Goal: Task Accomplishment & Management: Manage account settings

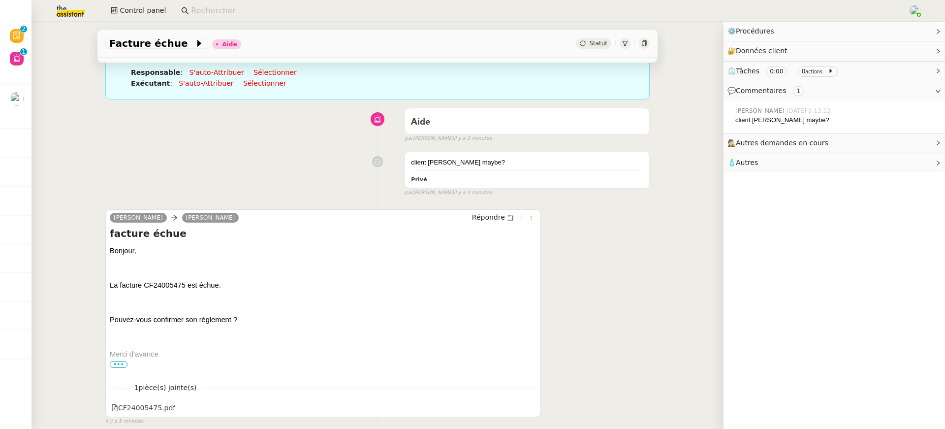
scroll to position [130, 0]
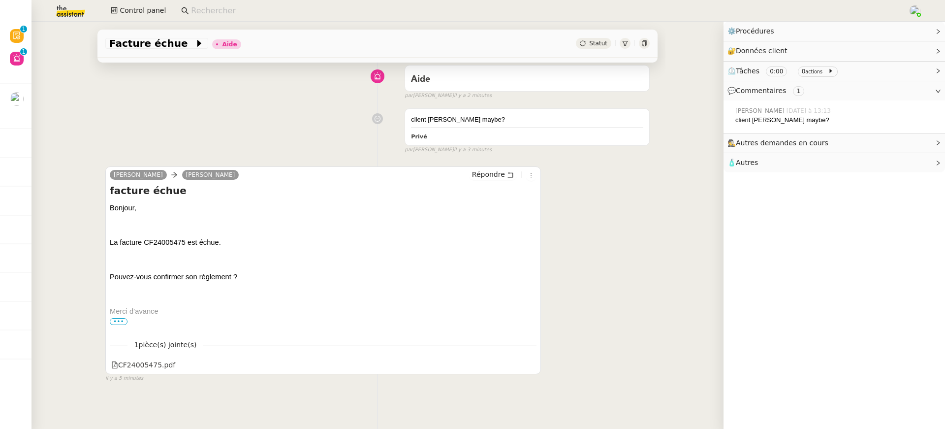
click at [114, 322] on span "•••" at bounding box center [119, 321] width 18 height 7
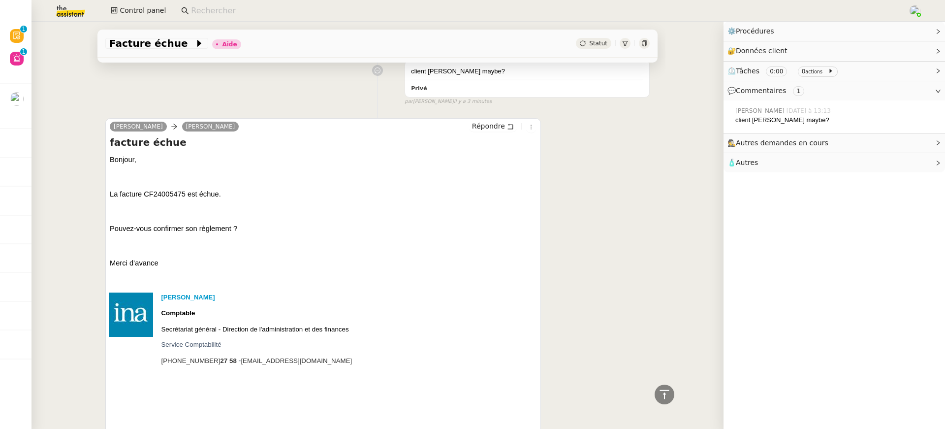
scroll to position [179, 0]
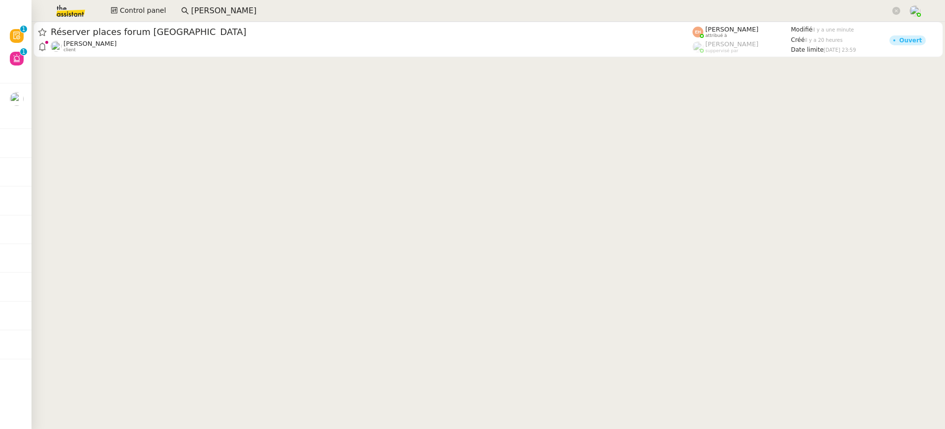
click at [76, 15] on img at bounding box center [63, 11] width 76 height 22
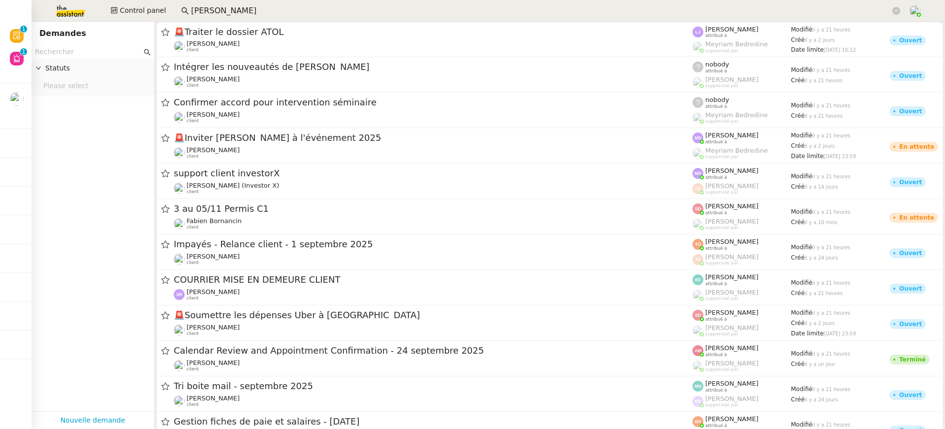
click at [69, 55] on input "text" at bounding box center [88, 51] width 107 height 11
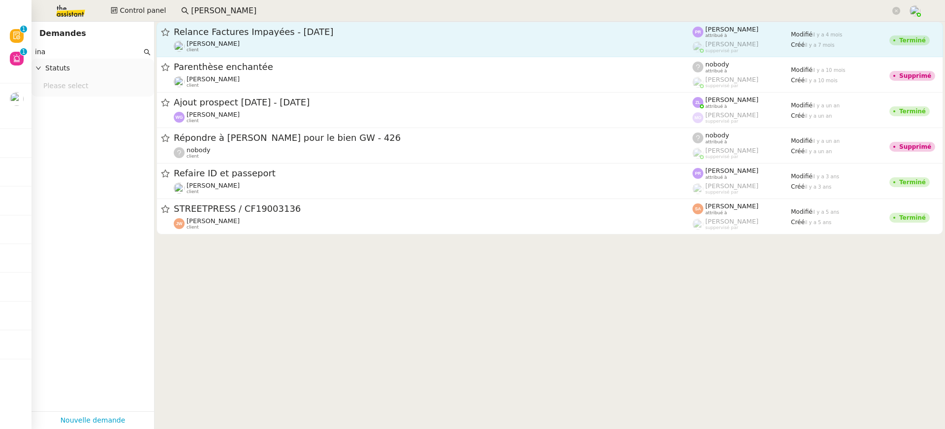
type input "ina"
click at [371, 33] on span "Relance Factures Impayées - mars 2025" at bounding box center [433, 32] width 519 height 9
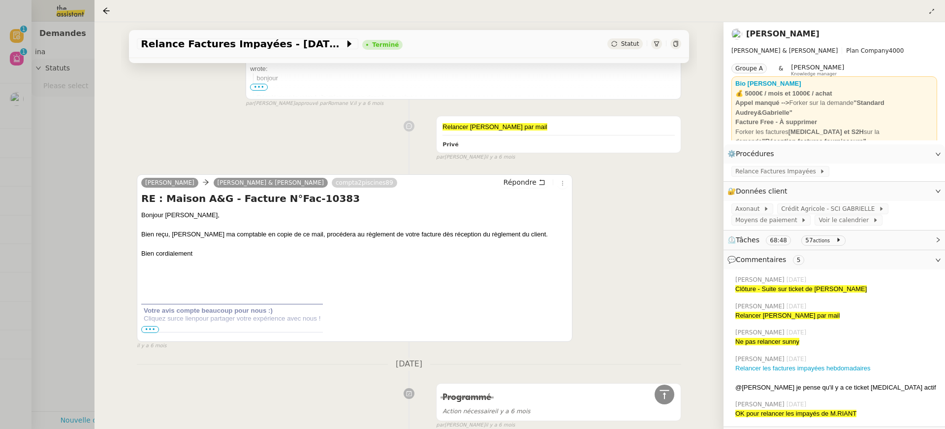
scroll to position [994, 0]
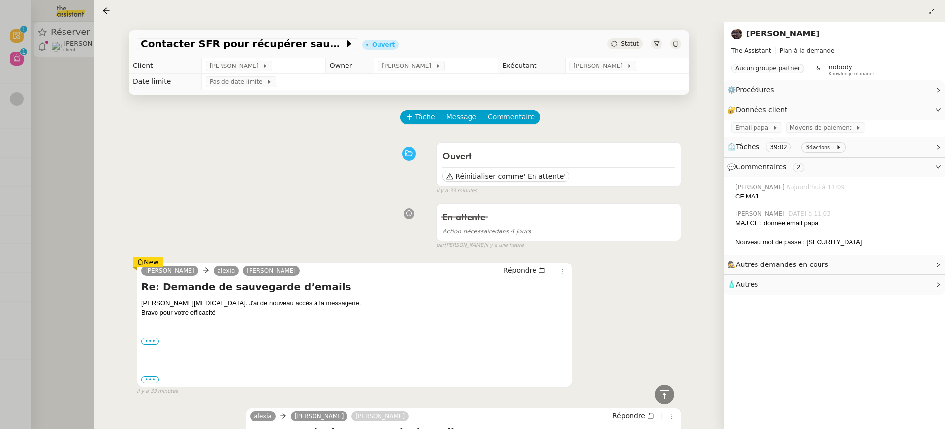
click at [56, 78] on div at bounding box center [472, 214] width 945 height 429
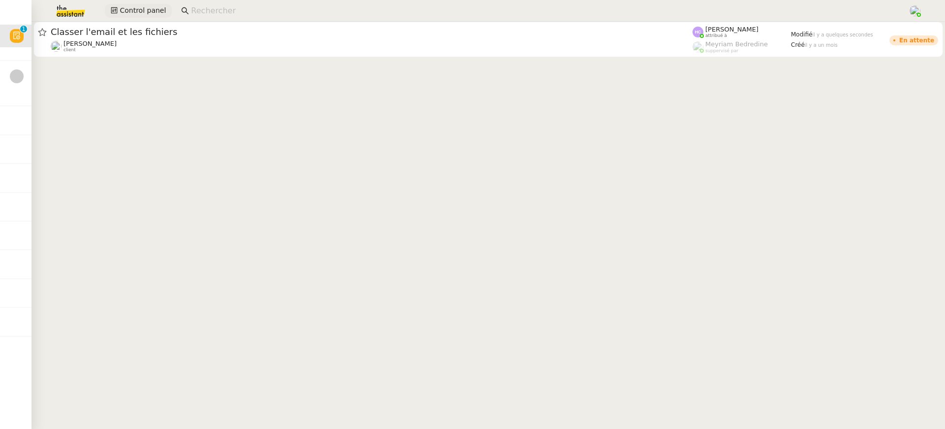
click at [117, 11] on icon at bounding box center [114, 10] width 7 height 7
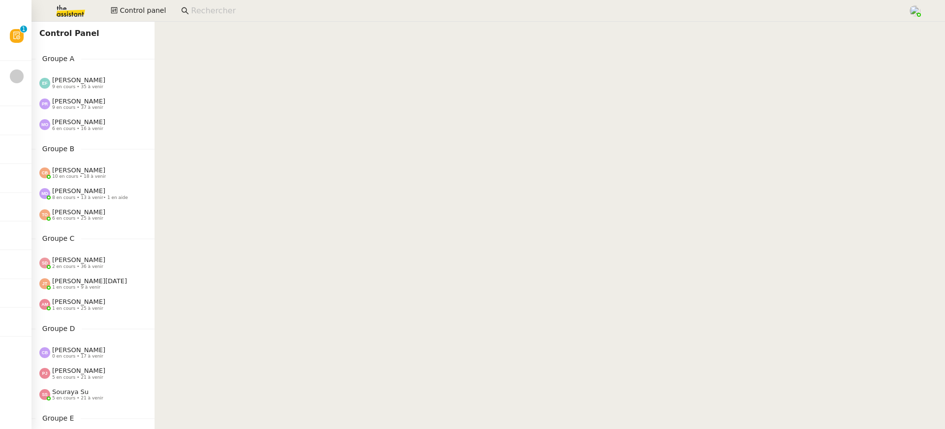
click at [102, 71] on div "Groupe A [PERSON_NAME] 9 en cours • 35 à venir [PERSON_NAME] 9 en cours • 37 à …" at bounding box center [92, 94] width 123 height 82
click at [105, 84] on div "Emelyne Foussier 9 en cours • 35 à venir" at bounding box center [96, 82] width 115 height 13
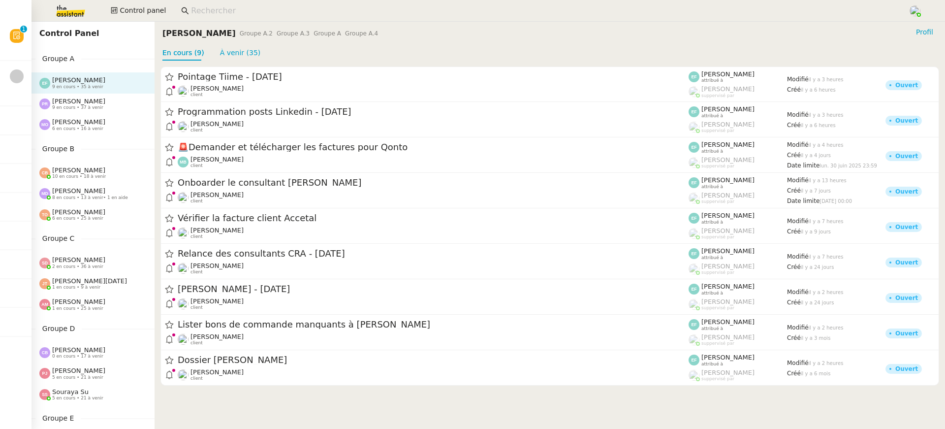
click at [105, 112] on div "Pauline Ribas 9 en cours • 37 à venir" at bounding box center [92, 103] width 123 height 21
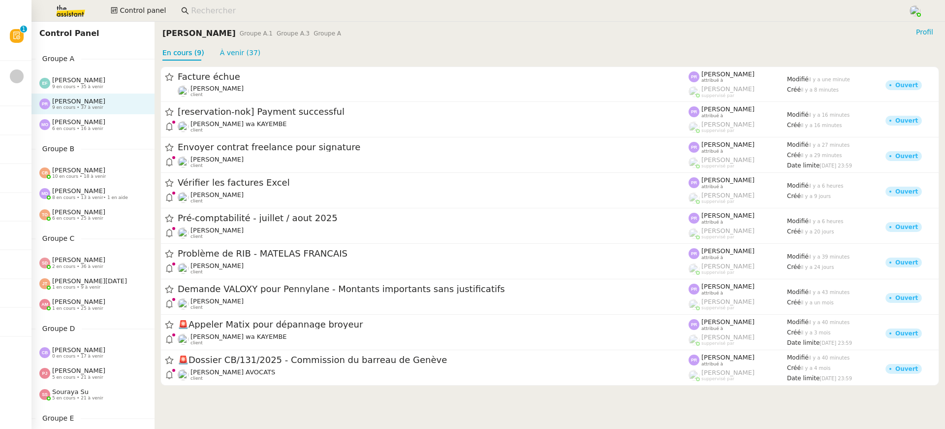
click at [97, 182] on div "Coralie Bordas 10 en cours • 18 à venir" at bounding box center [92, 172] width 123 height 21
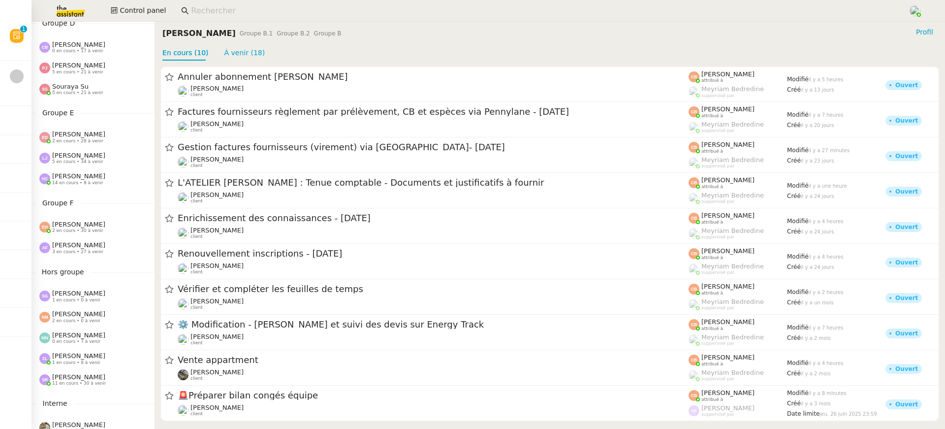
scroll to position [398, 0]
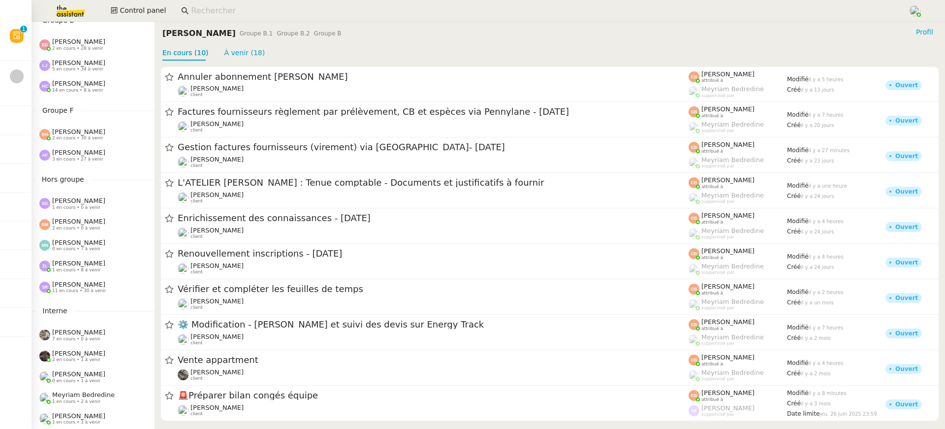
click at [78, 296] on div "Stéphanie Rakotosalama 11 en cours • 30 à venir" at bounding box center [92, 287] width 123 height 21
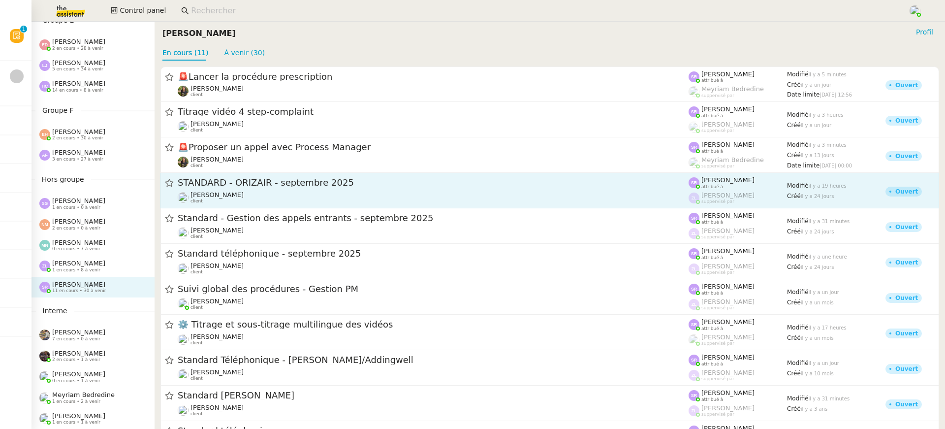
scroll to position [43, 0]
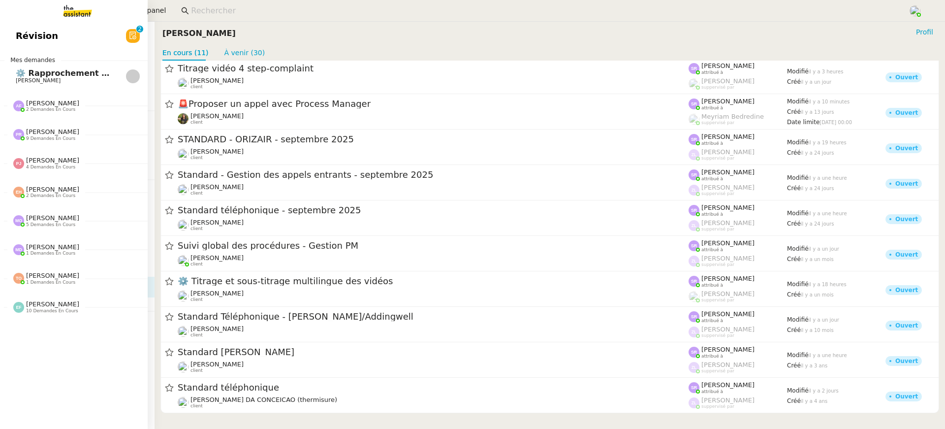
click at [21, 45] on link "Révision 0 1 2 3 4 5 6 7 8 9" at bounding box center [74, 36] width 148 height 23
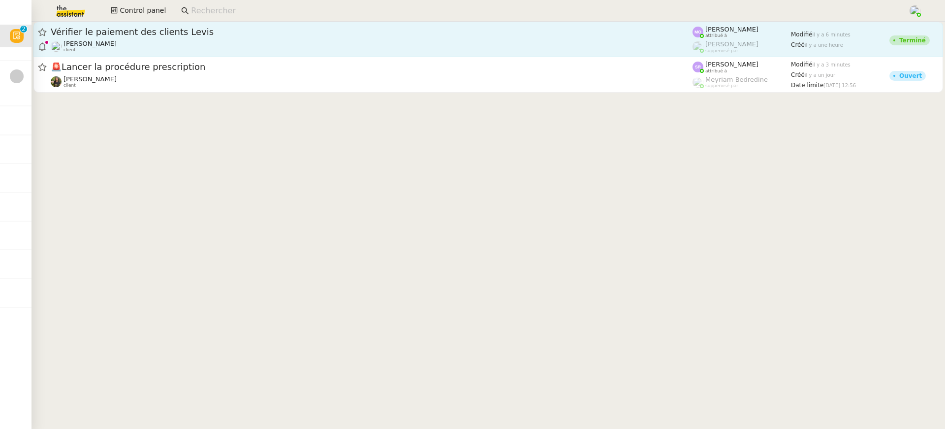
click at [575, 36] on span "Vérifier le paiement des clients Levis" at bounding box center [372, 32] width 642 height 9
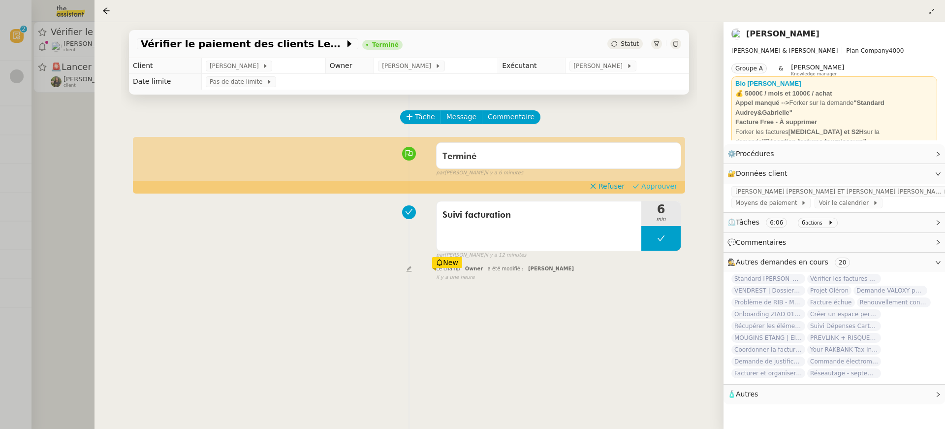
click at [665, 183] on span "Approuver" at bounding box center [659, 186] width 36 height 10
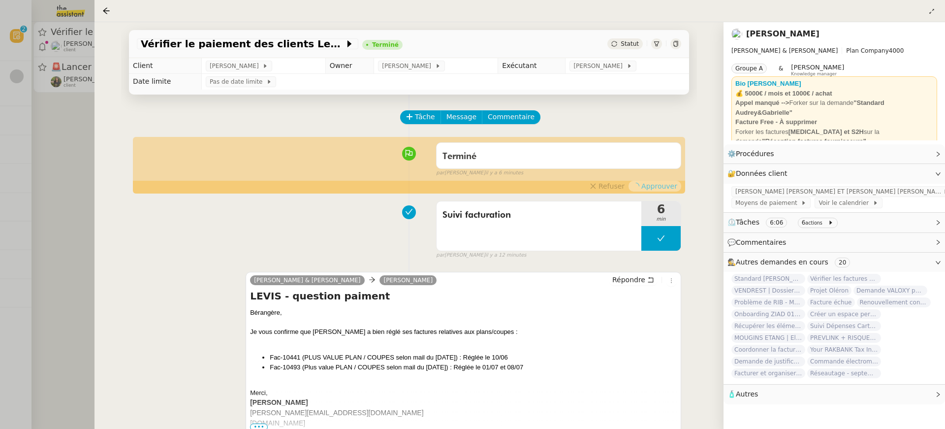
click at [33, 94] on div at bounding box center [472, 214] width 945 height 429
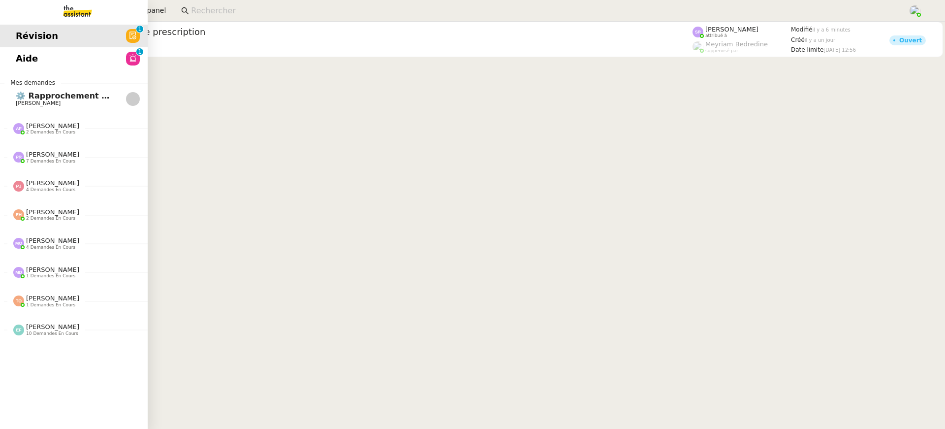
click at [23, 62] on span "Aide" at bounding box center [27, 58] width 22 height 15
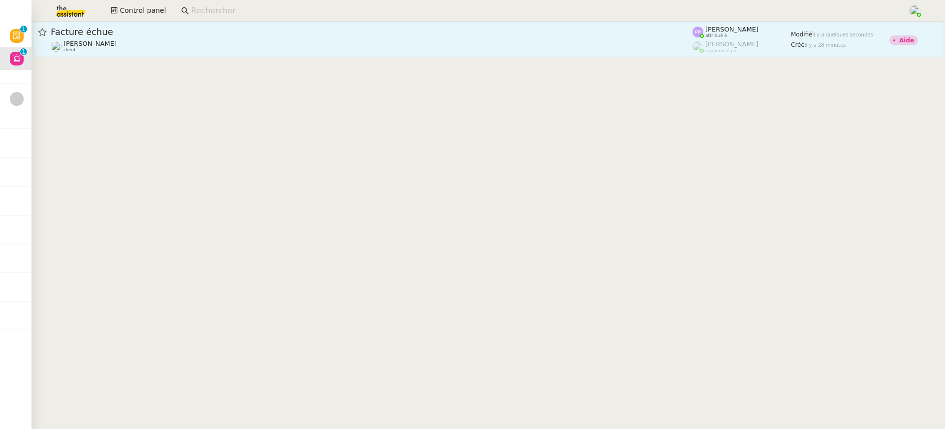
click at [503, 55] on link "Facture échue Gabrielle Tavernier client Pauline Ribas attribué à Romane Vachon…" at bounding box center [487, 39] width 909 height 35
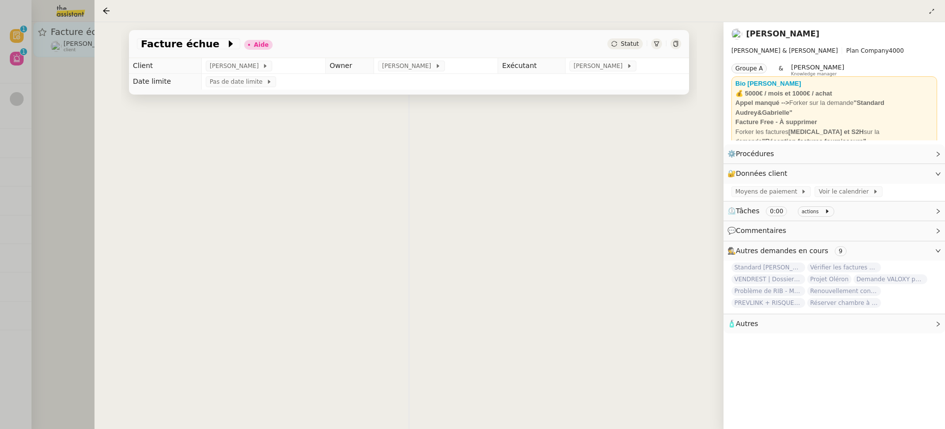
click at [503, 55] on div "Facture échue Aide Statut" at bounding box center [409, 44] width 560 height 28
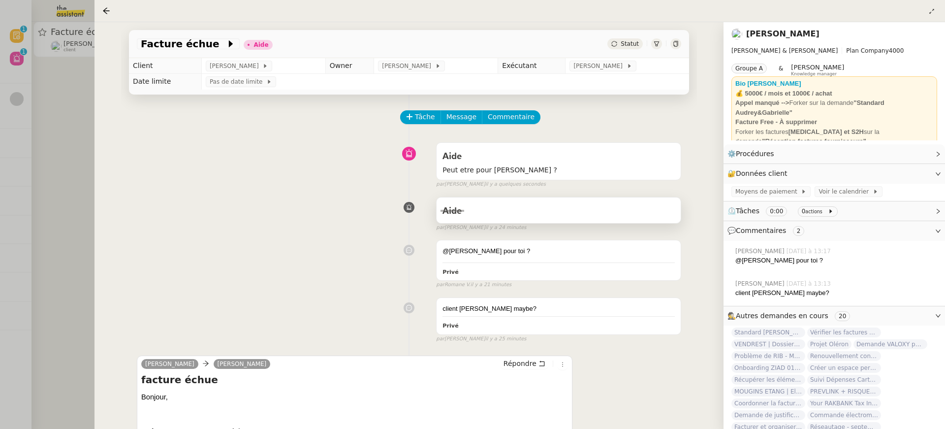
scroll to position [188, 0]
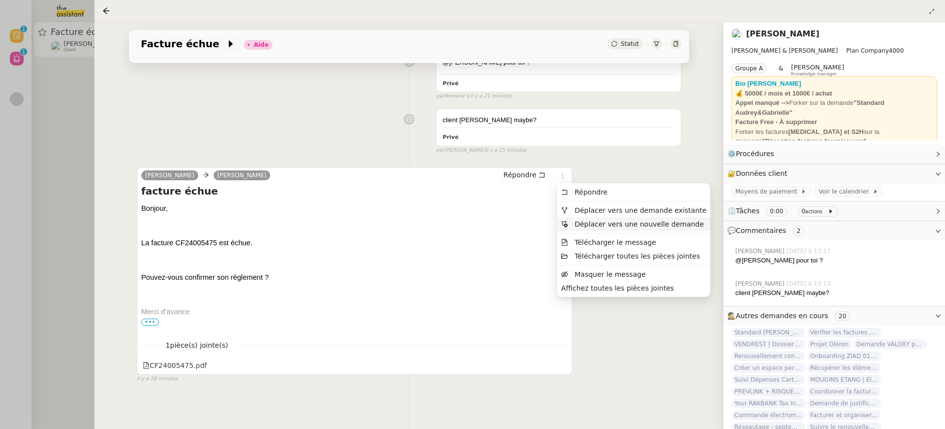
click at [586, 217] on li "Déplacer vers une nouvelle demande" at bounding box center [633, 224] width 153 height 14
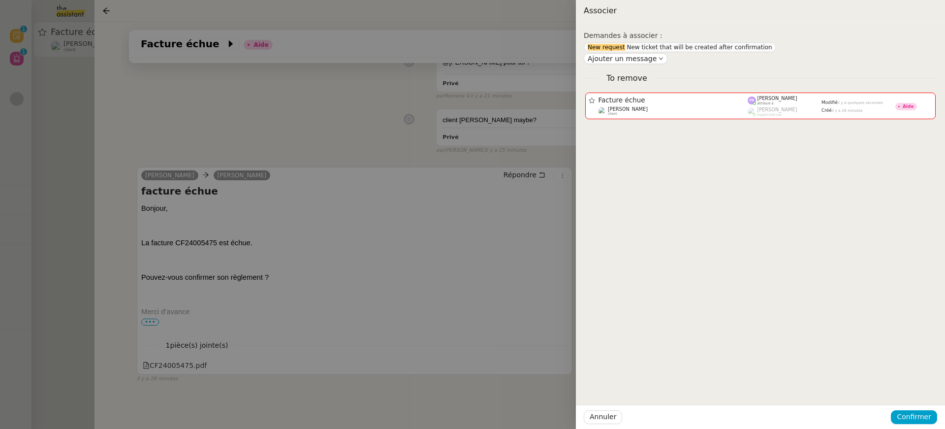
click at [522, 178] on div at bounding box center [472, 214] width 945 height 429
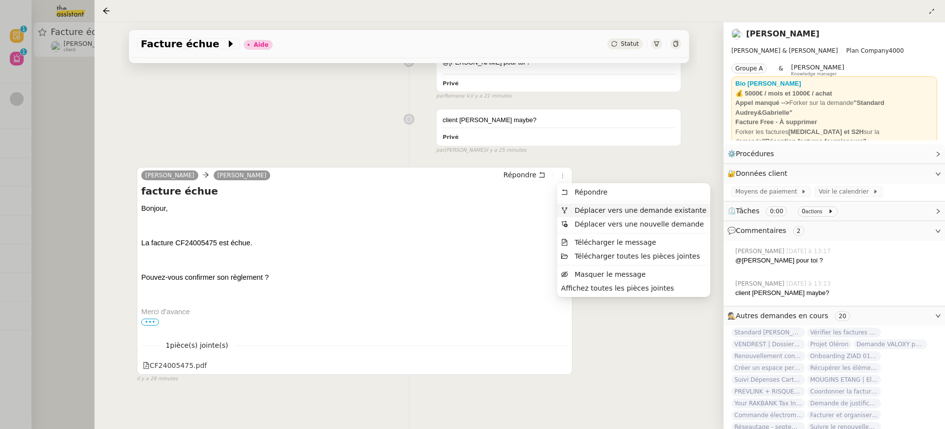
click at [591, 207] on span "Déplacer vers une demande existante" at bounding box center [640, 210] width 132 height 8
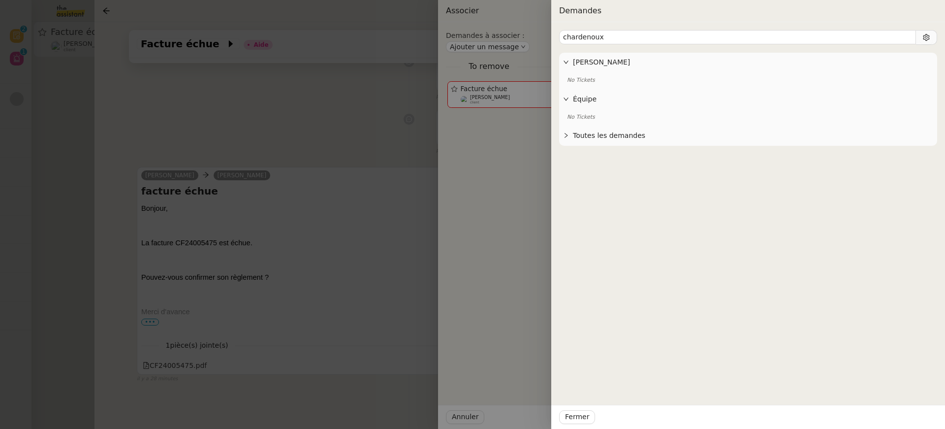
type input "chardenoux"
click at [623, 141] on div "Toutes les demandes" at bounding box center [748, 135] width 378 height 19
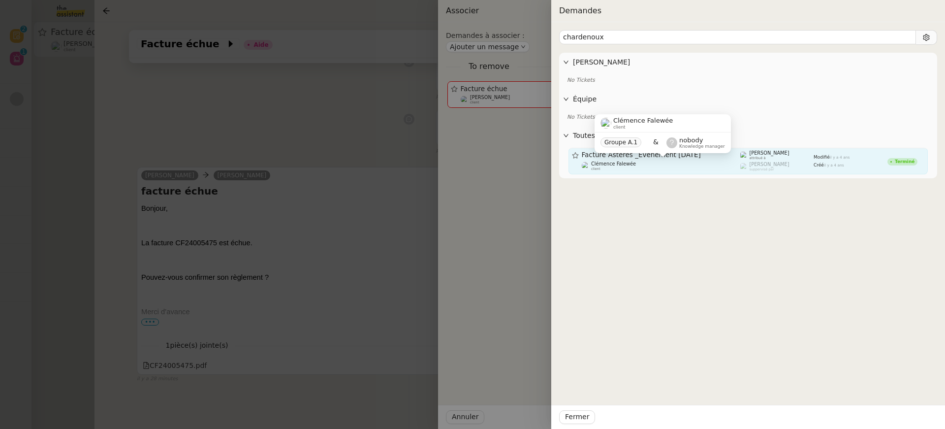
click at [631, 163] on span "Clémence Falewée" at bounding box center [613, 163] width 45 height 5
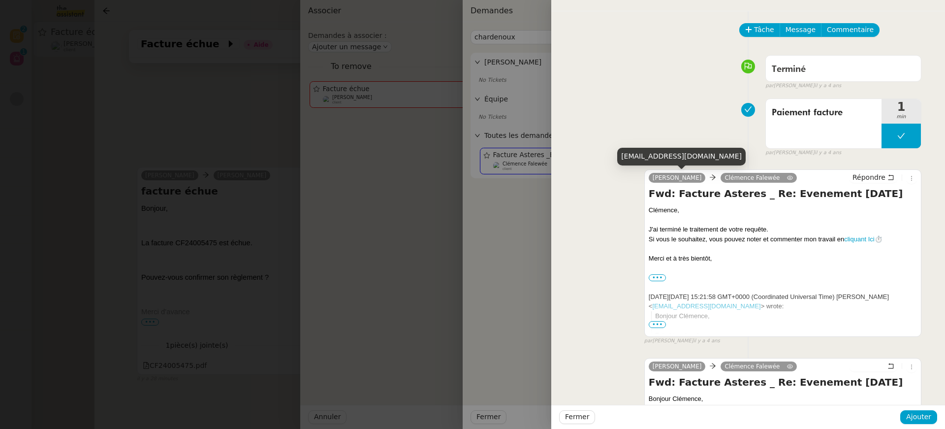
scroll to position [373, 0]
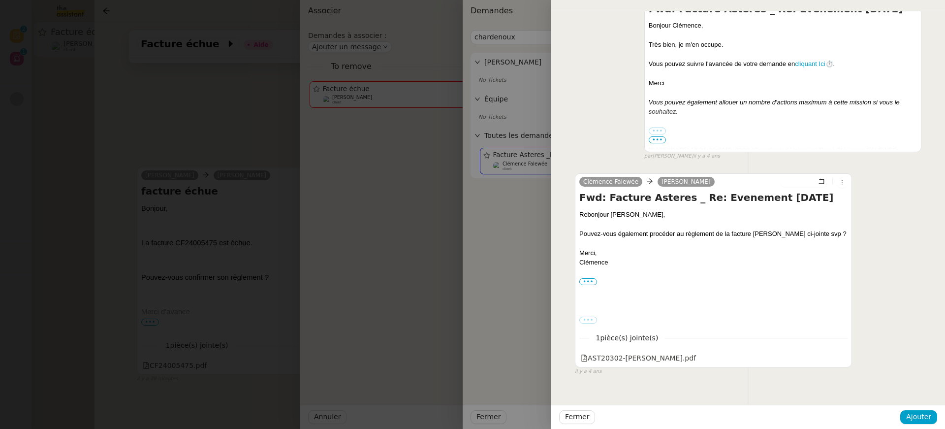
click at [201, 272] on div at bounding box center [472, 214] width 945 height 429
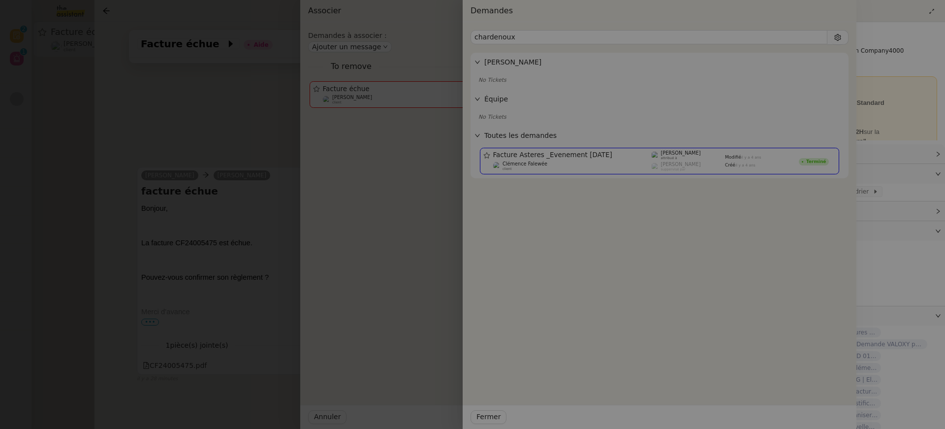
click at [201, 272] on div at bounding box center [383, 214] width 945 height 429
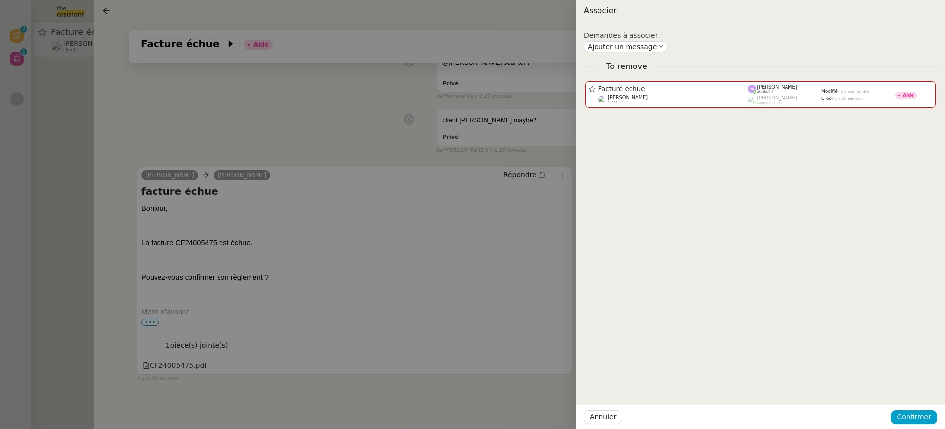
click at [329, 265] on div at bounding box center [472, 214] width 945 height 429
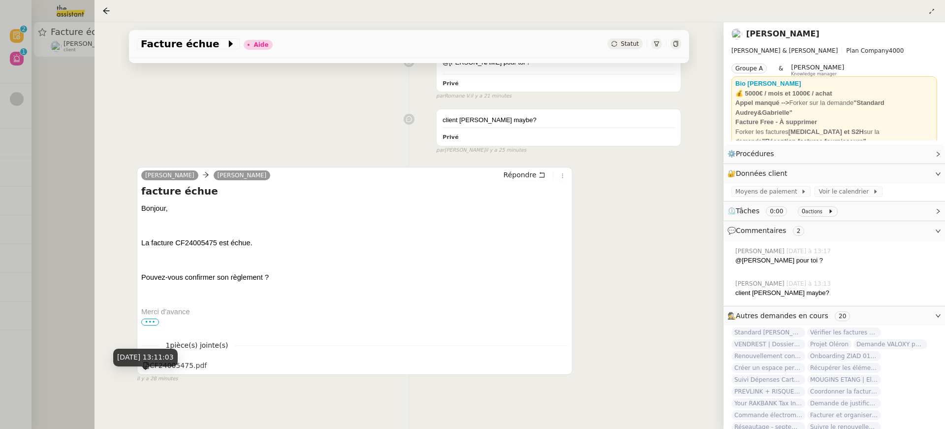
click at [176, 366] on div "25 sept. 2025, 13:11:03" at bounding box center [145, 360] width 64 height 25
click at [204, 363] on div "CF24005475.pdf" at bounding box center [175, 365] width 64 height 11
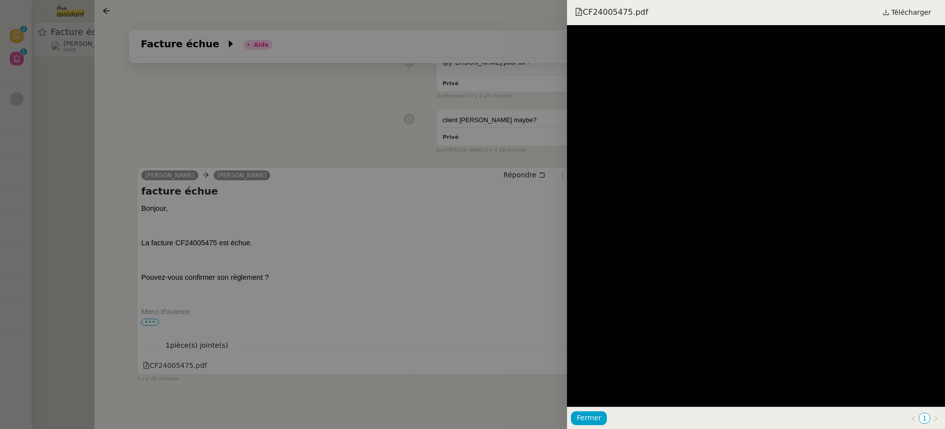
click at [538, 162] on div at bounding box center [472, 214] width 945 height 429
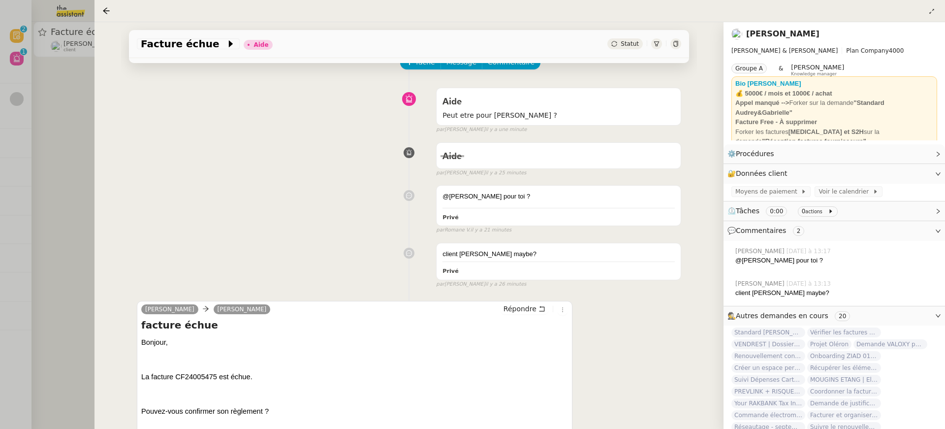
scroll to position [0, 0]
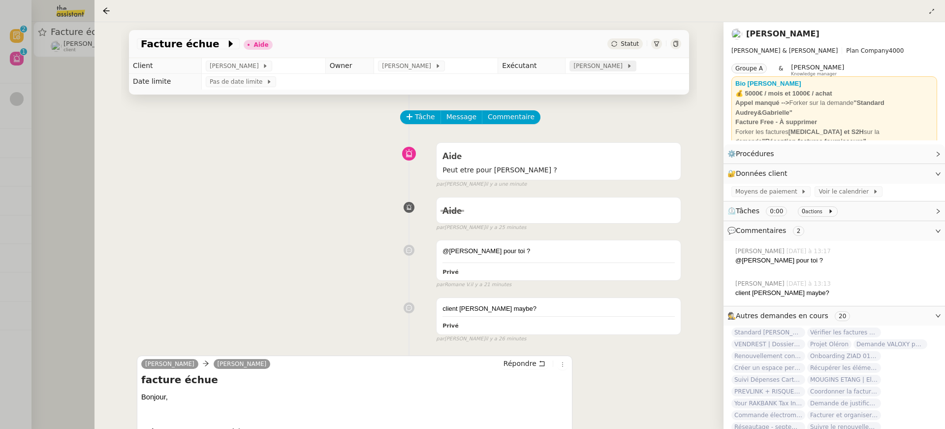
click at [624, 69] on span at bounding box center [624, 65] width 4 height 7
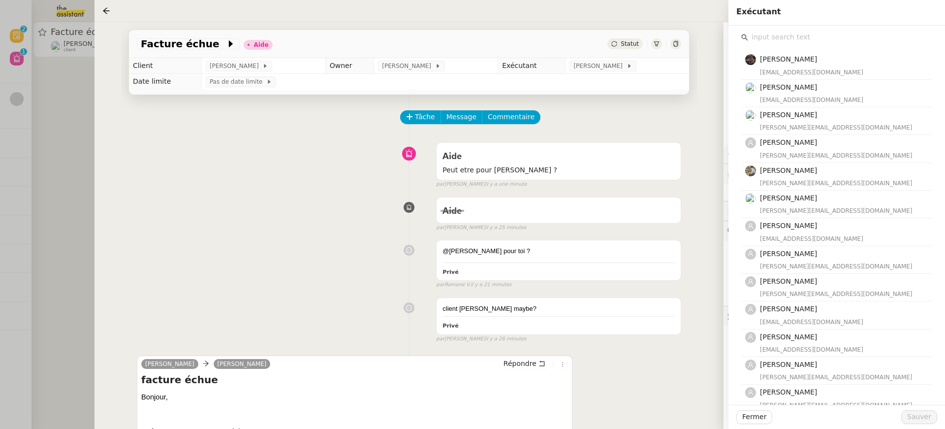
click at [816, 41] on input "text" at bounding box center [840, 37] width 184 height 13
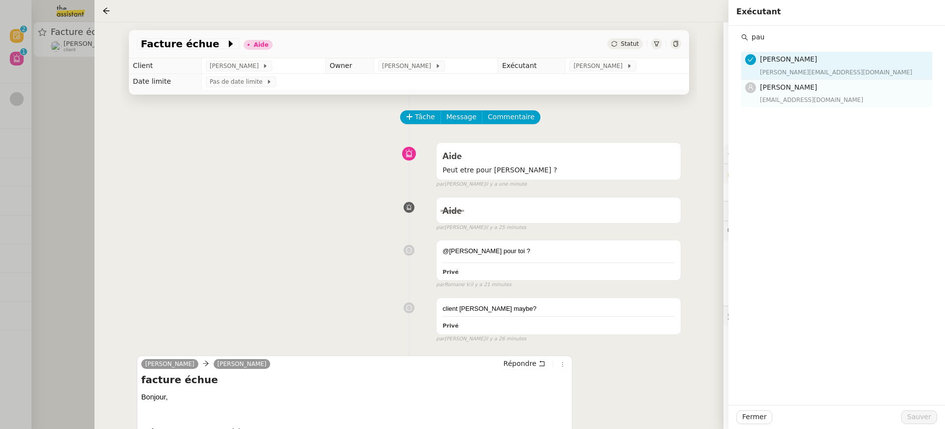
type input "pau"
click at [795, 90] on span "[PERSON_NAME]" at bounding box center [788, 87] width 57 height 8
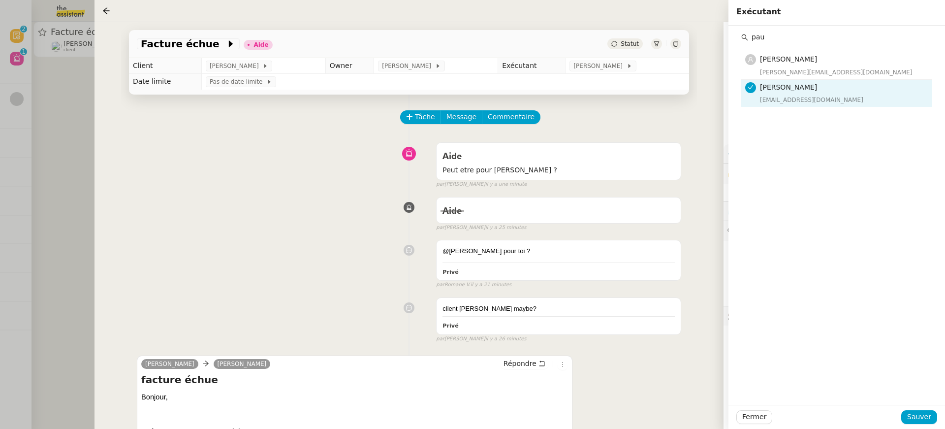
click at [920, 426] on div "Fermer Sauver" at bounding box center [836, 416] width 216 height 24
click at [919, 415] on span "Sauver" at bounding box center [919, 416] width 24 height 11
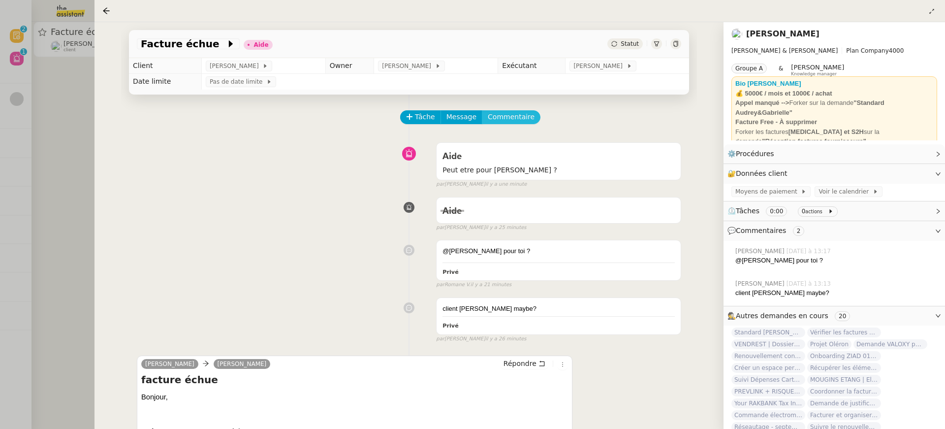
click at [527, 119] on button "Commentaire" at bounding box center [511, 117] width 59 height 14
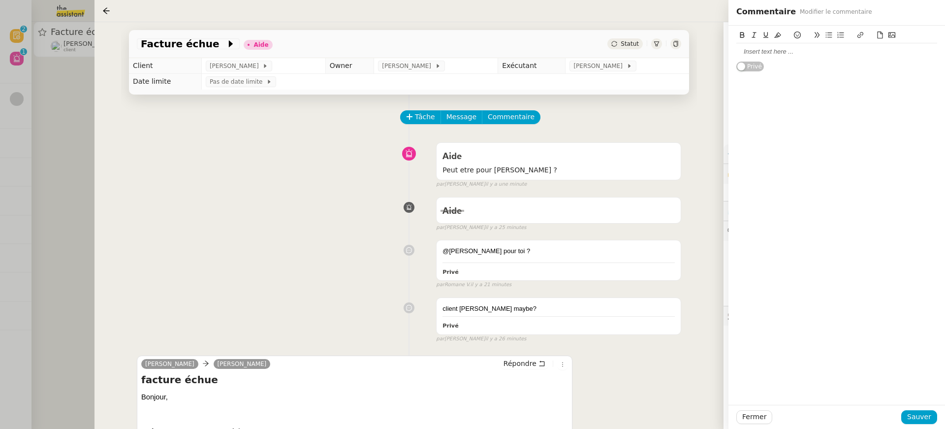
click at [866, 54] on div at bounding box center [836, 51] width 201 height 9
click at [915, 408] on div "Fermer Sauver" at bounding box center [836, 416] width 216 height 24
click at [915, 410] on button "Sauver" at bounding box center [919, 417] width 36 height 14
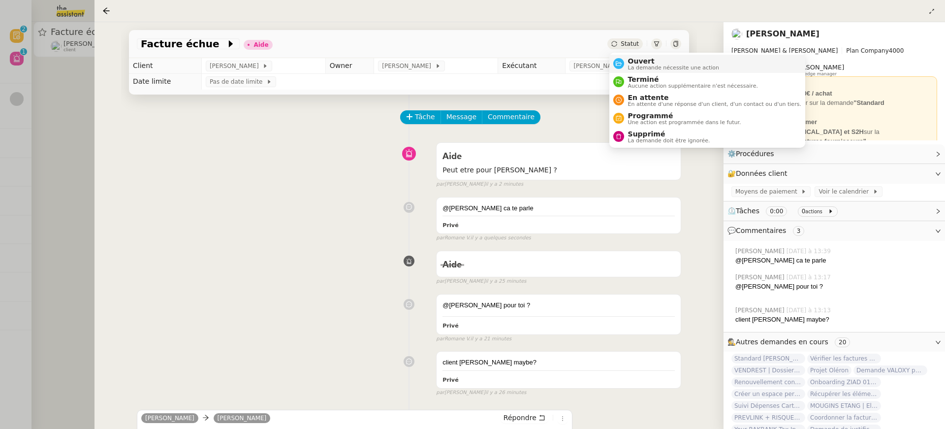
click at [646, 68] on span "La demande nécessite une action" at bounding box center [674, 67] width 92 height 5
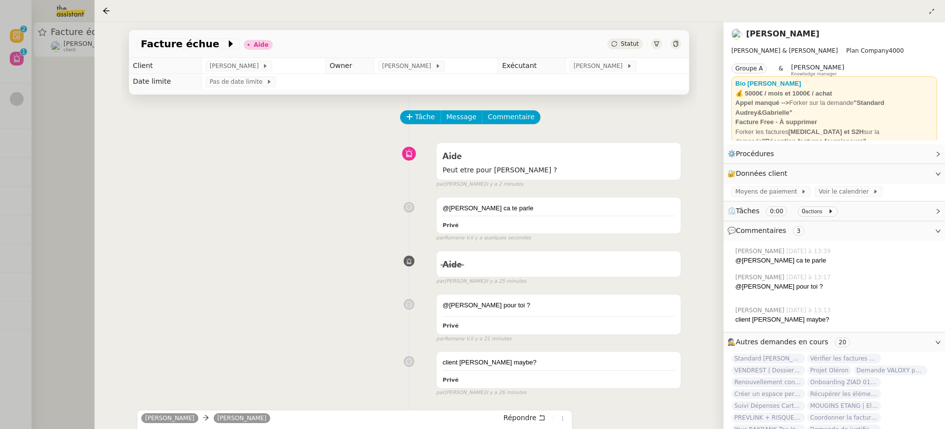
click at [923, 415] on div "Standard Audrey&Gabrielle Vérifier les factures Excel VENDREST | Dossiers Drive…" at bounding box center [834, 412] width 206 height 118
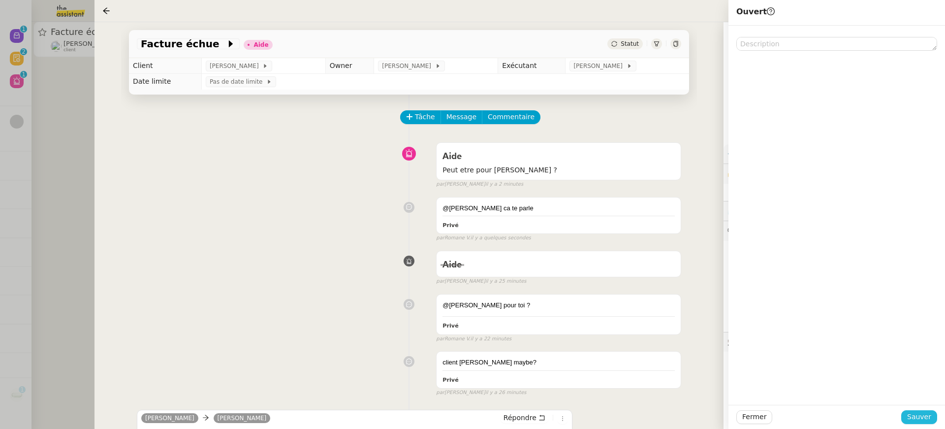
click at [923, 418] on span "Sauver" at bounding box center [919, 416] width 24 height 11
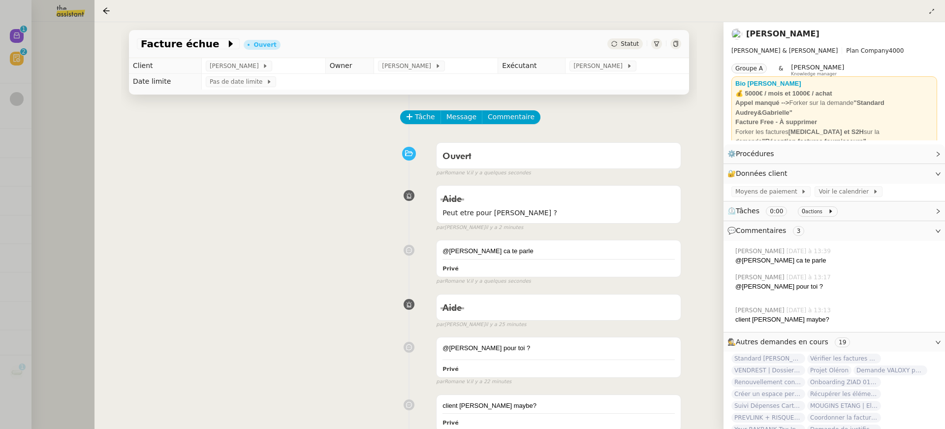
click at [54, 74] on div at bounding box center [472, 214] width 945 height 429
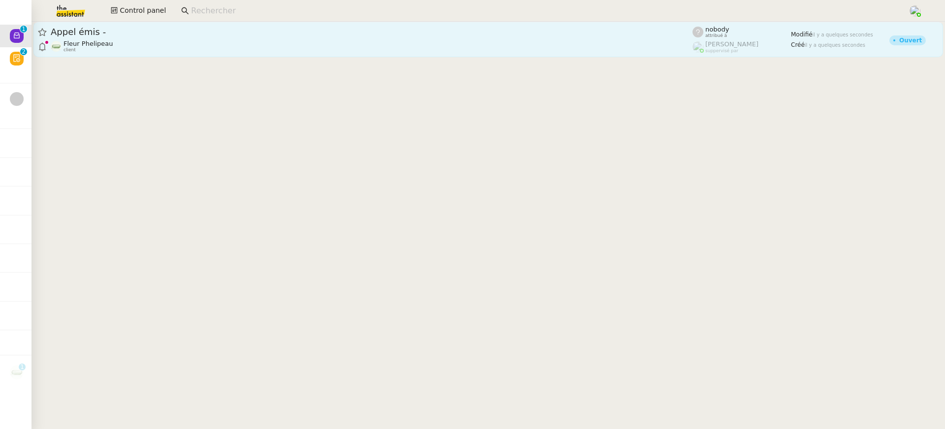
click at [306, 46] on div "Fleur Phelipeau client" at bounding box center [372, 46] width 642 height 13
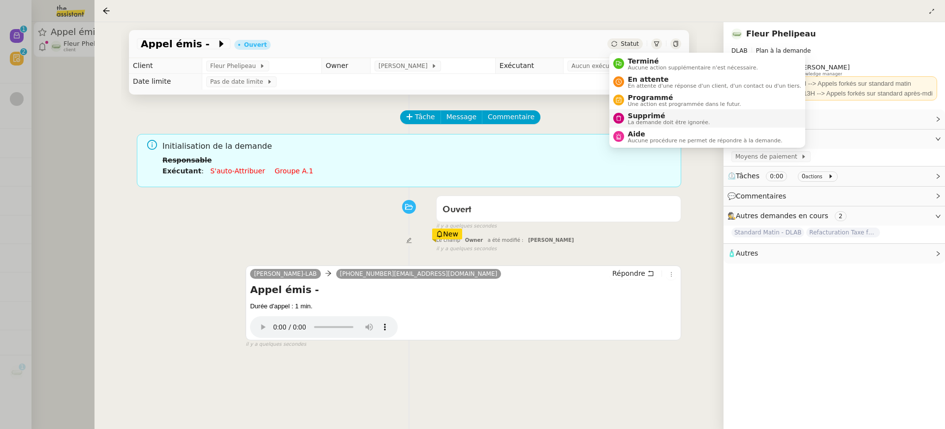
click at [667, 121] on span "La demande doit être ignorée." at bounding box center [669, 122] width 82 height 5
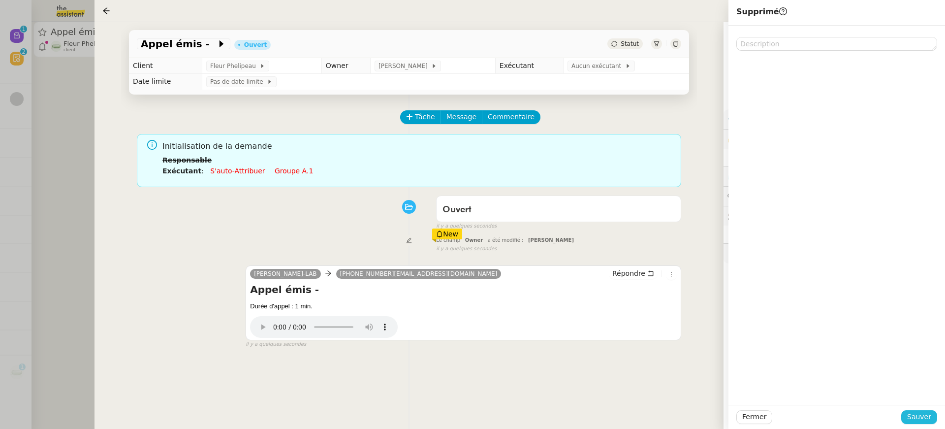
click at [920, 419] on span "Sauver" at bounding box center [919, 416] width 24 height 11
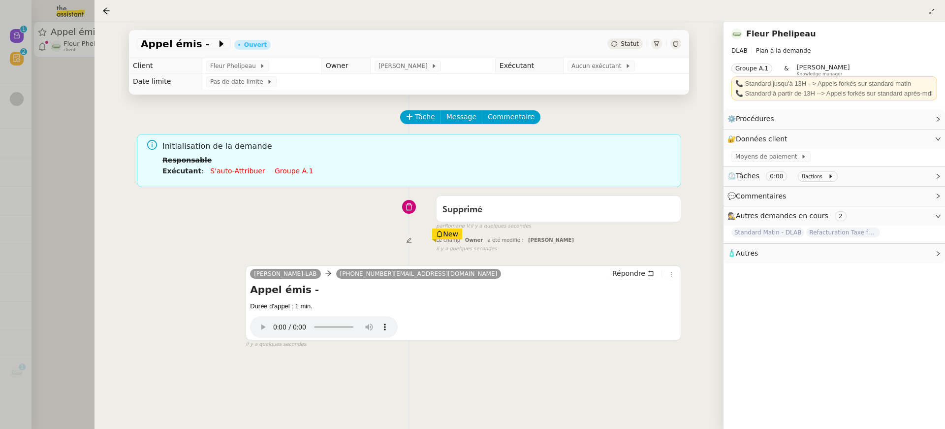
click at [88, 87] on div at bounding box center [472, 214] width 945 height 429
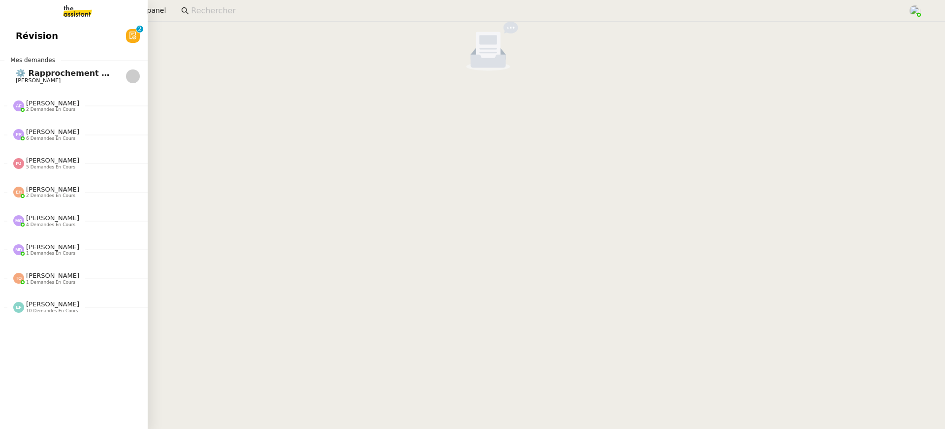
click at [31, 37] on link "Révision 0 1 2 3 4 5 6 7 8 9" at bounding box center [74, 36] width 148 height 23
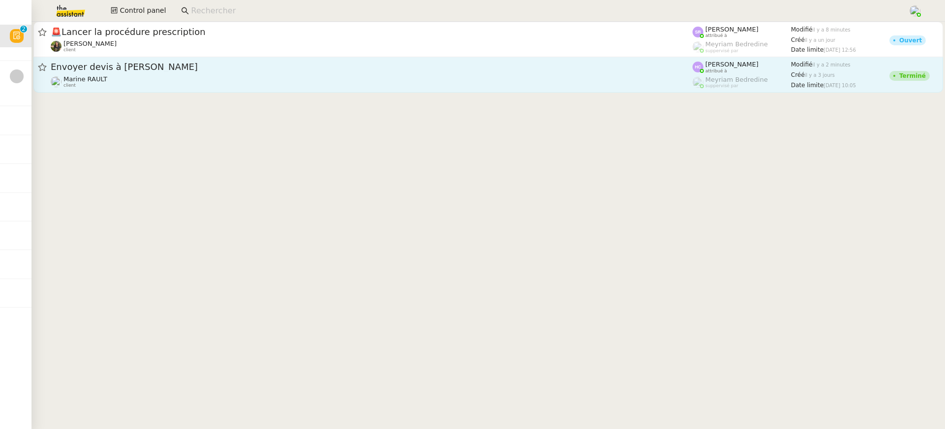
click at [454, 77] on div "Marine RAULT client" at bounding box center [372, 81] width 642 height 13
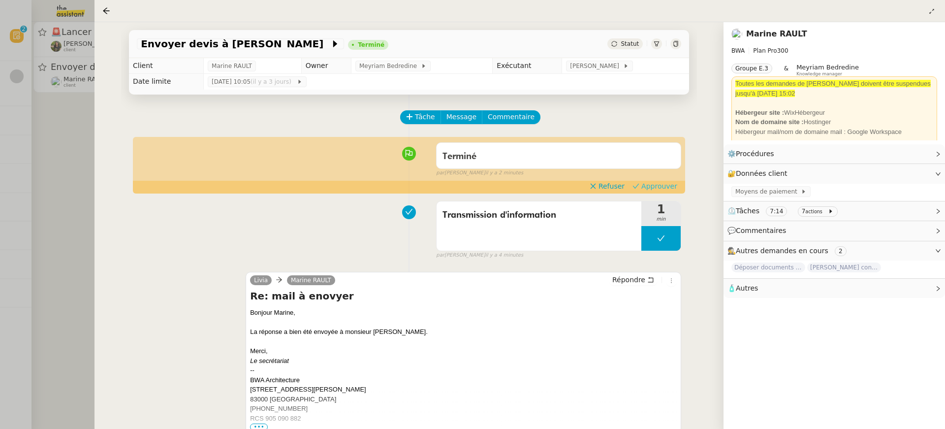
click at [668, 182] on span "Approuver" at bounding box center [659, 186] width 36 height 10
click at [63, 48] on div at bounding box center [472, 214] width 945 height 429
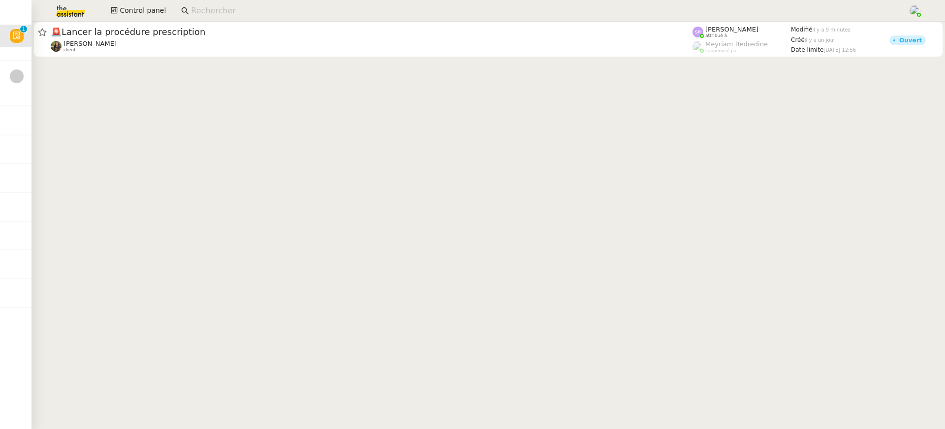
click at [149, 22] on link "🚨 Lancer la procédure prescription Enora Conan client Stéphanie Rakotosalama at…" at bounding box center [487, 39] width 909 height 35
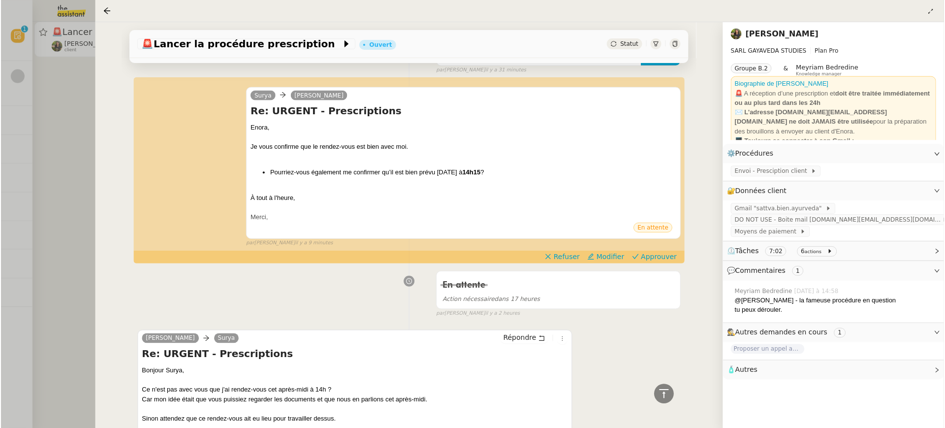
scroll to position [136, 0]
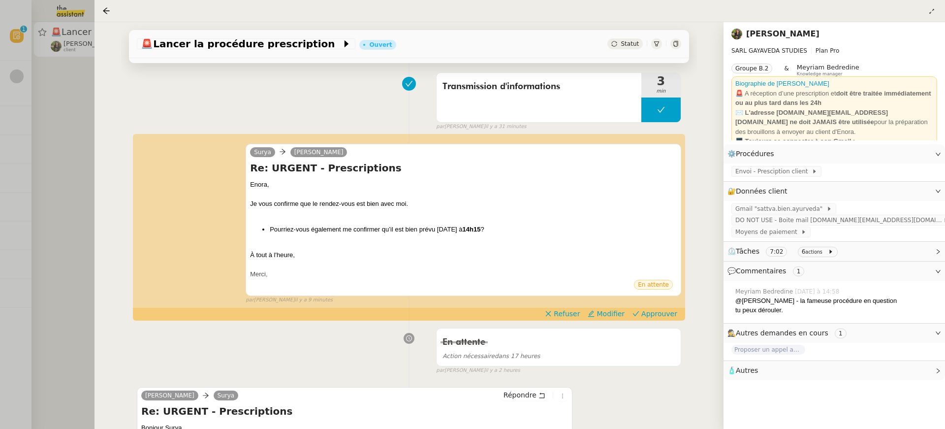
click at [663, 304] on div "Surya Enora Conan Re: URGENT - Prescriptions Enora, Je vous confirme que le ren…" at bounding box center [409, 219] width 544 height 169
click at [663, 312] on span "Approuver" at bounding box center [659, 313] width 36 height 10
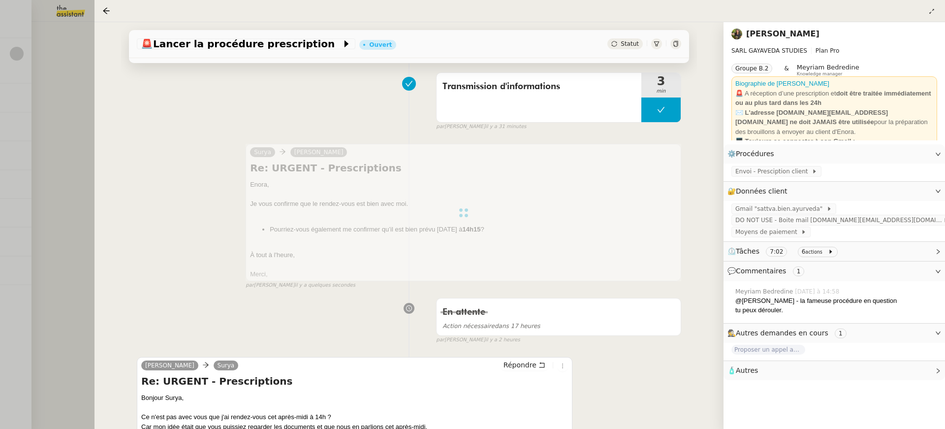
click at [72, 110] on div at bounding box center [472, 214] width 945 height 429
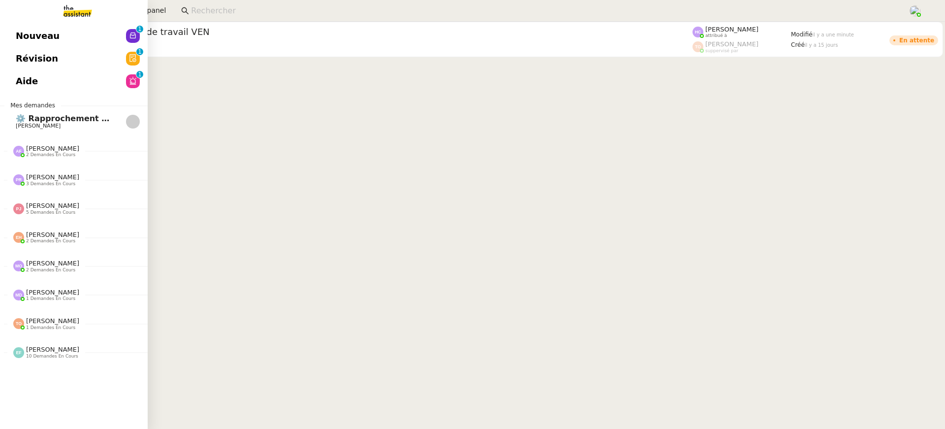
click at [13, 29] on link "Nouveau 0 1 2 3 4 5 6 7 8 9" at bounding box center [74, 36] width 148 height 23
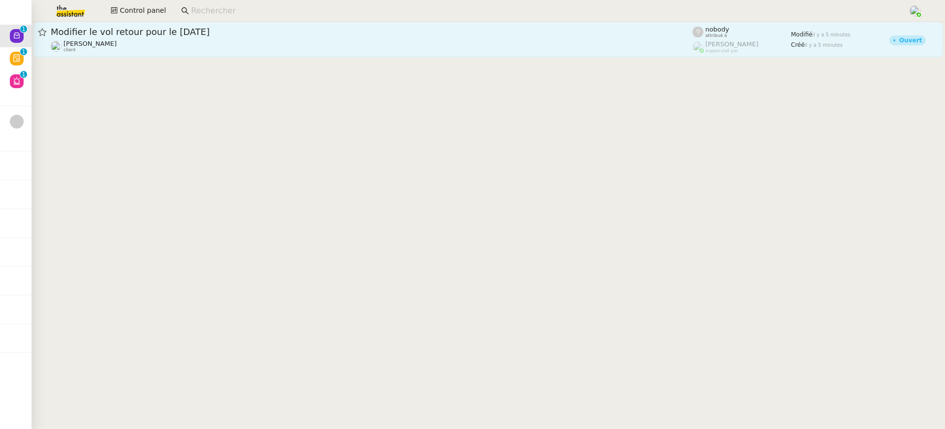
click at [279, 37] on div "Modifier le vol retour pour le 2 octobre" at bounding box center [372, 32] width 642 height 12
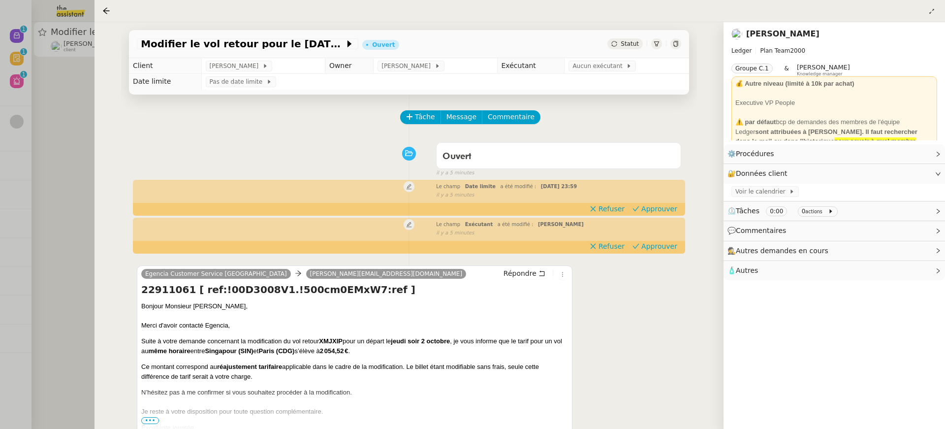
click at [53, 180] on div at bounding box center [472, 214] width 945 height 429
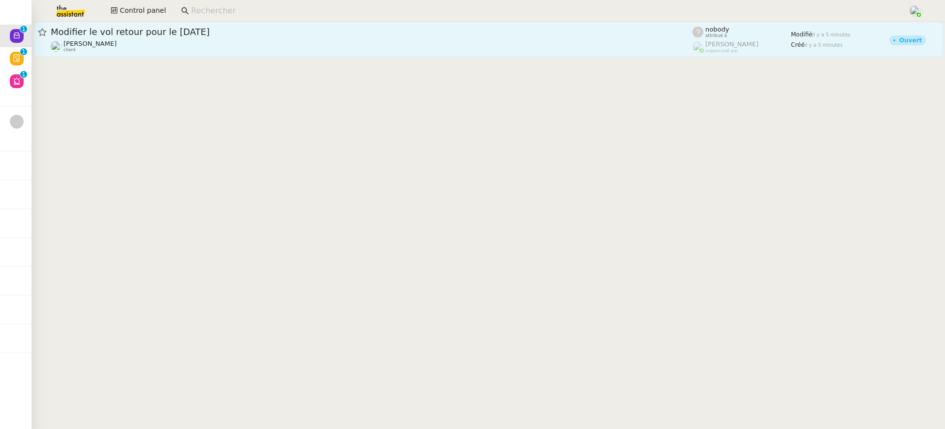
click at [35, 50] on link "Modifier le vol retour pour le 2 octobre Alexandre Blanc client nobody attribué…" at bounding box center [487, 39] width 909 height 35
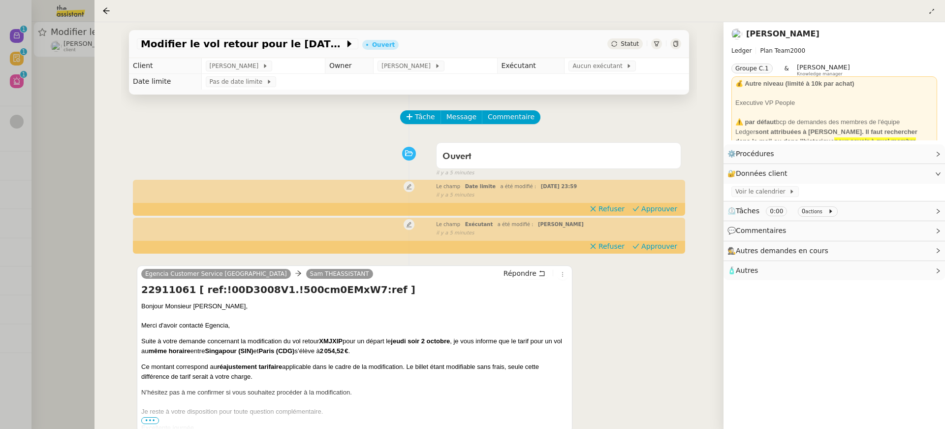
click at [29, 53] on div at bounding box center [472, 214] width 945 height 429
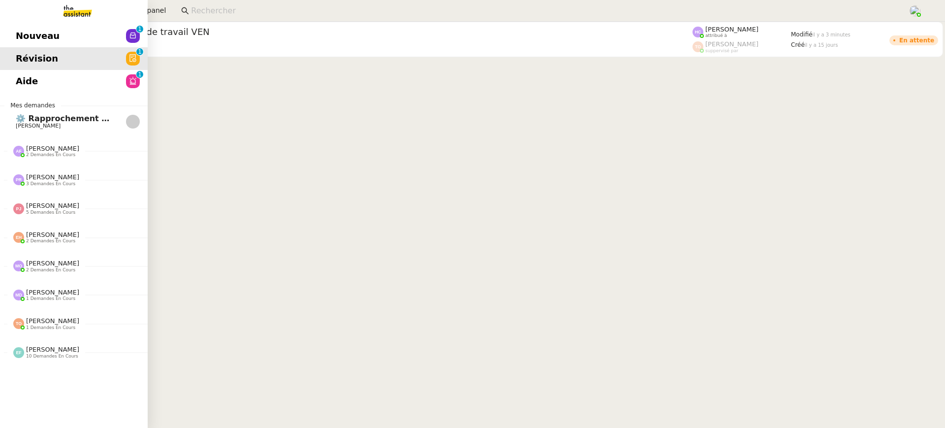
click at [14, 38] on link "Nouveau 0 1 2 3 4 5 6 7 8 9" at bounding box center [74, 36] width 148 height 23
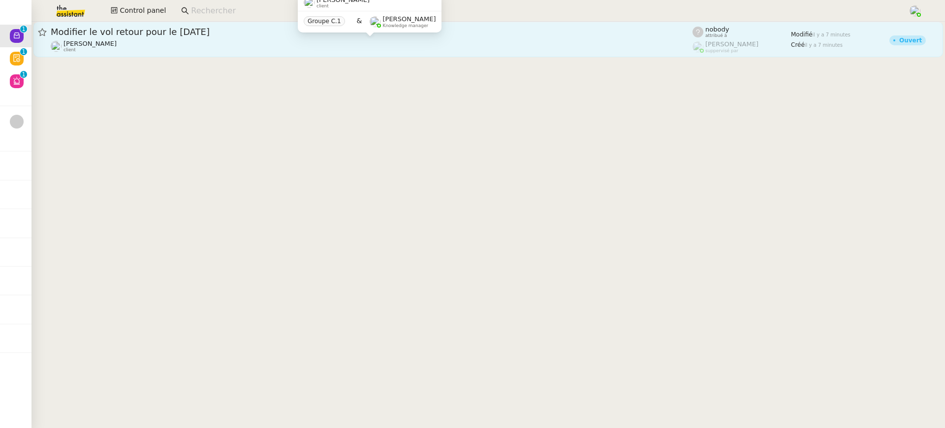
click at [395, 46] on div "Alexandre Blanc client" at bounding box center [372, 46] width 642 height 13
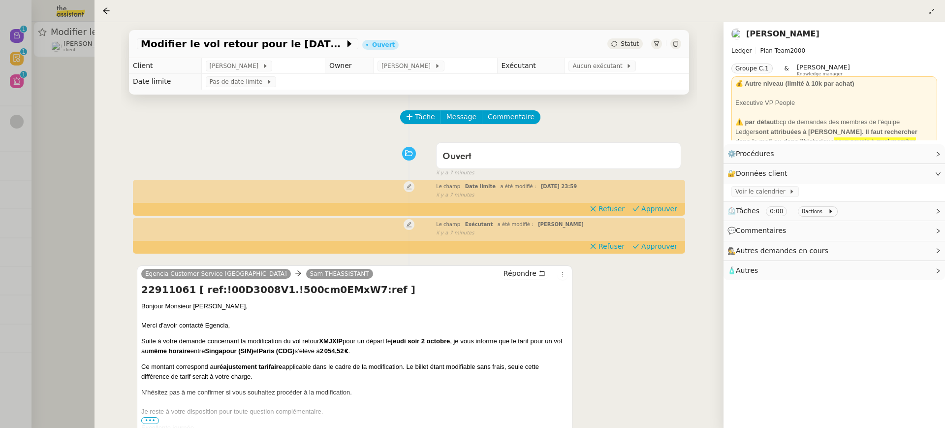
click at [78, 86] on div at bounding box center [472, 214] width 945 height 428
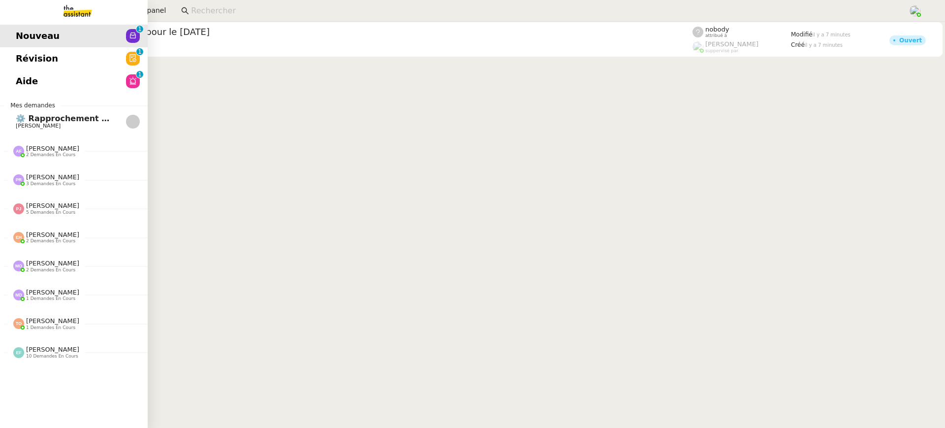
click at [34, 73] on link "Aide 0 1 2 3 4 5 6 7 8 9" at bounding box center [74, 81] width 148 height 23
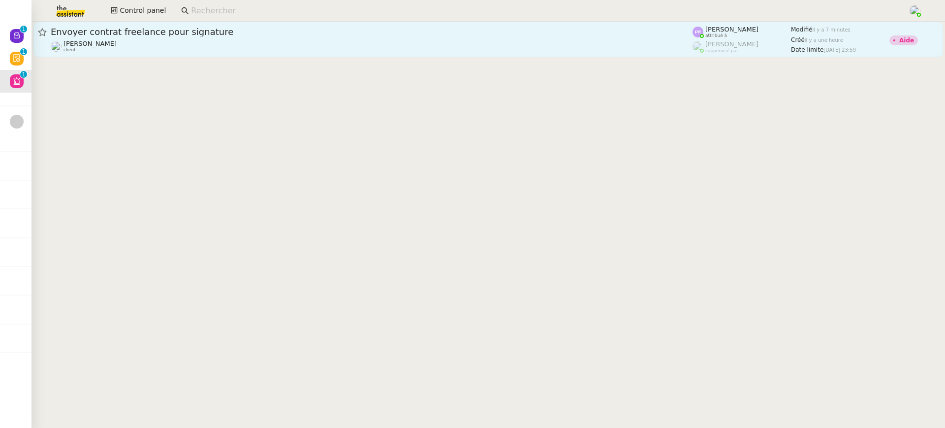
click at [500, 49] on div "Segolène Labinsky client" at bounding box center [372, 46] width 642 height 13
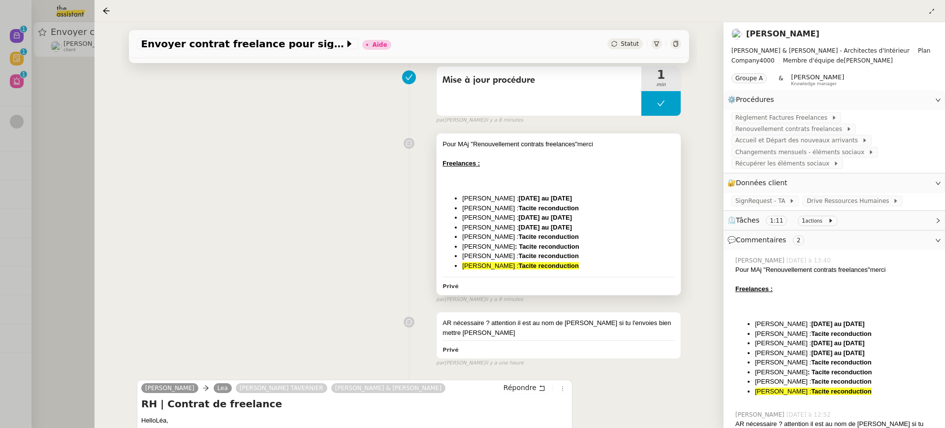
scroll to position [133, 0]
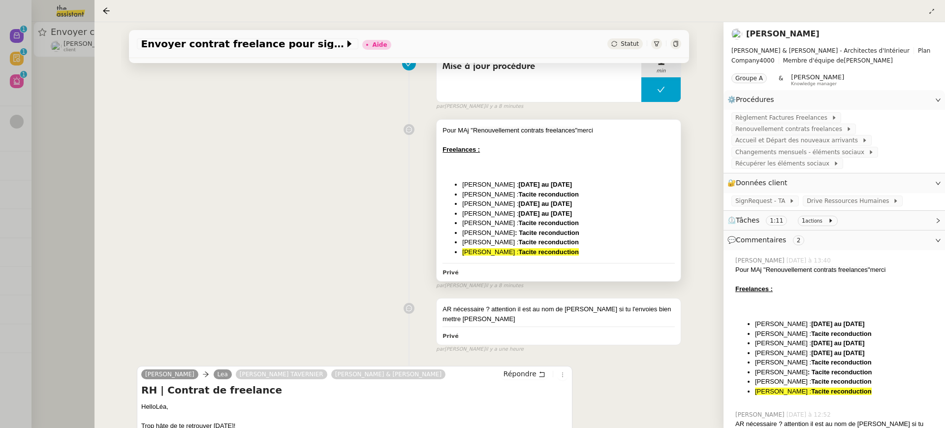
click at [544, 251] on strong "Tacite reconduction" at bounding box center [548, 251] width 61 height 7
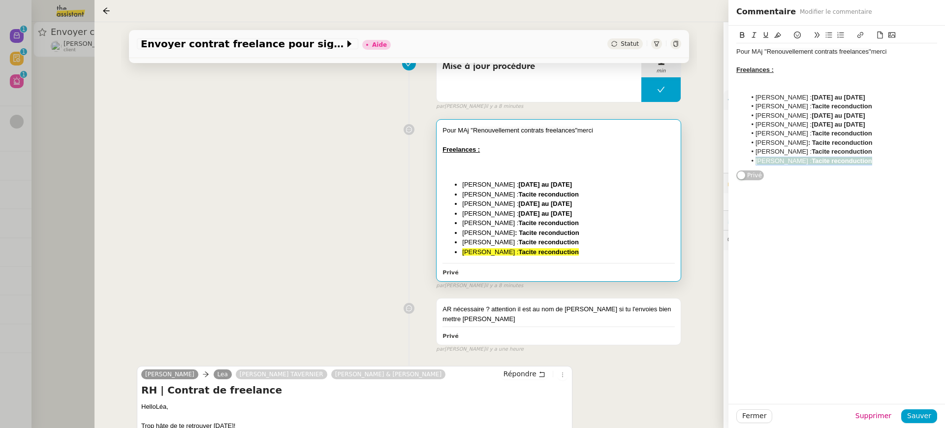
drag, startPoint x: 876, startPoint y: 164, endPoint x: 750, endPoint y: 163, distance: 126.0
click at [750, 163] on li "Léa CUGURNO : Tacite reconduction" at bounding box center [841, 160] width 191 height 9
copy li "Léa CUGURNO : Tacite reconduction"
click at [398, 196] on div "Pour MAj " Renouvellement contrats freelances" merci Freelances : Anais Abes : …" at bounding box center [409, 202] width 544 height 175
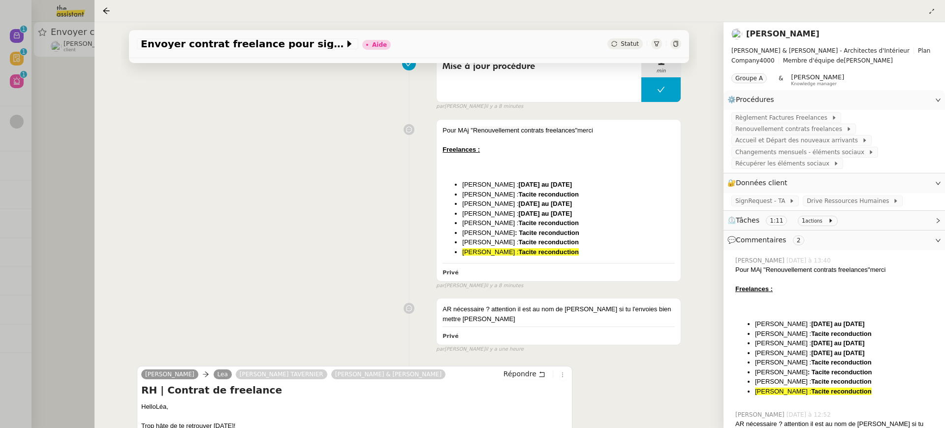
click at [806, 25] on nz-page-header "Segolène Labinsky Audrey & Gabrielle - Architectes d'Intérieur Plan Company 400…" at bounding box center [833, 56] width 221 height 68
click at [808, 32] on link "Segolène Labinsky" at bounding box center [782, 33] width 73 height 9
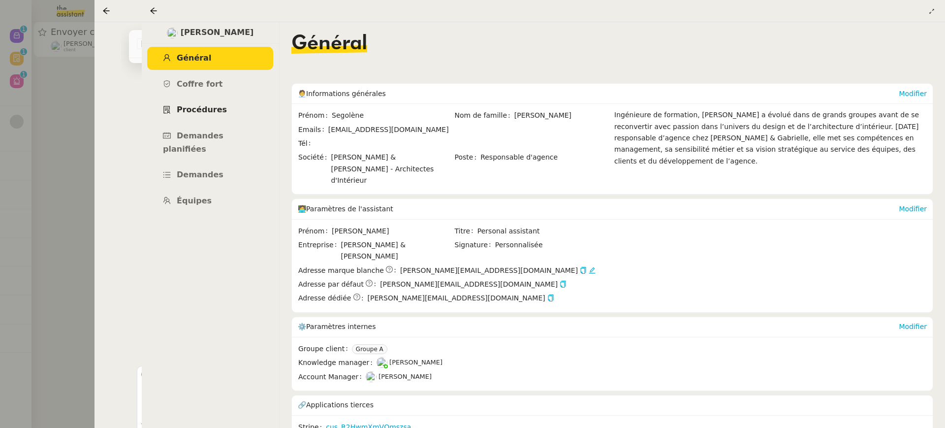
click at [209, 107] on span "Procédures" at bounding box center [202, 109] width 50 height 9
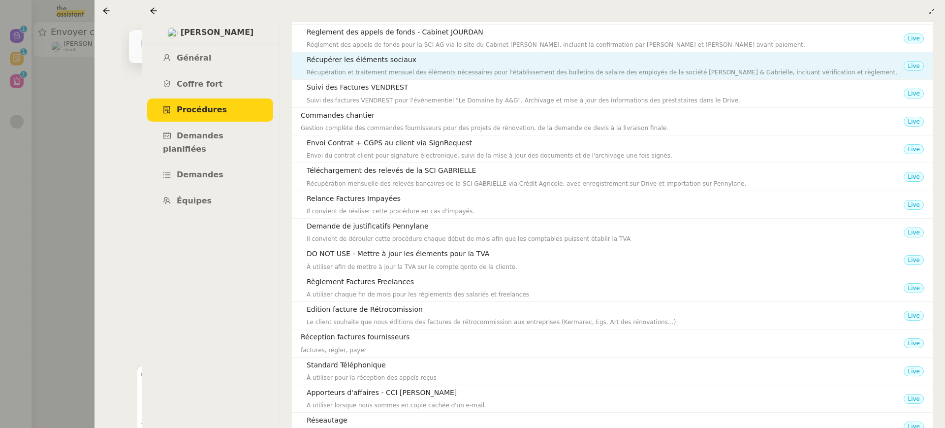
scroll to position [184, 0]
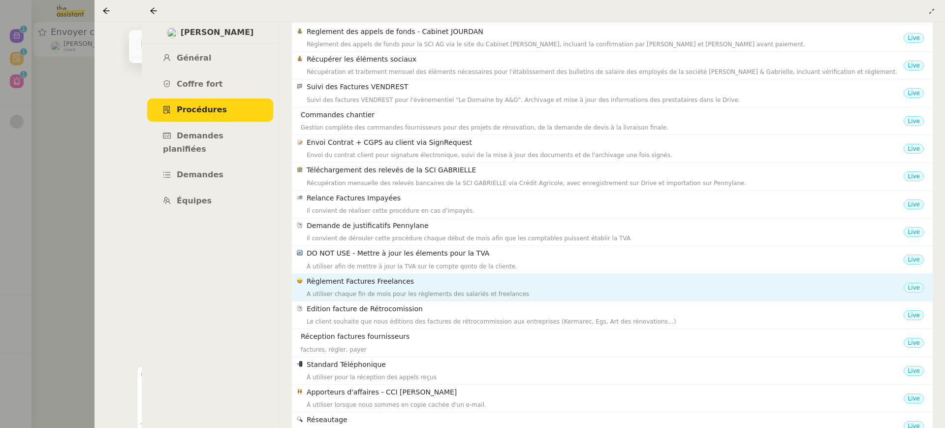
click at [418, 276] on h4 "Règlement Factures Freelances" at bounding box center [605, 281] width 597 height 11
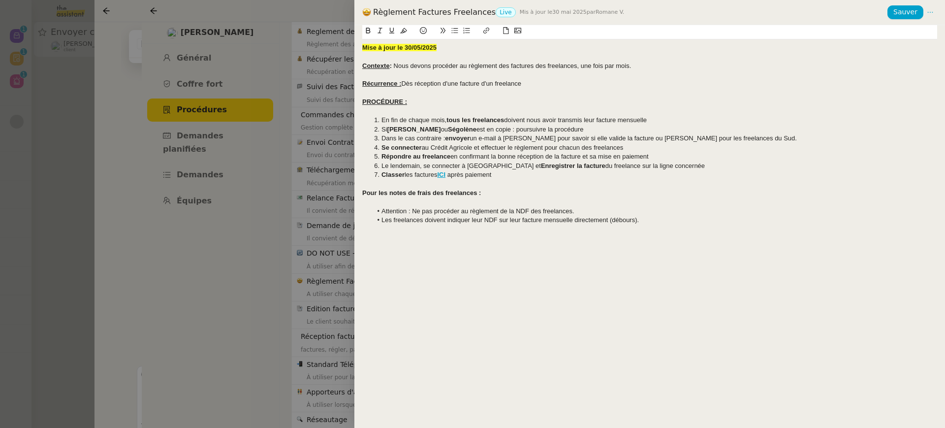
click at [330, 158] on div at bounding box center [472, 214] width 945 height 428
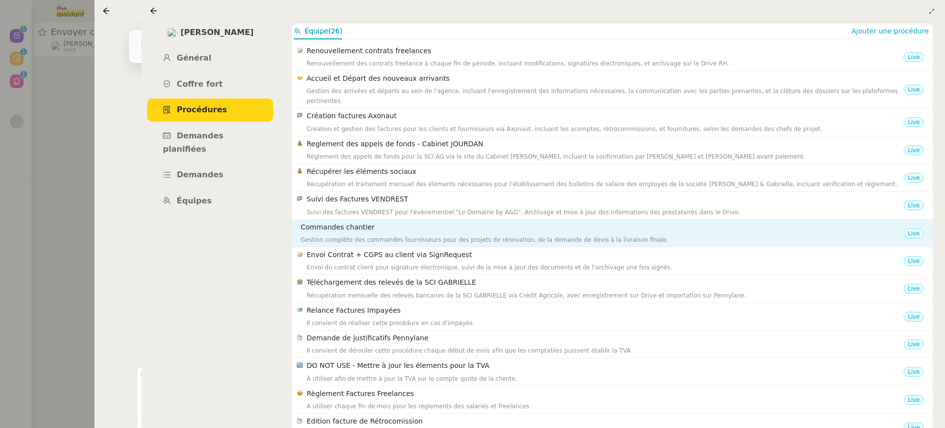
scroll to position [75, 0]
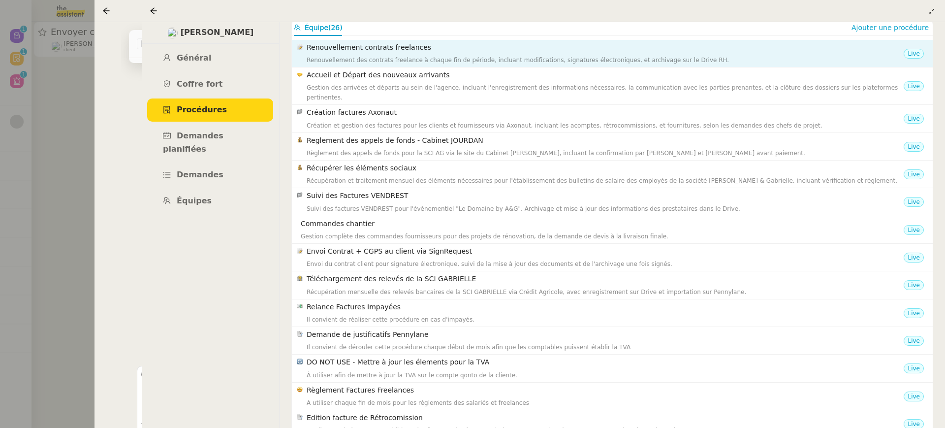
click at [401, 57] on div "Renouvellement des contrats freelance à chaque fin de période, incluant modific…" at bounding box center [605, 60] width 597 height 10
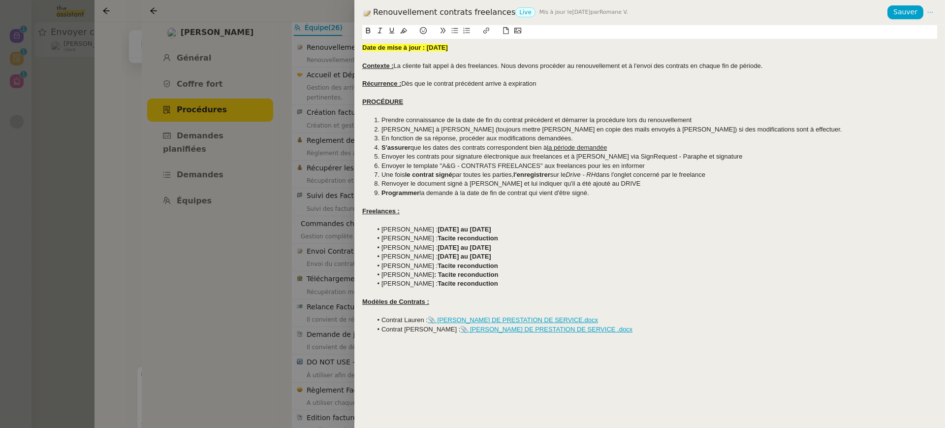
click at [530, 281] on li "Margaux Falleguerho : Tacite reconduction" at bounding box center [654, 283] width 565 height 9
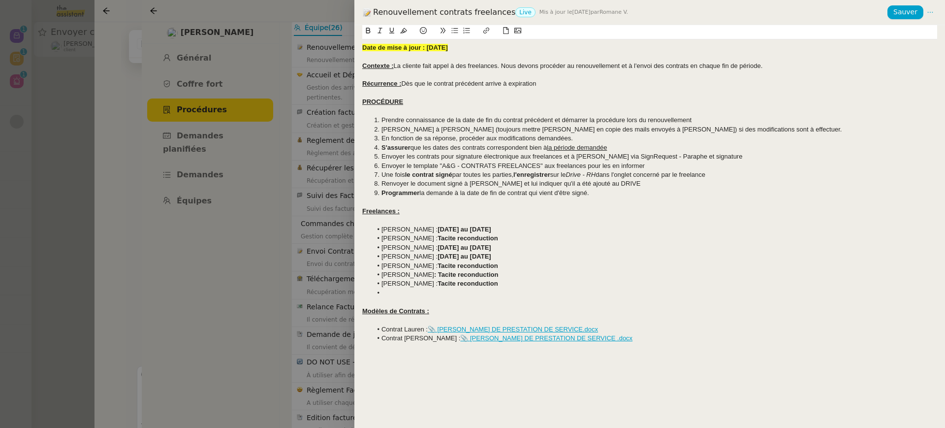
scroll to position [0, 0]
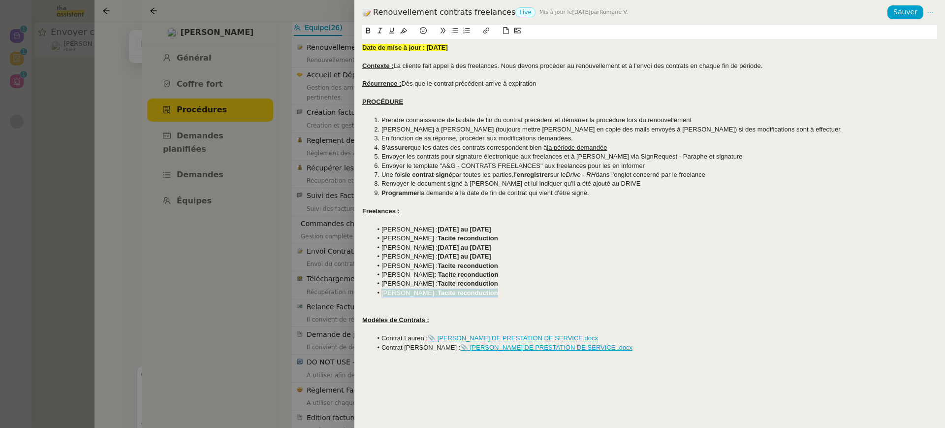
drag, startPoint x: 506, startPoint y: 293, endPoint x: 337, endPoint y: 292, distance: 169.3
click at [337, 292] on div "Renouvellement contrats freelances Live Mis à jour le 25 sept. 2025 par Romane …" at bounding box center [472, 214] width 945 height 428
click at [404, 32] on icon at bounding box center [403, 30] width 7 height 5
click at [399, 303] on div at bounding box center [649, 301] width 575 height 9
click at [399, 314] on div at bounding box center [649, 311] width 575 height 9
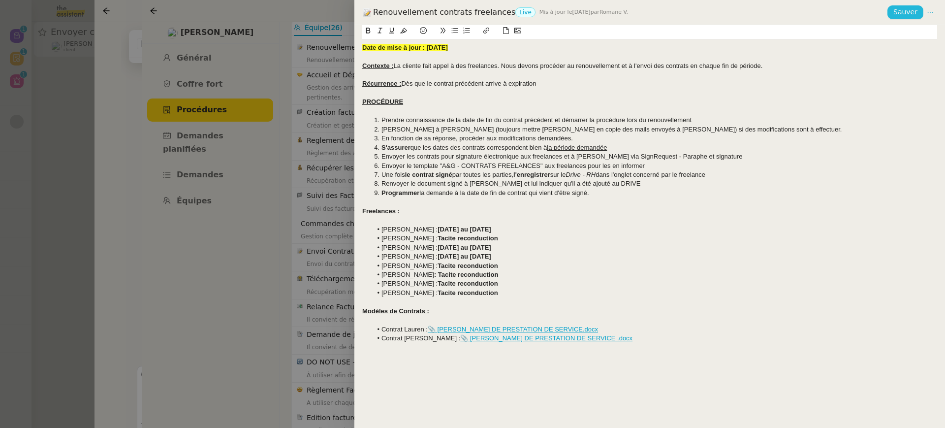
click at [908, 13] on span "Sauver" at bounding box center [905, 11] width 24 height 11
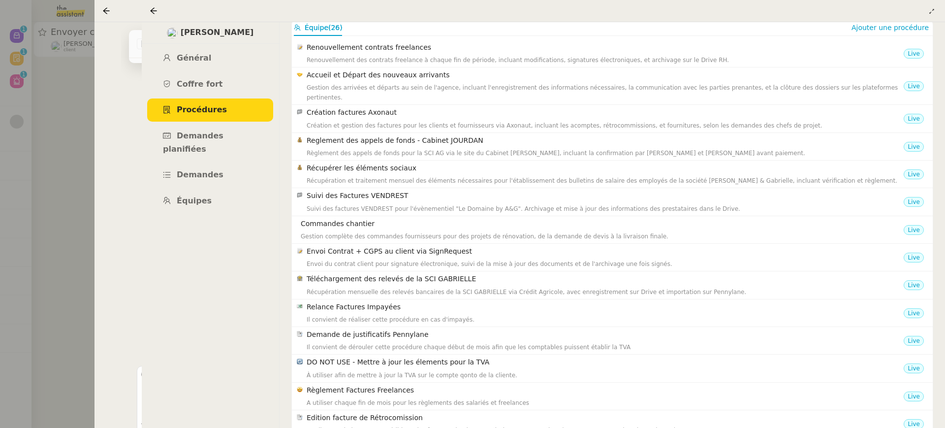
scroll to position [92, 0]
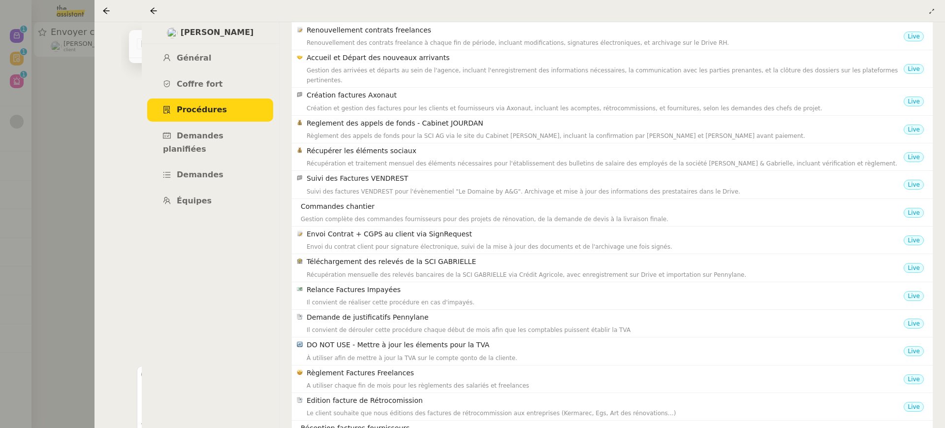
click at [72, 50] on div at bounding box center [472, 214] width 945 height 428
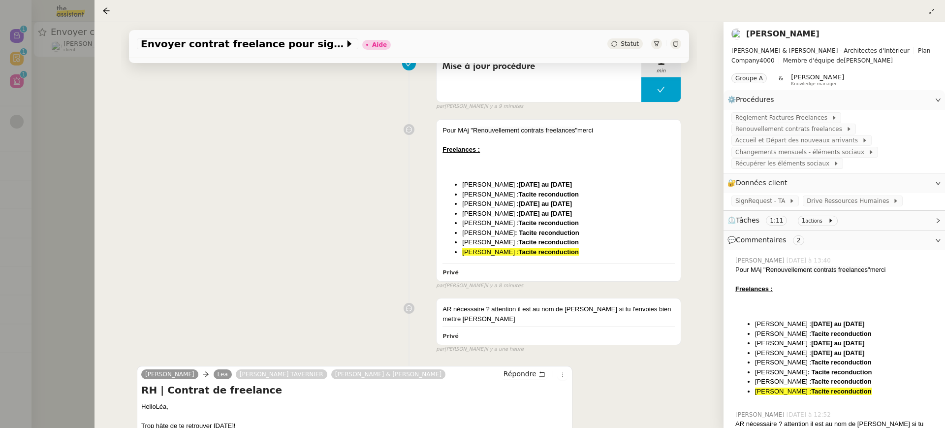
click at [72, 50] on div at bounding box center [472, 214] width 945 height 428
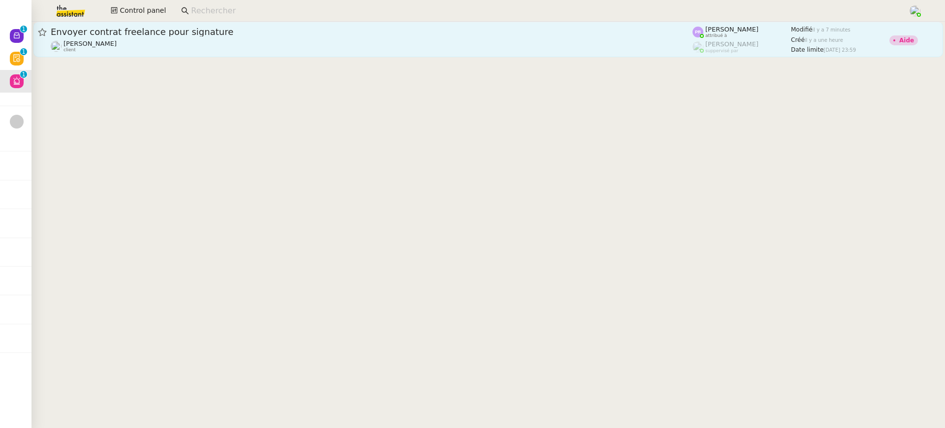
click at [188, 45] on div "Segolène Labinsky client" at bounding box center [372, 46] width 642 height 13
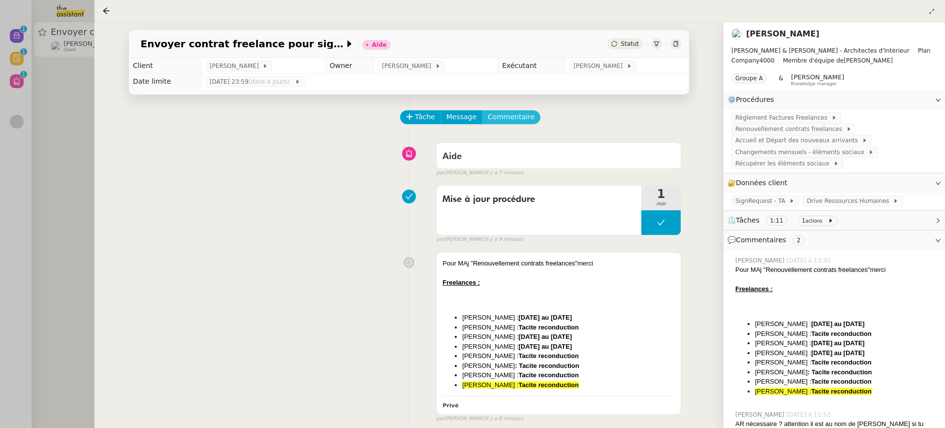
click at [503, 114] on span "Commentaire" at bounding box center [511, 116] width 47 height 11
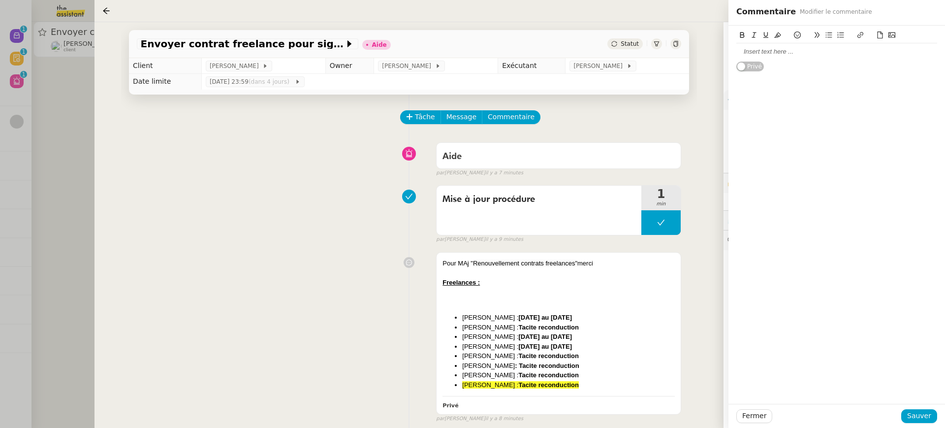
click at [821, 47] on div at bounding box center [836, 51] width 201 height 9
click at [924, 423] on button "Sauver" at bounding box center [919, 416] width 36 height 14
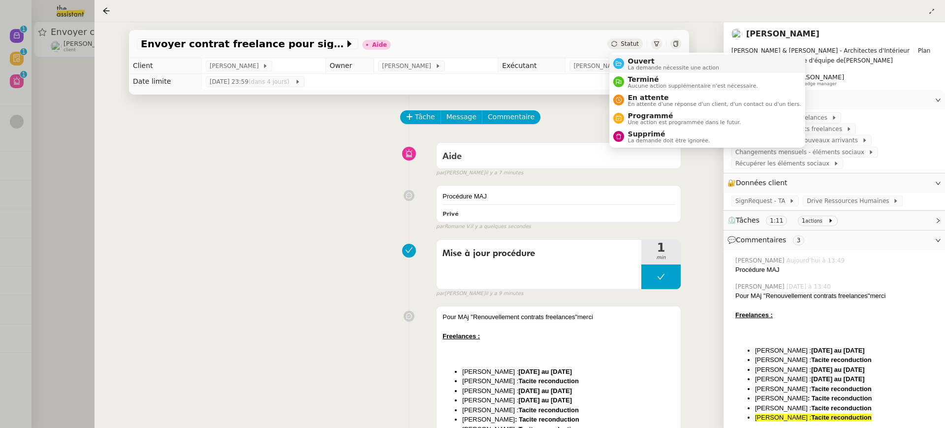
click at [651, 71] on li "Ouvert La demande nécessite une action" at bounding box center [707, 64] width 196 height 18
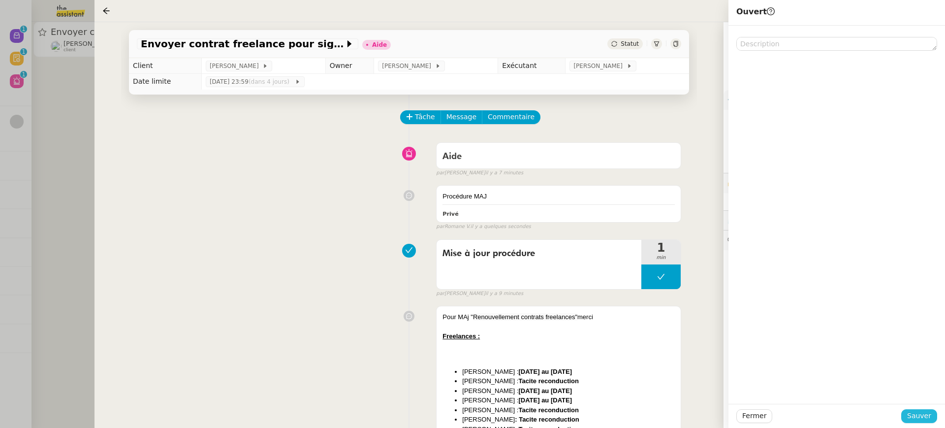
click at [919, 415] on span "Sauver" at bounding box center [919, 415] width 24 height 11
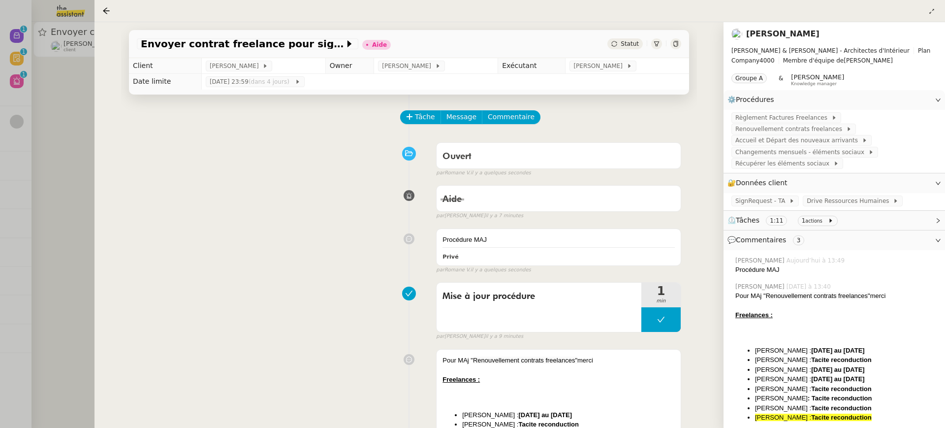
click at [55, 111] on div at bounding box center [472, 214] width 945 height 428
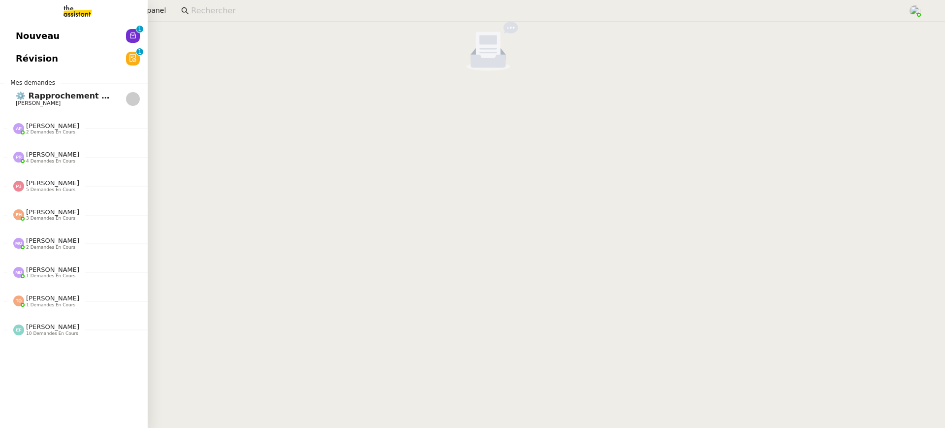
click at [23, 31] on span "Nouveau" at bounding box center [38, 36] width 44 height 15
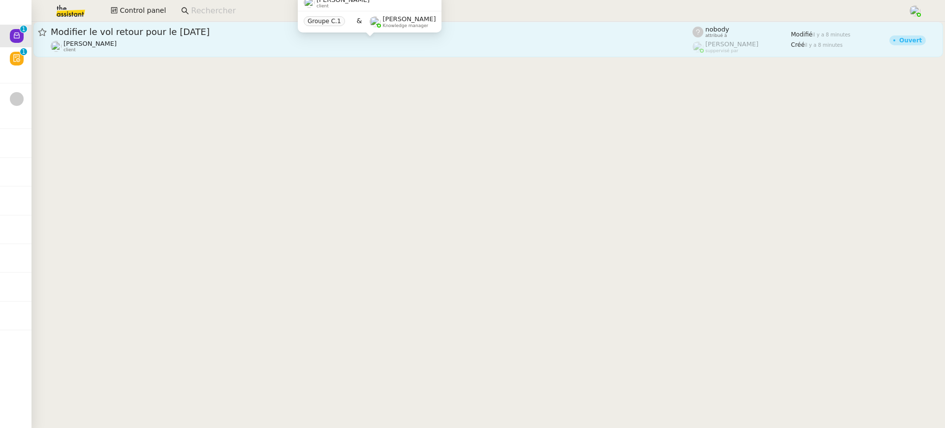
click at [211, 49] on div "Alexandre Blanc client" at bounding box center [372, 46] width 642 height 13
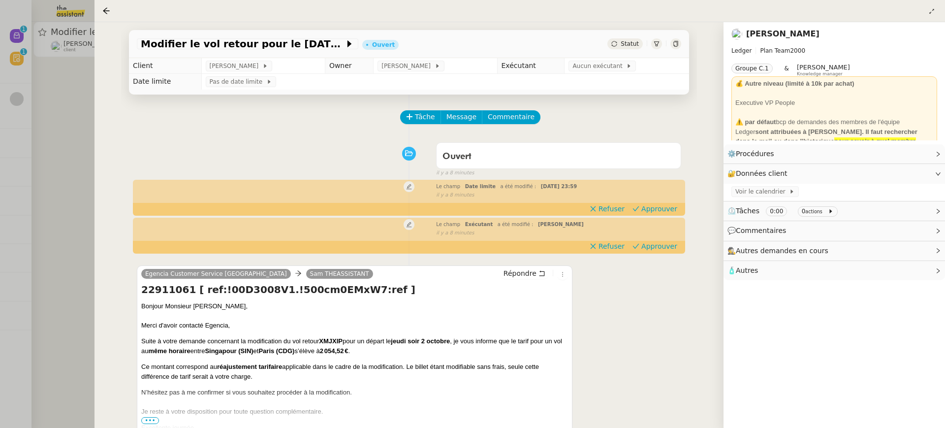
click at [12, 91] on div at bounding box center [472, 214] width 945 height 428
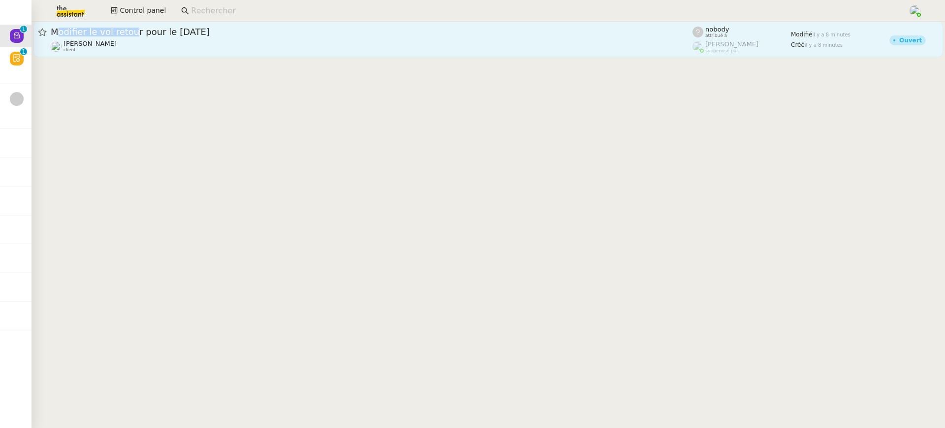
click at [126, 27] on div "Modifier le vol retour pour le 2 octobre" at bounding box center [372, 32] width 642 height 12
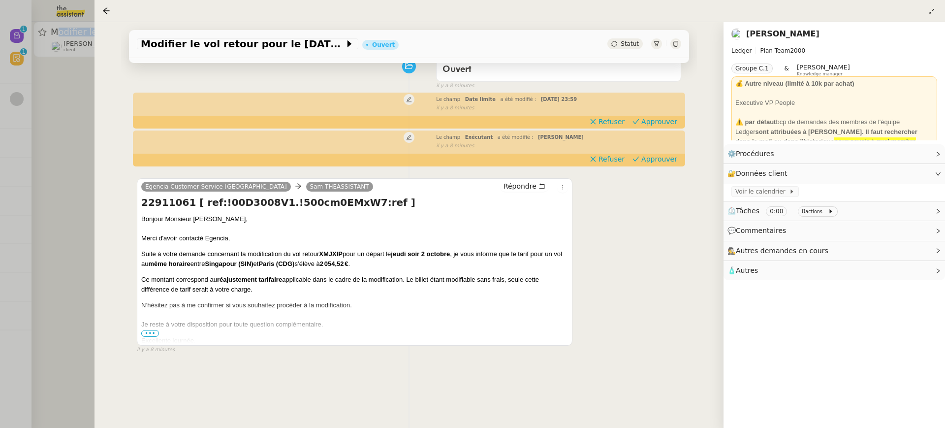
scroll to position [126, 0]
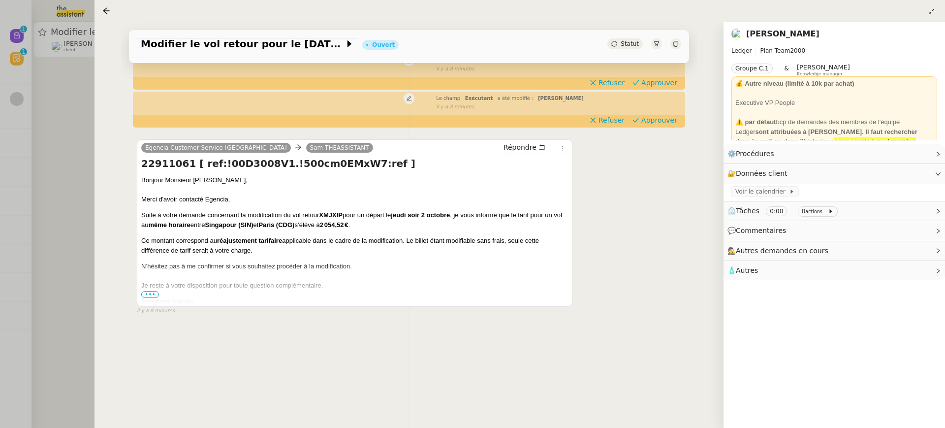
click at [18, 96] on div at bounding box center [472, 214] width 945 height 428
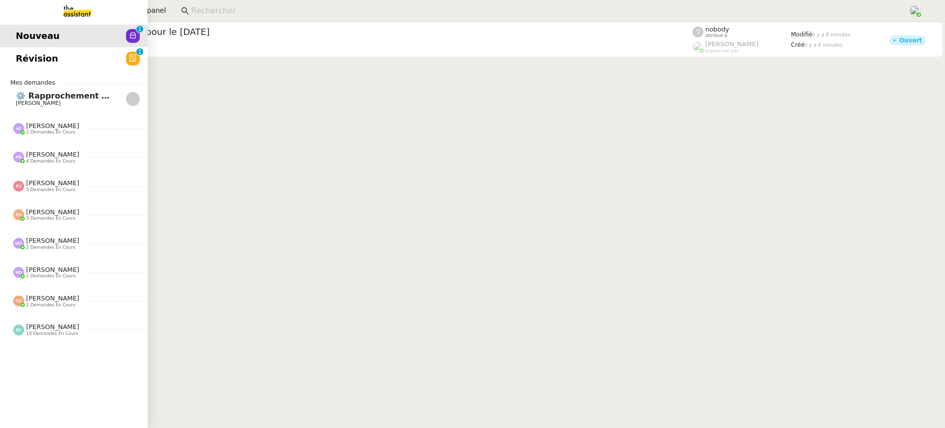
click at [27, 55] on link "Révision 0 1 2 3 4 5 6 7 8 9" at bounding box center [74, 58] width 148 height 23
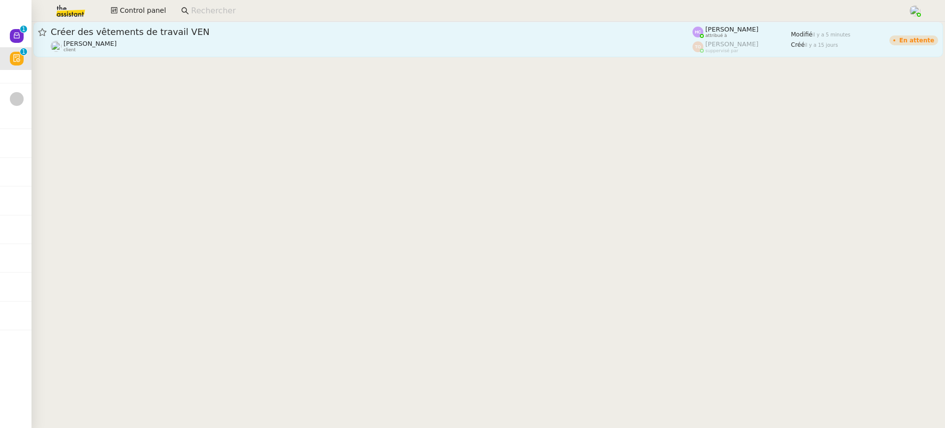
click at [601, 46] on div "Charles Medlicott client" at bounding box center [372, 46] width 642 height 13
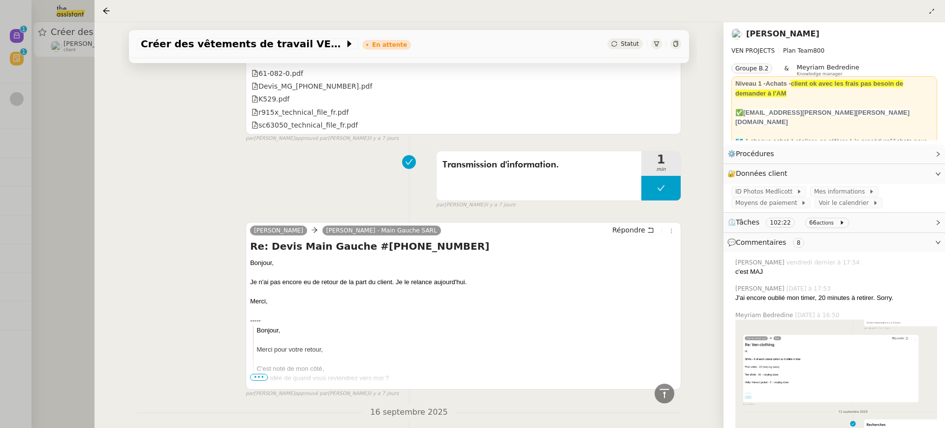
scroll to position [2207, 0]
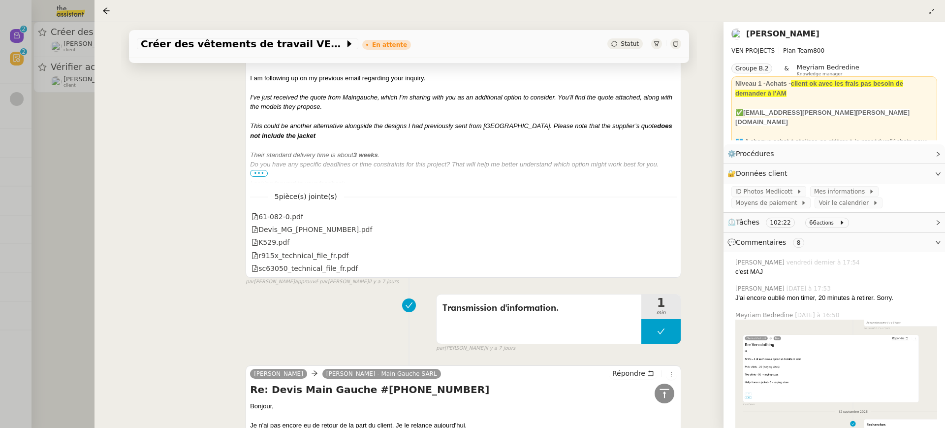
click at [63, 57] on div at bounding box center [472, 214] width 945 height 428
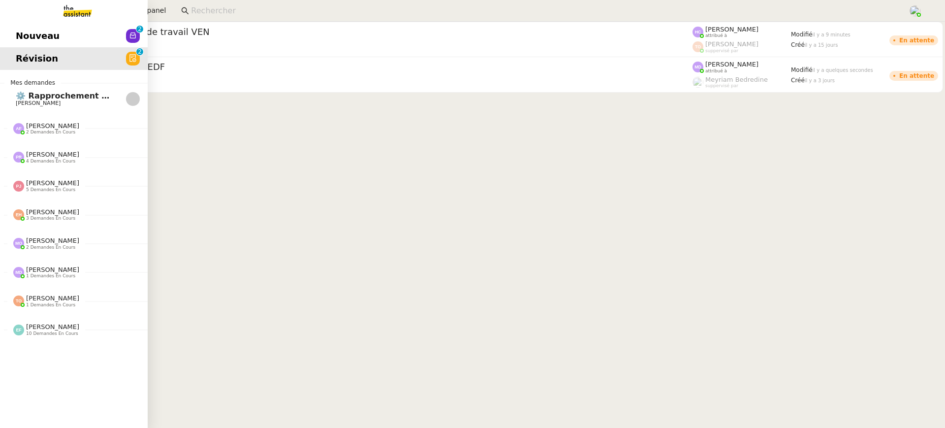
click at [12, 31] on link "Nouveau 0 1 2 3 4 5 6 7 8 9" at bounding box center [74, 36] width 148 height 23
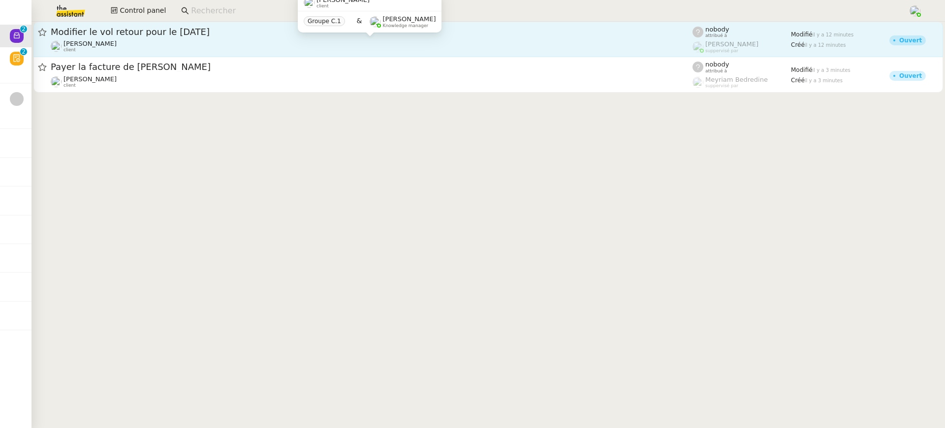
click at [339, 41] on div "Alexandre Blanc client" at bounding box center [372, 46] width 642 height 13
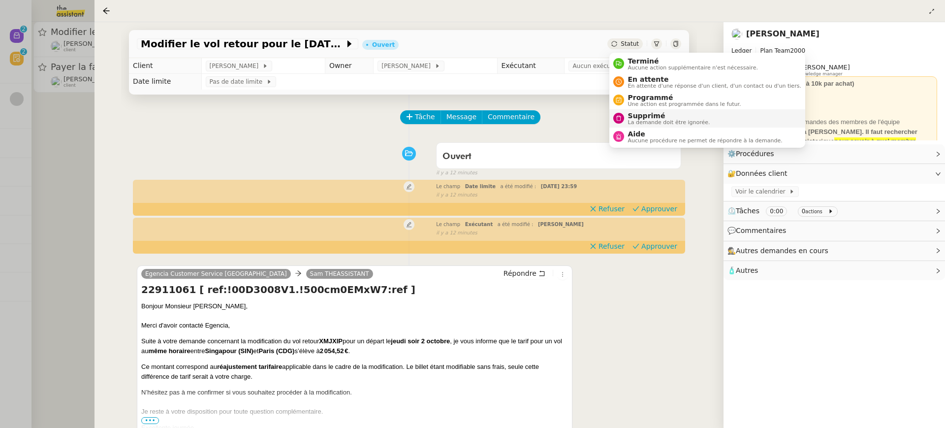
click at [648, 112] on span "Supprimé" at bounding box center [669, 116] width 82 height 8
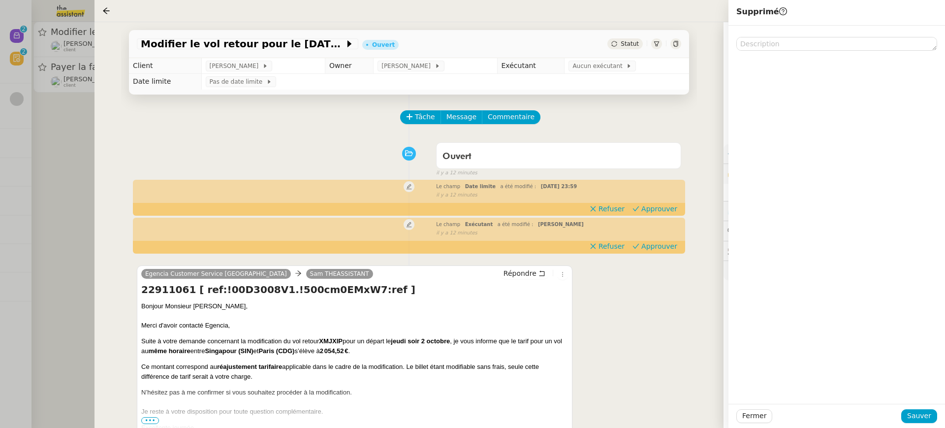
click at [625, 276] on div "Egencia Customer Service France Sam THEASSISTANT Répondre 22911061 [ ref:!00D30…" at bounding box center [409, 348] width 544 height 185
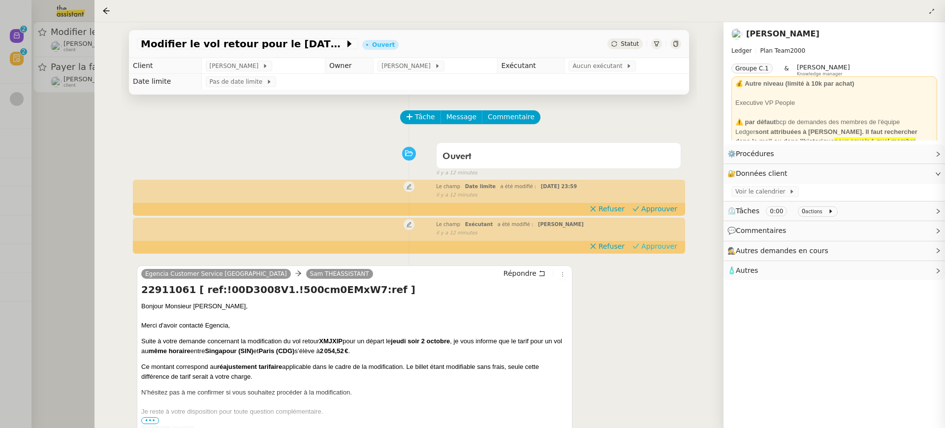
click at [656, 249] on span "Approuver" at bounding box center [659, 246] width 36 height 10
click at [655, 198] on div "il y a 12 minutes" at bounding box center [558, 195] width 245 height 8
click at [655, 208] on span "Approuver" at bounding box center [659, 209] width 36 height 10
click at [64, 122] on div at bounding box center [472, 214] width 945 height 428
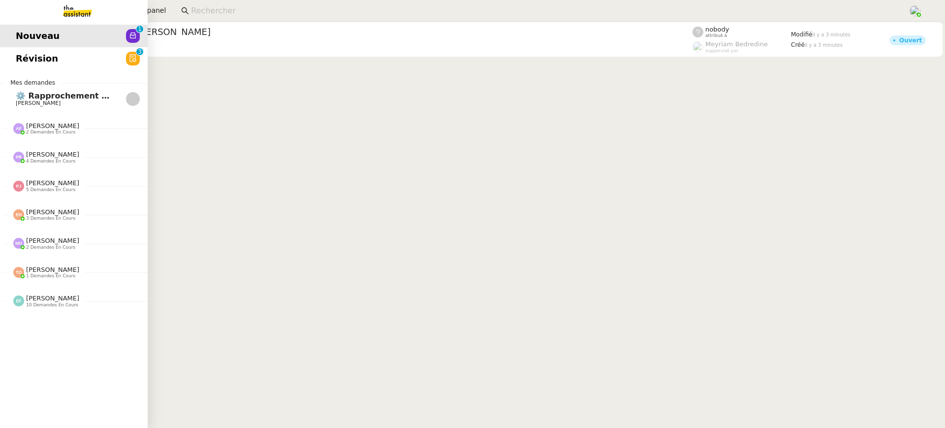
click at [22, 57] on span "Révision" at bounding box center [37, 58] width 42 height 15
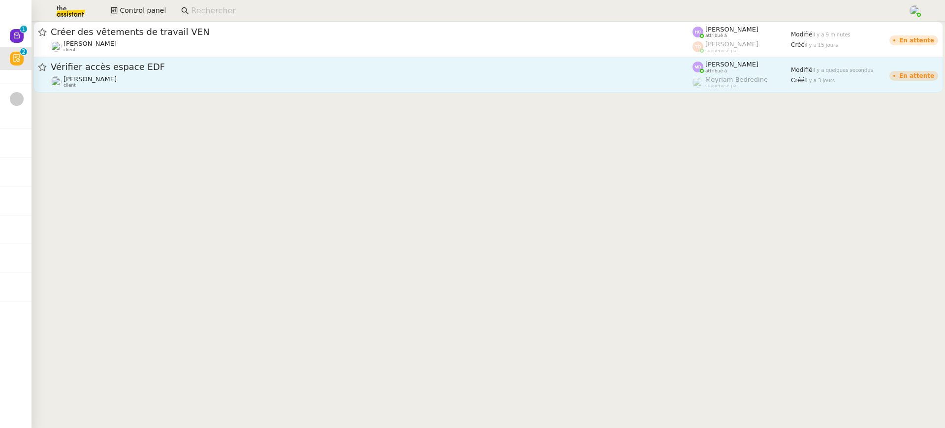
click at [480, 90] on link "Vérifier accès espace EDF Genevieve Landsmann client Marylou Deybach attribué à…" at bounding box center [487, 74] width 909 height 35
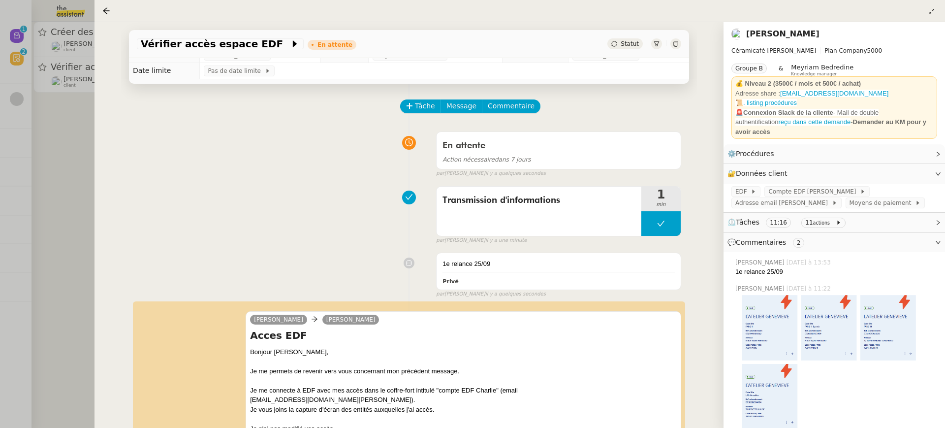
scroll to position [178, 0]
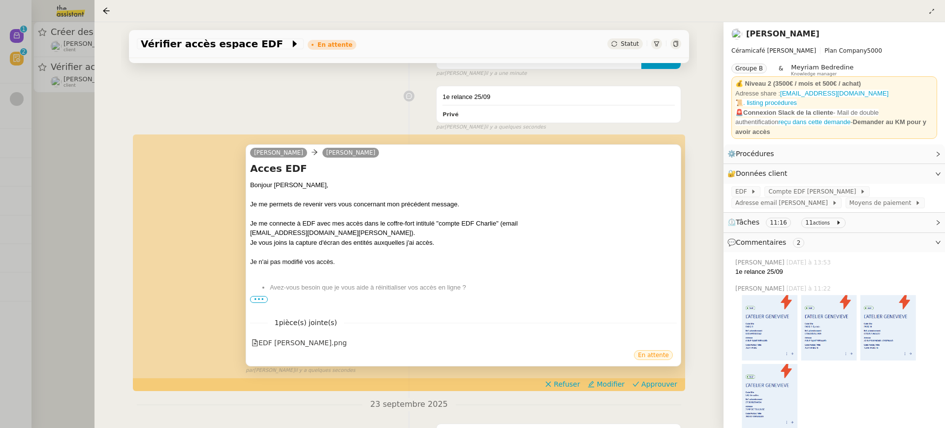
click at [253, 298] on span "•••" at bounding box center [259, 299] width 18 height 7
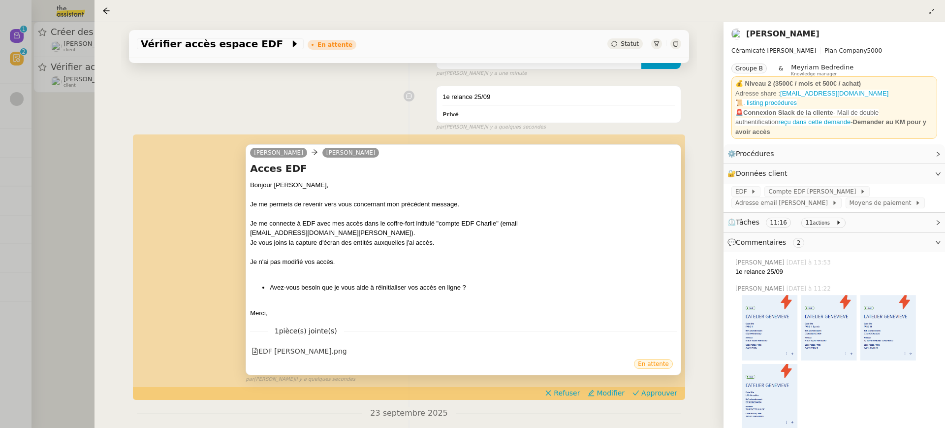
scroll to position [197, 0]
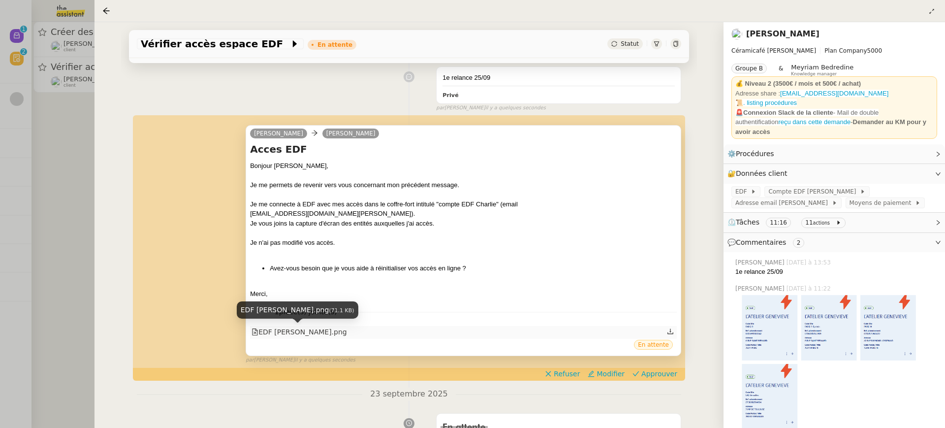
click at [288, 331] on div "EDF Charlie.png" at bounding box center [298, 331] width 95 height 11
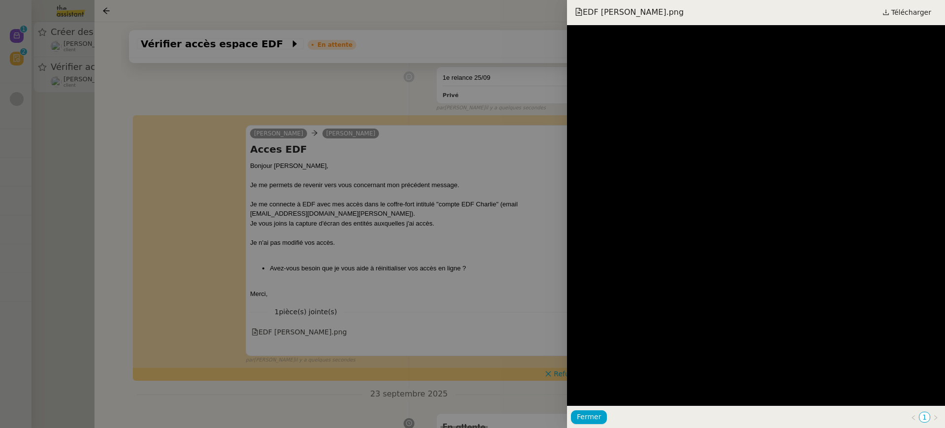
click at [477, 226] on div at bounding box center [472, 214] width 945 height 428
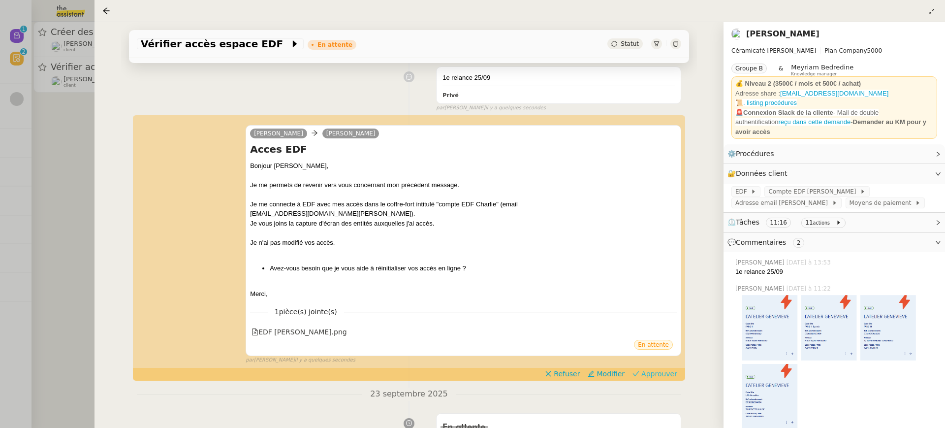
click at [651, 378] on app-ticket-timeline-item "Charlie Genevieve Landsmann Acces EDF Bonjour ﻿Geneviève﻿, Je me permets de rev…" at bounding box center [409, 247] width 544 height 263
click at [655, 372] on span "Approuver" at bounding box center [659, 374] width 36 height 10
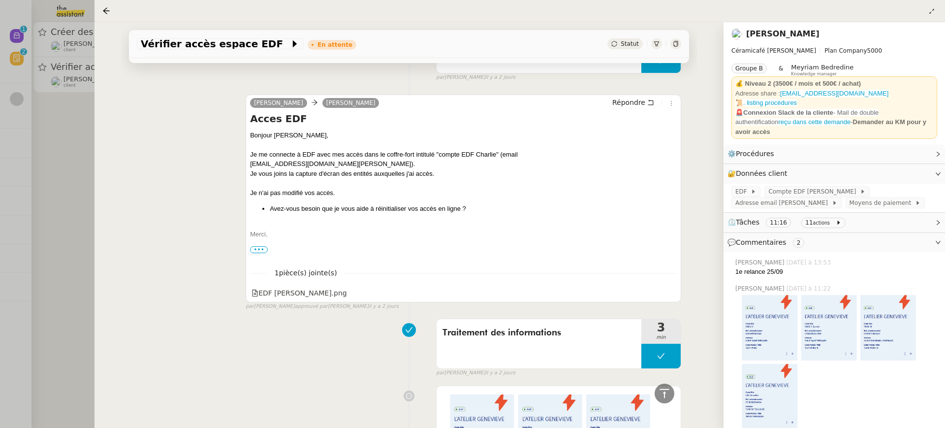
scroll to position [612, 0]
click at [105, 154] on div "Vérifier accès espace EDF En attente Statut Client Genevieve Landsmann Owner Me…" at bounding box center [408, 224] width 629 height 405
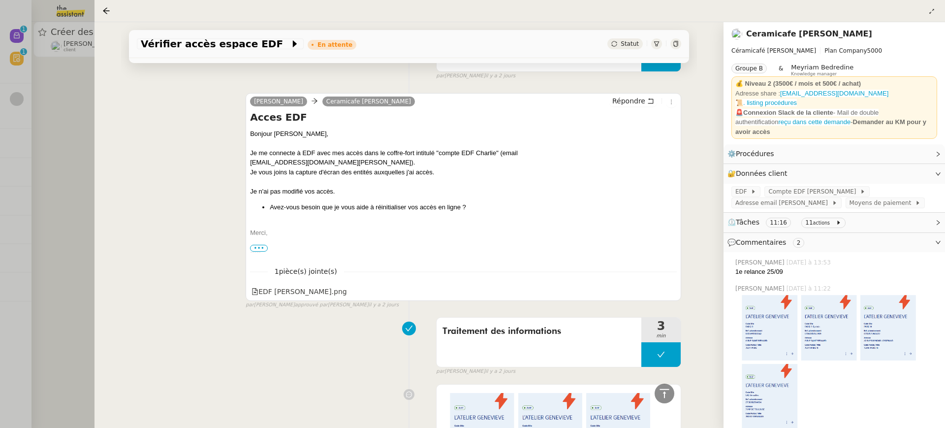
click at [77, 77] on div at bounding box center [472, 214] width 945 height 428
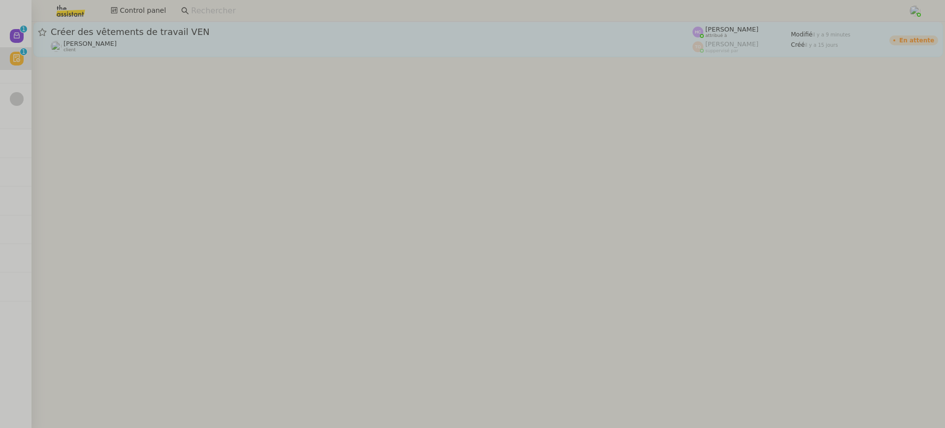
click at [135, 38] on div "Créer des vêtements de travail VEN Charles Medlicott client" at bounding box center [372, 39] width 642 height 27
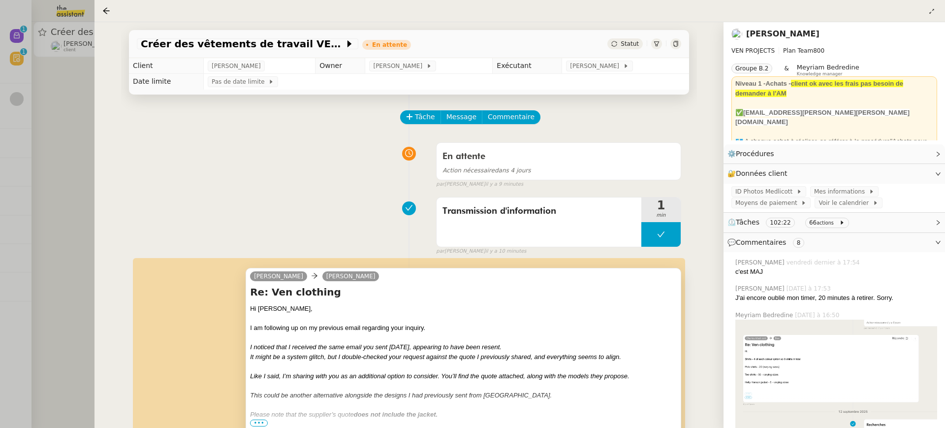
scroll to position [167, 0]
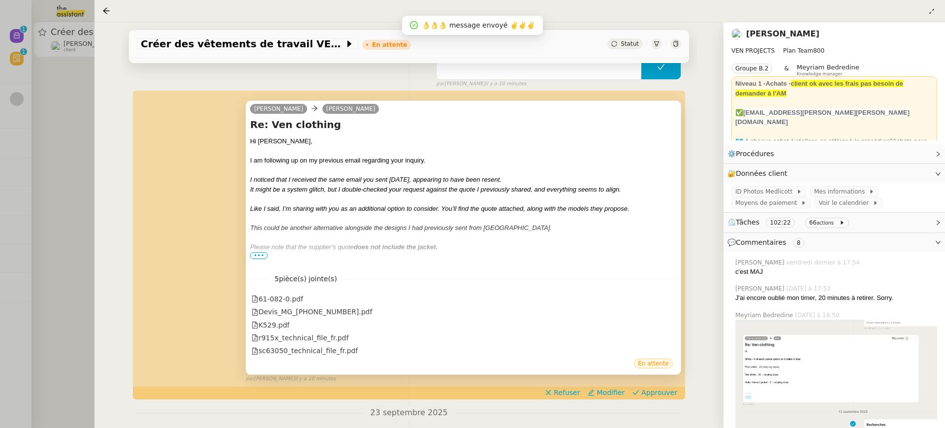
click at [260, 258] on div at bounding box center [463, 256] width 427 height 10
click at [259, 255] on span "•••" at bounding box center [259, 255] width 18 height 7
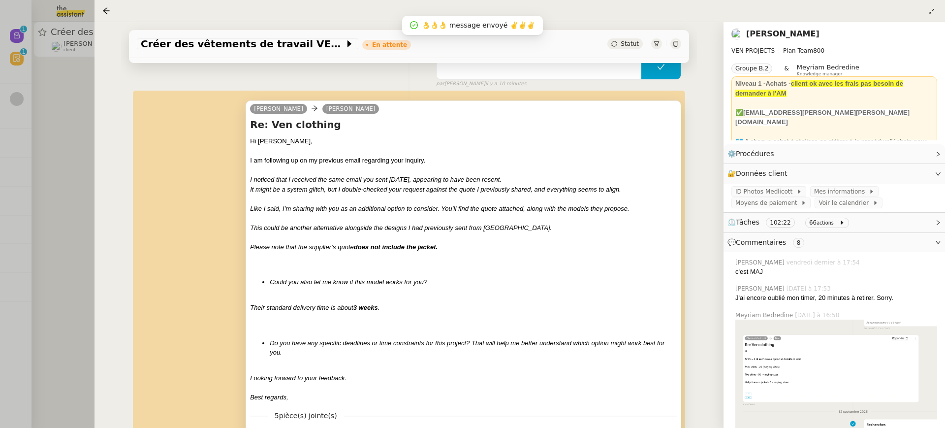
scroll to position [335, 0]
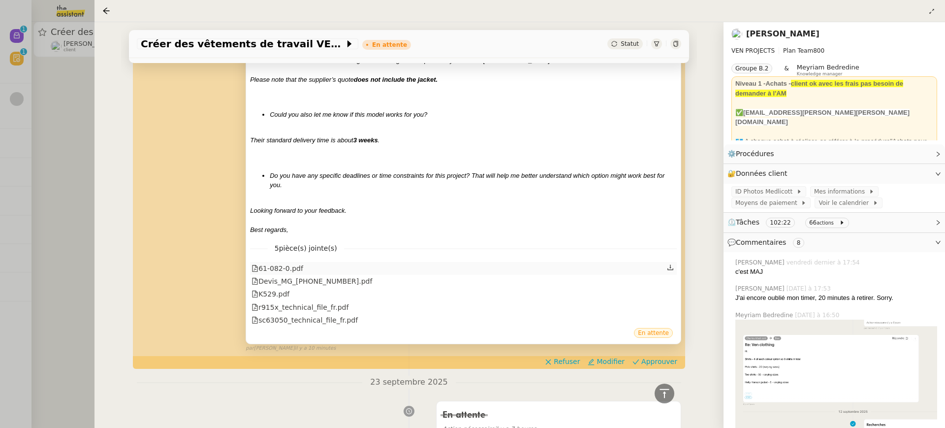
click at [306, 273] on div "61-082-0.pdf" at bounding box center [463, 268] width 427 height 13
click at [301, 270] on div "61-082-0.pdf" at bounding box center [277, 268] width 52 height 11
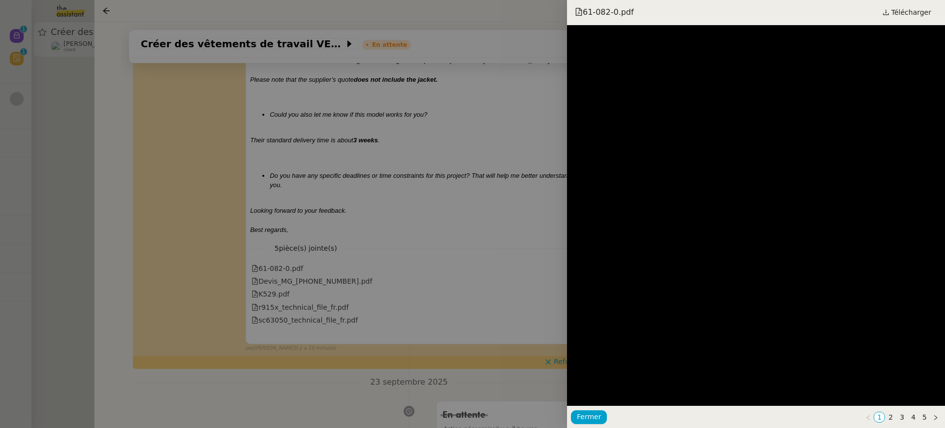
click at [384, 225] on div at bounding box center [472, 214] width 945 height 428
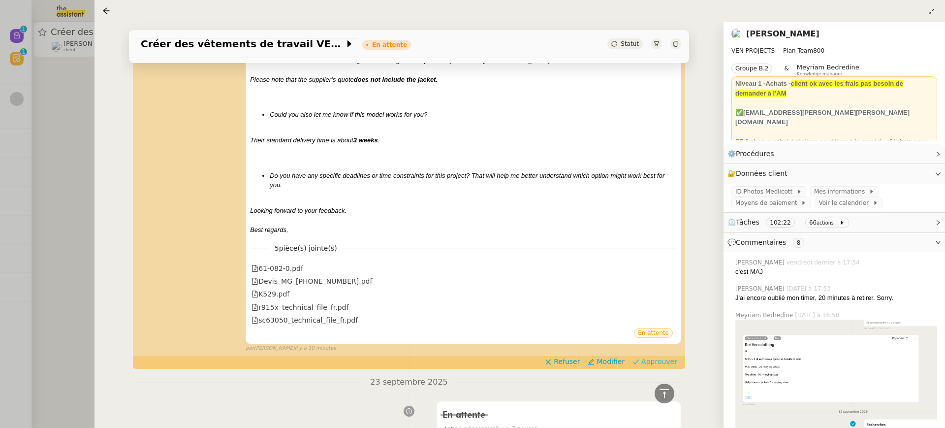
click at [673, 363] on span "Approuver" at bounding box center [659, 361] width 36 height 10
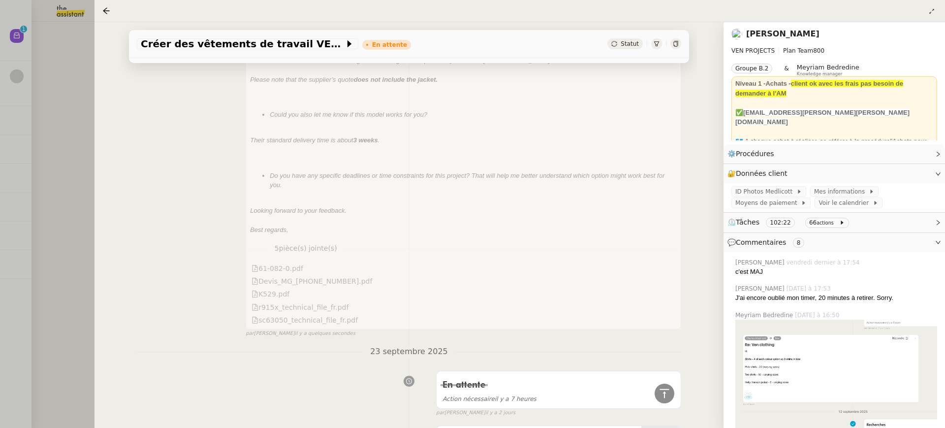
click at [57, 59] on div at bounding box center [472, 214] width 945 height 428
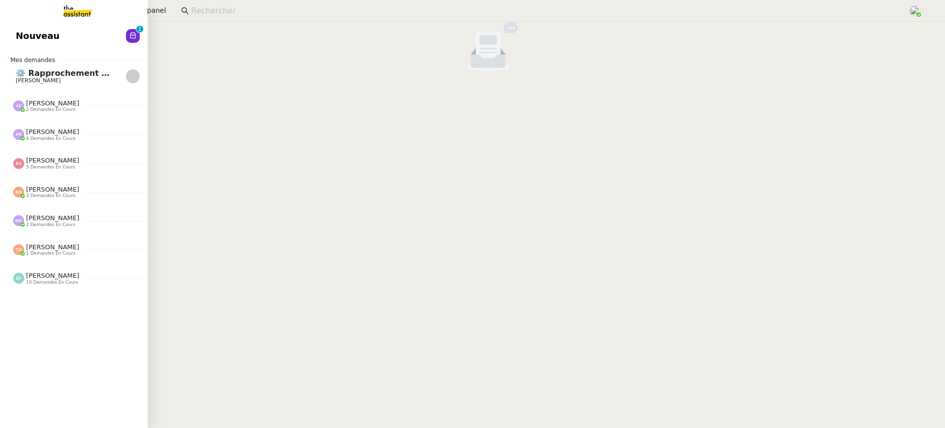
click at [17, 37] on link "Nouveau 0 1 2 3 4 5 6 7 8 9" at bounding box center [74, 36] width 148 height 23
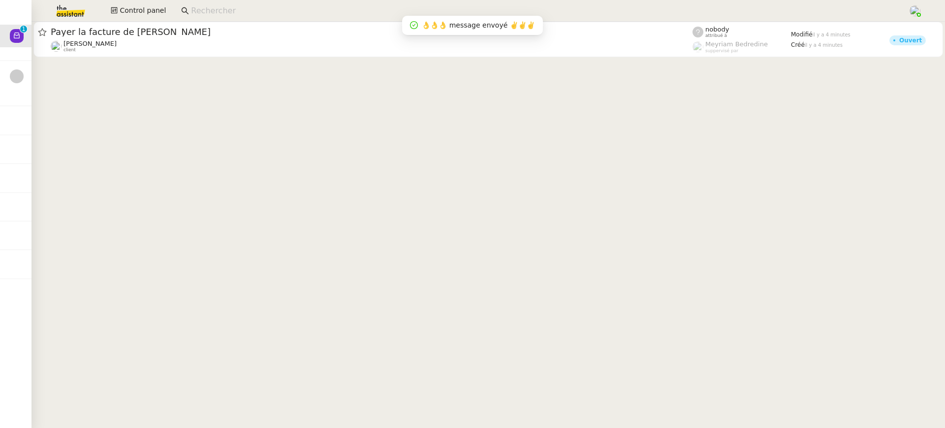
click at [412, 33] on div "👌👌👌 message envoyé ✌️✌️✌️" at bounding box center [472, 25] width 141 height 19
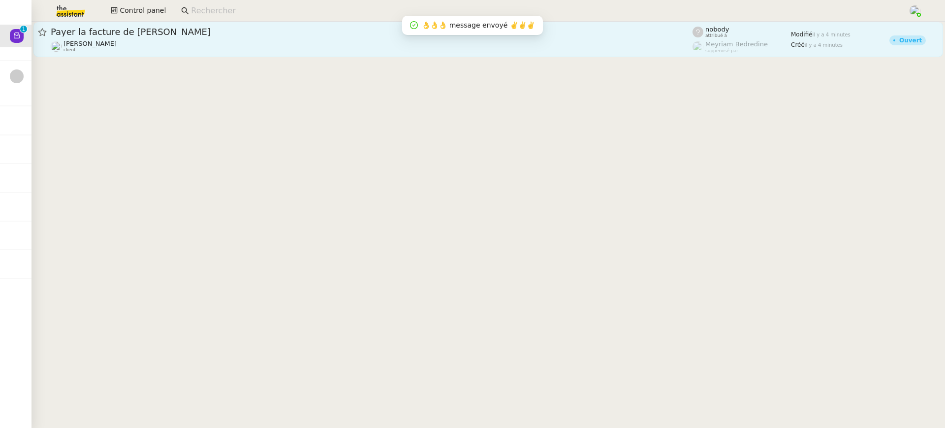
click at [278, 44] on div "Rebecca Woessner client" at bounding box center [372, 46] width 642 height 13
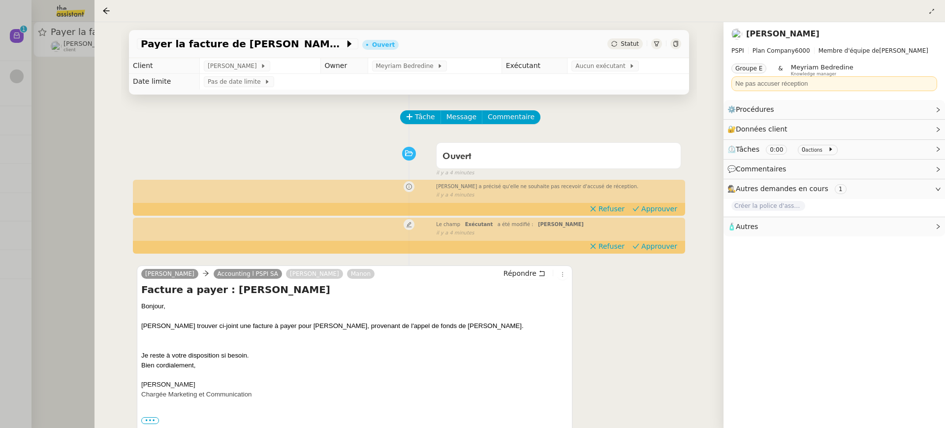
click at [662, 199] on div "Rebecca a précisé qu'elle ne souhaite pas recevoir d'accusé de réception. false…" at bounding box center [409, 190] width 544 height 18
click at [662, 211] on span "Approuver" at bounding box center [659, 209] width 36 height 10
click at [591, 67] on span "Aucun exécutant" at bounding box center [602, 66] width 54 height 10
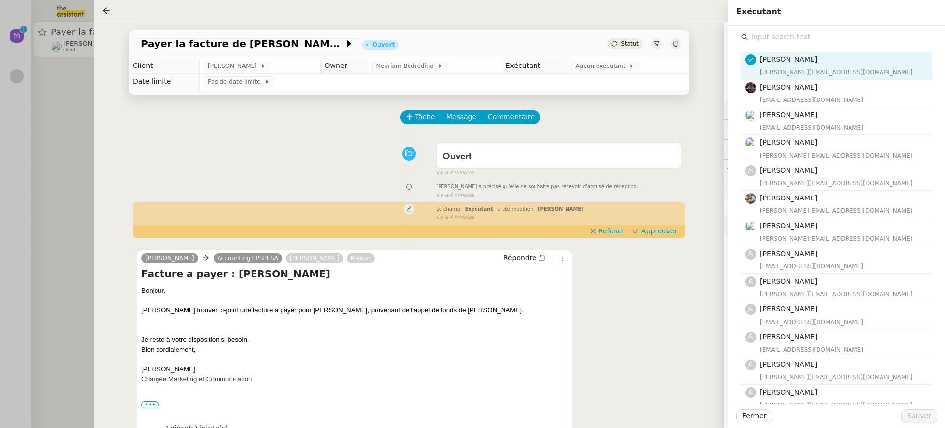
click at [776, 34] on input "text" at bounding box center [840, 37] width 184 height 13
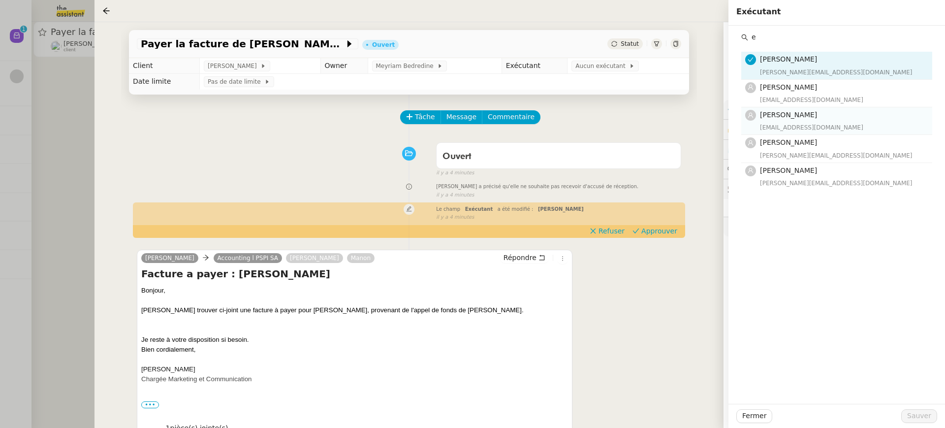
type input "e"
click at [784, 123] on div "eva@theassistant.team" at bounding box center [843, 128] width 166 height 10
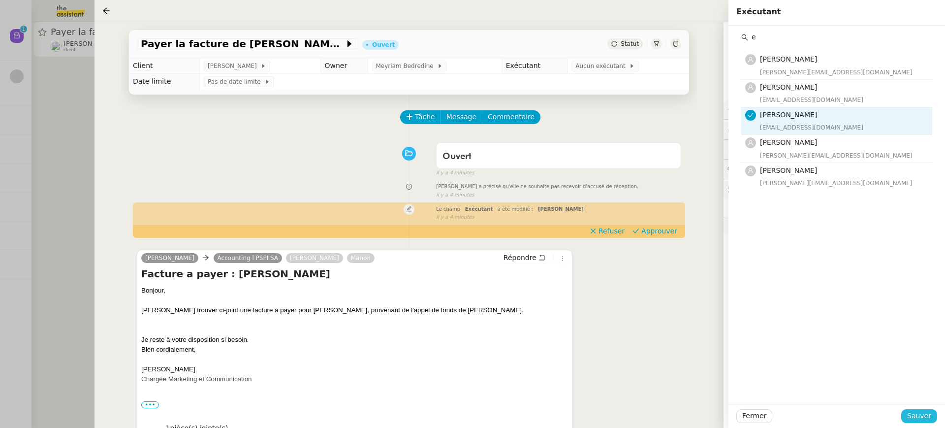
click at [920, 420] on span "Sauver" at bounding box center [919, 415] width 24 height 11
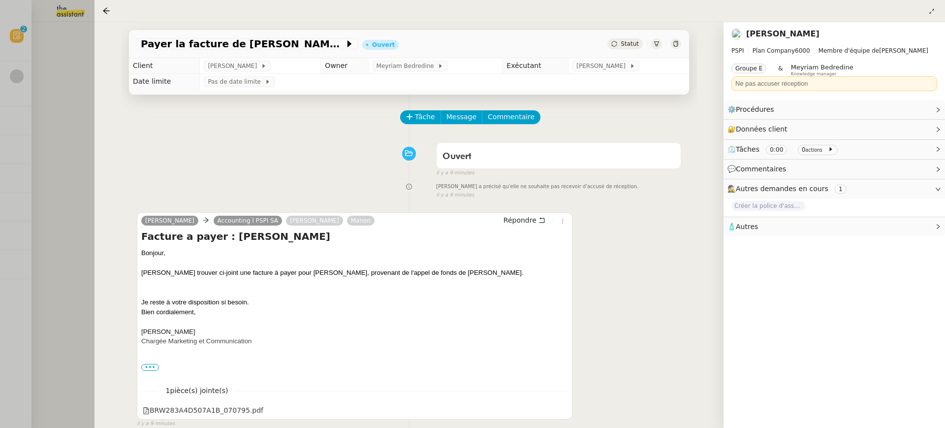
click at [43, 14] on div at bounding box center [472, 214] width 945 height 428
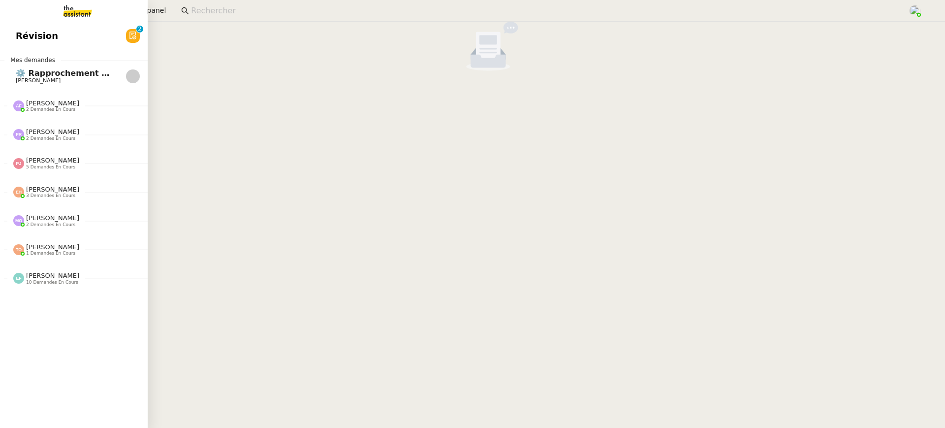
click at [17, 26] on link "Révision 0 1 2 3 4 5 6 7 8 9" at bounding box center [74, 36] width 148 height 23
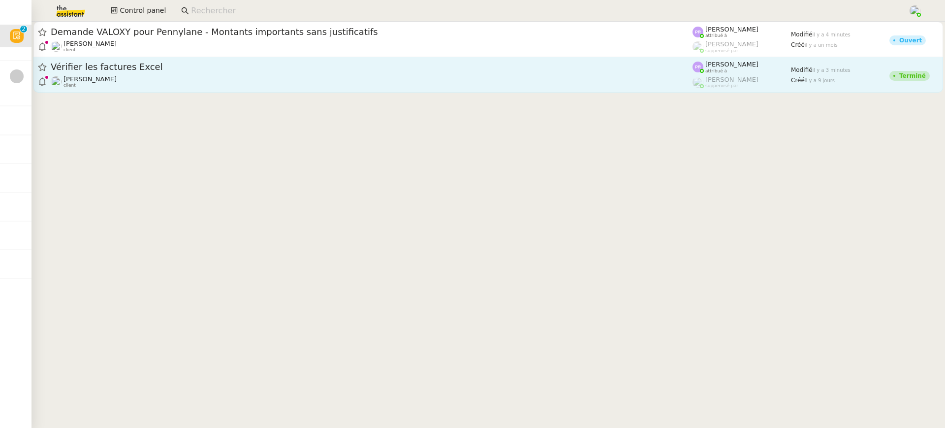
click at [681, 88] on div "Gabrielle Tavernier client" at bounding box center [372, 81] width 642 height 13
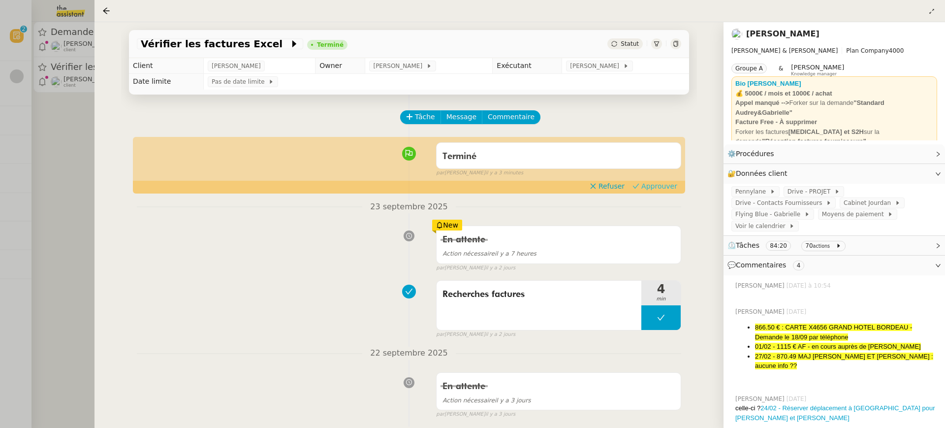
click at [680, 185] on button "Approuver" at bounding box center [654, 186] width 53 height 11
click at [69, 51] on div at bounding box center [472, 214] width 945 height 428
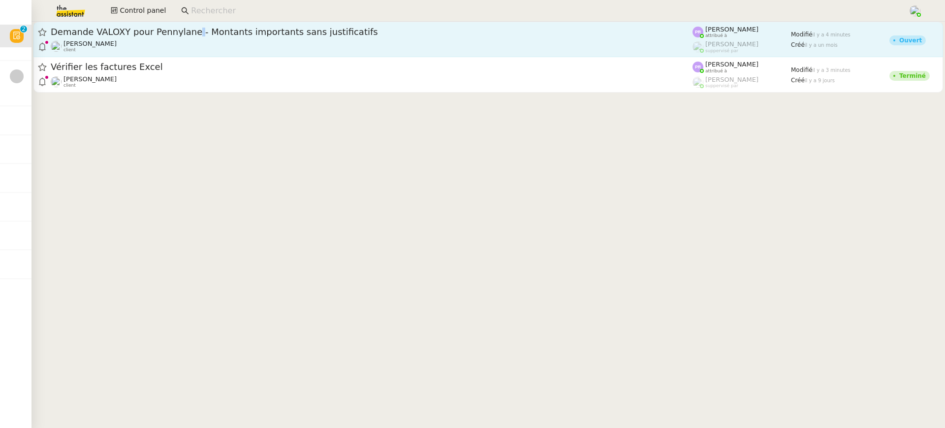
click at [187, 33] on span "Demande VALOXY pour Pennylane - Montants importants sans justificatifs" at bounding box center [372, 32] width 642 height 9
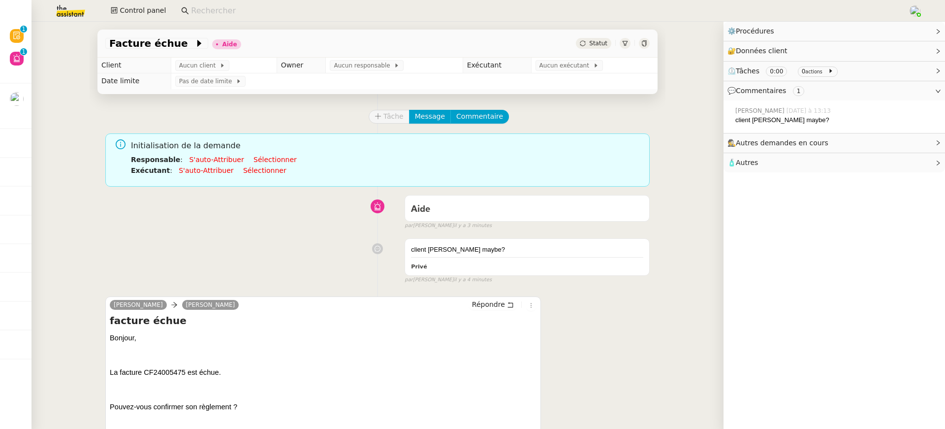
click at [195, 58] on td "Aucun client" at bounding box center [224, 66] width 106 height 16
click at [198, 64] on span "Aucun client" at bounding box center [199, 66] width 40 height 10
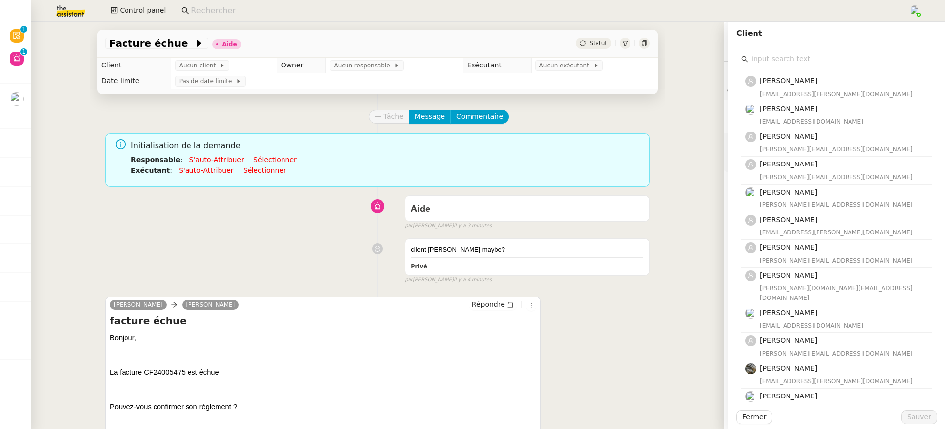
click at [817, 55] on input "text" at bounding box center [840, 58] width 184 height 13
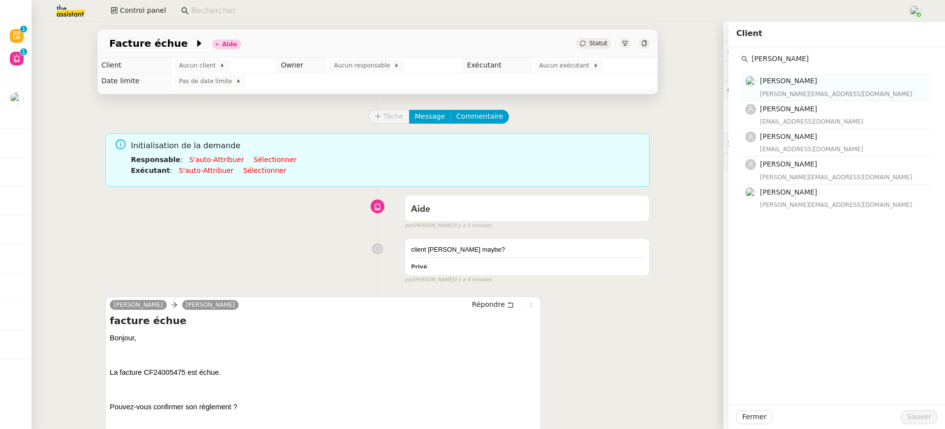
type input "[PERSON_NAME]"
click at [804, 76] on h4 "[PERSON_NAME]" at bounding box center [843, 80] width 166 height 11
click at [927, 421] on span "Sauver" at bounding box center [919, 416] width 24 height 11
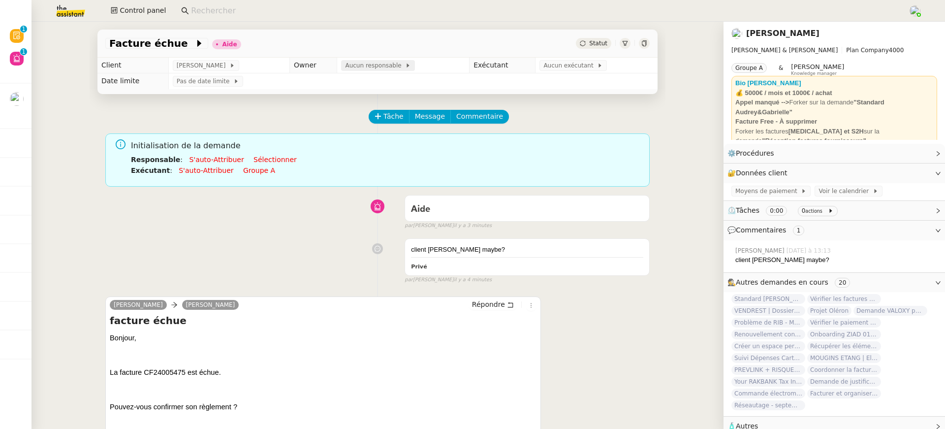
click at [384, 66] on span "Aucun responsable" at bounding box center [375, 66] width 60 height 10
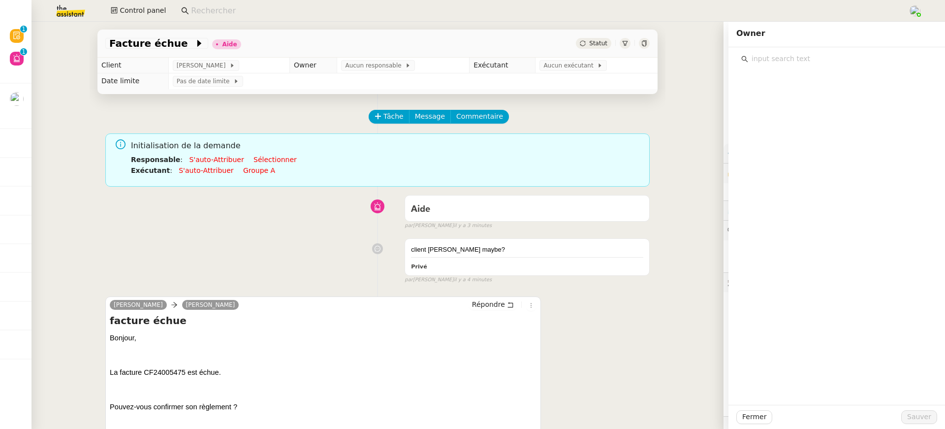
click at [768, 61] on input "text" at bounding box center [840, 58] width 184 height 13
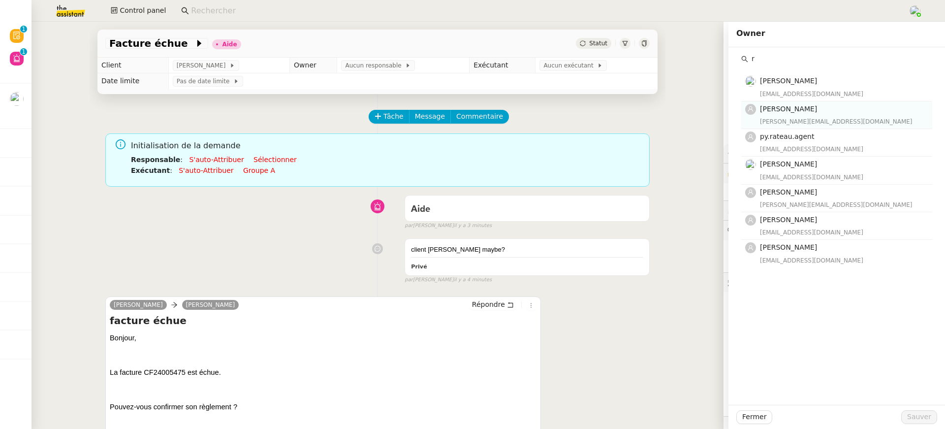
type input "r"
click at [782, 102] on nz-list-item "Pauline Ribas pauline@team.theassistant.com" at bounding box center [836, 115] width 191 height 28
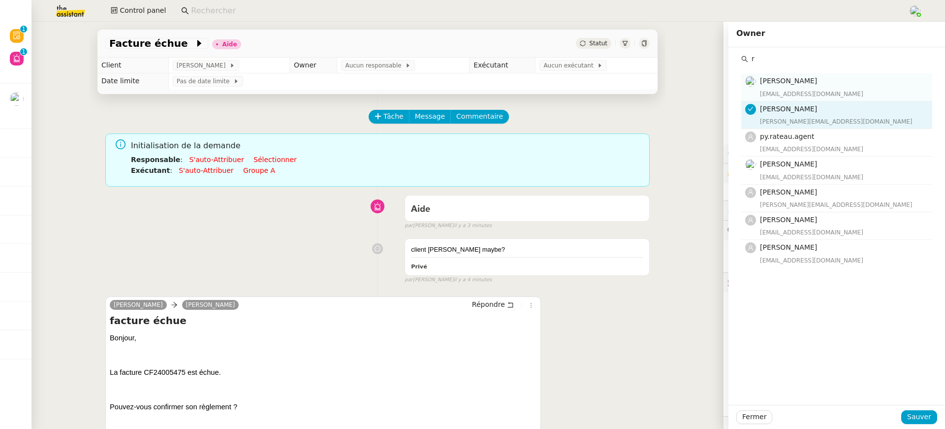
click at [769, 91] on div "[EMAIL_ADDRESS][DOMAIN_NAME]" at bounding box center [843, 94] width 166 height 10
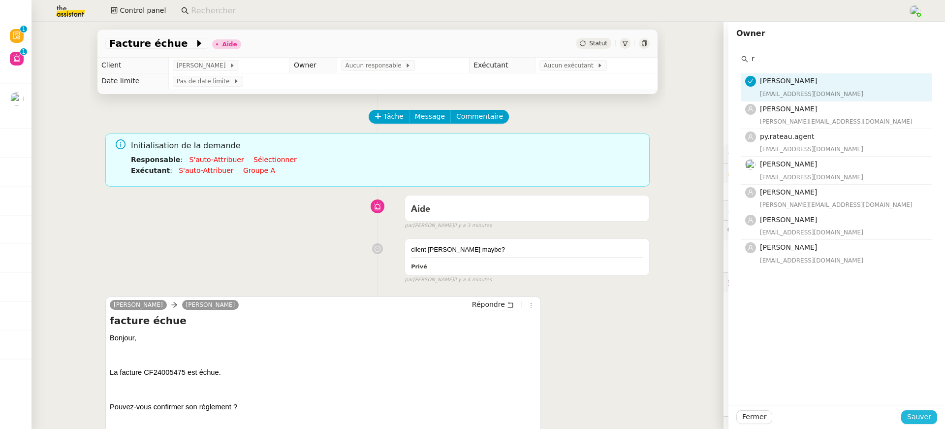
click at [922, 416] on span "Sauver" at bounding box center [919, 416] width 24 height 11
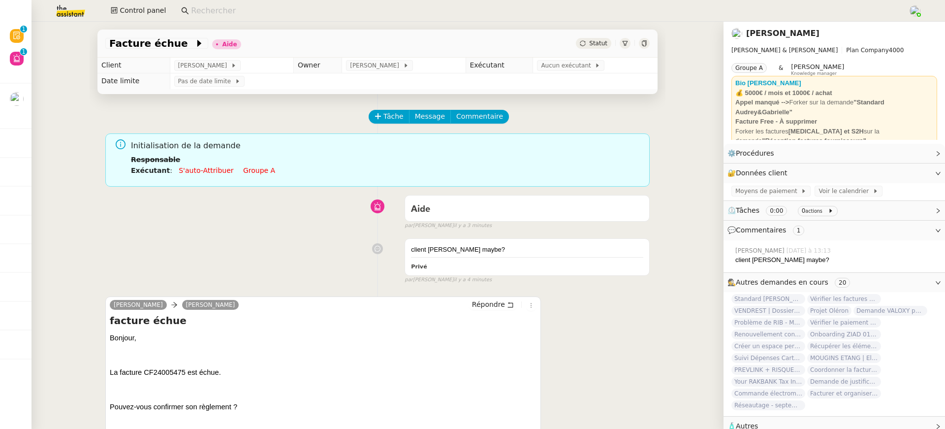
click at [248, 174] on link "Groupe a" at bounding box center [259, 170] width 32 height 8
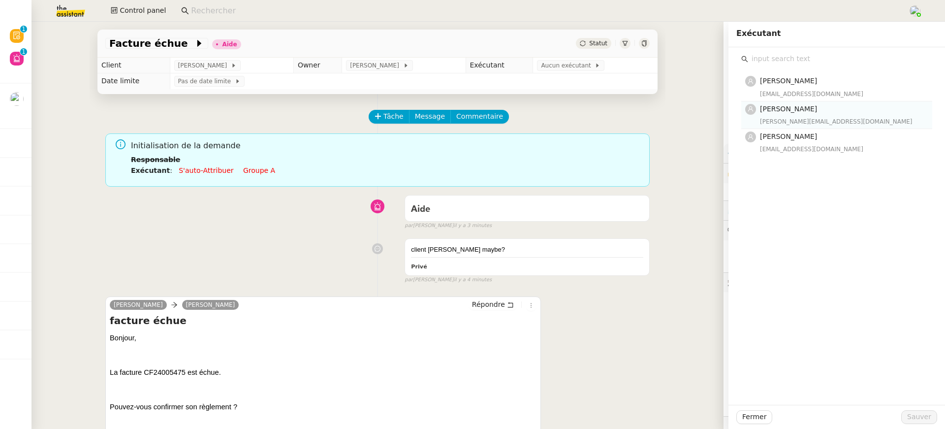
click at [809, 113] on h4 "[PERSON_NAME]" at bounding box center [843, 108] width 166 height 11
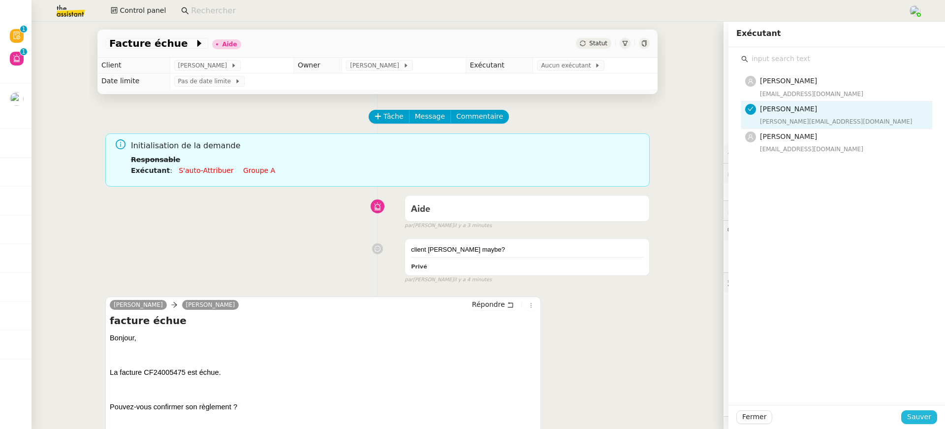
click at [923, 412] on span "Sauver" at bounding box center [919, 416] width 24 height 11
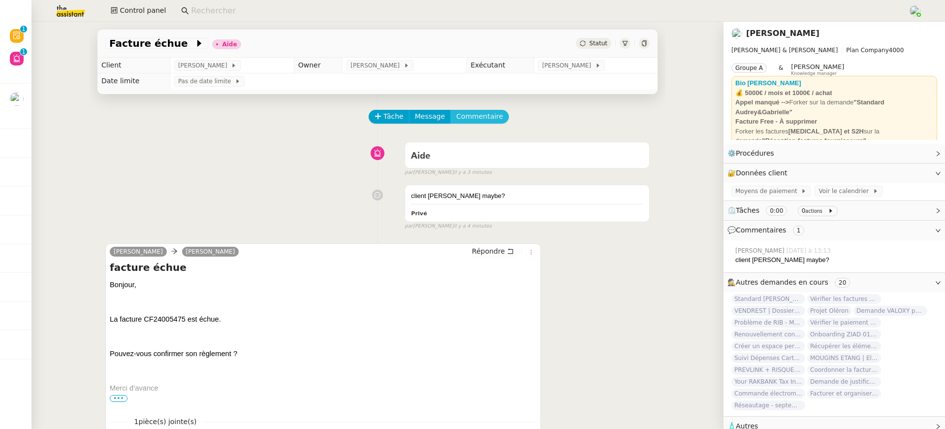
click at [486, 115] on span "Commentaire" at bounding box center [479, 116] width 47 height 11
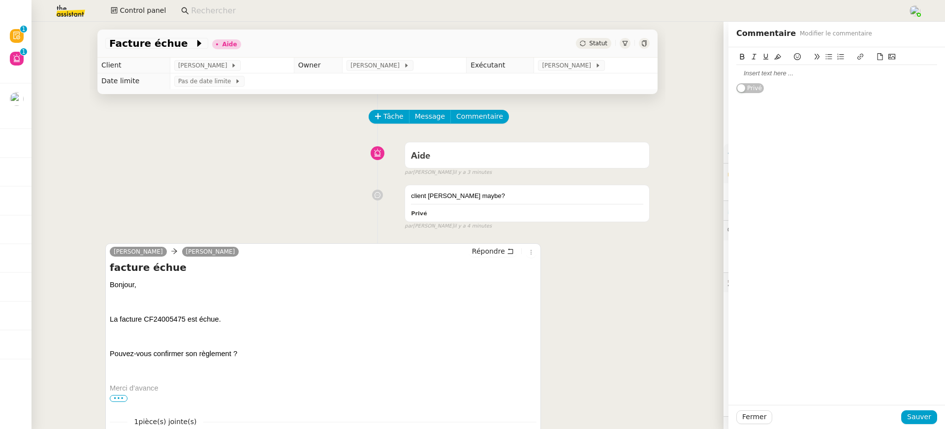
click at [818, 62] on button at bounding box center [817, 56] width 12 height 11
click at [813, 60] on button at bounding box center [817, 56] width 12 height 11
click at [813, 78] on blockquote at bounding box center [836, 75] width 201 height 9
click at [921, 414] on span "Sauver" at bounding box center [919, 416] width 24 height 11
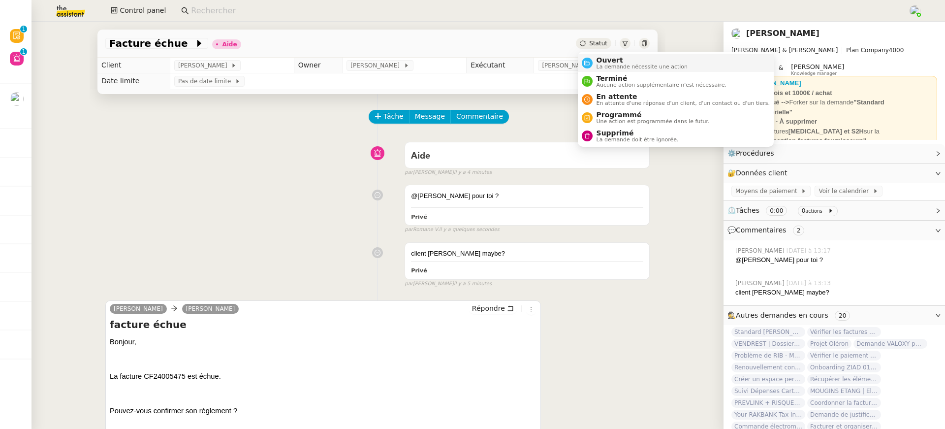
click at [616, 54] on li "Ouvert La demande nécessite une action" at bounding box center [676, 63] width 196 height 18
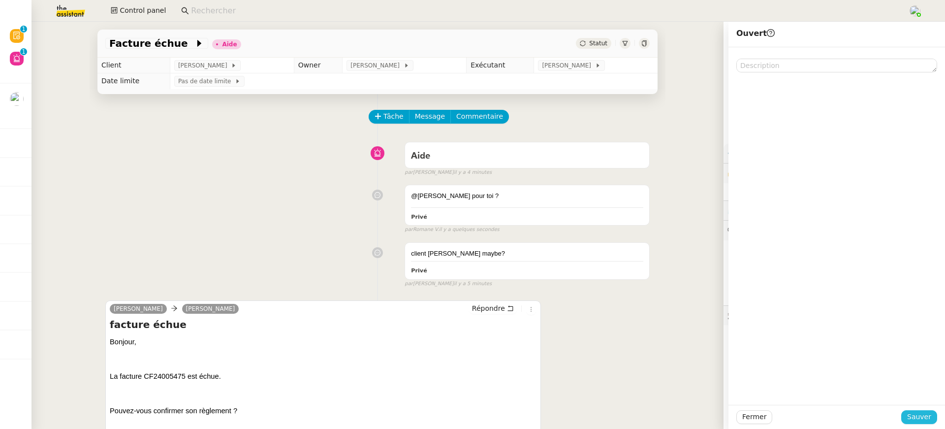
click at [925, 424] on div "Fermer Sauver" at bounding box center [836, 416] width 216 height 24
click at [908, 423] on button "Sauver" at bounding box center [919, 417] width 36 height 14
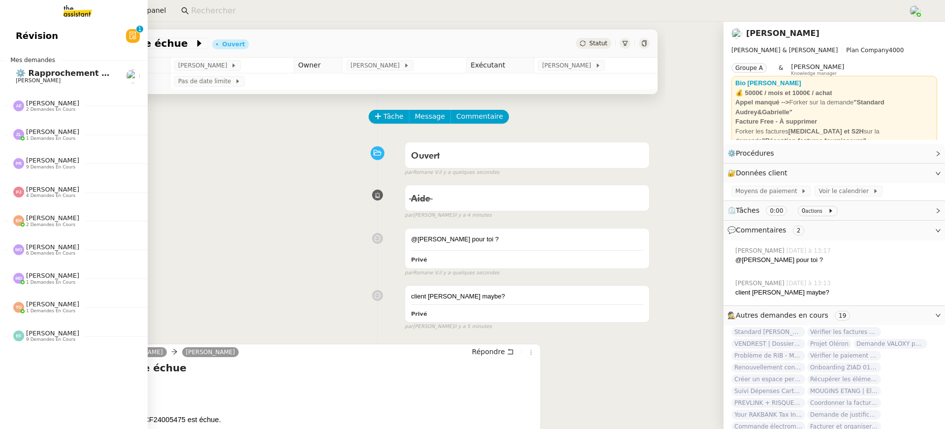
click at [57, 41] on link "Révision 0 1 2 3 4 5 6 7 8 9" at bounding box center [74, 36] width 148 height 23
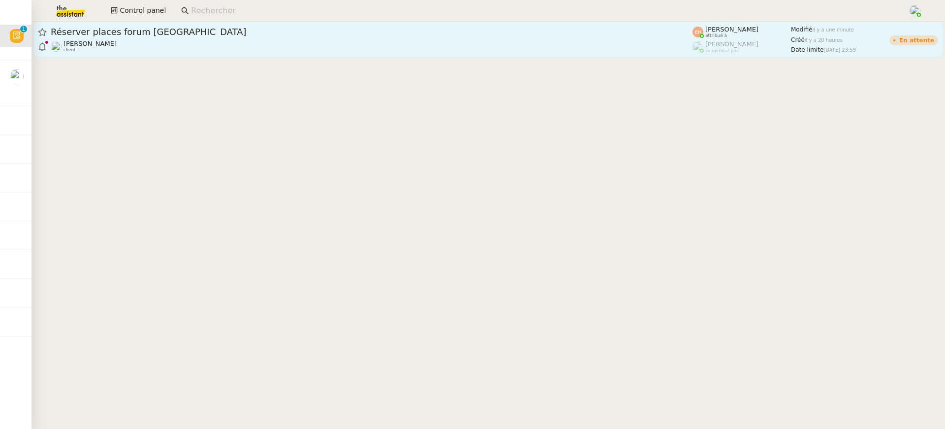
click at [353, 33] on span "Réserver places forum [GEOGRAPHIC_DATA]" at bounding box center [372, 32] width 642 height 9
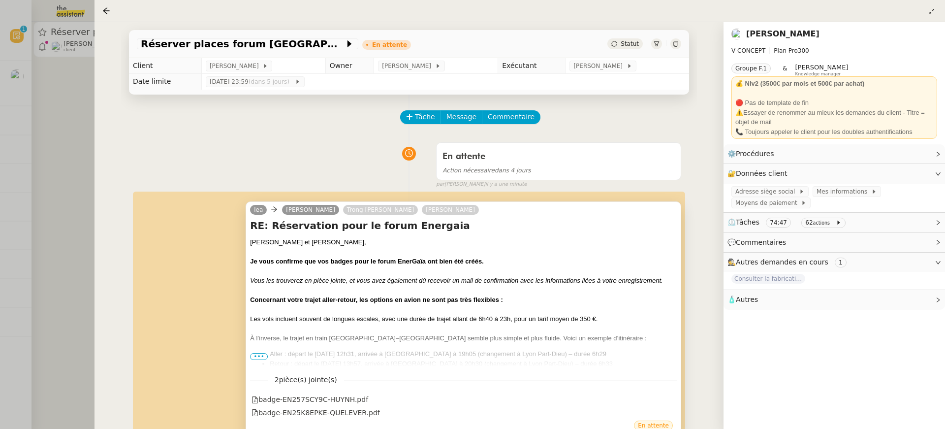
scroll to position [112, 0]
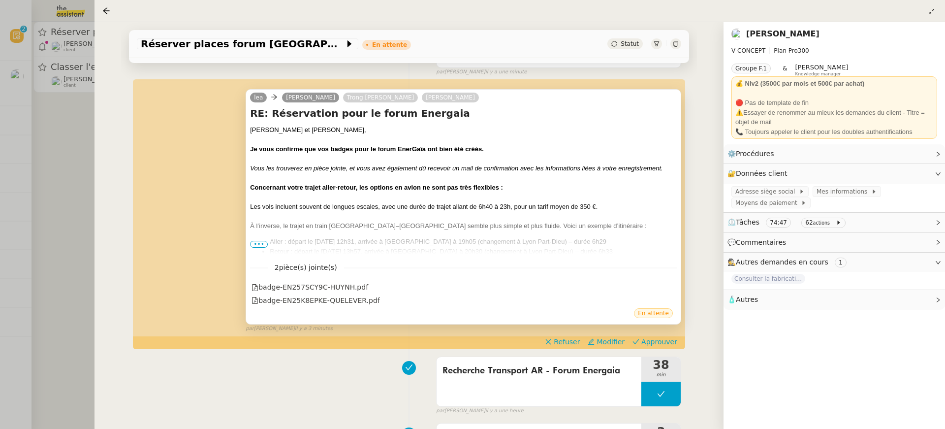
click at [258, 241] on span "•••" at bounding box center [259, 244] width 18 height 7
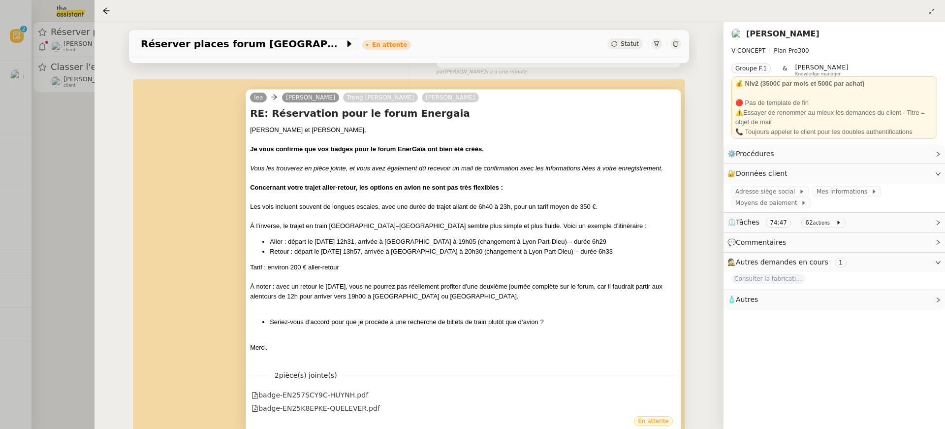
scroll to position [203, 0]
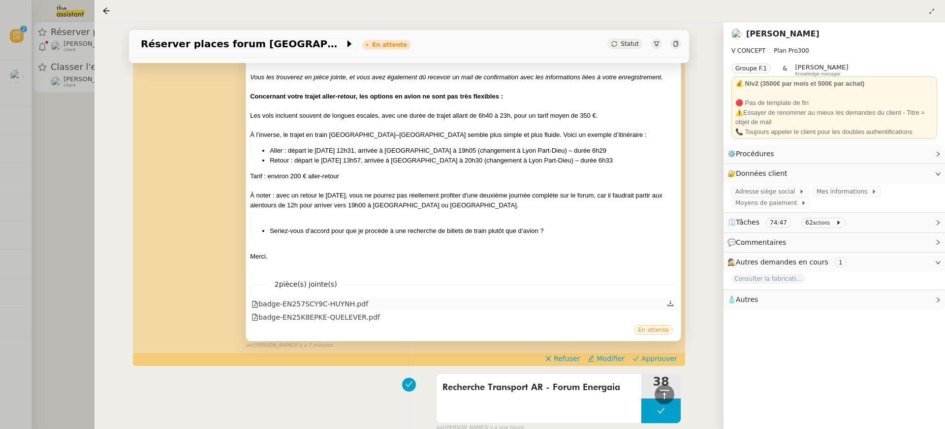
click at [301, 300] on div "badge-EN257SCY9C-HUYNH.pdf" at bounding box center [309, 303] width 117 height 11
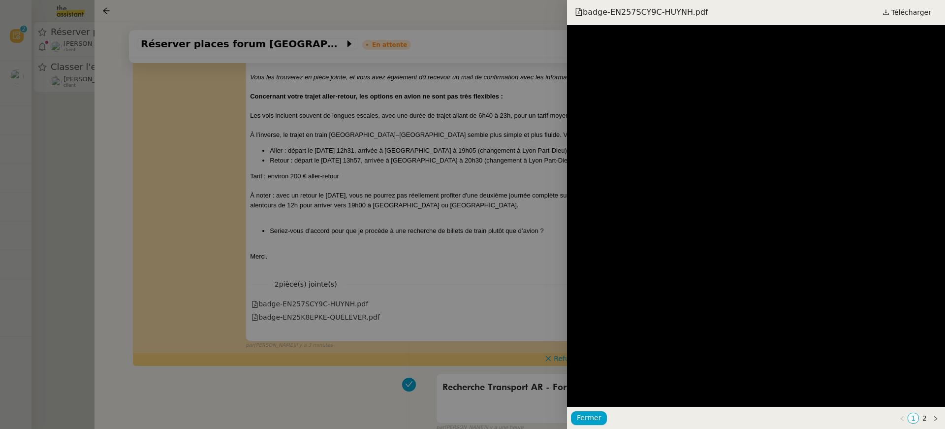
click at [365, 219] on div at bounding box center [472, 214] width 945 height 429
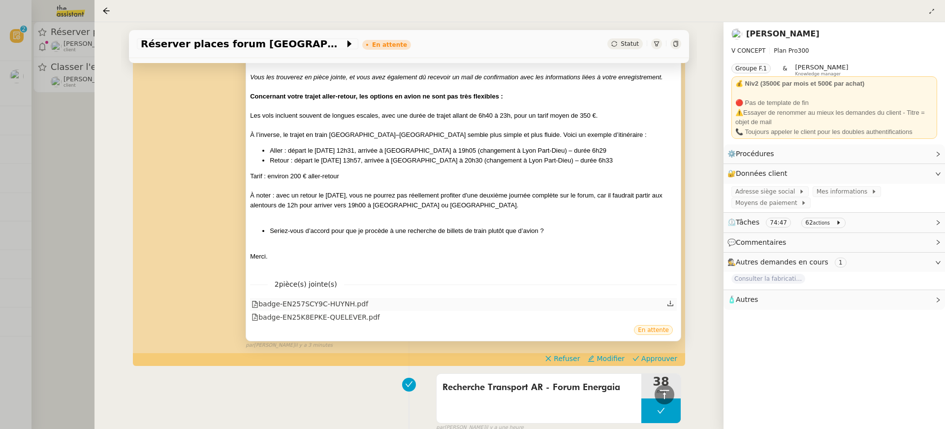
click at [361, 308] on div "badge-EN257SCY9C-HUYNH.pdf" at bounding box center [309, 303] width 117 height 11
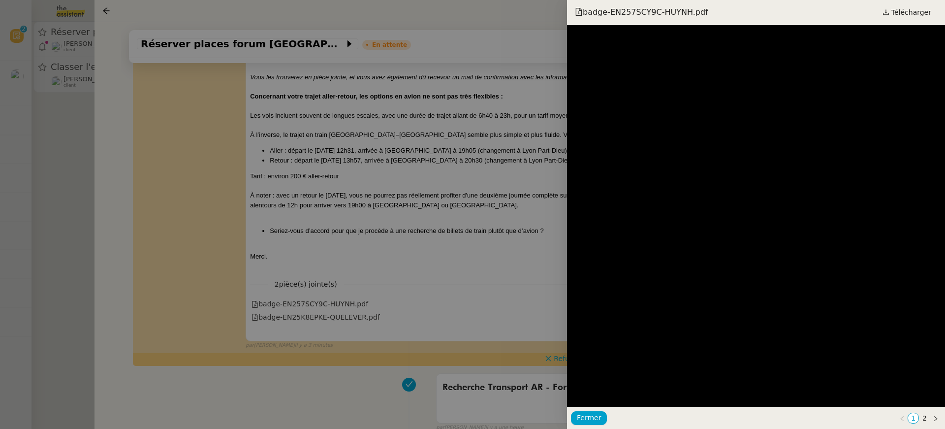
click at [363, 342] on div at bounding box center [472, 214] width 945 height 429
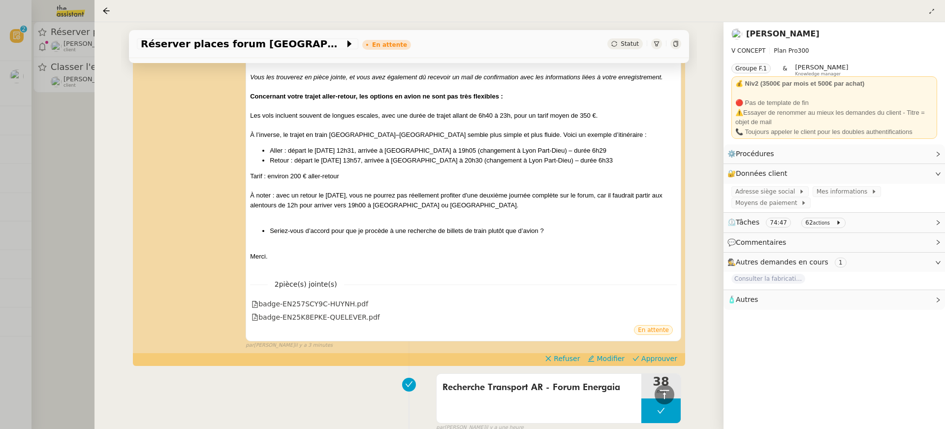
click at [663, 349] on div "lea Flavien QUELEVER Trong Tai HUYNH Quang Tam NGUYEN RE: Réservation pour le f…" at bounding box center [409, 169] width 544 height 360
click at [662, 361] on span "Approuver" at bounding box center [659, 358] width 36 height 10
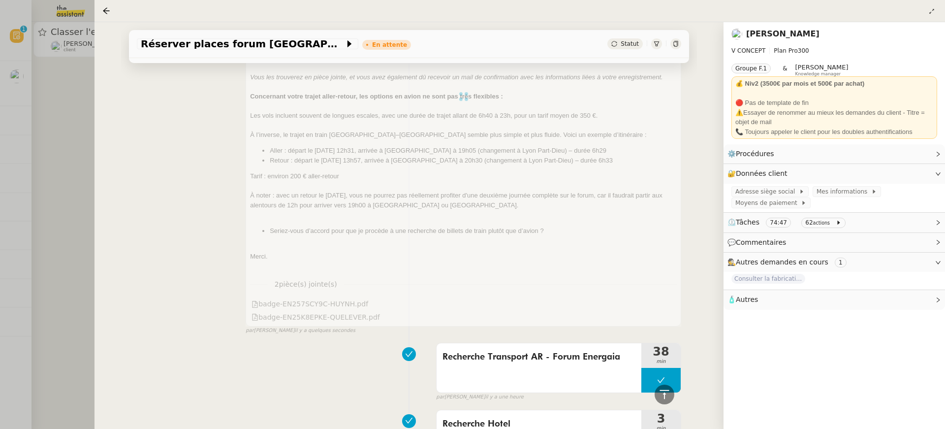
click at [72, 191] on div at bounding box center [472, 214] width 945 height 429
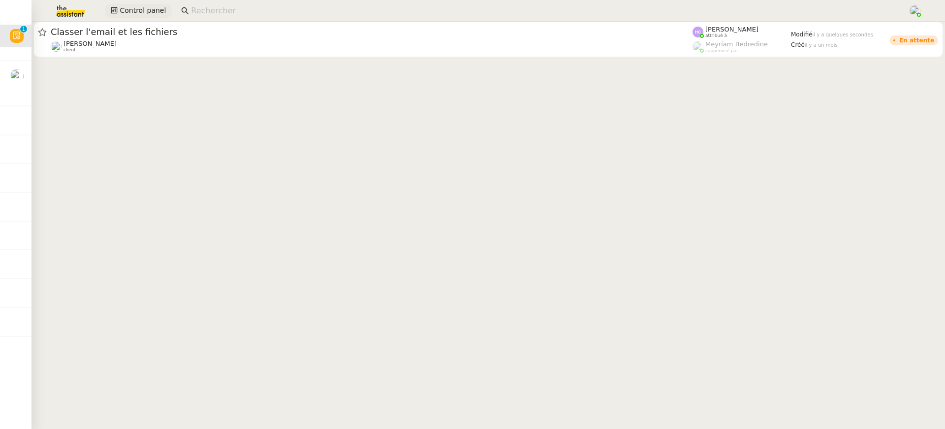
click at [137, 14] on span "Control panel" at bounding box center [143, 10] width 46 height 11
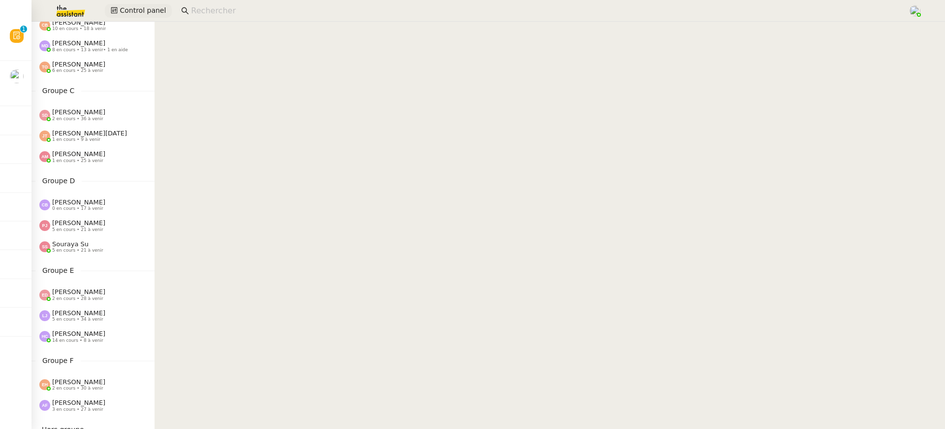
scroll to position [363, 0]
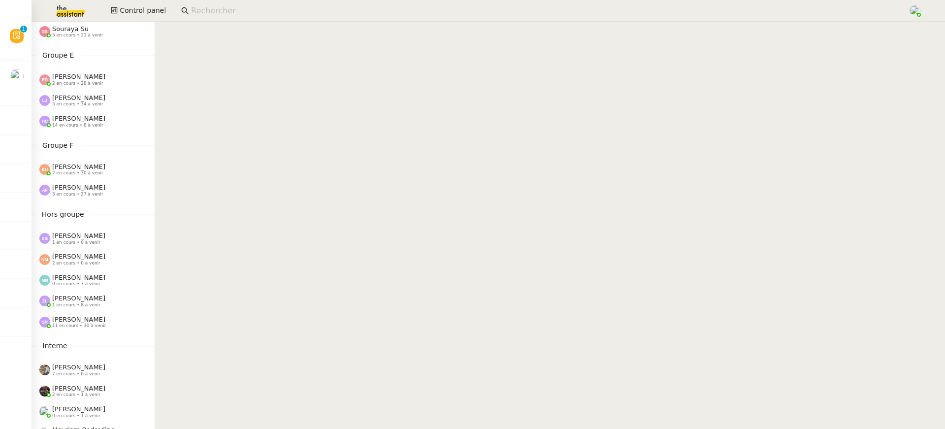
click at [100, 138] on nz-sider "Control Panel Groupe A Emelyne Foussier 9 en cours • 35 à venir Pauline Ribas 9…" at bounding box center [92, 225] width 123 height 407
click at [100, 166] on span "[PERSON_NAME]" at bounding box center [78, 166] width 53 height 7
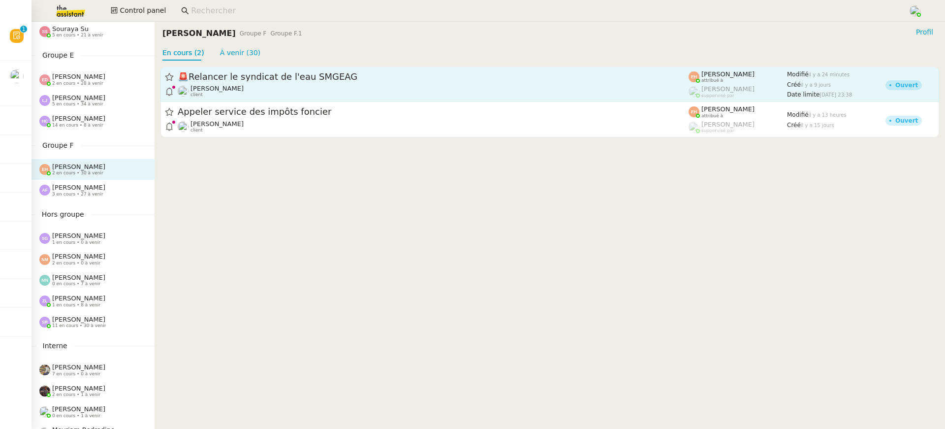
click at [245, 75] on span "🚨 Relancer le syndicat de l'eau SMGEAG" at bounding box center [433, 76] width 511 height 9
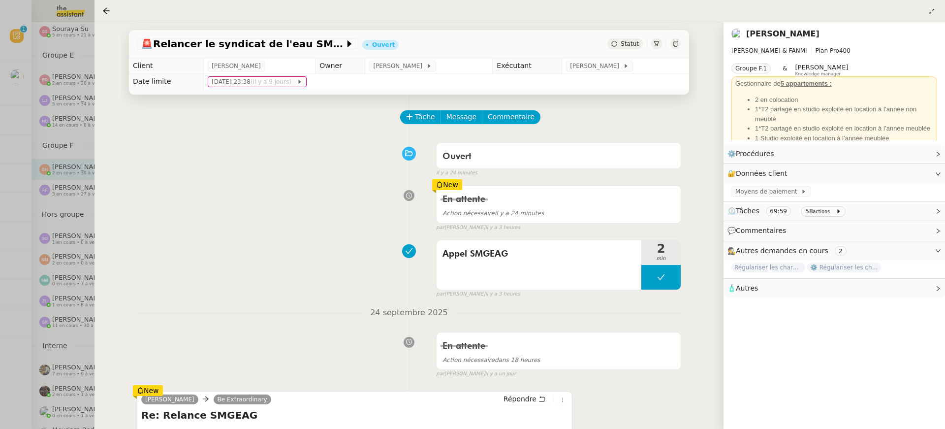
click at [78, 148] on div at bounding box center [472, 214] width 945 height 429
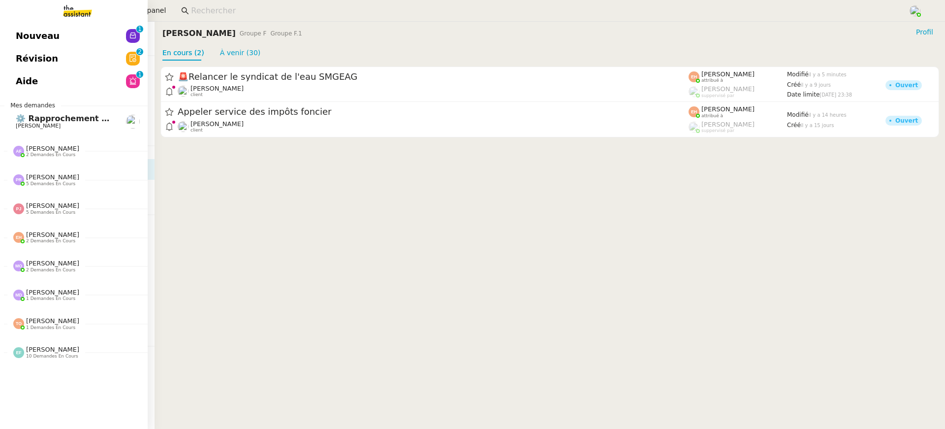
click at [37, 62] on span "Révision" at bounding box center [37, 58] width 42 height 15
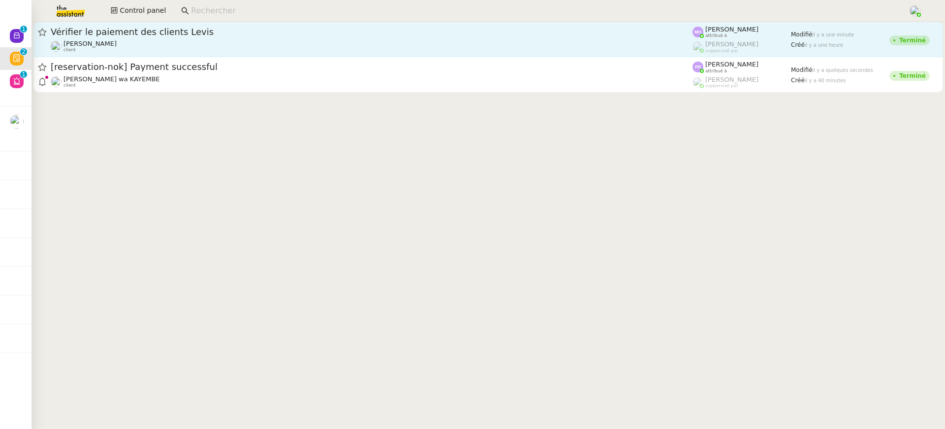
click at [649, 24] on link "Vérifier le paiement des clients Levis Gabrielle Tavernier client Marie Orsoni …" at bounding box center [487, 39] width 909 height 35
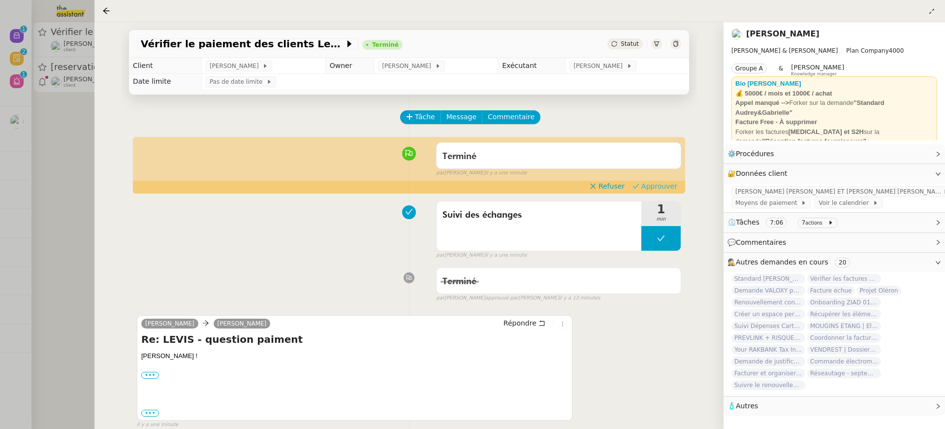
click at [673, 188] on span "Approuver" at bounding box center [659, 186] width 36 height 10
click at [35, 93] on div at bounding box center [472, 214] width 945 height 429
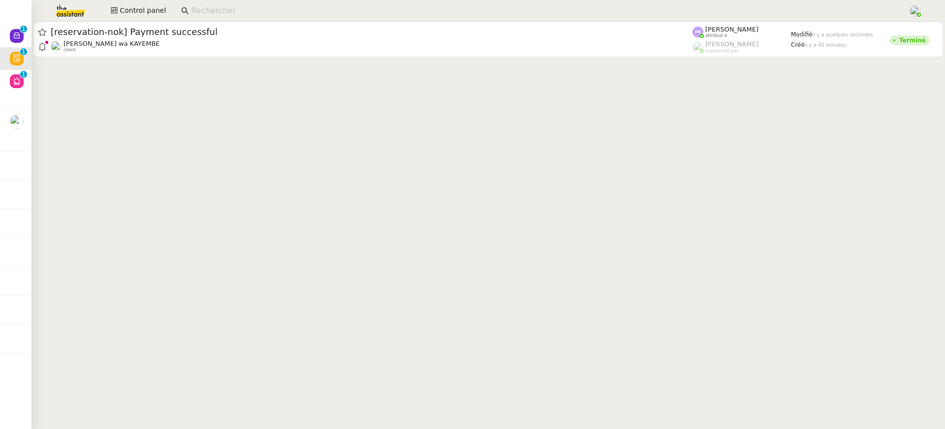
click at [141, 61] on cdk-virtual-scroll-viewport "[reservation-nok] Payment successful Naomi OMEONGA wa KAYEMBE client Pauline Ri…" at bounding box center [487, 225] width 913 height 407
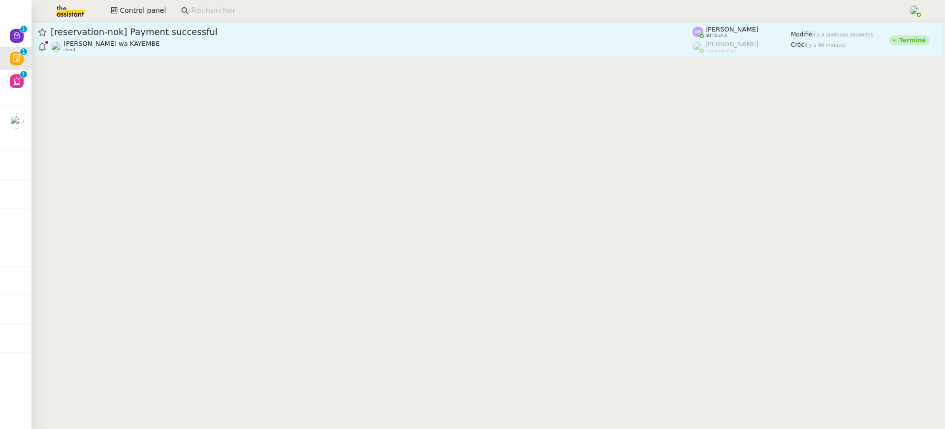
click at [139, 45] on span "Naomi OMEONGA wa KAYEMBE" at bounding box center [111, 43] width 96 height 7
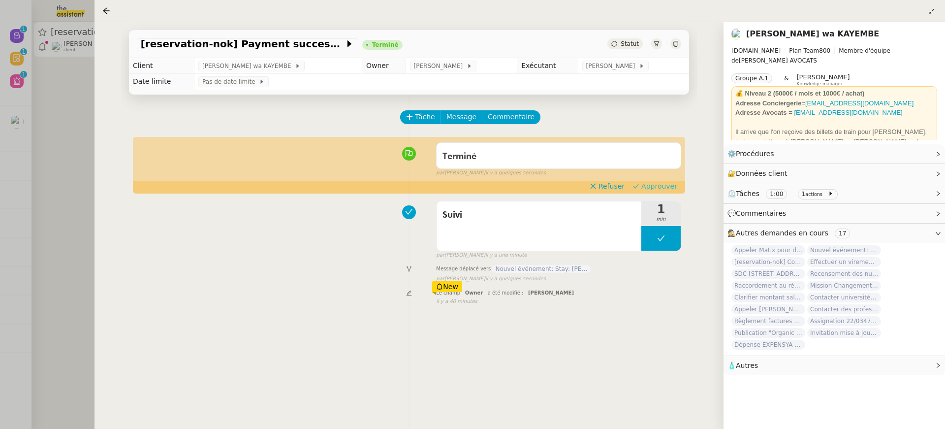
click at [652, 187] on span "Approuver" at bounding box center [659, 186] width 36 height 10
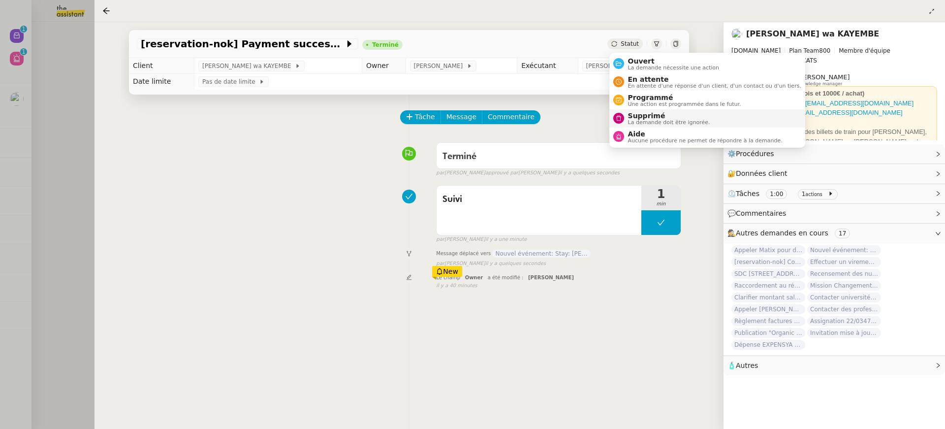
click at [682, 122] on span "La demande doit être ignorée." at bounding box center [669, 122] width 82 height 5
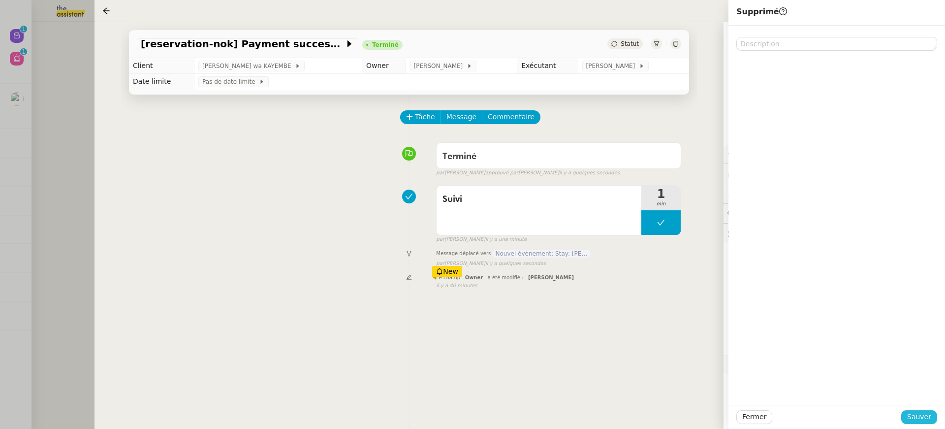
click at [925, 421] on span "Sauver" at bounding box center [919, 416] width 24 height 11
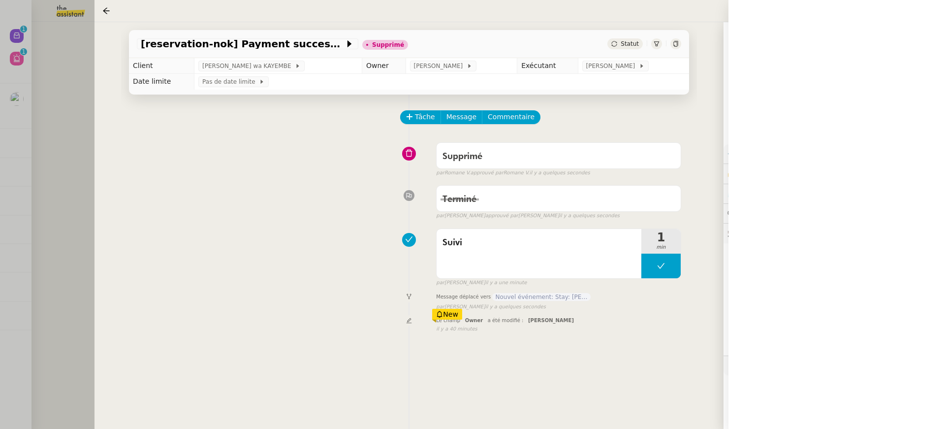
click at [25, 47] on div at bounding box center [472, 214] width 945 height 429
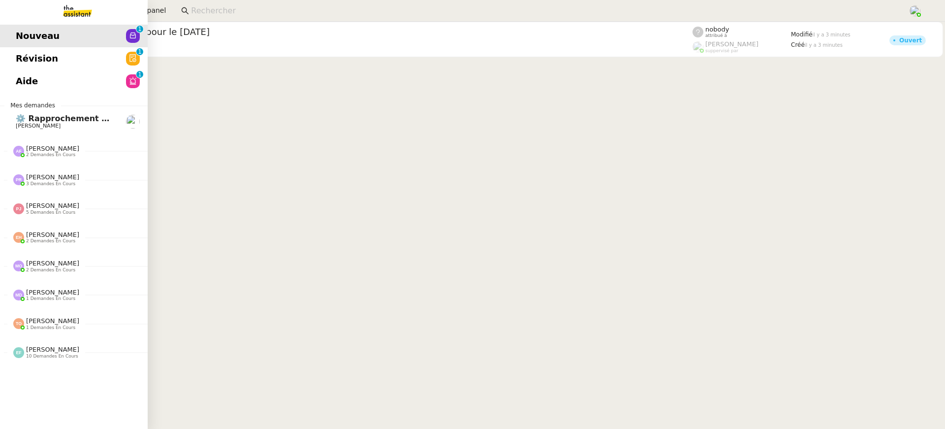
click at [23, 55] on span "Révision" at bounding box center [37, 58] width 42 height 15
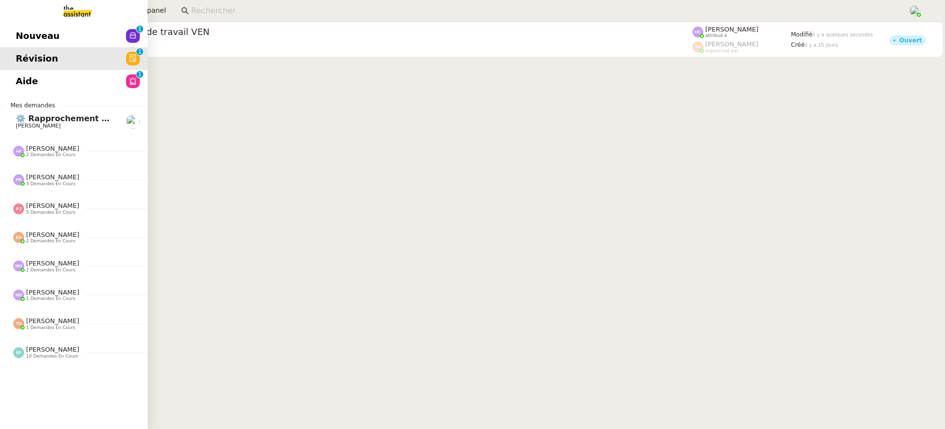
click at [34, 71] on link "Aide 0 1 2 3 4 5 6 7 8 9" at bounding box center [74, 81] width 148 height 23
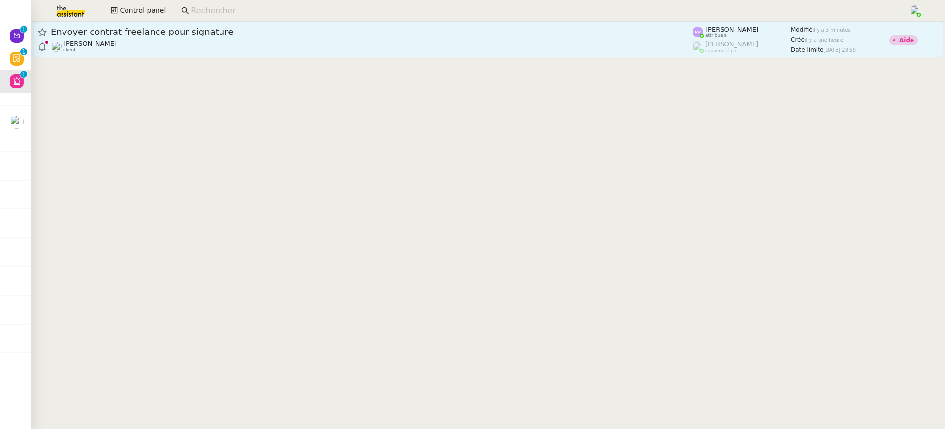
click at [321, 55] on link "Envoyer contrat freelance pour signature Segolène Labinsky client Pauline Ribas…" at bounding box center [487, 39] width 909 height 35
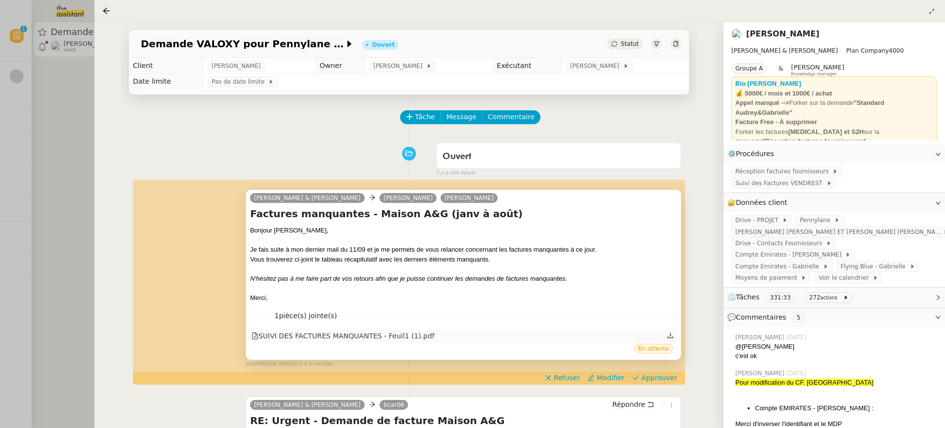
scroll to position [10, 0]
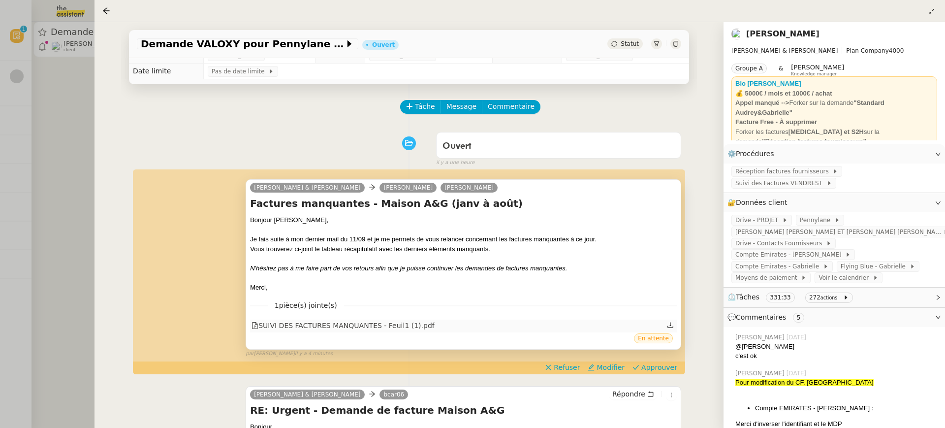
click at [419, 327] on div "SUIVI DES FACTURES MANQUANTES - Feuil1 (1).pdf" at bounding box center [342, 325] width 183 height 11
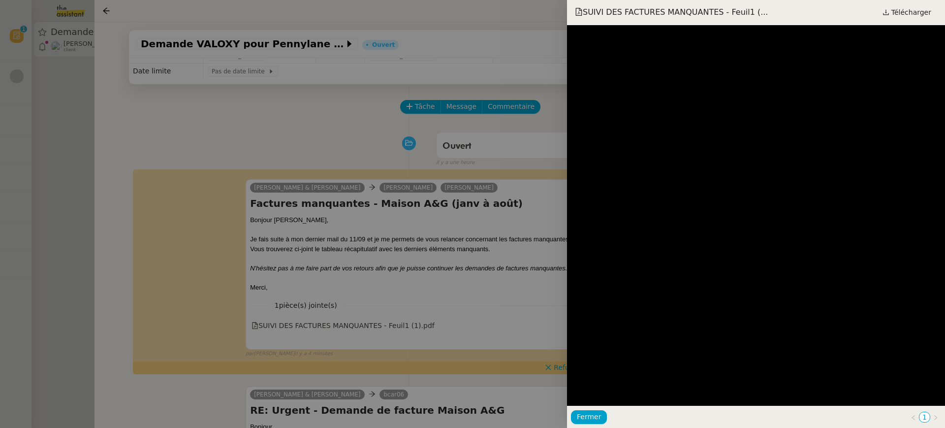
click at [446, 271] on div at bounding box center [472, 214] width 945 height 428
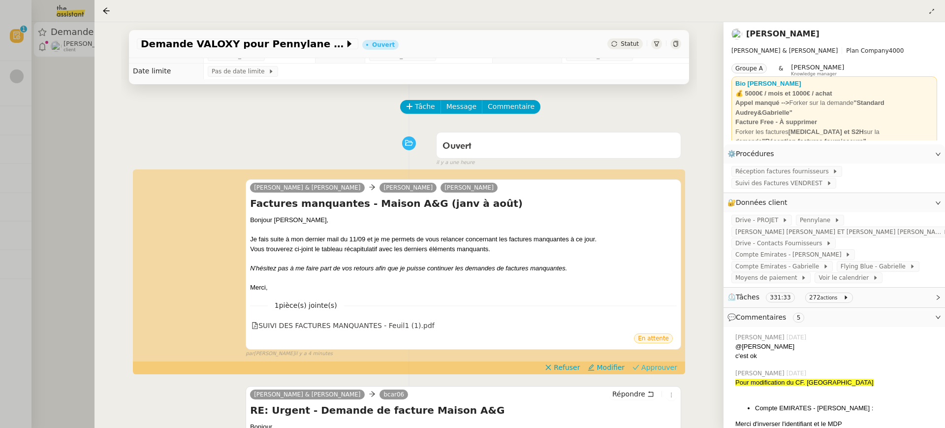
click at [669, 370] on span "Approuver" at bounding box center [659, 367] width 36 height 10
click at [23, 128] on div at bounding box center [472, 214] width 945 height 428
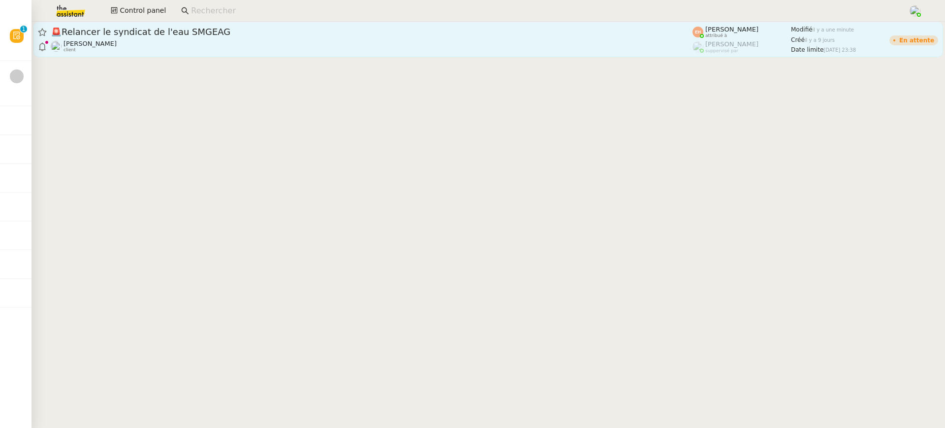
click at [198, 55] on link "🚨 Relancer le syndicat de l'eau SMGEAG Pascal PIQUIONNE client Esther Hillenbra…" at bounding box center [487, 39] width 909 height 35
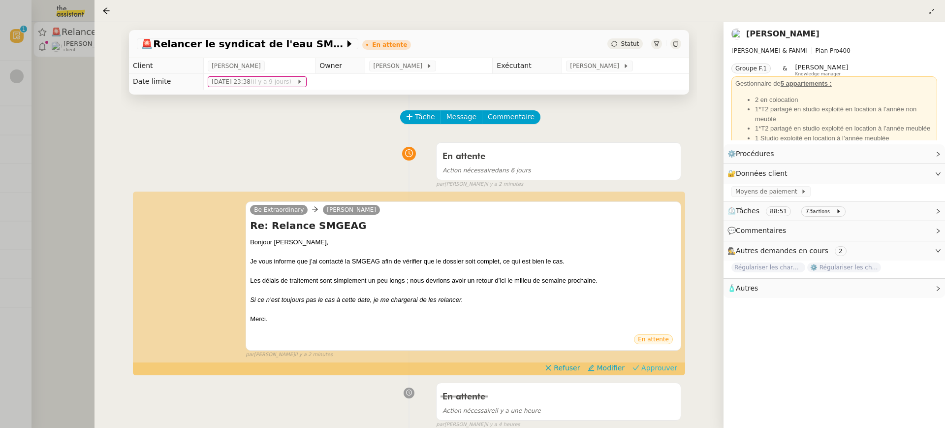
click at [674, 368] on span "Approuver" at bounding box center [659, 368] width 36 height 10
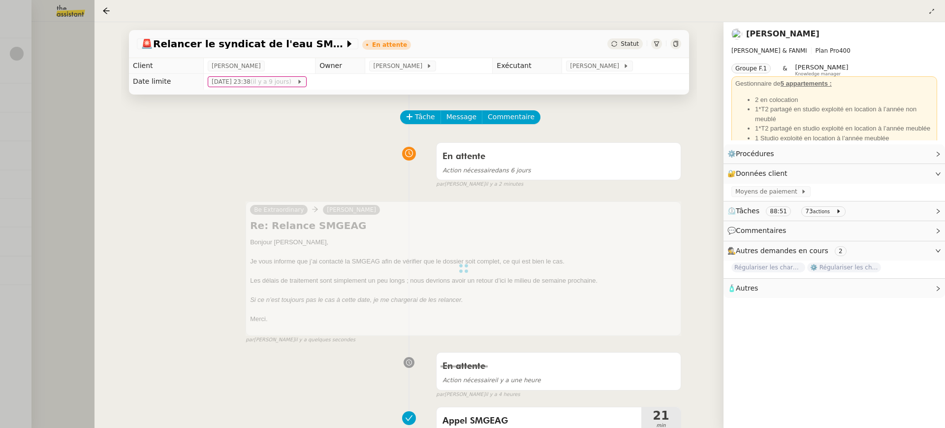
click at [18, 84] on div at bounding box center [472, 214] width 945 height 428
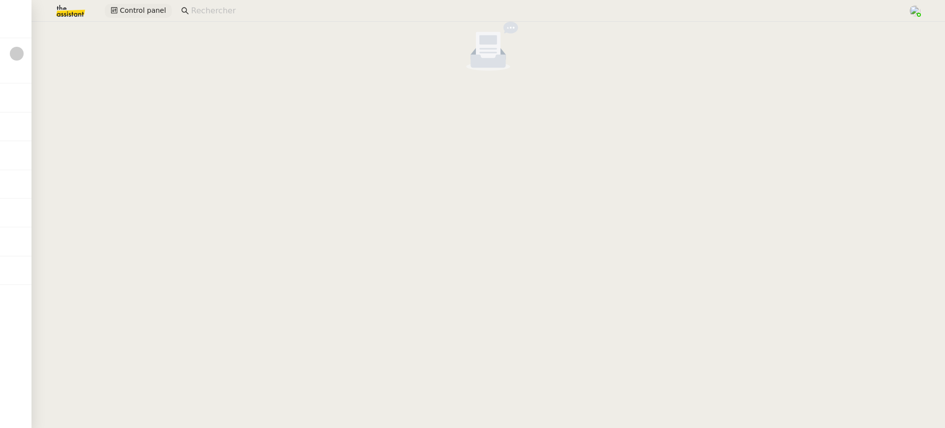
click at [124, 10] on span "Control panel" at bounding box center [143, 10] width 46 height 11
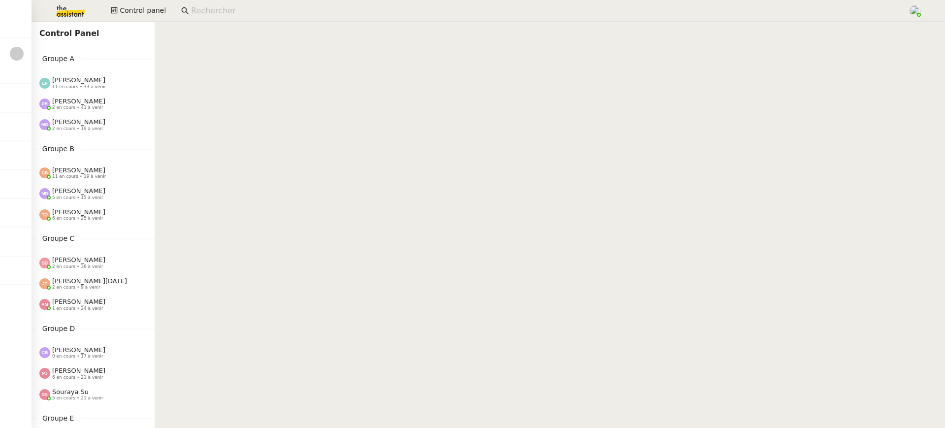
click at [89, 89] on span "11 en cours • 33 à venir" at bounding box center [79, 86] width 54 height 5
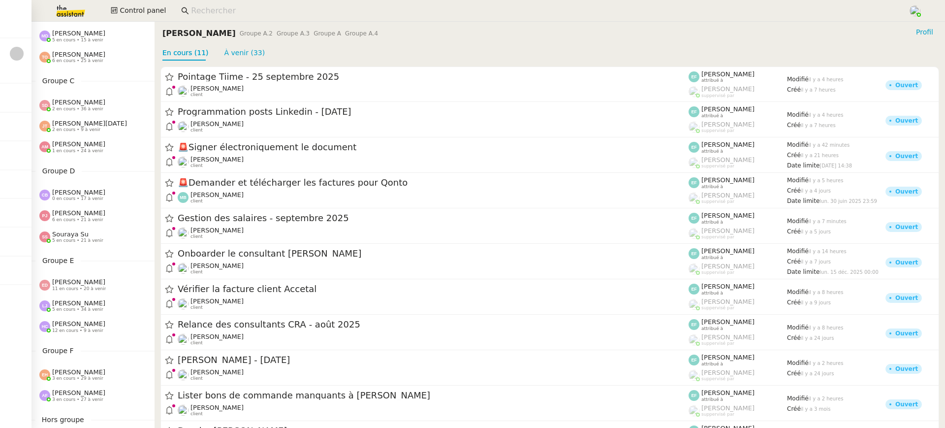
scroll to position [156, 0]
click at [93, 233] on div "Souraya Su 5 en cours • 21 à venir" at bounding box center [77, 237] width 51 height 13
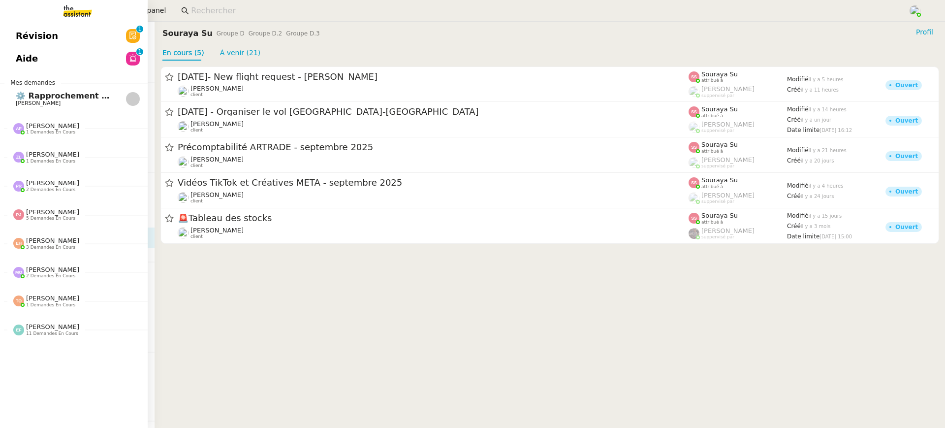
click at [19, 54] on span "Aide" at bounding box center [27, 58] width 22 height 15
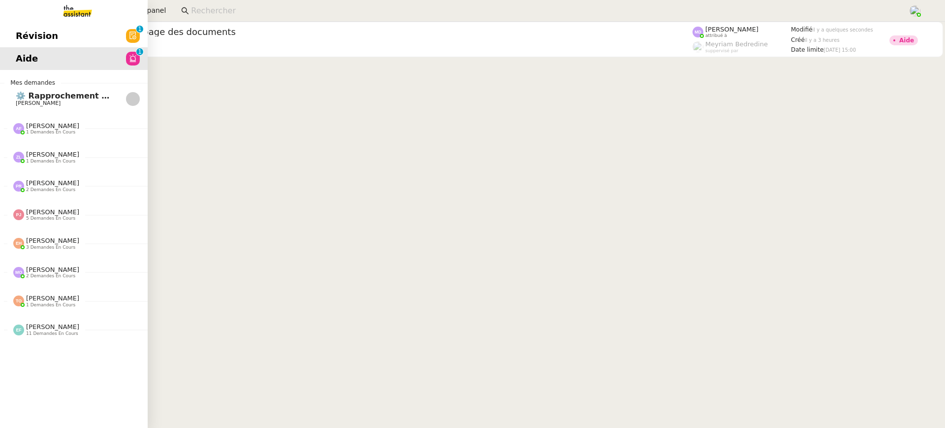
click at [41, 36] on span "Révision" at bounding box center [37, 36] width 42 height 15
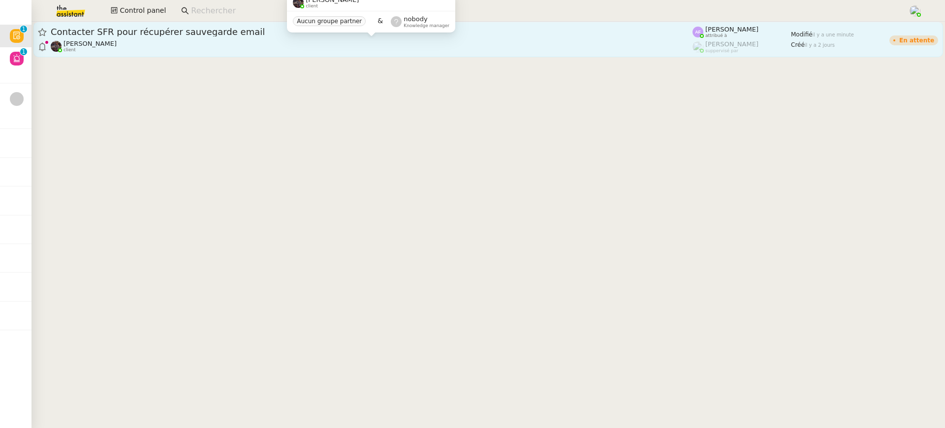
click at [398, 45] on div "Bert Canavaggio client" at bounding box center [372, 46] width 642 height 13
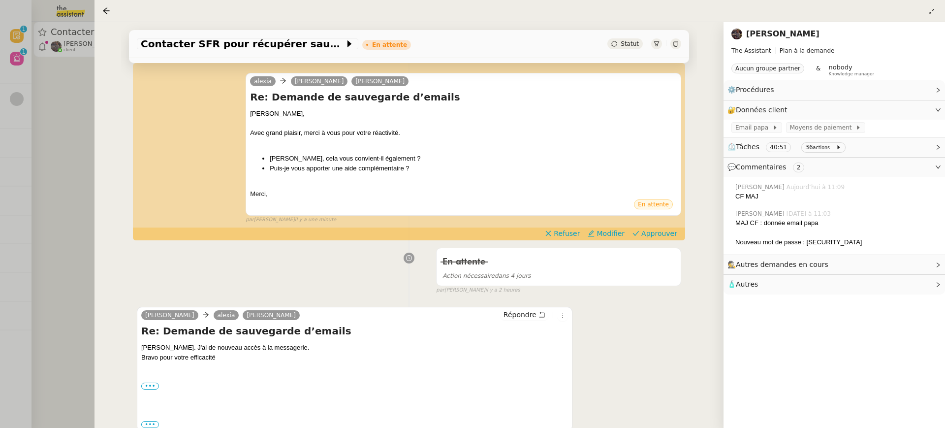
scroll to position [196, 0]
click at [675, 236] on span "Approuver" at bounding box center [659, 232] width 36 height 10
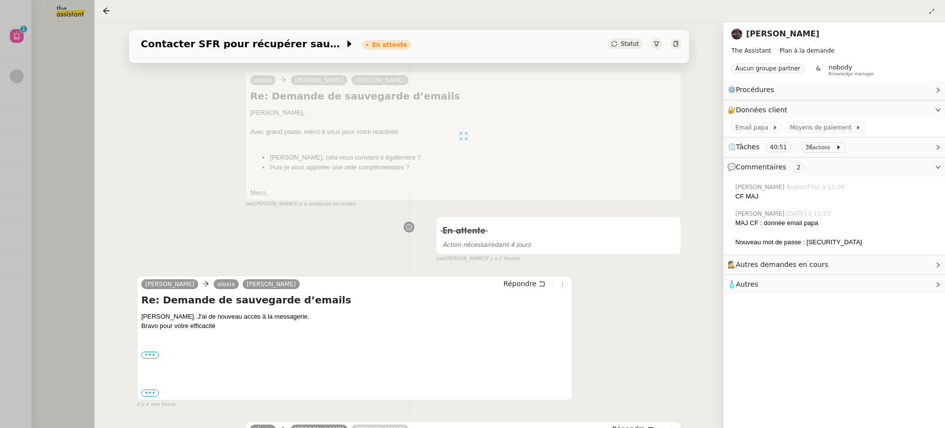
click at [62, 61] on div at bounding box center [472, 214] width 945 height 428
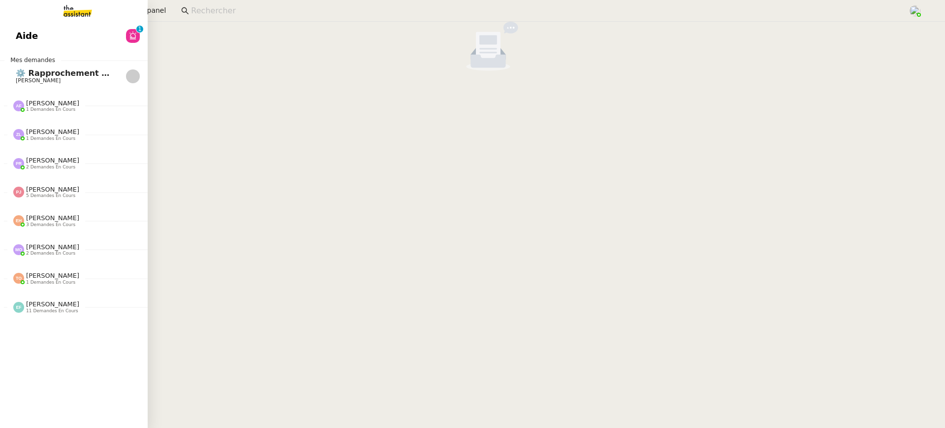
click at [11, 32] on link "Aide 0 1 2 3 4 5 6 7 8 9" at bounding box center [74, 36] width 148 height 23
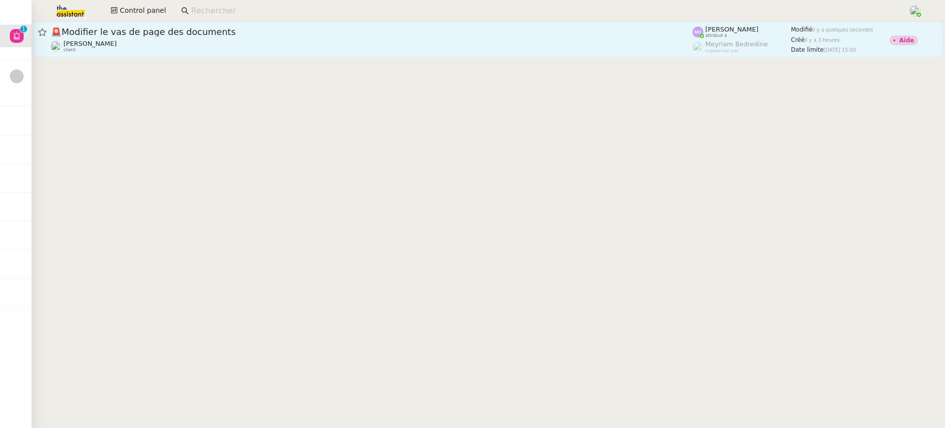
click at [493, 24] on link "🚨 Modifier le vas de page des documents Charles Da Conceicao client Marylou Dey…" at bounding box center [487, 39] width 909 height 35
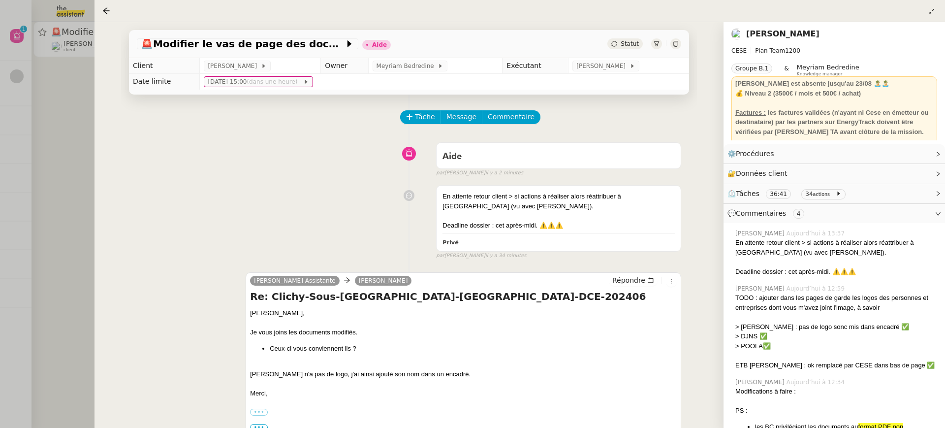
click at [73, 19] on div at bounding box center [472, 214] width 945 height 428
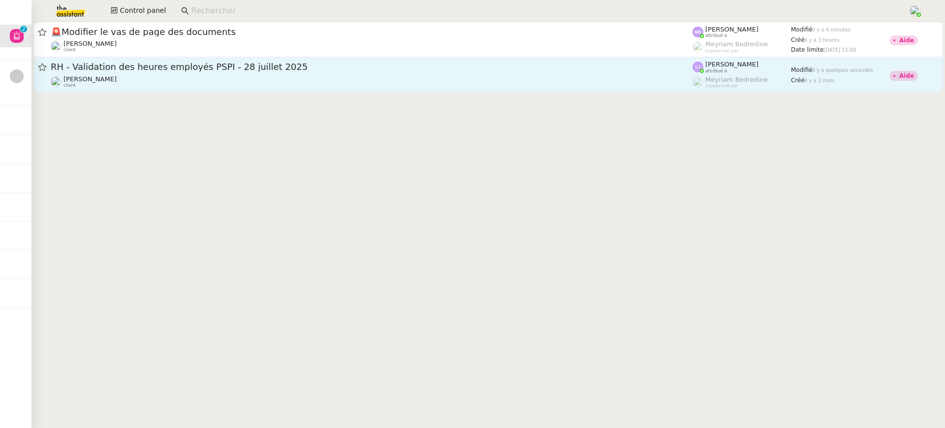
click at [210, 70] on span "RH - Validation des heures employés PSPI - 28 juillet 2025" at bounding box center [372, 66] width 642 height 9
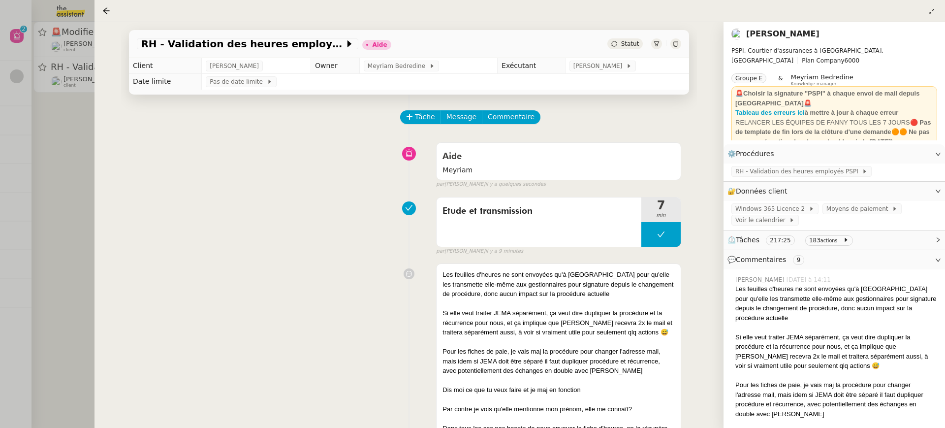
click at [63, 93] on div at bounding box center [472, 214] width 945 height 428
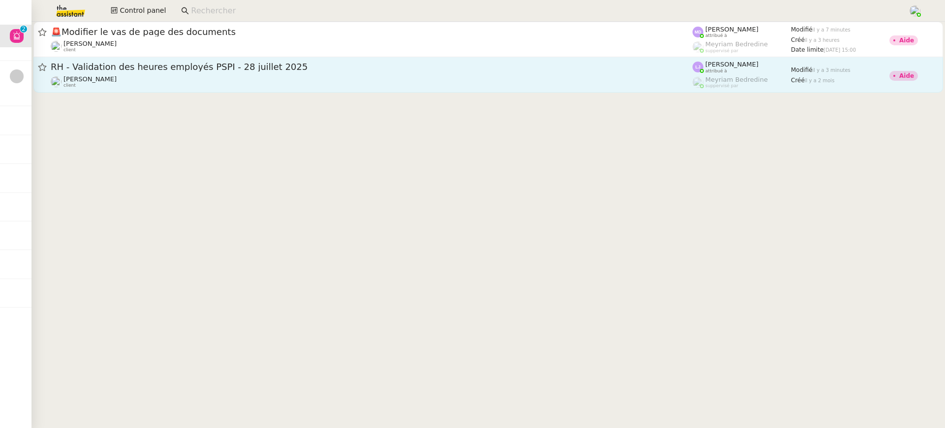
click at [125, 73] on div "RH - Validation des heures employés PSPI - 28 juillet 2025 Fanny Eyraud client" at bounding box center [372, 74] width 642 height 27
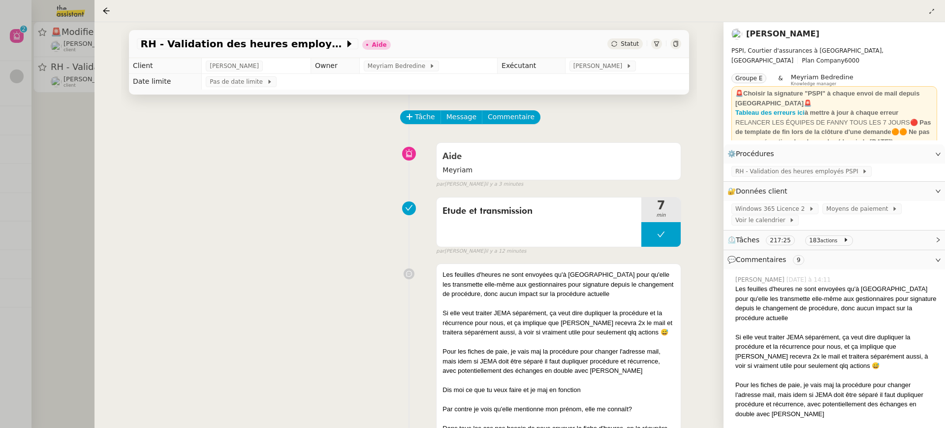
click at [29, 89] on div at bounding box center [472, 214] width 945 height 428
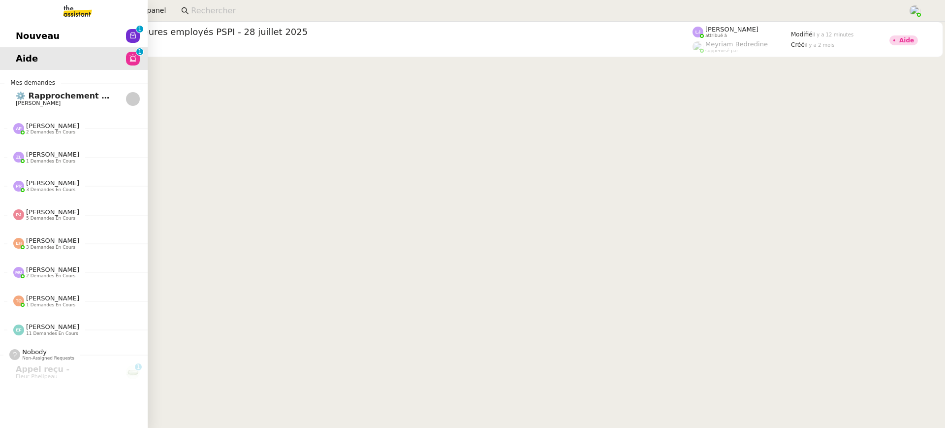
click at [17, 35] on span "Nouveau" at bounding box center [38, 36] width 44 height 15
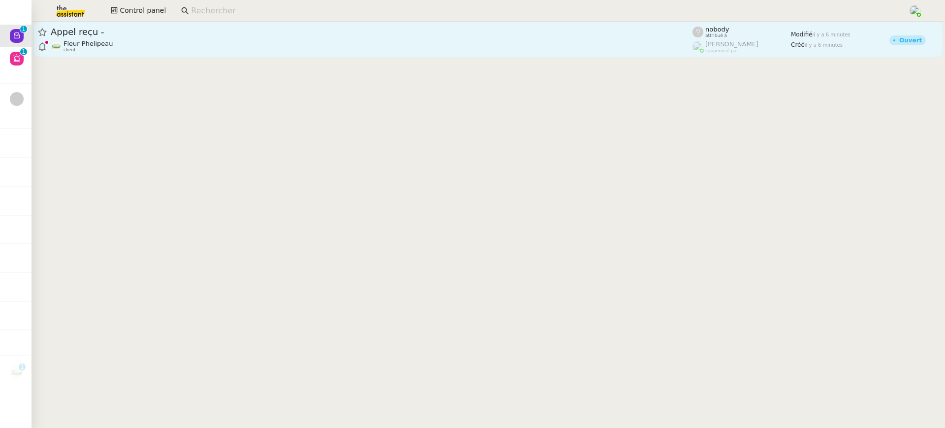
click at [423, 42] on div "Fleur Phelipeau client" at bounding box center [372, 46] width 642 height 13
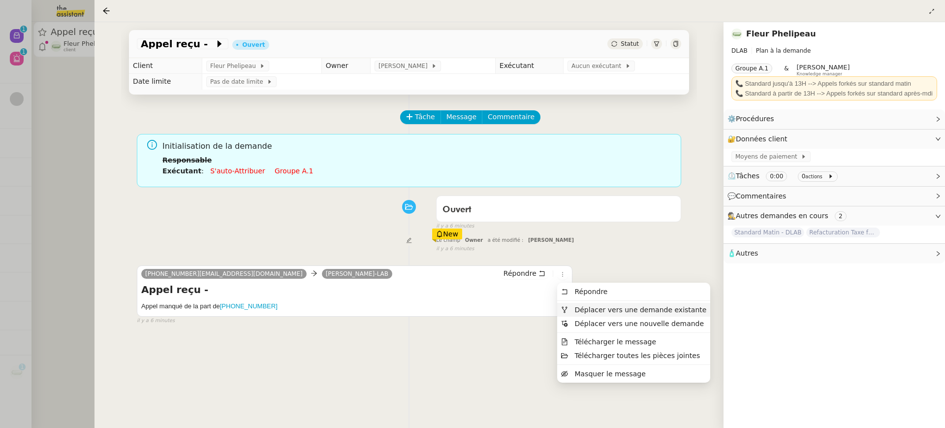
click at [596, 313] on span "Déplacer vers une demande existante" at bounding box center [633, 309] width 145 height 9
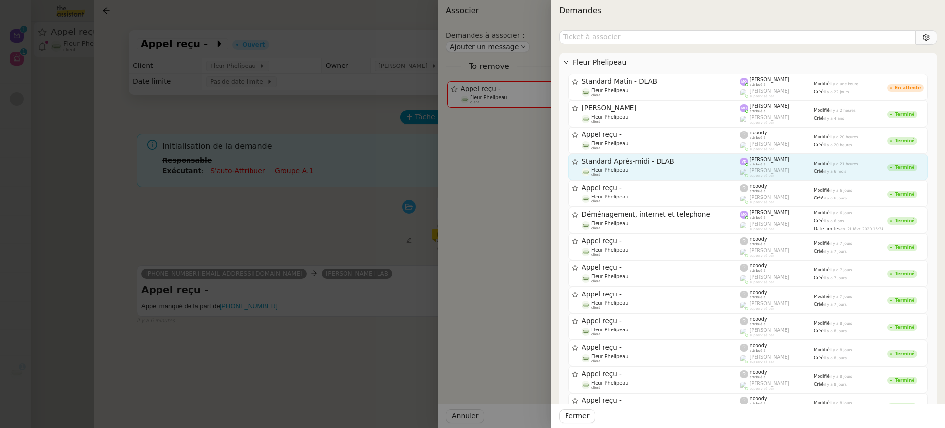
click at [652, 164] on div "Standard Après-midi - DLAB" at bounding box center [661, 161] width 158 height 8
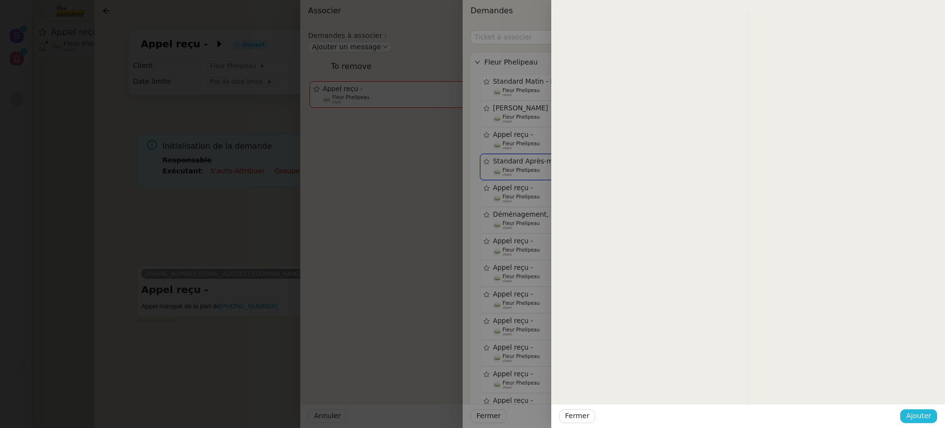
click at [919, 417] on span "Ajouter" at bounding box center [918, 415] width 25 height 11
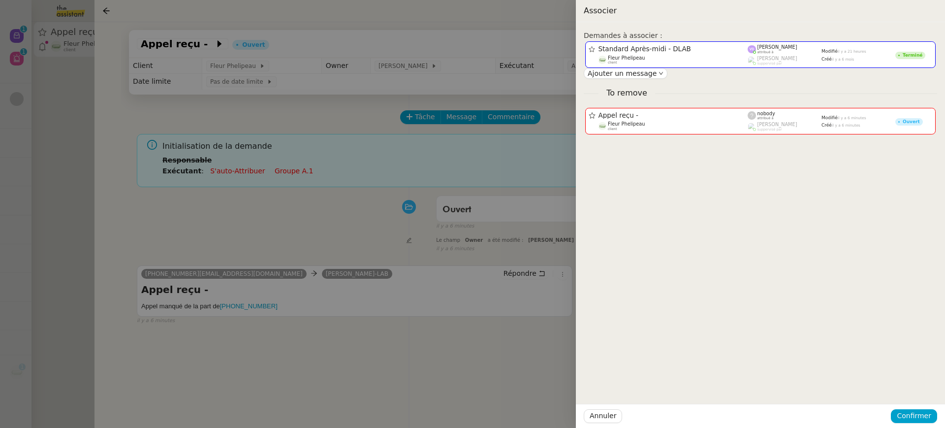
click at [919, 417] on span "Confirmer" at bounding box center [913, 415] width 34 height 11
click at [920, 390] on span "Ajouter" at bounding box center [914, 390] width 25 height 10
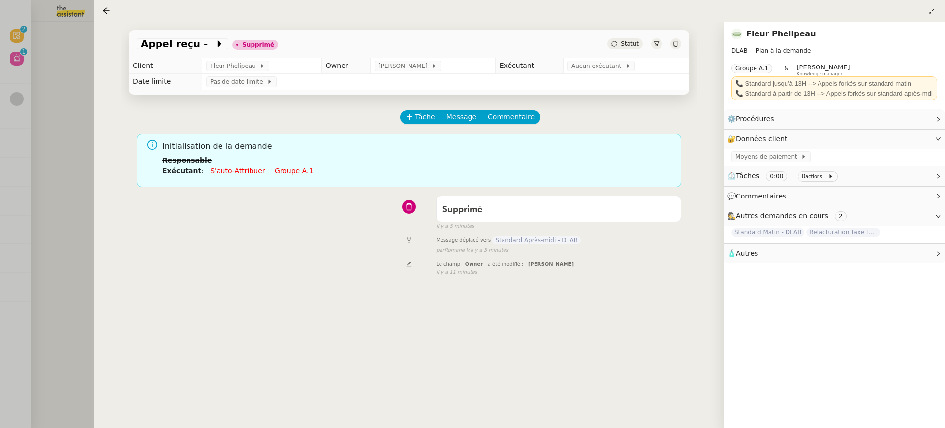
click at [65, 65] on div at bounding box center [472, 214] width 945 height 428
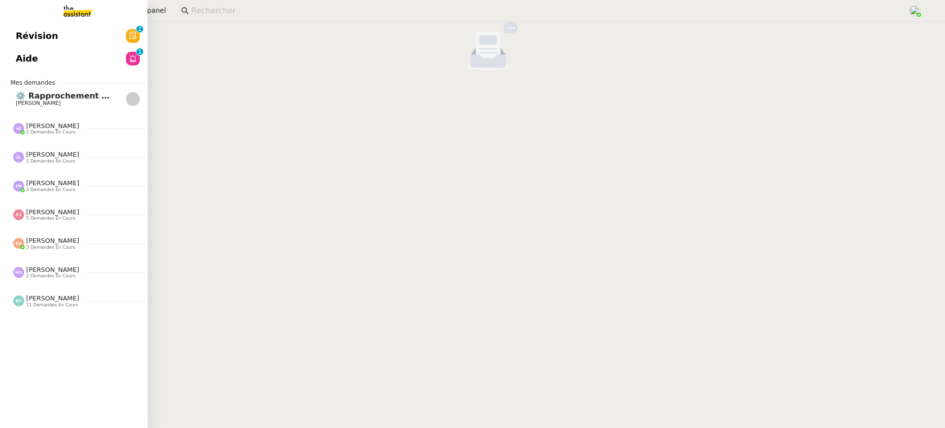
click at [15, 28] on link "Révision 0 1 2 3 4 5 6 7 8 9" at bounding box center [74, 36] width 148 height 23
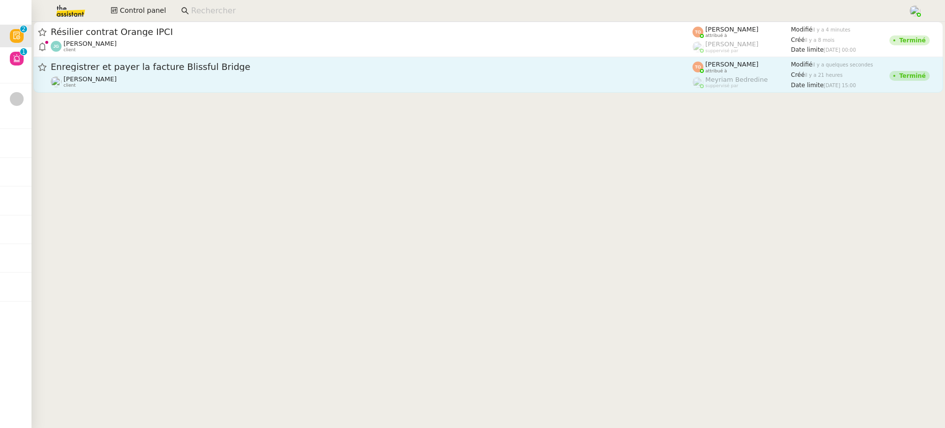
click at [574, 68] on span "Enregistrer et payer la facture Blissful Bridge" at bounding box center [372, 66] width 642 height 9
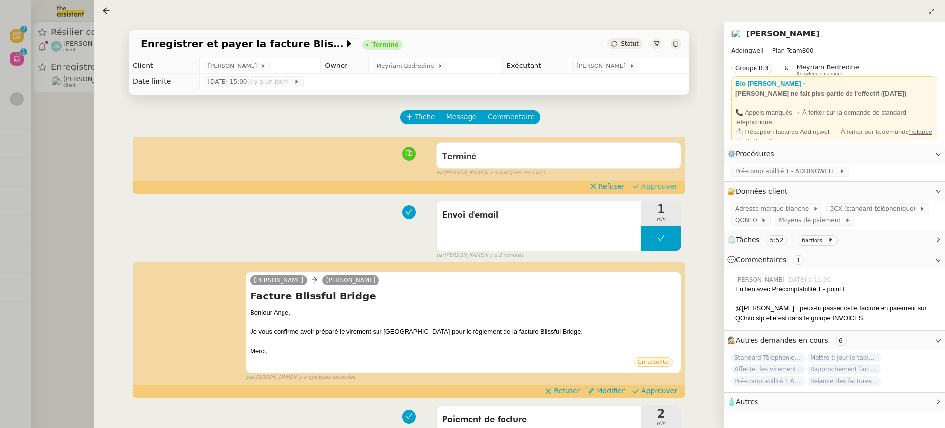
click at [654, 188] on span "Approuver" at bounding box center [659, 186] width 36 height 10
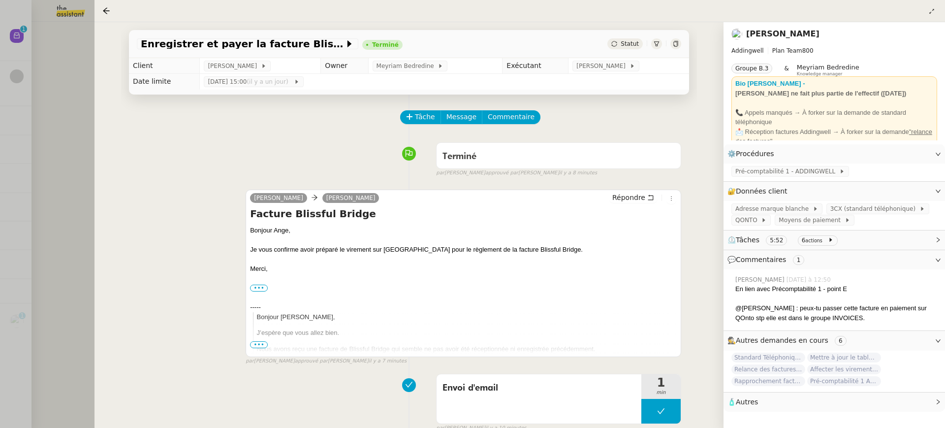
click at [47, 53] on div at bounding box center [472, 214] width 945 height 428
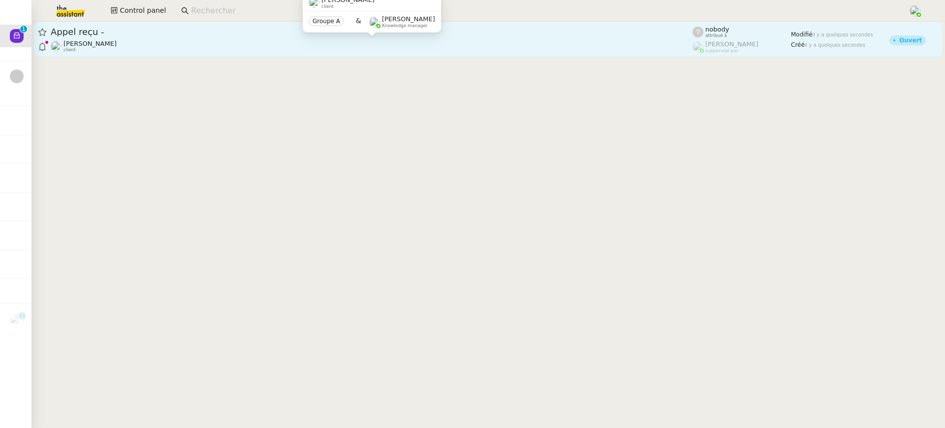
click at [572, 42] on div "Jeremy DUMONT-FILLON client" at bounding box center [372, 46] width 642 height 13
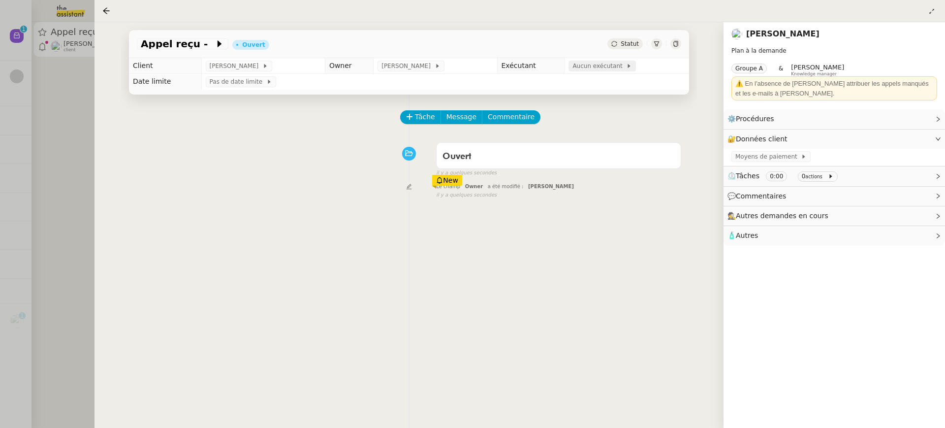
click at [610, 71] on span "Aucun exécutant" at bounding box center [599, 66] width 54 height 10
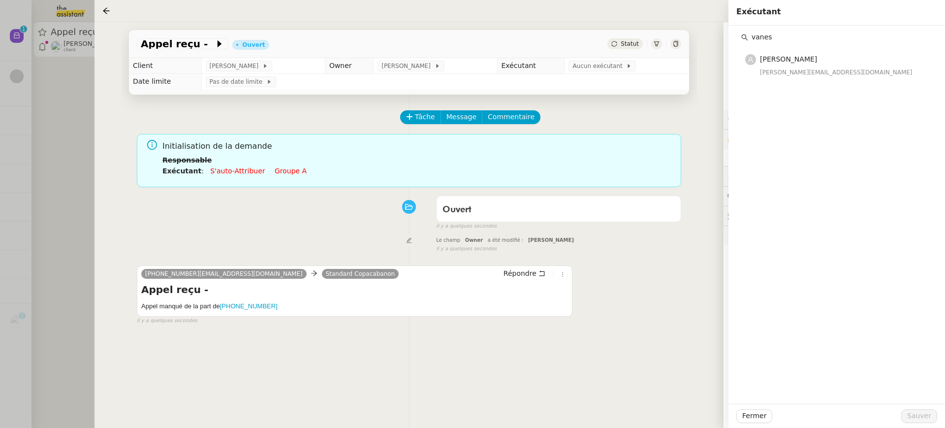
click at [799, 33] on input "vanes" at bounding box center [840, 37] width 184 height 13
type input "vanes"
click at [799, 58] on span "[PERSON_NAME]" at bounding box center [788, 59] width 57 height 8
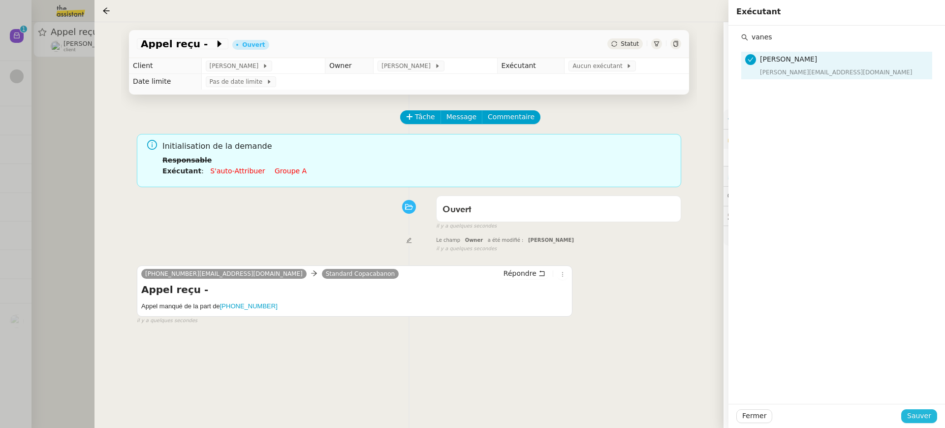
click at [922, 417] on span "Sauver" at bounding box center [919, 415] width 24 height 11
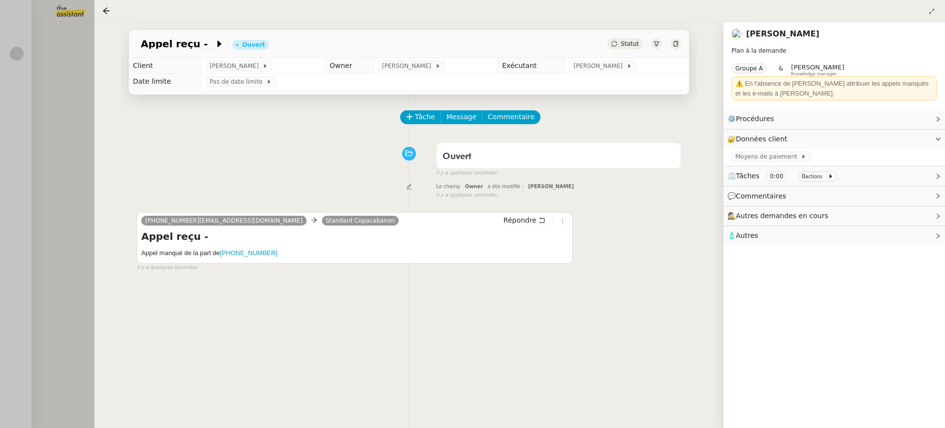
click at [81, 159] on div at bounding box center [472, 214] width 945 height 428
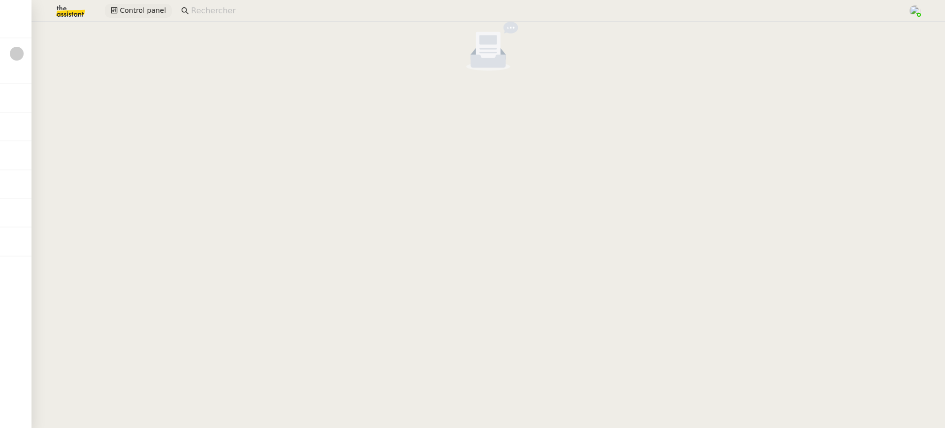
click at [136, 16] on span "Control panel" at bounding box center [143, 10] width 46 height 11
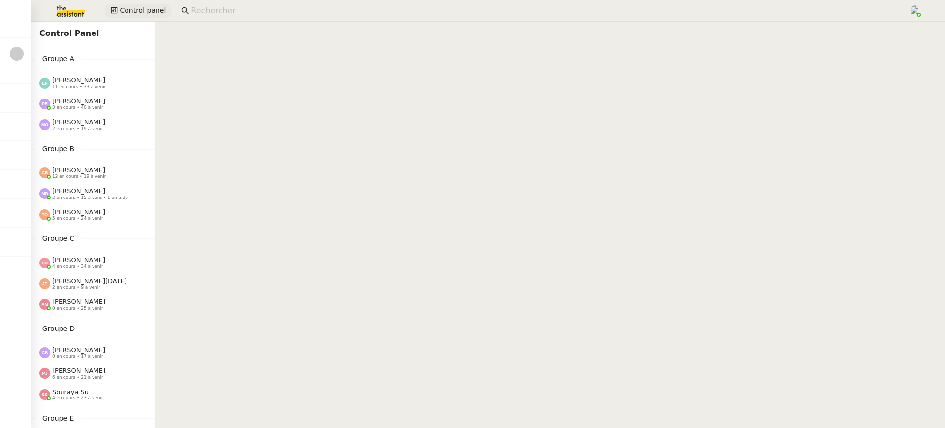
click at [159, 13] on span "Control panel" at bounding box center [143, 10] width 46 height 11
click at [122, 89] on div "Emelyne Foussier 11 en cours • 33 à venir" at bounding box center [96, 82] width 115 height 13
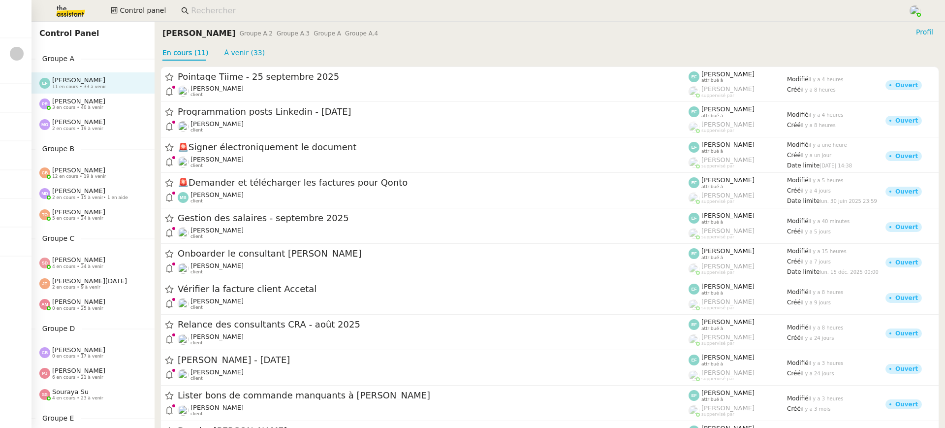
scroll to position [399, 0]
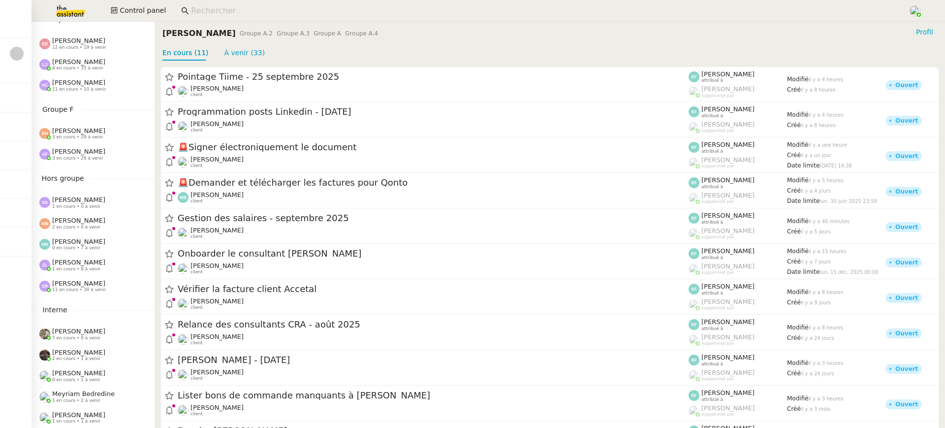
click at [108, 164] on div "Anna Florent 3 en cours • 26 à venir" at bounding box center [92, 154] width 123 height 21
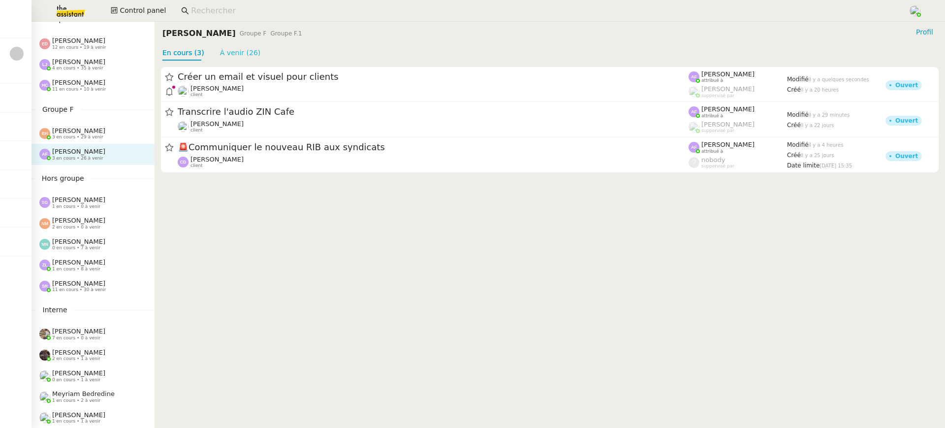
click at [228, 57] on link "À venir (26)" at bounding box center [240, 53] width 41 height 8
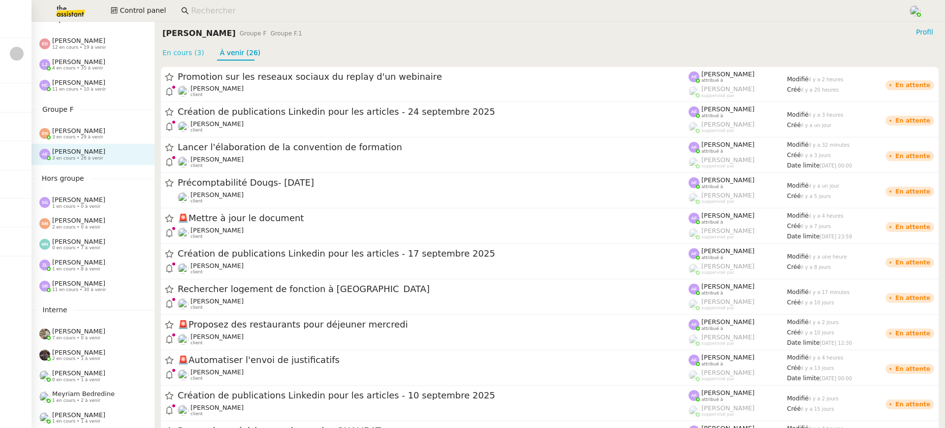
click at [173, 56] on link "En cours (3)" at bounding box center [183, 53] width 42 height 8
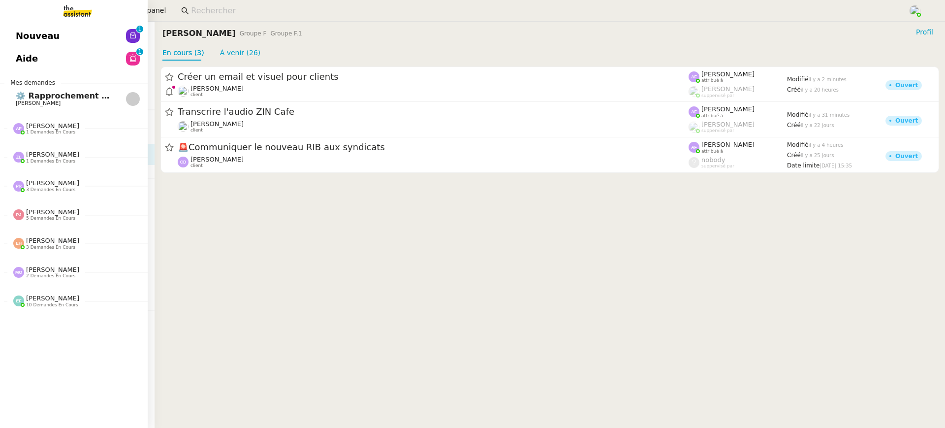
click at [19, 35] on span "Nouveau" at bounding box center [38, 36] width 44 height 15
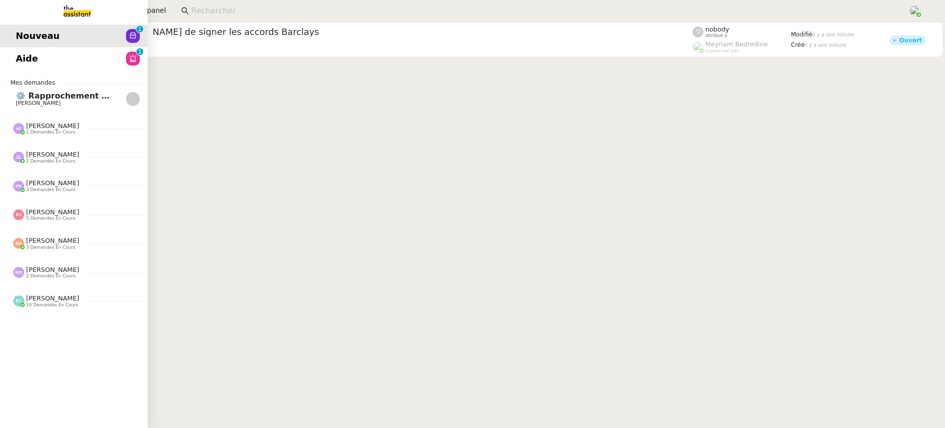
click at [42, 58] on link "Aide 0 1 2 3 4 5 6 7 8 9" at bounding box center [74, 58] width 148 height 23
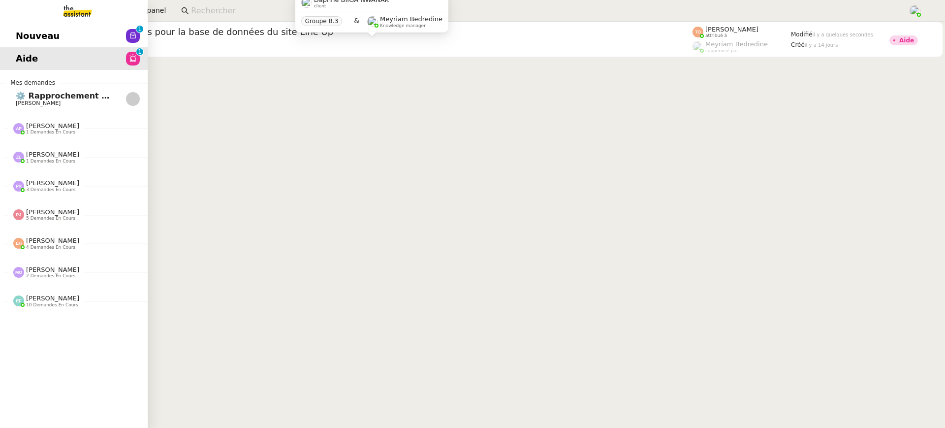
click at [33, 38] on span "Nouveau" at bounding box center [38, 36] width 44 height 15
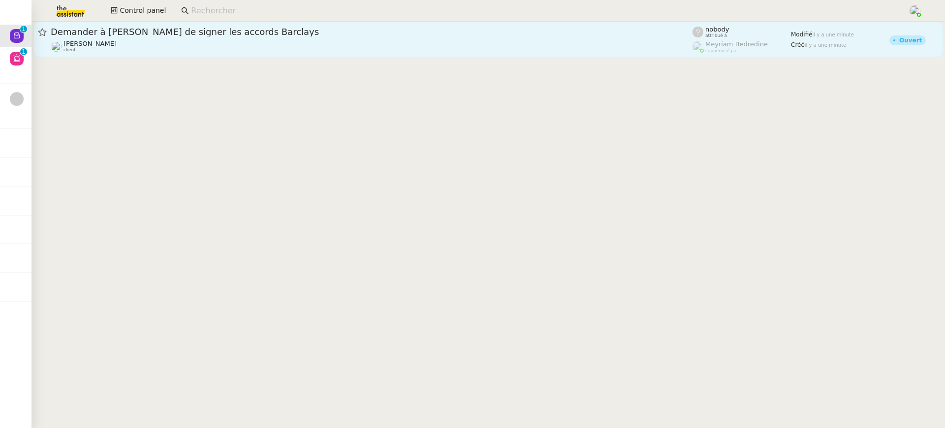
click at [246, 35] on span "Demander à [PERSON_NAME] de signer les accords Barclays" at bounding box center [372, 32] width 642 height 9
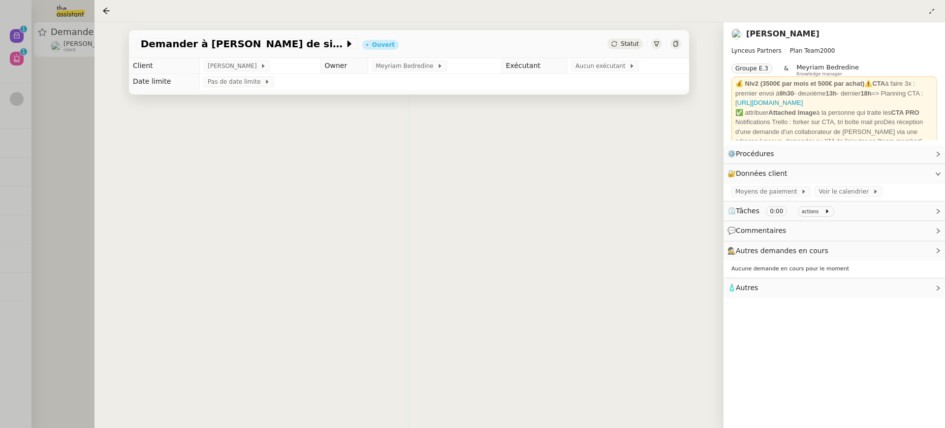
scroll to position [20, 0]
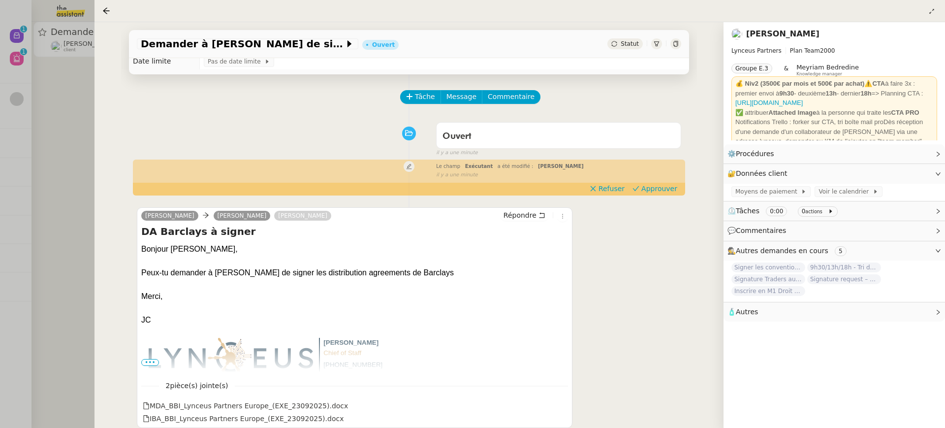
click at [21, 97] on div at bounding box center [472, 214] width 945 height 428
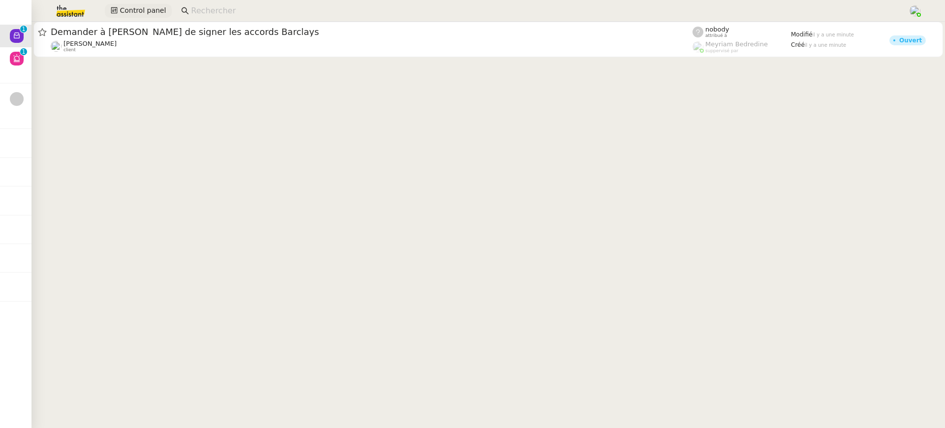
click at [143, 10] on span "Control panel" at bounding box center [143, 10] width 46 height 11
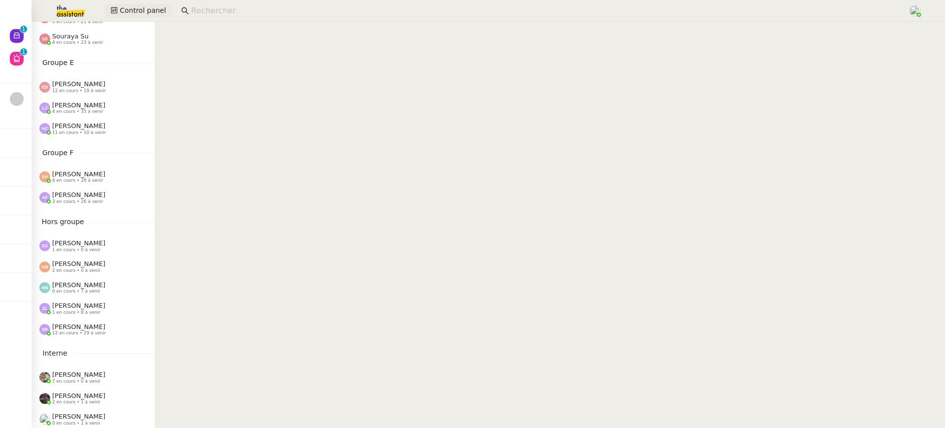
scroll to position [395, 0]
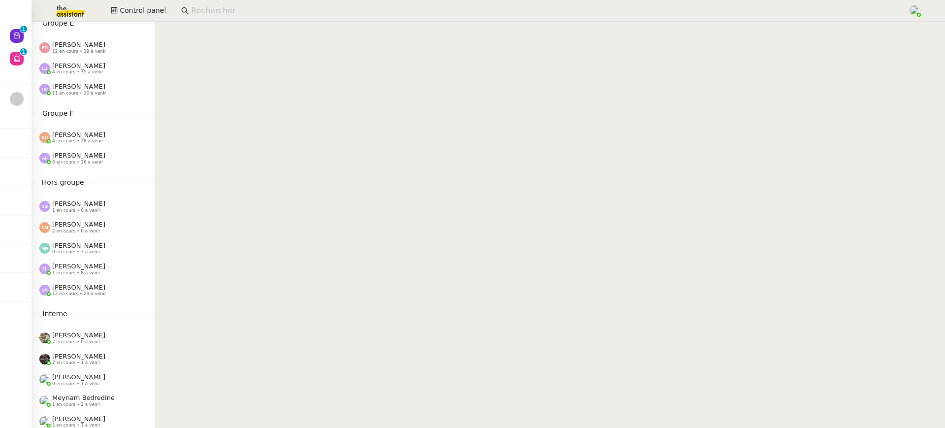
click at [120, 271] on div "Zoé Lachambre 1 en cours • 8 à venir" at bounding box center [96, 268] width 115 height 13
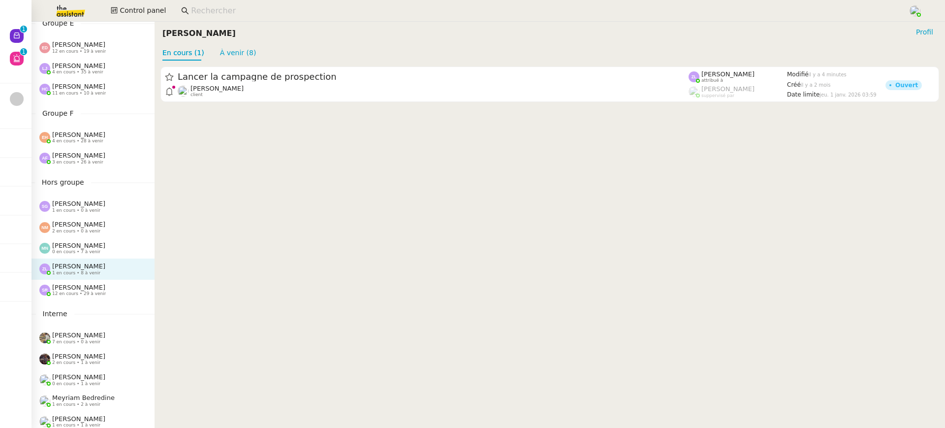
click at [255, 59] on div "En cours (1) À venir (8)" at bounding box center [549, 52] width 774 height 15
click at [247, 54] on link "À venir (8)" at bounding box center [238, 53] width 36 height 8
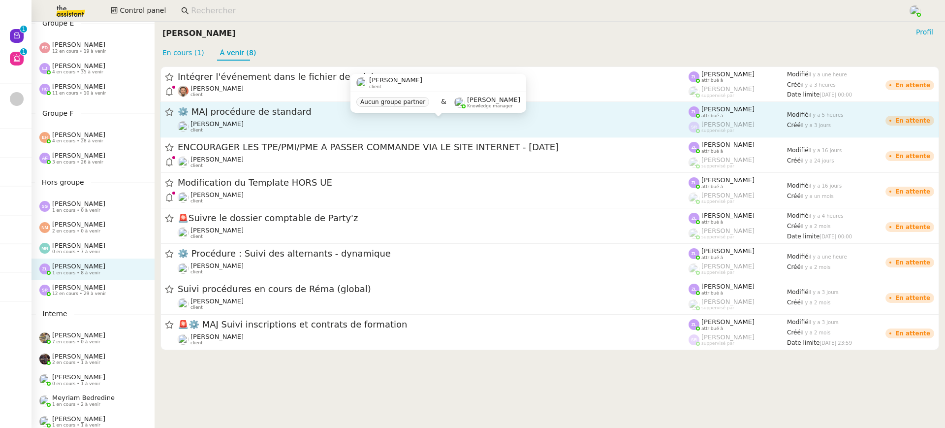
click at [284, 123] on div "Thomas SOULIER client" at bounding box center [433, 126] width 511 height 13
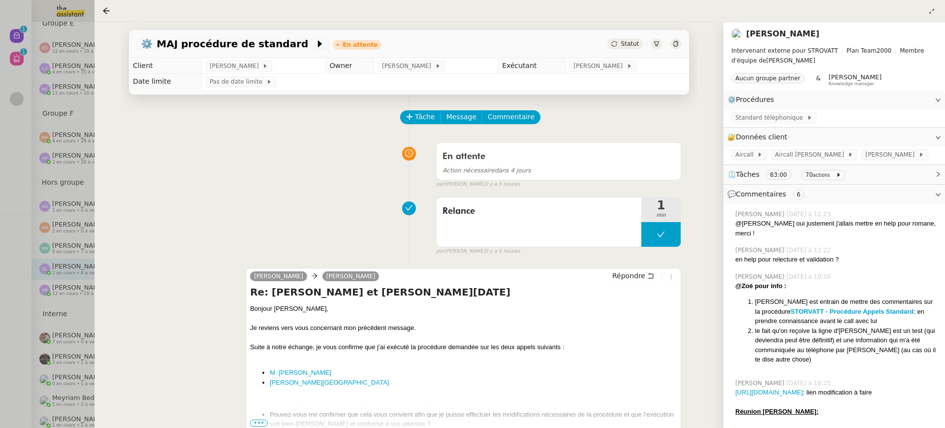
scroll to position [27, 0]
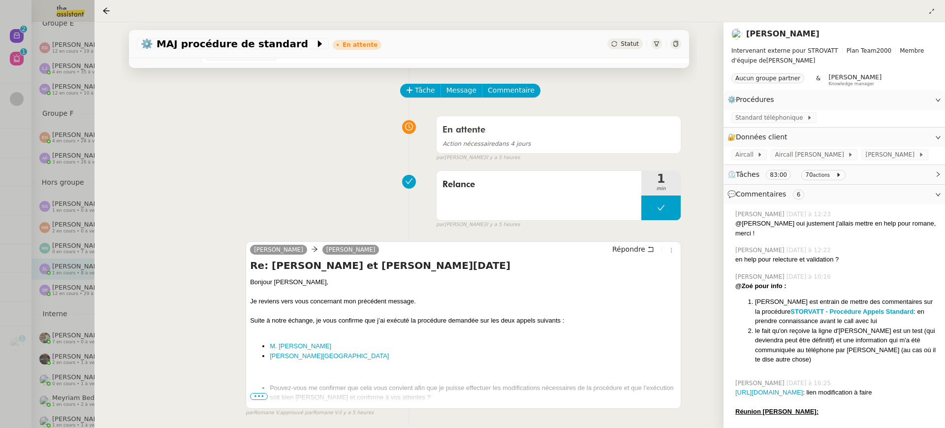
click at [49, 65] on div at bounding box center [472, 214] width 945 height 428
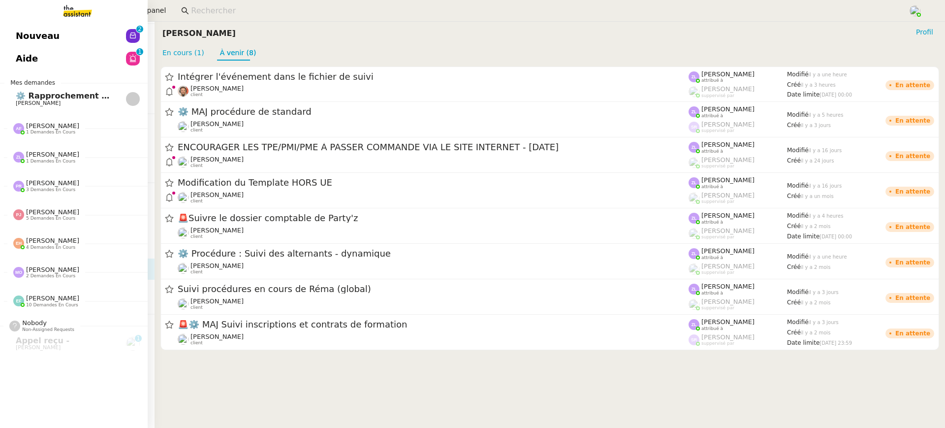
click at [23, 33] on link "Nouveau 0 1 2 3 4 5 6 7 8 9" at bounding box center [74, 36] width 148 height 23
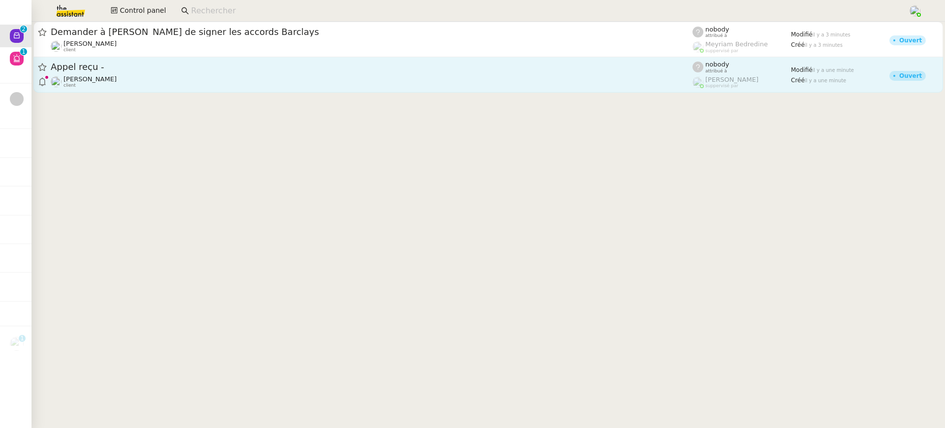
click at [395, 79] on div "Jeremy DUMONT-FILLON client" at bounding box center [372, 81] width 642 height 13
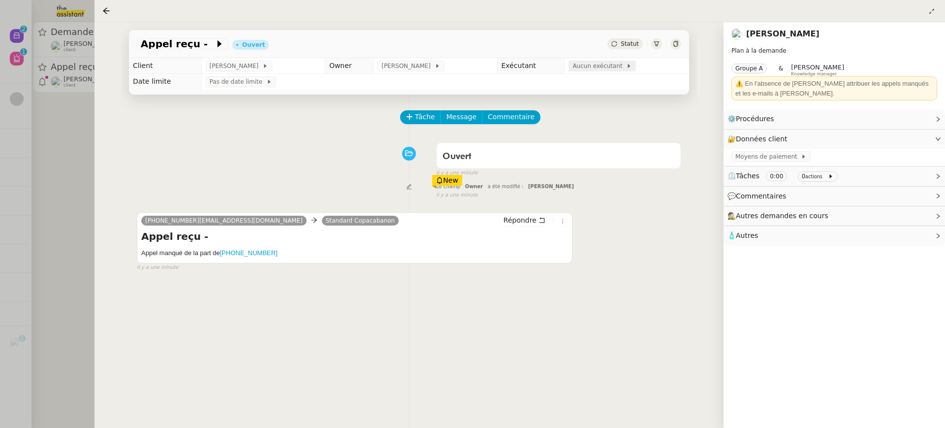
click at [604, 67] on span "Aucun exécutant" at bounding box center [599, 66] width 54 height 10
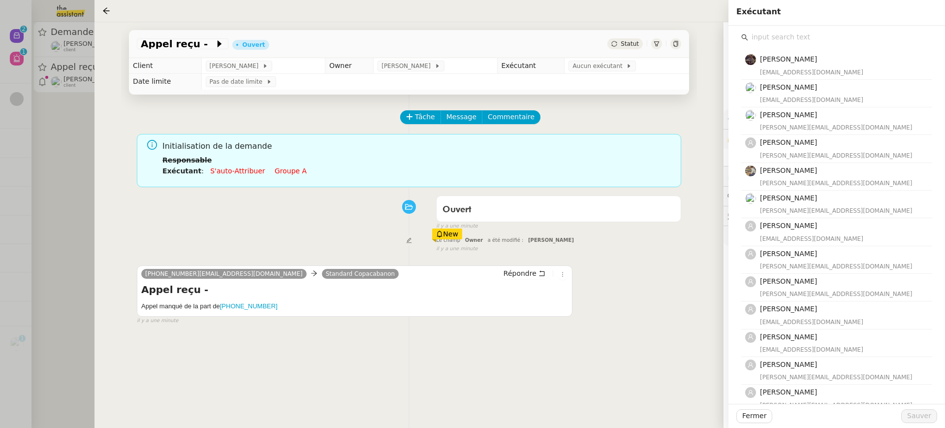
click at [797, 34] on input "text" at bounding box center [840, 37] width 184 height 13
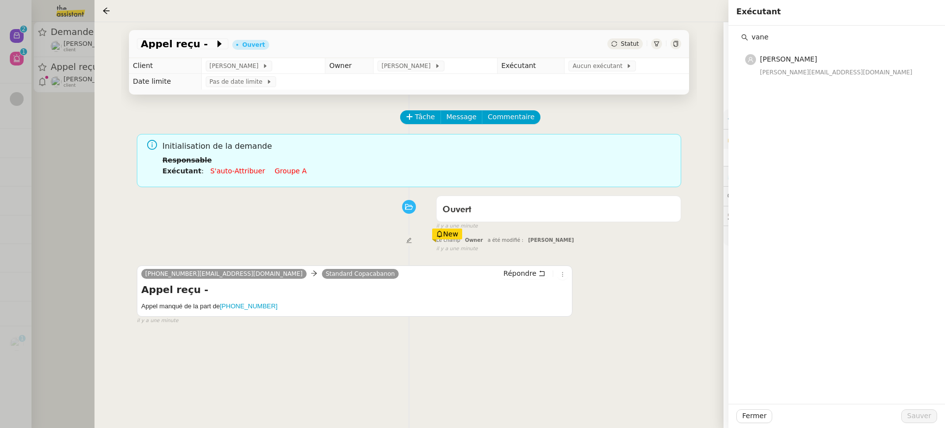
type input "vane"
click at [808, 84] on div "vane Vanessa Decouflet vanessa@team.theassistant.com" at bounding box center [836, 215] width 216 height 378
click at [806, 74] on div "vanessa@team.theassistant.com" at bounding box center [843, 72] width 166 height 10
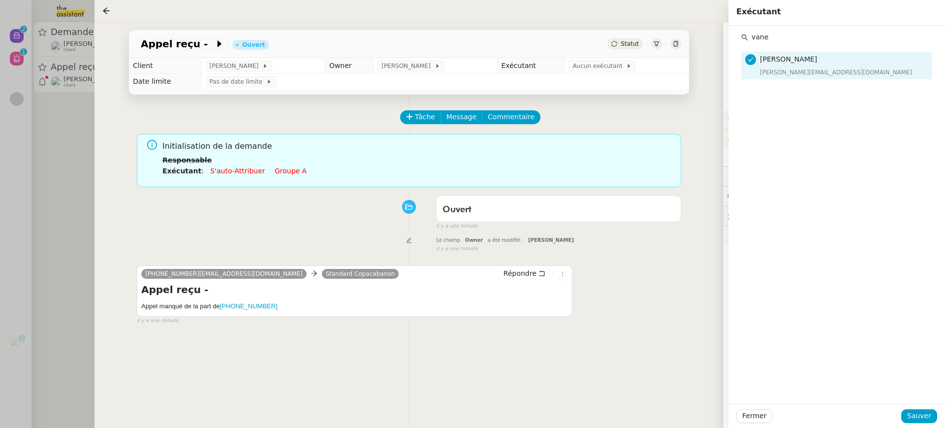
click at [922, 424] on div "Fermer Sauver" at bounding box center [836, 415] width 216 height 24
click at [921, 419] on span "Sauver" at bounding box center [919, 415] width 24 height 11
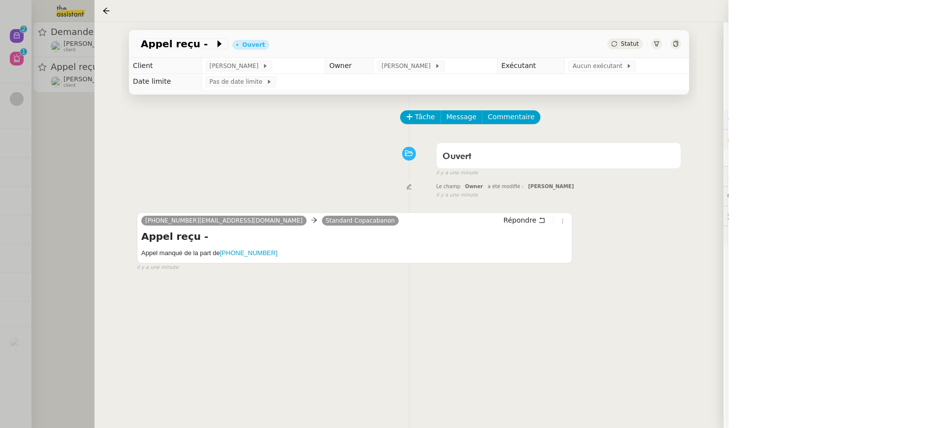
click at [70, 52] on div at bounding box center [472, 214] width 945 height 428
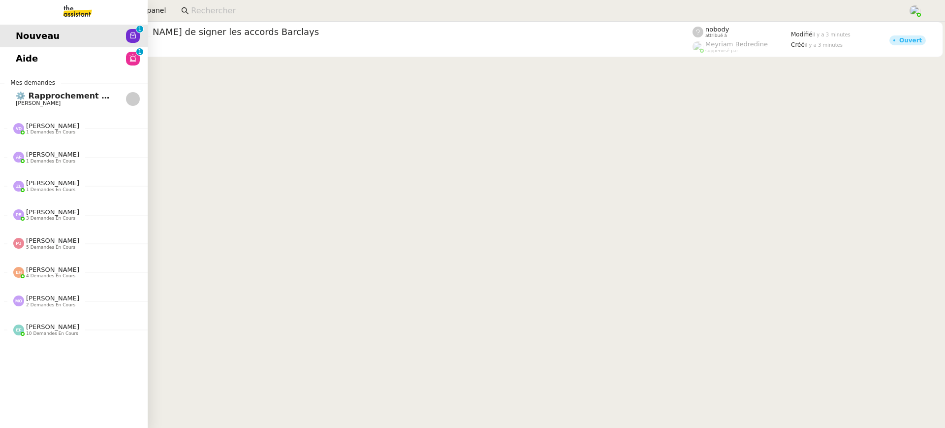
click at [26, 59] on span "Aide" at bounding box center [27, 58] width 22 height 15
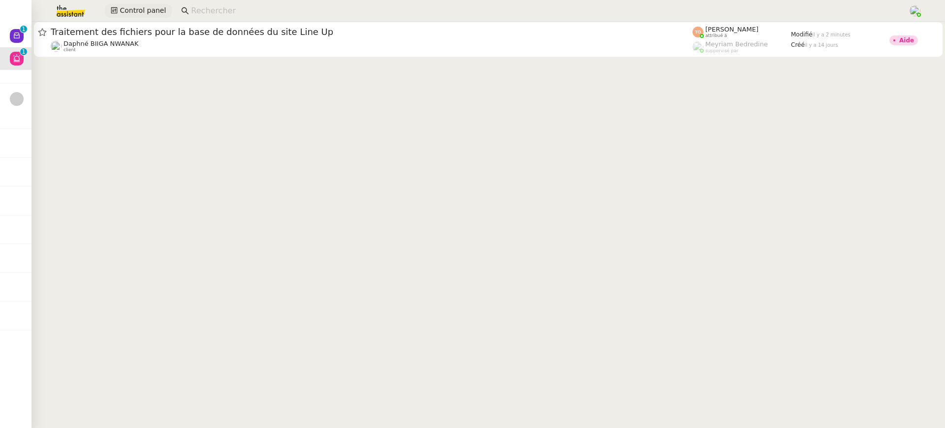
click at [129, 14] on span "Control panel" at bounding box center [143, 10] width 46 height 11
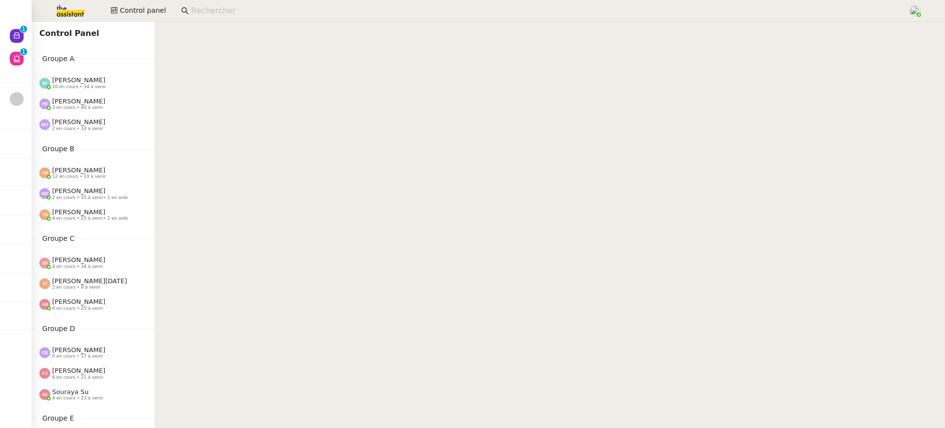
click at [115, 104] on div "Pauline Ribas 3 en cours • 40 à venir" at bounding box center [96, 103] width 115 height 13
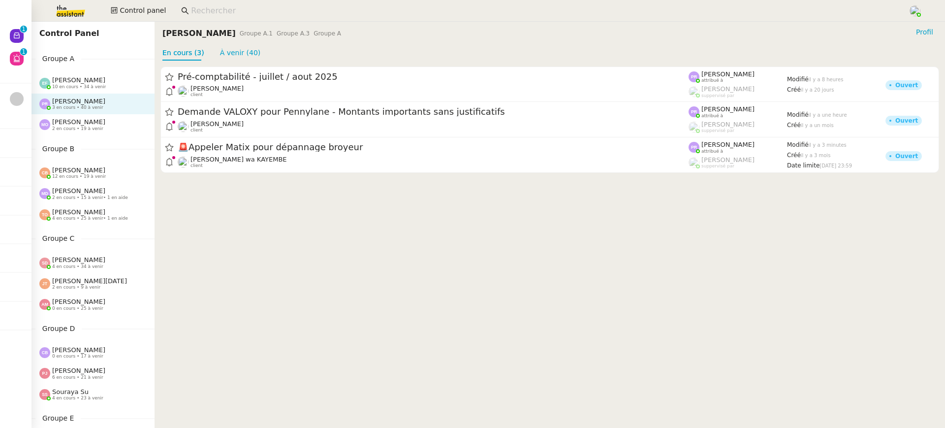
click at [117, 125] on div "Marie Orsoni 2 en cours • 19 à venir" at bounding box center [96, 124] width 115 height 13
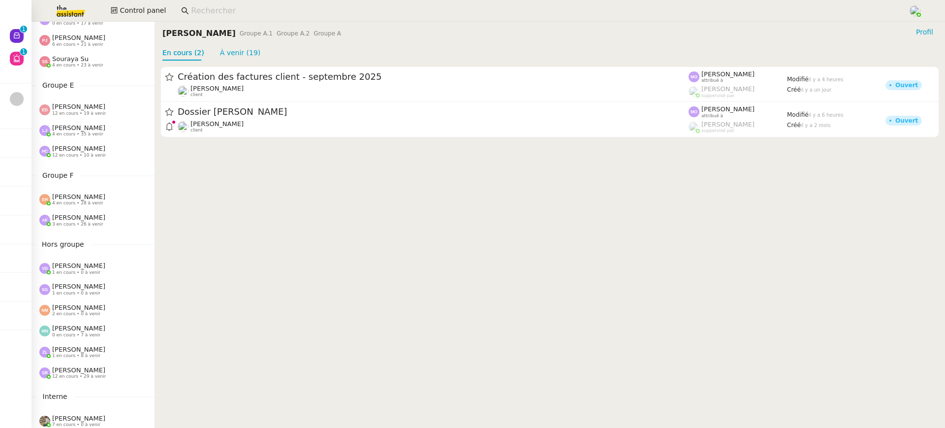
scroll to position [419, 0]
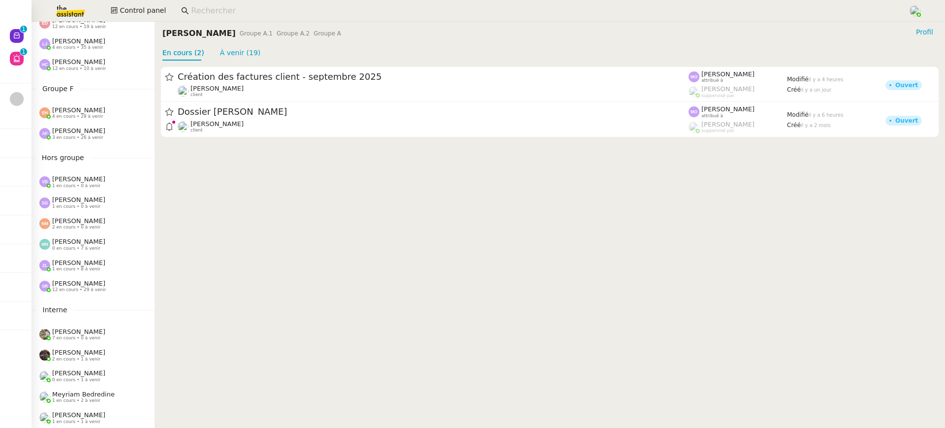
click at [75, 124] on div "Anna Florent 3 en cours • 26 à venir" at bounding box center [92, 133] width 123 height 21
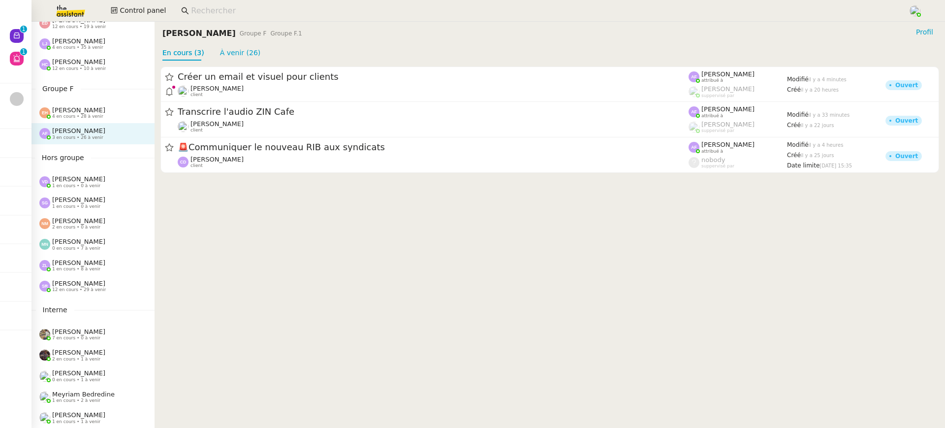
click at [71, 115] on span "4 en cours • 28 à venir" at bounding box center [77, 116] width 51 height 5
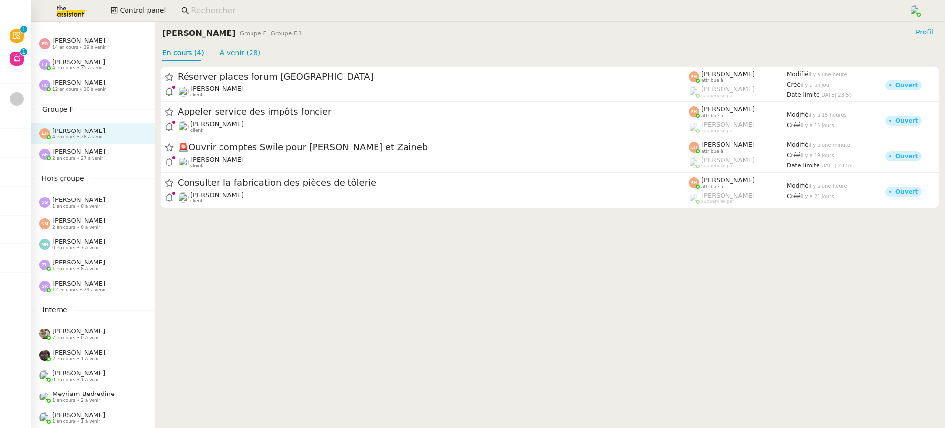
scroll to position [399, 0]
click at [33, 31] on div "Groupe E Eva Dubois 14 en cours • 19 à venir Léa Jonville 4 en cours • 35 à ven…" at bounding box center [92, 55] width 123 height 82
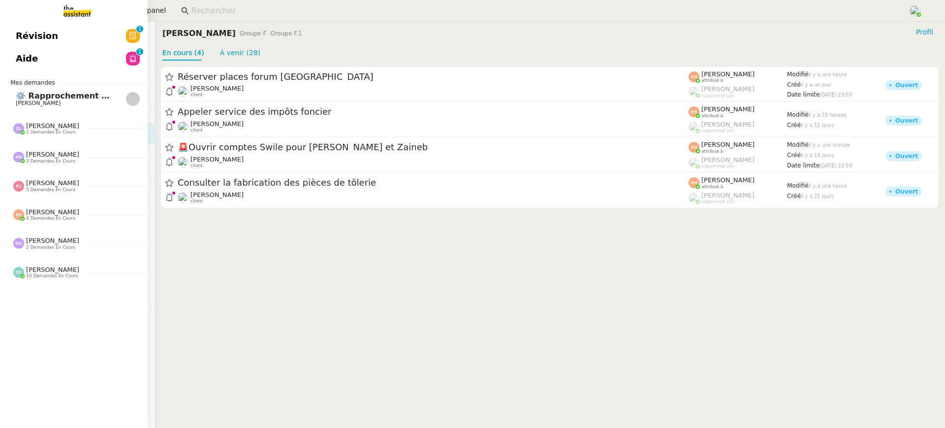
click at [30, 34] on link "Révision 0 1 2 3 4 5 6 7 8 9" at bounding box center [74, 36] width 148 height 23
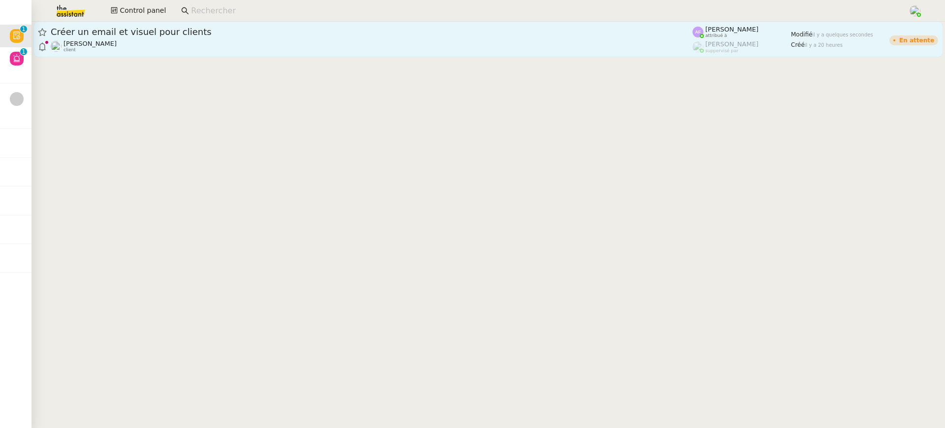
click at [453, 44] on div "Angélique PIERREL client" at bounding box center [372, 46] width 642 height 13
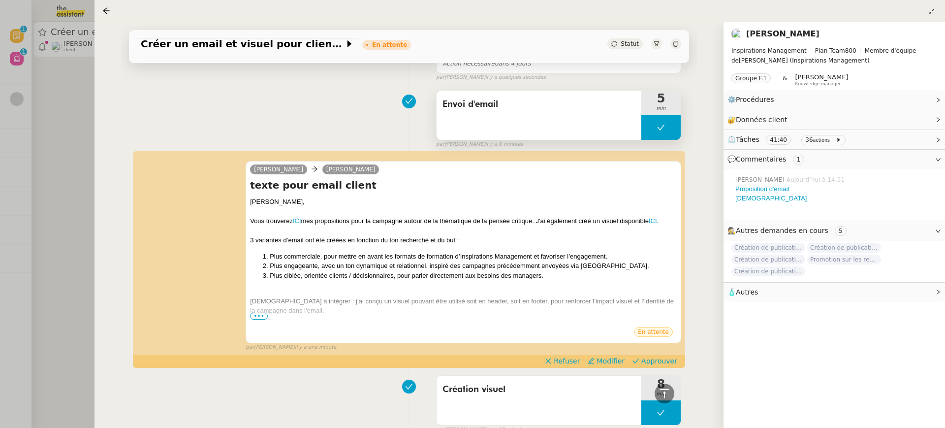
scroll to position [105, 0]
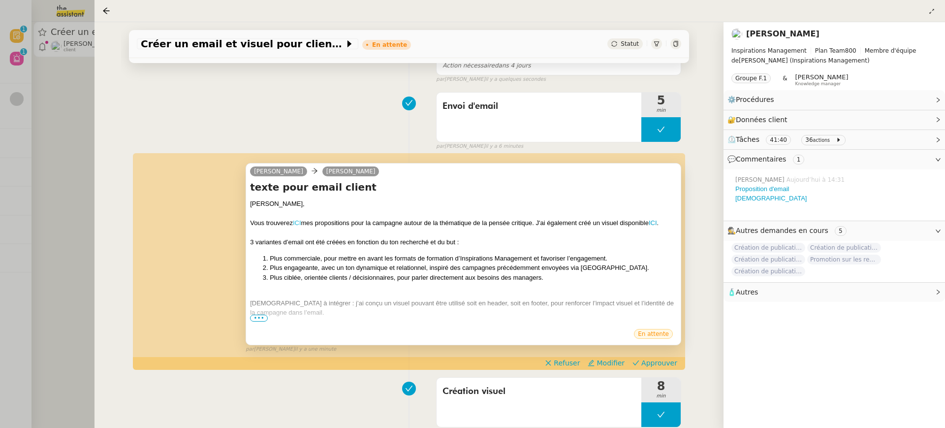
click at [297, 223] on link "ICI" at bounding box center [297, 222] width 8 height 7
click at [656, 223] on link "ICI" at bounding box center [652, 222] width 8 height 7
click at [255, 314] on span "•••" at bounding box center [259, 317] width 18 height 7
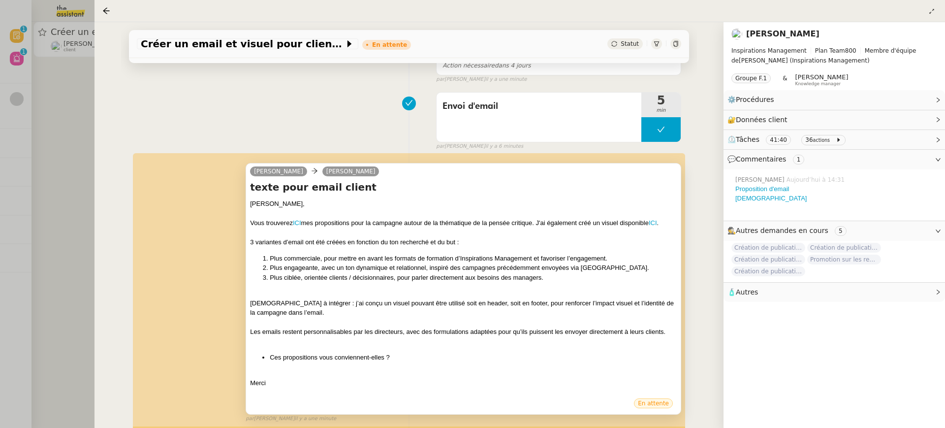
scroll to position [185, 0]
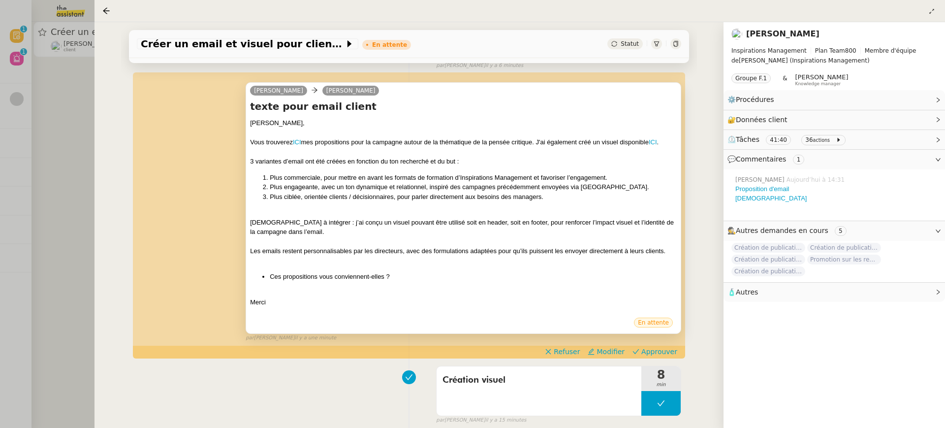
click at [460, 279] on li "Ces propositions vous conviennent-elles ?" at bounding box center [473, 277] width 407 height 10
click at [663, 348] on span "Approuver" at bounding box center [659, 351] width 36 height 10
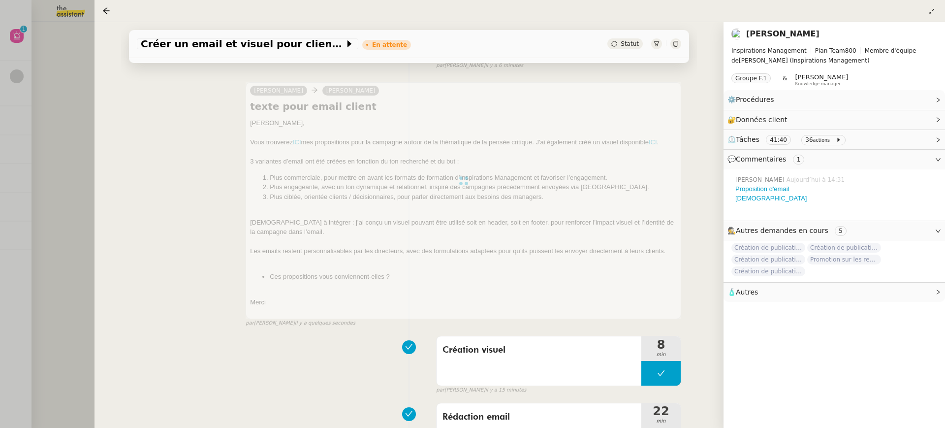
click at [36, 59] on div at bounding box center [472, 214] width 945 height 428
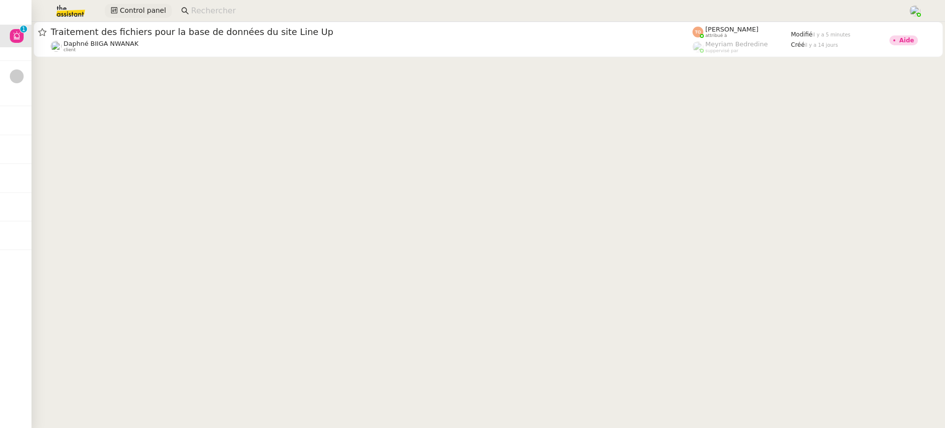
click at [153, 11] on span "Control panel" at bounding box center [143, 10] width 46 height 11
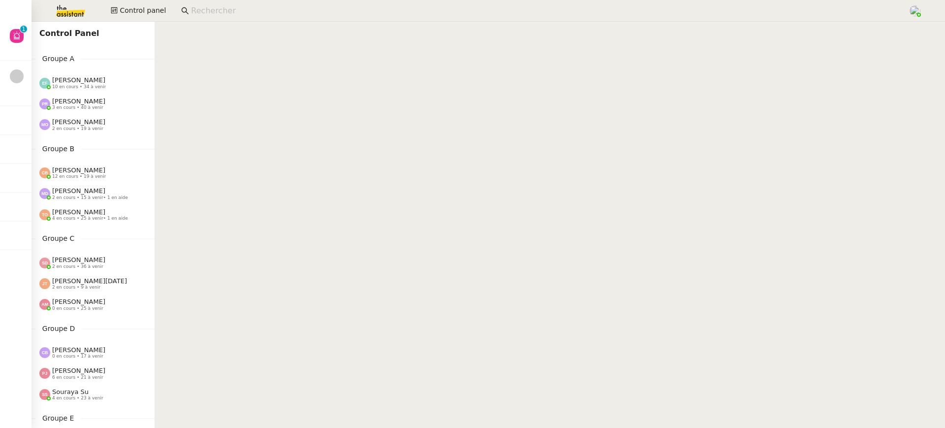
click at [130, 83] on div "Emelyne Foussier 10 en cours • 34 à venir" at bounding box center [96, 82] width 115 height 13
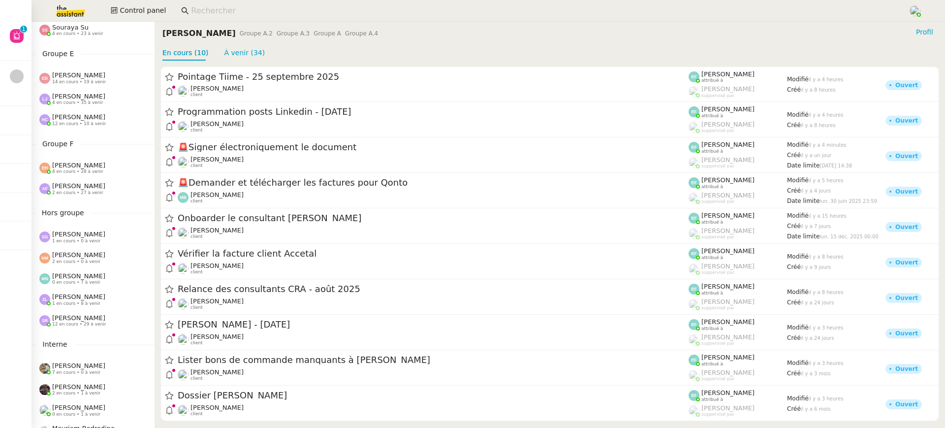
scroll to position [399, 0]
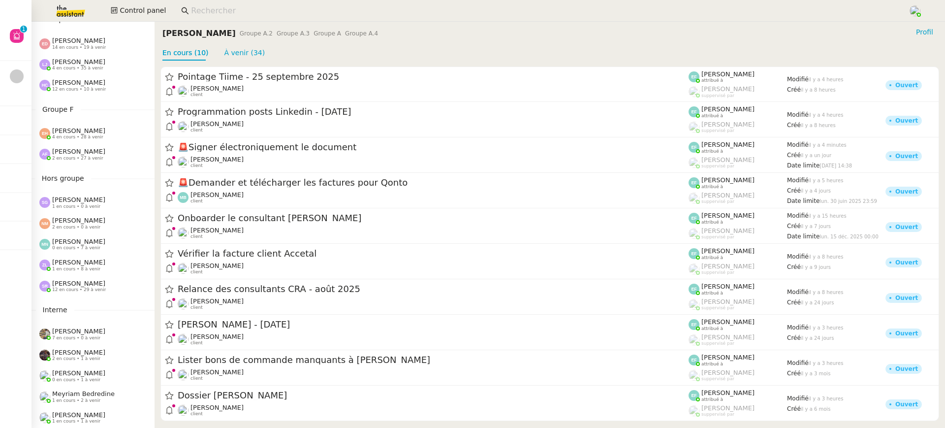
click at [109, 134] on div "Esther Hillenbrand 4 en cours • 28 à venir" at bounding box center [96, 133] width 115 height 13
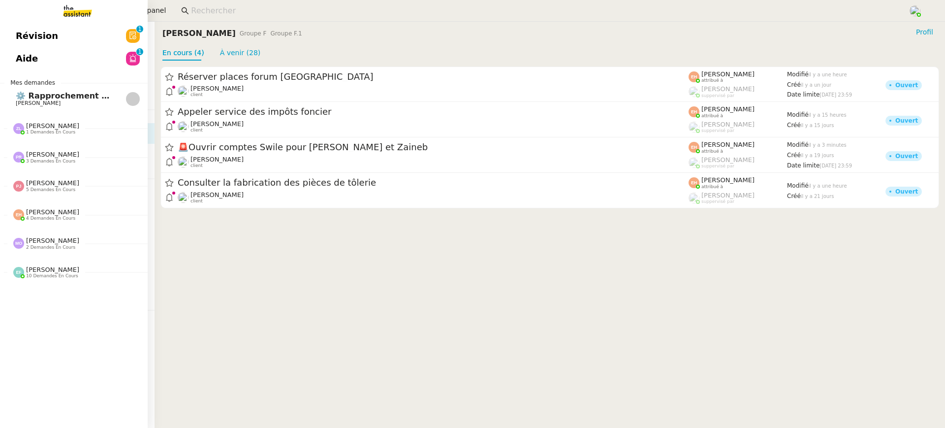
click at [3, 40] on link "Révision 0 1 2 3 4 5 6 7 8 9" at bounding box center [74, 36] width 148 height 23
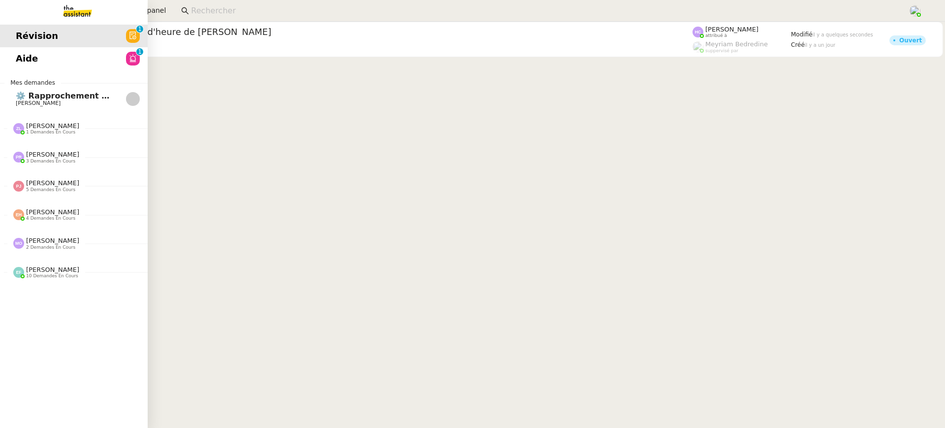
click at [26, 59] on span "Aide" at bounding box center [27, 58] width 22 height 15
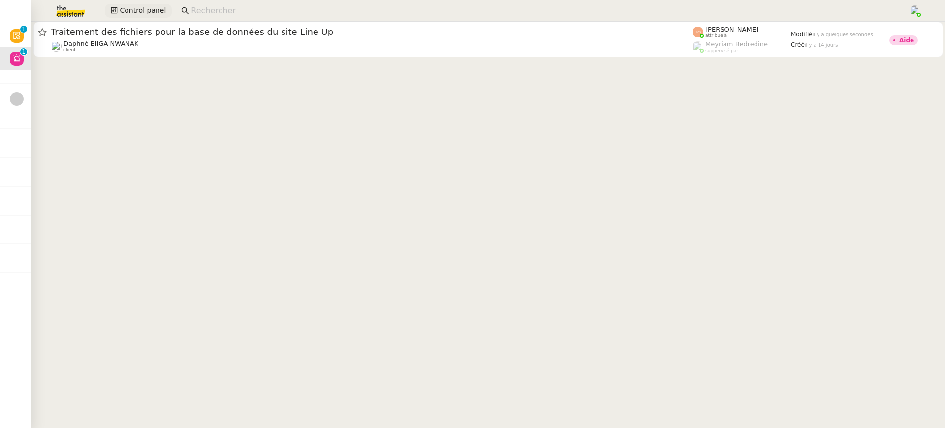
click at [156, 10] on span "Control panel" at bounding box center [143, 10] width 46 height 11
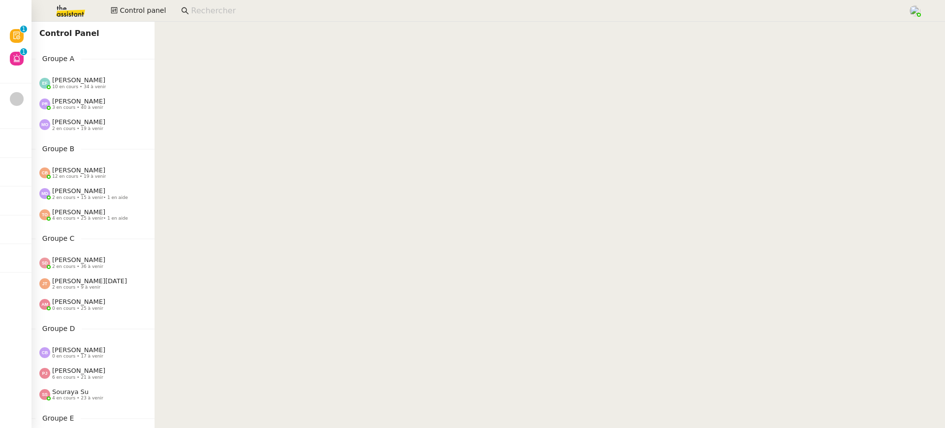
click at [110, 123] on div "Marie Orsoni 2 en cours • 19 à venir" at bounding box center [96, 124] width 115 height 13
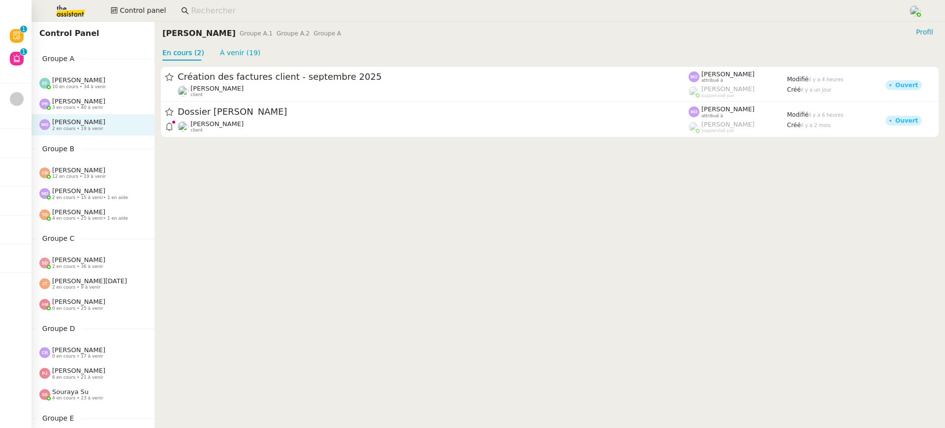
click at [182, 140] on div "Création des factures client - septembre 2025 Florent Seiler client Marie Orson…" at bounding box center [549, 102] width 790 height 83
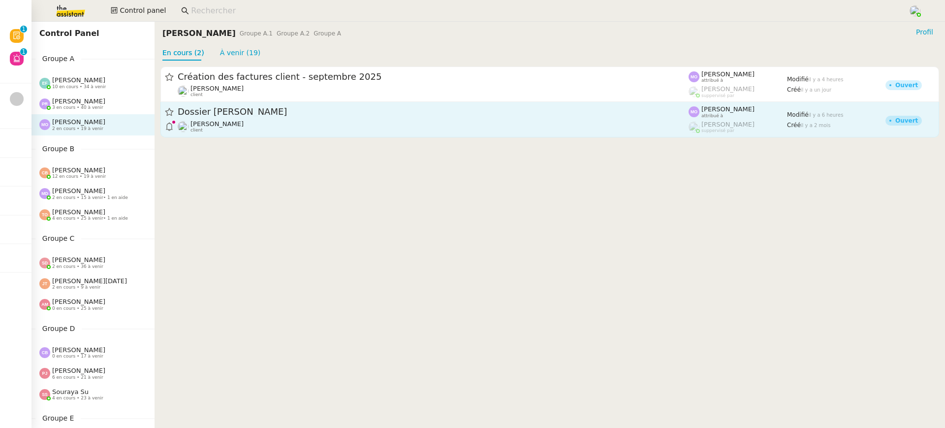
click at [194, 133] on span "client" at bounding box center [196, 130] width 12 height 5
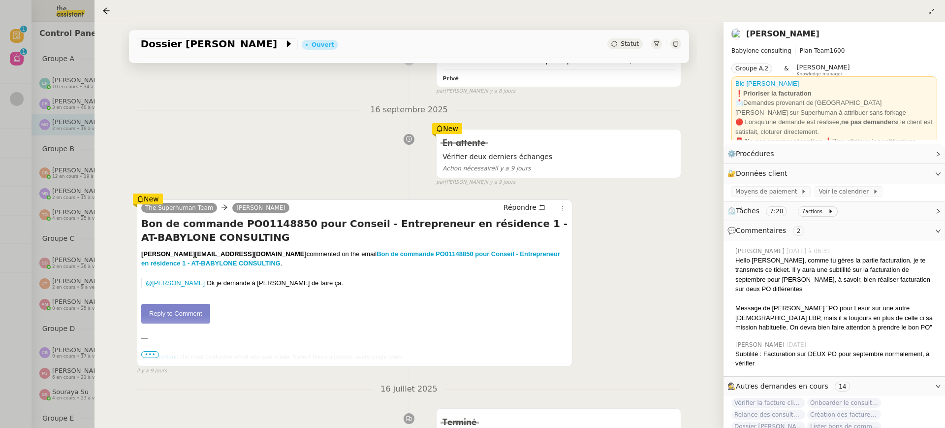
scroll to position [634, 0]
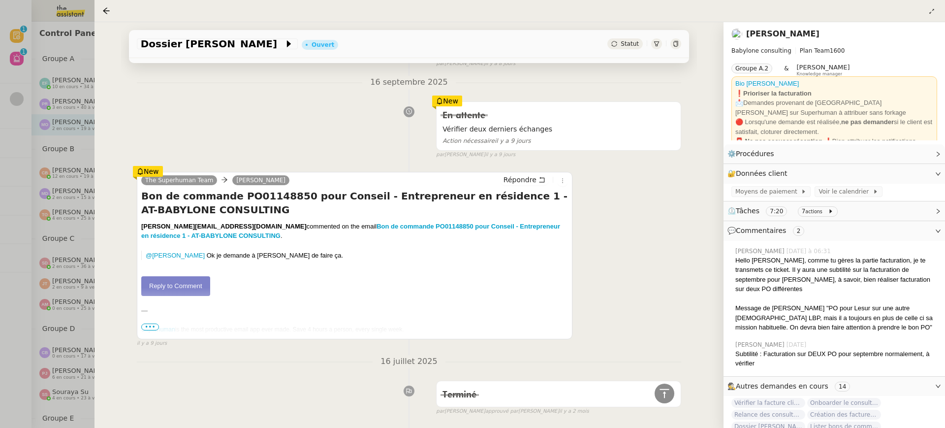
click at [52, 87] on div at bounding box center [472, 214] width 945 height 428
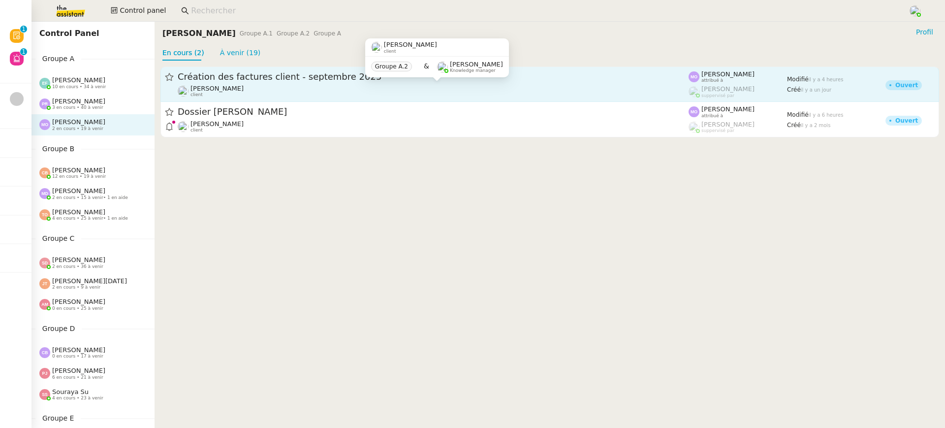
click at [248, 88] on div "Florent Seiler client" at bounding box center [433, 91] width 511 height 13
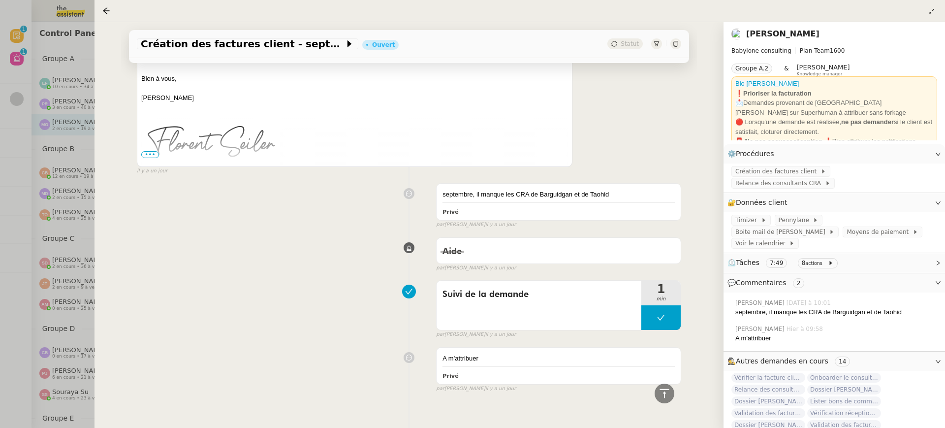
scroll to position [370, 0]
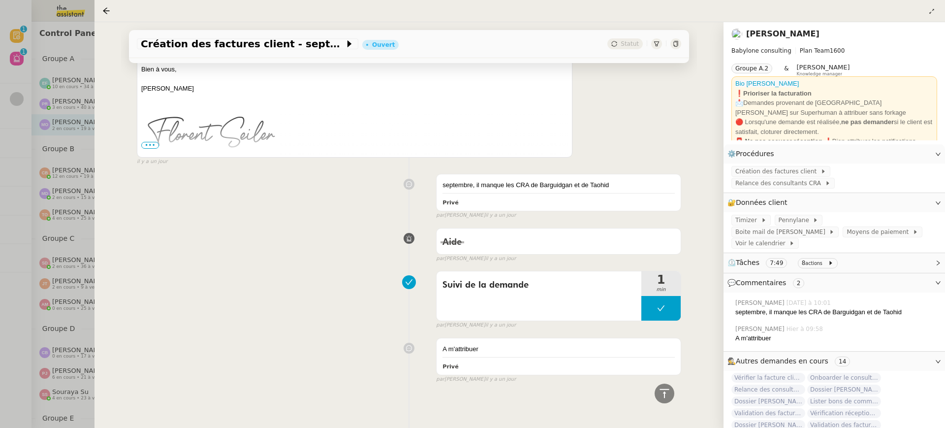
click at [42, 147] on div at bounding box center [472, 214] width 945 height 428
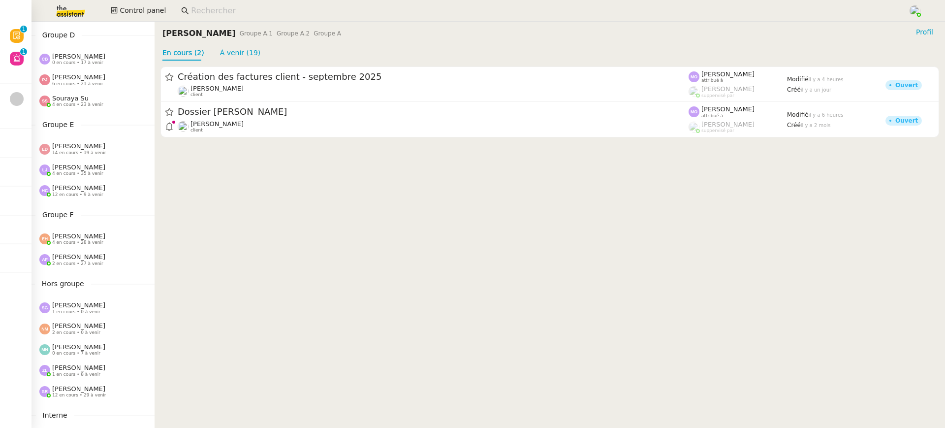
scroll to position [304, 0]
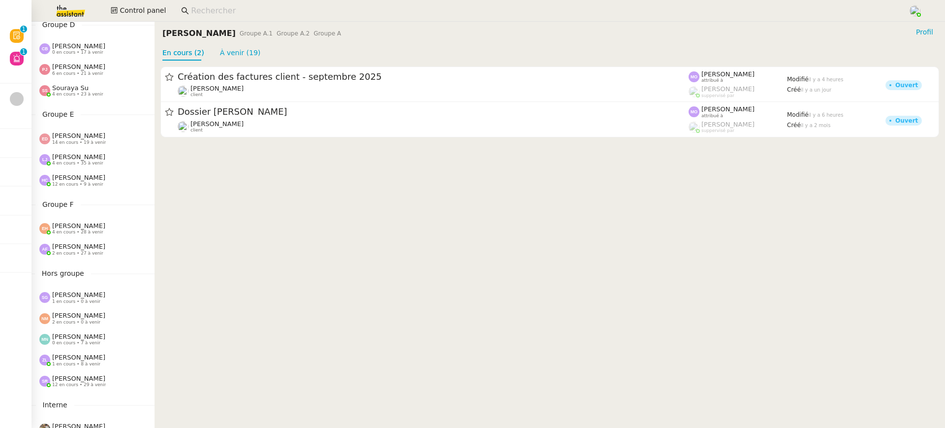
click at [101, 229] on div "Esther Hillenbrand 4 en cours • 28 à venir" at bounding box center [78, 228] width 53 height 13
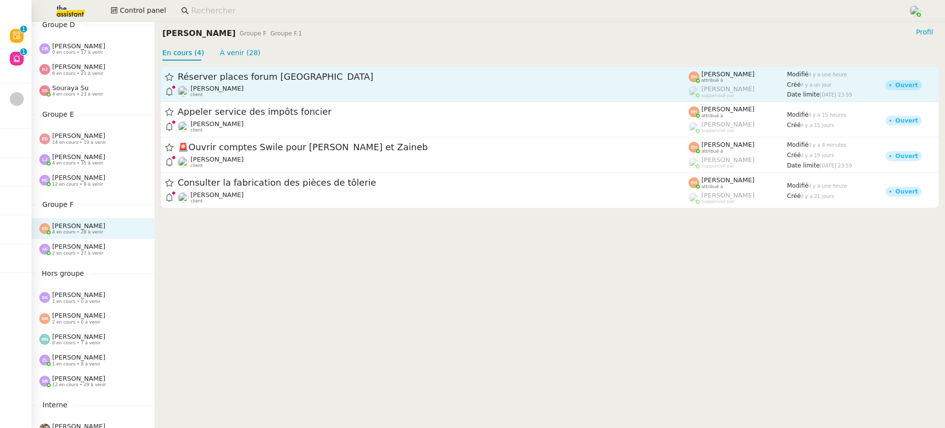
click at [229, 100] on link "Réserver places forum Energaia Quang Tam NGUYEN client Esther Hillenbrand attri…" at bounding box center [549, 83] width 778 height 35
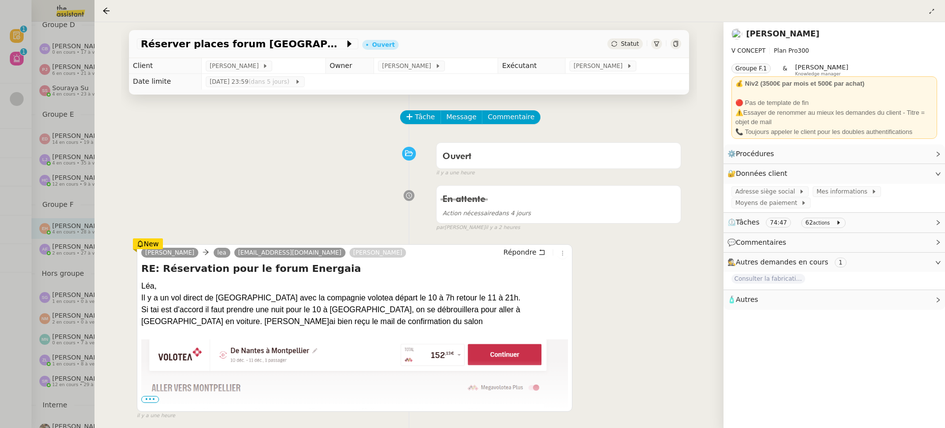
scroll to position [195, 0]
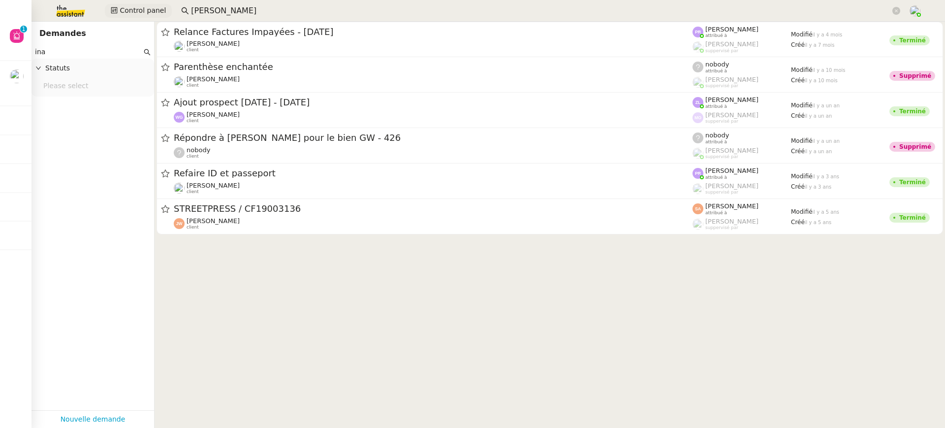
click at [145, 12] on span "Control panel" at bounding box center [143, 10] width 46 height 11
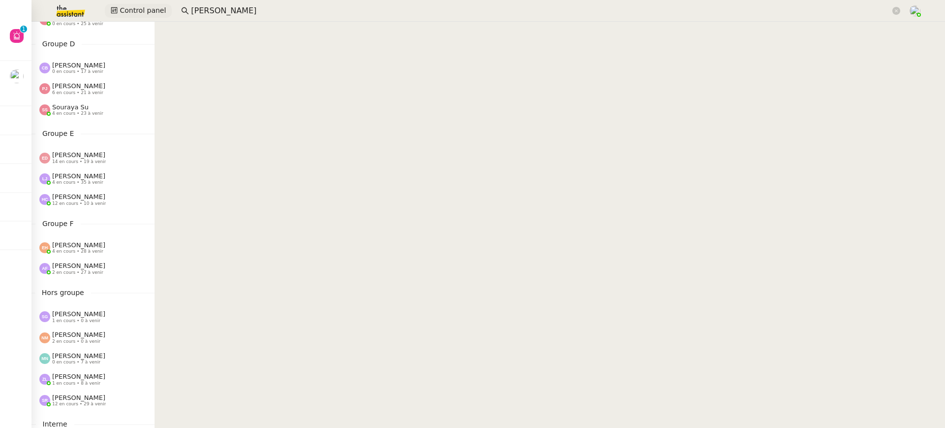
scroll to position [399, 0]
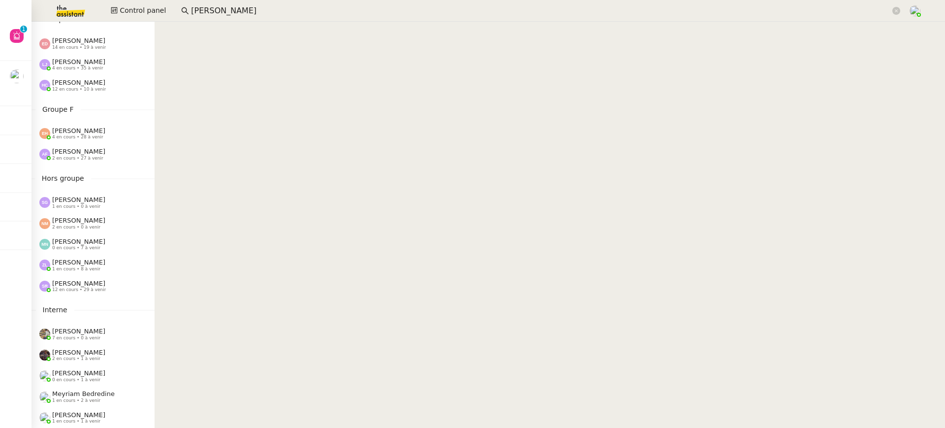
click at [138, 160] on div "[PERSON_NAME] 2 en cours • 27 à venir" at bounding box center [96, 154] width 115 height 13
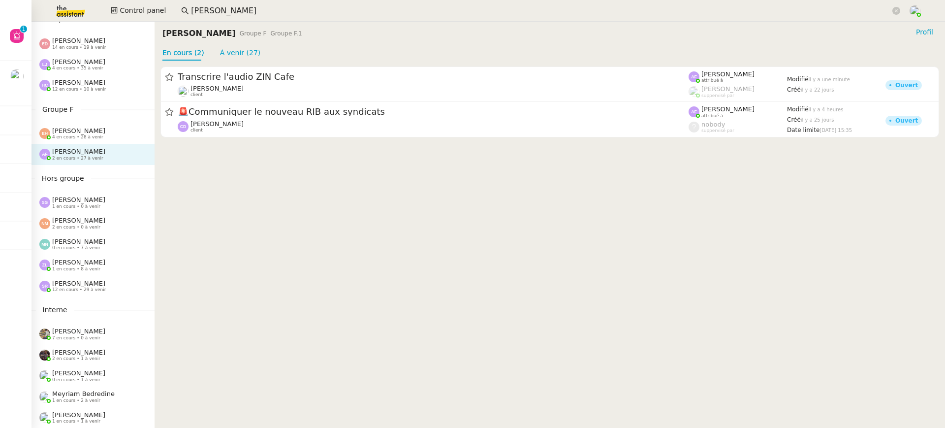
click at [106, 290] on div "[PERSON_NAME] 12 en cours • 29 à venir" at bounding box center [79, 285] width 54 height 13
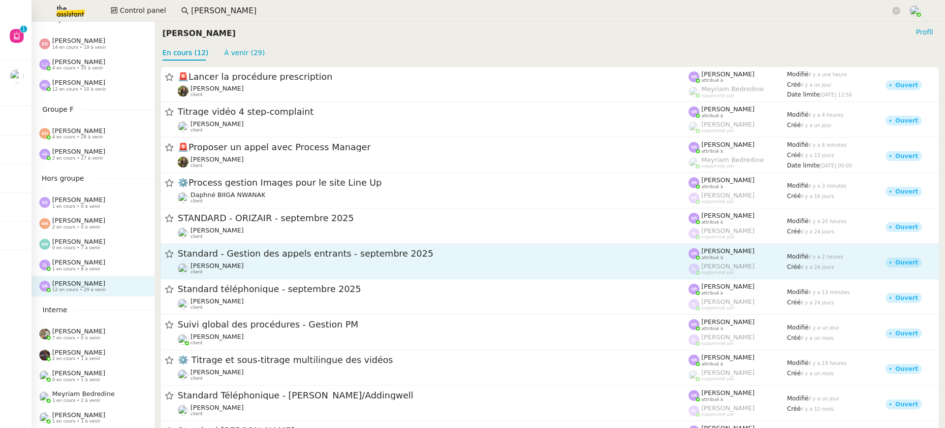
scroll to position [82, 0]
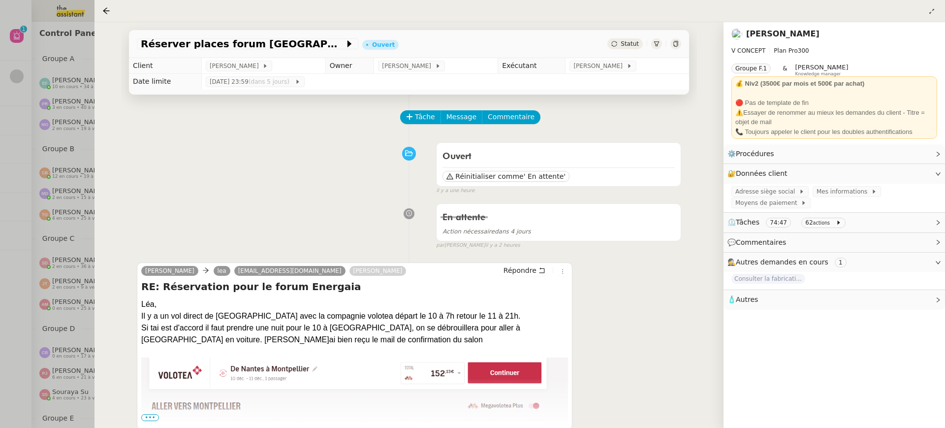
scroll to position [195, 0]
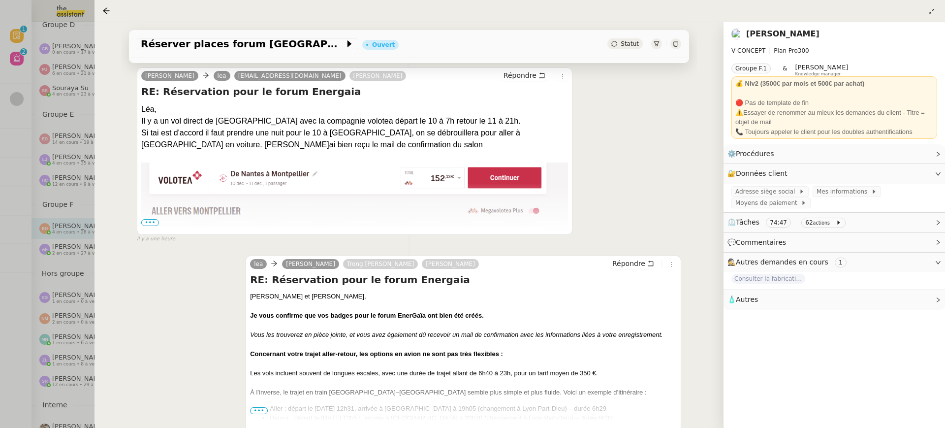
click at [30, 29] on div at bounding box center [472, 214] width 945 height 428
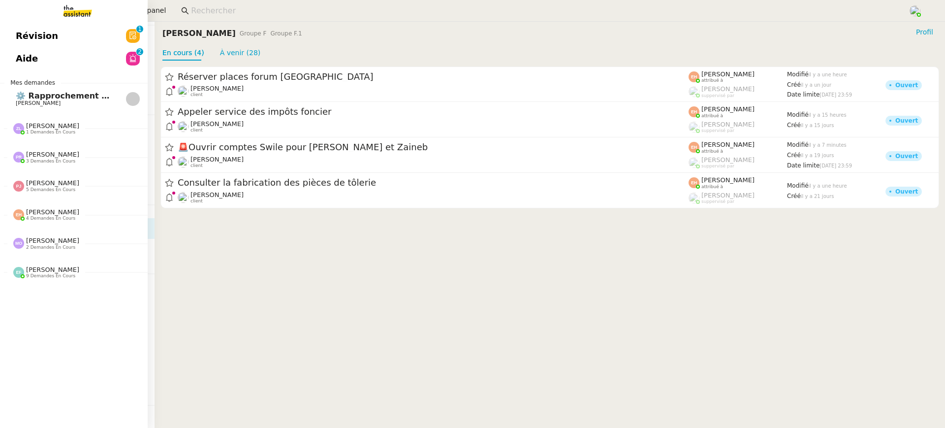
click at [22, 71] on div "Révision 0 1 2 3 4 5 6 7 8 9 Aide 0 1 2 3 4 5 6 7 8 9 Mes demandes ⚙️ Rapproche…" at bounding box center [74, 225] width 148 height 406
click at [34, 66] on link "Aide 0 1 2 3 4 5 6 7 8 9" at bounding box center [74, 58] width 148 height 23
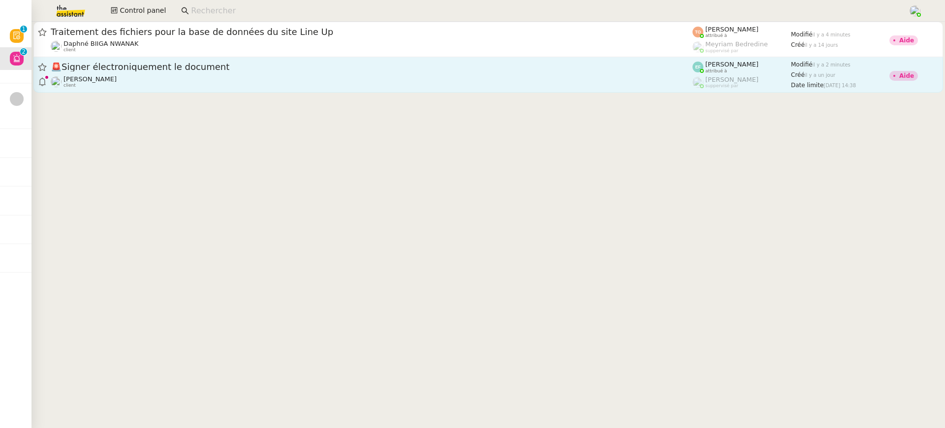
click at [486, 74] on div "🚨 Signer électroniquement le document [PERSON_NAME] client" at bounding box center [372, 74] width 642 height 27
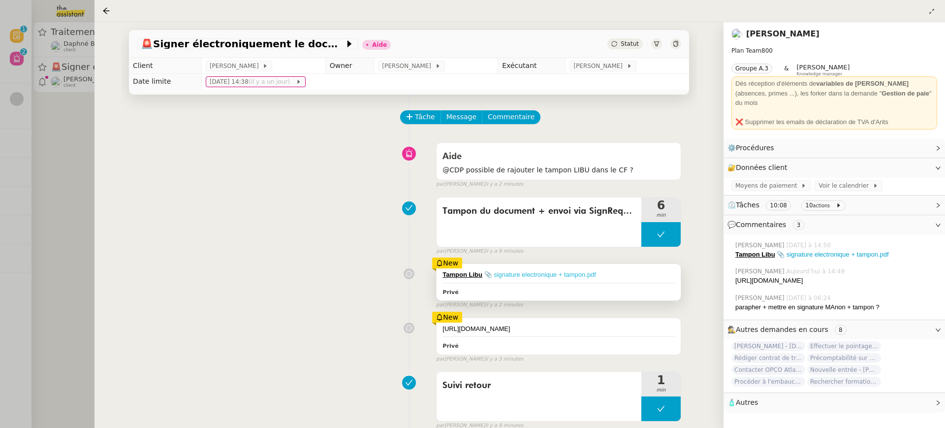
click at [548, 275] on link "📎 signature electronique + tampon.pdf" at bounding box center [540, 274] width 112 height 7
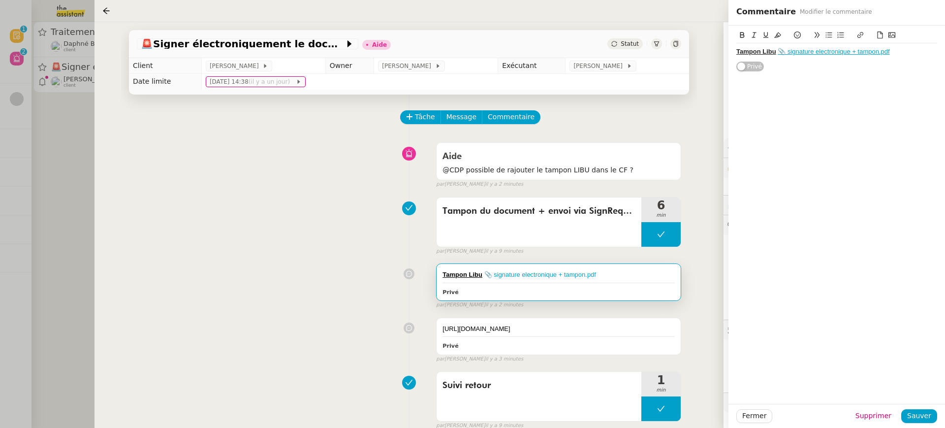
click at [335, 187] on div "Aide @CDP possible de rajouter le tampon LIBU dans le CF ? false par [PERSON_NA…" at bounding box center [409, 163] width 544 height 51
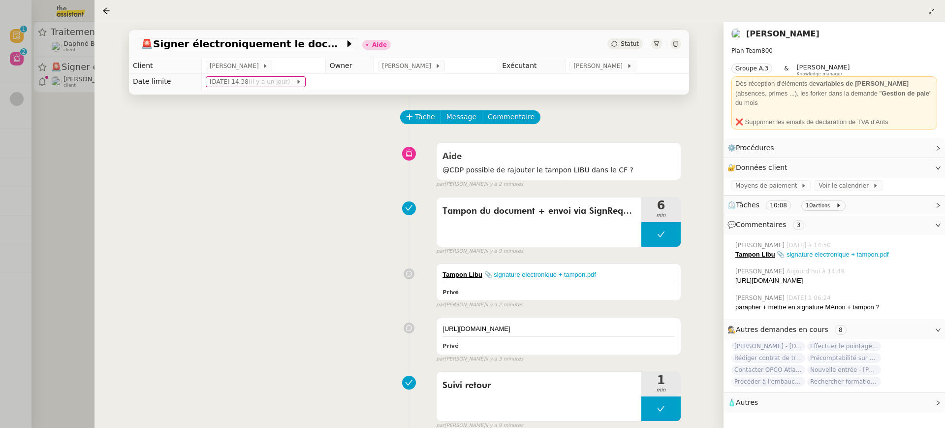
click at [782, 36] on link "[PERSON_NAME]" at bounding box center [782, 33] width 73 height 9
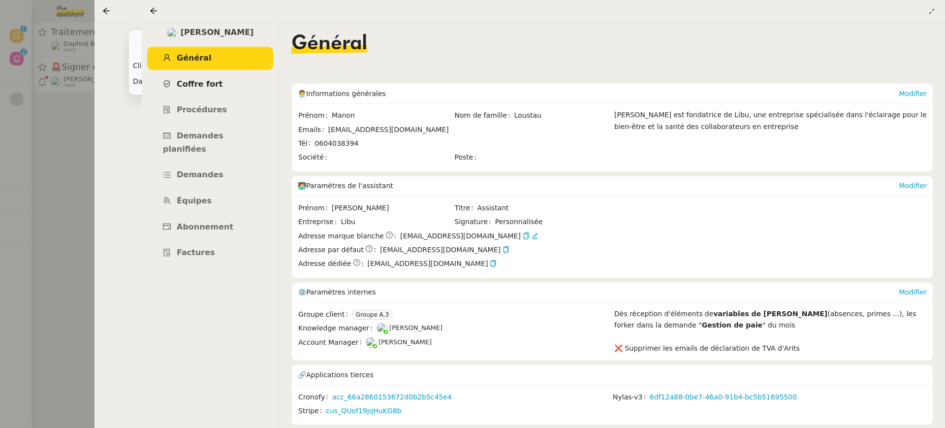
click at [233, 76] on link "Coffre fort" at bounding box center [210, 84] width 126 height 23
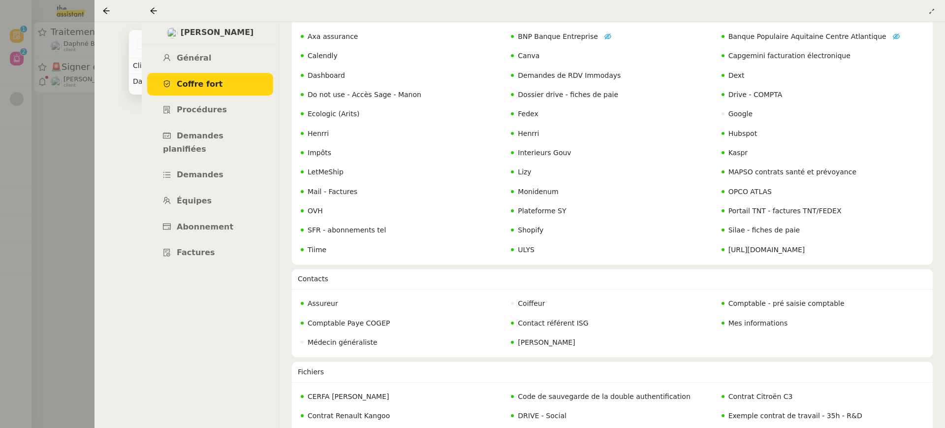
scroll to position [282, 0]
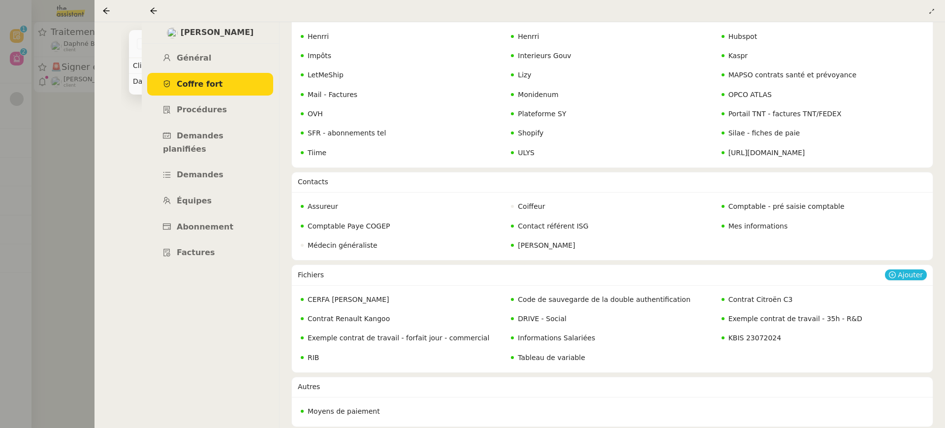
click at [899, 271] on button "Ajouter" at bounding box center [906, 274] width 42 height 11
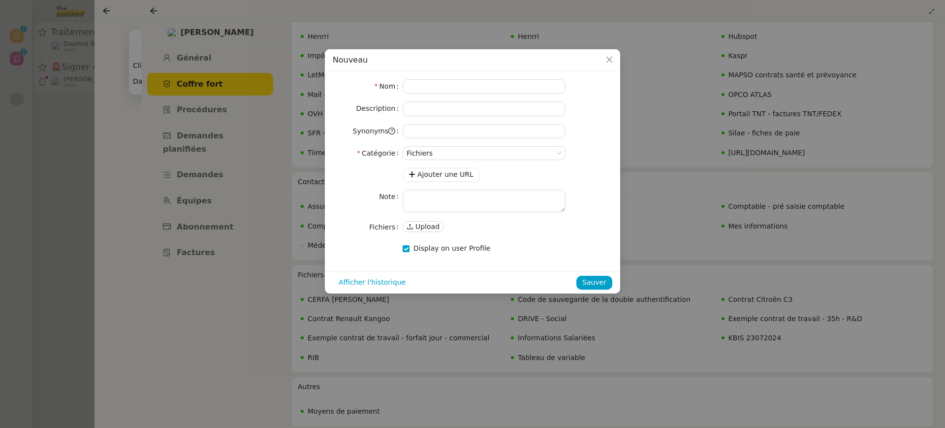
click at [492, 75] on div "Nom Description Synonyms Catégorie Fichiers Ajouter une URL Note Fichiers Uploa…" at bounding box center [472, 171] width 295 height 200
click at [494, 80] on input at bounding box center [483, 86] width 163 height 14
click at [450, 80] on input "Signature éléctronique + tampon" at bounding box center [483, 86] width 163 height 14
click at [454, 85] on input "Signature éléctronique + tampon" at bounding box center [483, 86] width 163 height 14
type input "Signature électronique + tampon"
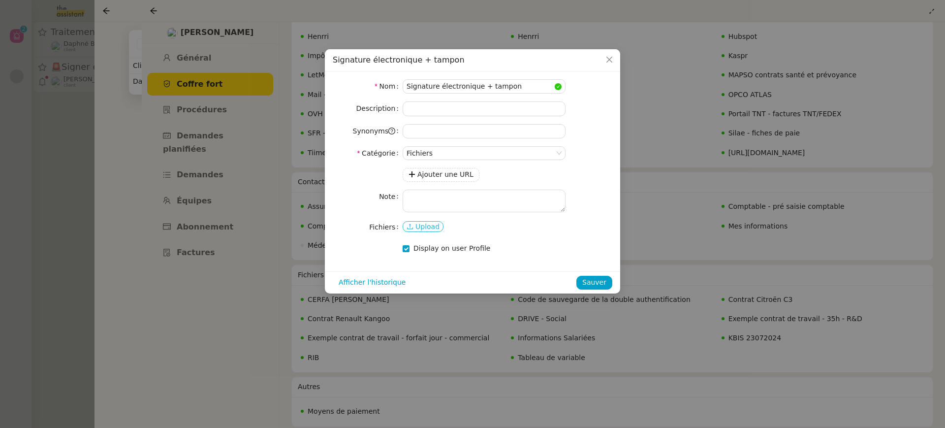
click at [435, 230] on span "Upload" at bounding box center [427, 226] width 24 height 10
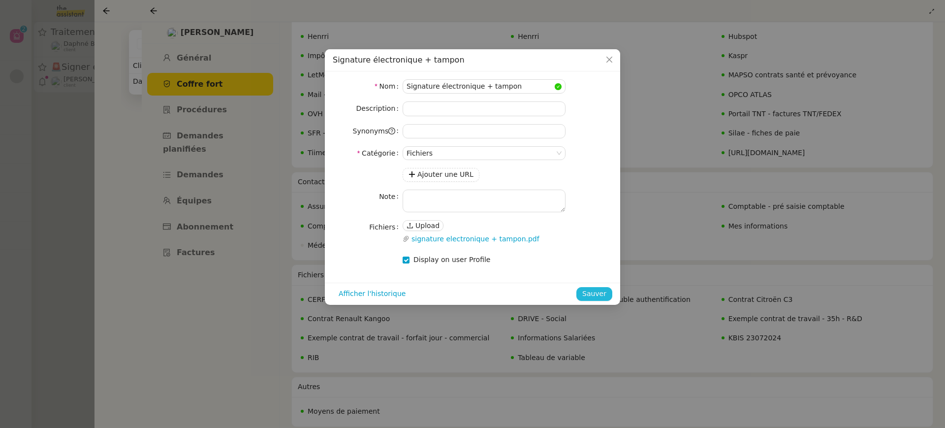
click at [597, 293] on span "Sauver" at bounding box center [594, 293] width 24 height 11
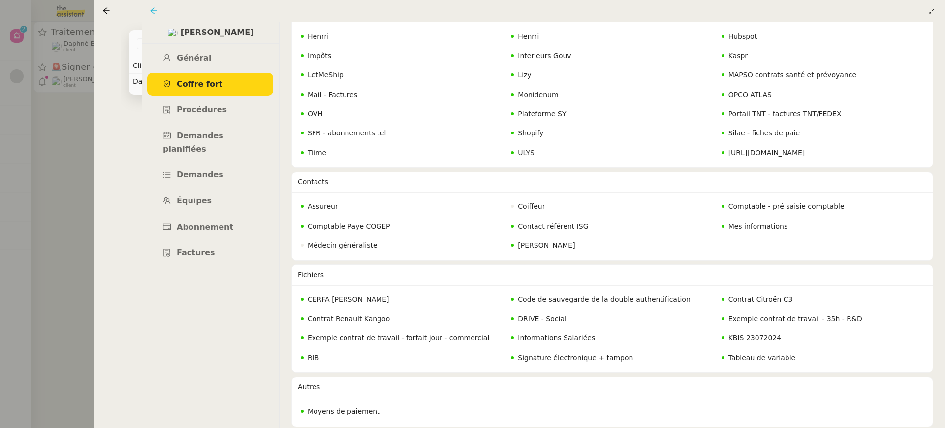
click at [155, 11] on icon at bounding box center [153, 10] width 6 height 6
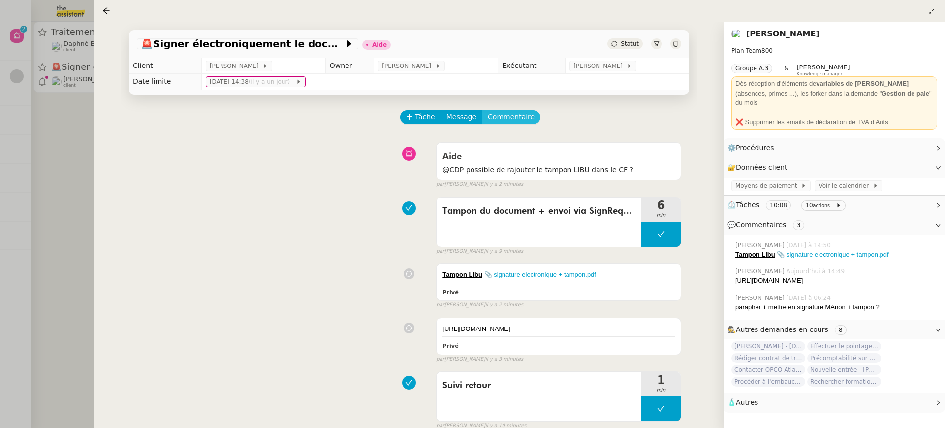
click at [516, 122] on span "Commentaire" at bounding box center [511, 116] width 47 height 11
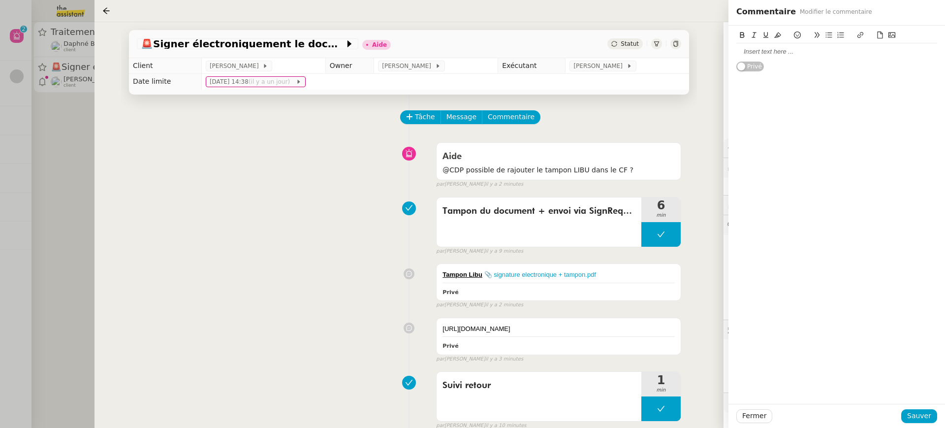
click at [816, 54] on div at bounding box center [836, 51] width 201 height 9
click at [920, 418] on span "Sauver" at bounding box center [919, 415] width 24 height 11
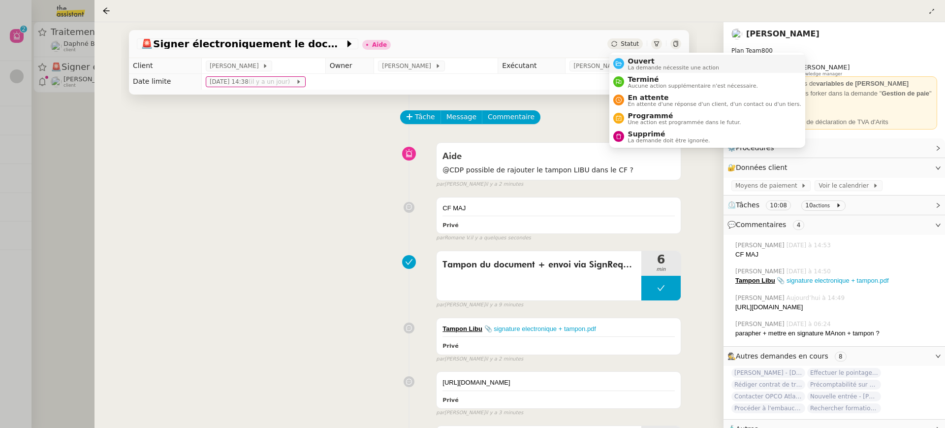
click at [647, 63] on span "Ouvert" at bounding box center [674, 61] width 92 height 8
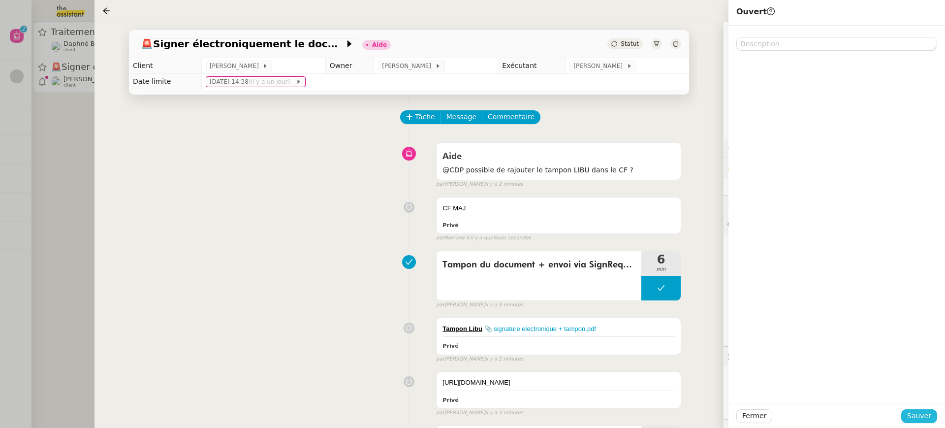
click at [929, 420] on span "Sauver" at bounding box center [919, 415] width 24 height 11
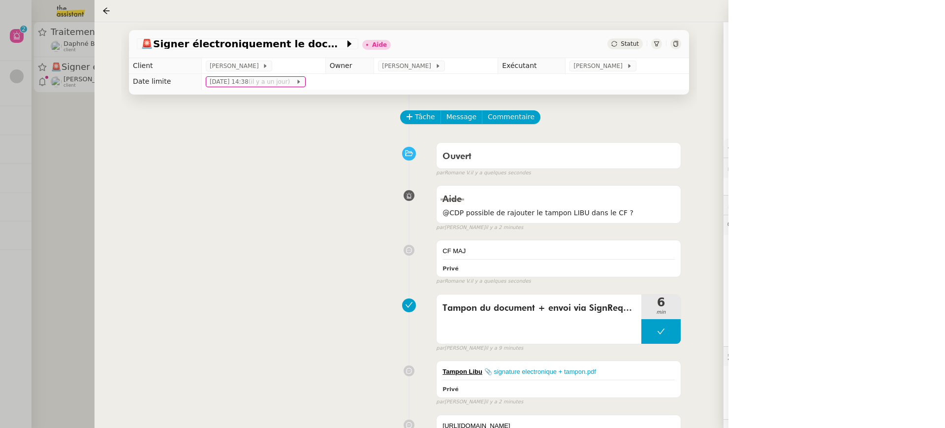
click at [36, 132] on div at bounding box center [472, 214] width 945 height 428
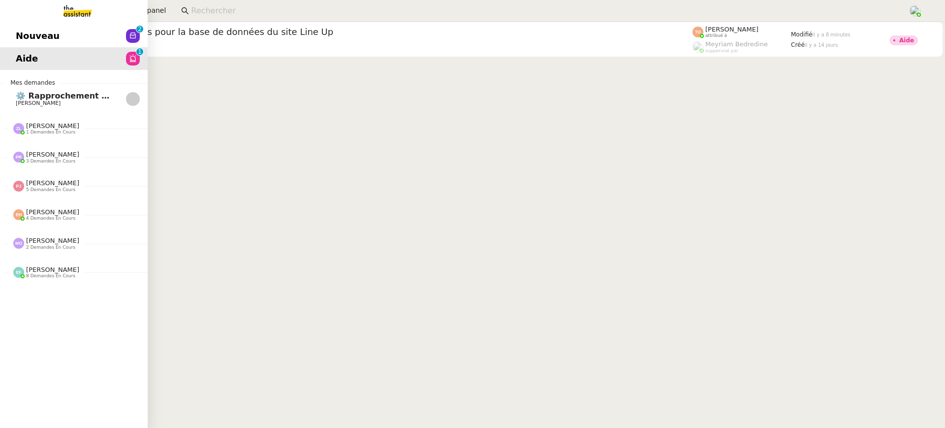
click at [54, 51] on link "Aide 0 1 2 3 4 5 6 7 8 9" at bounding box center [74, 58] width 148 height 23
click at [54, 41] on link "Nouveau 0 1 2 3 4 5 6 7 8 9" at bounding box center [74, 36] width 148 height 23
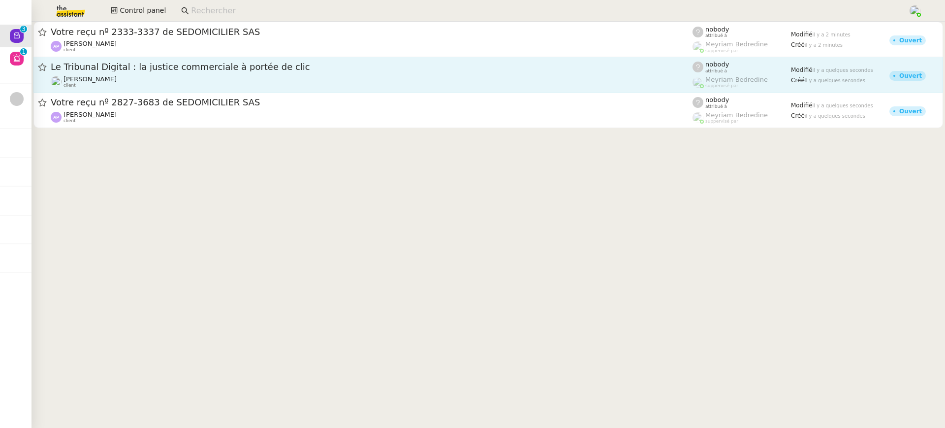
click at [302, 76] on div "[PERSON_NAME] client" at bounding box center [372, 81] width 642 height 13
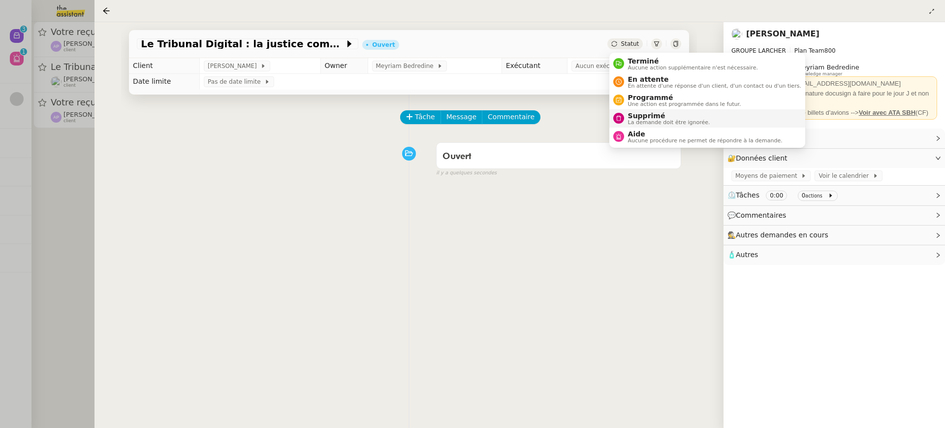
click at [671, 118] on span "Supprimé" at bounding box center [669, 116] width 82 height 8
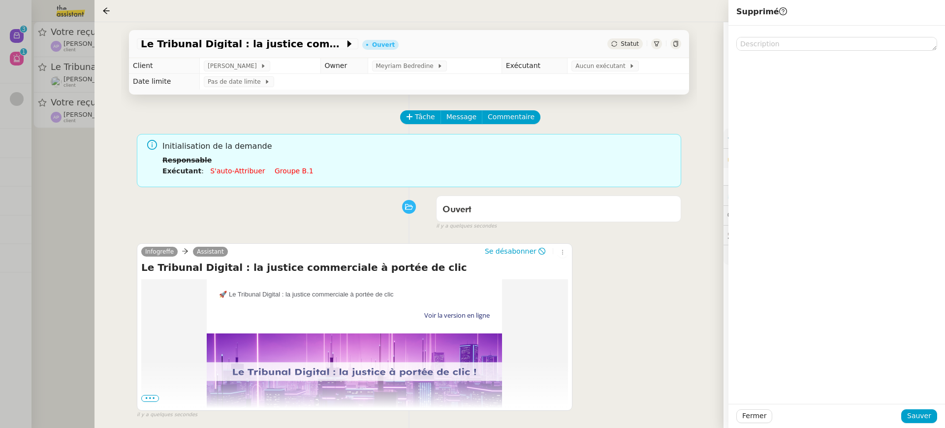
click at [923, 423] on div "Fermer Sauver" at bounding box center [836, 415] width 216 height 24
click at [918, 412] on span "Sauver" at bounding box center [919, 415] width 24 height 11
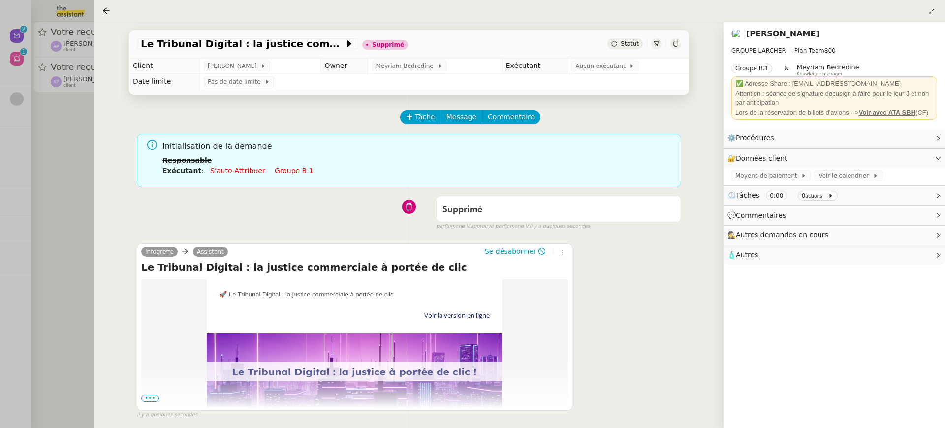
click at [78, 74] on div at bounding box center [472, 214] width 945 height 428
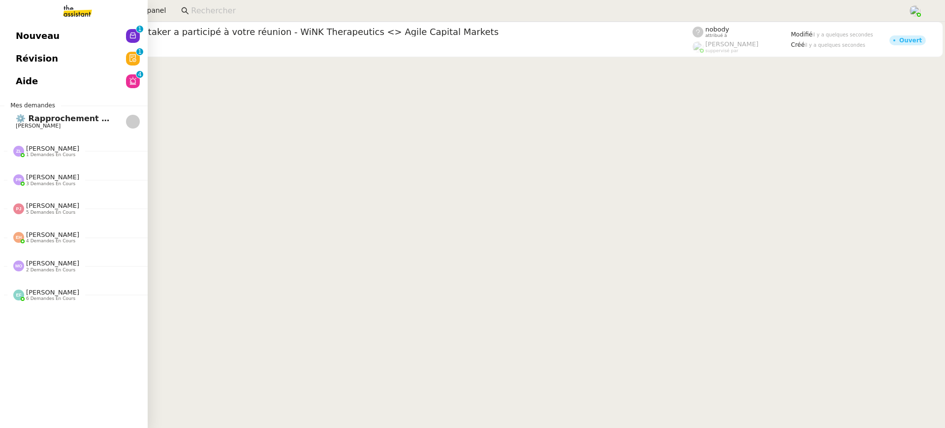
click at [39, 57] on span "Révision" at bounding box center [37, 58] width 42 height 15
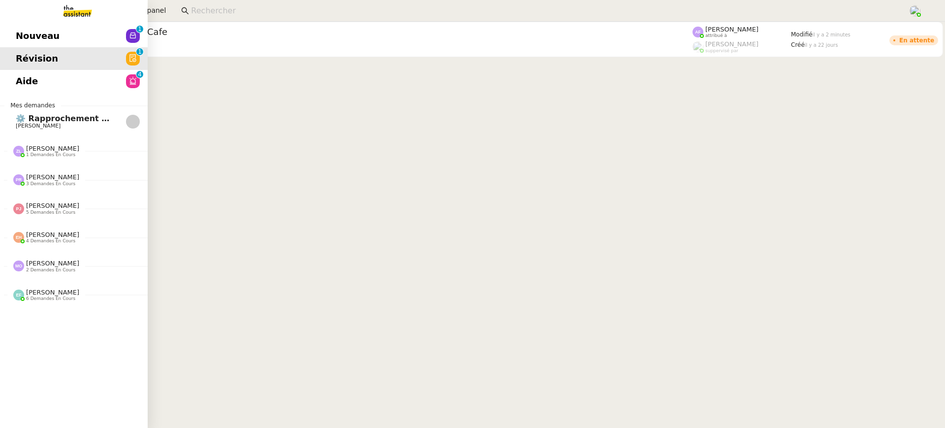
click at [49, 75] on link "Aide 0 1 2 3 4 5 6 7 8 9" at bounding box center [74, 81] width 148 height 23
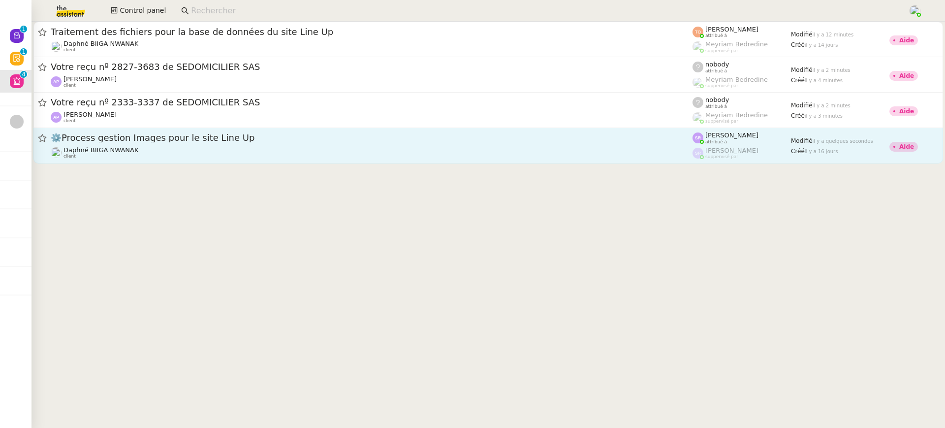
click at [437, 156] on div "Daphné BIIGA NWANAK client" at bounding box center [372, 152] width 642 height 13
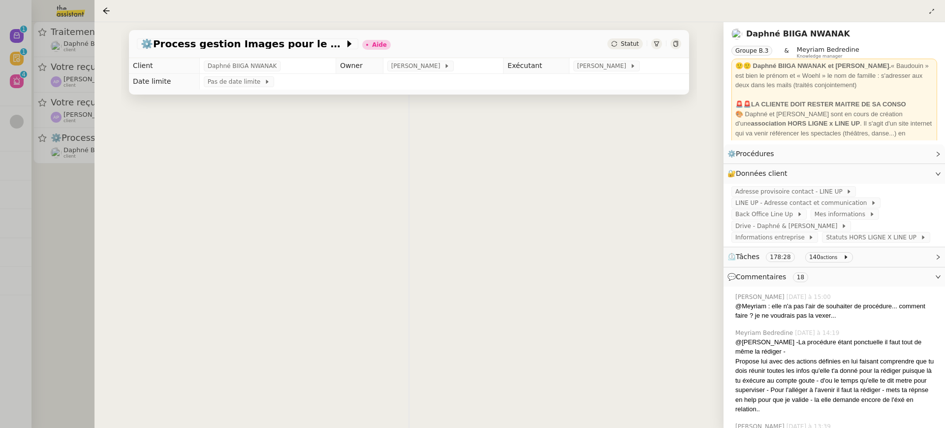
click at [92, 104] on div at bounding box center [472, 214] width 945 height 428
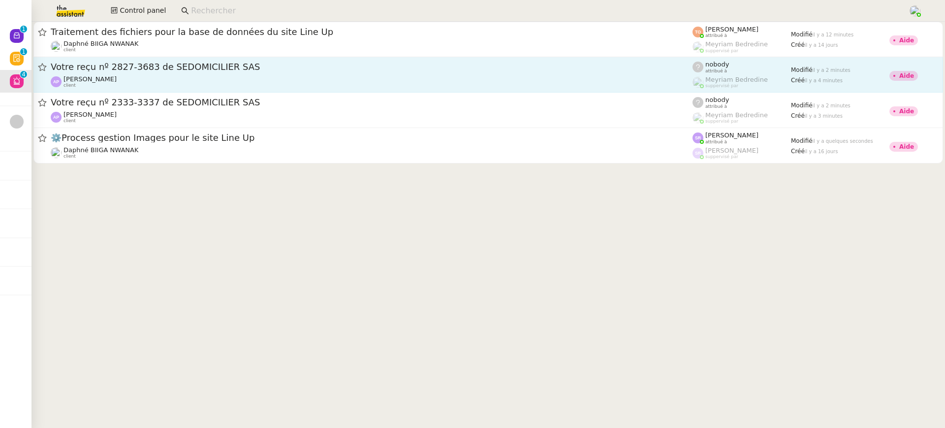
click at [144, 81] on div "[PERSON_NAME] client" at bounding box center [372, 81] width 642 height 13
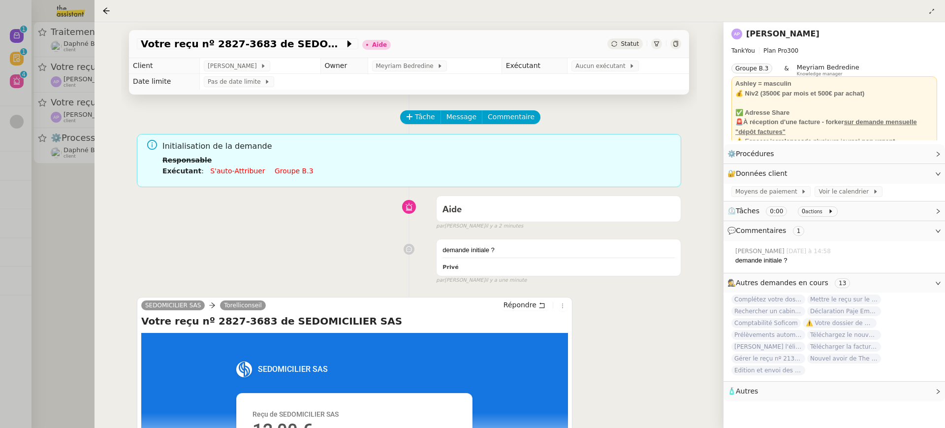
scroll to position [144, 0]
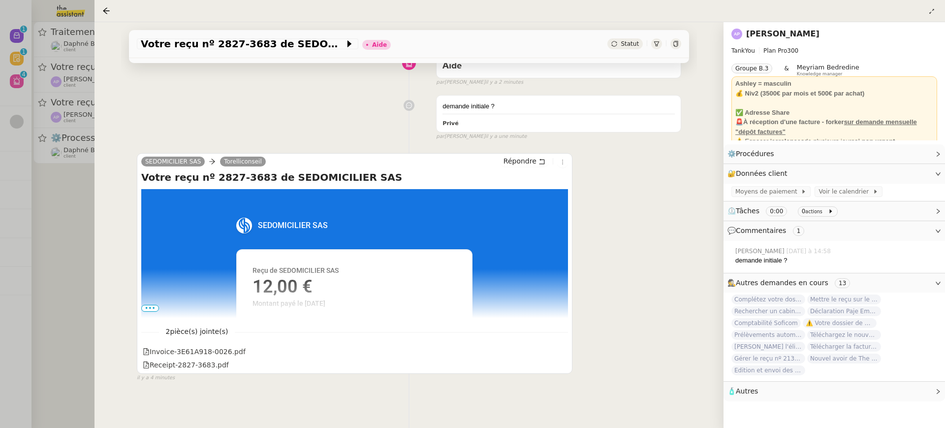
click at [91, 150] on div at bounding box center [472, 214] width 945 height 428
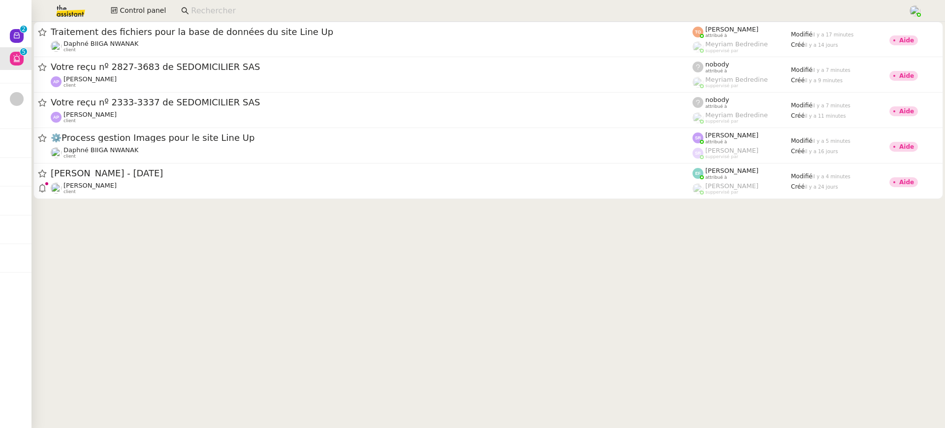
click at [167, 204] on div at bounding box center [487, 115] width 913 height 187
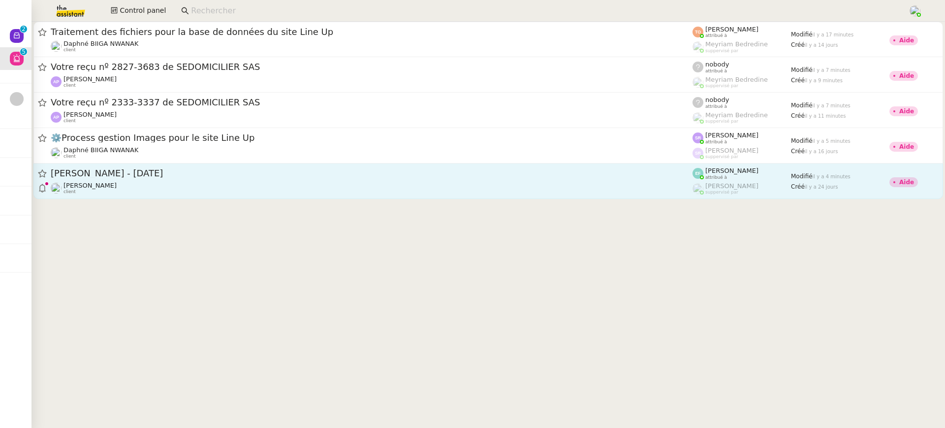
click at [158, 182] on div "[PERSON_NAME] client" at bounding box center [372, 188] width 642 height 13
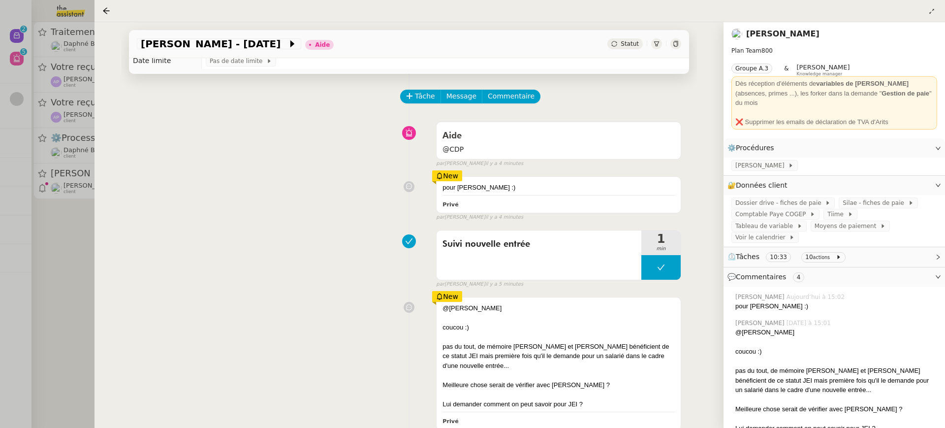
scroll to position [23, 0]
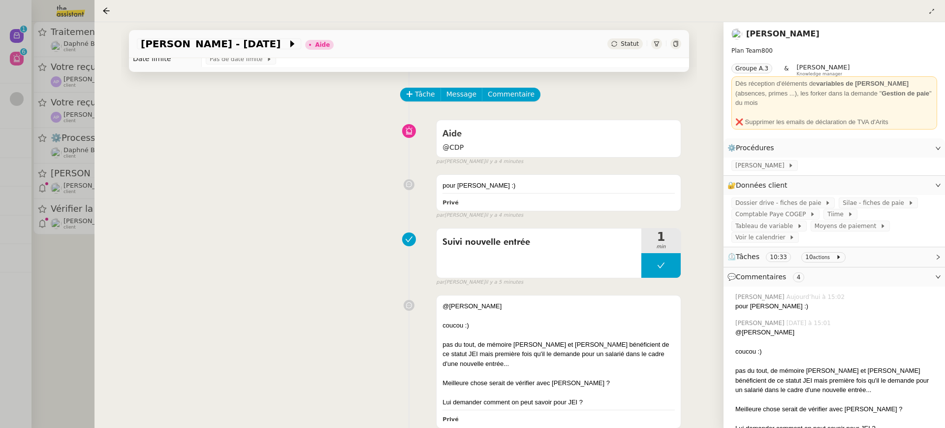
click at [71, 256] on div at bounding box center [472, 214] width 945 height 428
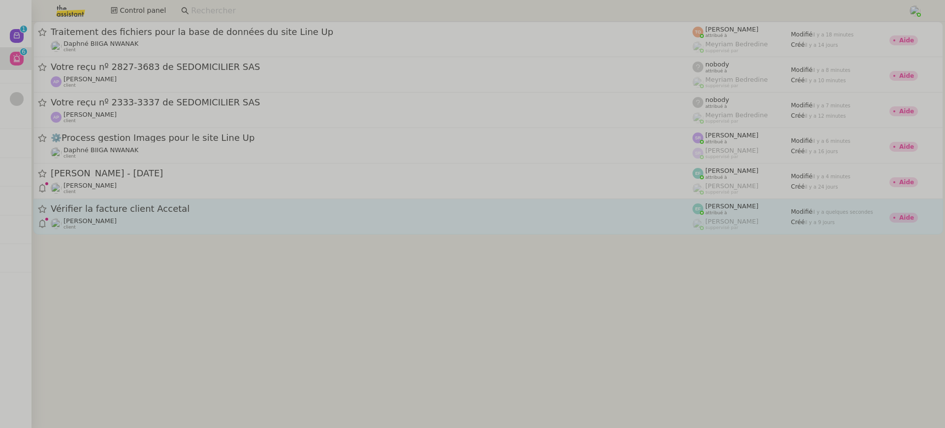
click at [152, 216] on div "Vérifier la facture client Accetal [PERSON_NAME] client" at bounding box center [372, 216] width 642 height 27
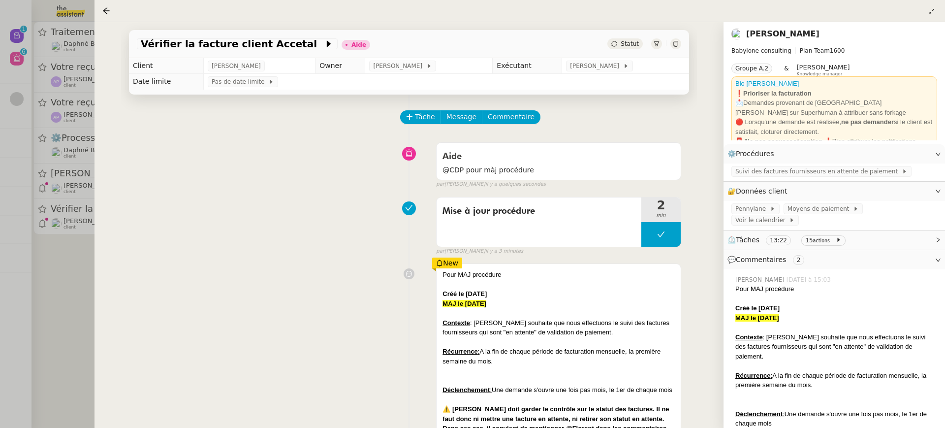
click at [67, 133] on div at bounding box center [472, 214] width 945 height 428
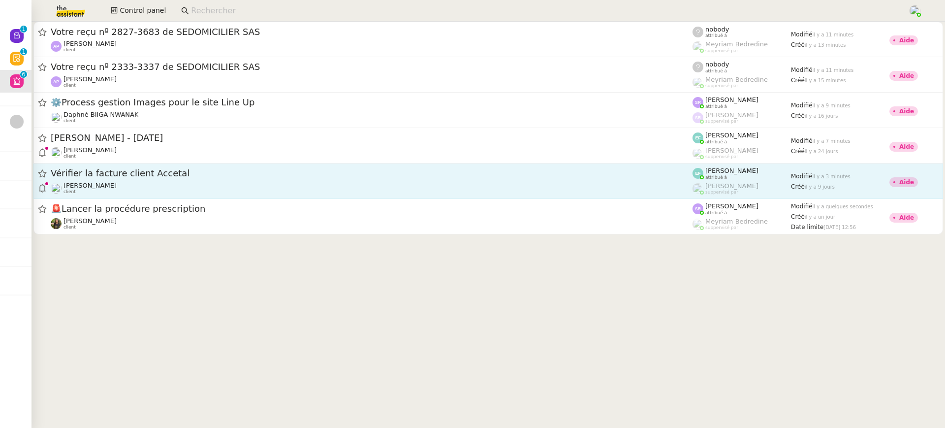
click at [344, 174] on span "Vérifier la facture client Accetal" at bounding box center [372, 173] width 642 height 9
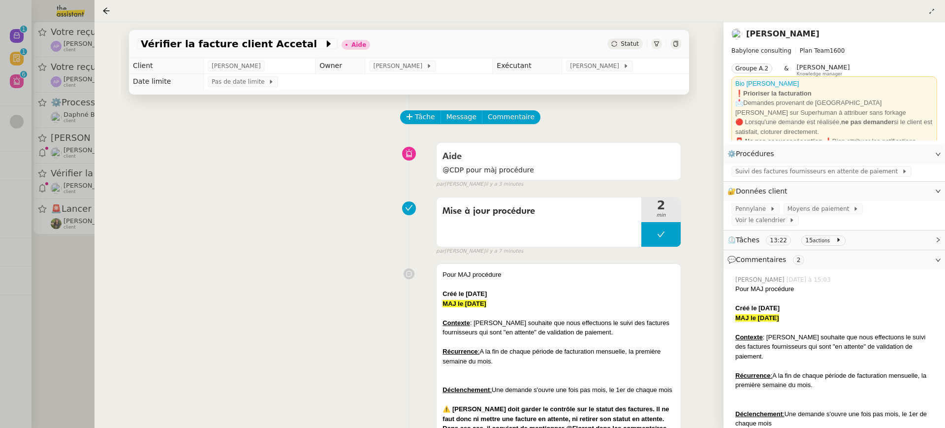
scroll to position [282, 0]
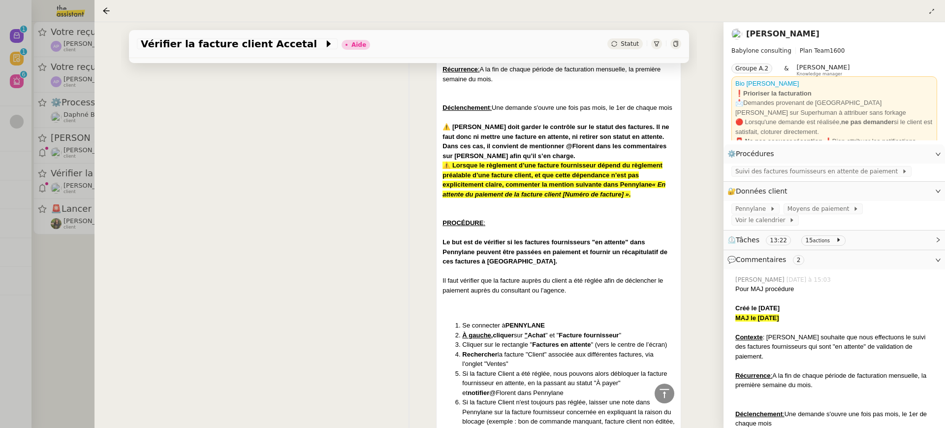
click at [11, 178] on div at bounding box center [472, 214] width 945 height 428
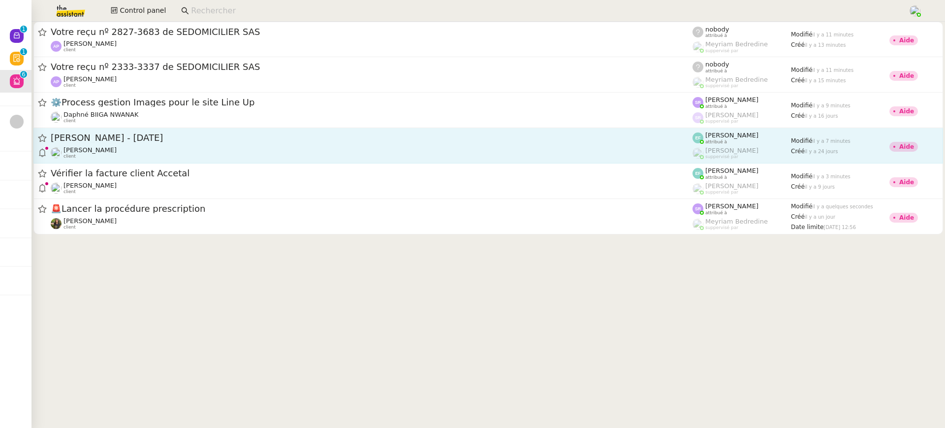
click at [125, 156] on div "[PERSON_NAME] client" at bounding box center [372, 152] width 642 height 13
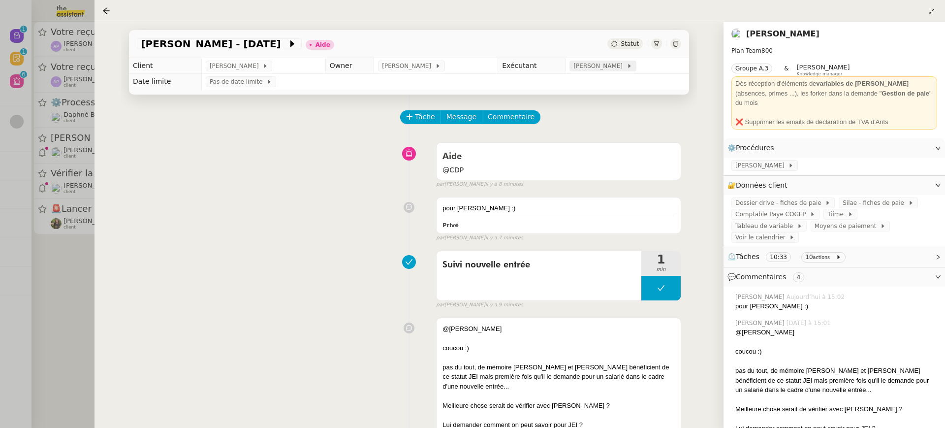
click at [580, 68] on span "[PERSON_NAME]" at bounding box center [599, 66] width 53 height 10
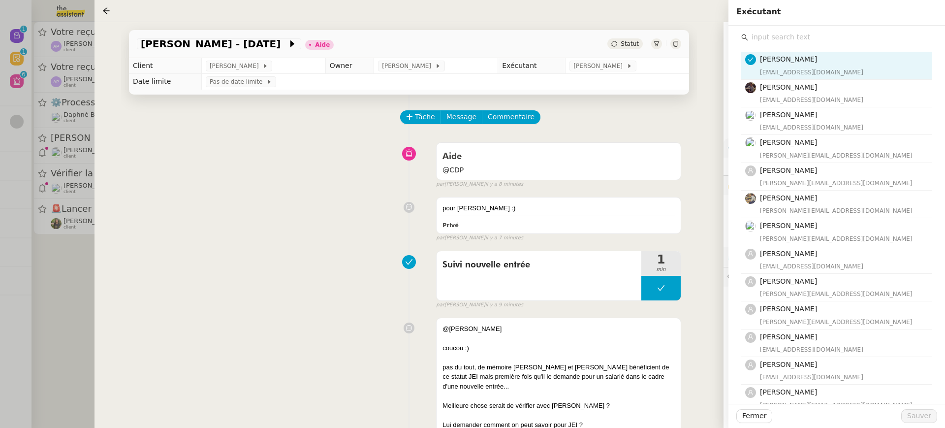
click at [872, 28] on div "[PERSON_NAME] [EMAIL_ADDRESS][DOMAIN_NAME] [PERSON_NAME] [EMAIL_ADDRESS][DOMAIN…" at bounding box center [836, 330] width 201 height 608
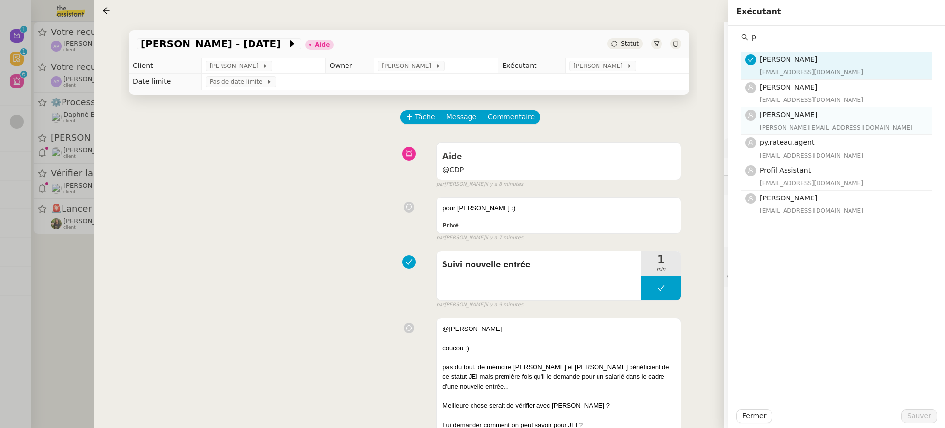
type input "p"
click at [818, 115] on h4 "Pauline Ribas" at bounding box center [843, 114] width 166 height 11
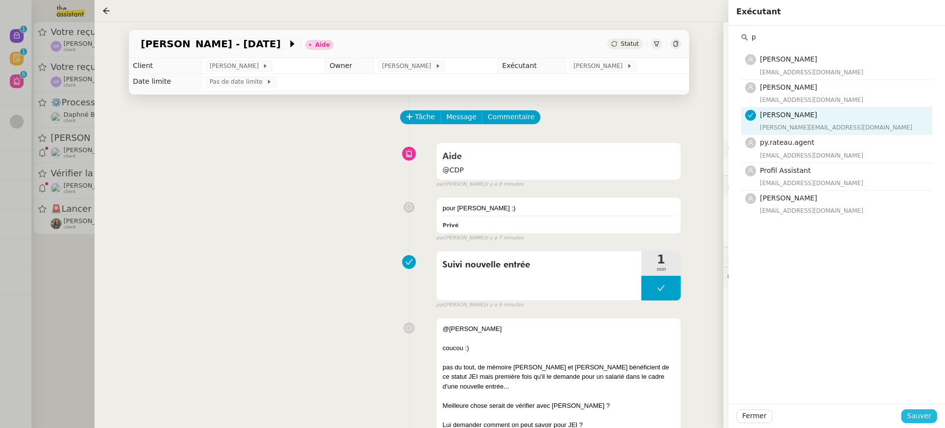
click at [925, 416] on span "Sauver" at bounding box center [919, 415] width 24 height 11
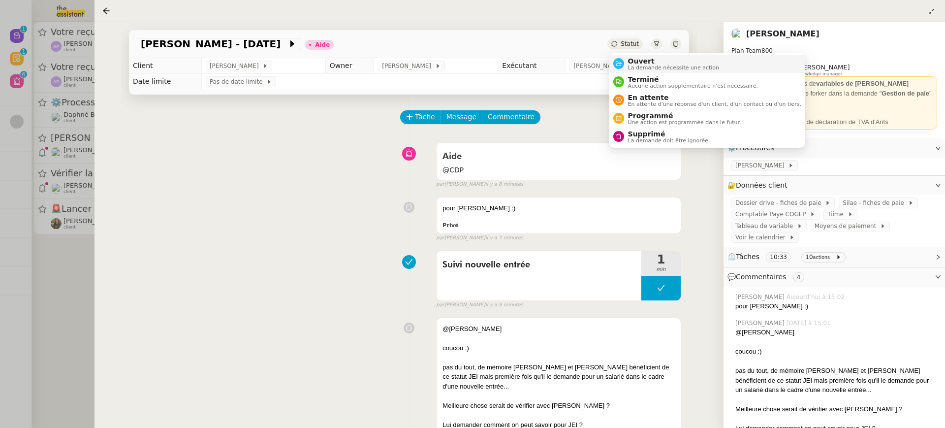
click at [648, 67] on span "La demande nécessite une action" at bounding box center [674, 67] width 92 height 5
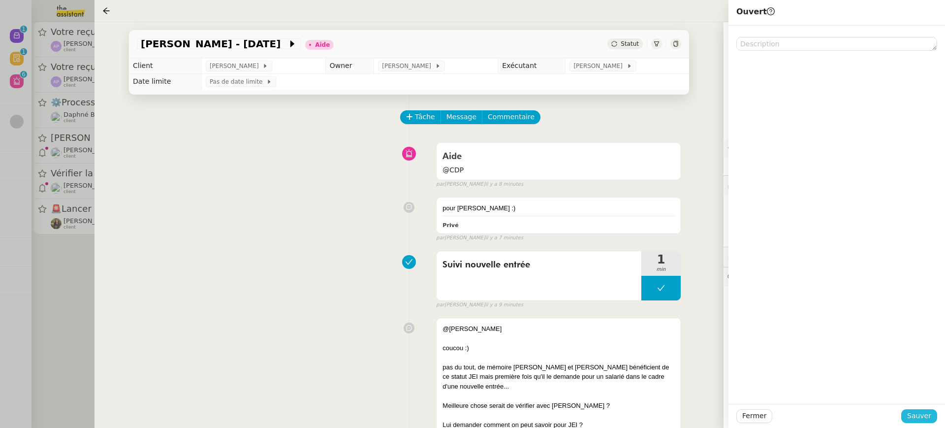
click at [925, 415] on span "Sauver" at bounding box center [919, 415] width 24 height 11
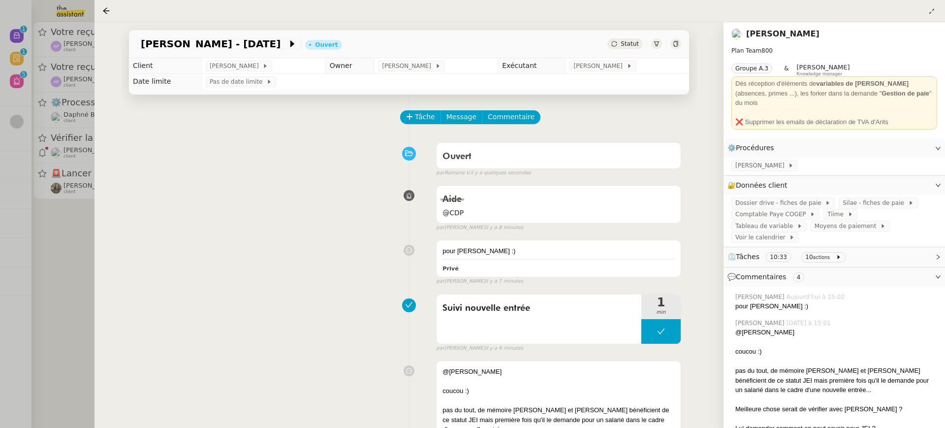
click at [99, 94] on div "Gestion paie - septembre 2025 Ouvert Statut Client Manon Loustau Owner Romane V…" at bounding box center [408, 224] width 629 height 405
click at [83, 94] on div at bounding box center [472, 214] width 945 height 428
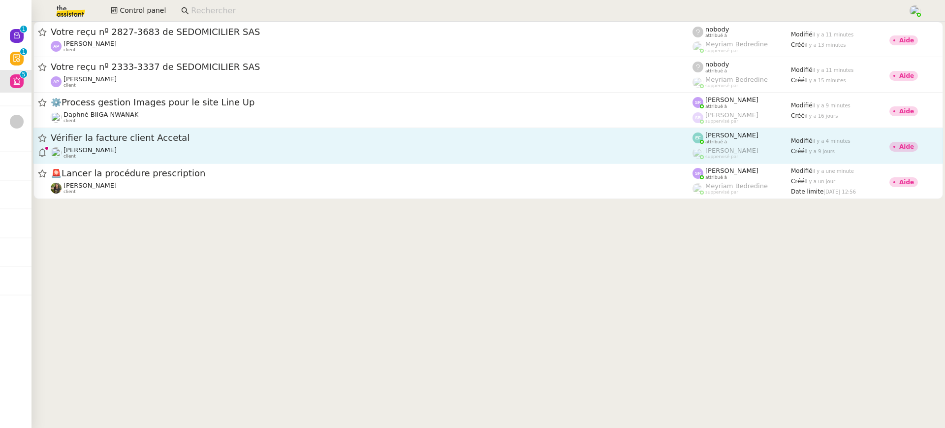
click at [87, 137] on span "Vérifier la facture client Accetal" at bounding box center [372, 137] width 642 height 9
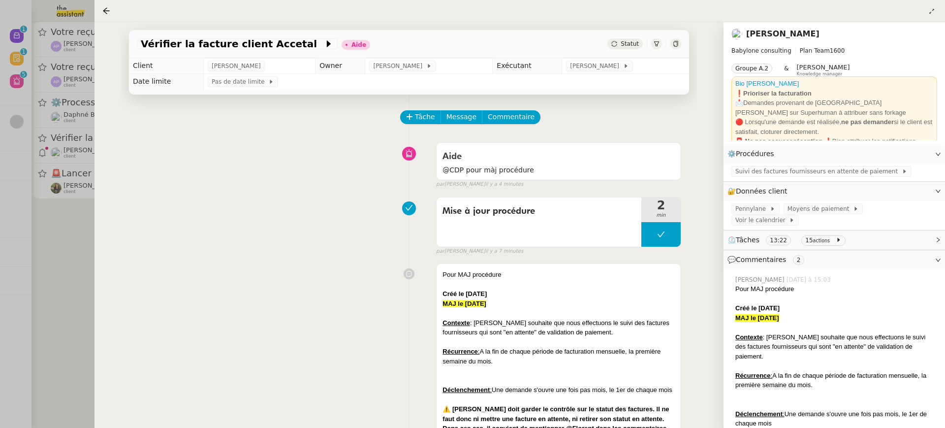
click at [36, 101] on div at bounding box center [472, 214] width 945 height 428
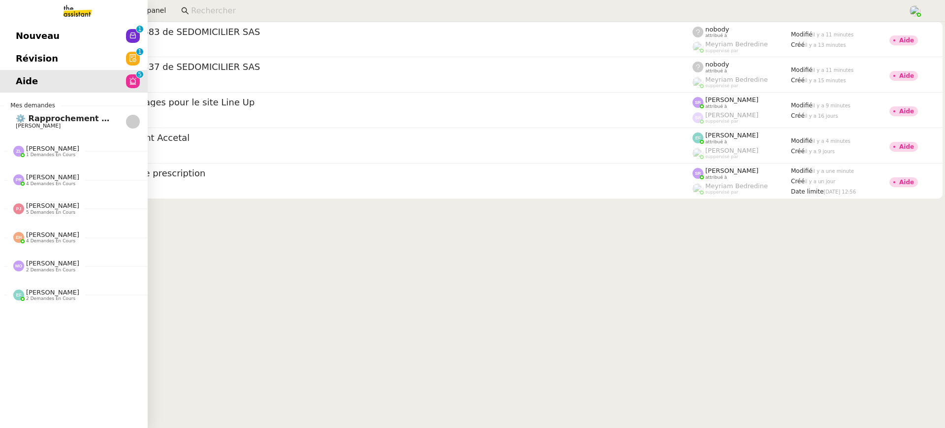
click at [30, 41] on span "Nouveau" at bounding box center [38, 36] width 44 height 15
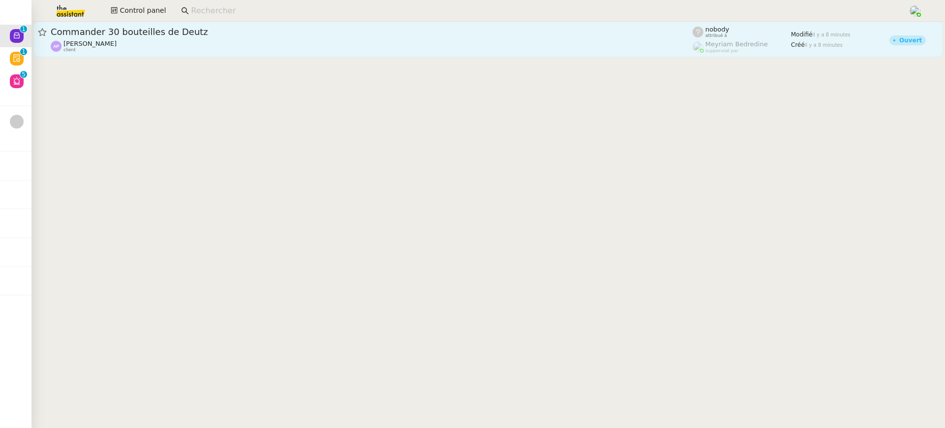
click at [185, 47] on div "[PERSON_NAME] client" at bounding box center [372, 46] width 642 height 13
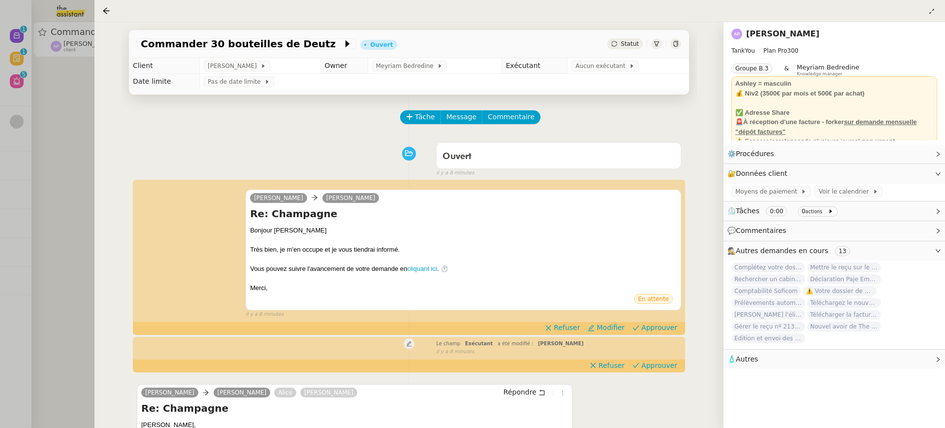
click at [72, 163] on div at bounding box center [472, 214] width 945 height 428
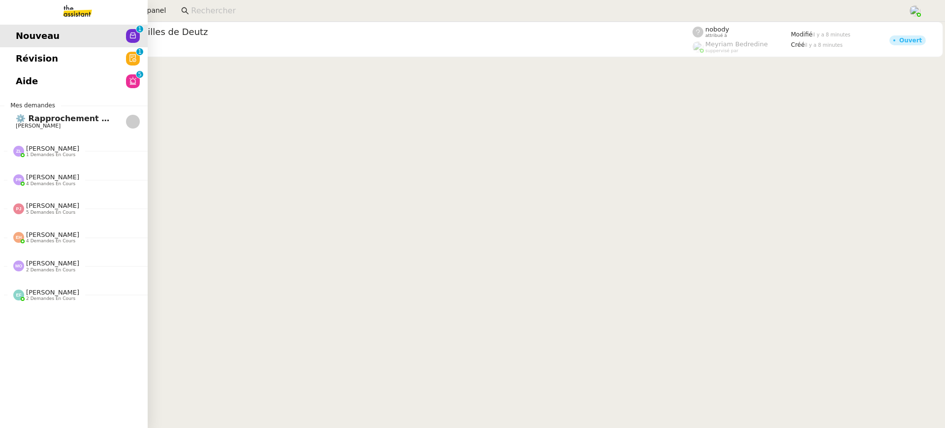
click at [14, 63] on link "Révision 0 1 2 3 4 5 6 7 8 9" at bounding box center [74, 58] width 148 height 23
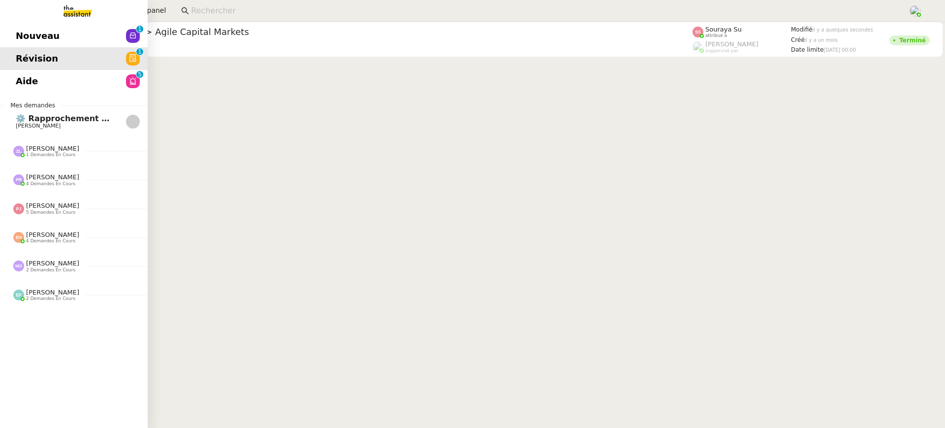
click at [33, 90] on link "Aide 0 1 2 3 4 5 6 7 8 9" at bounding box center [74, 81] width 148 height 23
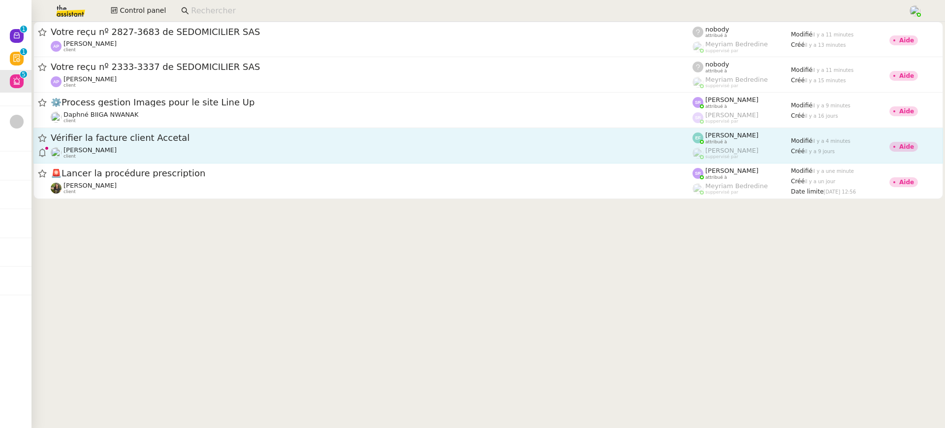
click at [368, 139] on span "Vérifier la facture client Accetal" at bounding box center [372, 137] width 642 height 9
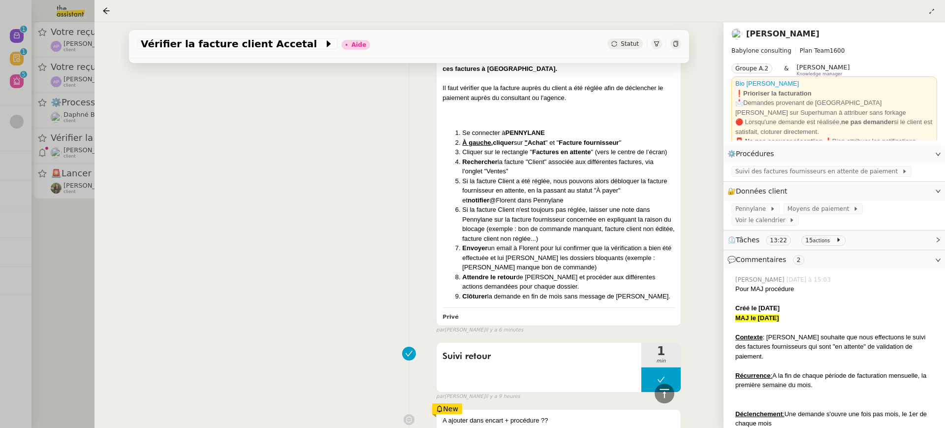
scroll to position [272, 0]
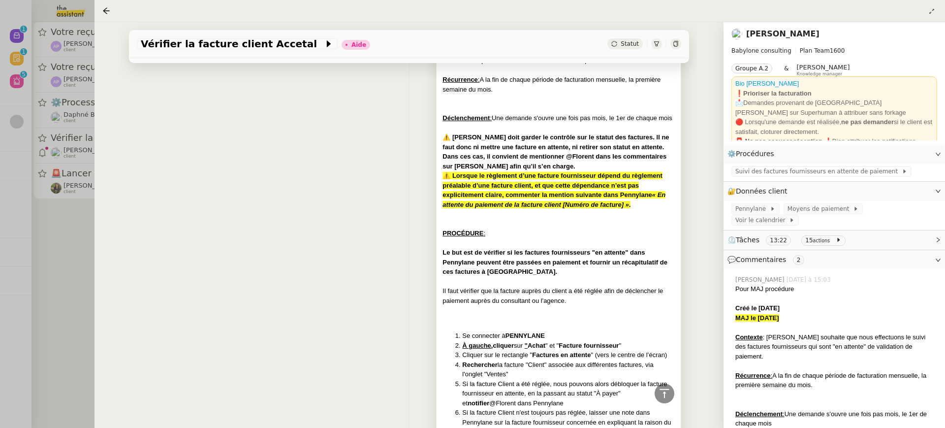
click at [501, 247] on div "Pour MAJ procédure Créé le 12/05/25 MAJ le 25/09/25 Contexte : Florent souhaite…" at bounding box center [558, 250] width 232 height 505
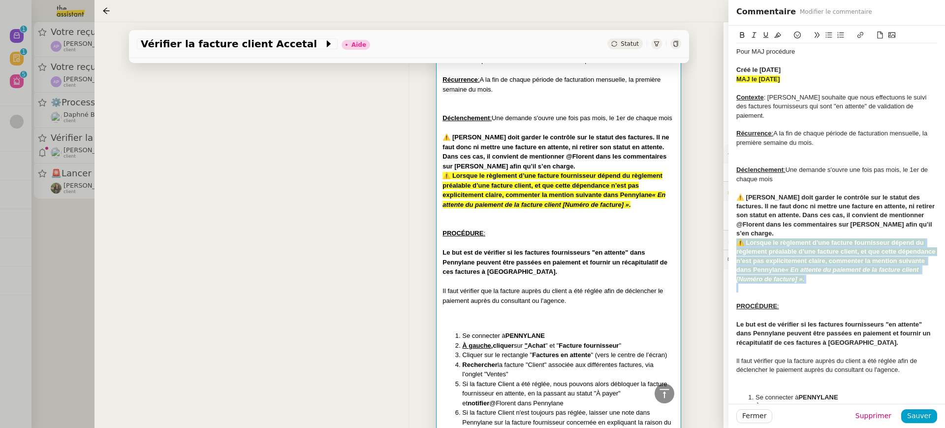
drag, startPoint x: 819, startPoint y: 267, endPoint x: 735, endPoint y: 228, distance: 93.1
click at [735, 228] on div "Pour MAJ procédure Créé le 12/05/25 MAJ le 25/09/25 Contexte : Florent souhaite…" at bounding box center [836, 312] width 216 height 573
copy div "﻿ ⚠️ Lorsque le règlement d’une facture fournisseur dépend du règlement préalab…"
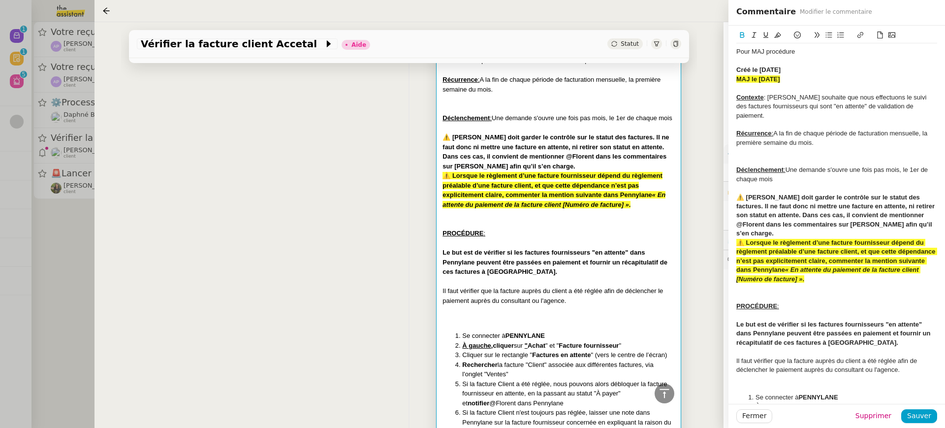
click at [313, 136] on div "Pour MAJ procédure Créé le 12/05/25 MAJ le 25/09/25 Contexte : Florent souhaite…" at bounding box center [409, 261] width 544 height 549
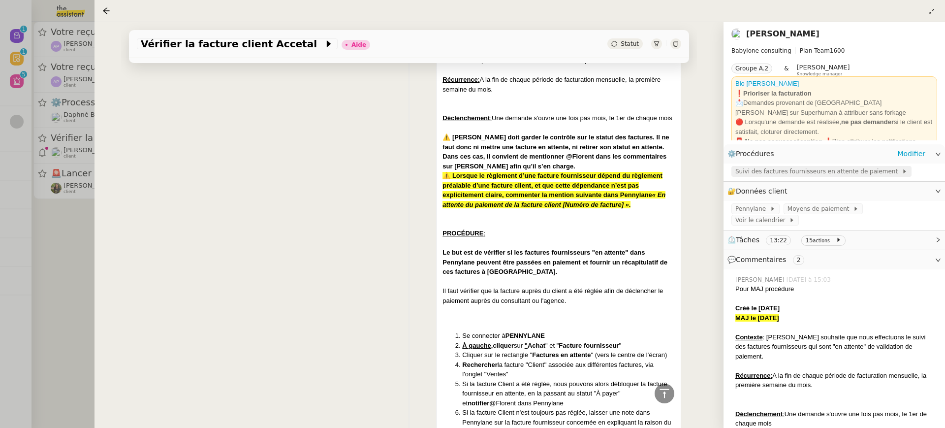
click at [746, 176] on span "Suivi des factures fournisseurs en attente de paiement" at bounding box center [818, 171] width 166 height 10
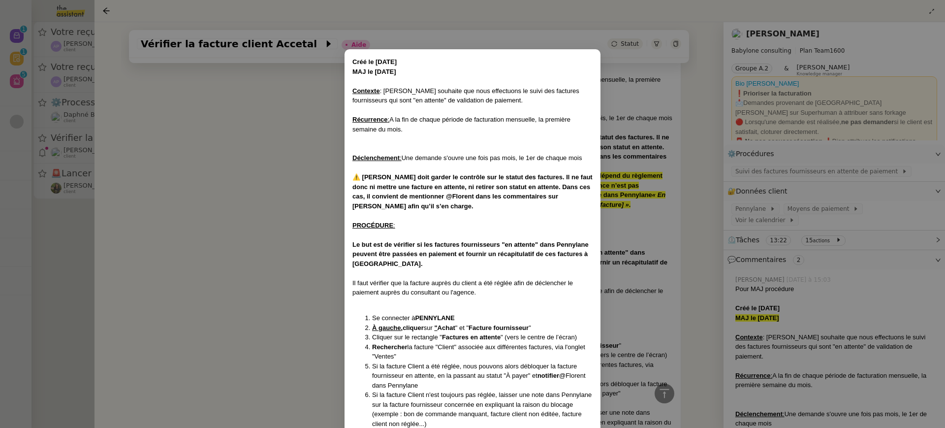
scroll to position [106, 0]
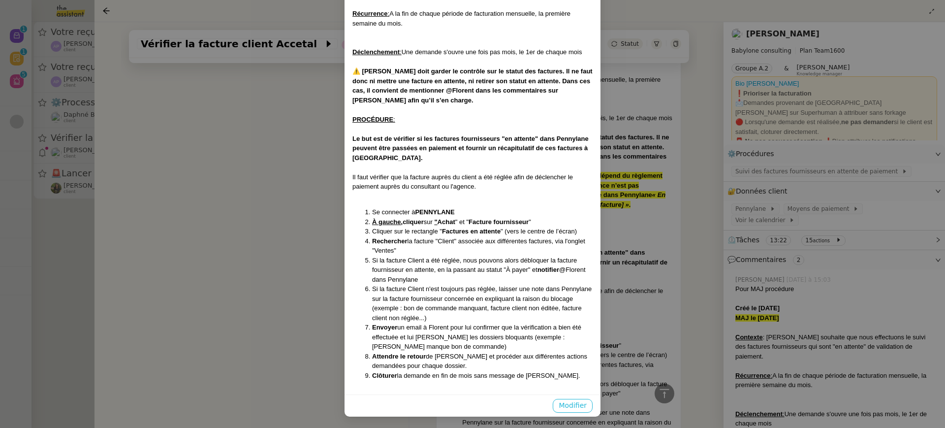
click at [581, 405] on span "Modifier" at bounding box center [572, 405] width 28 height 11
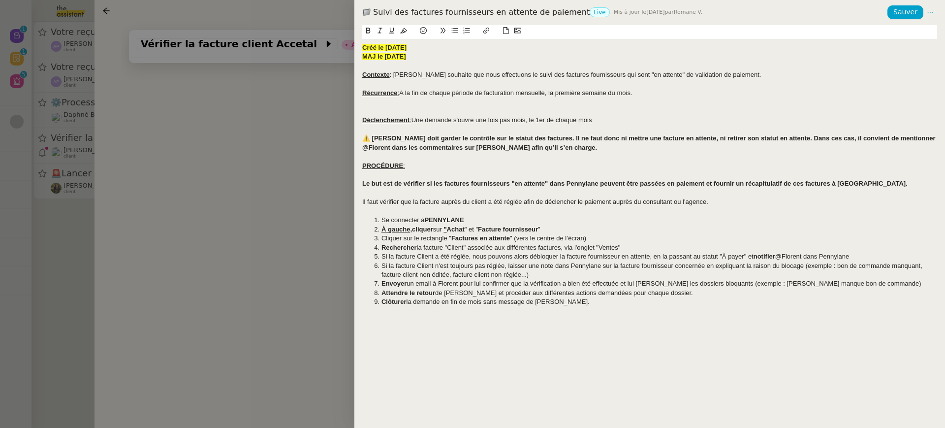
click at [568, 152] on div "⚠️ Florent doit garder le contrôle sur le statut des factures. Il ne faut donc …" at bounding box center [649, 143] width 575 height 18
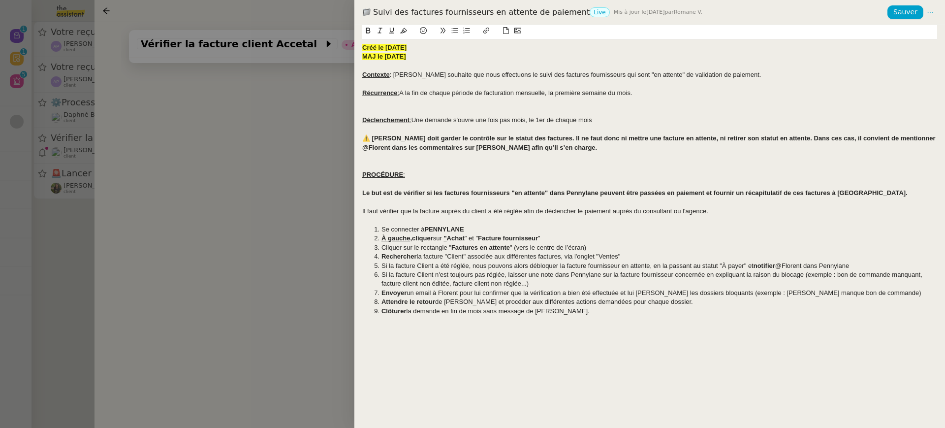
scroll to position [0, 0]
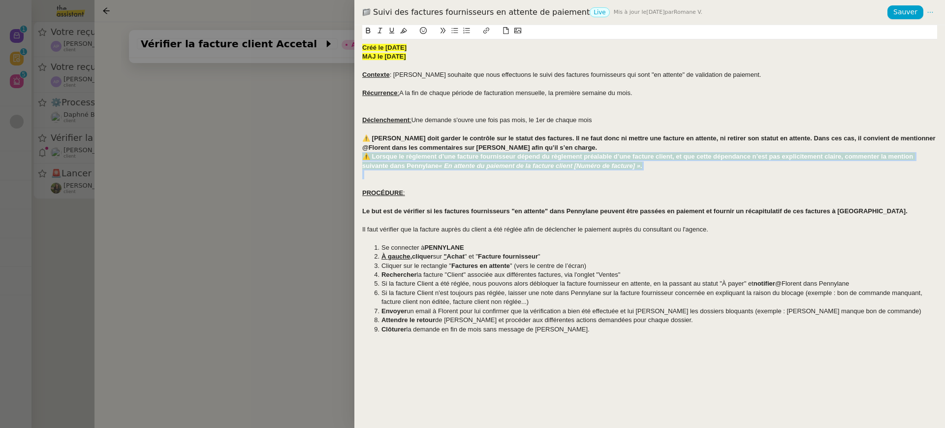
drag, startPoint x: 661, startPoint y: 170, endPoint x: 361, endPoint y: 155, distance: 301.0
click at [361, 156] on div "Créé le 12/05/25 MAJ le 09/09/25 Contexte : Florent souhaite que nous effectuon…" at bounding box center [649, 226] width 590 height 402
click at [402, 33] on icon at bounding box center [403, 30] width 7 height 5
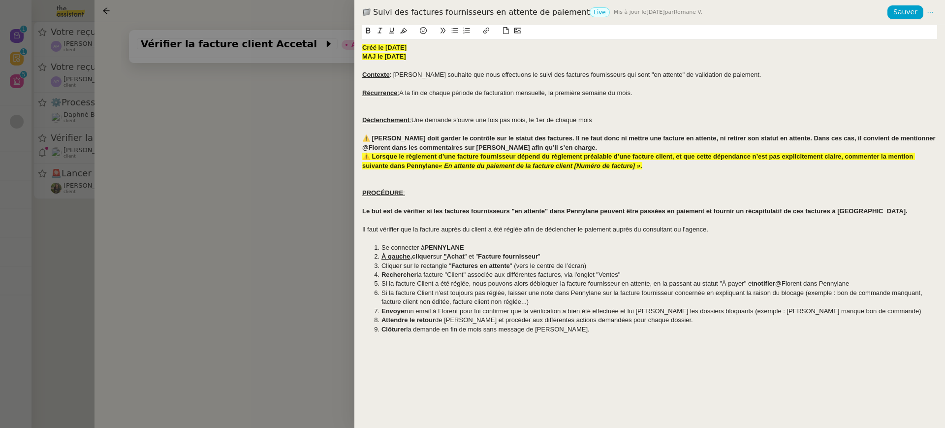
click at [441, 136] on strong "⚠️ Florent doit garder le contrôle sur le statut des factures. Il ne faut donc …" at bounding box center [649, 142] width 575 height 16
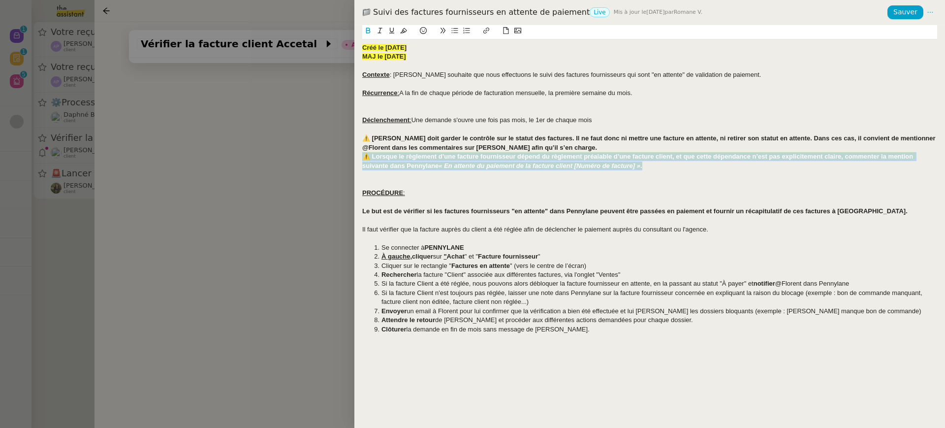
drag, startPoint x: 659, startPoint y: 164, endPoint x: 326, endPoint y: 160, distance: 332.6
click at [326, 160] on div "Suivi des factures fournisseurs en attente de paiement Live Mis à jour le 9 sep…" at bounding box center [472, 214] width 945 height 428
click at [403, 31] on icon at bounding box center [403, 30] width 7 height 5
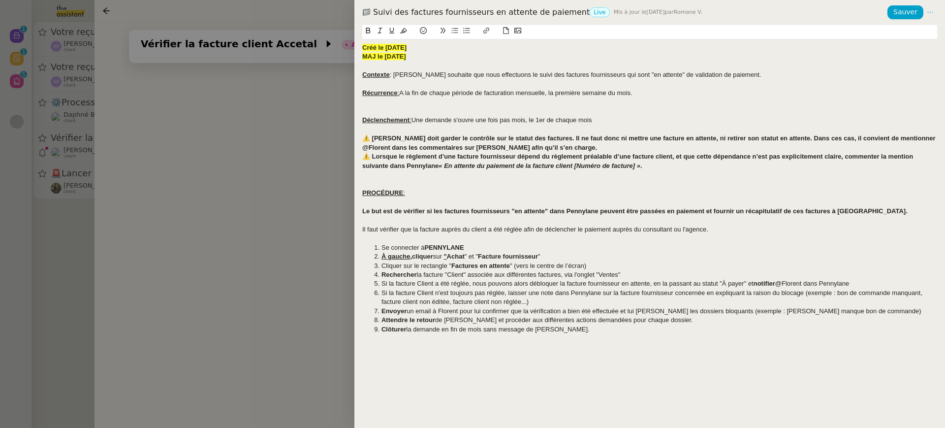
click at [441, 139] on strong "⚠️ [PERSON_NAME] doit garder le contrôle sur le statut des factures. Il ne faut…" at bounding box center [649, 142] width 575 height 16
drag, startPoint x: 531, startPoint y: 92, endPoint x: 427, endPoint y: 48, distance: 112.9
click at [427, 48] on div "Créé le 12/05/25 MAJ le 09/09/25 Contexte : Florent souhaite que nous effectuon…" at bounding box center [649, 188] width 575 height 299
click at [389, 58] on strong "MAJ le 09/09/25" at bounding box center [384, 56] width 44 height 7
click at [907, 11] on span "Sauver" at bounding box center [905, 11] width 24 height 11
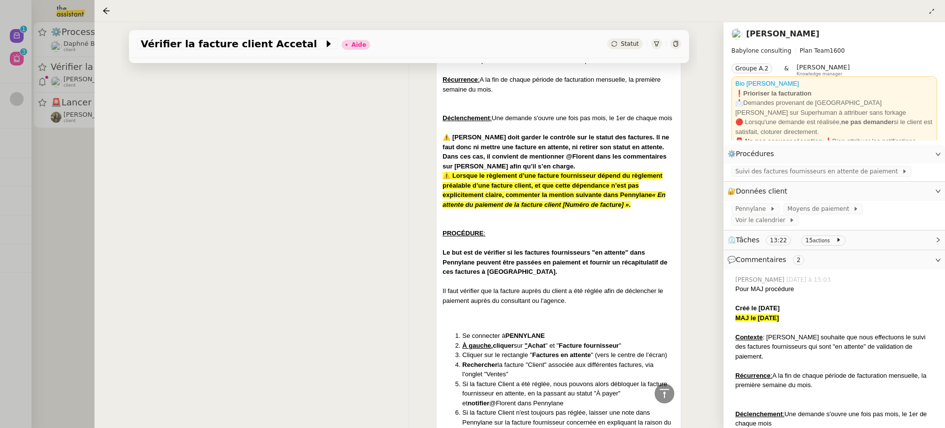
click at [76, 31] on div at bounding box center [472, 214] width 945 height 428
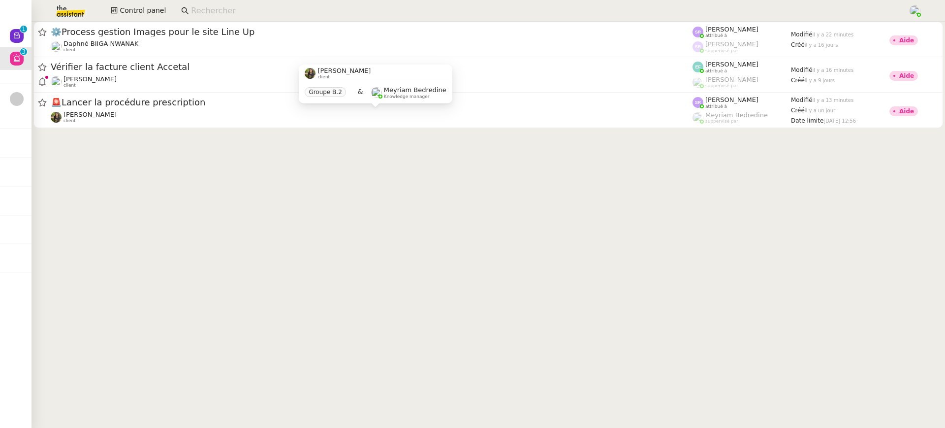
click at [318, 85] on div "Groupe B.2 & Meyriam Bedredine Knowledge manager" at bounding box center [375, 92] width 153 height 21
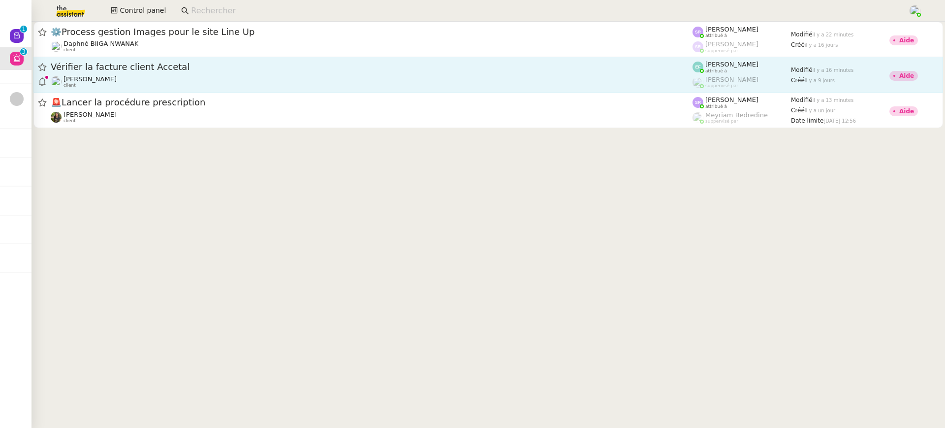
click at [260, 90] on link "Vérifier la facture client Accetal Florent Seiler client Emelyne Foussier attri…" at bounding box center [487, 74] width 909 height 35
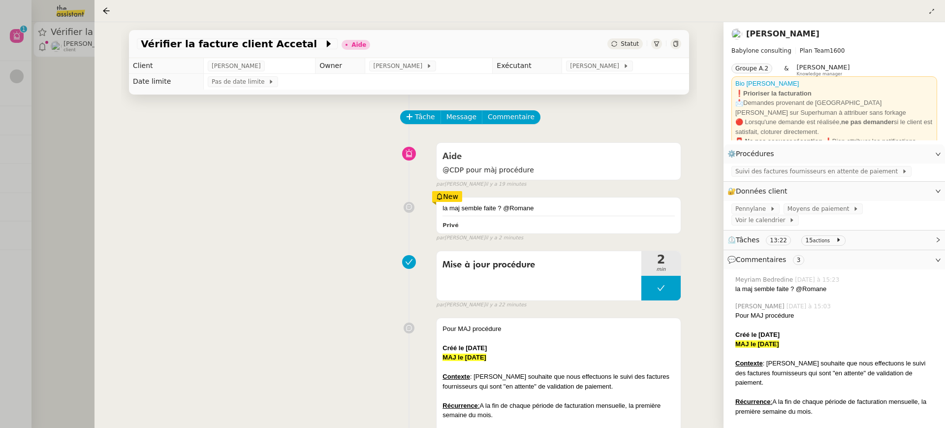
click at [77, 40] on div at bounding box center [472, 214] width 945 height 428
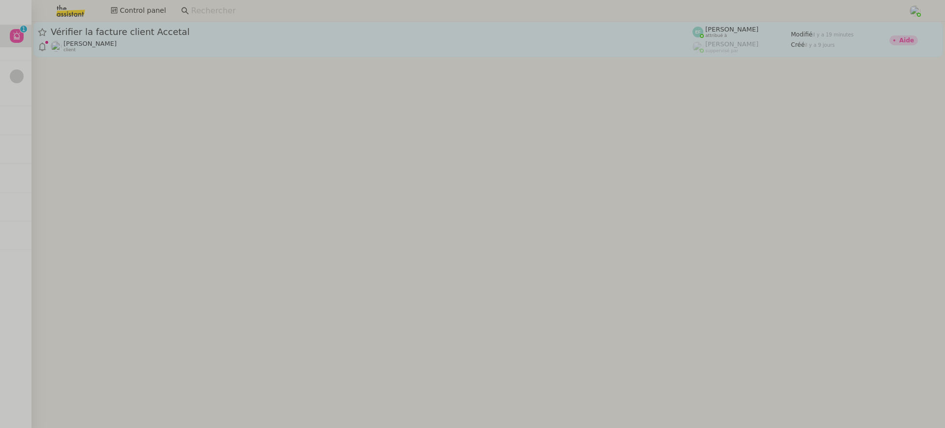
click at [122, 42] on div "[PERSON_NAME] client" at bounding box center [372, 46] width 642 height 13
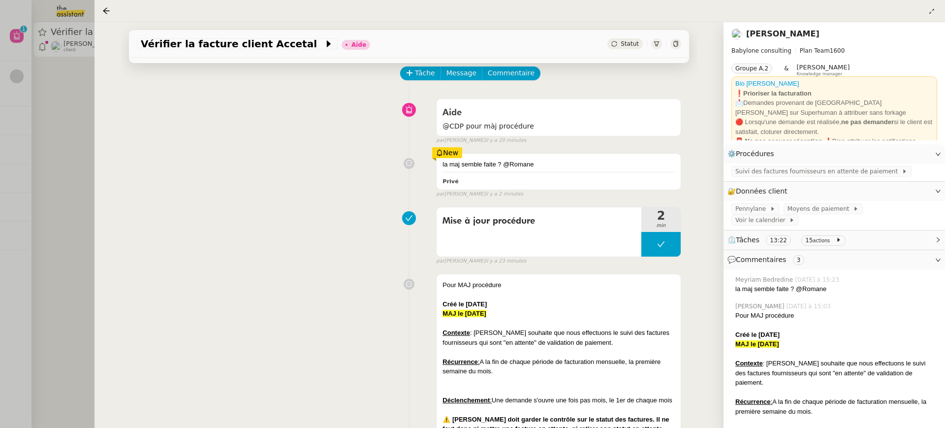
scroll to position [44, 0]
click at [52, 47] on div at bounding box center [472, 214] width 945 height 428
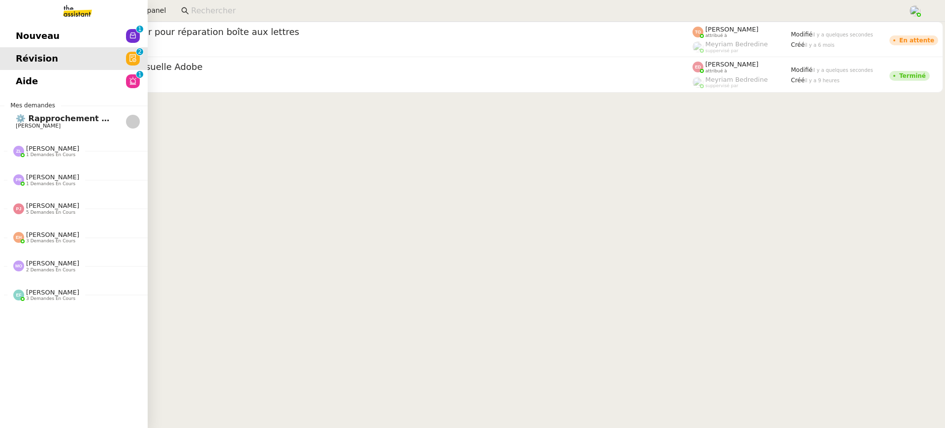
click at [24, 25] on link "Nouveau 0 1 2 3 4 5 6 7 8 9" at bounding box center [74, 36] width 148 height 23
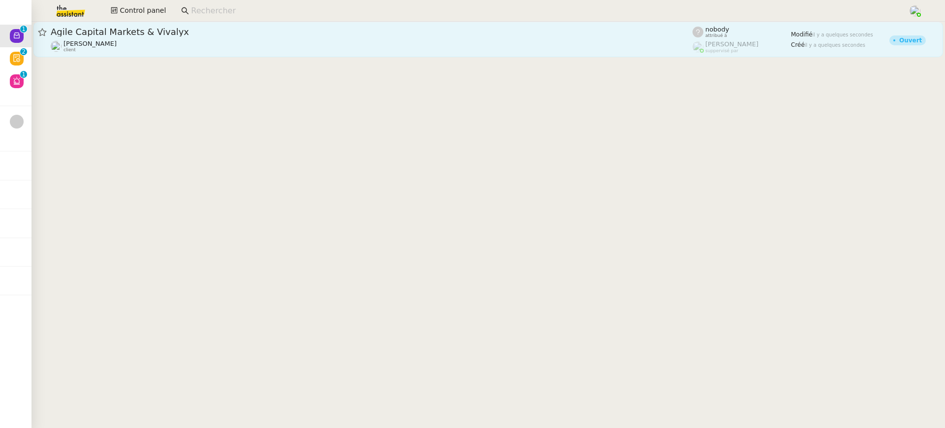
click at [300, 26] on link "Agile Capital Markets & Vivalyx Michael Khayat client nobody attribué à Frédéri…" at bounding box center [487, 39] width 909 height 35
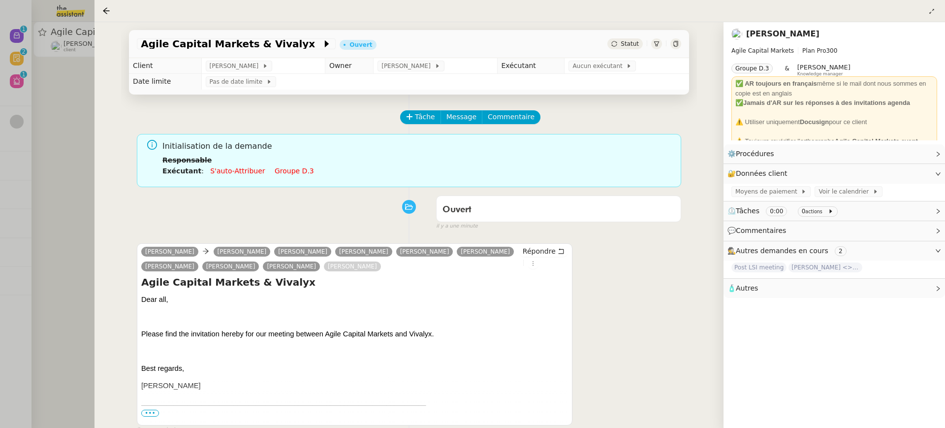
click at [51, 56] on div at bounding box center [472, 214] width 945 height 428
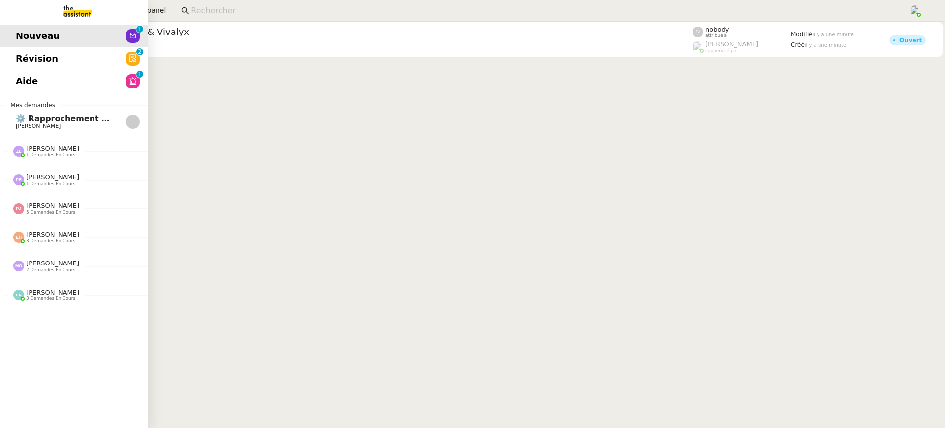
click at [29, 51] on link "Révision 0 1 2 3 4 5 6 7 8 9" at bounding box center [74, 58] width 148 height 23
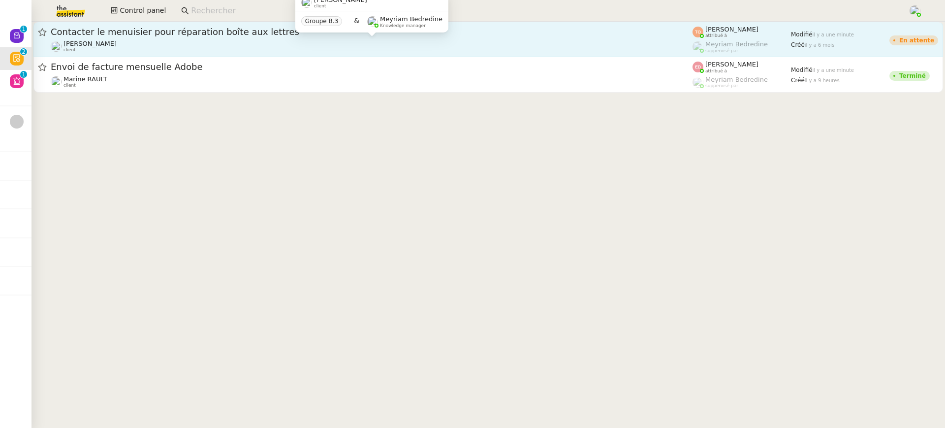
click at [471, 43] on div "Fabien Bousquet client" at bounding box center [372, 46] width 642 height 13
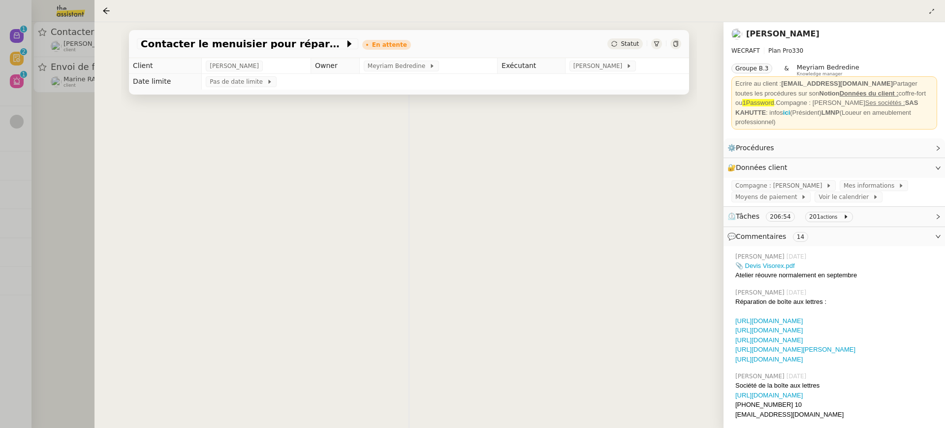
click at [36, 123] on div at bounding box center [472, 214] width 945 height 428
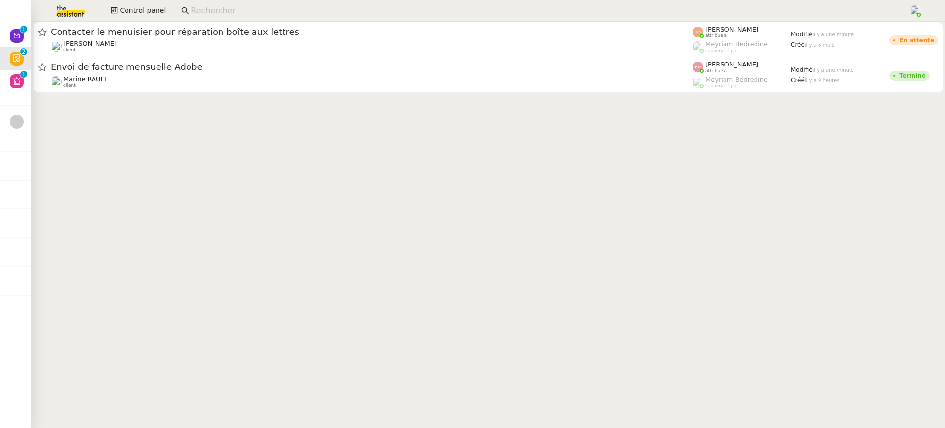
click at [45, 54] on div at bounding box center [472, 214] width 945 height 428
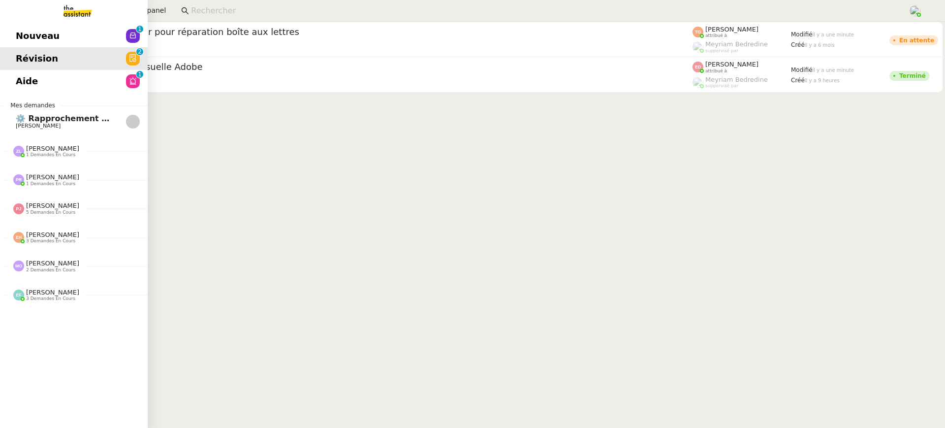
click at [29, 81] on link "Aide 0 1 2 3 4 5 6 7 8 9" at bounding box center [74, 81] width 148 height 23
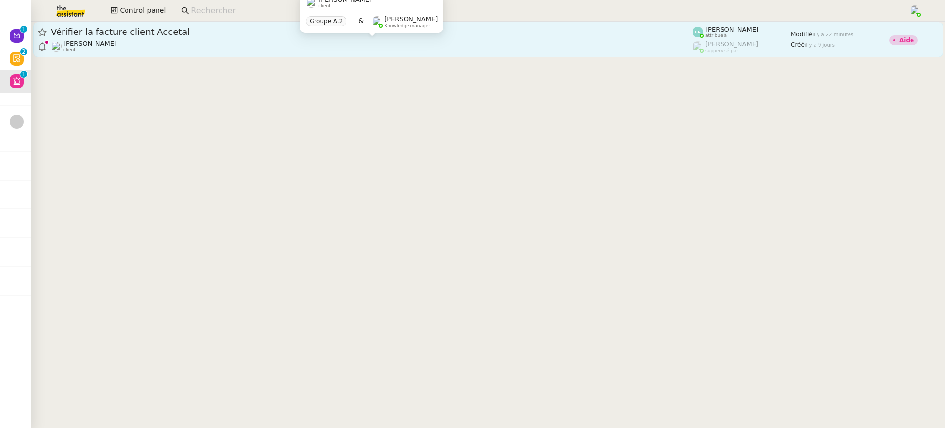
click at [465, 50] on div "Florent Seiler client" at bounding box center [372, 46] width 642 height 13
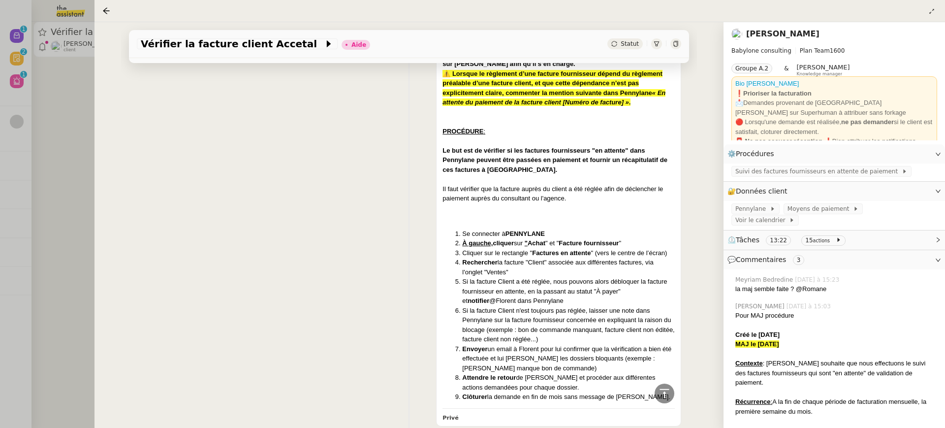
scroll to position [361, 0]
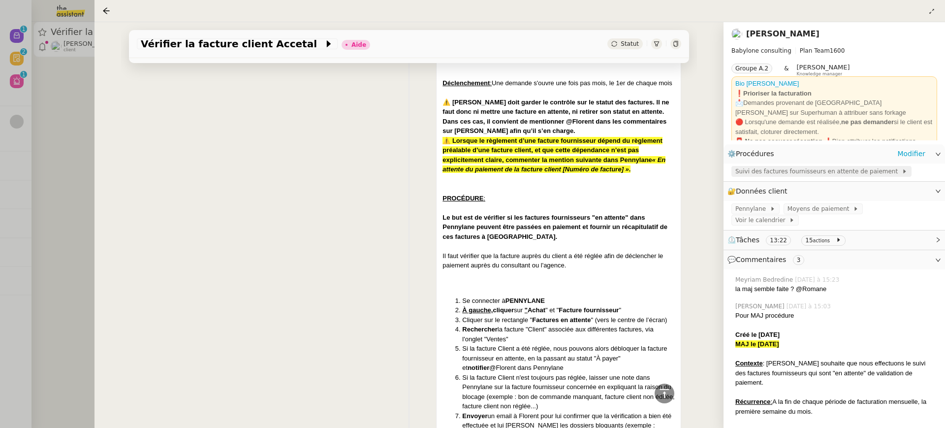
click at [771, 168] on span "Suivi des factures fournisseurs en attente de paiement" at bounding box center [818, 171] width 166 height 10
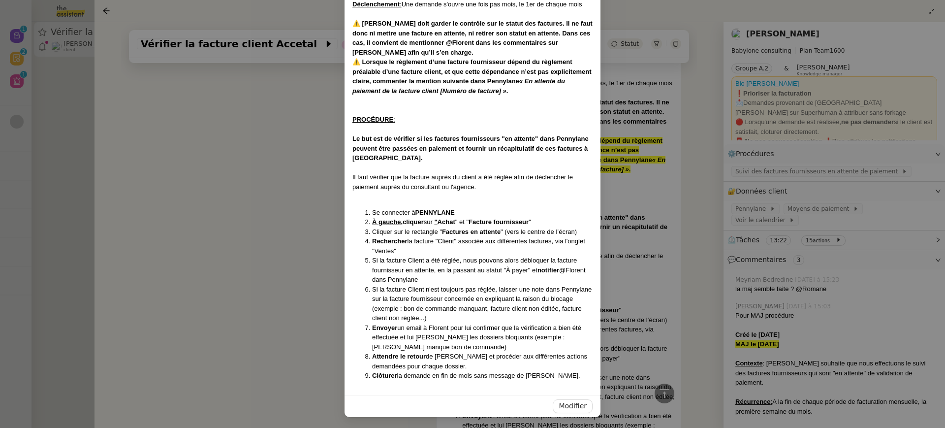
click at [614, 191] on nz-modal-container "Créé le 12/05/25 MAJ le 25/09/25 Contexte : Florent souhaite que nous effectuon…" at bounding box center [472, 214] width 945 height 428
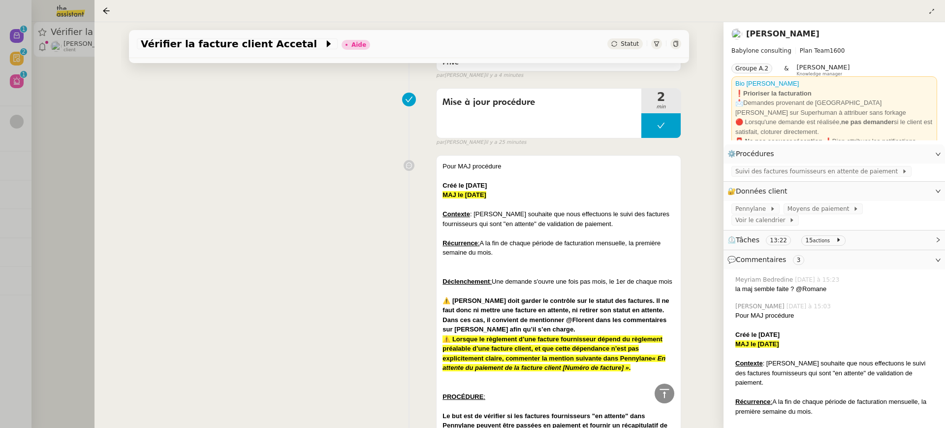
scroll to position [0, 0]
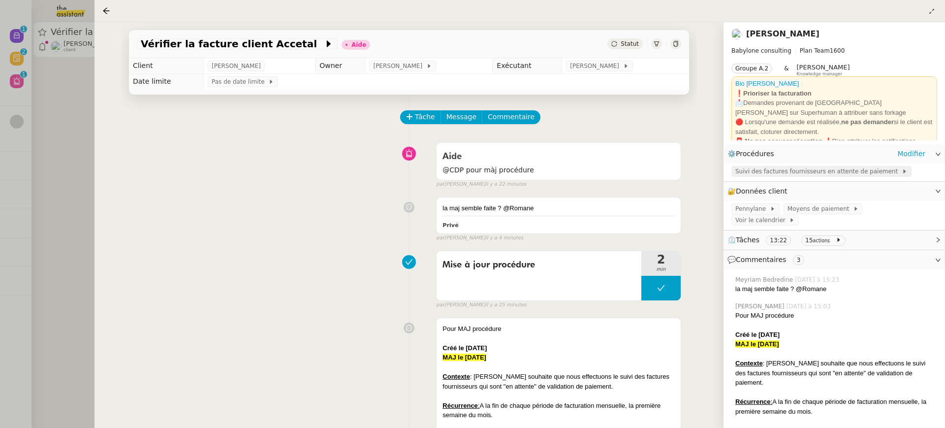
click at [770, 169] on span "Suivi des factures fournisseurs en attente de paiement" at bounding box center [818, 171] width 166 height 10
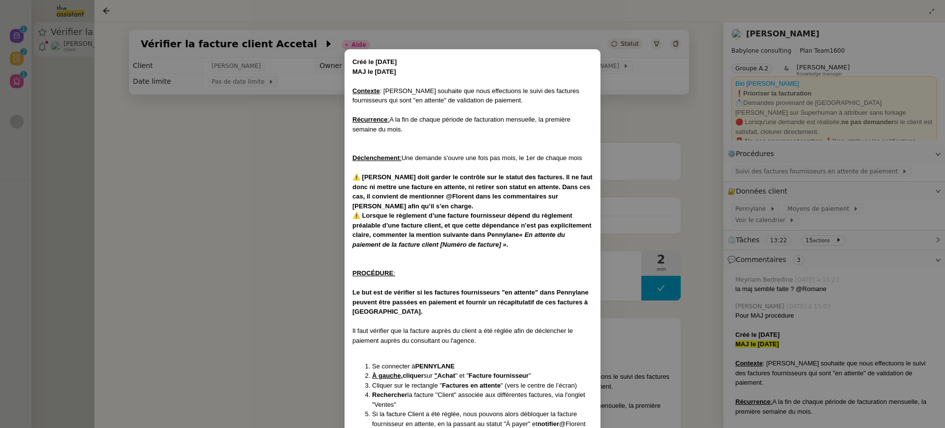
click at [636, 187] on nz-modal-container "Créé le 12/05/25 MAJ le 25/09/25 Contexte : Florent souhaite que nous effectuon…" at bounding box center [472, 214] width 945 height 428
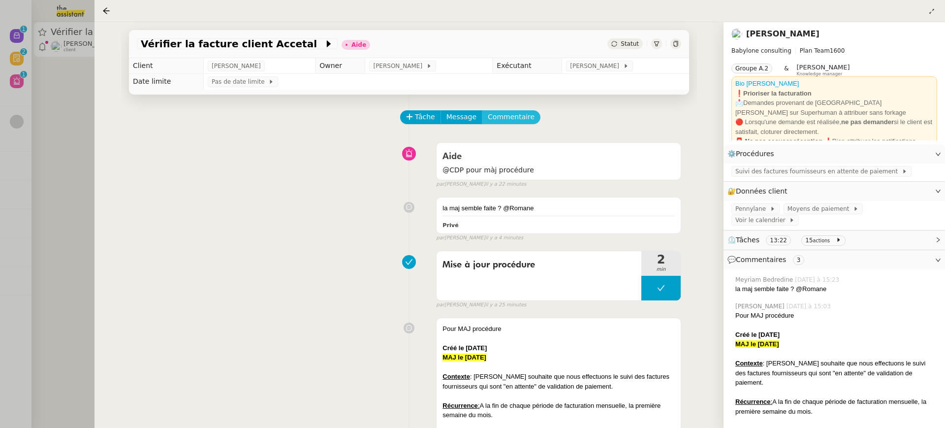
click at [524, 116] on span "Commentaire" at bounding box center [511, 116] width 47 height 11
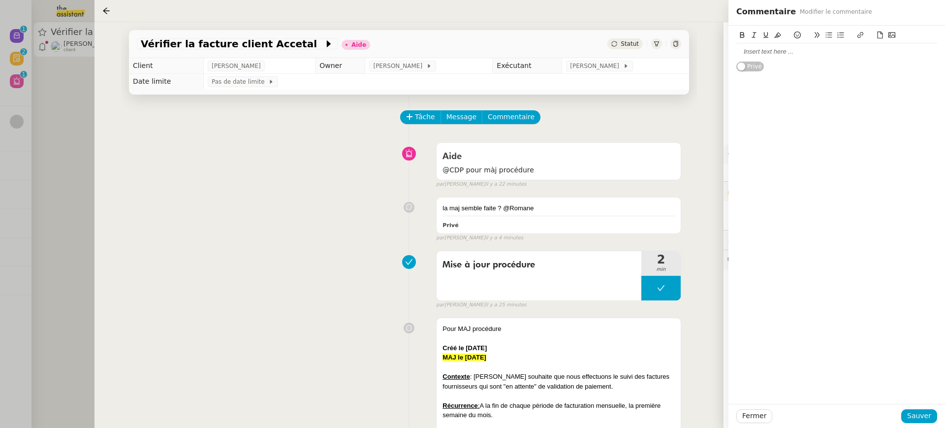
click at [855, 46] on div at bounding box center [836, 51] width 201 height 17
click at [909, 423] on div "Fermer Sauver" at bounding box center [836, 415] width 216 height 24
click at [907, 419] on button "Sauver" at bounding box center [919, 416] width 36 height 14
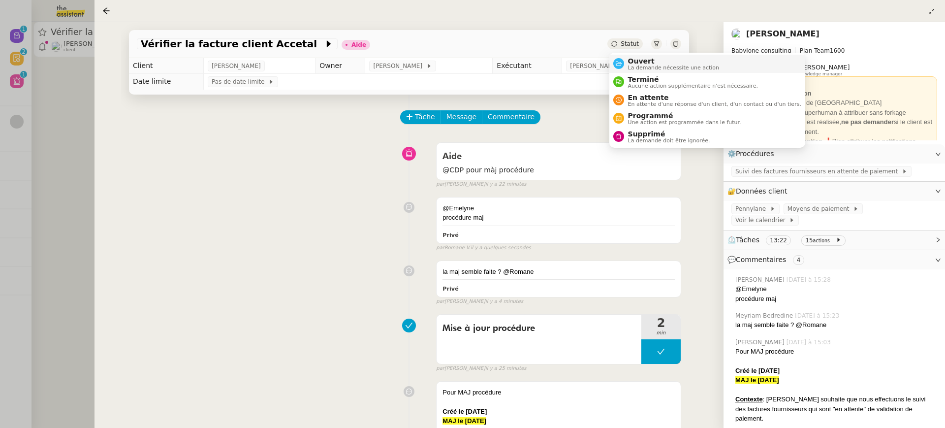
click at [641, 61] on span "Ouvert" at bounding box center [674, 61] width 92 height 8
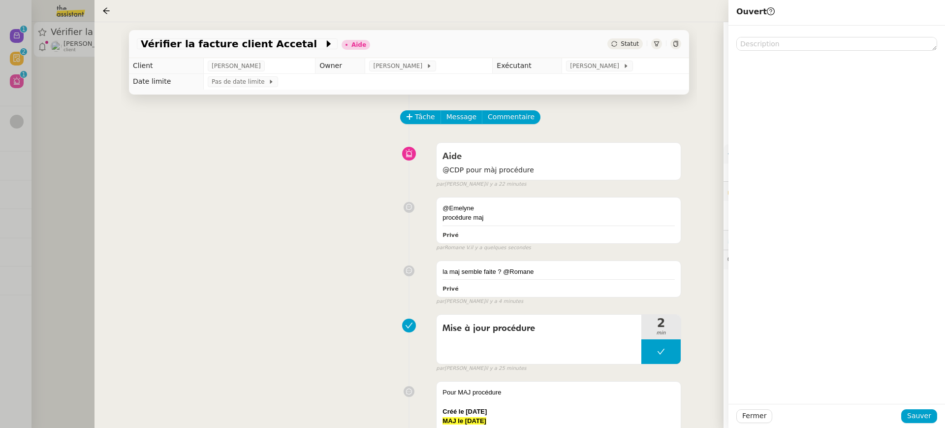
click at [919, 425] on div "Fermer Sauver" at bounding box center [836, 415] width 216 height 24
click at [911, 412] on span "Sauver" at bounding box center [919, 415] width 24 height 11
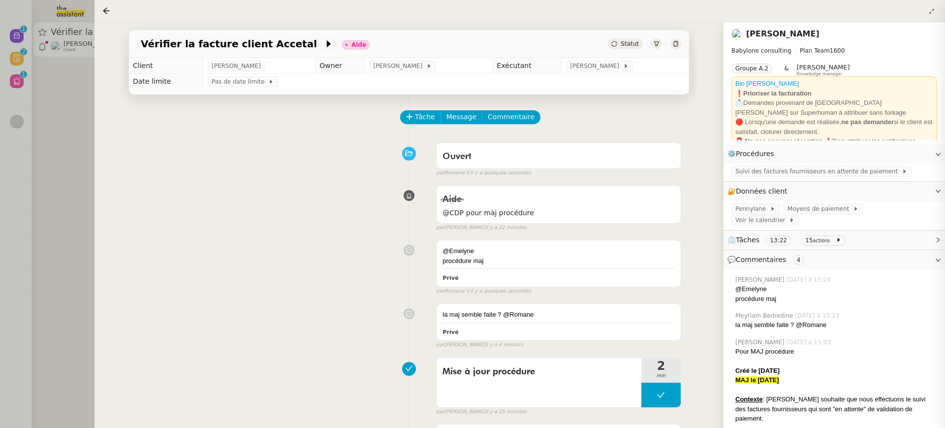
click at [46, 63] on div at bounding box center [472, 214] width 945 height 428
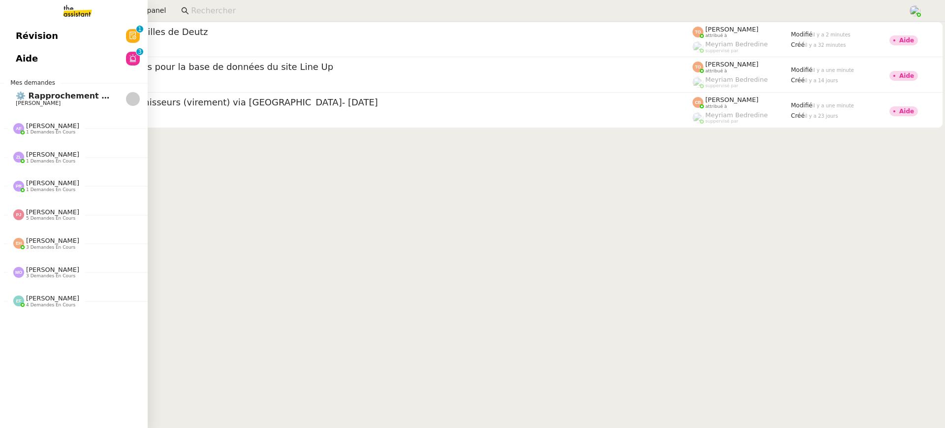
click at [26, 33] on span "Révision" at bounding box center [37, 36] width 42 height 15
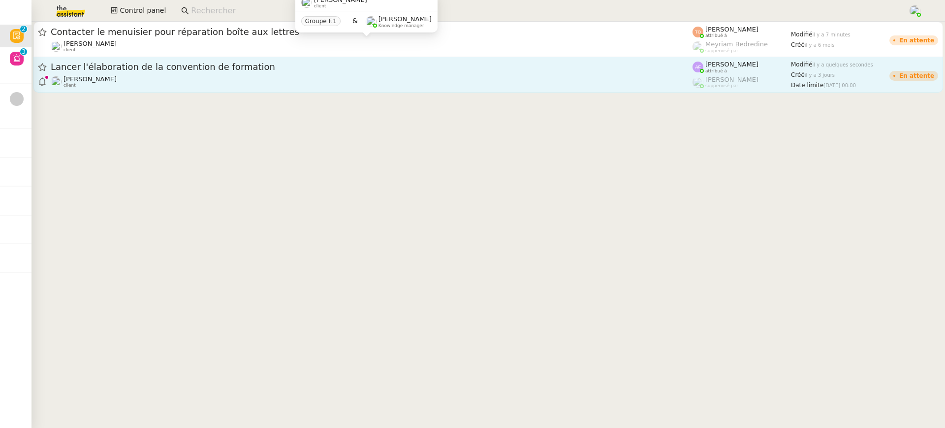
click at [253, 82] on div "Céline MAS client" at bounding box center [372, 81] width 642 height 13
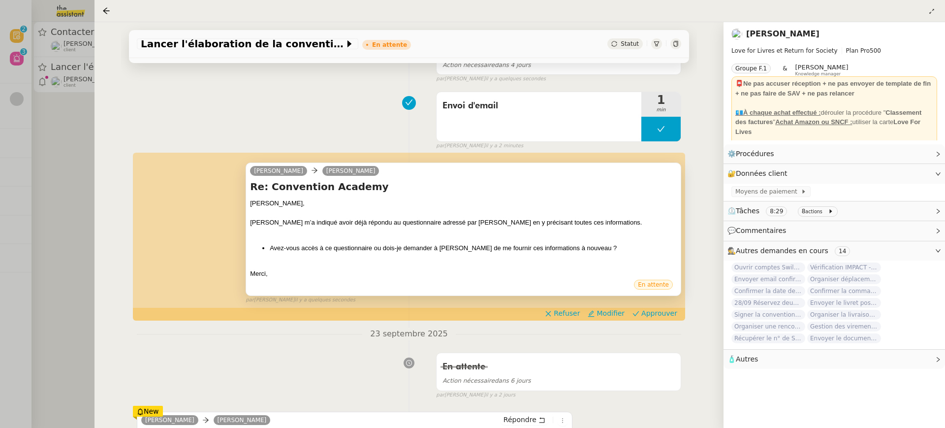
scroll to position [132, 0]
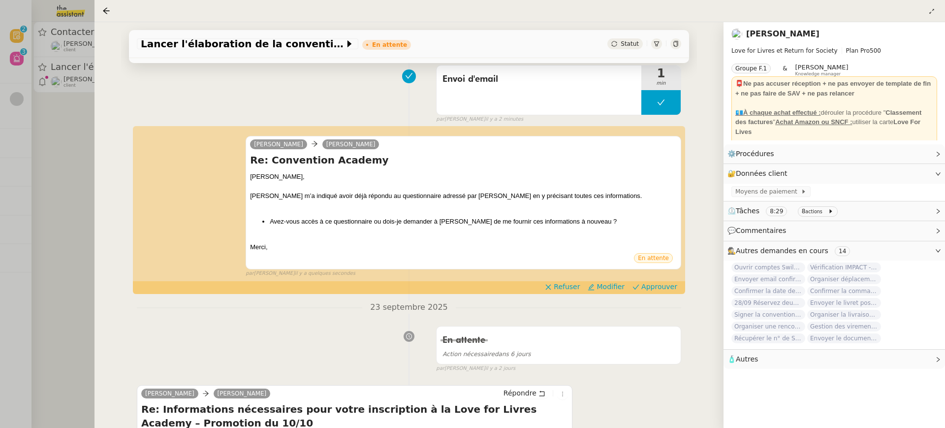
click at [648, 286] on span "Approuver" at bounding box center [659, 286] width 36 height 10
click at [75, 118] on div at bounding box center [472, 214] width 945 height 428
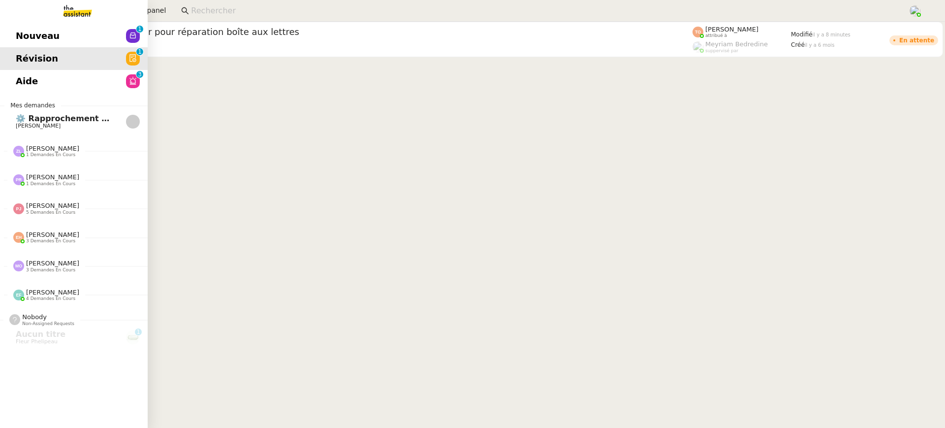
click at [29, 71] on link "Aide 0 1 2 3 4 5 6 7 8 9" at bounding box center [74, 81] width 148 height 23
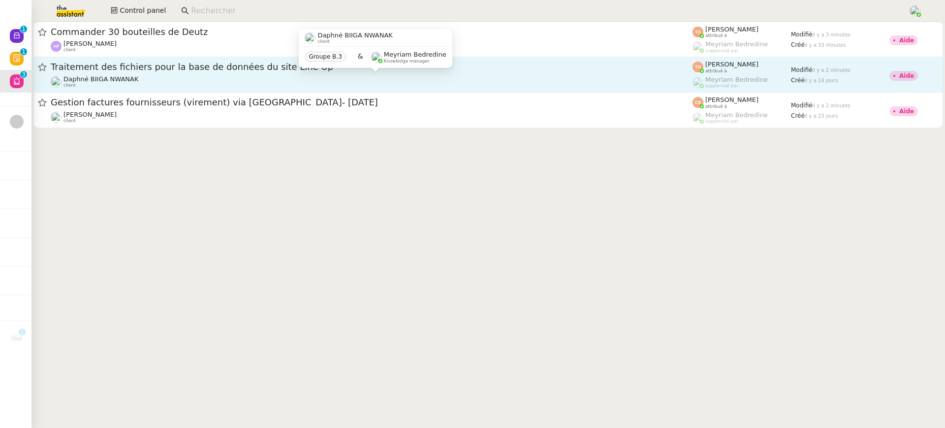
click at [491, 81] on div "Daphné BIIGA NWANAK client" at bounding box center [372, 81] width 642 height 13
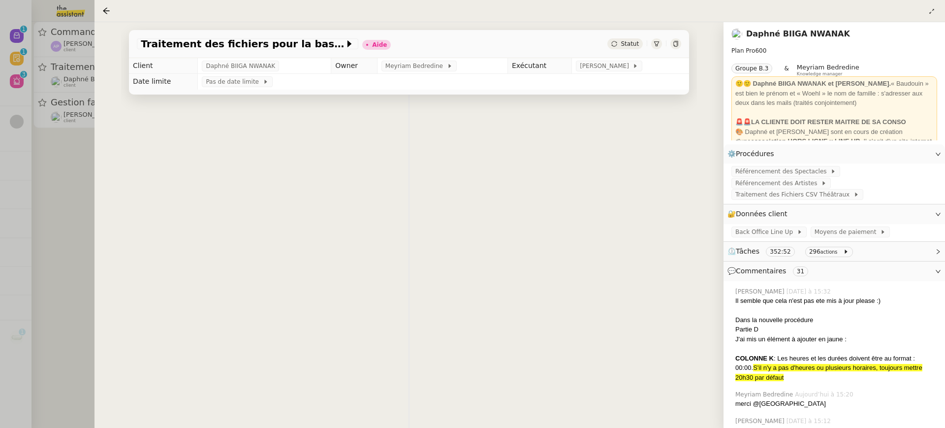
scroll to position [14, 0]
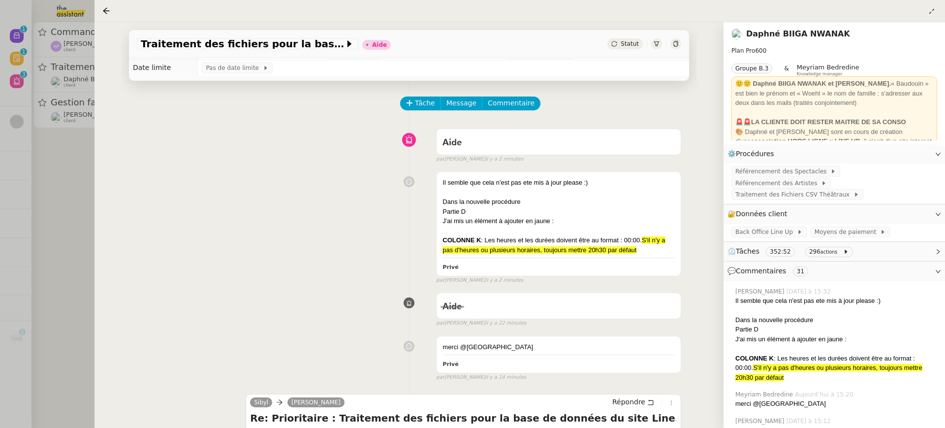
click at [5, 226] on div at bounding box center [472, 214] width 945 height 428
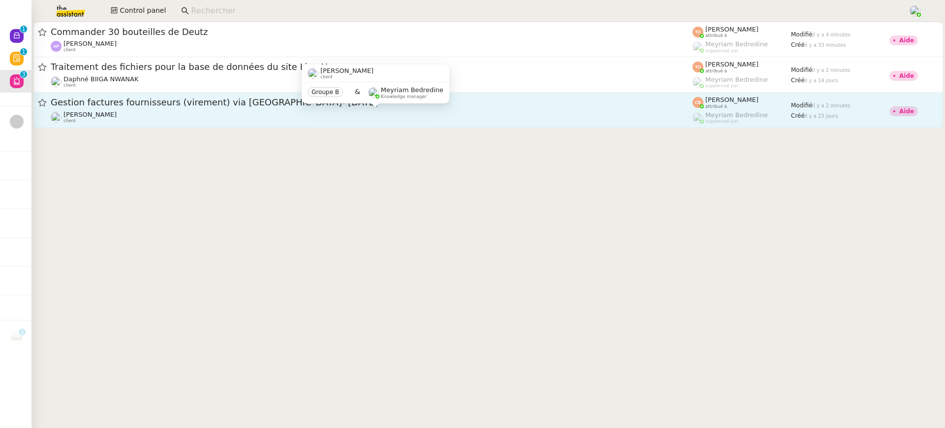
click at [180, 114] on div "Genevieve Landsmann client" at bounding box center [372, 117] width 642 height 13
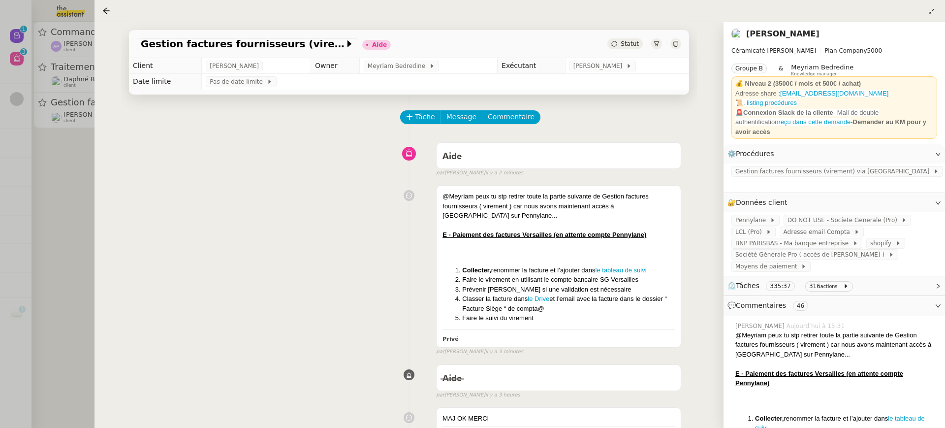
click at [19, 66] on div at bounding box center [472, 214] width 945 height 428
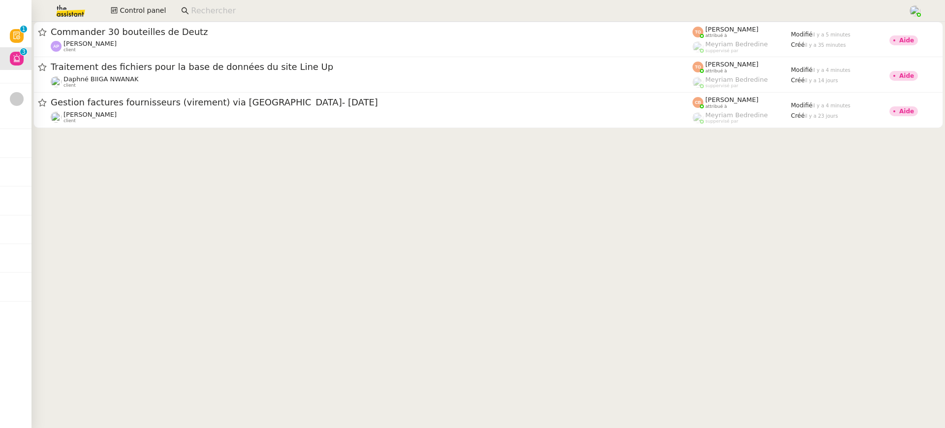
click at [160, 2] on div "Control panel" at bounding box center [472, 11] width 895 height 22
click at [154, 15] on span "Control panel" at bounding box center [143, 10] width 46 height 11
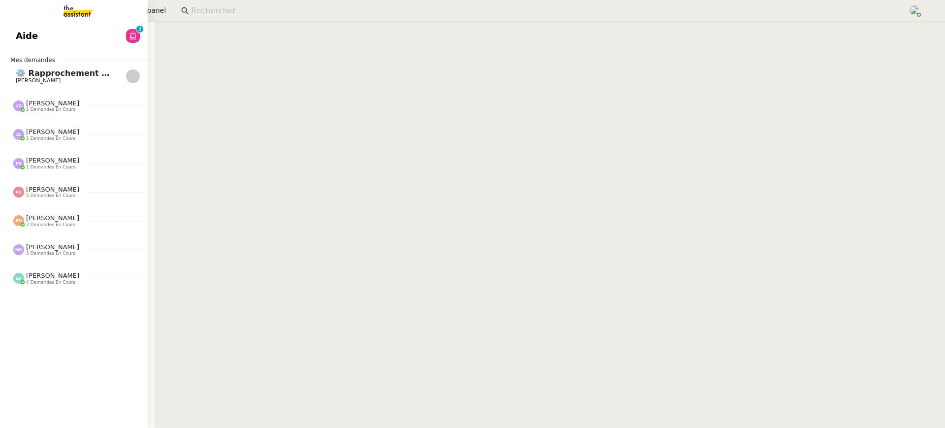
click at [13, 46] on link "Aide 0 1 2 3 4 5 6 7 8 9" at bounding box center [74, 36] width 148 height 23
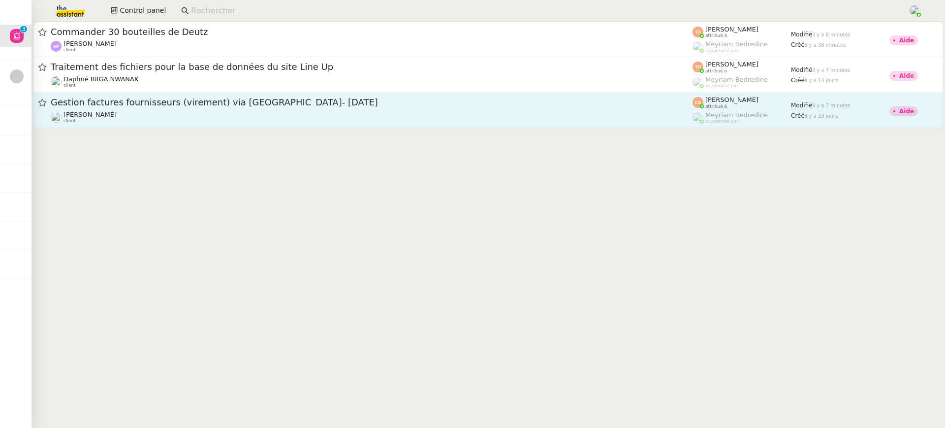
click at [296, 117] on div "Genevieve Landsmann client" at bounding box center [372, 117] width 642 height 13
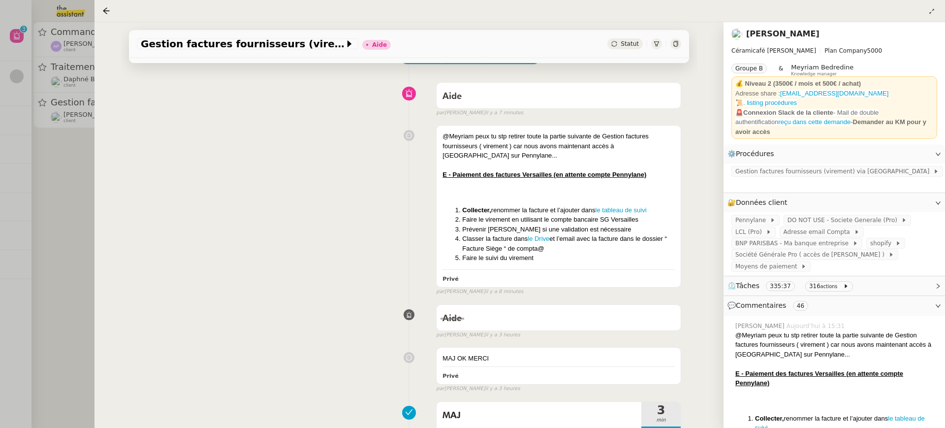
scroll to position [58, 0]
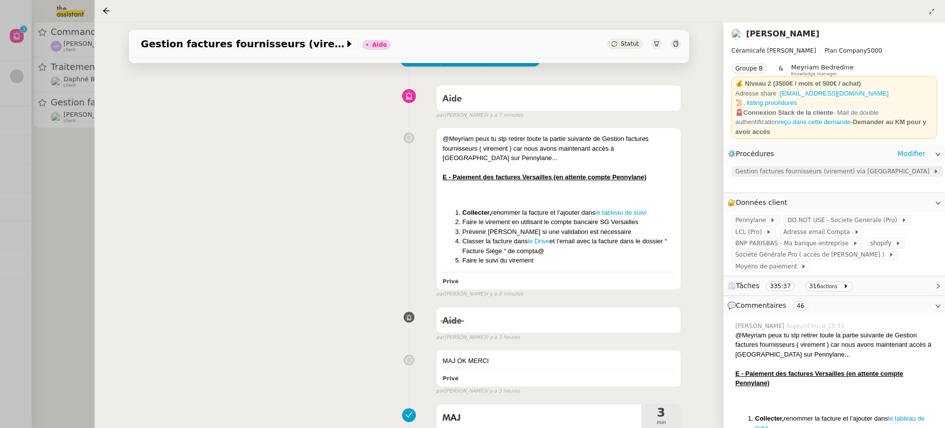
click at [757, 168] on span "Gestion factures fournisseurs (virement) via Pennylane" at bounding box center [834, 171] width 198 height 10
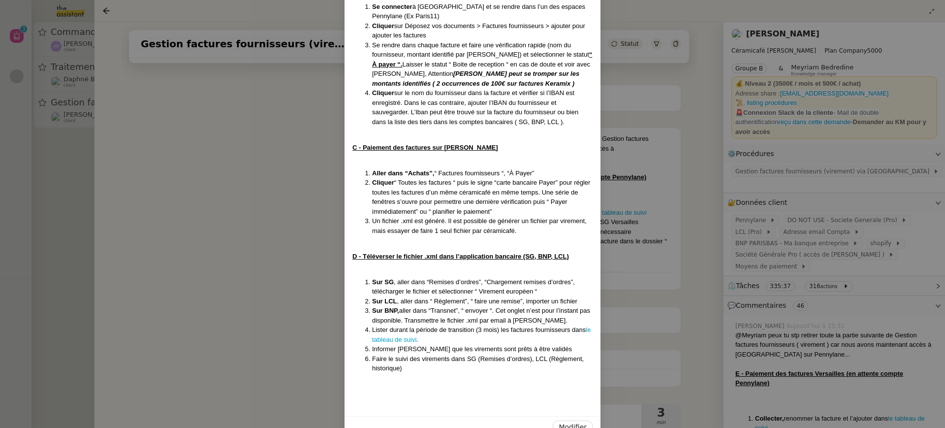
scroll to position [499, 0]
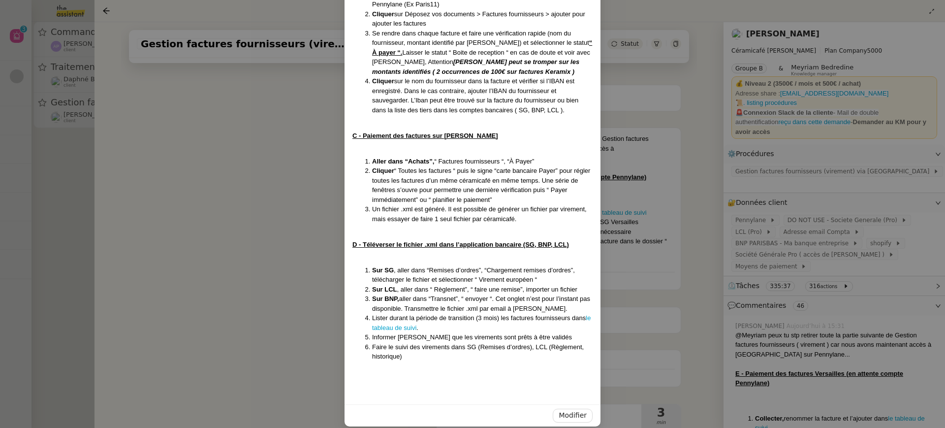
click at [650, 243] on nz-modal-container "MAJ le 25/09/2025 Contexte : Geneviève souhaite que nous gérions le paiement de…" at bounding box center [472, 214] width 945 height 428
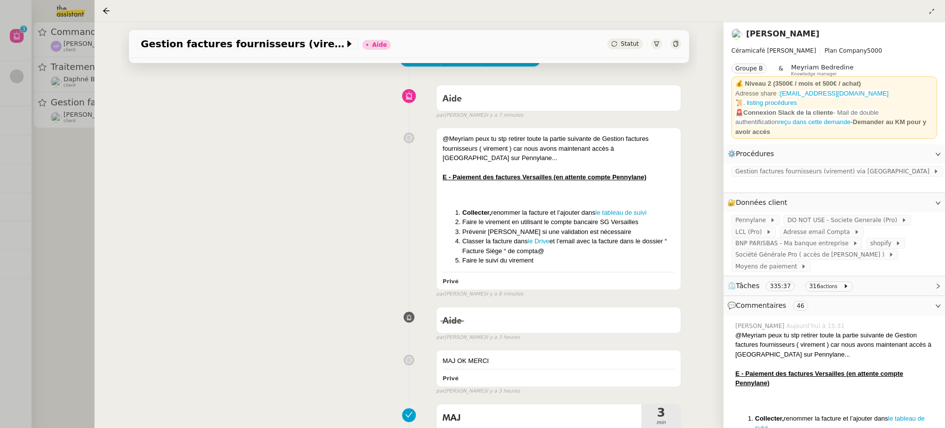
scroll to position [450, 0]
click at [777, 166] on span "Gestion factures fournisseurs (virement) via Pennylane" at bounding box center [834, 171] width 198 height 10
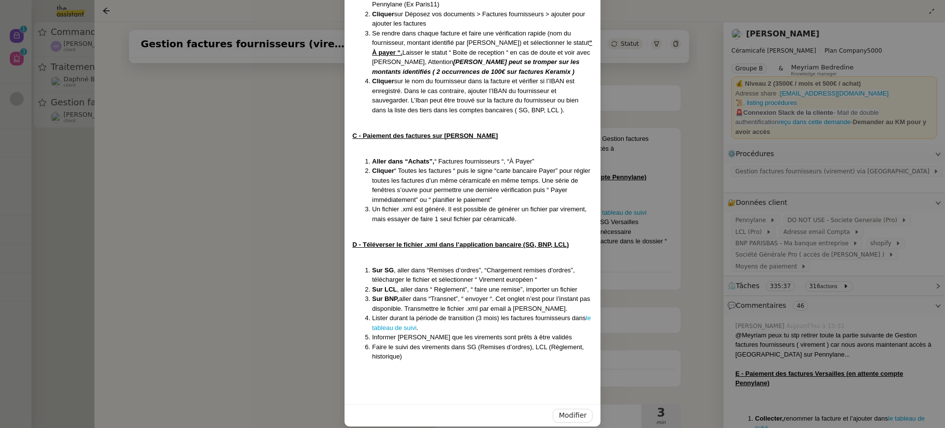
click at [174, 233] on nz-modal-container "MAJ le 25/09/2025 Contexte : Geneviève souhaite que nous gérions le paiement de…" at bounding box center [472, 214] width 945 height 428
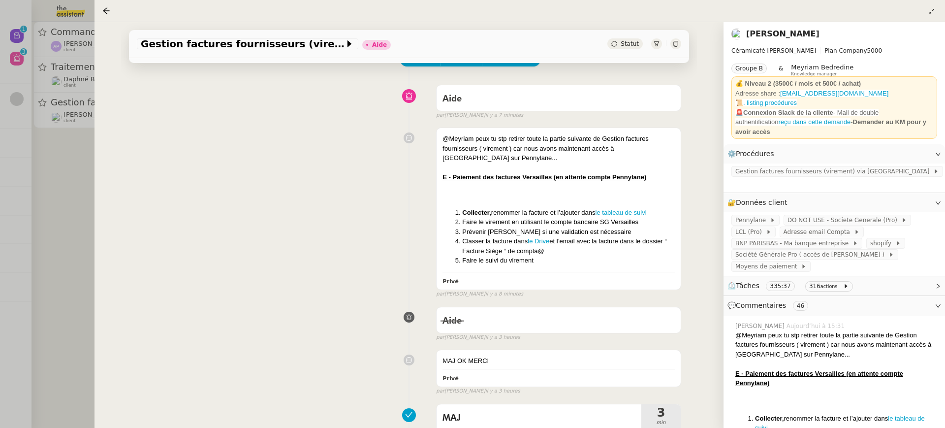
click at [67, 115] on div at bounding box center [472, 214] width 945 height 428
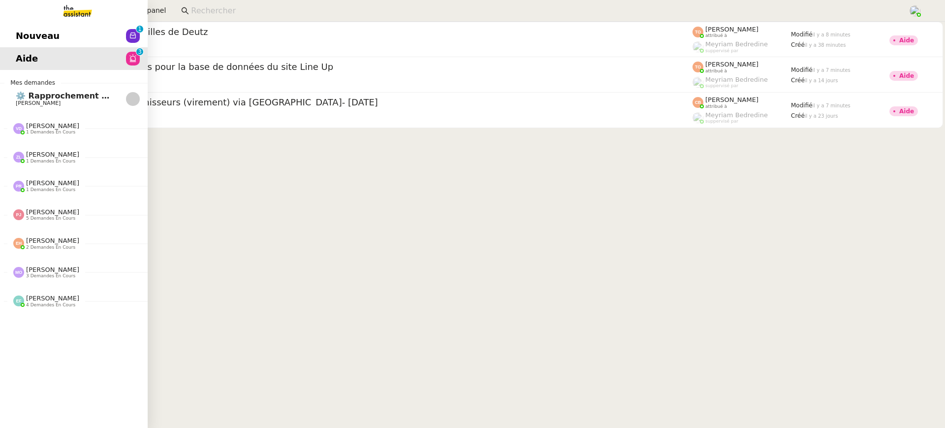
click at [29, 35] on span "Nouveau" at bounding box center [38, 36] width 44 height 15
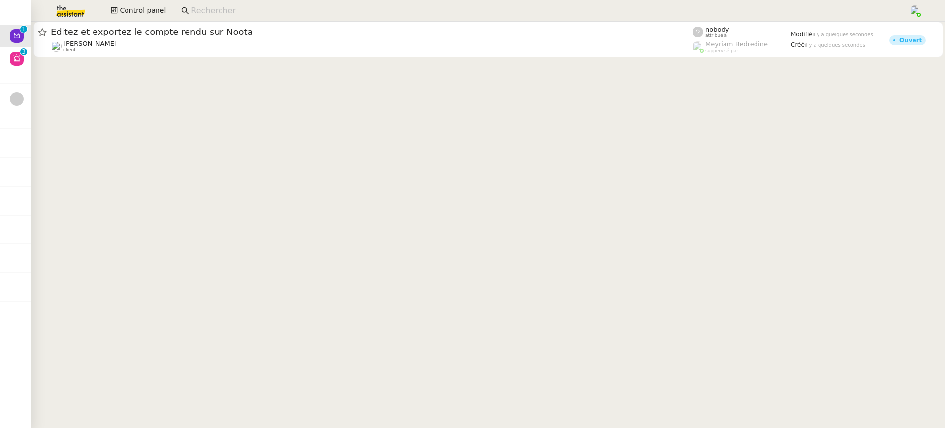
click at [236, 37] on div "Éditez et exportez le compte rendu sur Noota" at bounding box center [372, 32] width 642 height 12
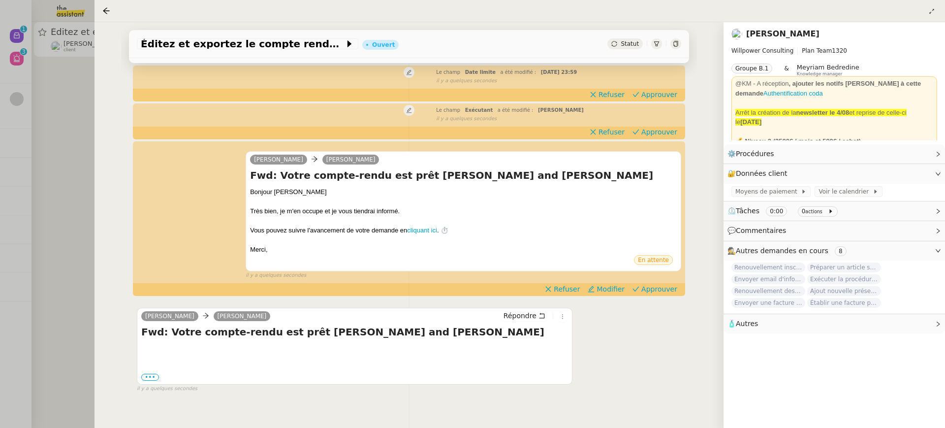
scroll to position [119, 0]
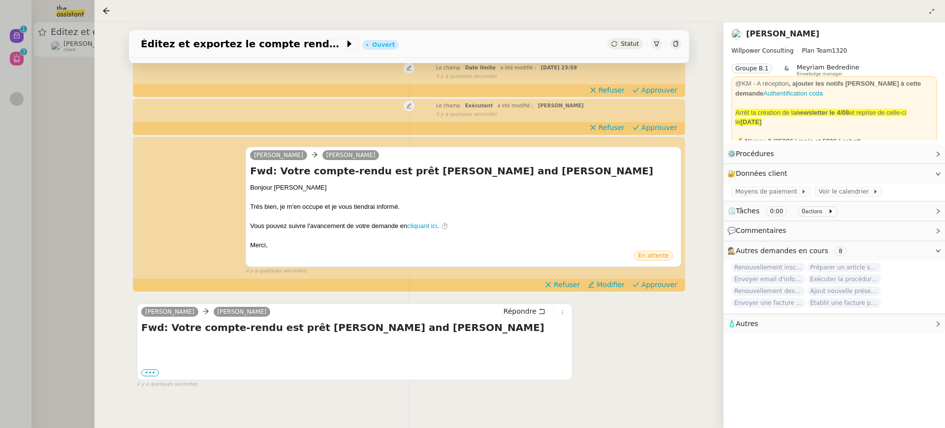
click at [36, 76] on div at bounding box center [472, 214] width 945 height 428
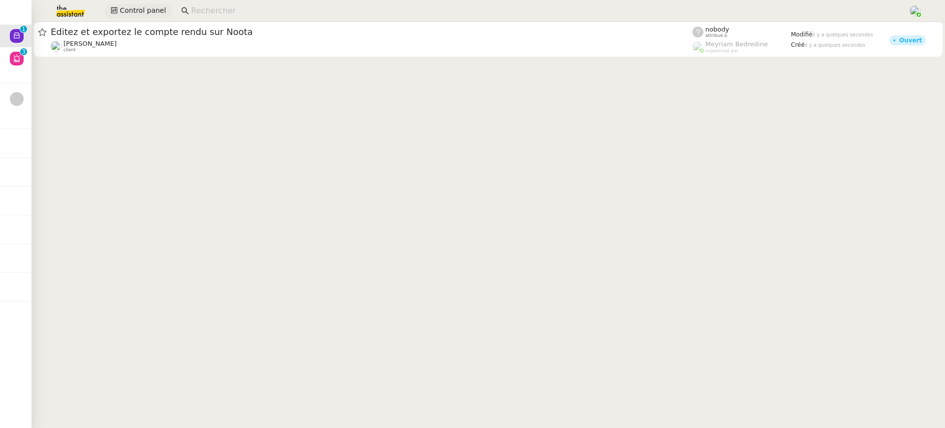
click at [149, 5] on span "Control panel" at bounding box center [143, 10] width 46 height 11
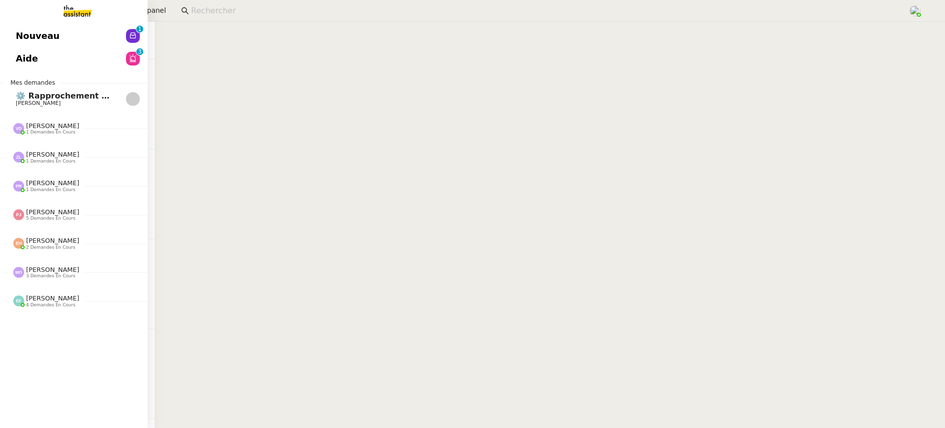
click at [23, 62] on span "Aide" at bounding box center [27, 58] width 22 height 15
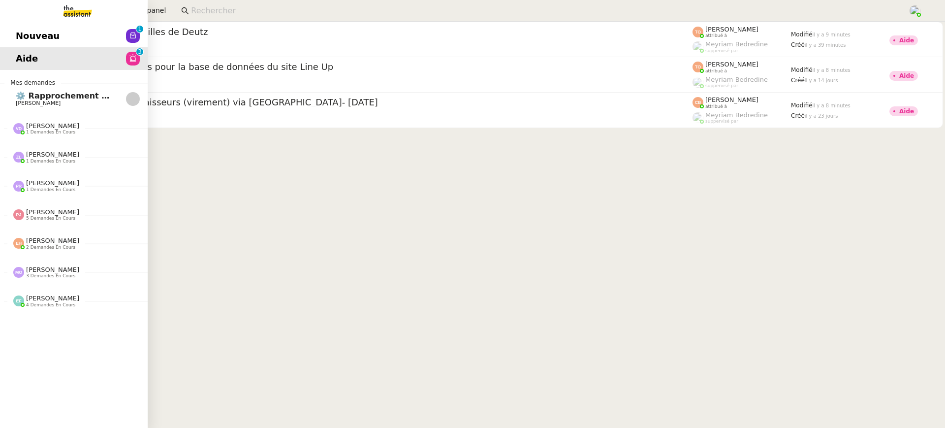
click at [30, 44] on link "Nouveau 0 1 2 3 4 5 6 7 8 9" at bounding box center [74, 36] width 148 height 23
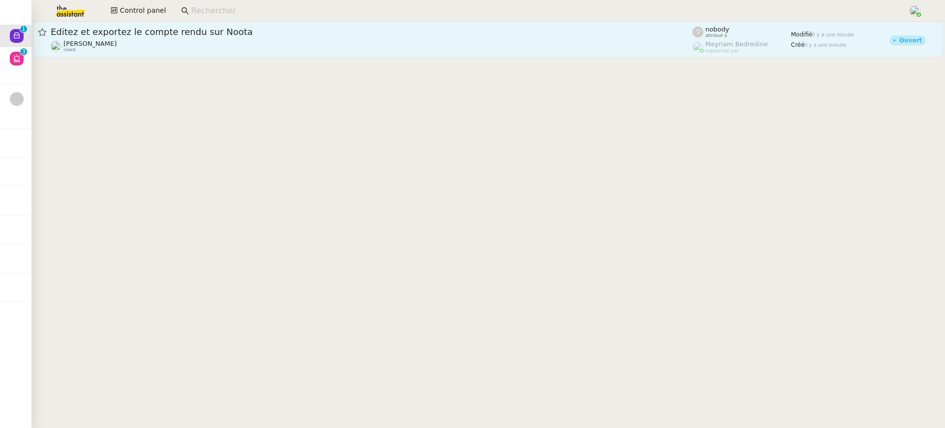
click at [325, 31] on span "Éditez et exportez le compte rendu sur Noota" at bounding box center [372, 32] width 642 height 9
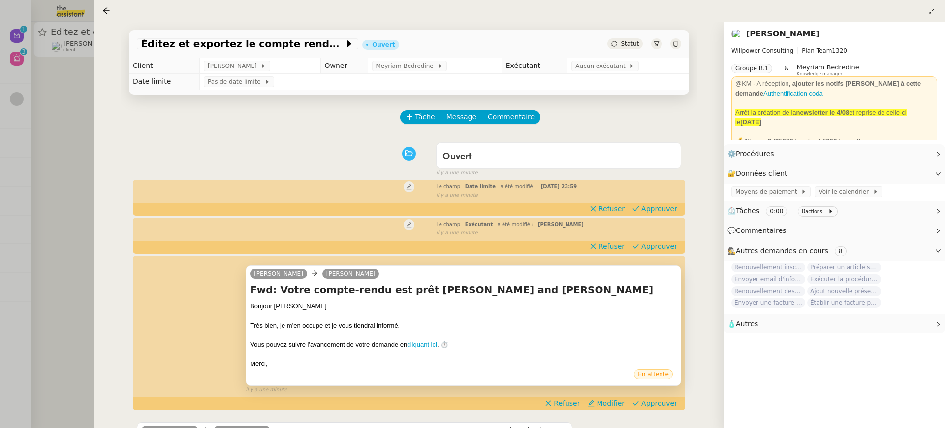
scroll to position [126, 0]
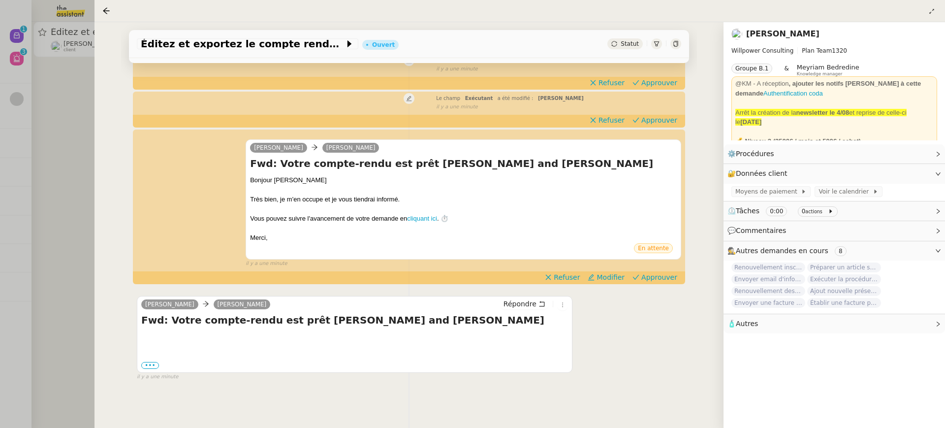
click at [669, 268] on div "Charles Cédric Tempestini Fwd: Votre compte-rendu est prêt Alain Schierenbeck a…" at bounding box center [409, 198] width 544 height 137
click at [669, 277] on span "Approuver" at bounding box center [659, 277] width 36 height 10
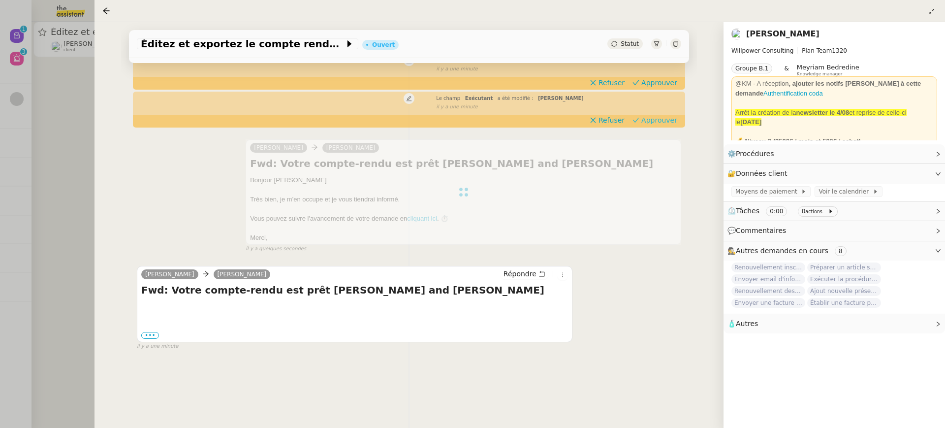
click at [658, 124] on span "Approuver" at bounding box center [659, 120] width 36 height 10
click at [658, 87] on span "Approuver" at bounding box center [659, 83] width 36 height 10
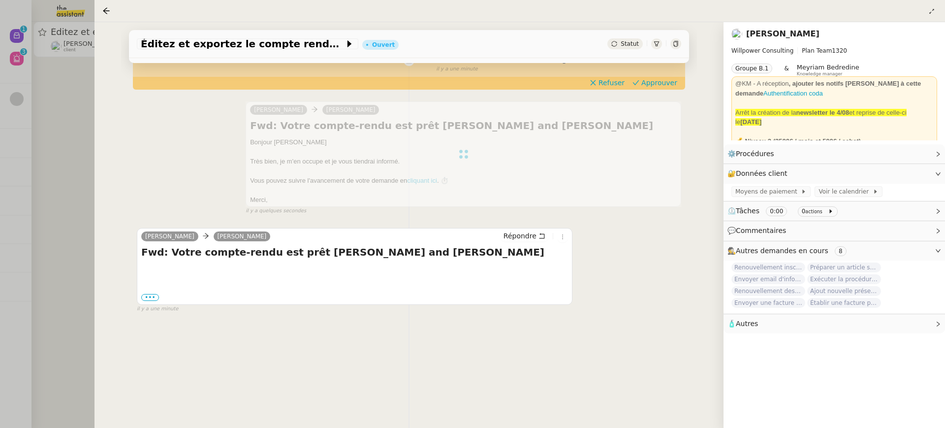
click at [63, 92] on div at bounding box center [472, 214] width 945 height 428
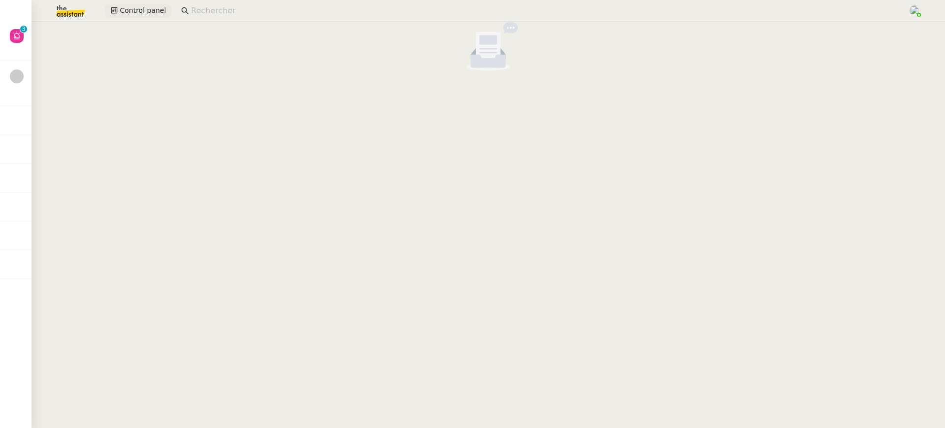
click at [123, 14] on span "Control panel" at bounding box center [143, 10] width 46 height 11
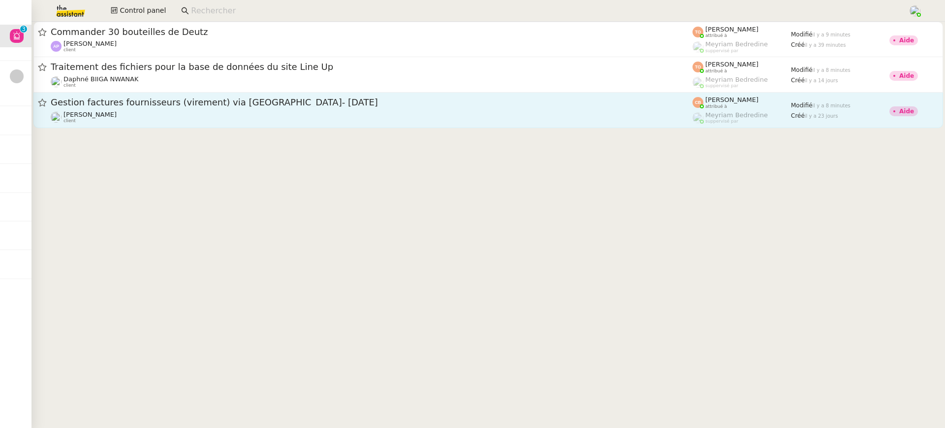
click at [246, 101] on span "Gestion factures fournisseurs (virement) via Pennylane- 2 septembre 2025" at bounding box center [372, 102] width 642 height 9
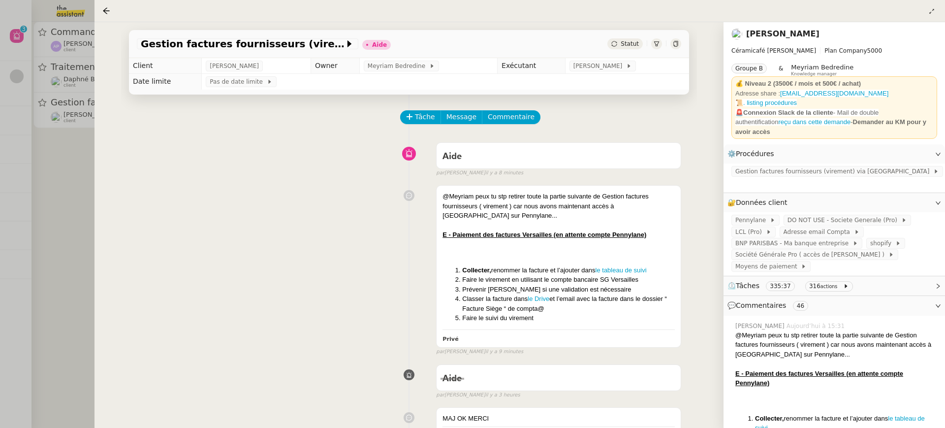
click at [113, 46] on div "Gestion factures fournisseurs (virement) via Pennylane- 2 septembre 2025 Aide S…" at bounding box center [408, 224] width 629 height 405
click at [54, 46] on div at bounding box center [472, 214] width 945 height 428
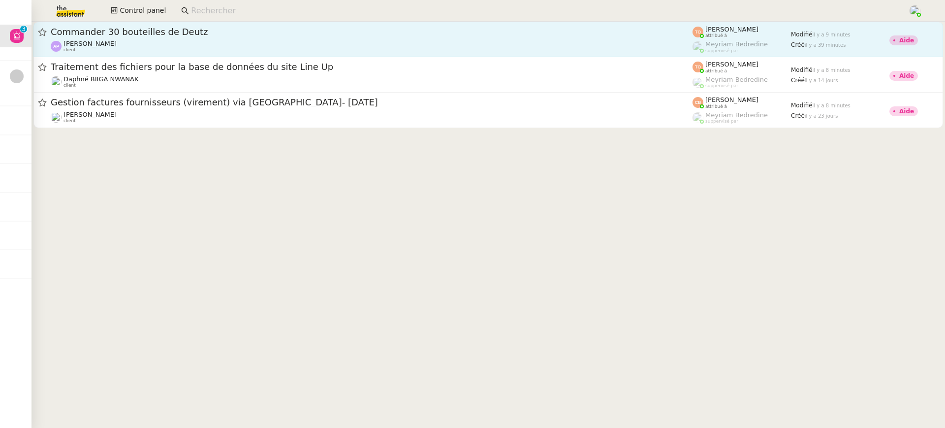
click at [220, 33] on span "Commander 30 bouteilles de Deutz" at bounding box center [372, 32] width 642 height 9
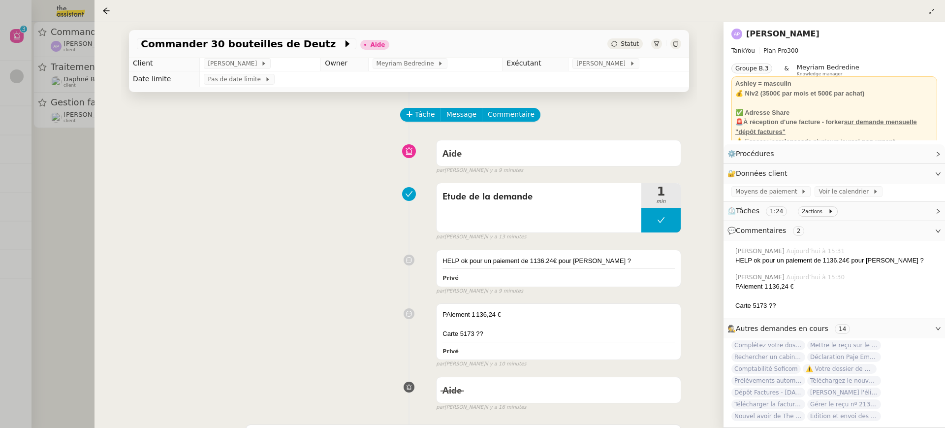
scroll to position [4, 0]
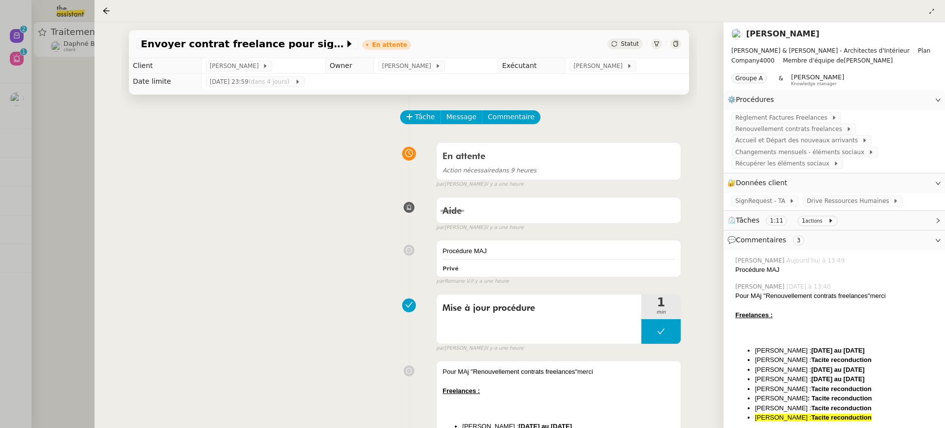
click at [39, 65] on div at bounding box center [472, 214] width 945 height 428
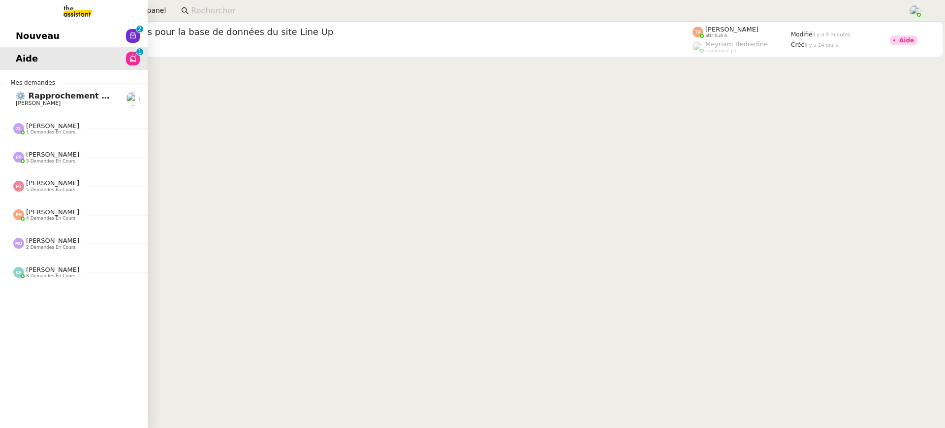
click at [28, 38] on link "Nouveau 0 1 2 3 4 5 6 7 8 9" at bounding box center [74, 36] width 148 height 23
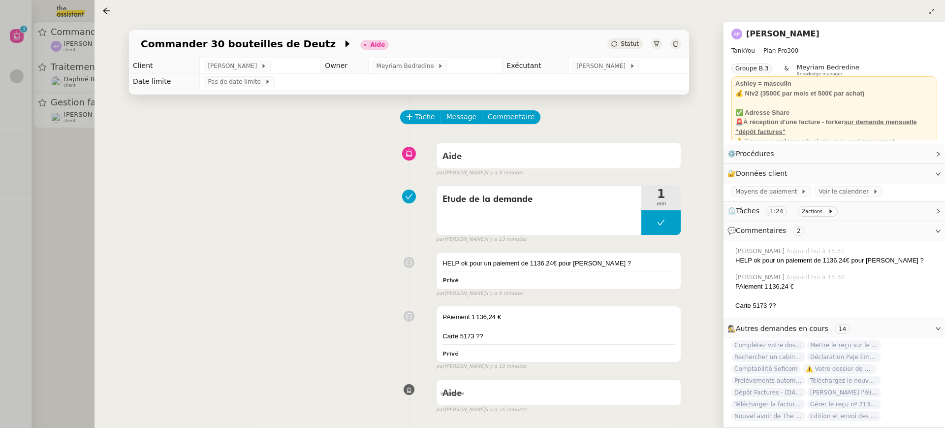
scroll to position [4, 0]
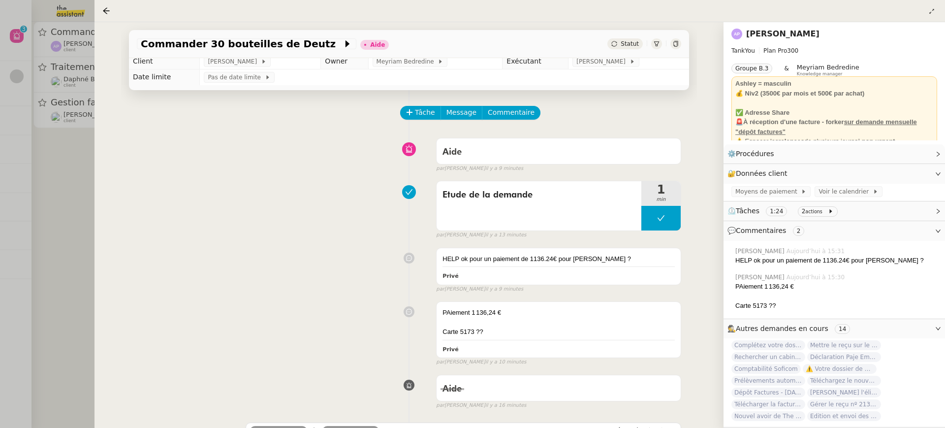
click at [35, 102] on div at bounding box center [472, 214] width 945 height 428
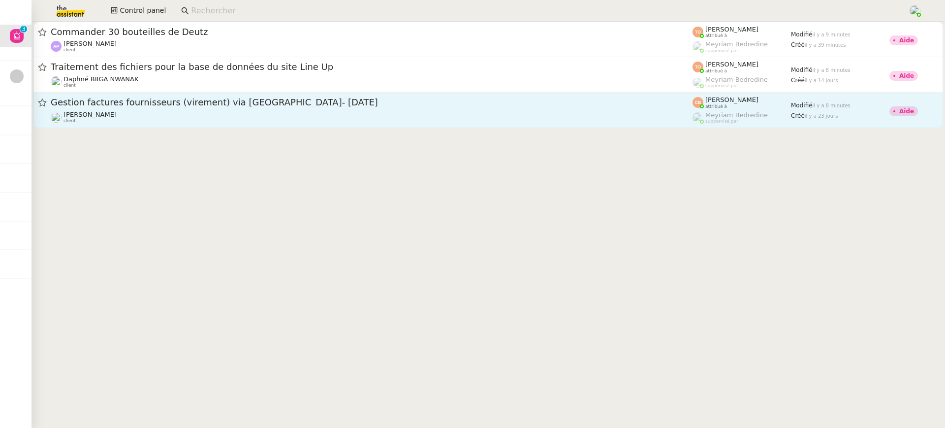
click at [124, 95] on link "Gestion factures fournisseurs (virement) via Pennylane- [DATE] [PERSON_NAME] cl…" at bounding box center [487, 110] width 909 height 35
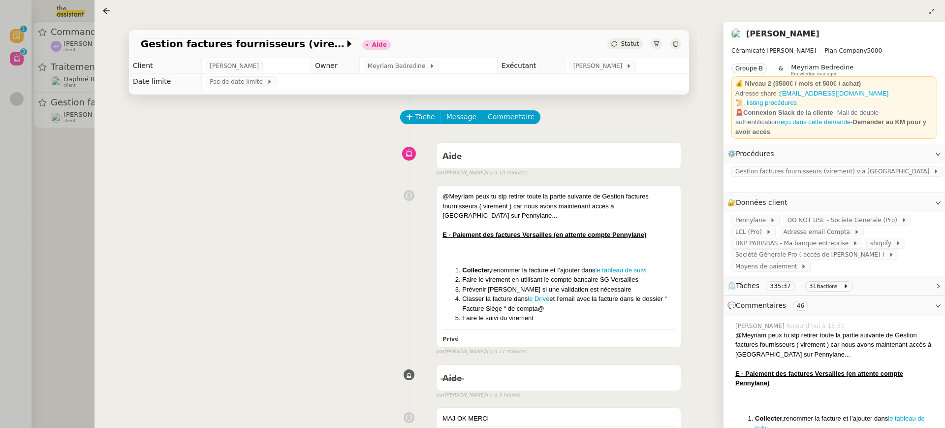
click at [77, 8] on div at bounding box center [472, 214] width 945 height 428
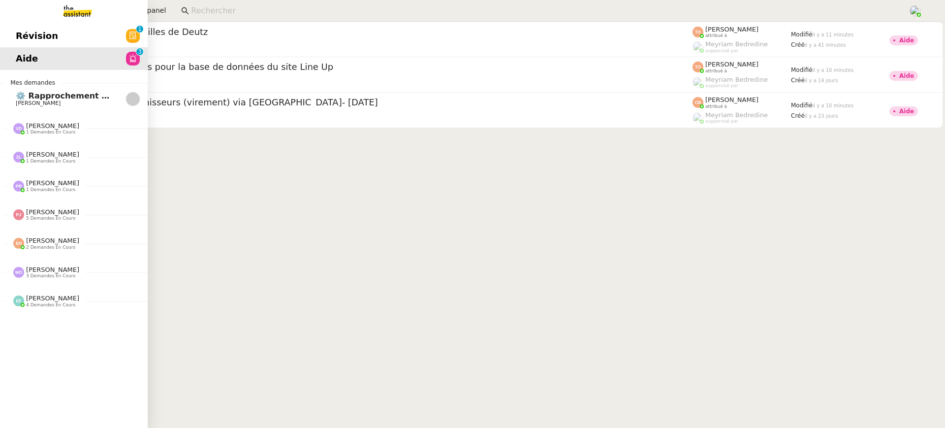
click at [18, 36] on span "Révision" at bounding box center [37, 36] width 42 height 15
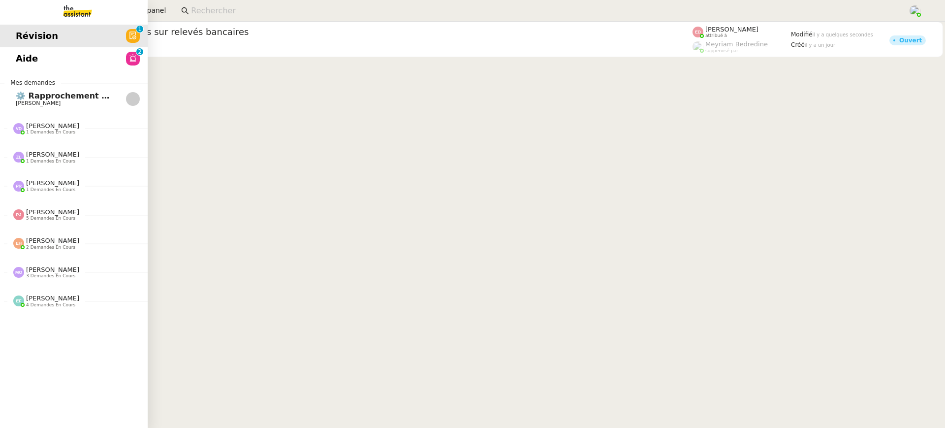
click at [31, 59] on span "Aide" at bounding box center [27, 58] width 22 height 15
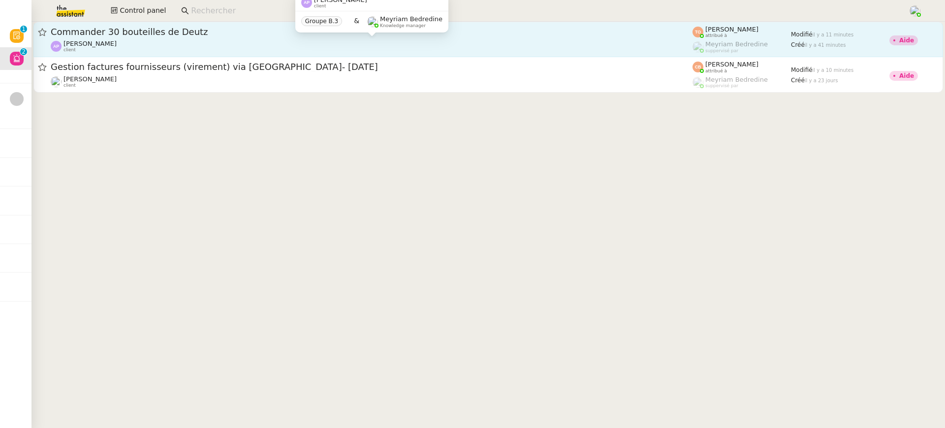
click at [328, 42] on div "[PERSON_NAME] client" at bounding box center [372, 46] width 642 height 13
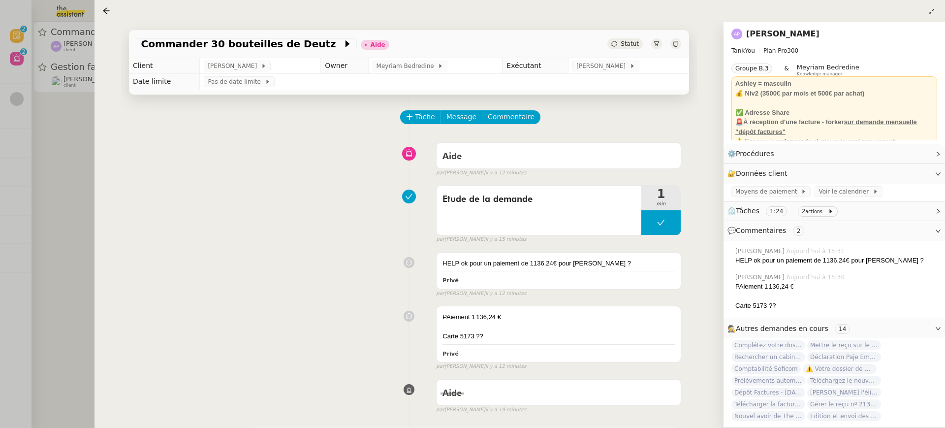
click at [61, 52] on div at bounding box center [472, 214] width 945 height 428
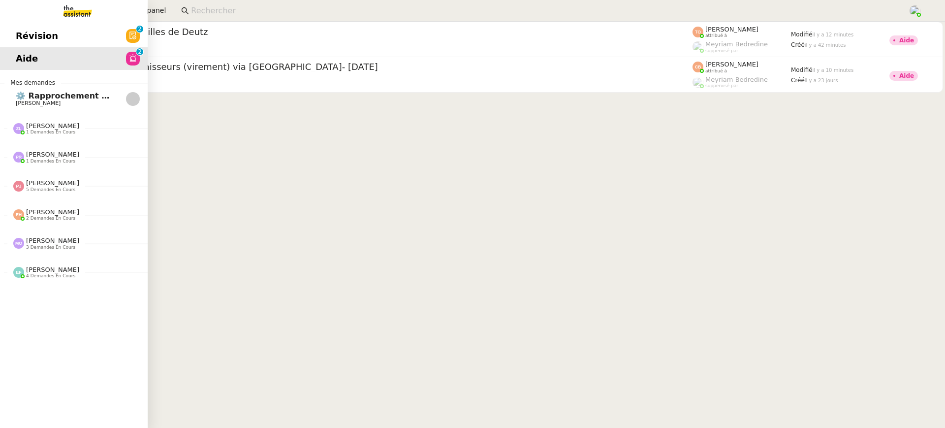
click at [14, 43] on link "Révision 0 1 2 3 4 5 6 7 8 9" at bounding box center [74, 36] width 148 height 23
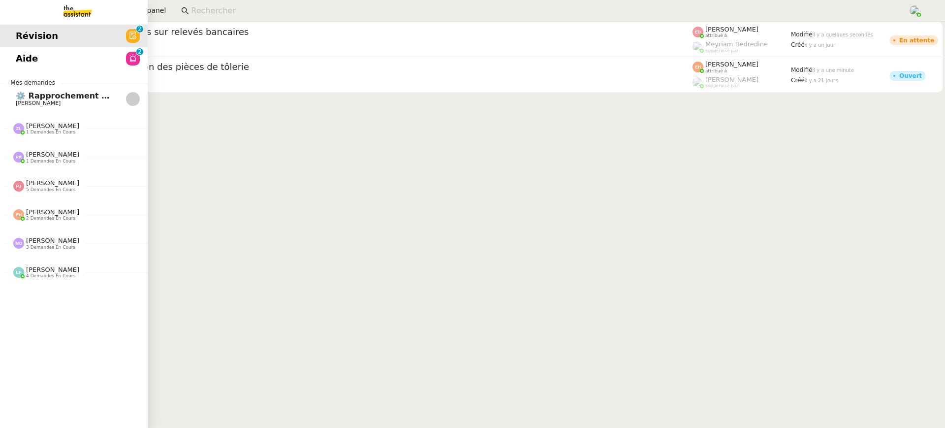
click at [58, 43] on link "Révision 0 1 2 3 4 5 6 7 8 9" at bounding box center [74, 36] width 148 height 23
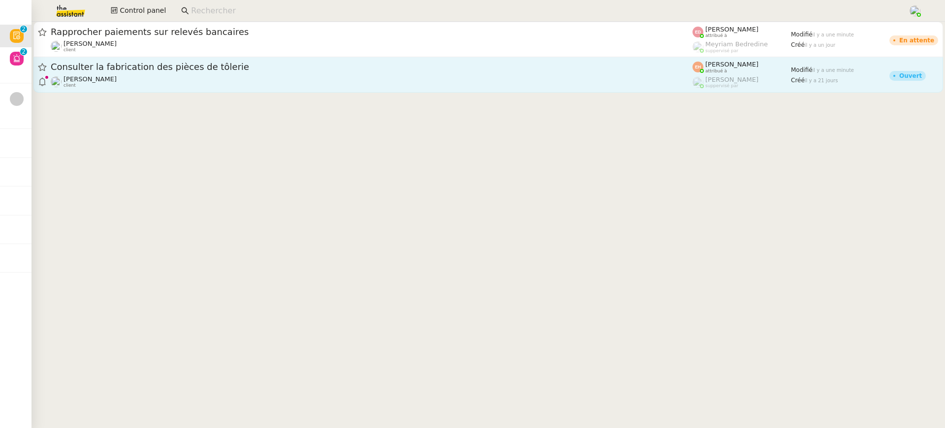
click at [428, 79] on div "[PERSON_NAME] client" at bounding box center [372, 81] width 642 height 13
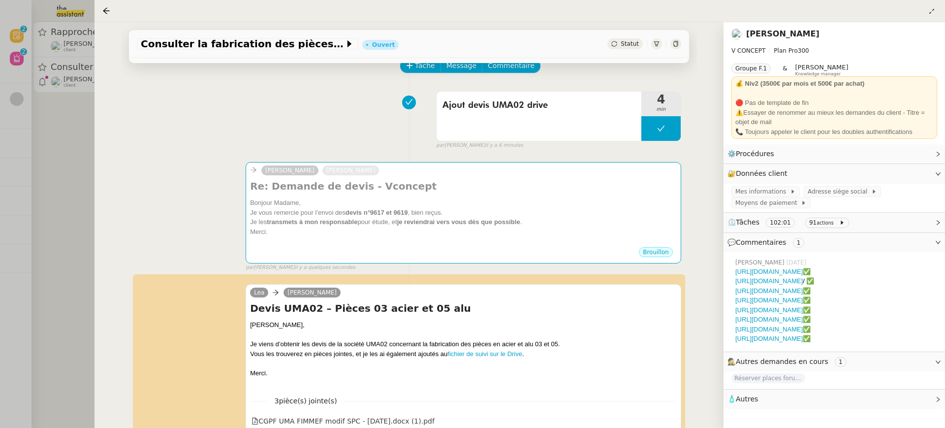
scroll to position [191, 0]
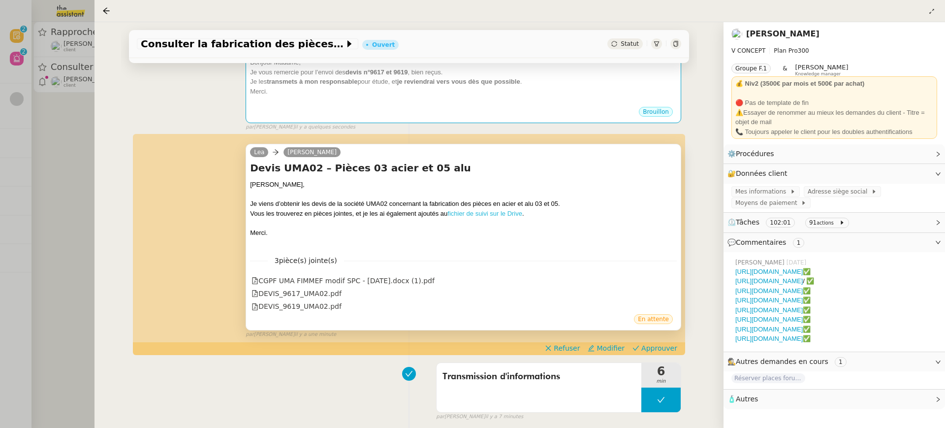
click at [486, 210] on link "fichier de suivi sur le Drive" at bounding box center [484, 213] width 75 height 7
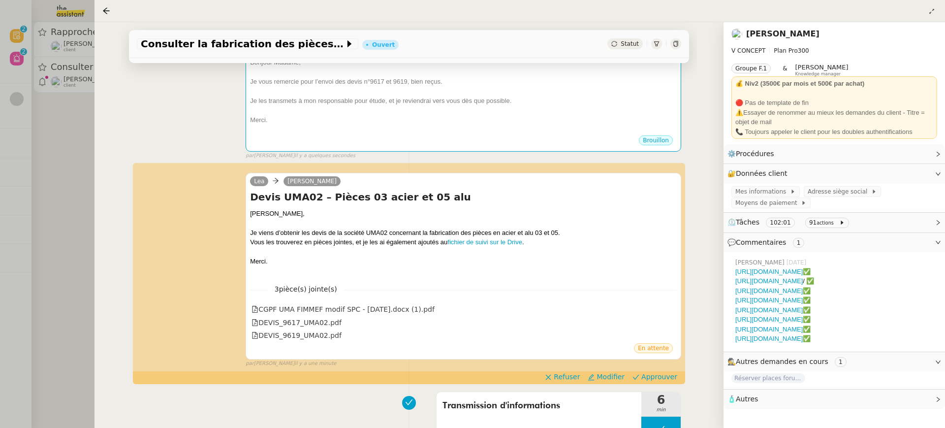
click at [90, 15] on div at bounding box center [472, 214] width 945 height 428
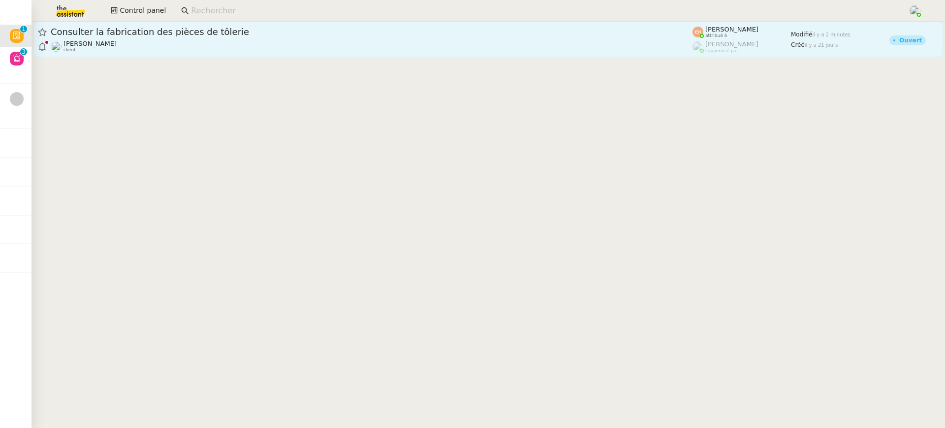
click at [155, 22] on link "Consulter la fabrication des pièces de tôlerie [PERSON_NAME] client [PERSON_NAM…" at bounding box center [487, 39] width 909 height 35
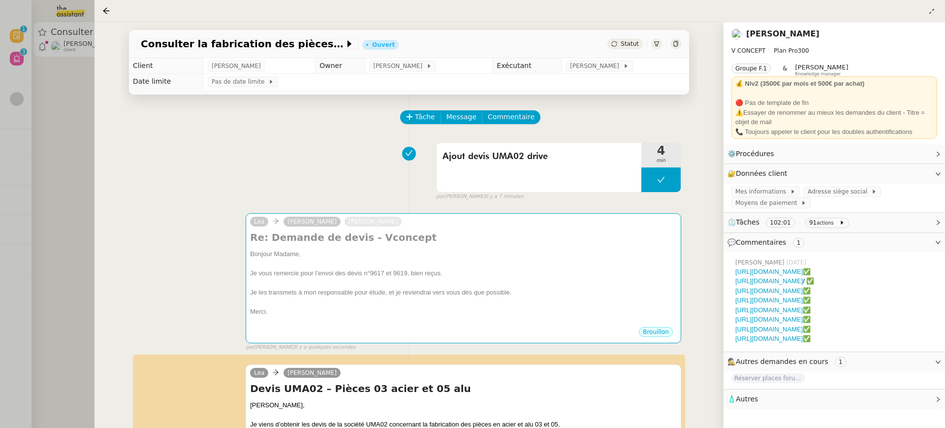
click at [20, 30] on div at bounding box center [472, 214] width 945 height 428
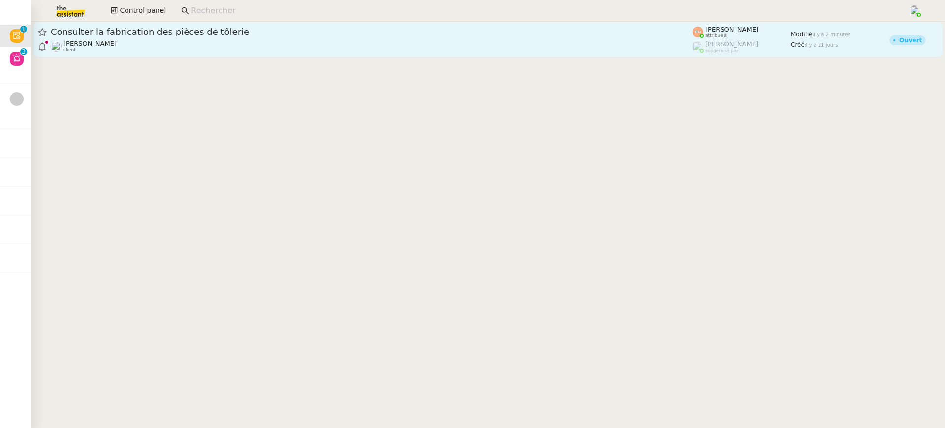
click at [185, 42] on div "[PERSON_NAME] client" at bounding box center [372, 46] width 642 height 13
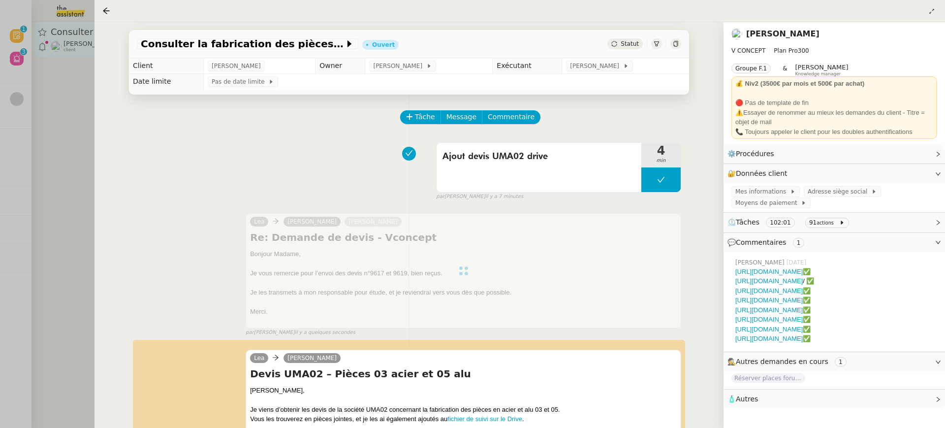
scroll to position [117, 0]
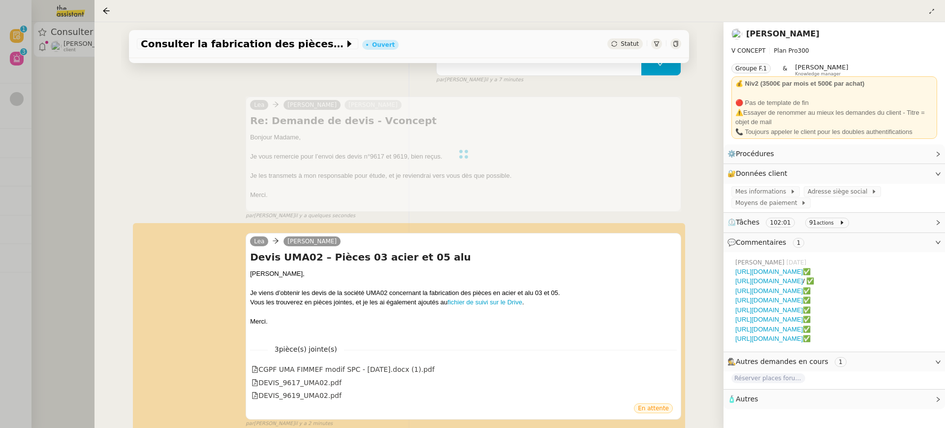
click at [78, 111] on div at bounding box center [472, 214] width 945 height 428
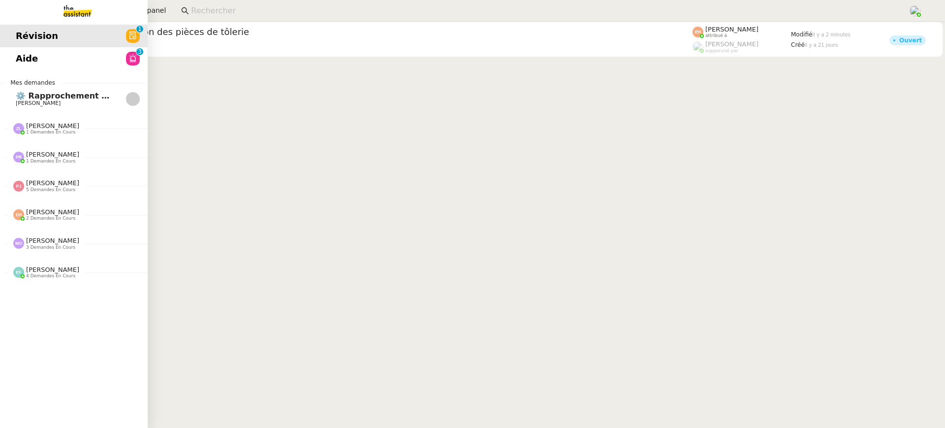
click at [29, 54] on span "Aide" at bounding box center [27, 58] width 22 height 15
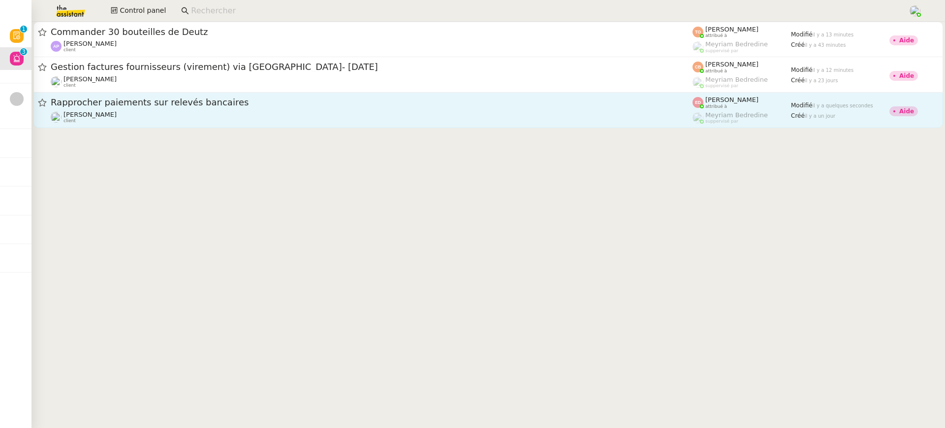
click at [509, 121] on div "[PERSON_NAME] client" at bounding box center [372, 117] width 642 height 13
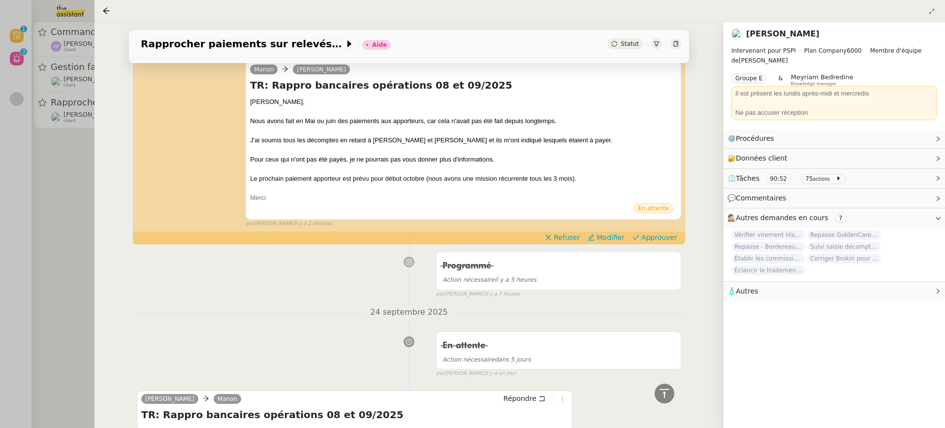
scroll to position [243, 0]
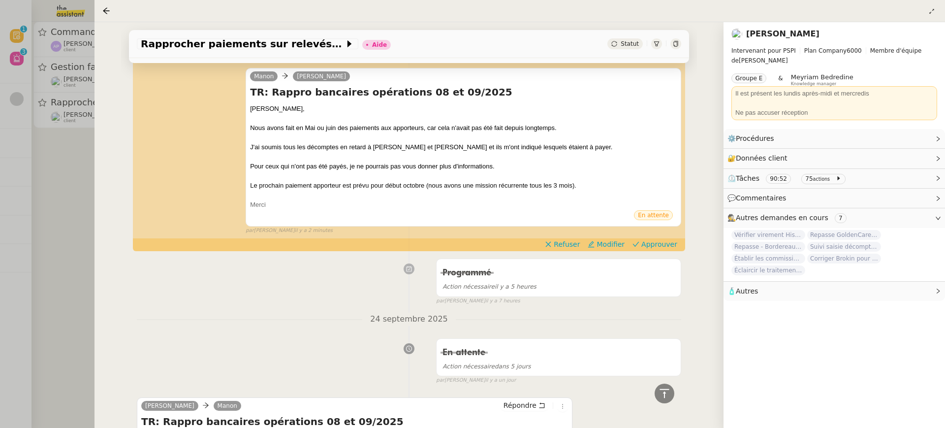
click at [12, 20] on div at bounding box center [472, 214] width 945 height 428
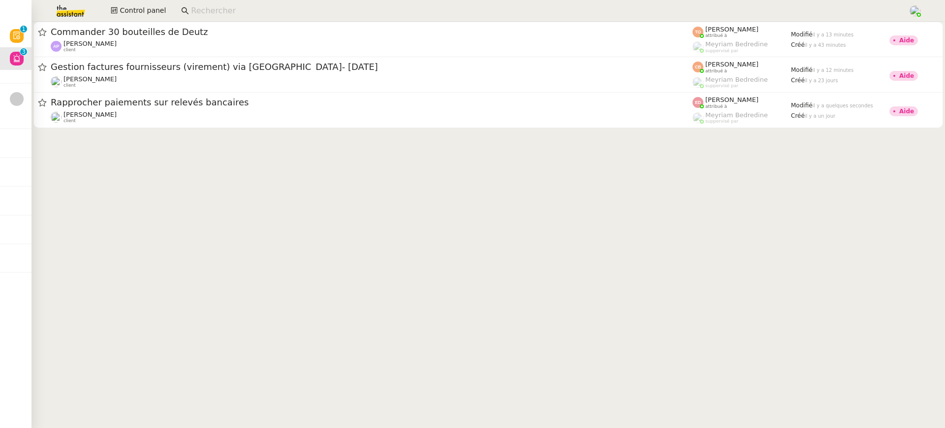
click at [79, 51] on div at bounding box center [472, 214] width 945 height 428
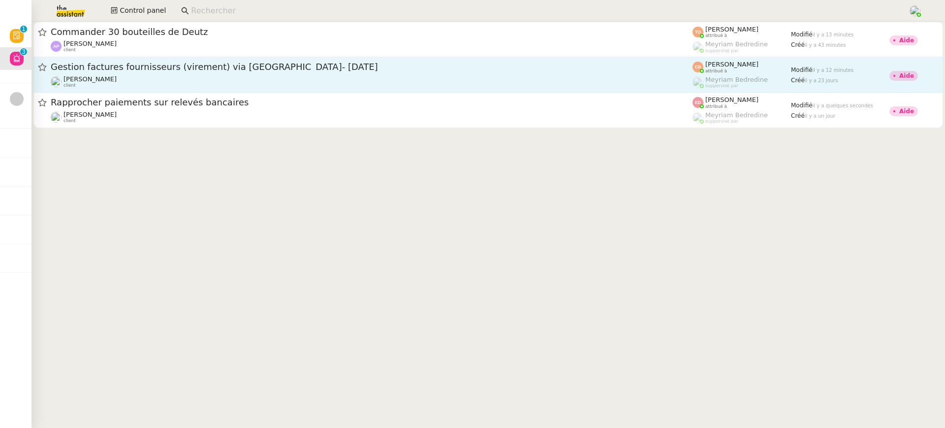
click at [147, 87] on div "[PERSON_NAME] client" at bounding box center [372, 81] width 642 height 13
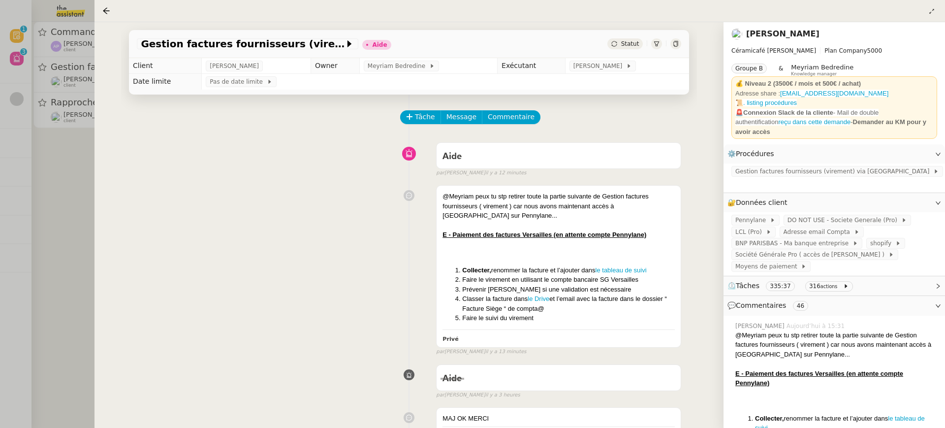
click at [81, 84] on div at bounding box center [472, 214] width 945 height 428
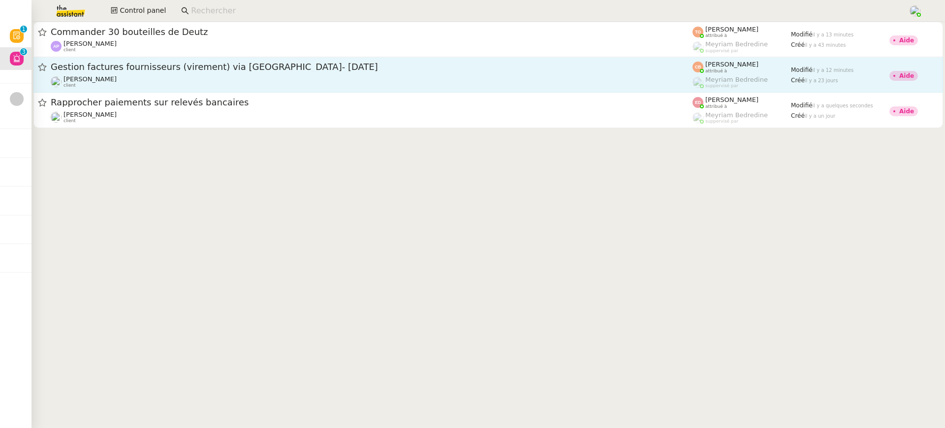
click at [135, 71] on span "Gestion factures fournisseurs (virement) via [GEOGRAPHIC_DATA]- [DATE]" at bounding box center [372, 66] width 642 height 9
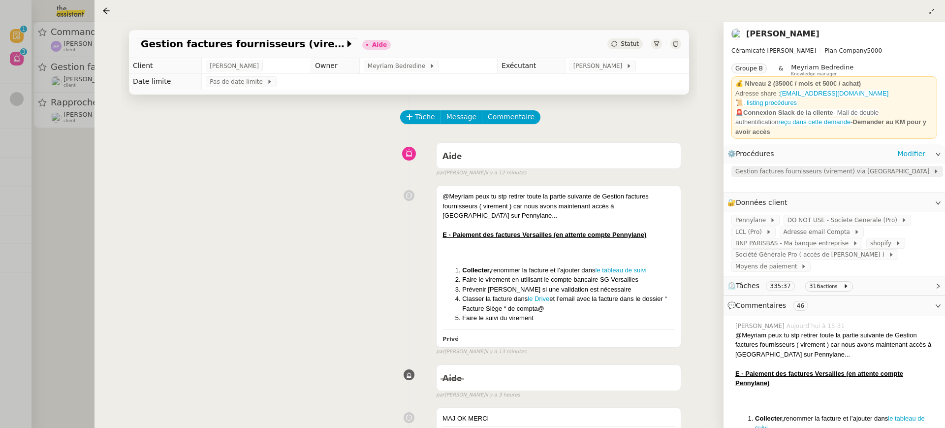
click at [774, 169] on span "Gestion factures fournisseurs (virement) via [GEOGRAPHIC_DATA]" at bounding box center [834, 171] width 198 height 10
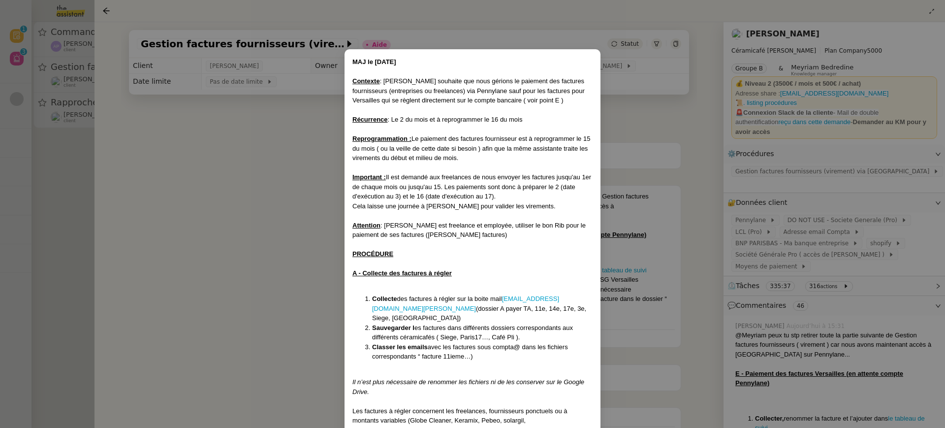
scroll to position [499, 0]
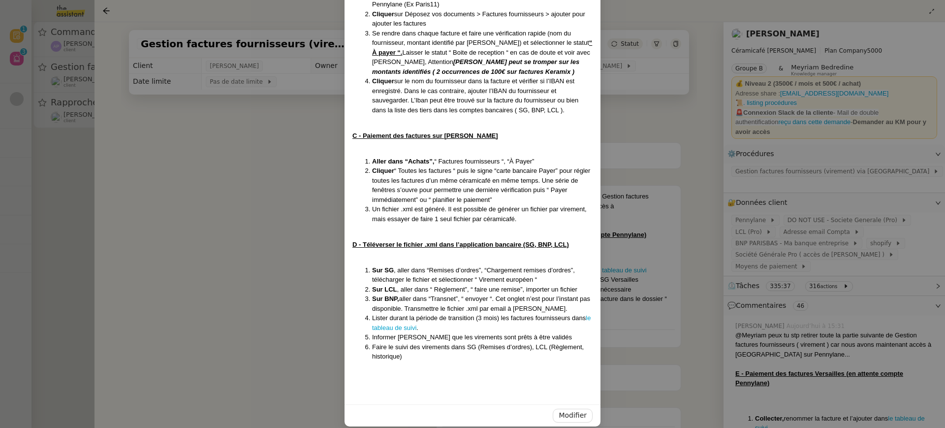
click at [646, 281] on nz-modal-container "MAJ le [DATE] Contexte : [PERSON_NAME] souhaite que nous gérions le paiement de…" at bounding box center [472, 214] width 945 height 428
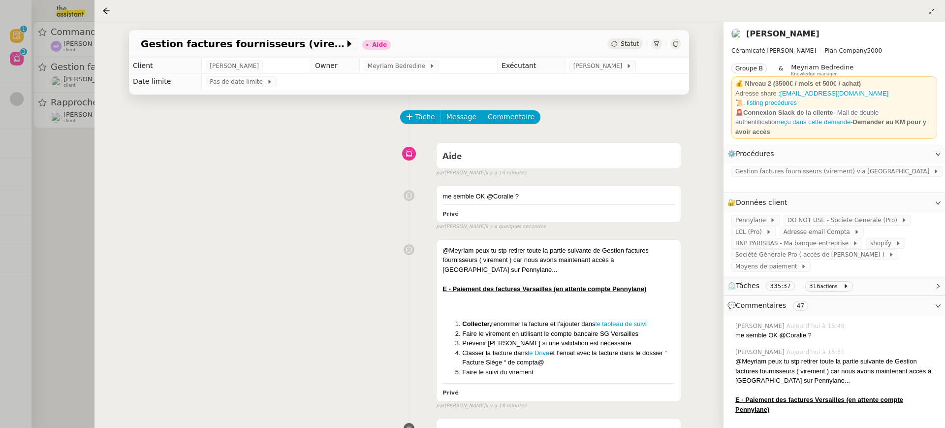
click at [50, 38] on div at bounding box center [472, 214] width 945 height 428
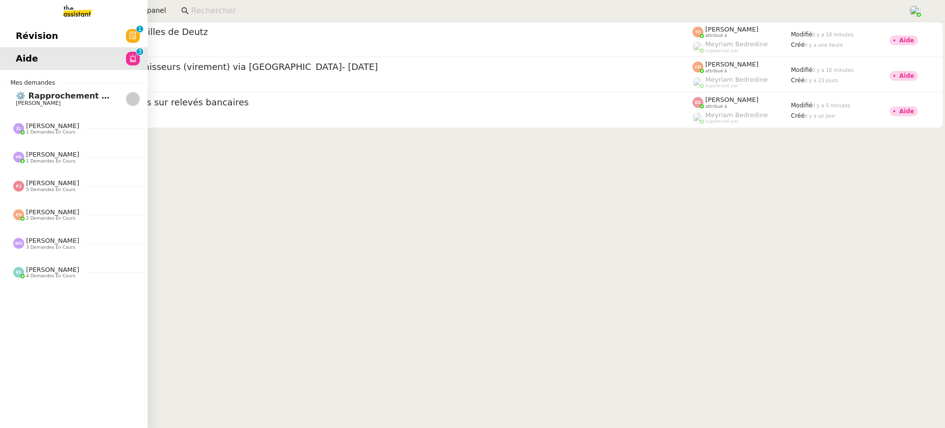
click at [27, 26] on link "Révision 0 1 2 3 4 5 6 7 8 9" at bounding box center [74, 36] width 148 height 23
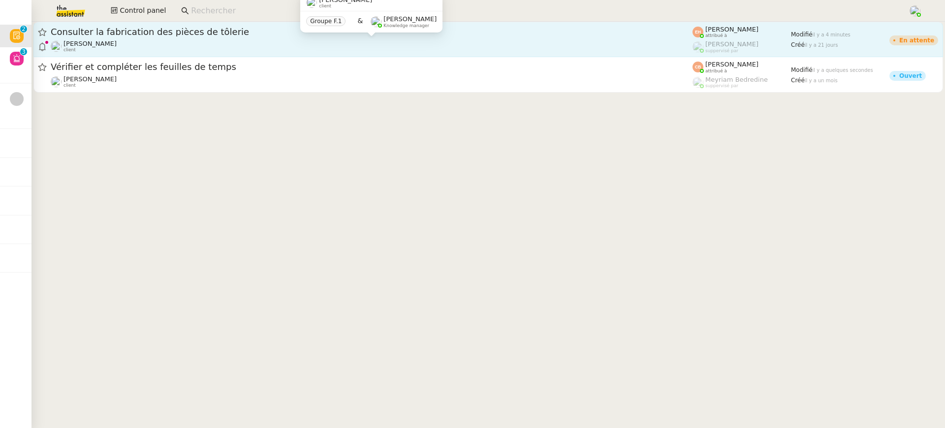
click at [258, 33] on span "Consulter la fabrication des pièces de tôlerie" at bounding box center [372, 32] width 642 height 9
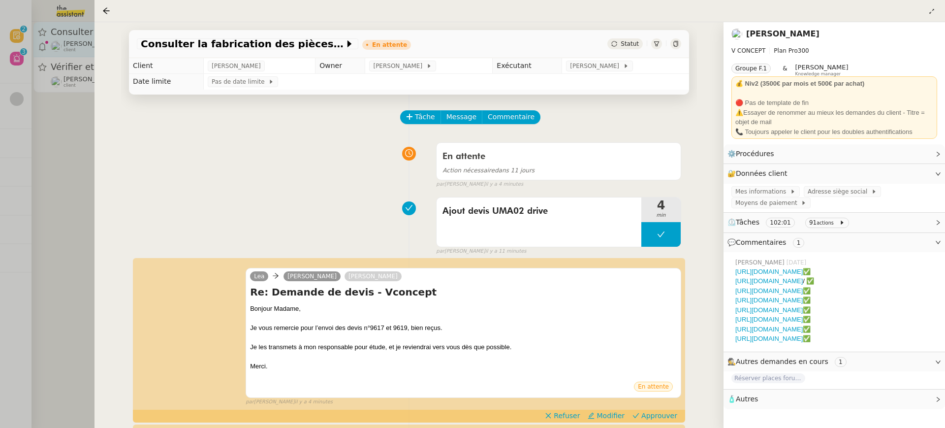
scroll to position [55, 0]
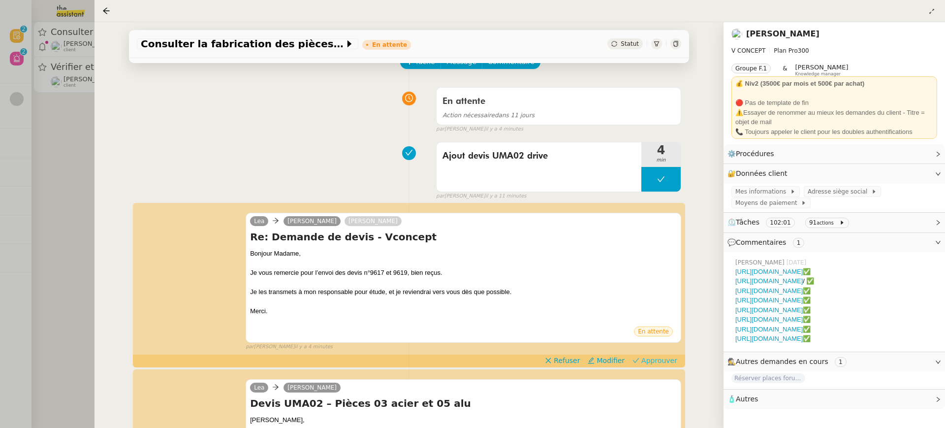
click at [673, 364] on span "Approuver" at bounding box center [659, 360] width 36 height 10
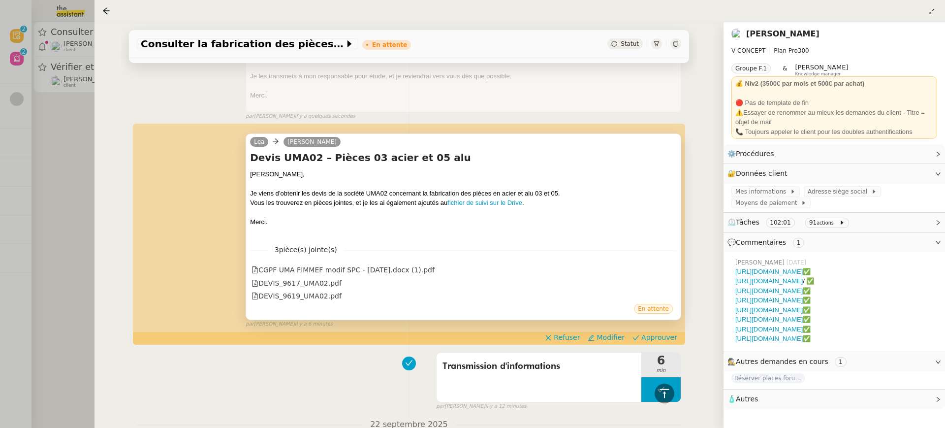
scroll to position [278, 0]
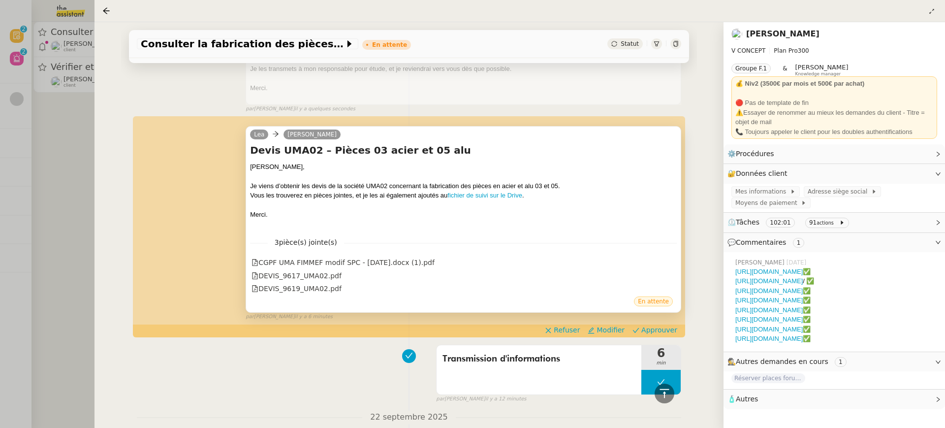
click at [502, 200] on div at bounding box center [463, 205] width 427 height 10
click at [502, 191] on link "fichier de suivi sur le Drive" at bounding box center [484, 194] width 75 height 7
click at [665, 325] on span "Approuver" at bounding box center [659, 330] width 36 height 10
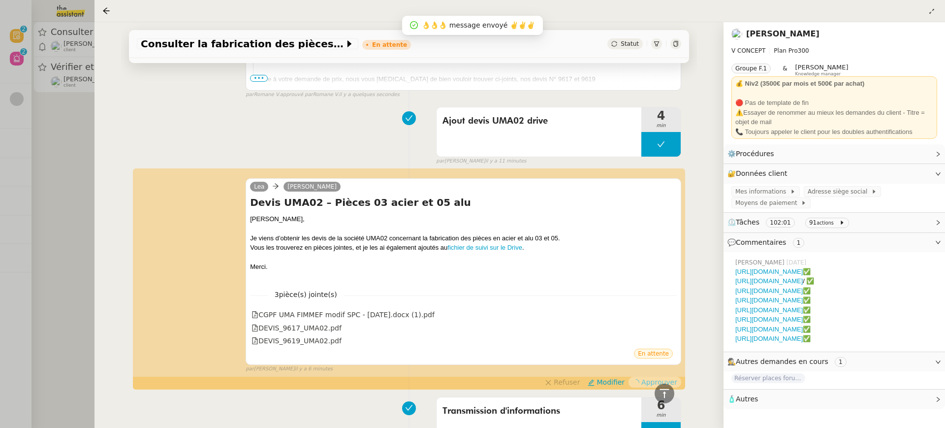
click at [44, 59] on div at bounding box center [472, 214] width 945 height 428
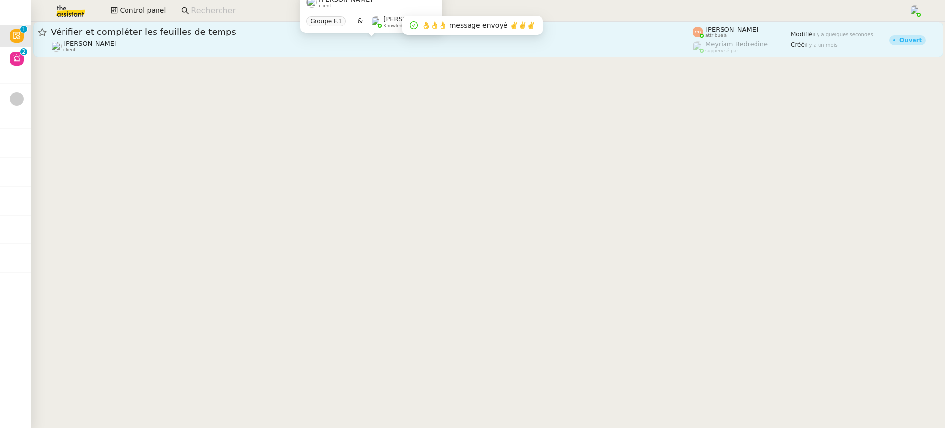
click at [135, 44] on div "Laurence de Nervaux client" at bounding box center [372, 46] width 642 height 13
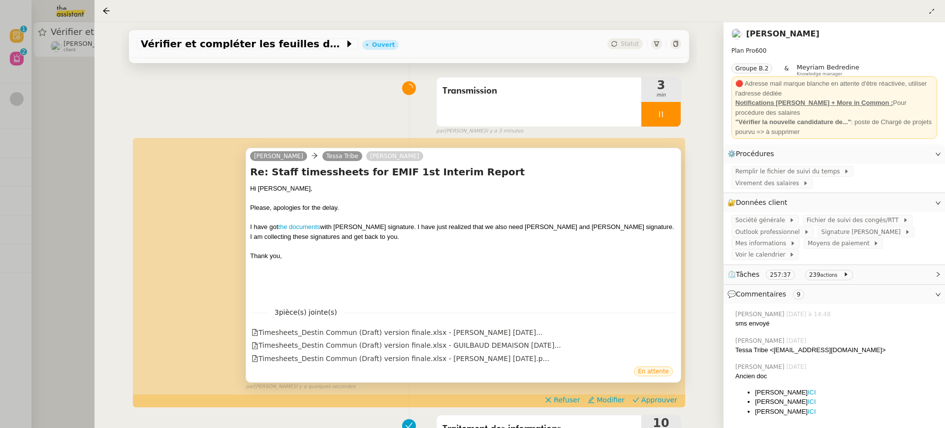
scroll to position [68, 0]
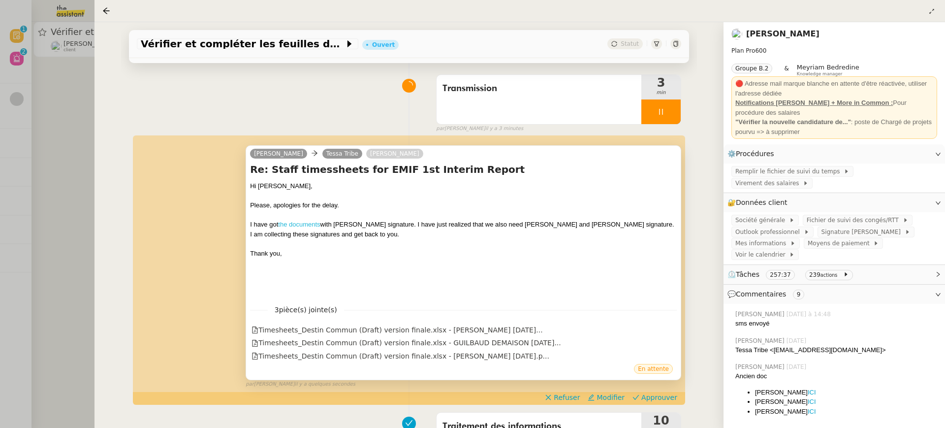
click at [318, 225] on link "the documents" at bounding box center [299, 223] width 42 height 7
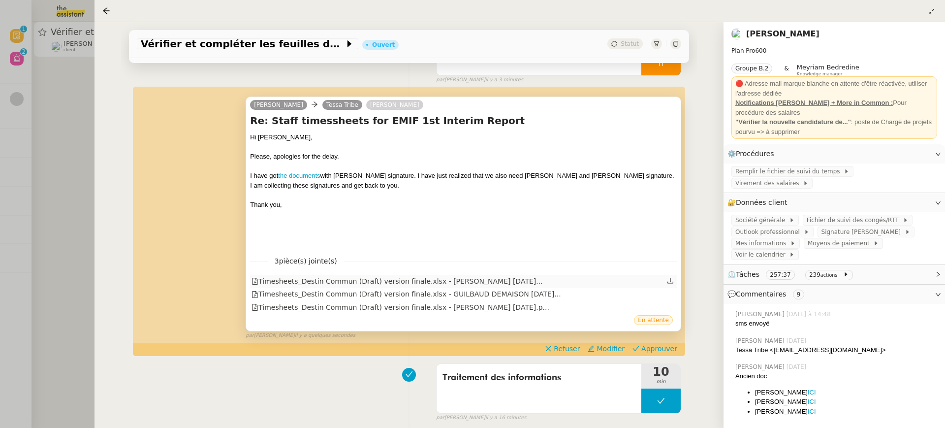
click at [515, 285] on div "Timesheets_Destin Commun (Draft) version finale.xlsx - Laurence DE NERVAUX Mar …" at bounding box center [396, 281] width 291 height 11
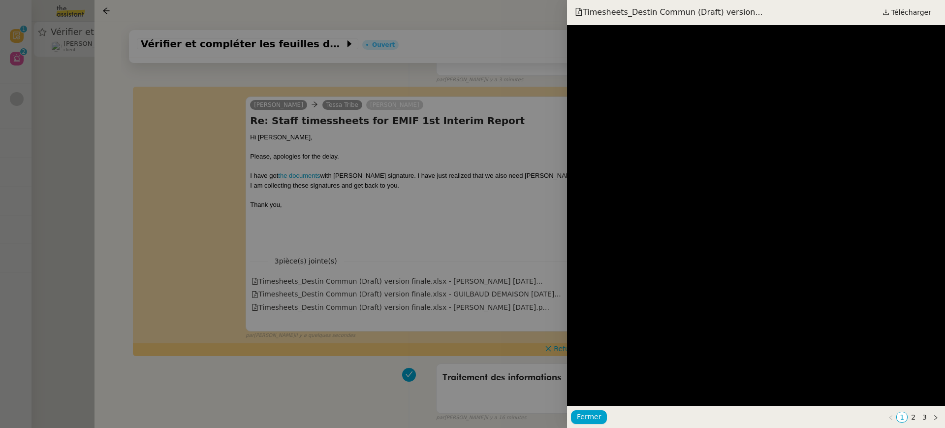
click at [517, 210] on div at bounding box center [472, 214] width 945 height 428
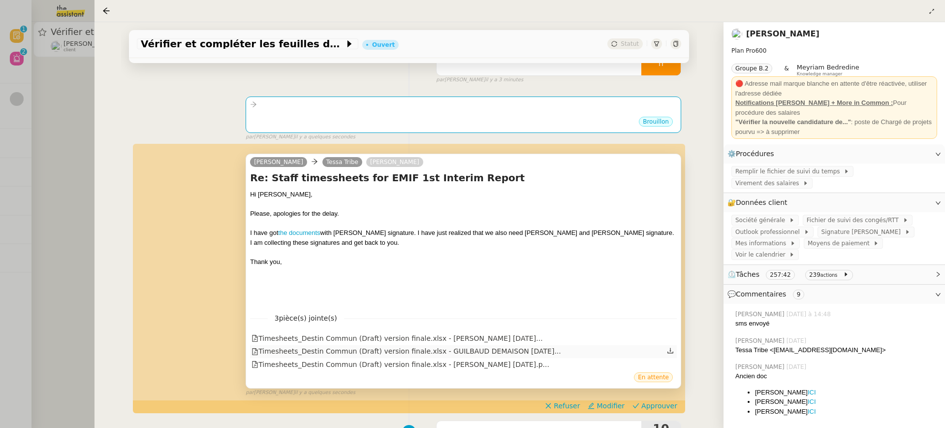
click at [526, 348] on div "Timesheets_Destin Commun (Draft) version finale.xlsx - GUILBAUD DEMAISON Oct 20…" at bounding box center [405, 350] width 309 height 11
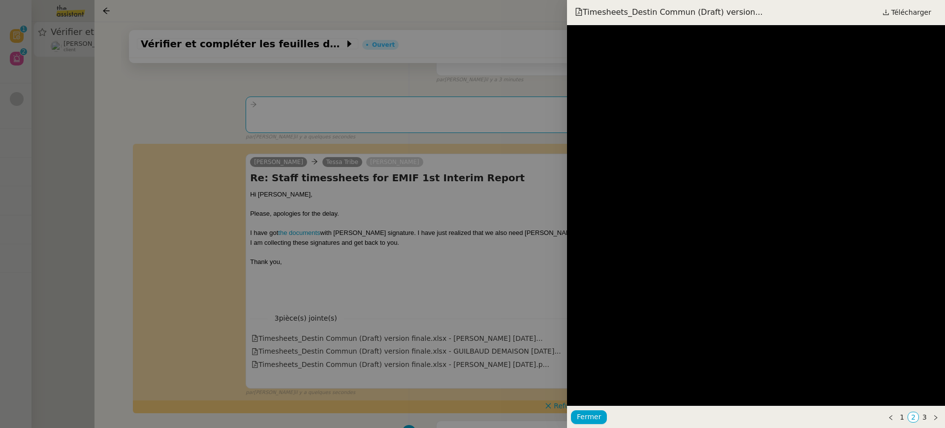
click at [526, 209] on div at bounding box center [472, 214] width 945 height 428
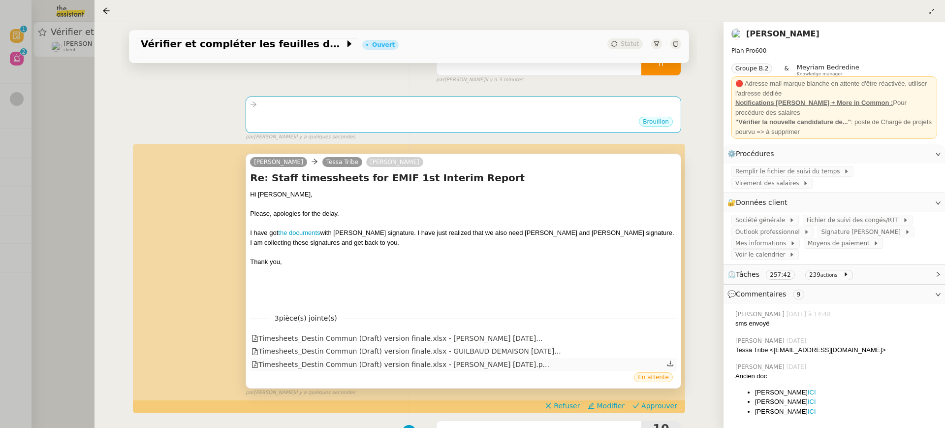
click at [525, 358] on ul "Timesheets_Destin Commun (Draft) version finale.xlsx - Laurence DE NERVAUX Mar …" at bounding box center [463, 351] width 427 height 39
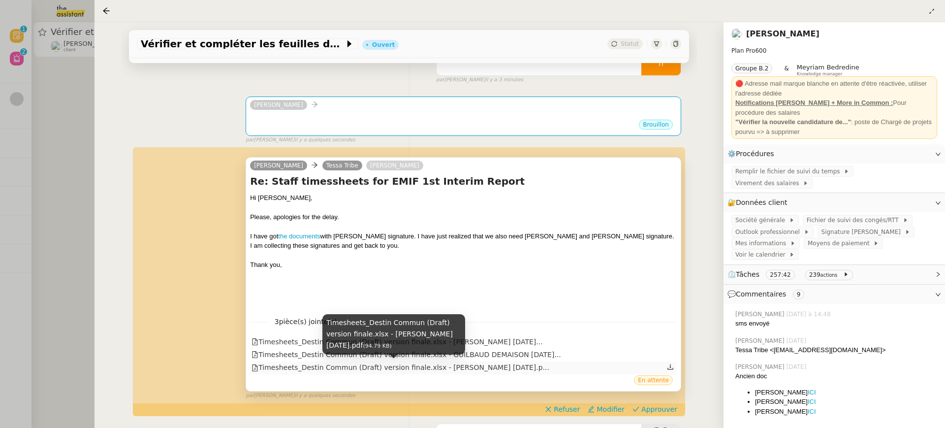
click at [529, 370] on div "Timesheets_Destin Commun (Draft) version finale.xlsx - GUERRA Tristan Dec 2024.…" at bounding box center [400, 367] width 298 height 11
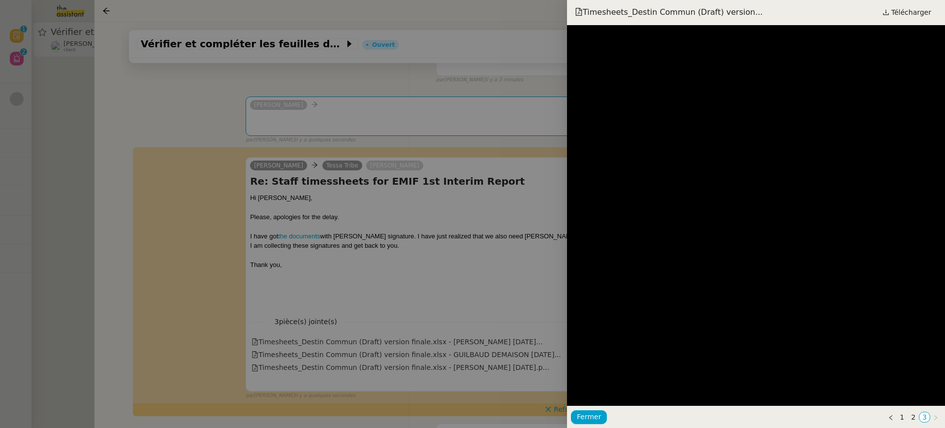
click at [500, 203] on div at bounding box center [472, 214] width 945 height 428
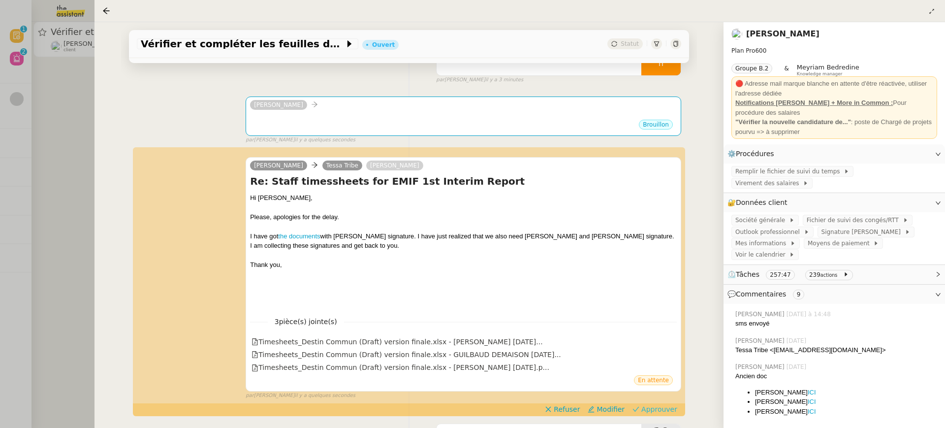
click at [657, 410] on span "Approuver" at bounding box center [659, 409] width 36 height 10
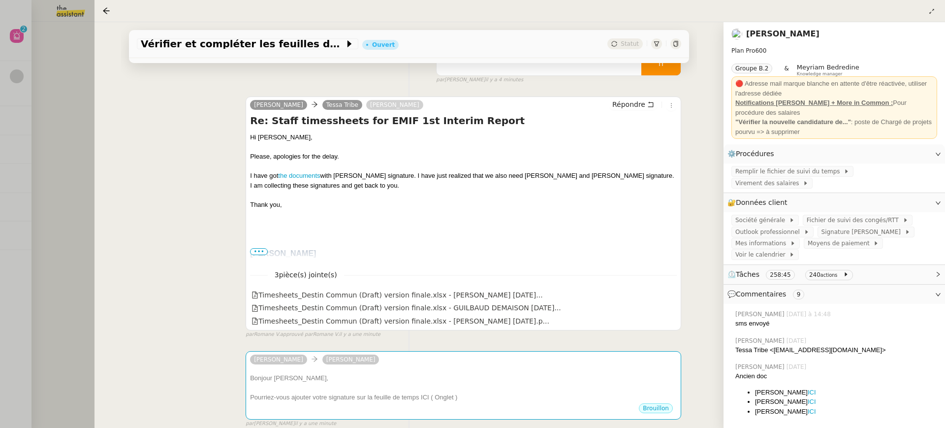
click at [61, 136] on div at bounding box center [472, 214] width 945 height 428
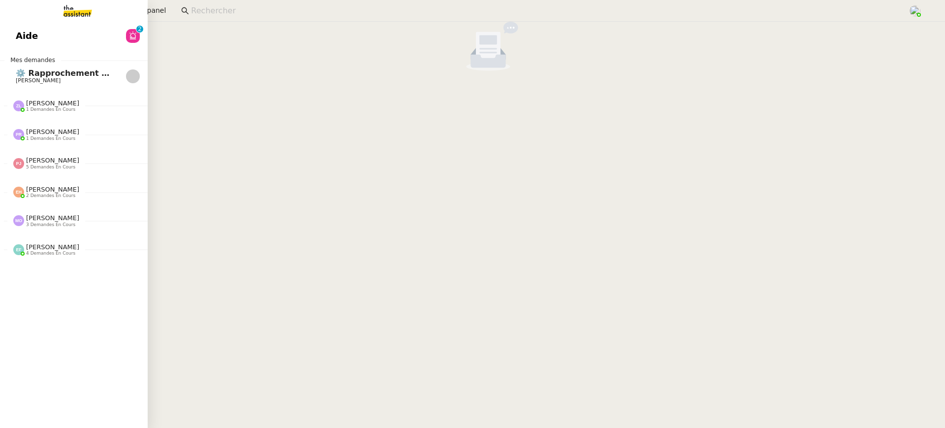
click at [5, 28] on link "Aide 0 1 2 3 4 5 6 7 8 9" at bounding box center [74, 36] width 148 height 23
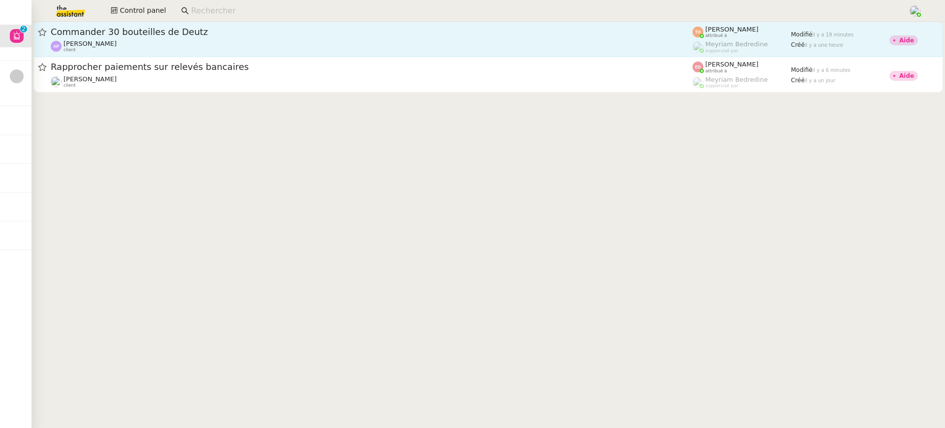
click at [160, 51] on div "[PERSON_NAME] client" at bounding box center [372, 46] width 642 height 13
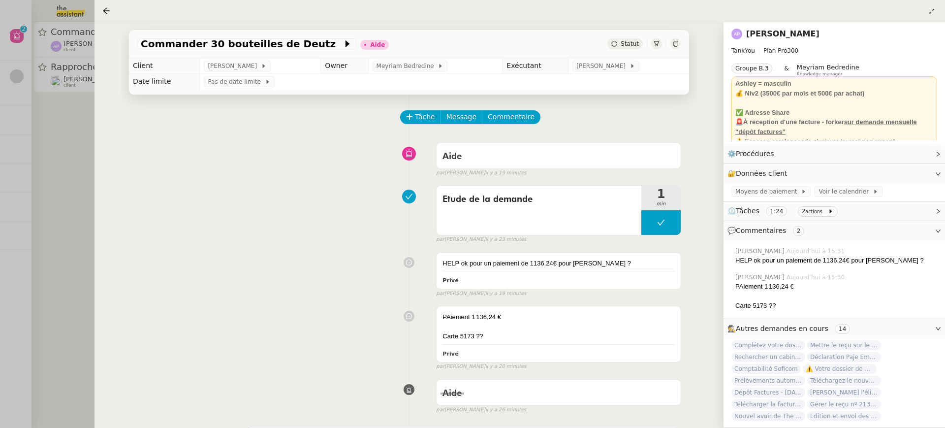
scroll to position [10, 0]
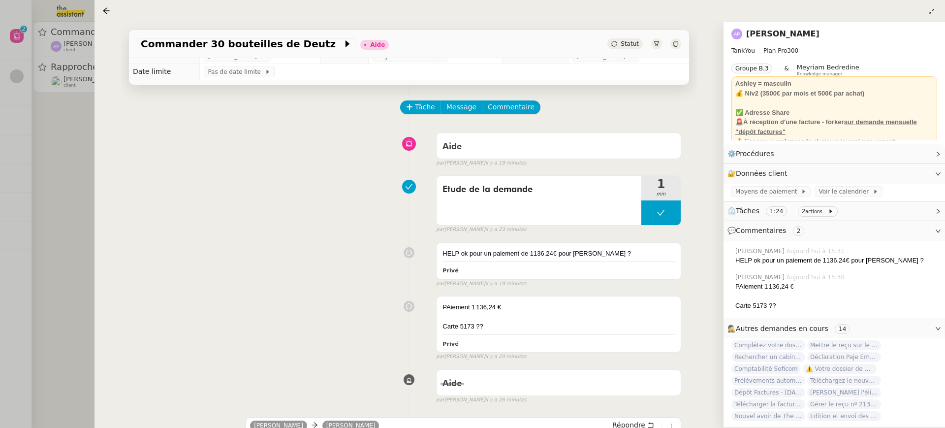
click at [674, 41] on icon at bounding box center [676, 44] width 6 height 6
drag, startPoint x: 872, startPoint y: 96, endPoint x: 739, endPoint y: 90, distance: 133.5
click at [739, 90] on div "💰 Niv2 (3500€ par mois et 500€ par achat)" at bounding box center [834, 94] width 198 height 10
copy strong "💰 Niv2 (3500€ par mois et 500€ par achat)"
click at [799, 32] on link "[PERSON_NAME]" at bounding box center [782, 33] width 73 height 9
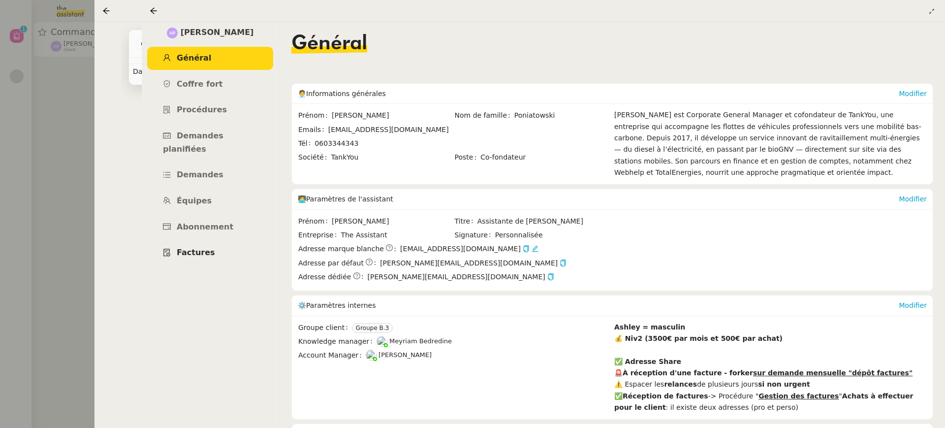
click at [223, 243] on link "Factures" at bounding box center [210, 252] width 126 height 23
click at [54, 71] on div at bounding box center [472, 214] width 945 height 428
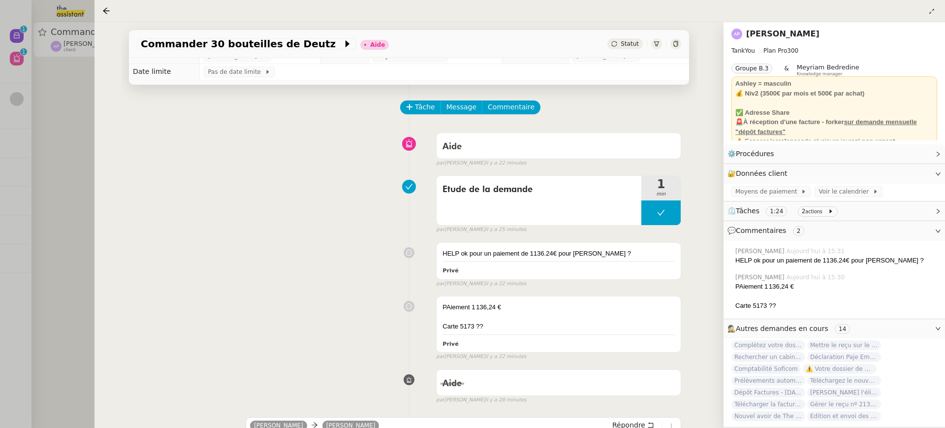
click at [54, 71] on div at bounding box center [472, 214] width 945 height 428
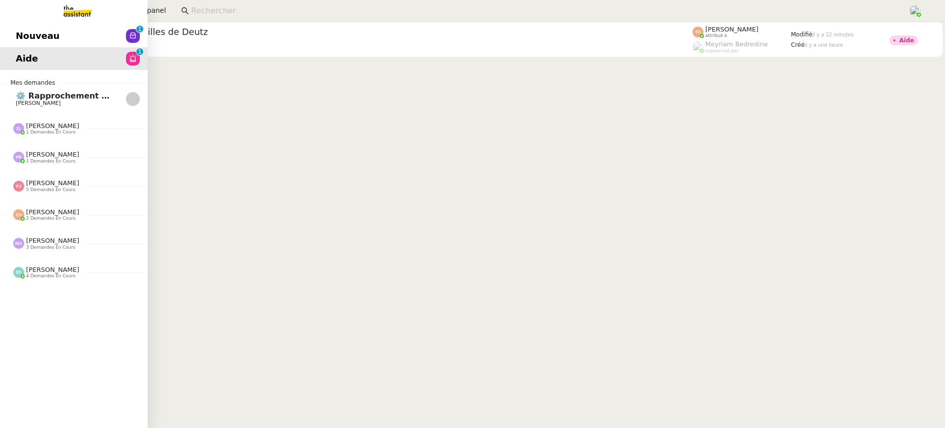
click at [29, 38] on span "Nouveau" at bounding box center [38, 36] width 44 height 15
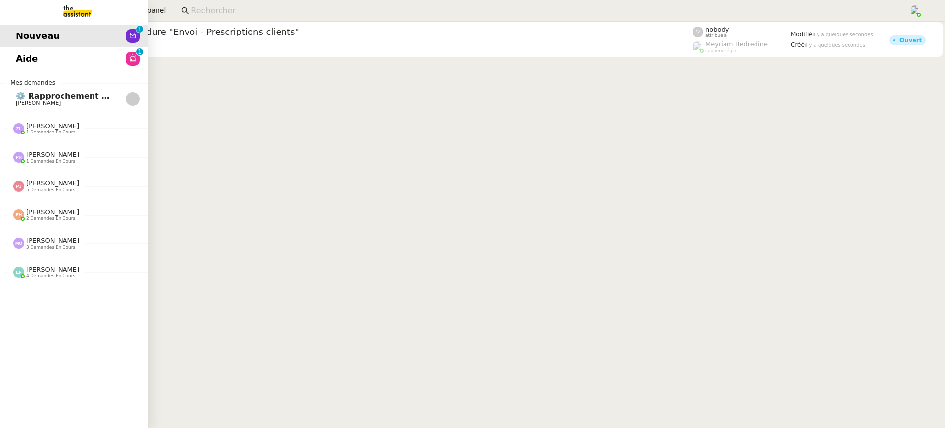
click at [13, 69] on link "Aide 0 1 2 3 4 5 6 7 8 9" at bounding box center [74, 58] width 148 height 23
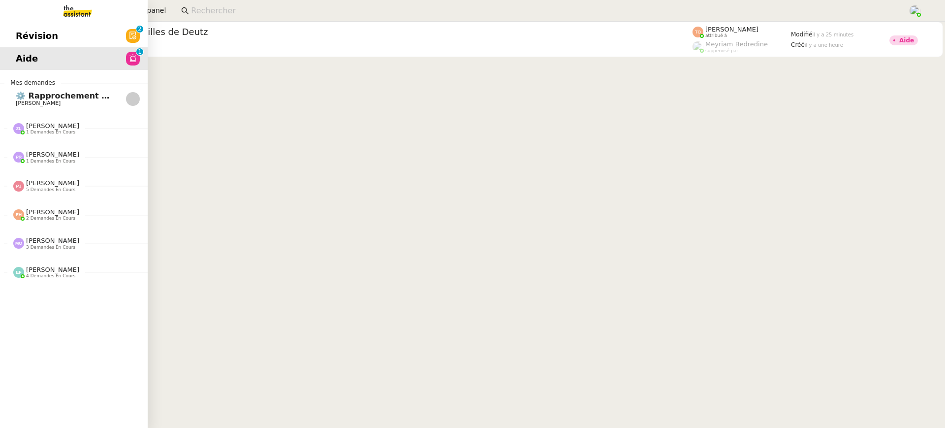
click at [38, 36] on span "Révision" at bounding box center [37, 36] width 42 height 15
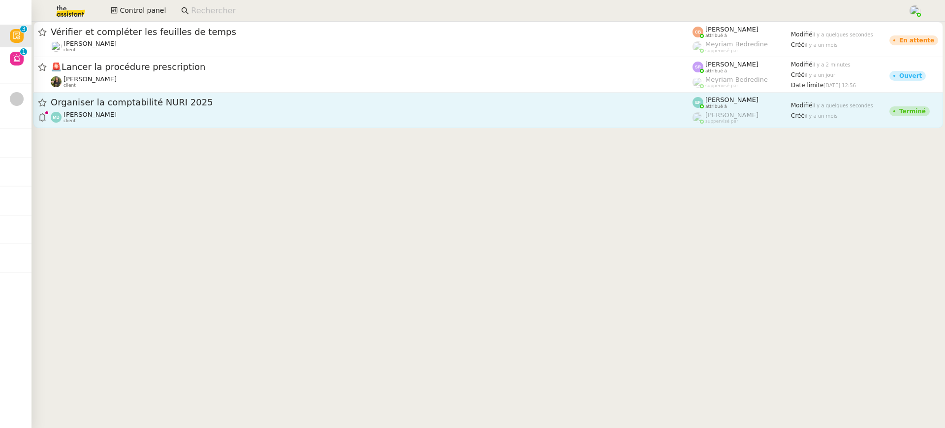
click at [209, 109] on div "Organiser la comptabilité NURI 2025 Marina Barthelemy client" at bounding box center [372, 109] width 642 height 27
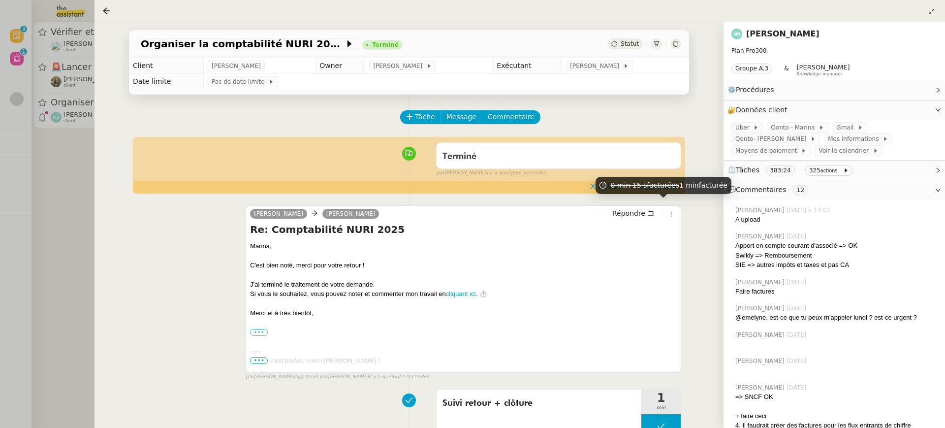
click at [670, 187] on span "facturées" at bounding box center [663, 185] width 32 height 8
click at [661, 186] on span "Approuver" at bounding box center [659, 186] width 36 height 10
click at [17, 59] on div at bounding box center [472, 214] width 945 height 428
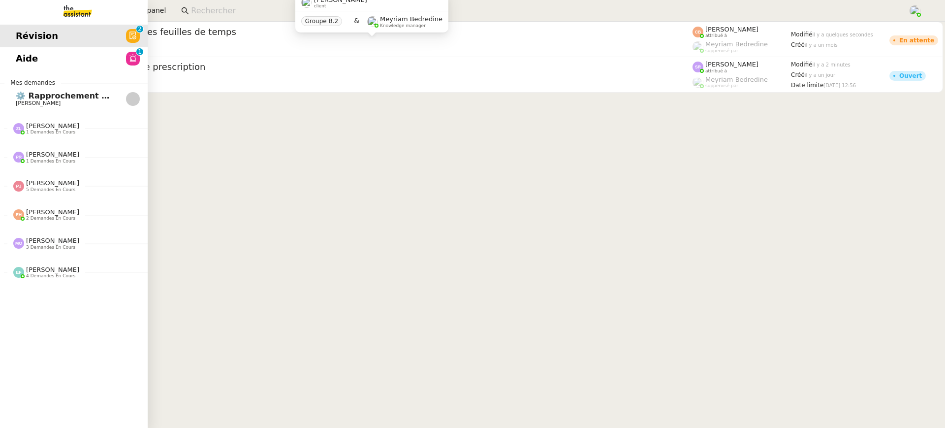
click at [14, 54] on link "Aide 0 1 2 3 4 5 6 7 8 9" at bounding box center [74, 58] width 148 height 23
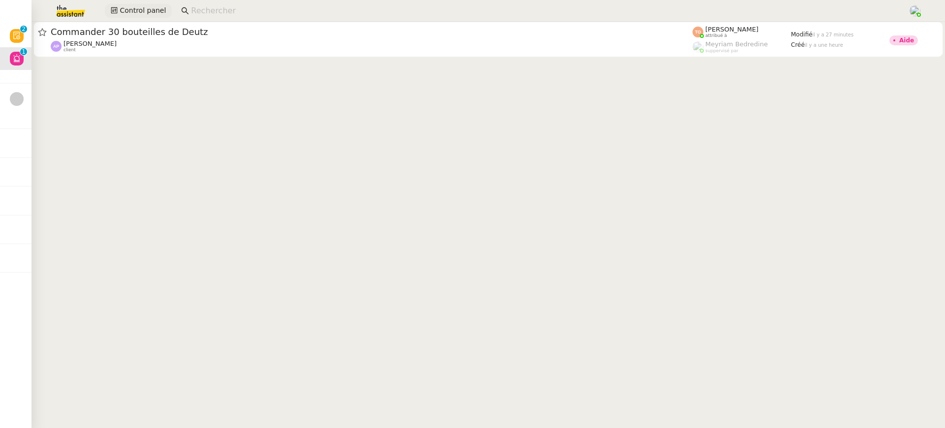
click at [120, 11] on span "Control panel" at bounding box center [143, 10] width 46 height 11
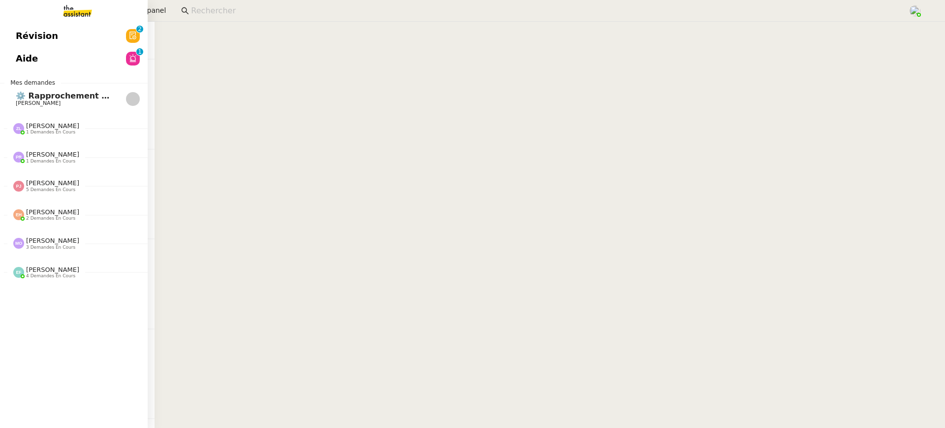
click at [16, 40] on span "Révision" at bounding box center [37, 36] width 42 height 15
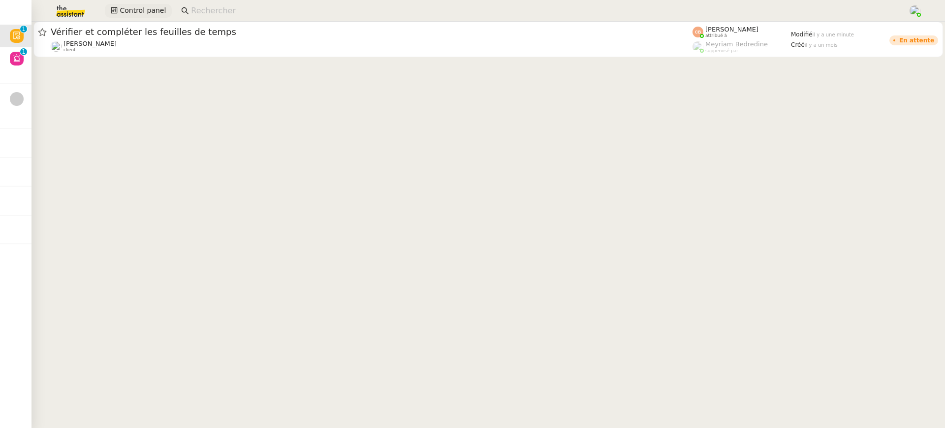
click at [123, 5] on span "Control panel" at bounding box center [143, 10] width 46 height 11
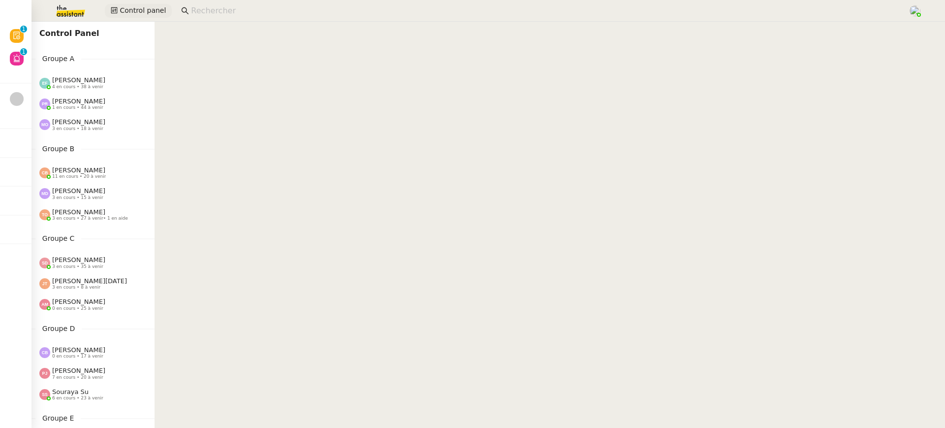
click at [123, 7] on span "Control panel" at bounding box center [143, 10] width 46 height 11
click at [75, 73] on div "Emelyne Foussier 4 en cours • 38 à venir" at bounding box center [92, 82] width 123 height 21
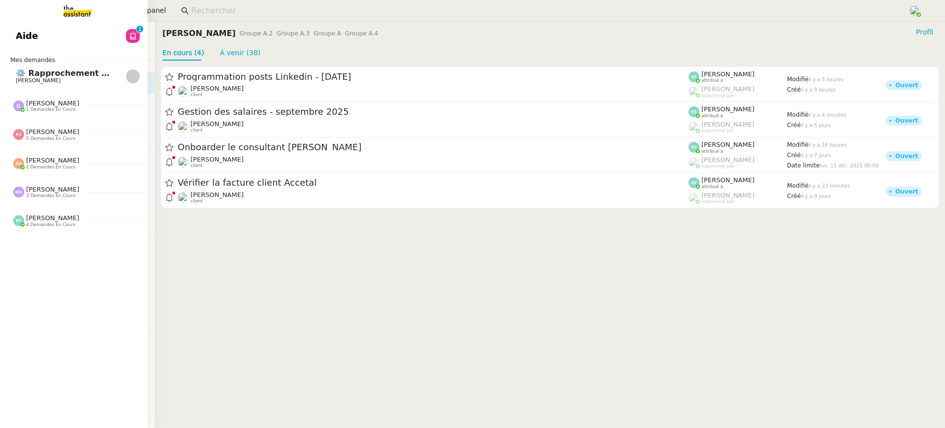
click at [29, 32] on link "Aide 0 1 2 3 4 5 6 7 8 9" at bounding box center [74, 36] width 148 height 23
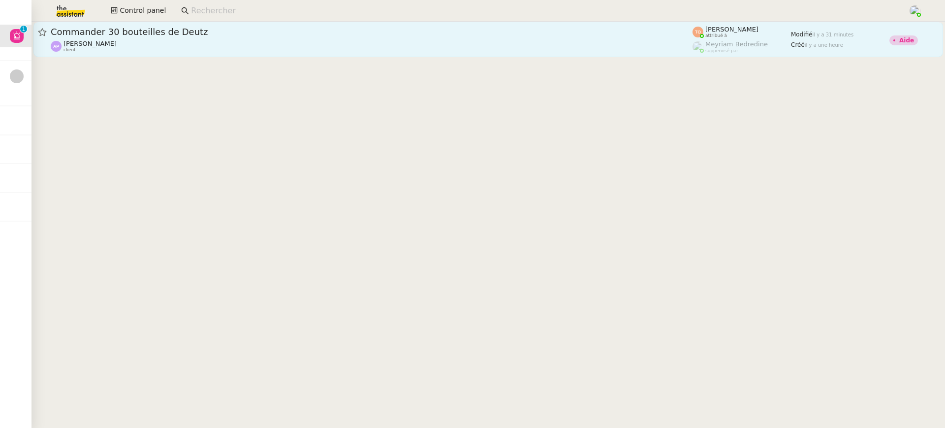
click at [253, 40] on div "Ashley Poniatowski client" at bounding box center [372, 46] width 642 height 13
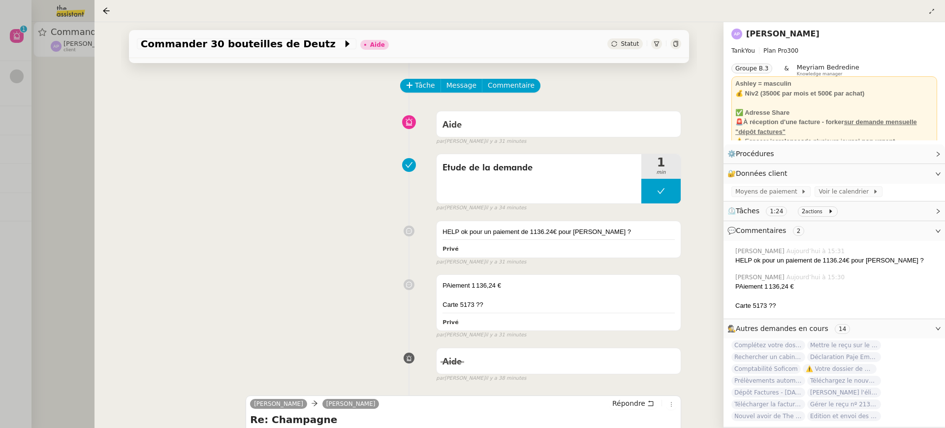
scroll to position [32, 0]
click at [19, 217] on div at bounding box center [472, 214] width 945 height 428
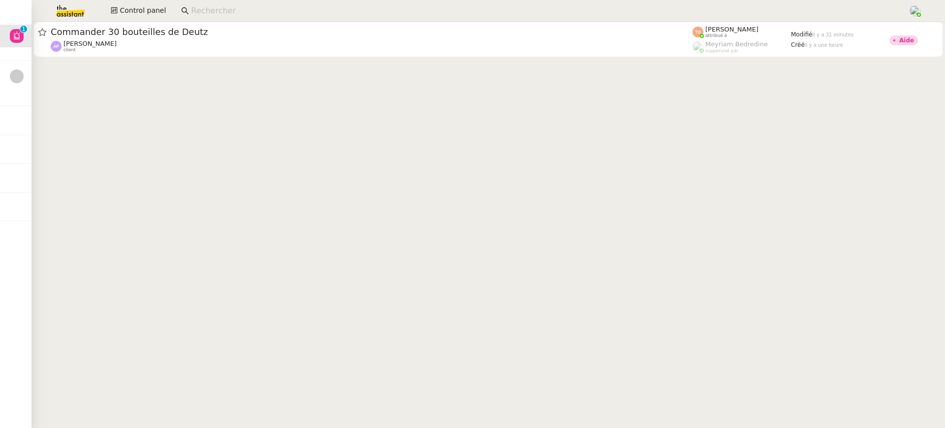
click at [152, 19] on div "Control panel" at bounding box center [472, 11] width 895 height 22
click at [151, 16] on span "Control panel" at bounding box center [143, 10] width 46 height 11
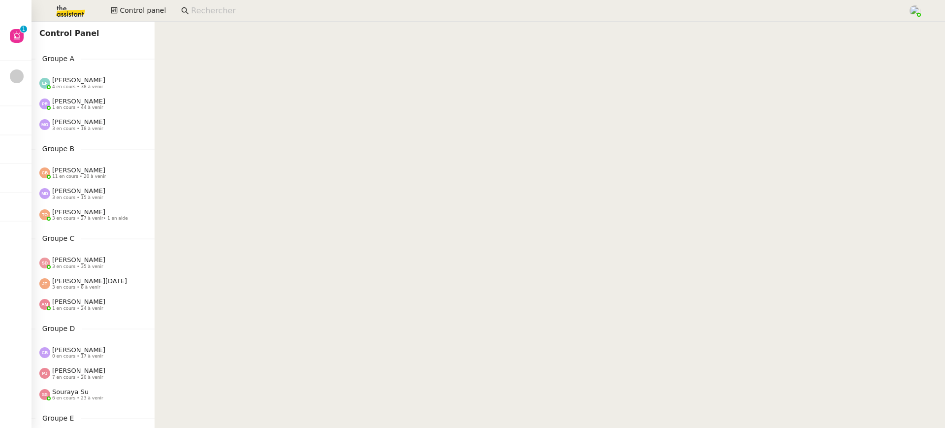
click at [102, 101] on div "Pauline Ribas 1 en cours • 44 à venir" at bounding box center [96, 103] width 115 height 13
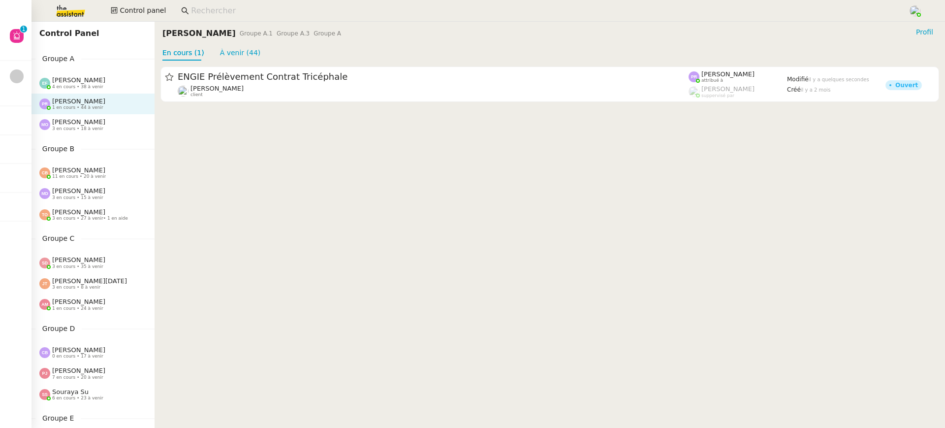
click at [114, 87] on div "Emelyne Foussier 4 en cours • 38 à venir" at bounding box center [96, 82] width 115 height 13
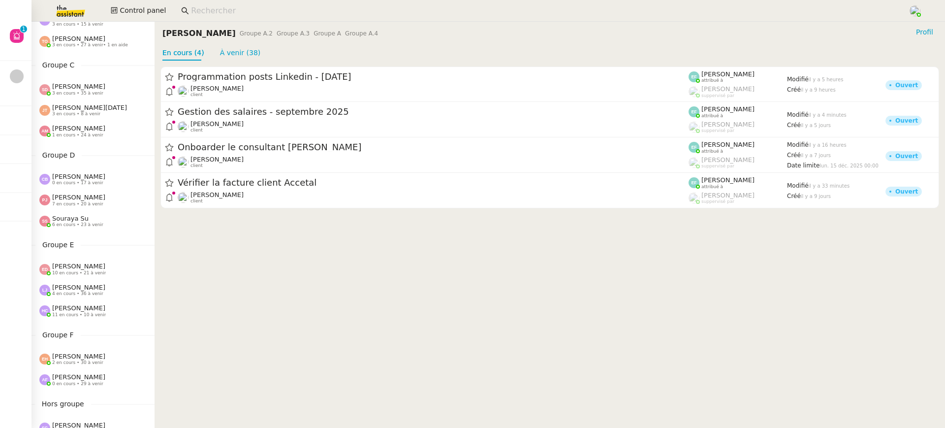
scroll to position [399, 0]
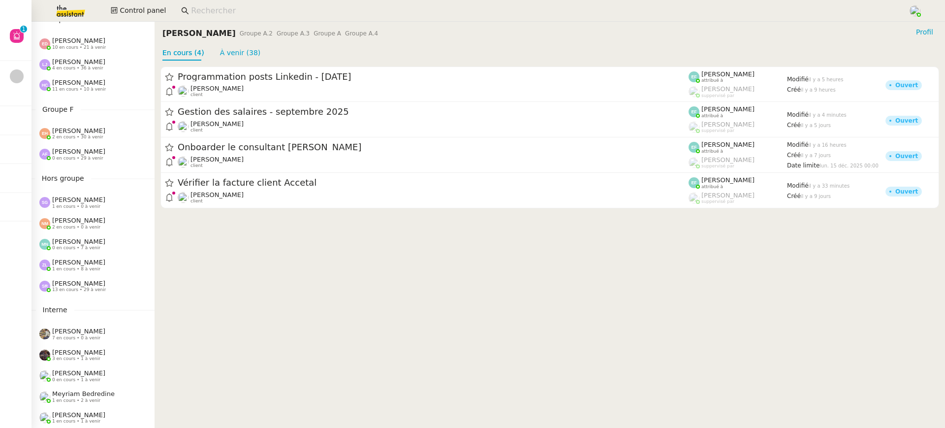
click at [99, 148] on div "Anna Florent 0 en cours • 29 à venir" at bounding box center [78, 154] width 53 height 13
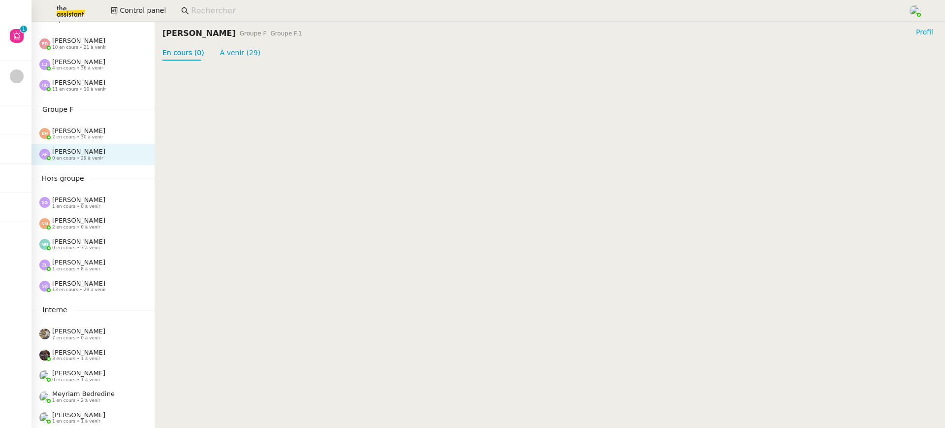
click at [96, 135] on span "2 en cours • 30 à venir" at bounding box center [77, 136] width 51 height 5
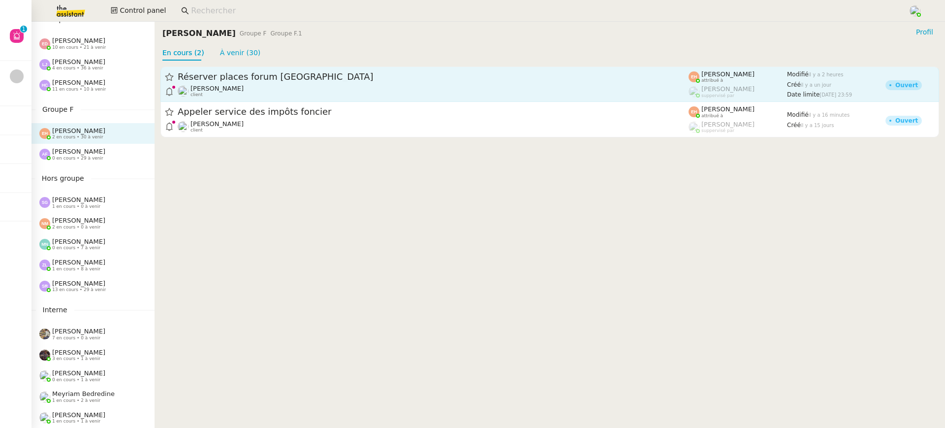
click at [269, 92] on div "Quang Tam NGUYEN client" at bounding box center [433, 91] width 511 height 13
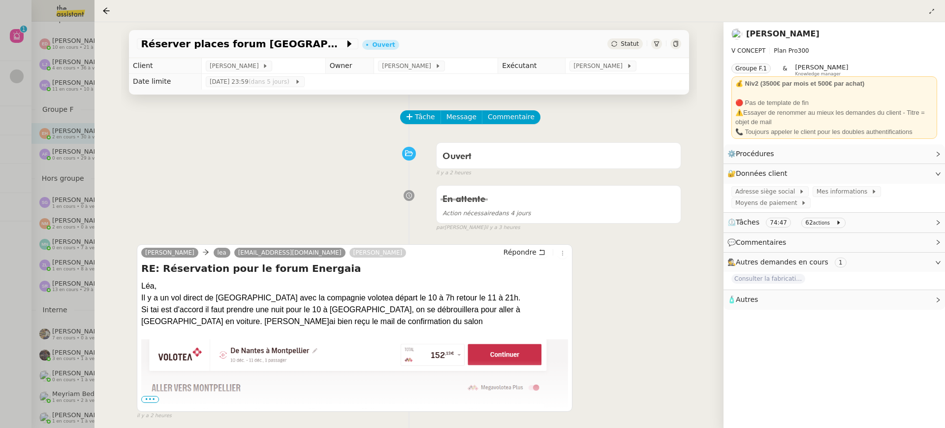
scroll to position [46, 0]
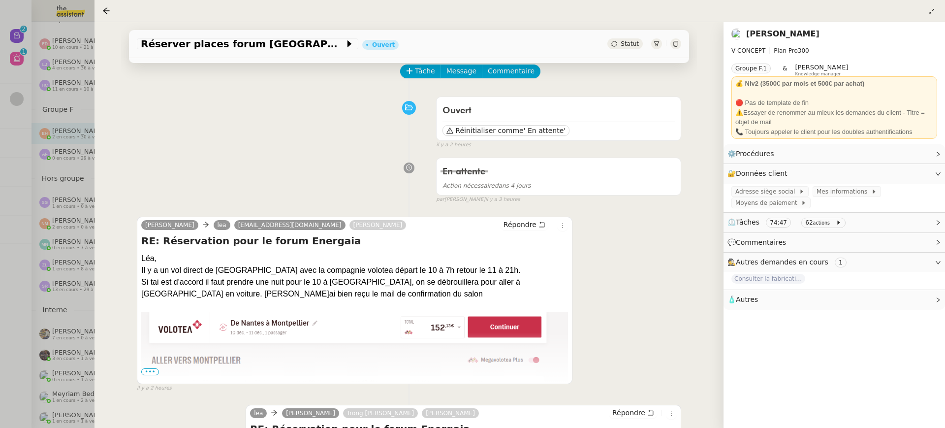
click at [22, 107] on div at bounding box center [472, 214] width 945 height 428
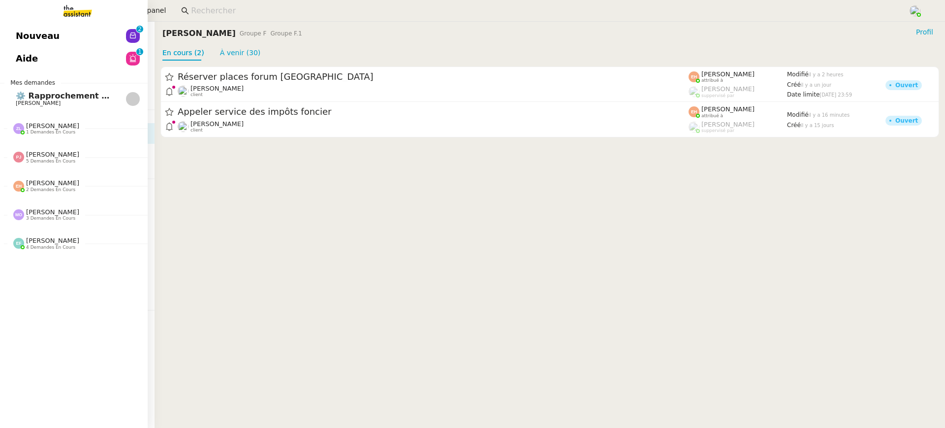
click at [25, 37] on span "Nouveau" at bounding box center [38, 36] width 44 height 15
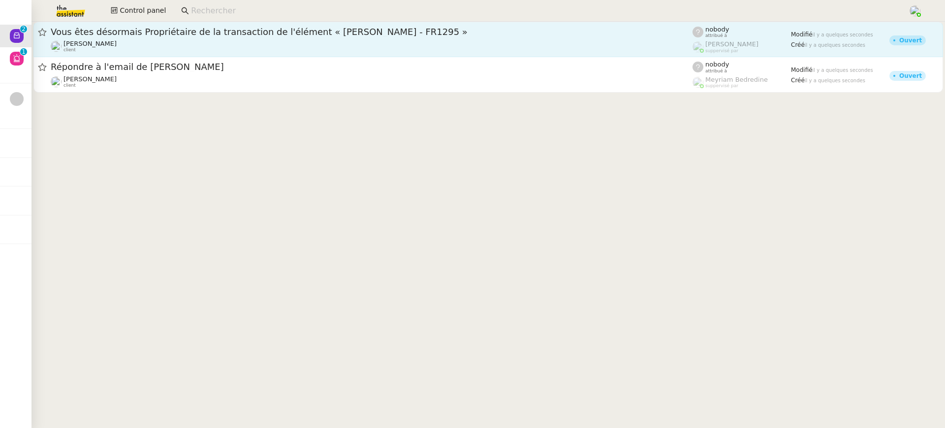
click at [309, 33] on span "Vous êtes désormais Propriétaire de la transaction de l'élément « Dom Ricchiuti…" at bounding box center [372, 32] width 642 height 9
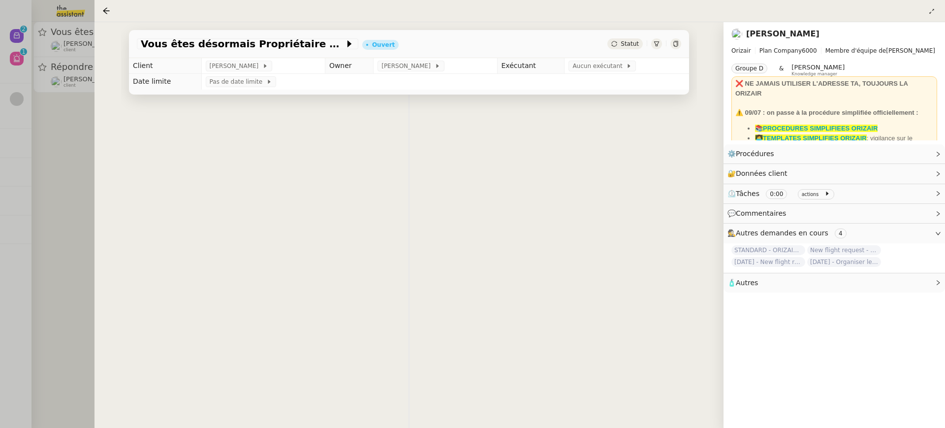
scroll to position [65, 0]
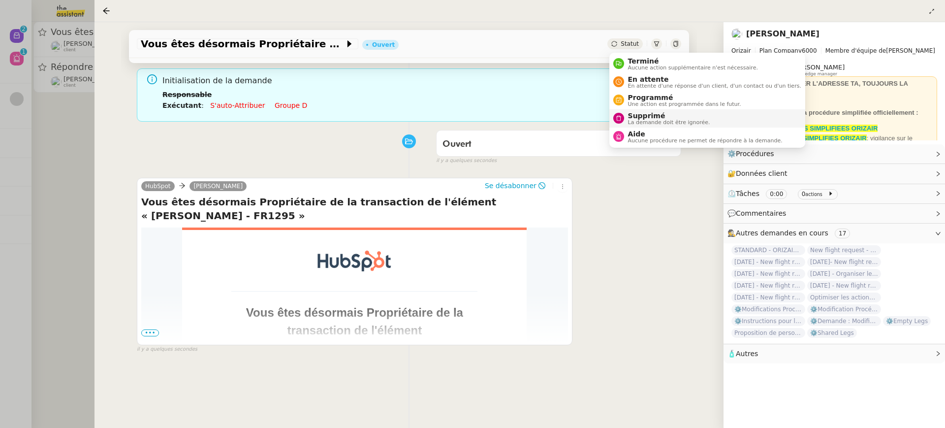
click at [648, 115] on span "Supprimé" at bounding box center [669, 116] width 82 height 8
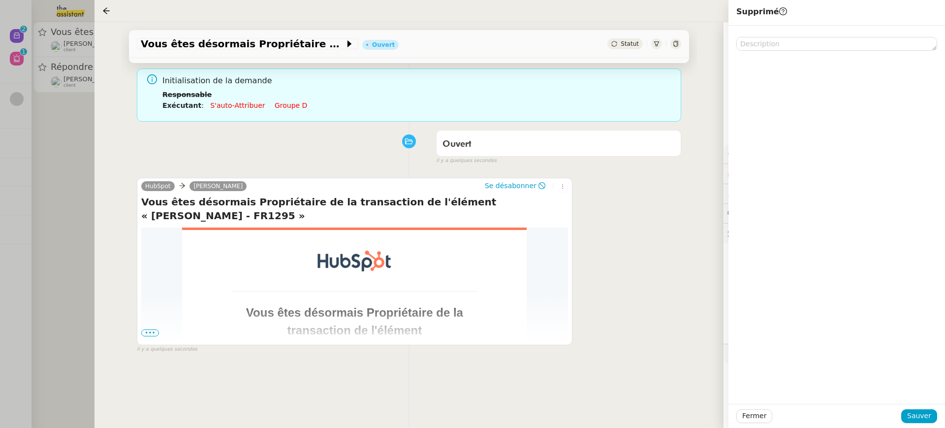
click at [924, 407] on div "Fermer Sauver" at bounding box center [836, 415] width 216 height 24
click at [924, 411] on span "Sauver" at bounding box center [919, 415] width 24 height 11
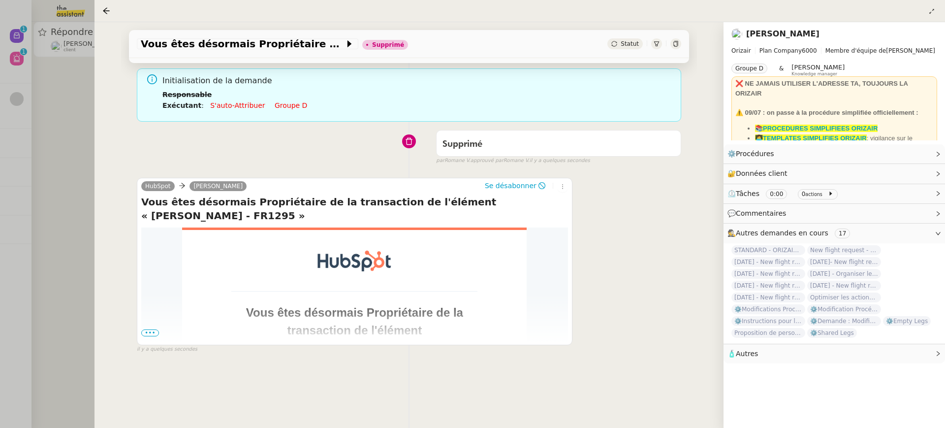
click at [84, 100] on div at bounding box center [472, 214] width 945 height 428
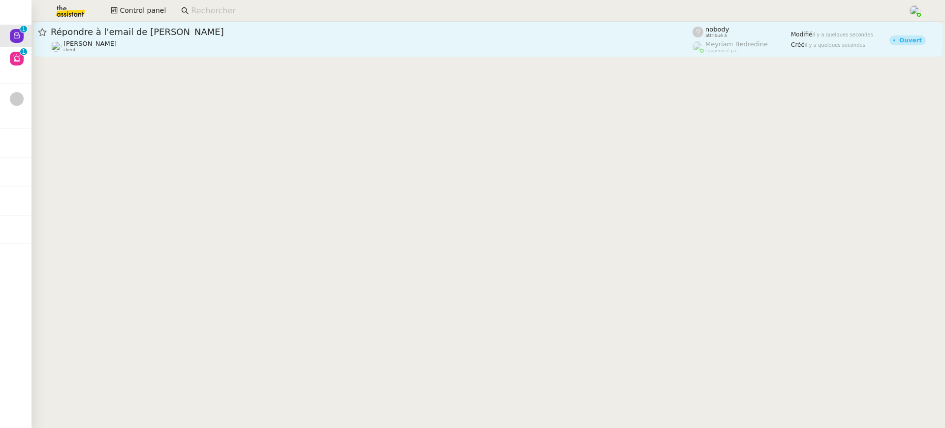
click at [136, 45] on div "Julien Decroix client" at bounding box center [372, 46] width 642 height 13
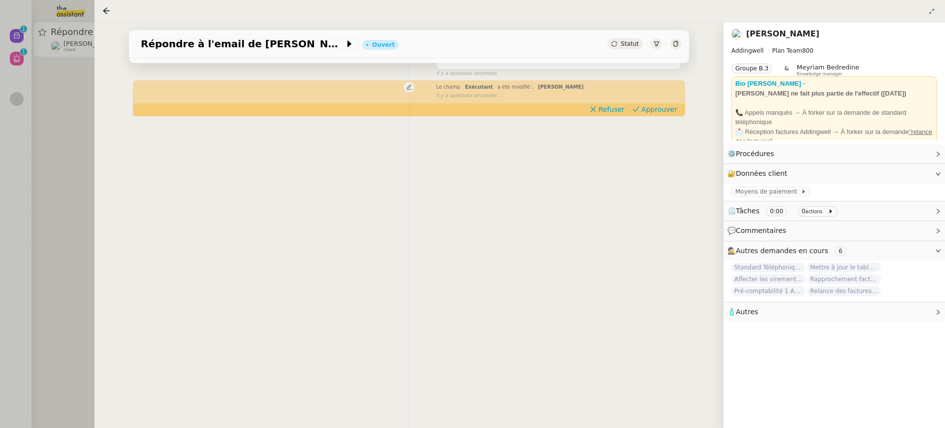
scroll to position [54, 0]
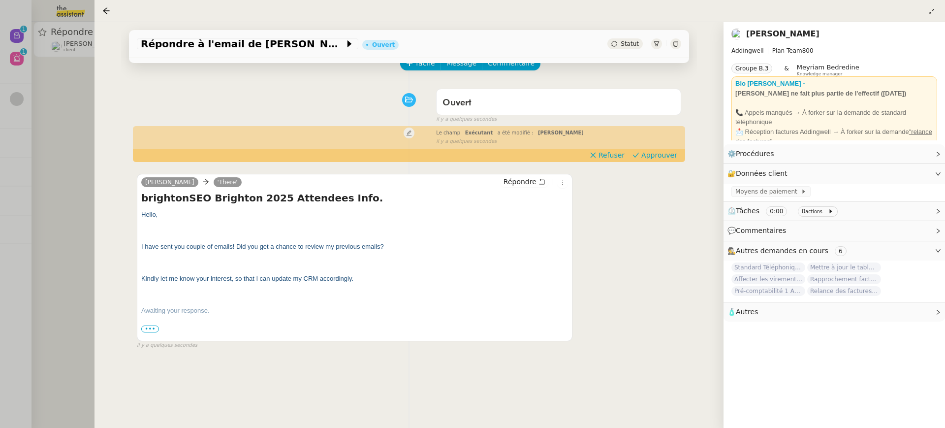
click at [79, 154] on div at bounding box center [472, 214] width 945 height 428
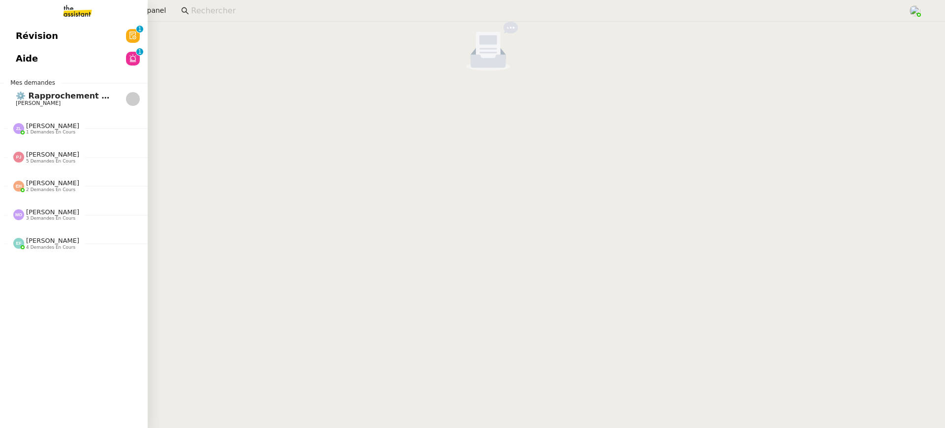
click at [15, 58] on link "Aide 0 1 2 3 4 5 6 7 8 9" at bounding box center [74, 58] width 148 height 23
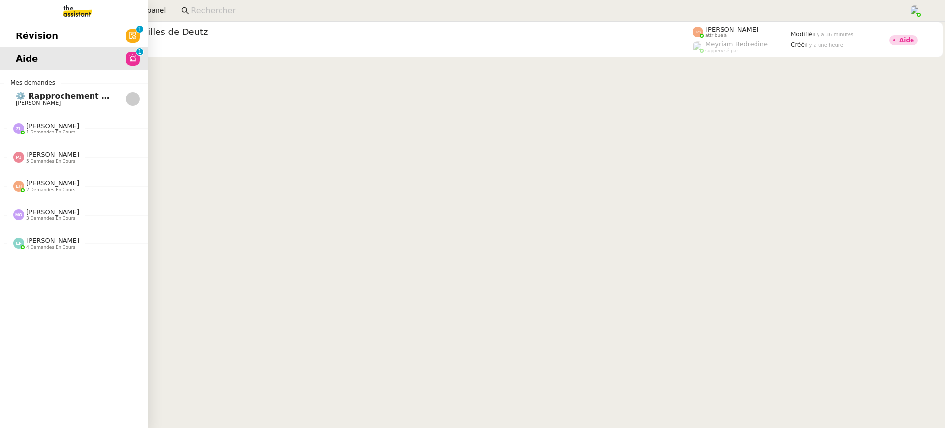
click at [36, 39] on span "Révision" at bounding box center [37, 36] width 42 height 15
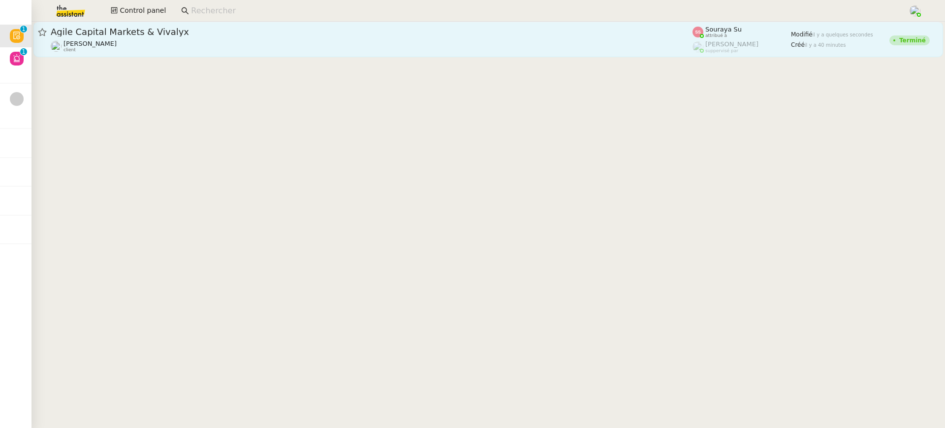
click at [404, 31] on span "Agile Capital Markets & Vivalyx" at bounding box center [372, 32] width 642 height 9
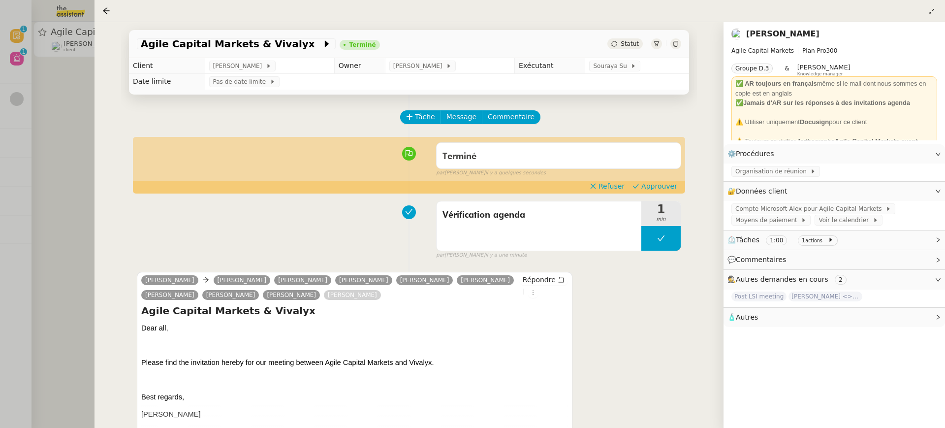
click at [681, 177] on div "Terminé false par Souraya S. il y a quelques secondes" at bounding box center [409, 157] width 544 height 39
click at [678, 183] on button "Approuver" at bounding box center [654, 186] width 53 height 11
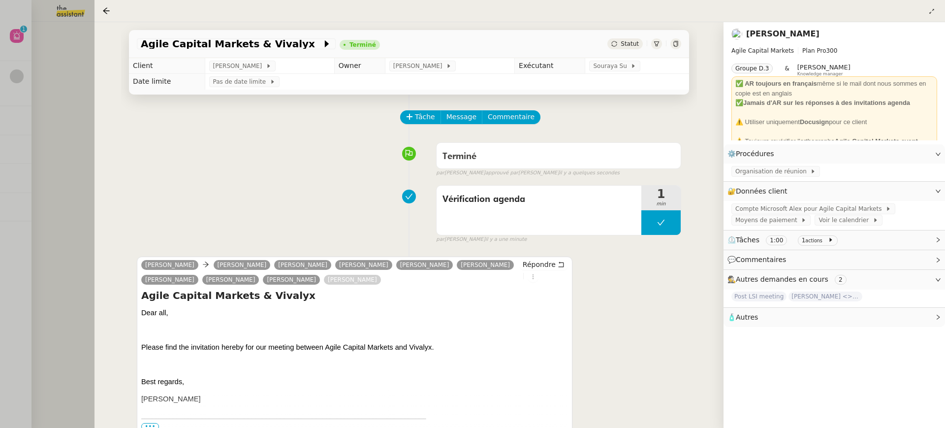
click at [44, 70] on div at bounding box center [472, 214] width 945 height 428
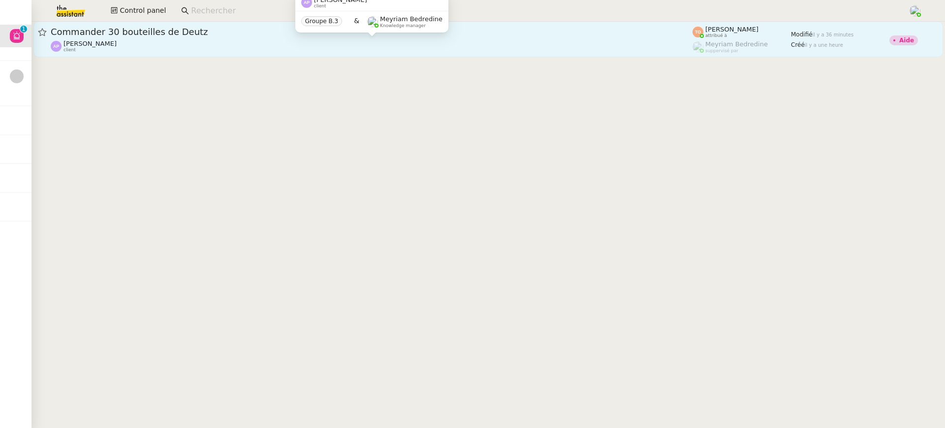
click at [357, 42] on div "Ashley Poniatowski client" at bounding box center [372, 46] width 642 height 13
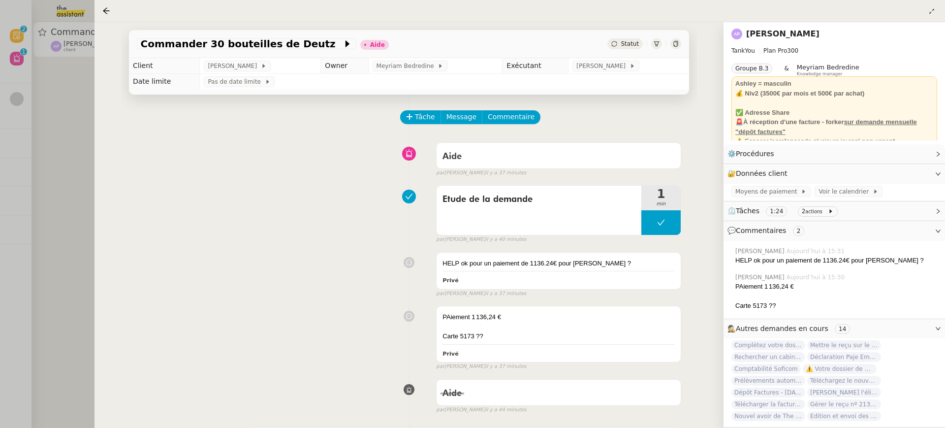
click at [104, 55] on div "Commander 30 bouteilles de Deutz Aide Statut Client Ashley Poniatowski Owner Me…" at bounding box center [408, 224] width 629 height 405
click at [72, 56] on div at bounding box center [472, 214] width 945 height 428
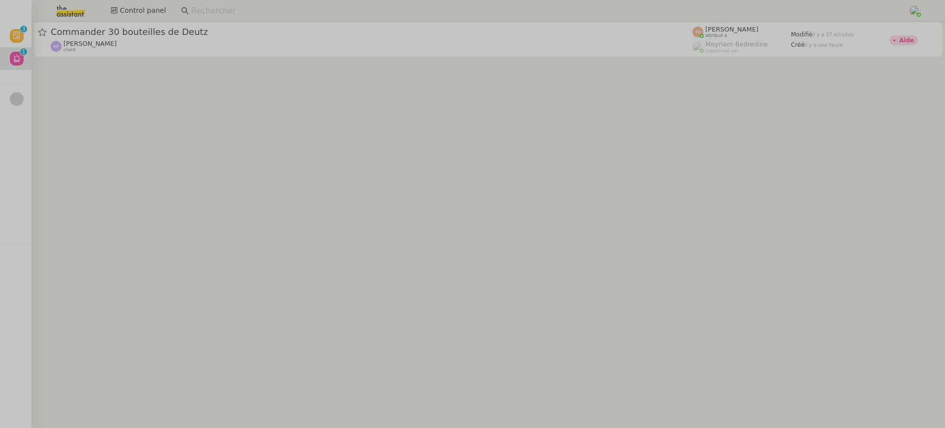
click at [31, 37] on div "Commander 30 bouteilles de Deutz Ashley Poniatowski client Tatyana Orec attribu…" at bounding box center [487, 39] width 913 height 35
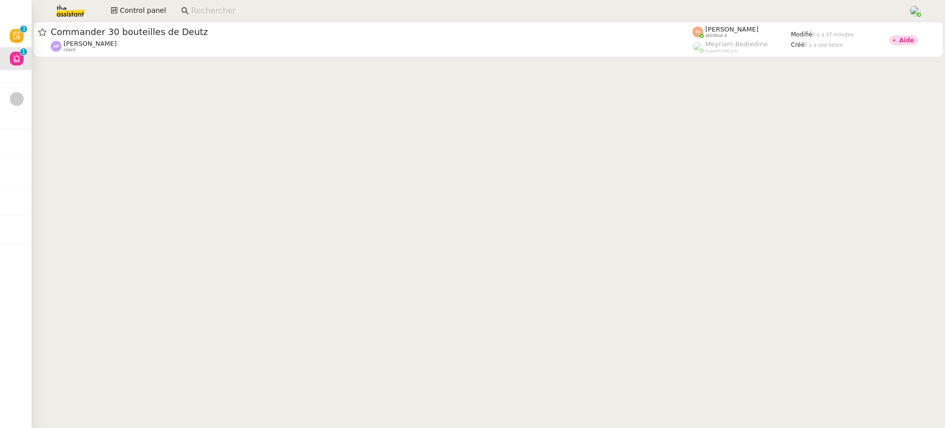
click at [31, 37] on div "Commander 30 bouteilles de Deutz Ashley Poniatowski client Tatyana Orec attribu…" at bounding box center [487, 39] width 913 height 35
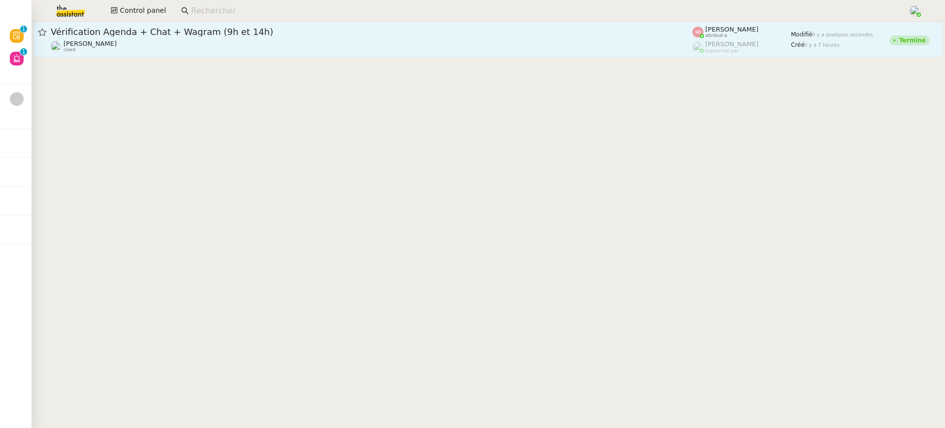
click at [170, 51] on div "David Berrebi client" at bounding box center [372, 46] width 642 height 13
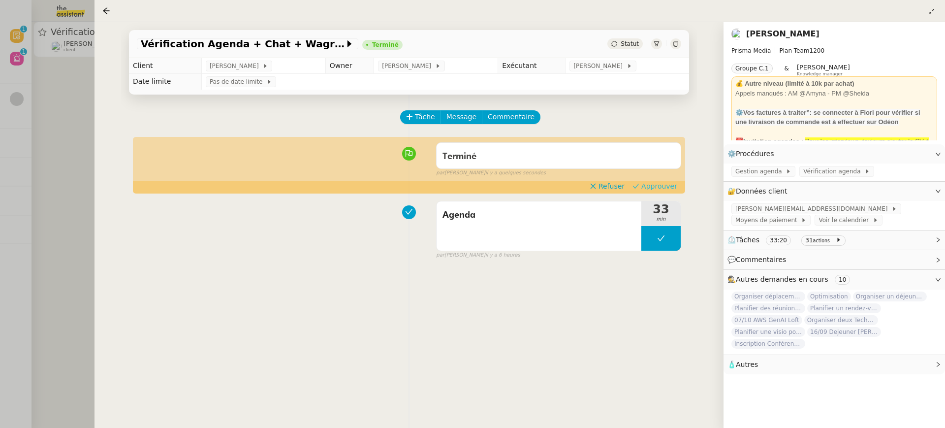
click at [655, 186] on span "Approuver" at bounding box center [659, 186] width 36 height 10
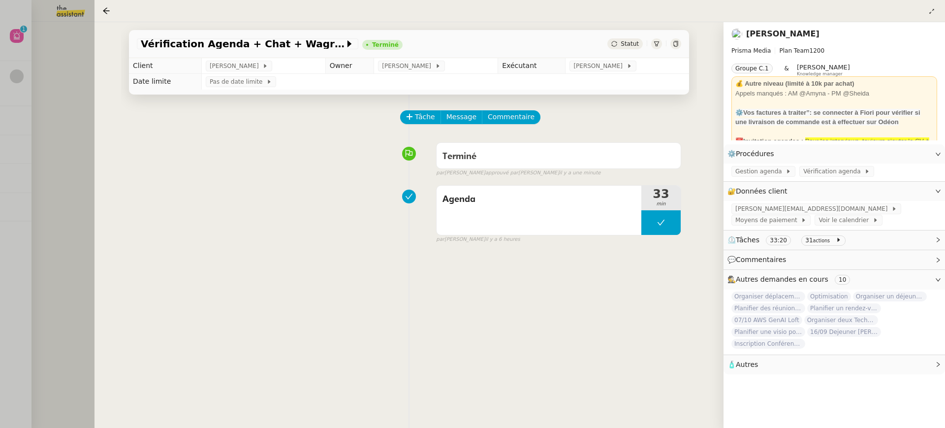
click at [60, 62] on div at bounding box center [472, 214] width 945 height 428
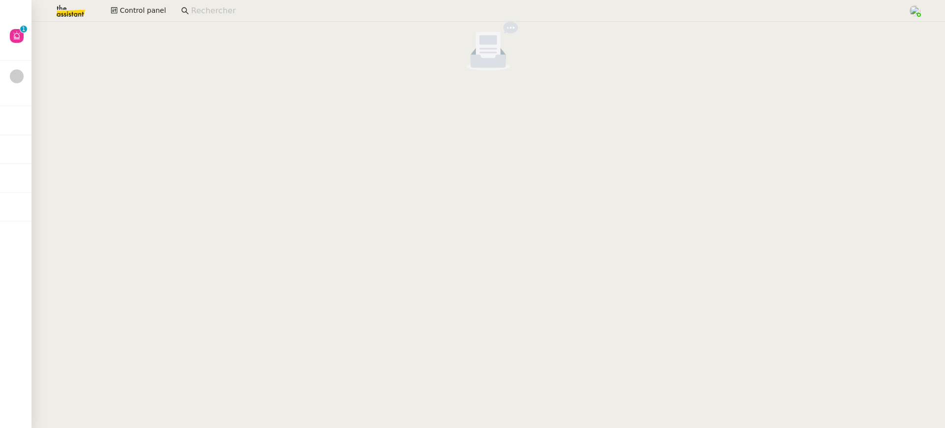
click at [16, 28] on div at bounding box center [472, 214] width 945 height 428
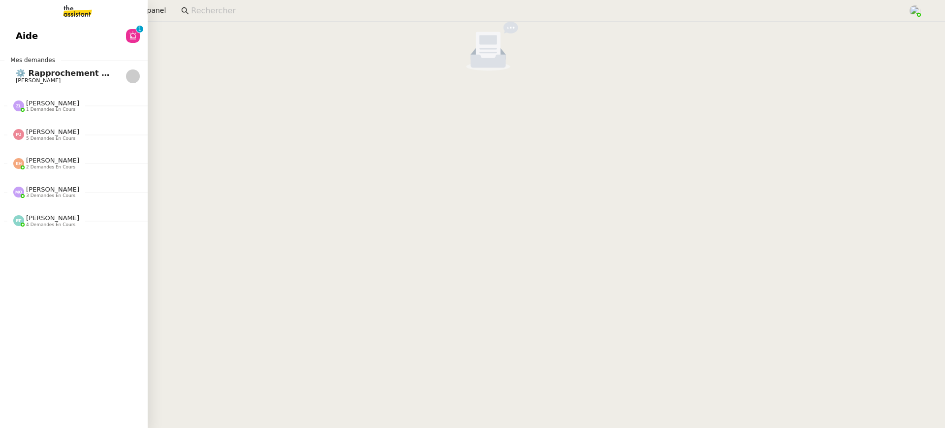
click at [16, 28] on link "Aide 0 1 2 3 4 5 6 7 8 9" at bounding box center [74, 36] width 148 height 23
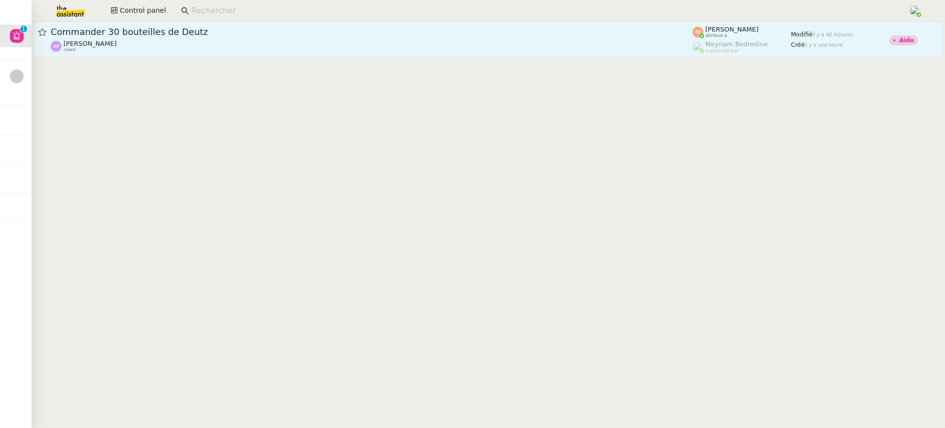
click at [308, 33] on span "Commander 30 bouteilles de Deutz" at bounding box center [372, 32] width 642 height 9
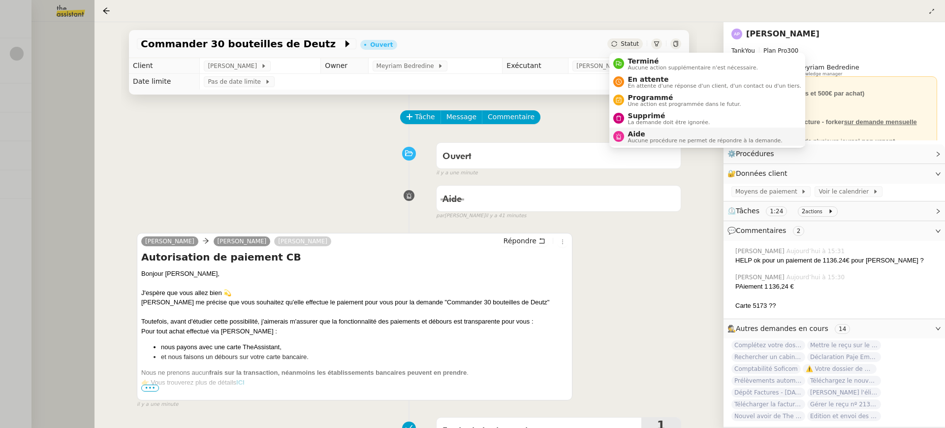
click at [654, 139] on span "Aucune procédure ne permet de répondre à la demande." at bounding box center [705, 140] width 154 height 5
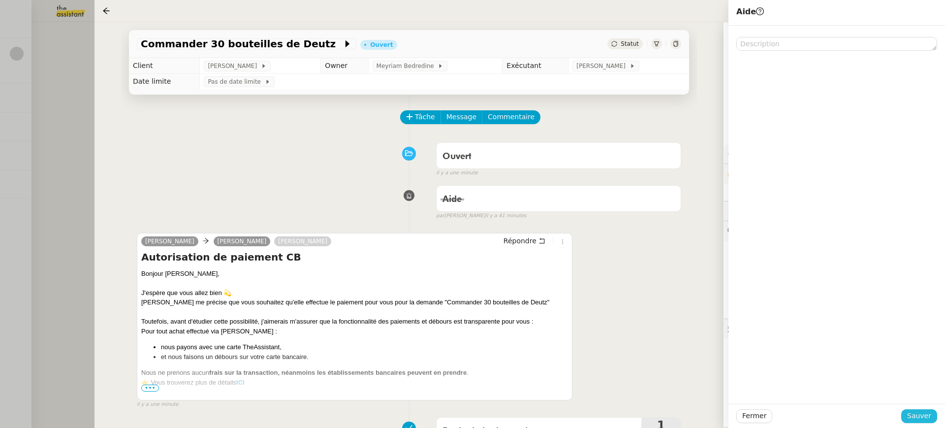
click at [925, 415] on span "Sauver" at bounding box center [919, 415] width 24 height 11
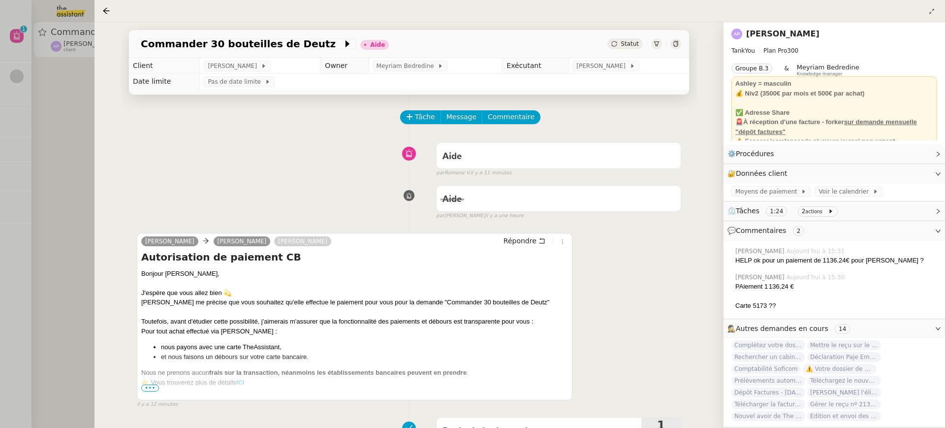
click at [69, 11] on div at bounding box center [472, 214] width 945 height 428
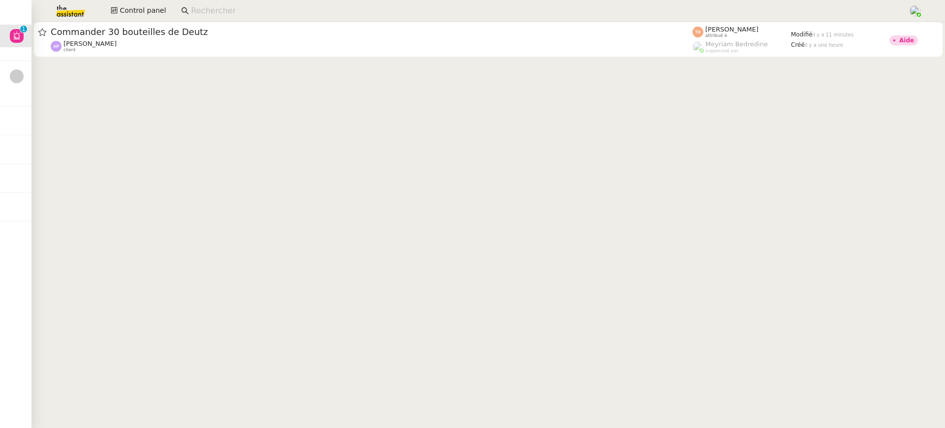
click at [192, 12] on input at bounding box center [544, 10] width 707 height 13
click at [159, 10] on span "Control panel" at bounding box center [143, 10] width 46 height 11
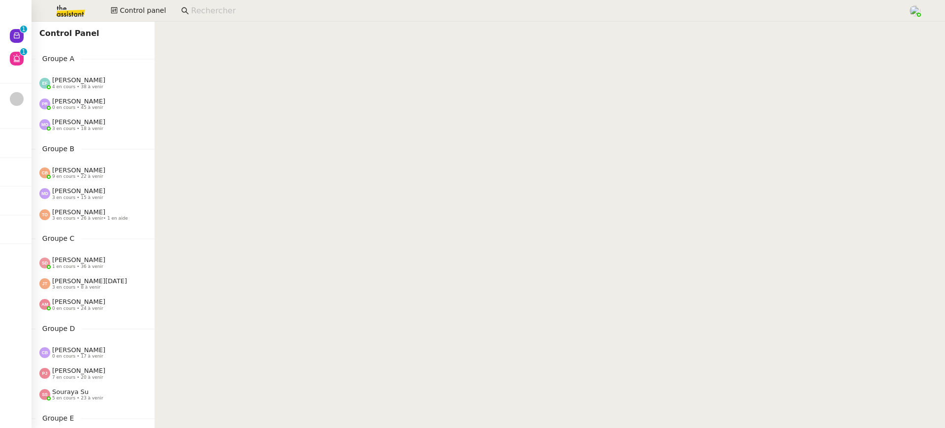
click at [90, 87] on span "4 en cours • 38 à venir" at bounding box center [77, 86] width 51 height 5
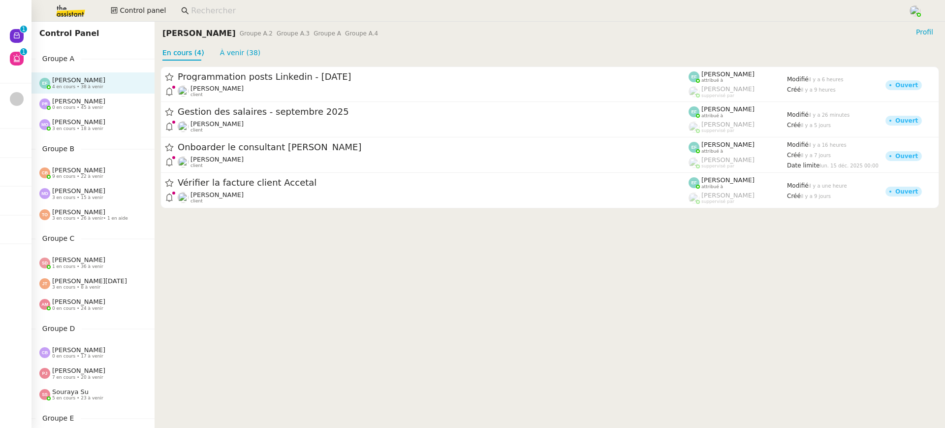
click at [125, 125] on div "Marie Orsoni 3 en cours • 18 à venir" at bounding box center [96, 124] width 115 height 13
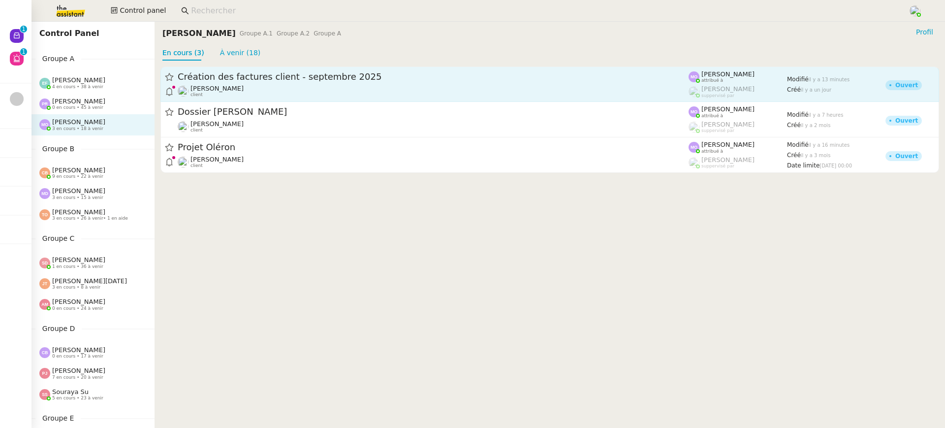
click at [193, 74] on span "Création des factures client - septembre 2025" at bounding box center [433, 76] width 511 height 9
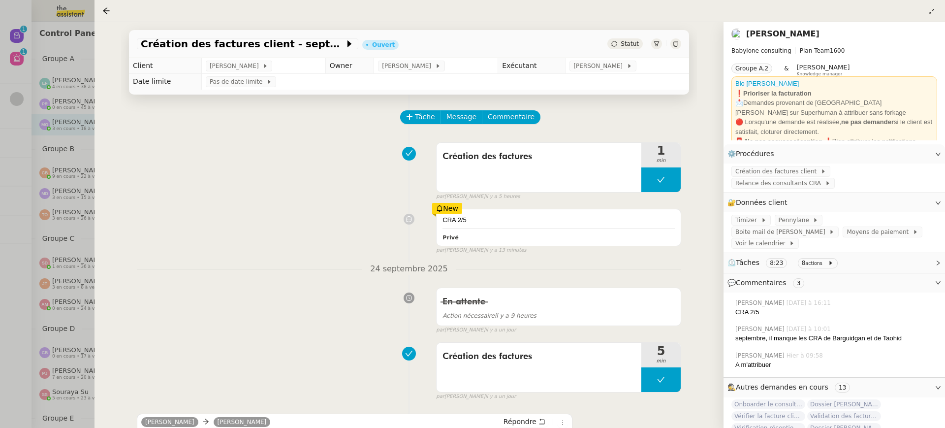
click at [39, 166] on div at bounding box center [472, 214] width 945 height 428
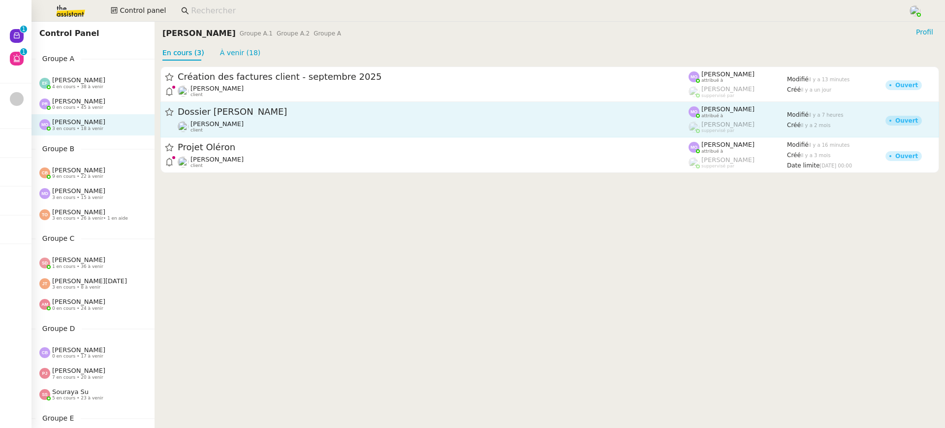
click at [199, 104] on link "Dossier Nicolas Lesur Florent Seiler client Marie Orsoni attribué à Romane Vach…" at bounding box center [549, 119] width 778 height 35
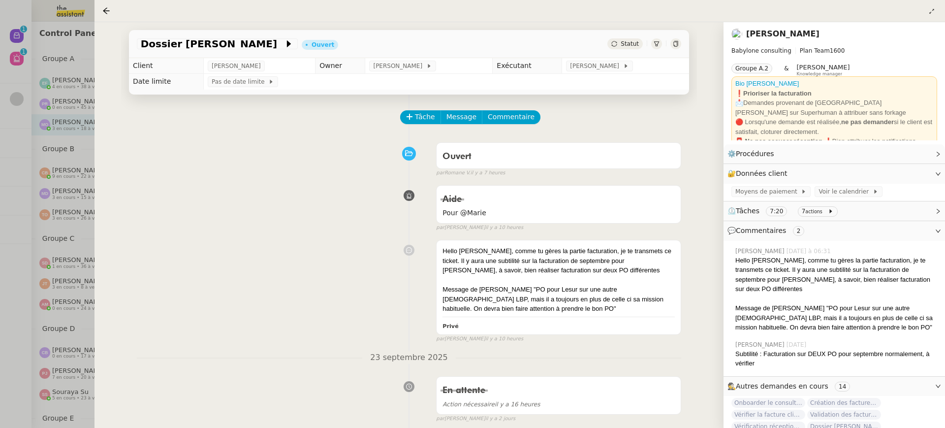
click at [76, 136] on div at bounding box center [472, 214] width 945 height 428
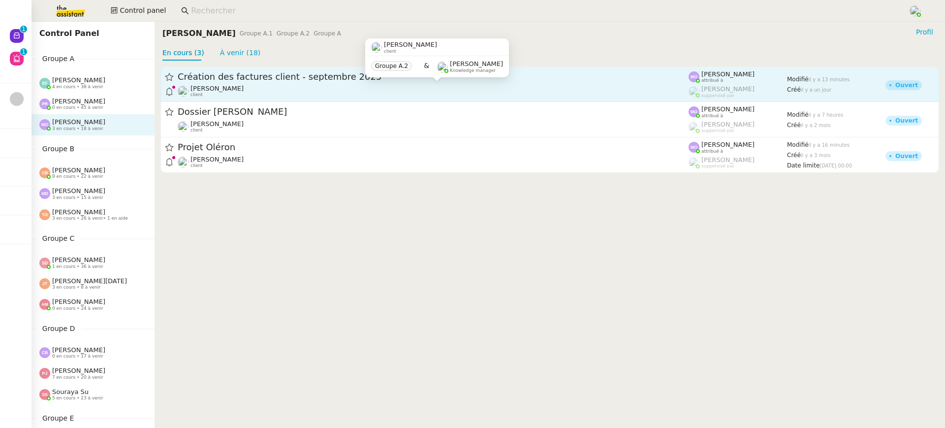
click at [225, 89] on span "[PERSON_NAME]" at bounding box center [216, 88] width 53 height 7
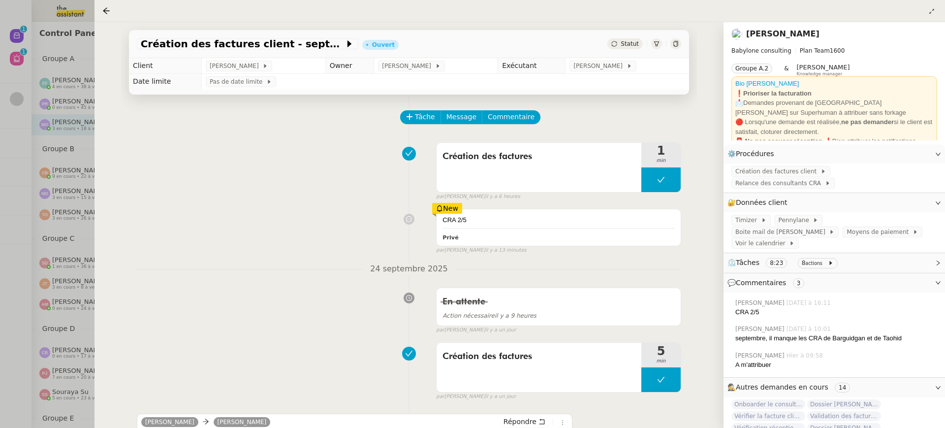
click at [56, 163] on div at bounding box center [472, 214] width 945 height 428
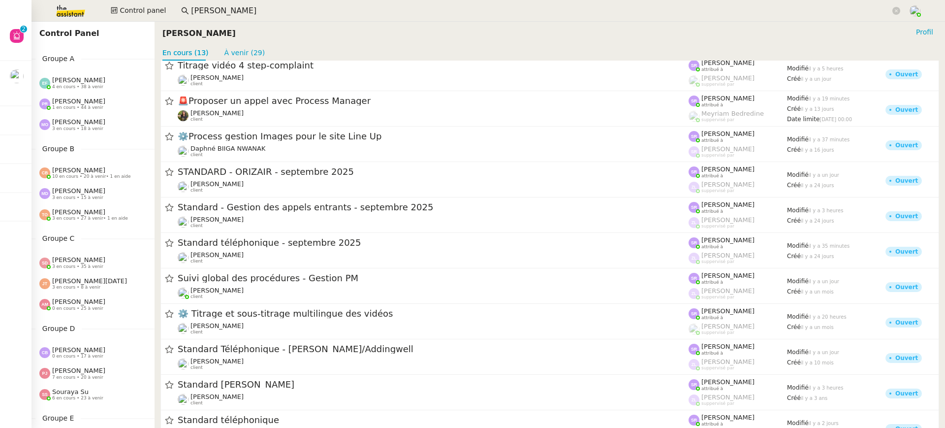
click at [106, 127] on div "[PERSON_NAME] 3 en cours • 18 à venir" at bounding box center [96, 124] width 115 height 13
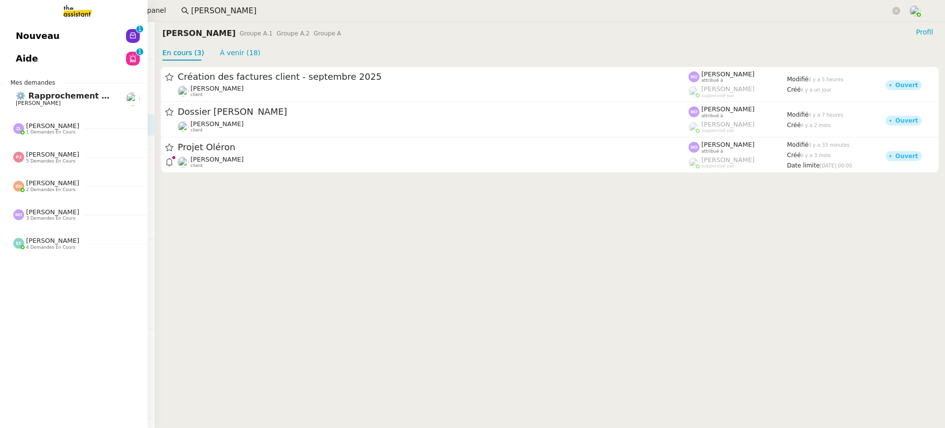
click at [6, 29] on link "Nouveau 0 1 2 3 4 5 6 7 8 9" at bounding box center [74, 36] width 148 height 23
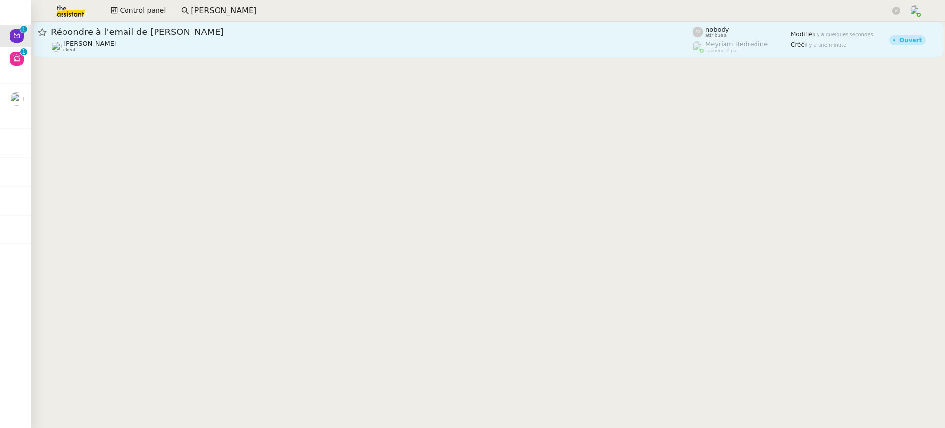
click at [364, 37] on div "Répondre à l'email de [PERSON_NAME]" at bounding box center [372, 32] width 642 height 12
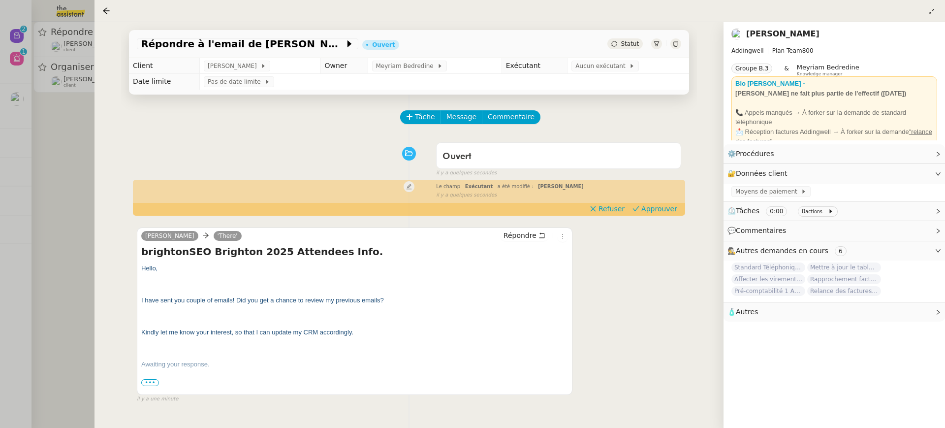
click at [91, 222] on div at bounding box center [472, 214] width 945 height 428
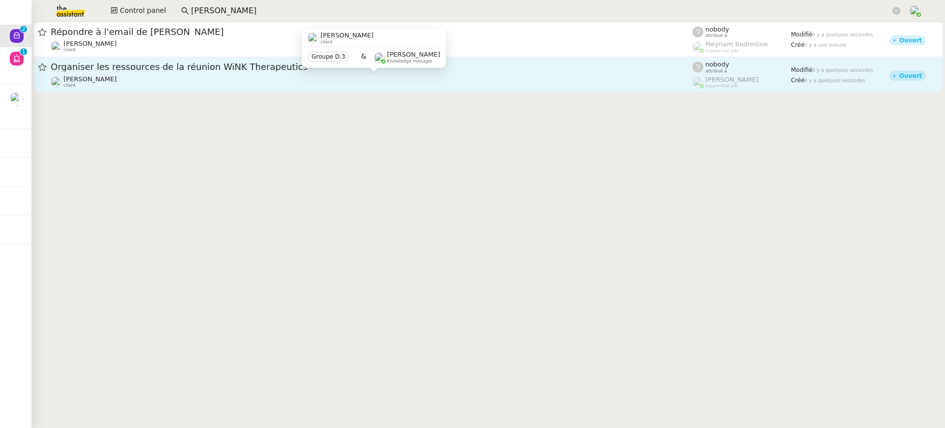
click at [233, 84] on div "[PERSON_NAME] client" at bounding box center [372, 81] width 642 height 13
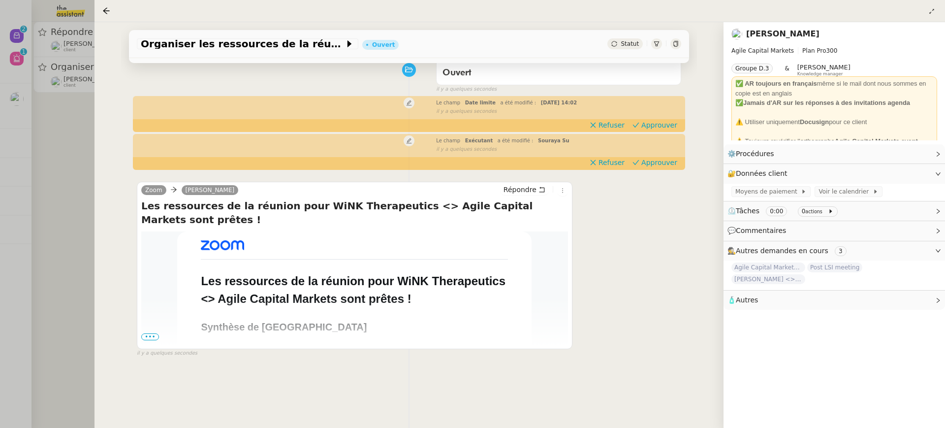
scroll to position [99, 0]
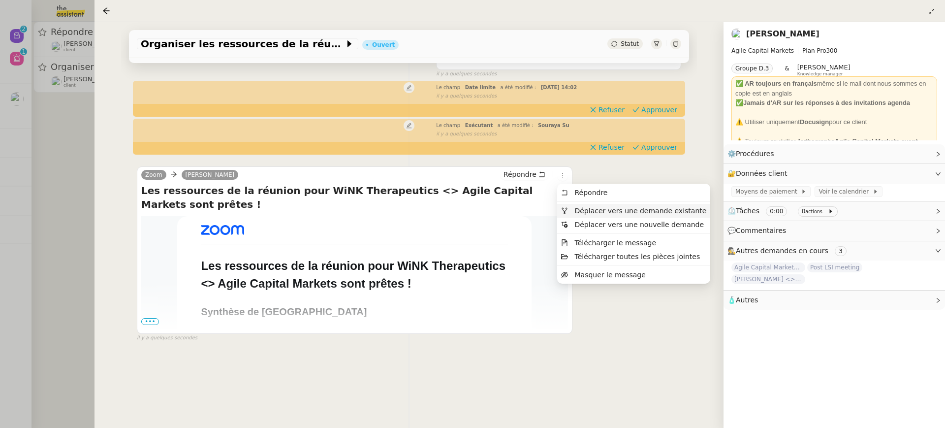
click at [591, 209] on span "Déplacer vers une demande existante" at bounding box center [640, 211] width 132 height 8
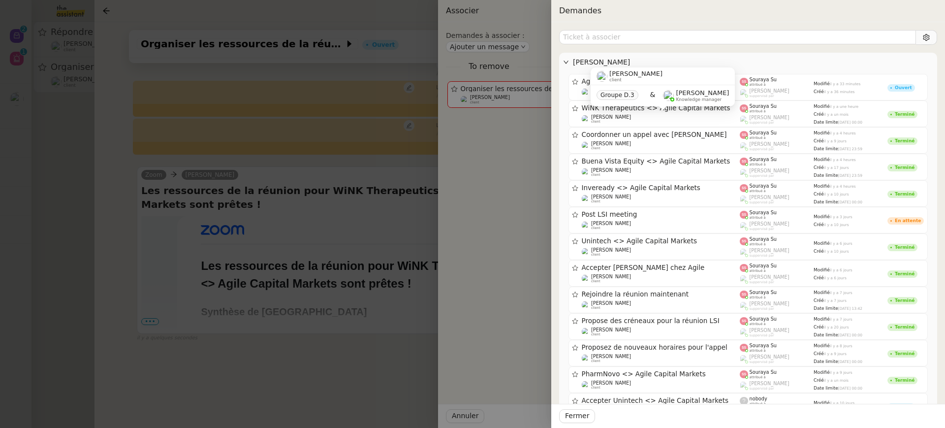
click at [623, 112] on div "[PERSON_NAME] client Groupe D.3 & [PERSON_NAME] Knowledge manager" at bounding box center [662, 90] width 144 height 46
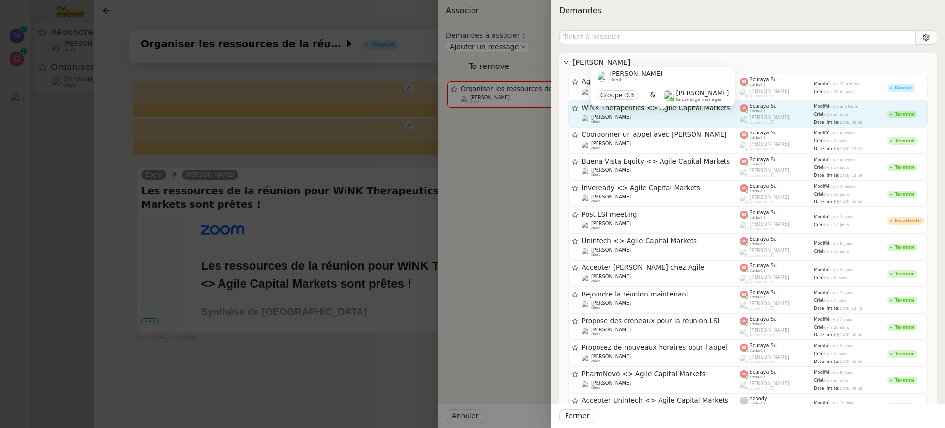
click at [633, 123] on div "[PERSON_NAME] client" at bounding box center [661, 119] width 158 height 10
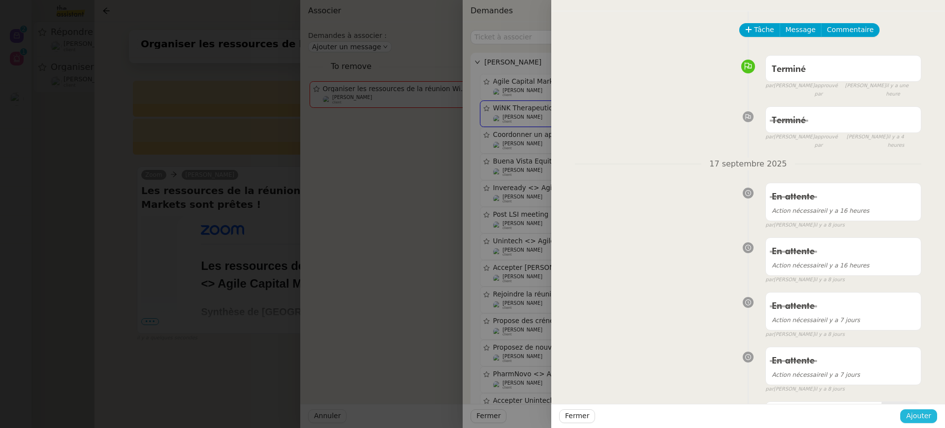
click at [905, 414] on button "Ajouter" at bounding box center [918, 416] width 37 height 14
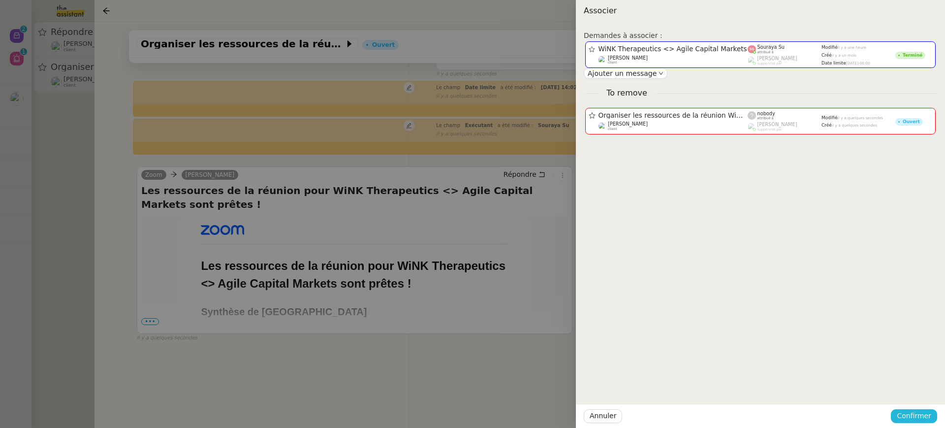
click at [915, 419] on span "Confirmer" at bounding box center [913, 415] width 34 height 11
click at [915, 393] on span "Ajouter" at bounding box center [914, 390] width 25 height 10
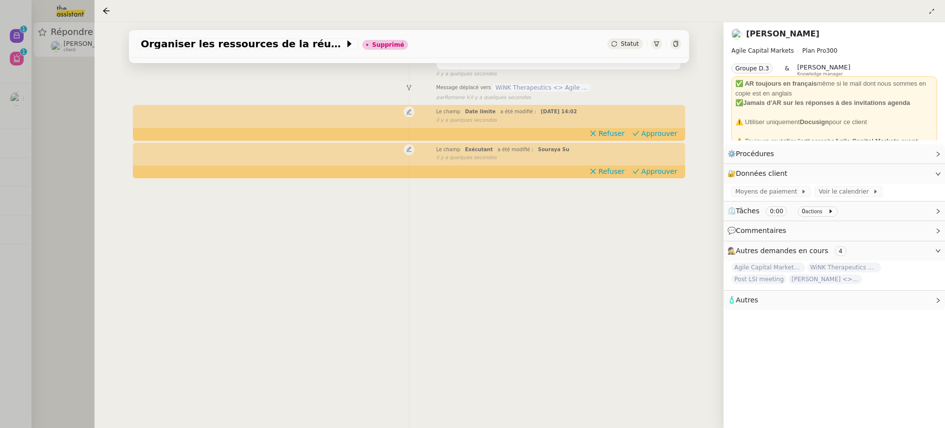
click at [82, 123] on div at bounding box center [472, 214] width 945 height 428
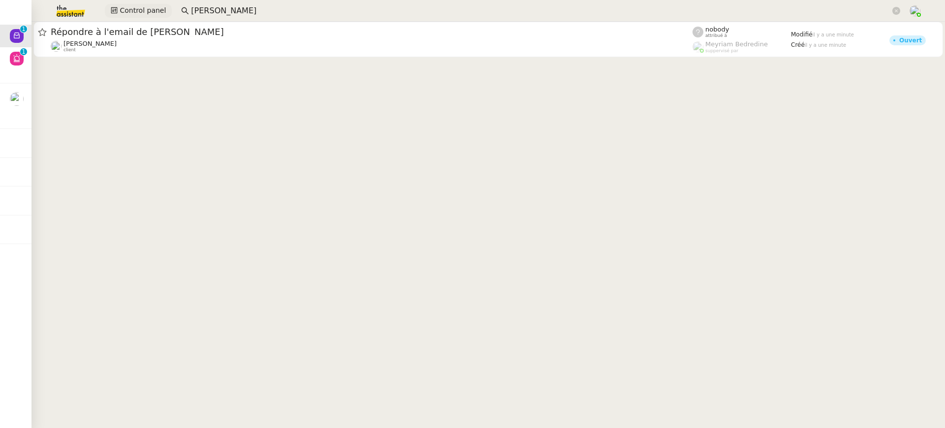
click at [152, 13] on span "Control panel" at bounding box center [143, 10] width 46 height 11
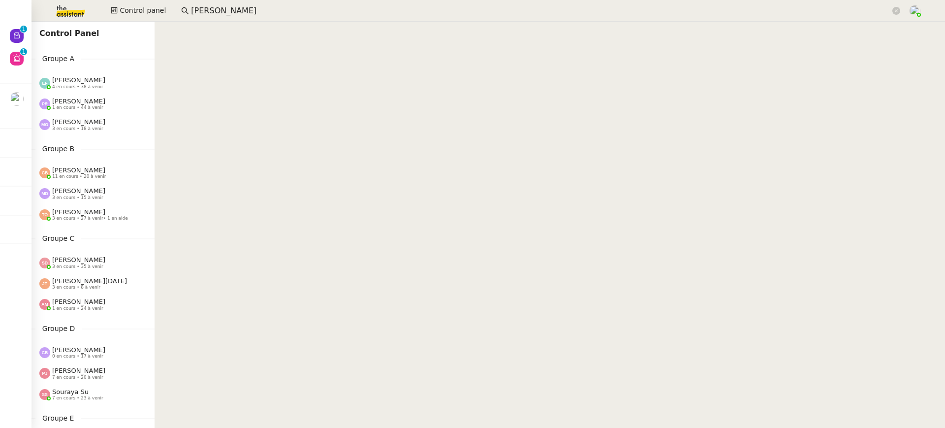
click at [92, 91] on div "[PERSON_NAME] 4 en cours • 38 à venir" at bounding box center [92, 82] width 123 height 21
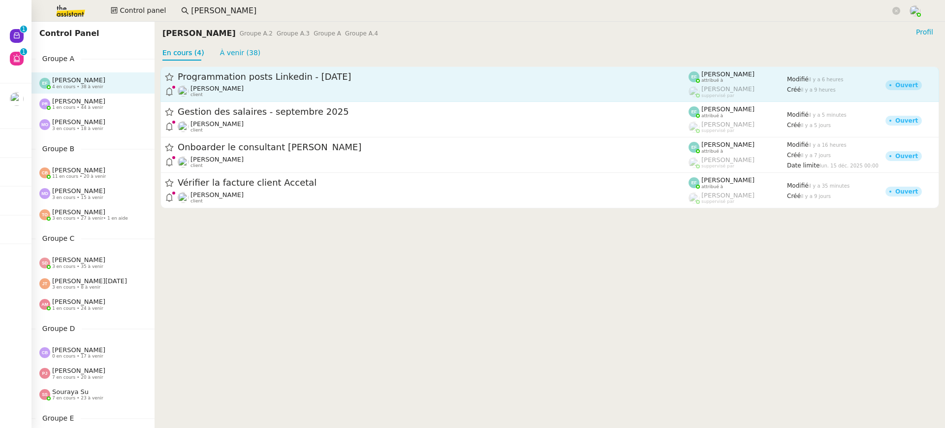
click at [209, 87] on span "[PERSON_NAME]" at bounding box center [216, 88] width 53 height 7
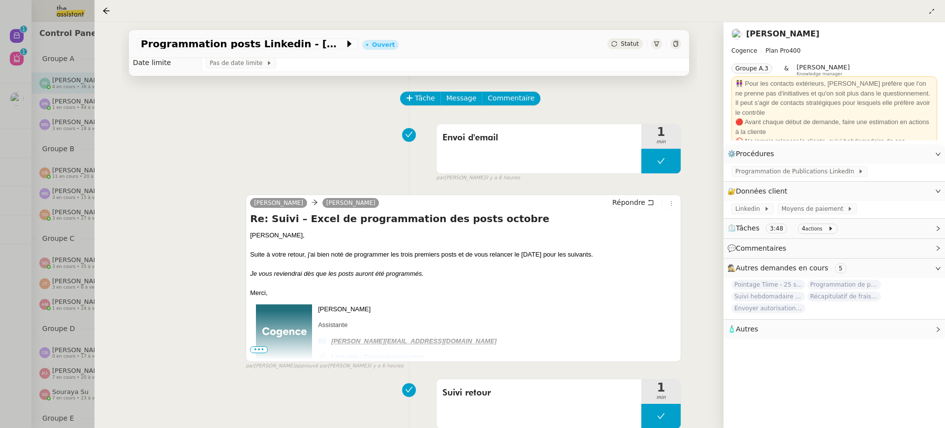
scroll to position [20, 0]
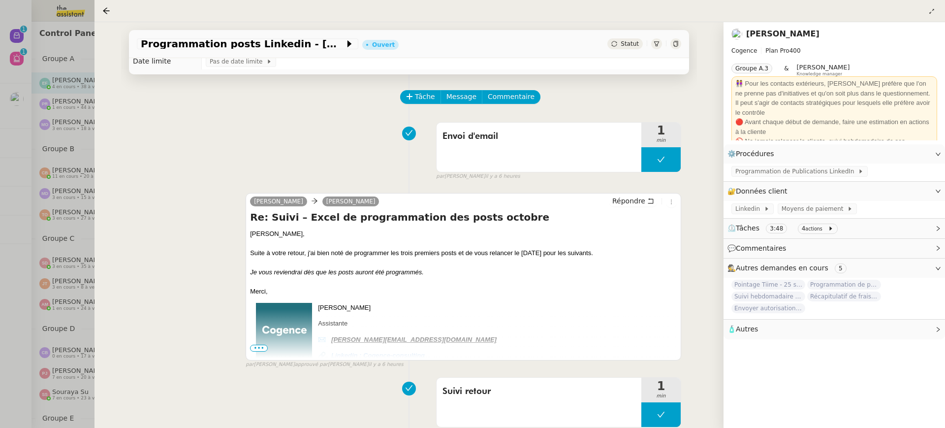
click at [77, 223] on div at bounding box center [472, 214] width 945 height 428
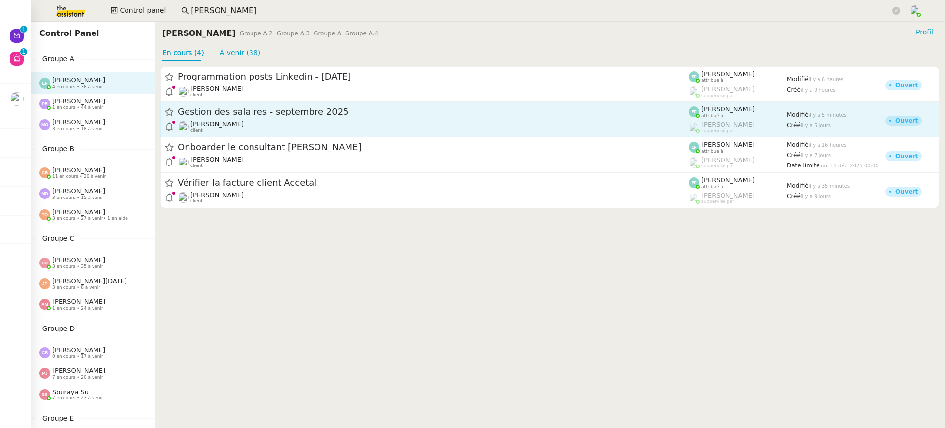
click at [271, 108] on span "Gestion des salaires - septembre 2025" at bounding box center [433, 112] width 511 height 9
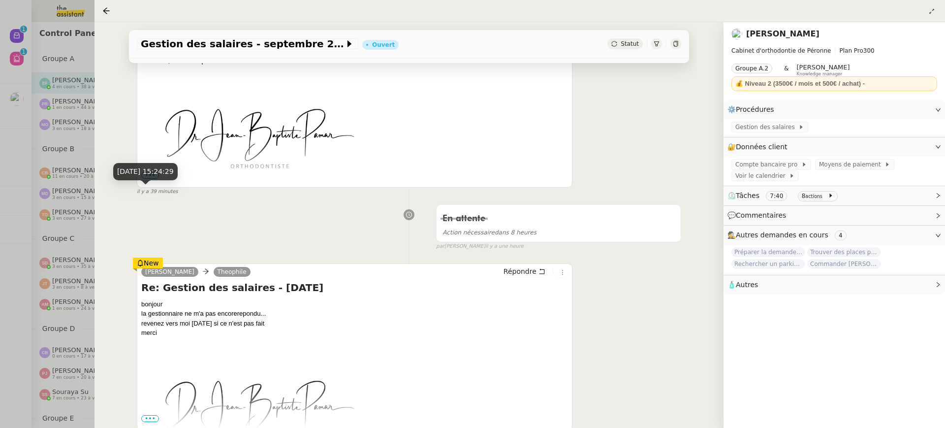
scroll to position [312, 0]
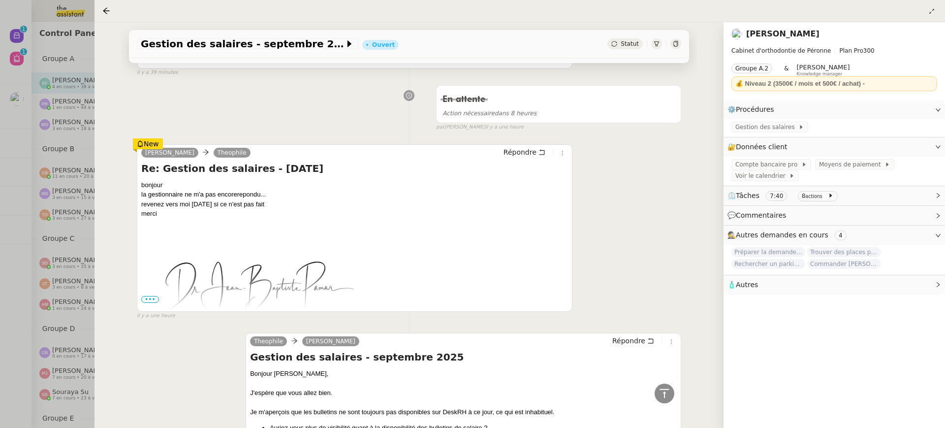
click at [82, 174] on div at bounding box center [472, 214] width 945 height 428
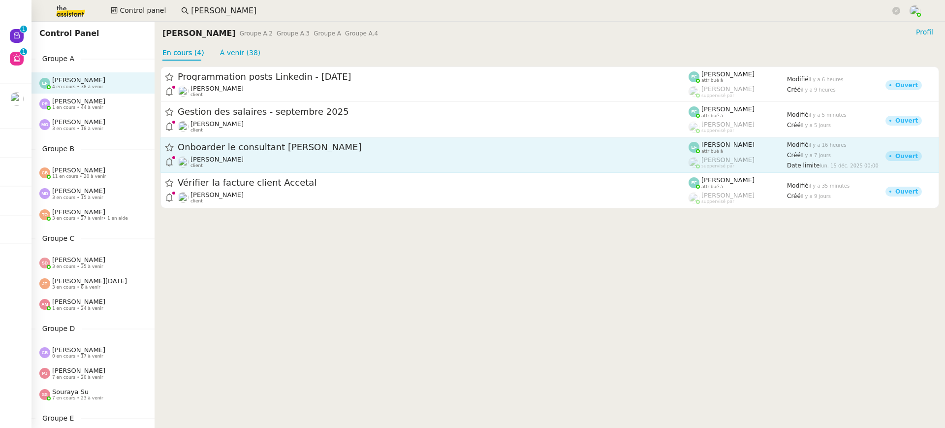
click at [245, 141] on div "Onboarder le consultant [PERSON_NAME]" at bounding box center [433, 147] width 511 height 12
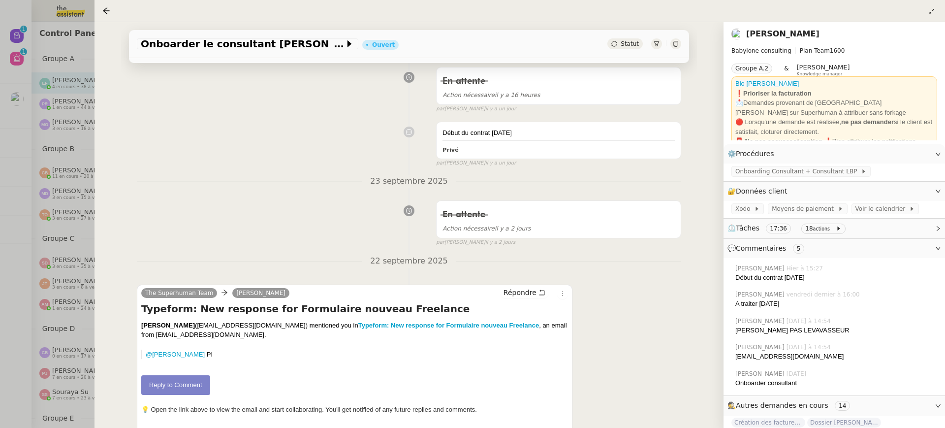
scroll to position [214, 0]
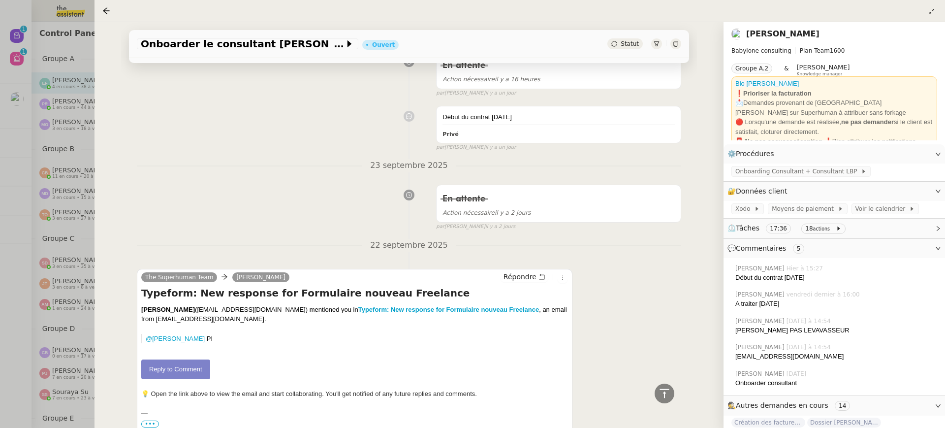
click at [54, 193] on div at bounding box center [472, 214] width 945 height 428
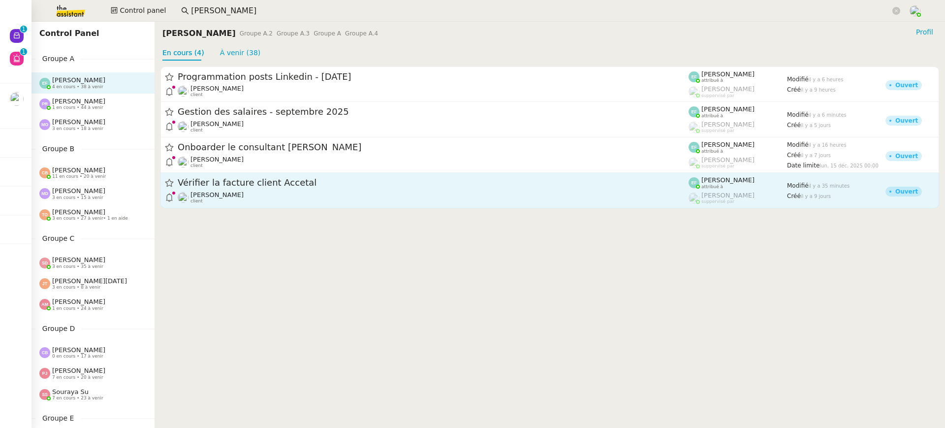
click at [256, 202] on div "[PERSON_NAME] client" at bounding box center [433, 197] width 511 height 13
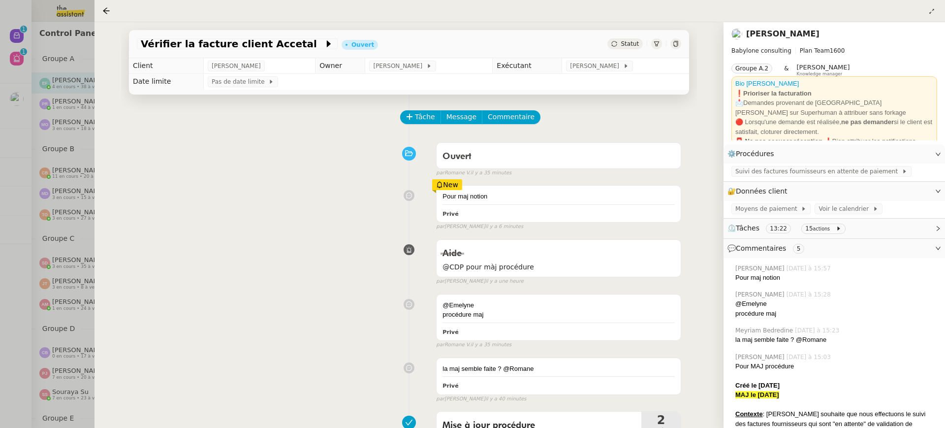
scroll to position [10, 0]
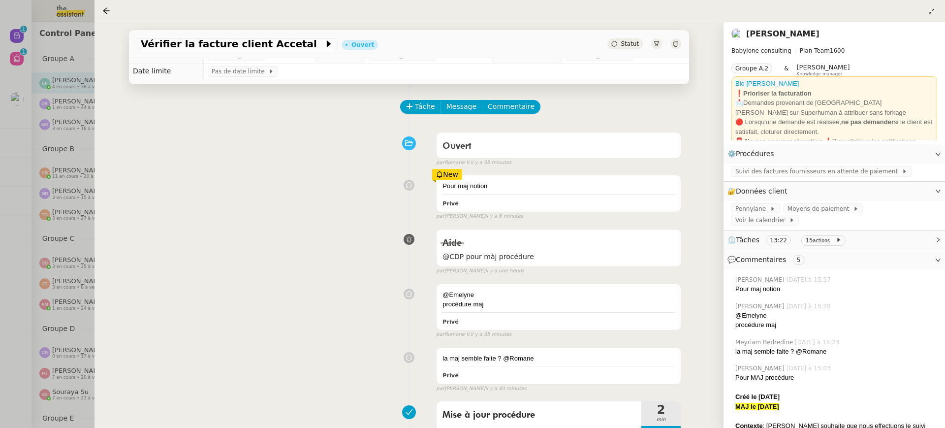
click at [85, 193] on div at bounding box center [472, 214] width 945 height 428
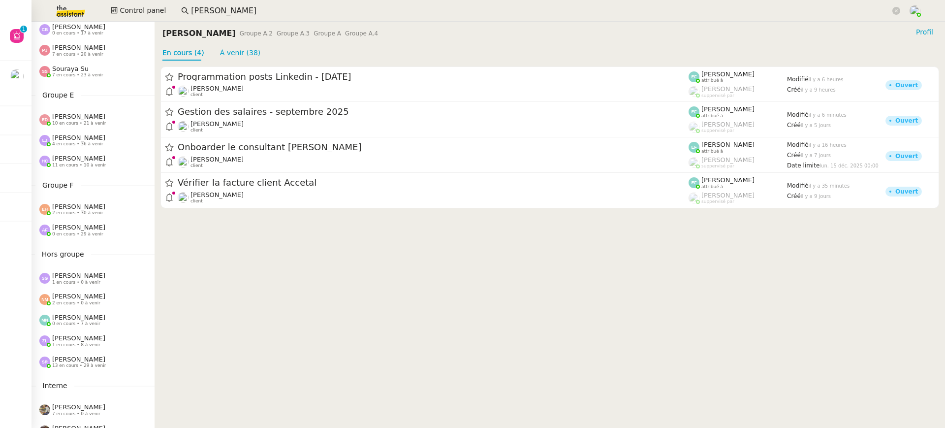
scroll to position [399, 0]
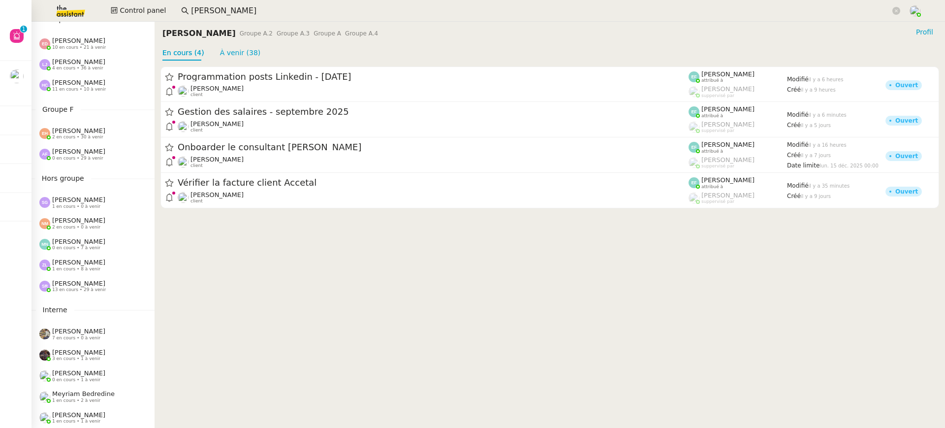
click at [99, 157] on span "0 en cours • 29 à venir" at bounding box center [77, 157] width 51 height 5
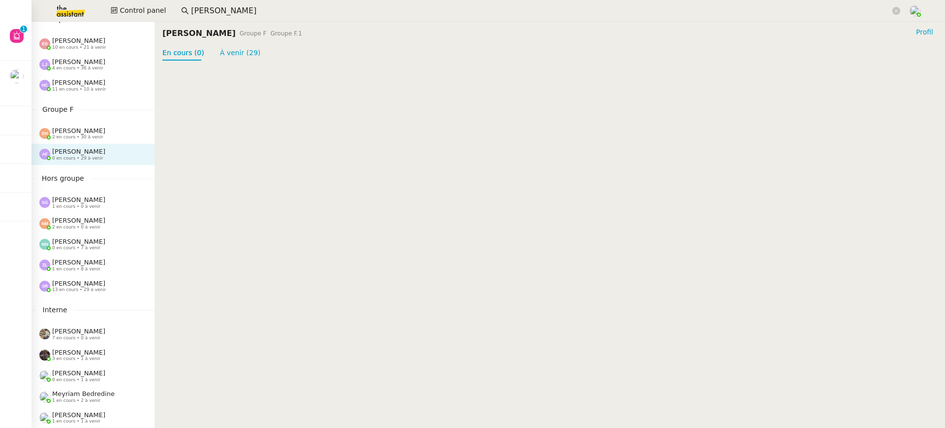
click at [99, 141] on div "[PERSON_NAME] 2 en cours • 30 à venir" at bounding box center [92, 133] width 123 height 21
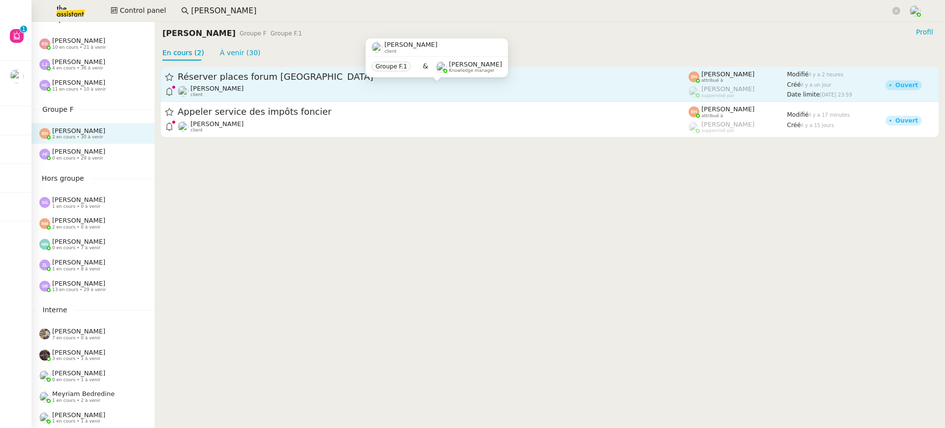
click at [215, 95] on div "[PERSON_NAME] client" at bounding box center [216, 91] width 53 height 13
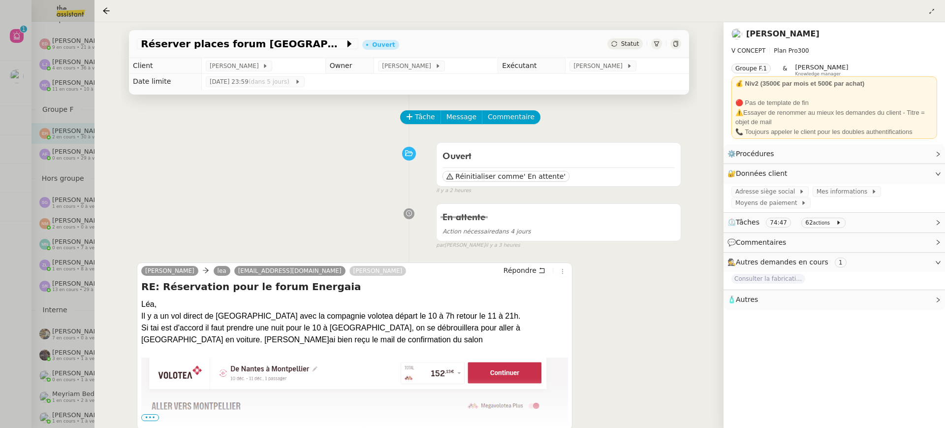
click at [24, 212] on div at bounding box center [472, 214] width 945 height 428
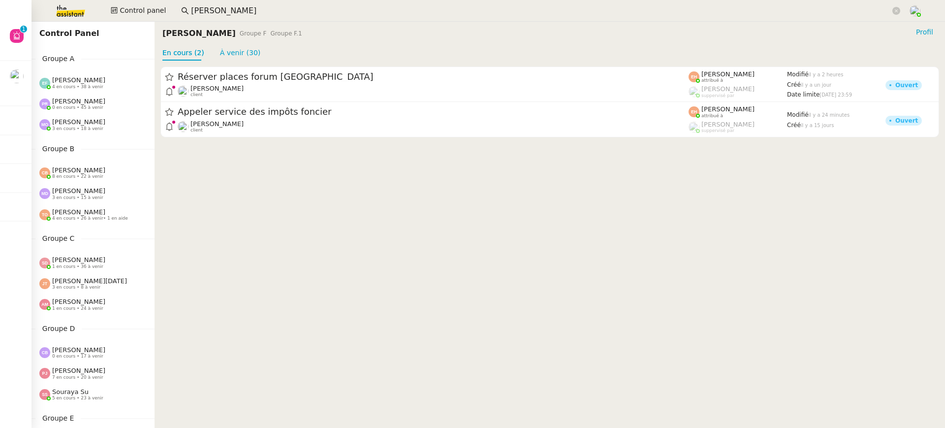
click at [97, 126] on span "3 en cours • 18 à venir" at bounding box center [77, 128] width 51 height 5
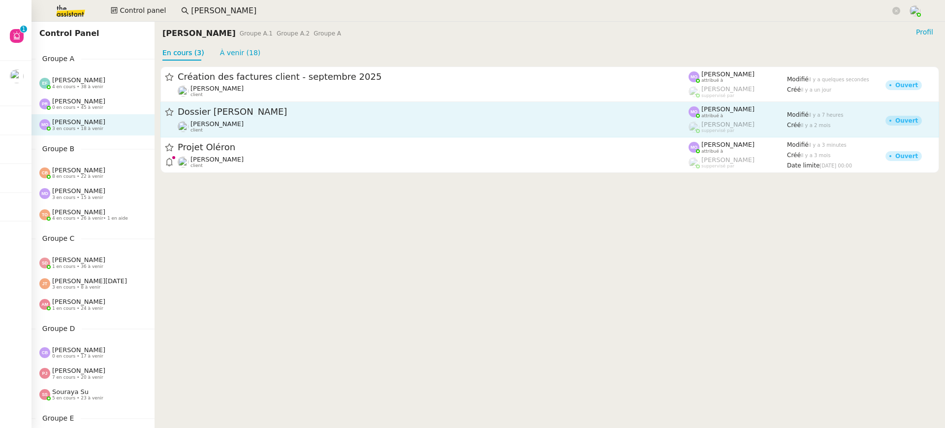
click at [196, 106] on div "Dossier [PERSON_NAME]" at bounding box center [433, 112] width 511 height 12
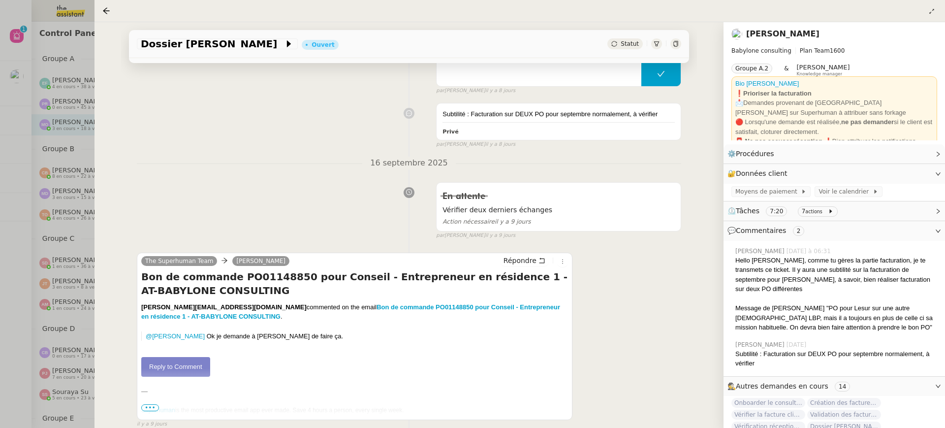
scroll to position [916, 0]
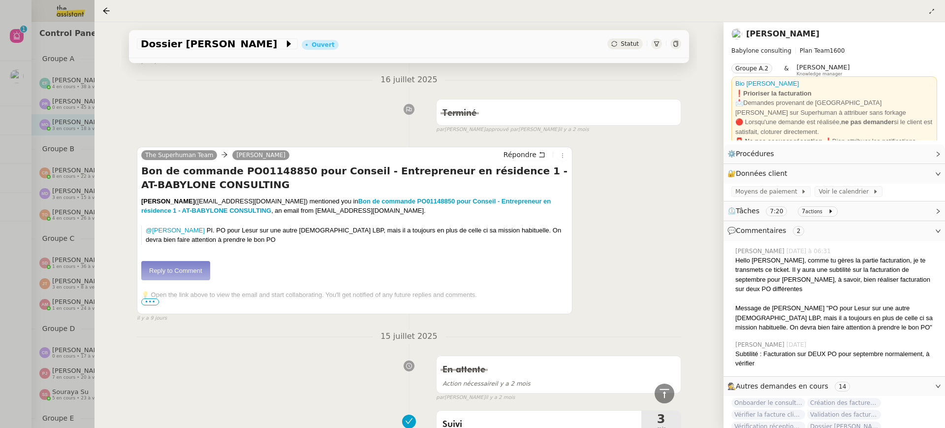
click at [102, 179] on div "Dossier Nicolas Lesur Ouvert Statut Client Florent Seiler Owner Romane Vachon E…" at bounding box center [408, 224] width 629 height 405
click at [67, 159] on div at bounding box center [472, 214] width 945 height 428
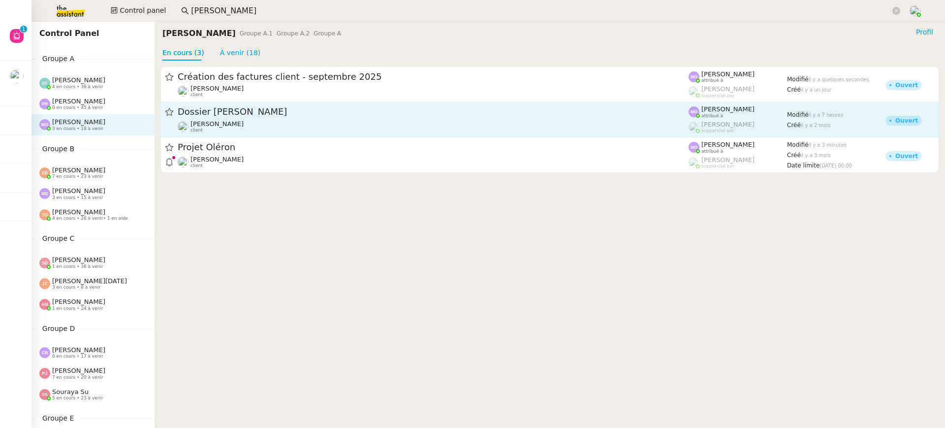
click at [260, 107] on div "Dossier [PERSON_NAME]" at bounding box center [433, 112] width 511 height 12
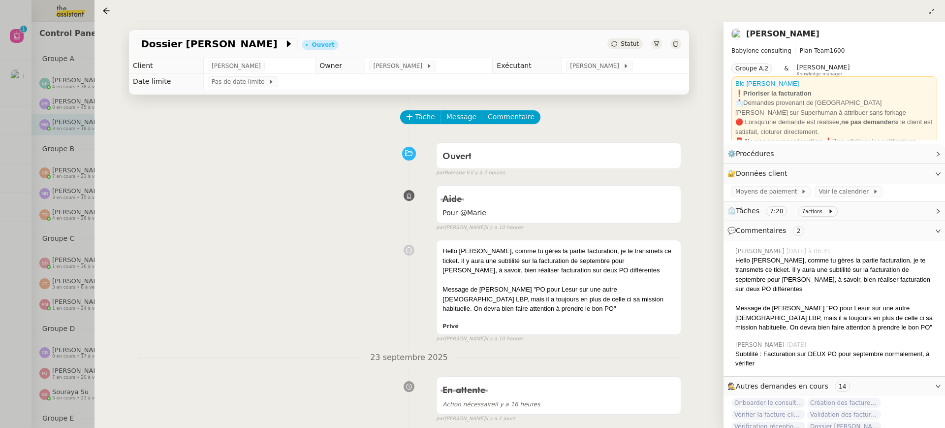
click at [51, 172] on div at bounding box center [472, 214] width 945 height 428
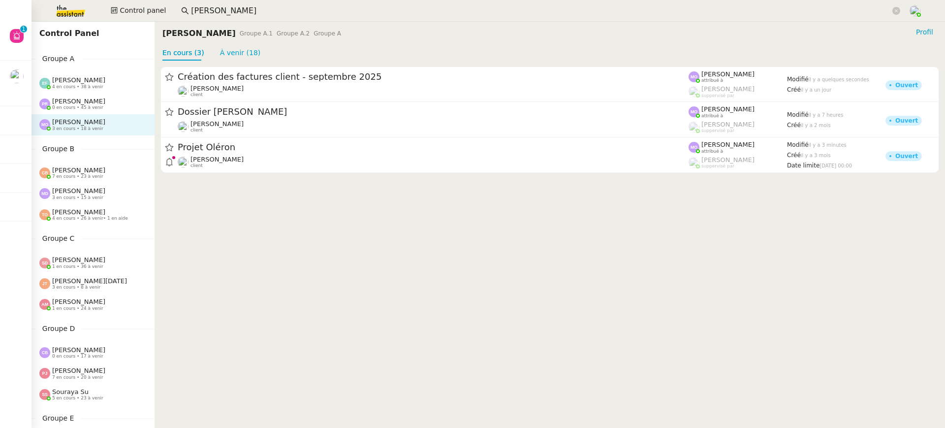
click at [200, 175] on div "Création des factures client - septembre 2025 Florent Seiler client Marie Orson…" at bounding box center [549, 120] width 790 height 118
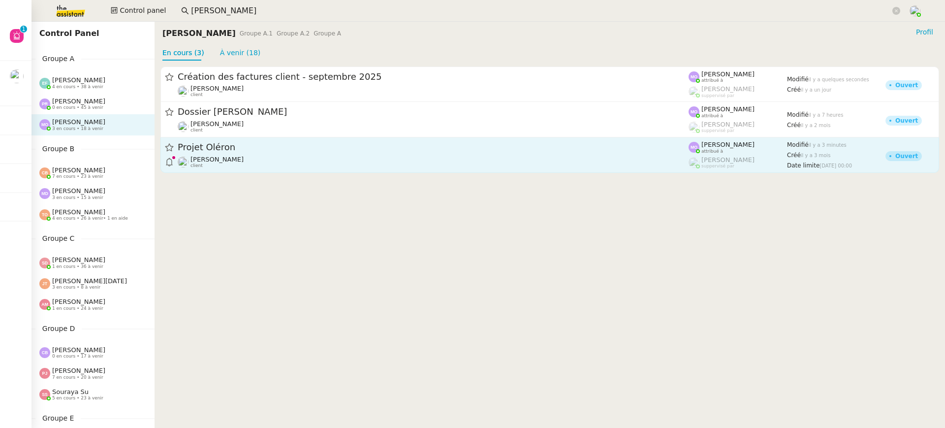
click at [200, 162] on span "[PERSON_NAME]" at bounding box center [216, 158] width 53 height 7
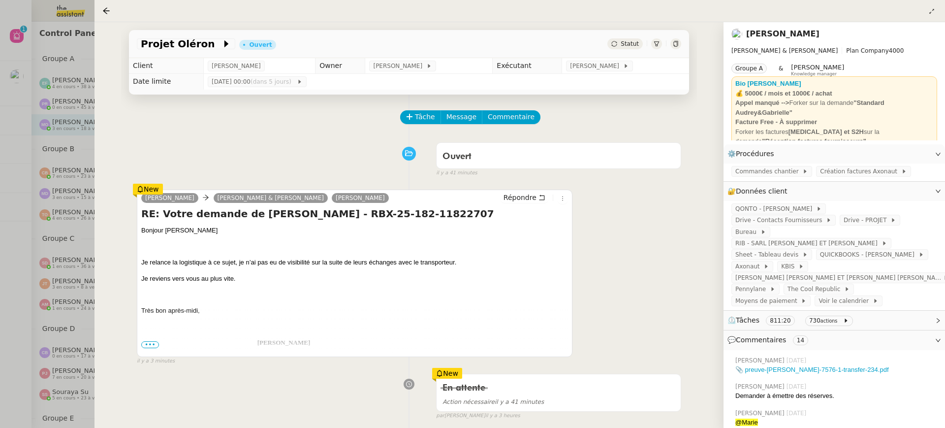
scroll to position [82, 0]
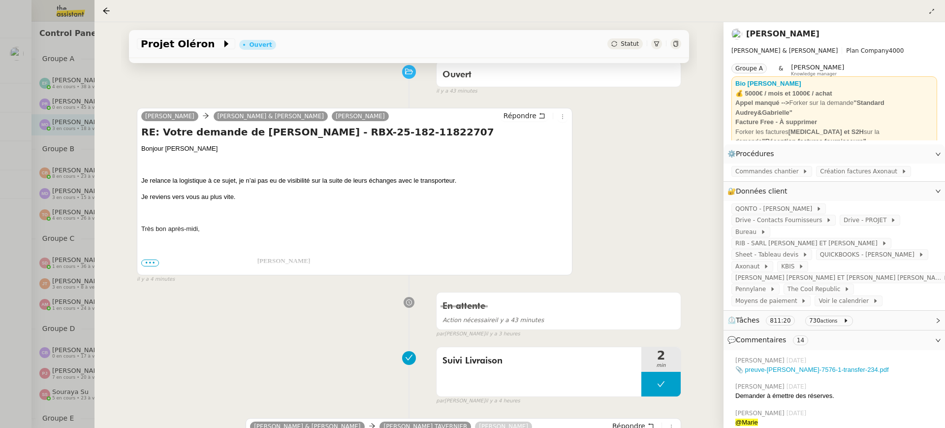
click at [69, 87] on div at bounding box center [472, 214] width 945 height 428
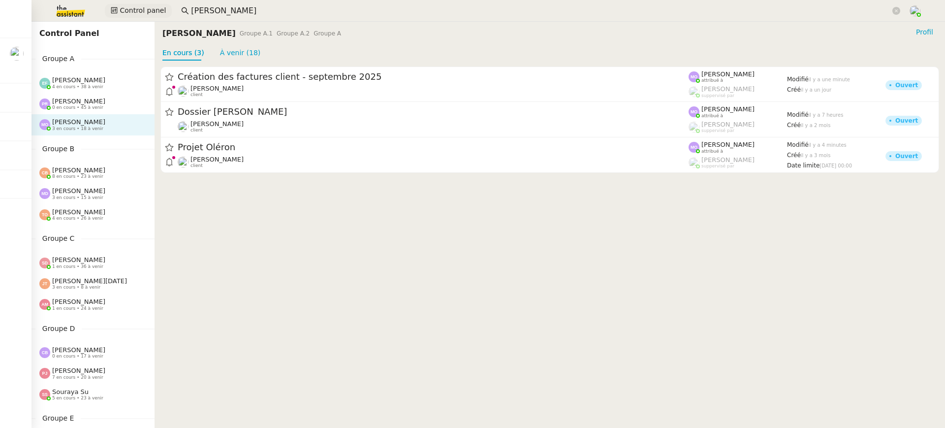
click at [154, 10] on span "Control panel" at bounding box center [143, 10] width 46 height 11
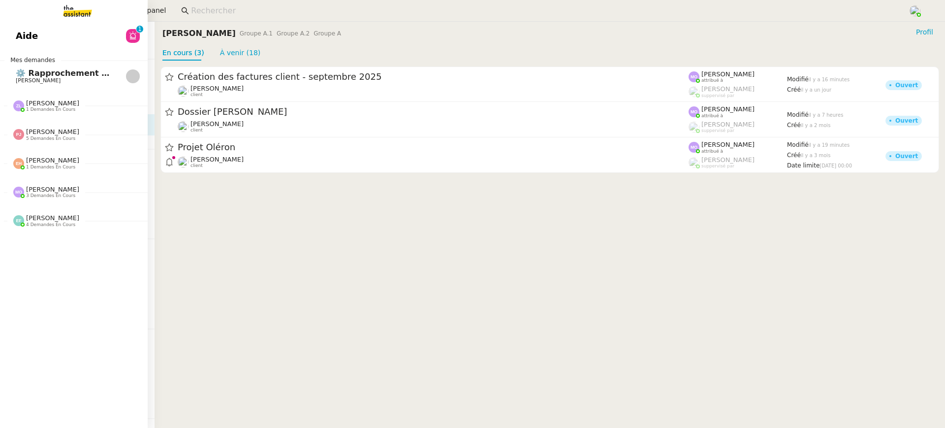
click at [24, 39] on span "Aide" at bounding box center [27, 36] width 22 height 15
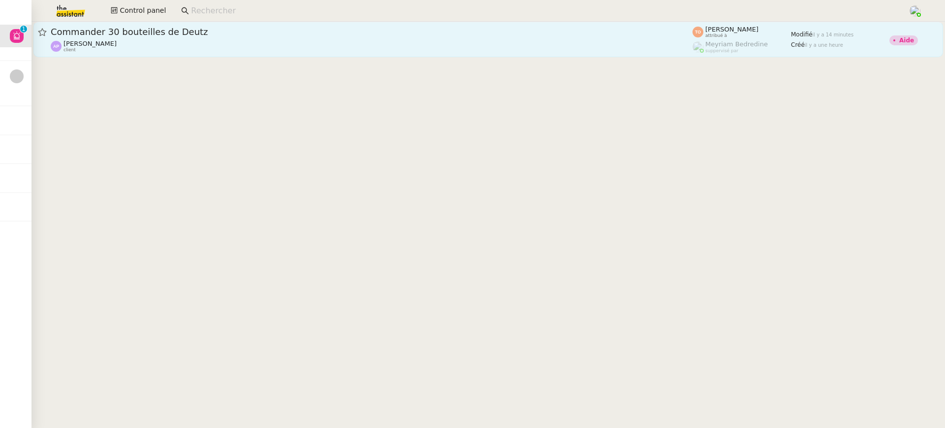
click at [455, 43] on div "[PERSON_NAME] client" at bounding box center [372, 46] width 642 height 13
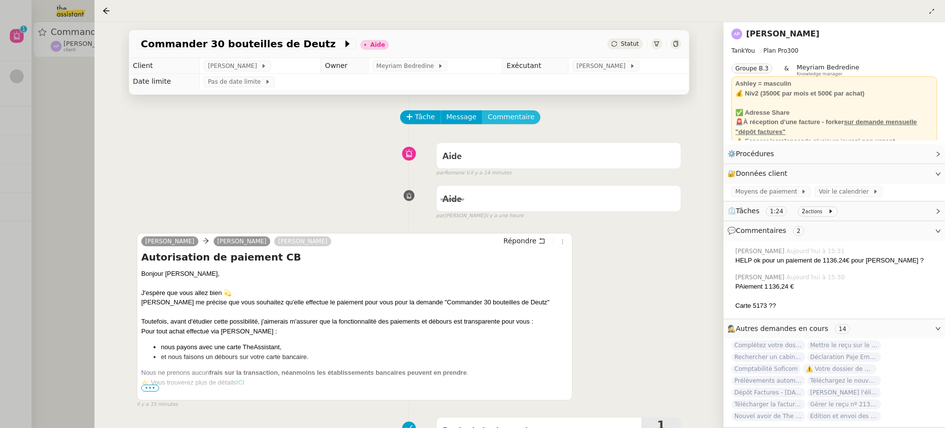
click at [521, 117] on span "Commentaire" at bounding box center [511, 116] width 47 height 11
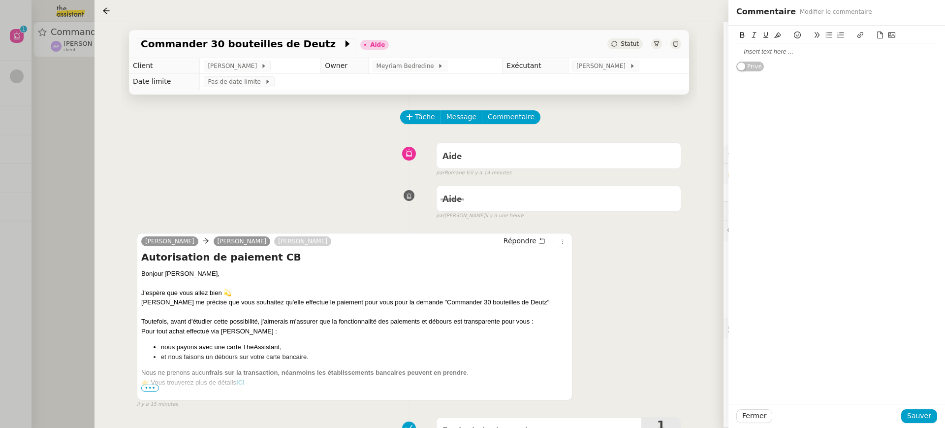
click at [785, 53] on div at bounding box center [836, 51] width 201 height 9
click at [922, 414] on span "Sauver" at bounding box center [919, 415] width 24 height 11
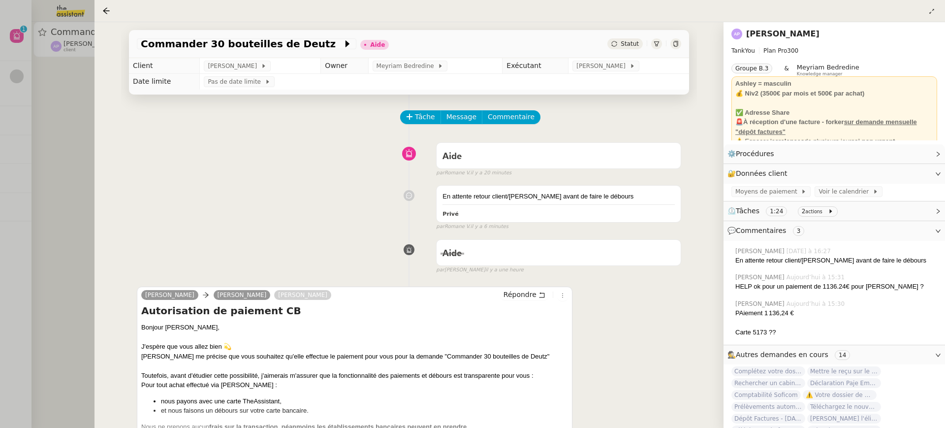
click at [22, 59] on div at bounding box center [472, 214] width 945 height 428
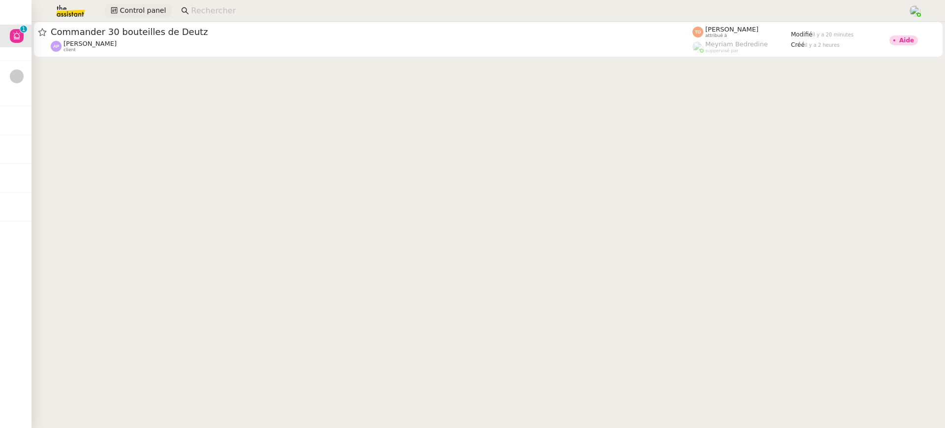
click at [142, 16] on span "Control panel" at bounding box center [143, 10] width 46 height 11
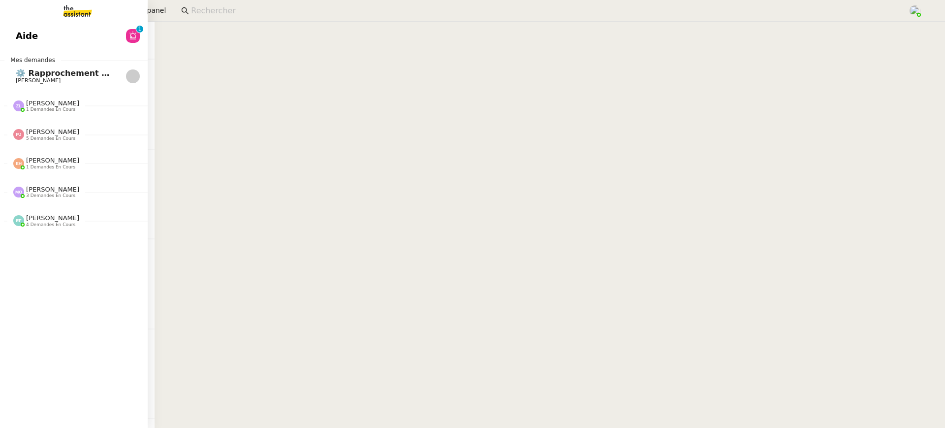
click at [25, 38] on span "Aide" at bounding box center [27, 36] width 22 height 15
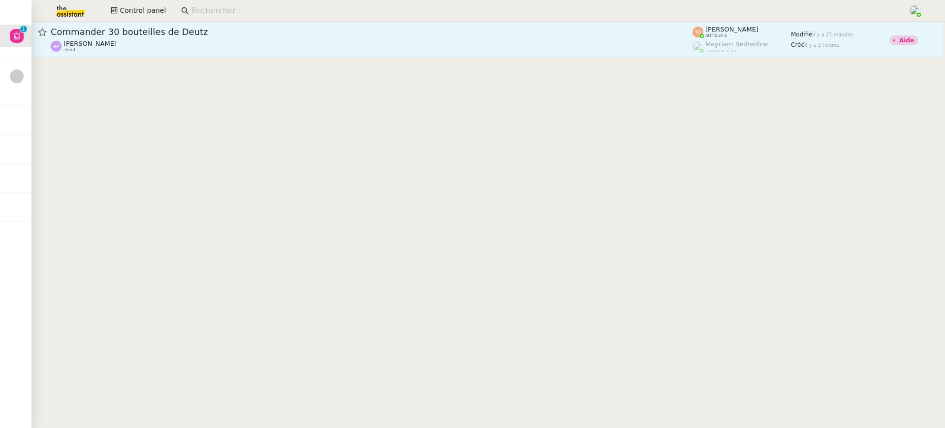
click at [243, 36] on span "Commander 30 bouteilles de Deutz" at bounding box center [372, 32] width 642 height 9
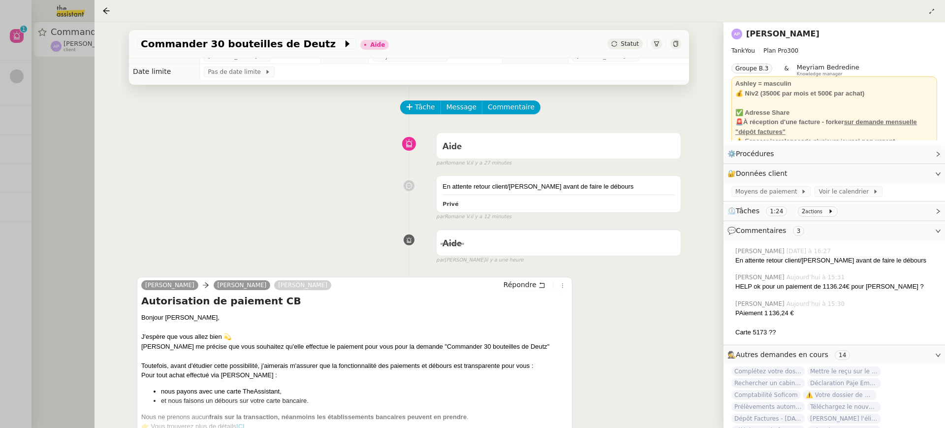
scroll to position [12, 0]
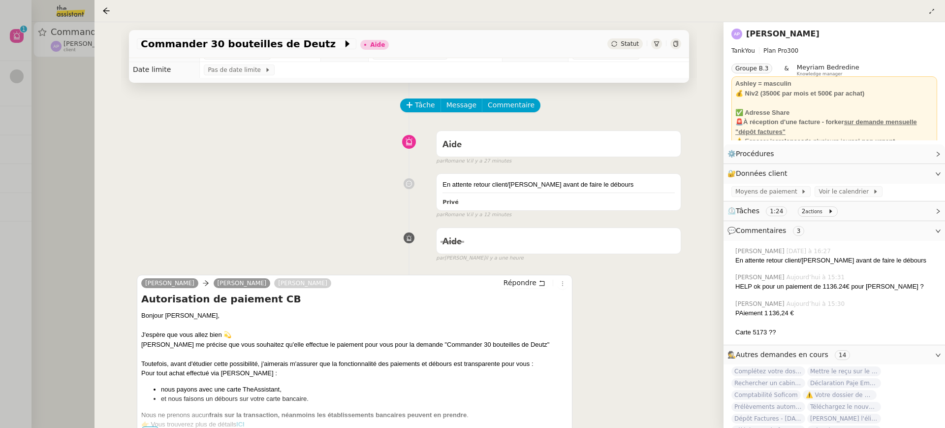
click at [102, 135] on div "Commander 30 bouteilles de Deutz Aide Statut Client [PERSON_NAME] Owner Meyriam…" at bounding box center [408, 224] width 629 height 405
click at [63, 151] on div at bounding box center [472, 214] width 945 height 428
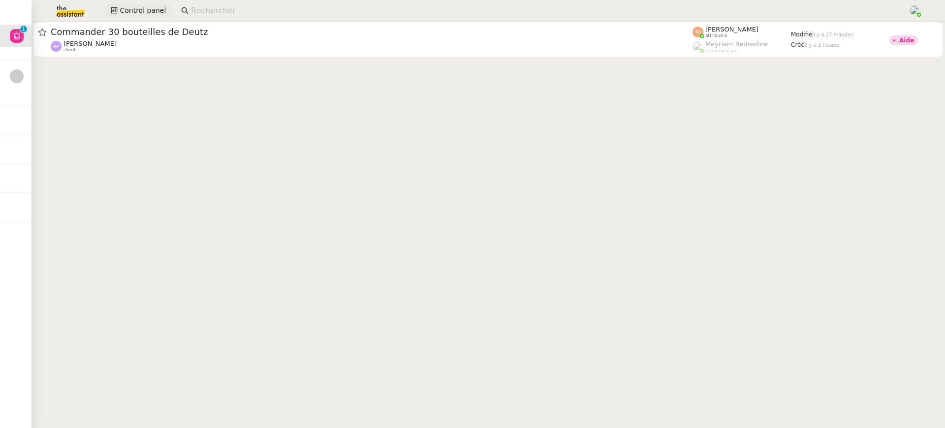
click at [140, 13] on span "Control panel" at bounding box center [143, 10] width 46 height 11
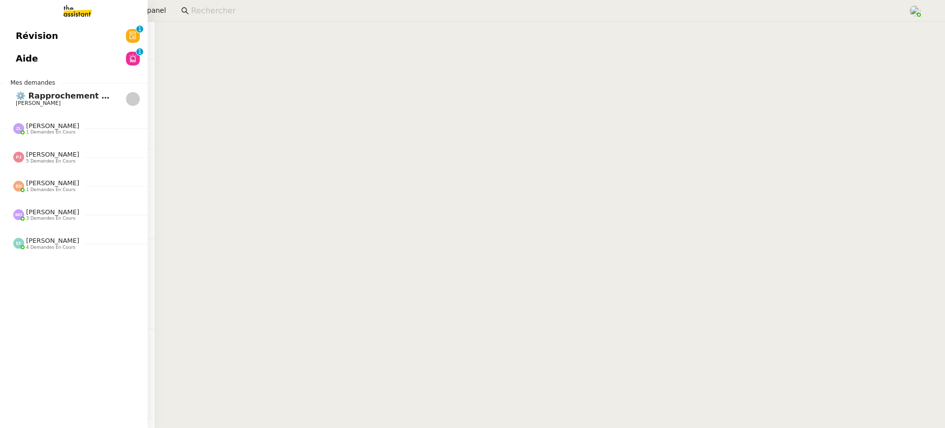
click at [17, 67] on link "Aide 0 1 2 3 4 5 6 7 8 9" at bounding box center [74, 58] width 148 height 23
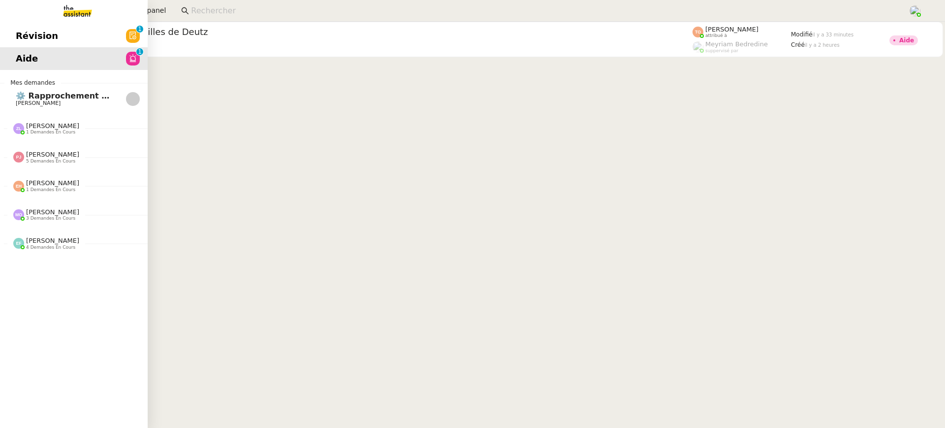
click at [37, 29] on span "Révision" at bounding box center [37, 36] width 42 height 15
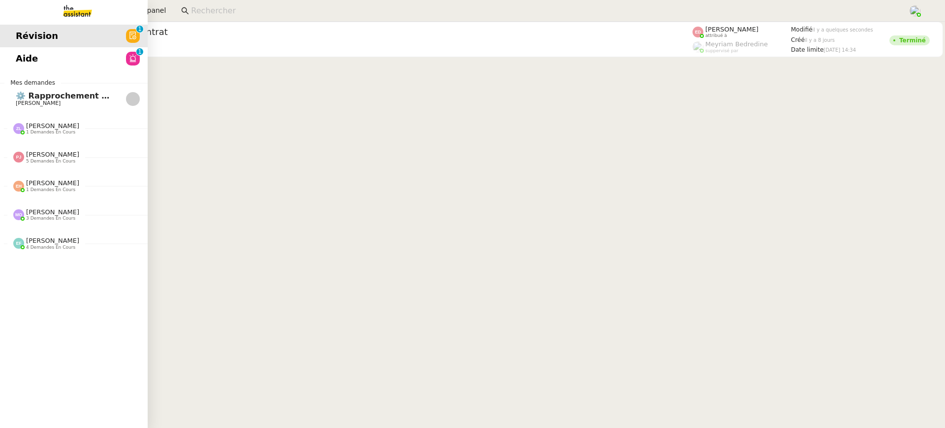
click at [20, 44] on link "Révision 0 1 2 3 4 5 6 7 8 9" at bounding box center [74, 36] width 148 height 23
click at [27, 51] on link "Aide 0 1 2 3 4 5 6 7 8 9" at bounding box center [74, 58] width 148 height 23
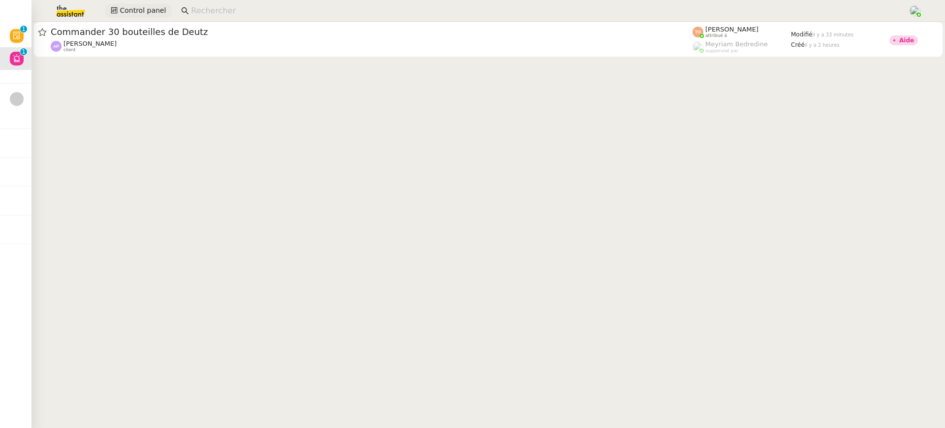
click at [128, 4] on button "Control panel" at bounding box center [138, 11] width 67 height 14
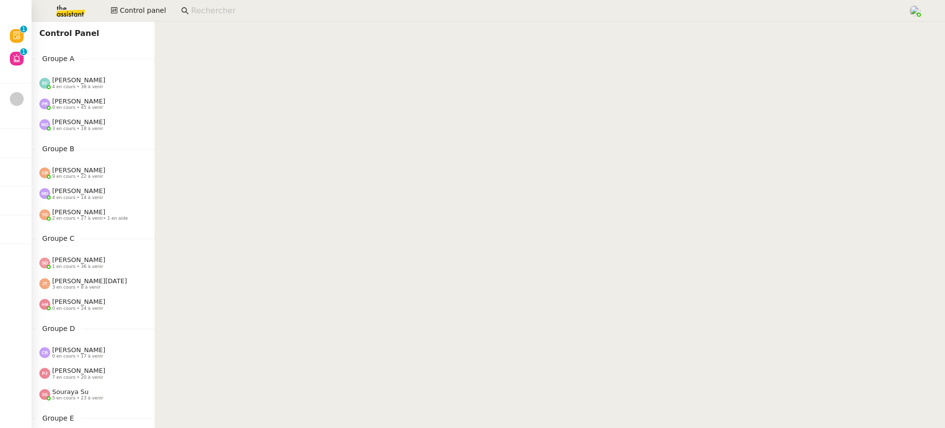
click at [93, 81] on span "[PERSON_NAME]" at bounding box center [78, 79] width 53 height 7
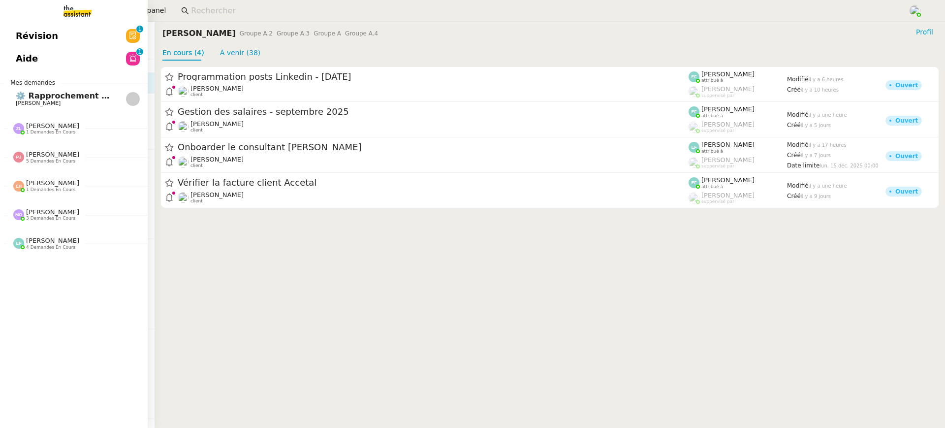
click at [24, 59] on span "Aide" at bounding box center [27, 58] width 22 height 15
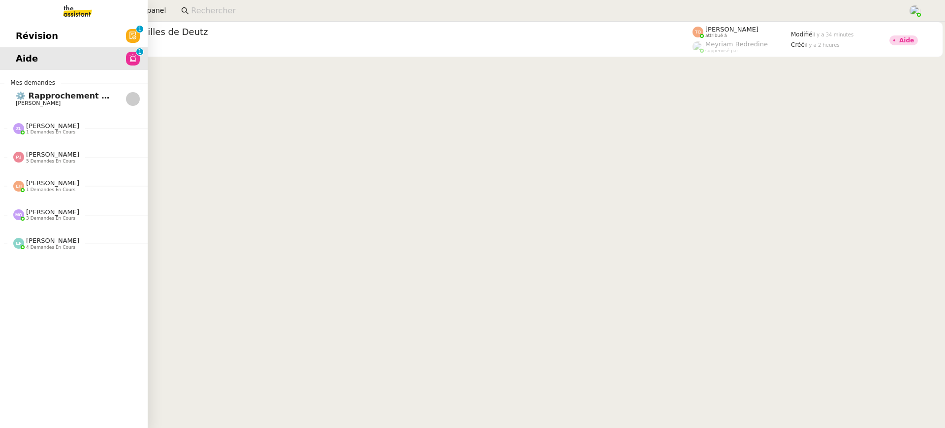
click at [45, 44] on link "Révision 0 1 2 3 4 5 6 7 8 9" at bounding box center [74, 36] width 148 height 23
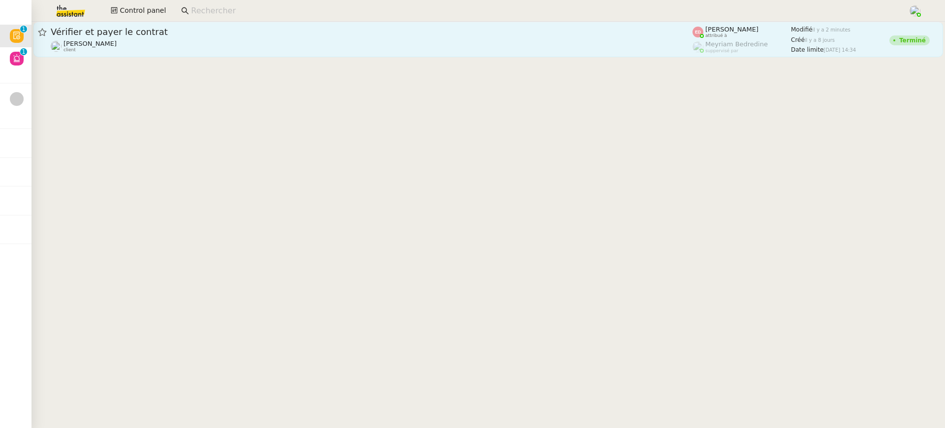
click at [486, 55] on link "Vérifier et payer le contrat Fanny Eyraud client Eva Dubois attribué à Meyriam …" at bounding box center [487, 39] width 909 height 35
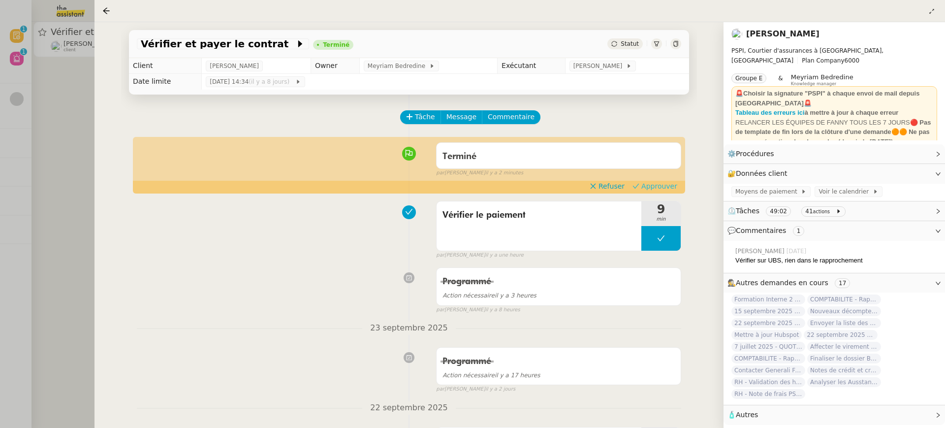
click at [670, 182] on span "Approuver" at bounding box center [659, 186] width 36 height 10
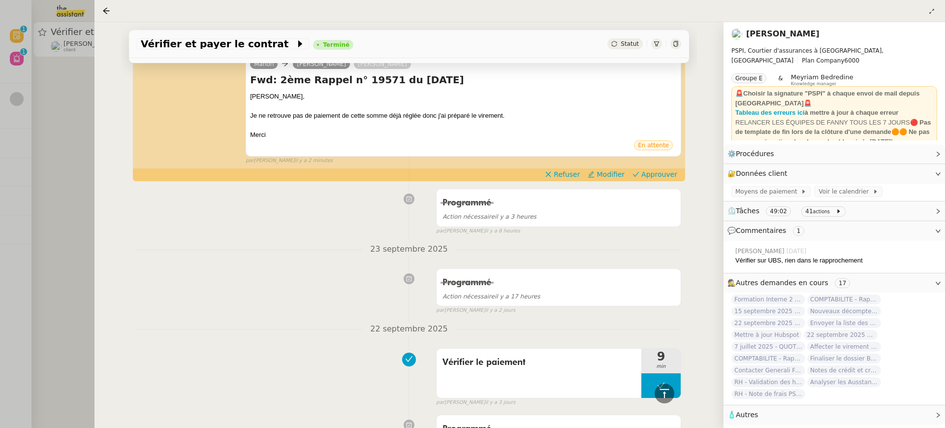
scroll to position [169, 0]
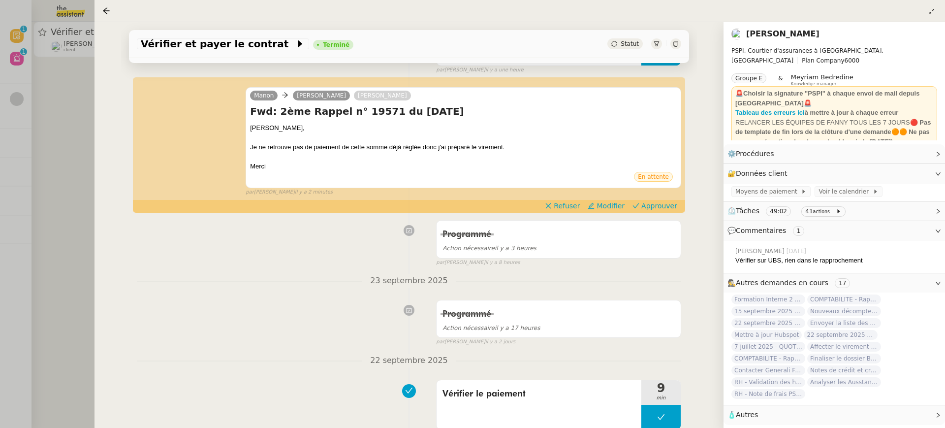
click at [98, 129] on div "Vérifier et payer le contrat Terminé Statut Client Fanny Eyraud Owner Meyriam B…" at bounding box center [408, 224] width 629 height 405
click at [70, 103] on div at bounding box center [472, 214] width 945 height 428
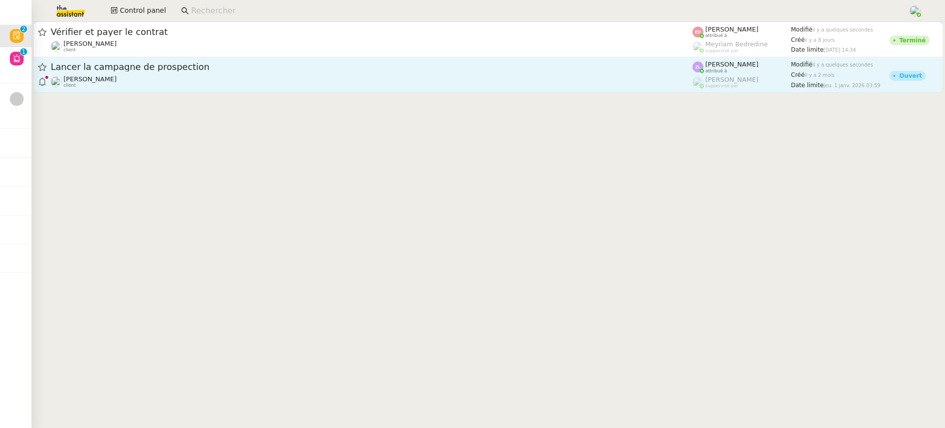
click at [193, 75] on div "Astrid Brucker client" at bounding box center [372, 81] width 642 height 13
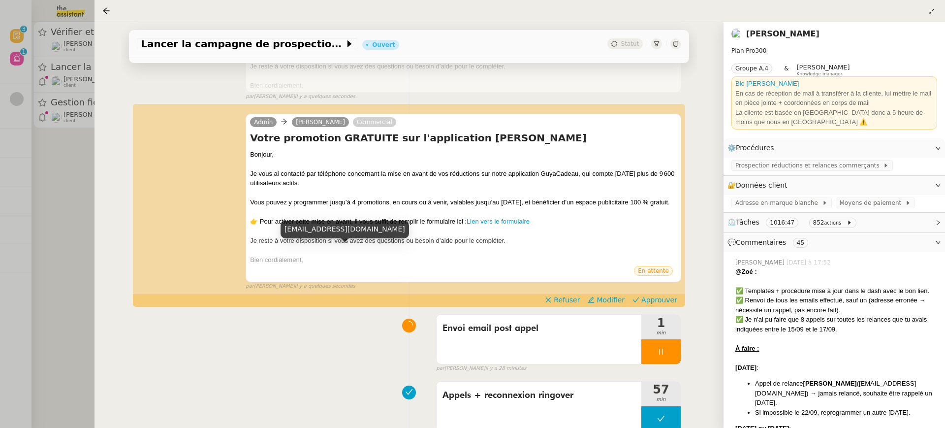
scroll to position [286, 0]
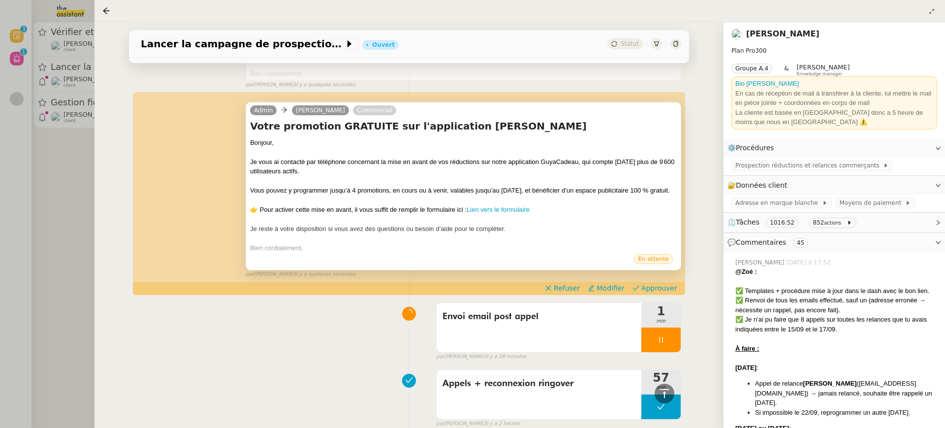
click at [253, 260] on span "•••" at bounding box center [259, 256] width 18 height 7
click at [491, 224] on div at bounding box center [463, 220] width 427 height 10
click at [487, 213] on link "Lien vers le formulaire" at bounding box center [497, 209] width 63 height 7
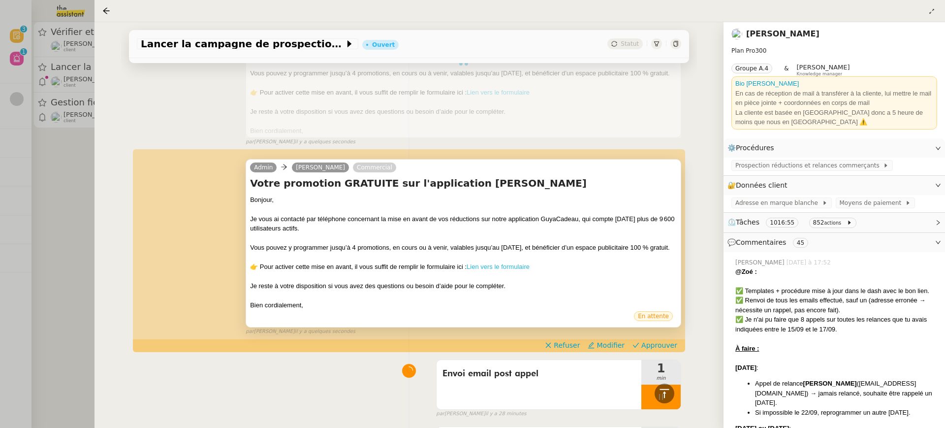
scroll to position [342, 0]
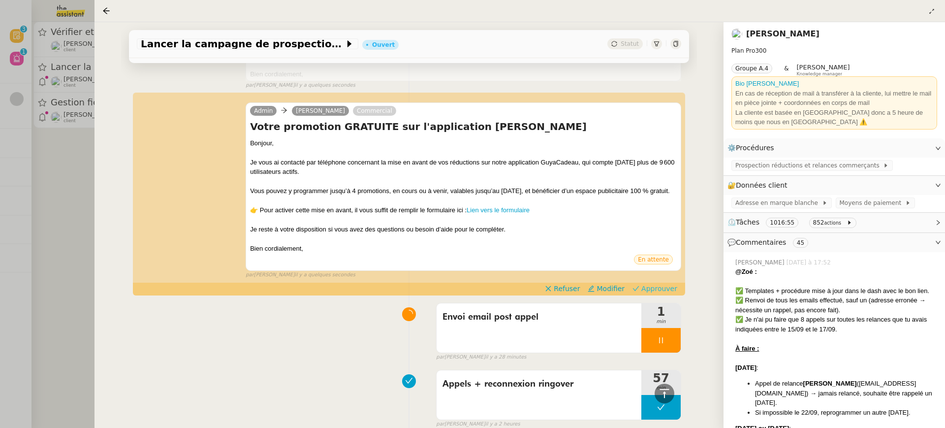
click at [663, 293] on span "Approuver" at bounding box center [659, 288] width 36 height 10
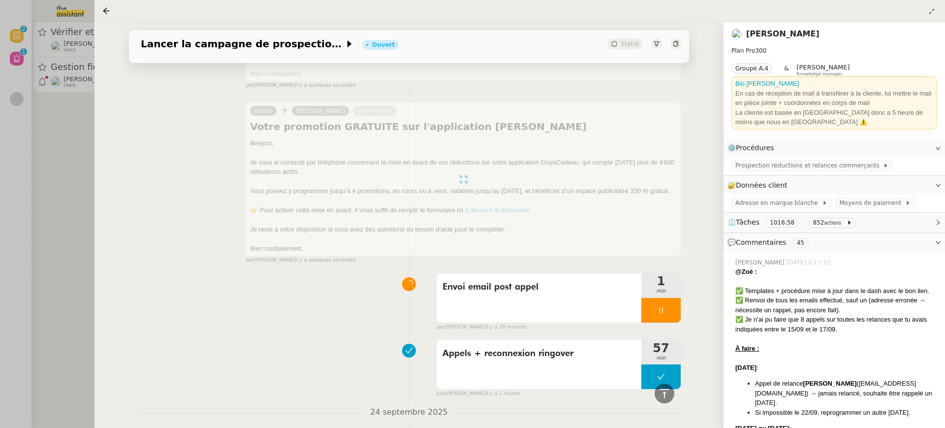
click at [2, 153] on div at bounding box center [472, 214] width 945 height 428
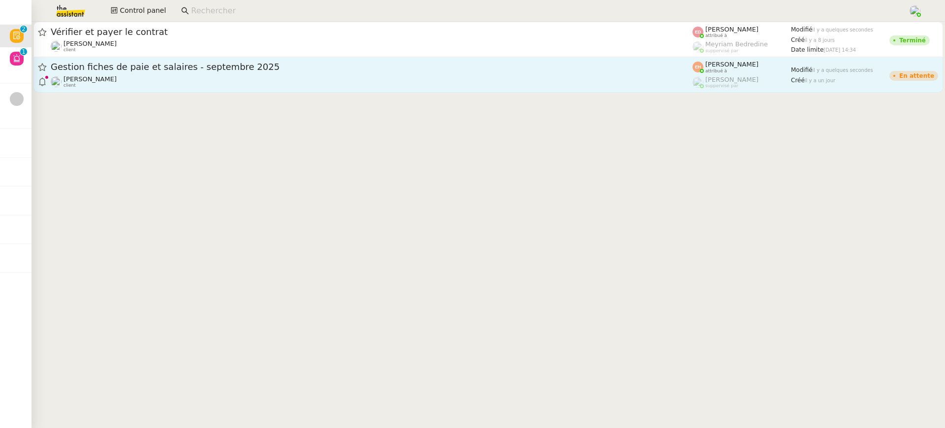
click at [143, 79] on div "Théo Hudry client" at bounding box center [372, 81] width 642 height 13
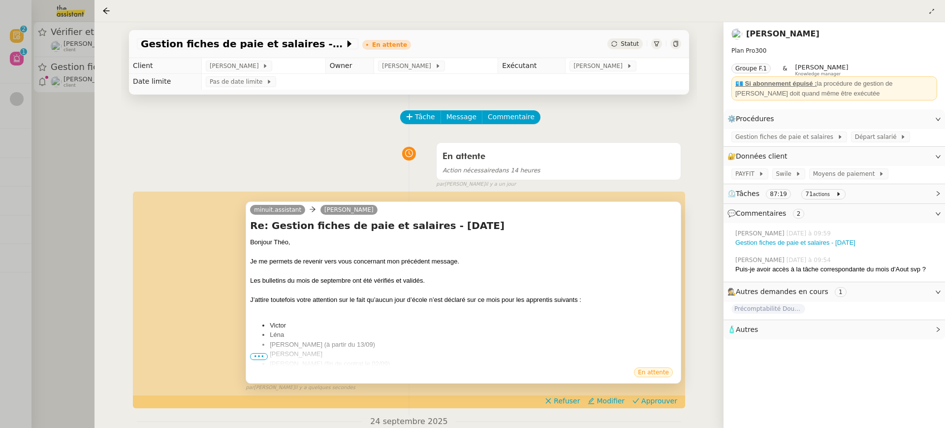
click at [266, 350] on ul "Victor Léna Léon (à partir du 13/09) Jacques Naelle (fin de contrat le 02/09)" at bounding box center [463, 344] width 427 height 48
click at [260, 355] on span "•••" at bounding box center [259, 356] width 18 height 7
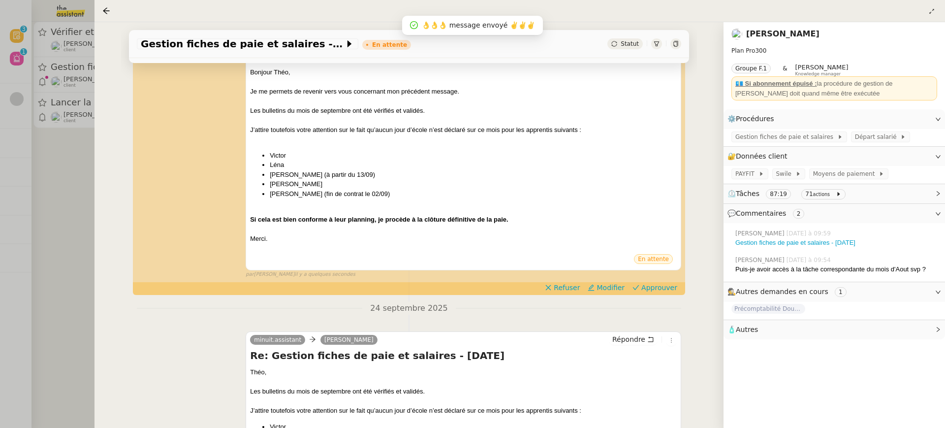
scroll to position [171, 0]
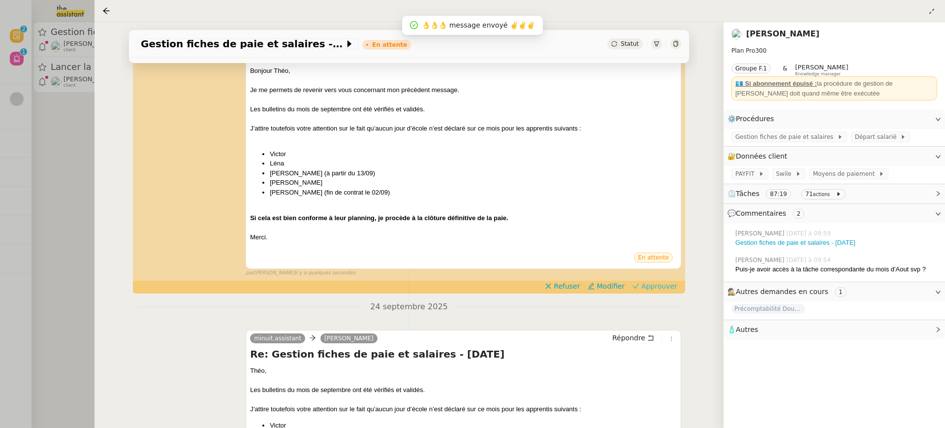
click at [654, 286] on span "Approuver" at bounding box center [659, 286] width 36 height 10
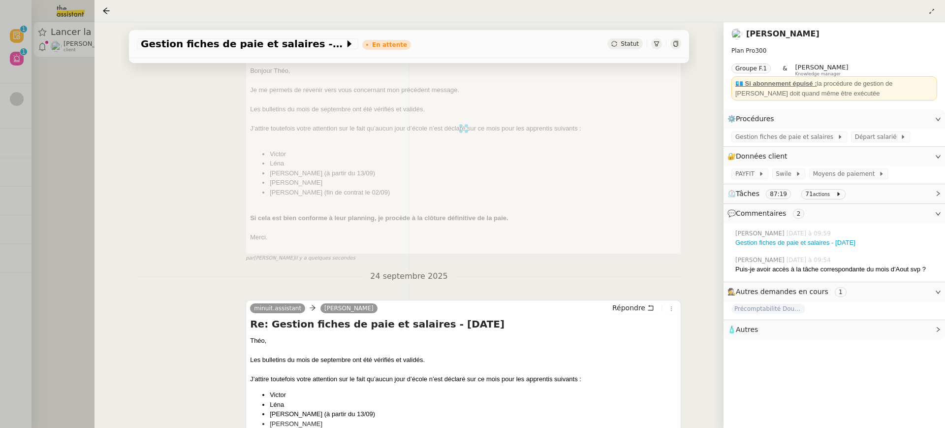
click at [62, 91] on div at bounding box center [472, 214] width 945 height 428
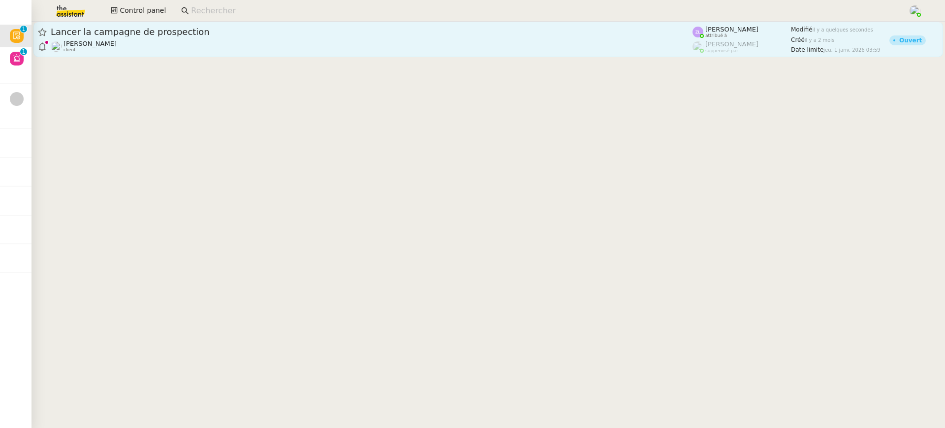
click at [110, 41] on div "Astrid Brucker client" at bounding box center [372, 46] width 642 height 13
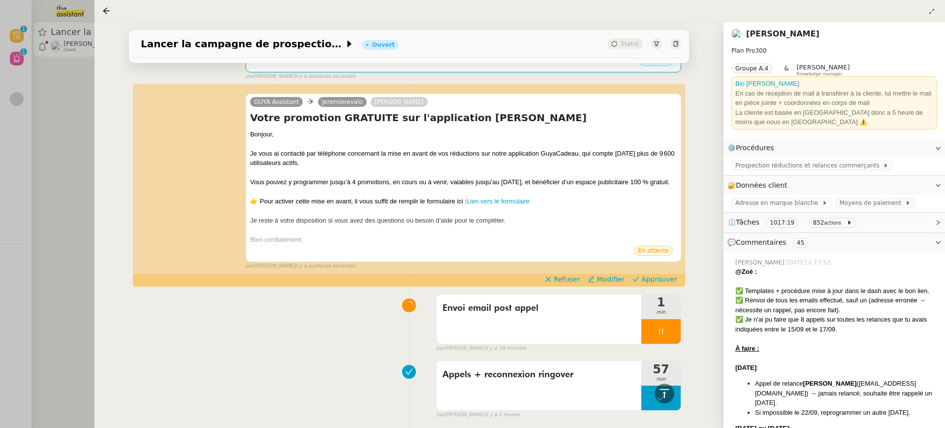
scroll to position [357, 0]
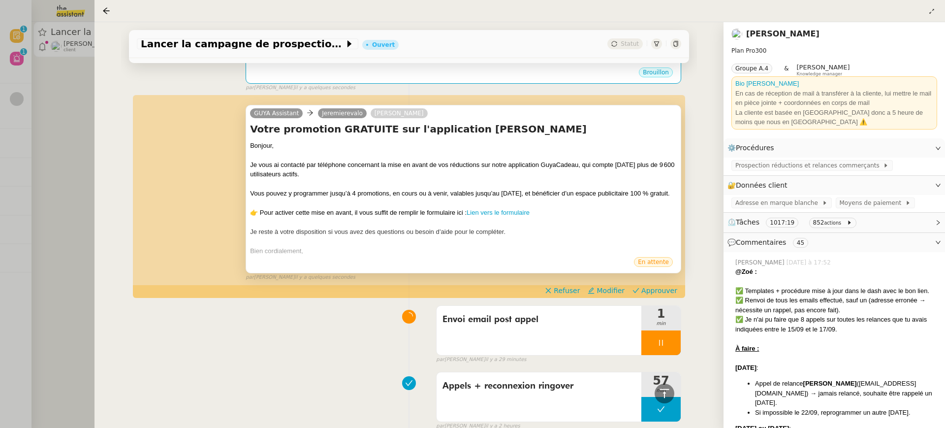
click at [256, 264] on div "En attente" at bounding box center [463, 263] width 427 height 15
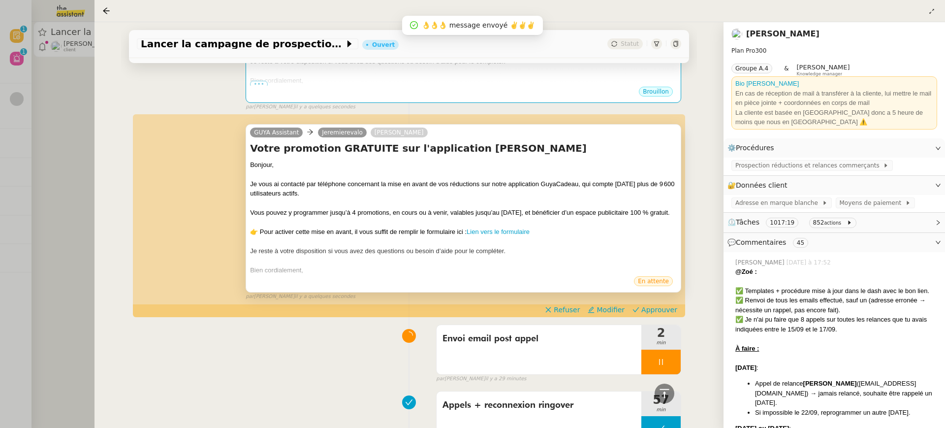
scroll to position [493, 0]
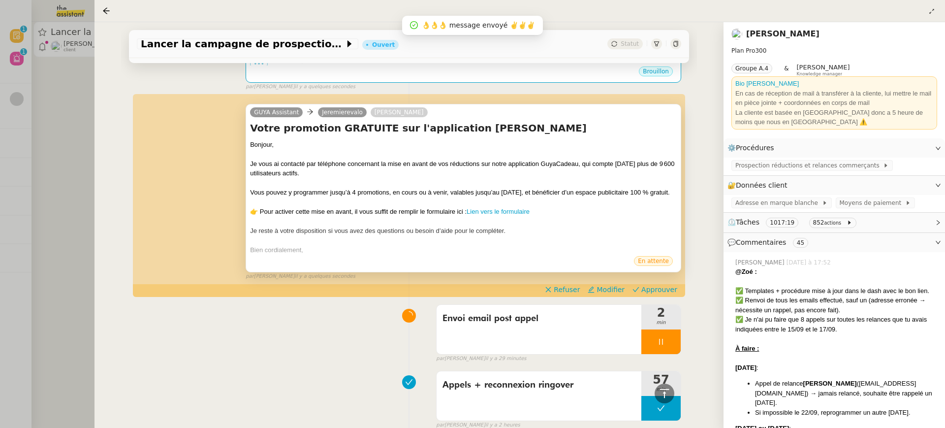
click at [257, 262] on span "•••" at bounding box center [259, 258] width 18 height 7
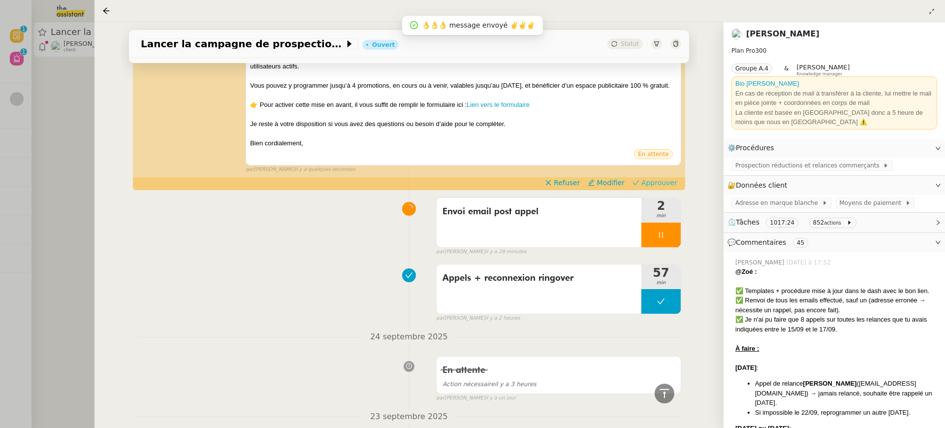
click at [671, 187] on span "Approuver" at bounding box center [659, 183] width 36 height 10
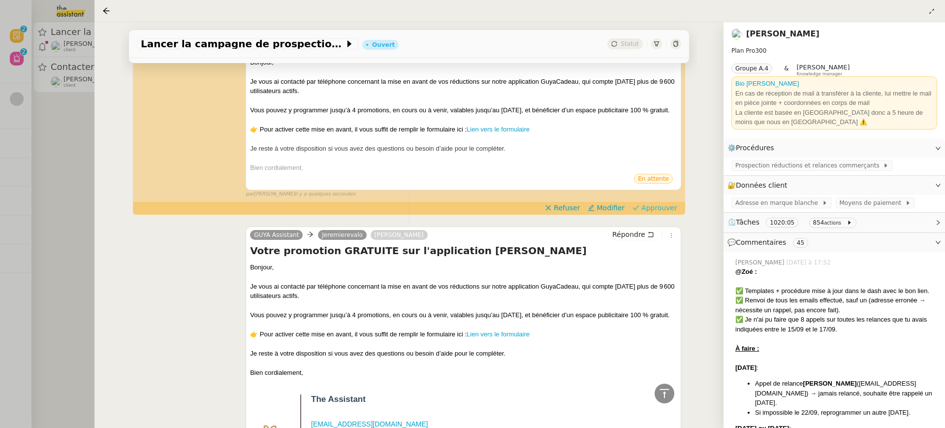
click at [675, 213] on span "Approuver" at bounding box center [659, 208] width 36 height 10
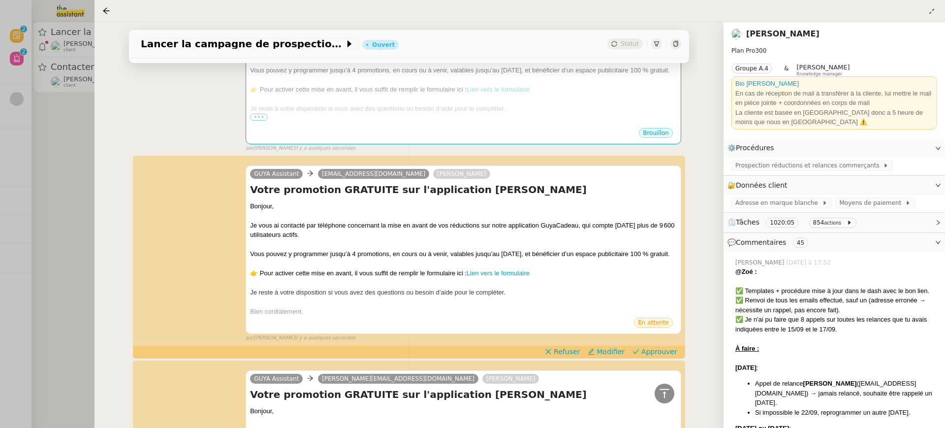
scroll to position [243, 0]
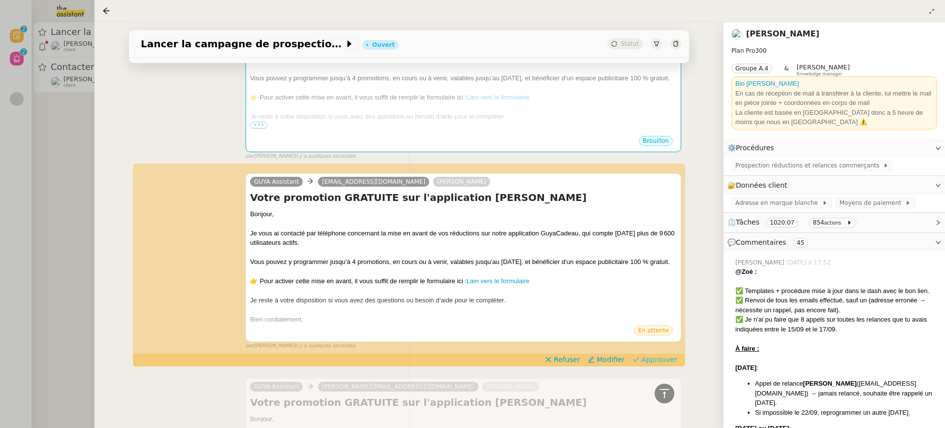
click at [655, 364] on span "Approuver" at bounding box center [659, 359] width 36 height 10
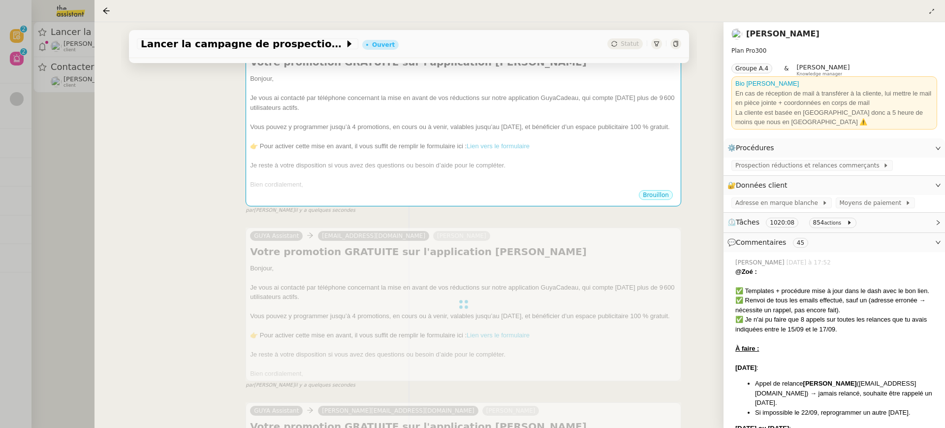
scroll to position [0, 0]
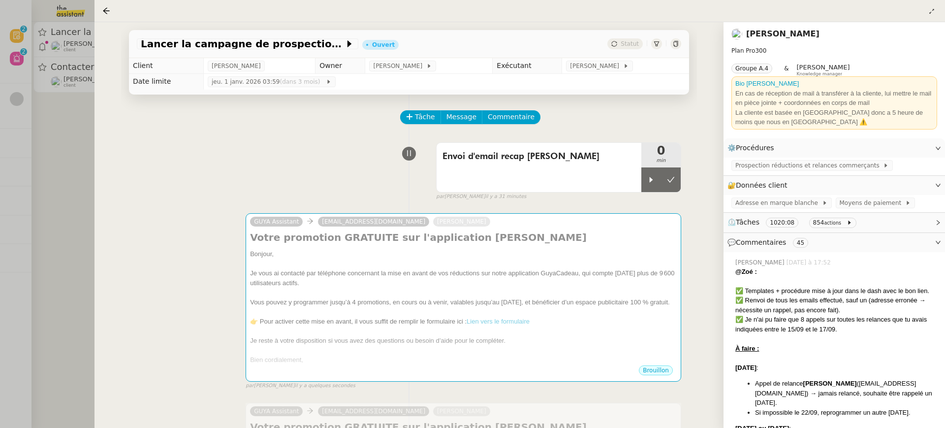
click at [36, 105] on div at bounding box center [472, 214] width 945 height 428
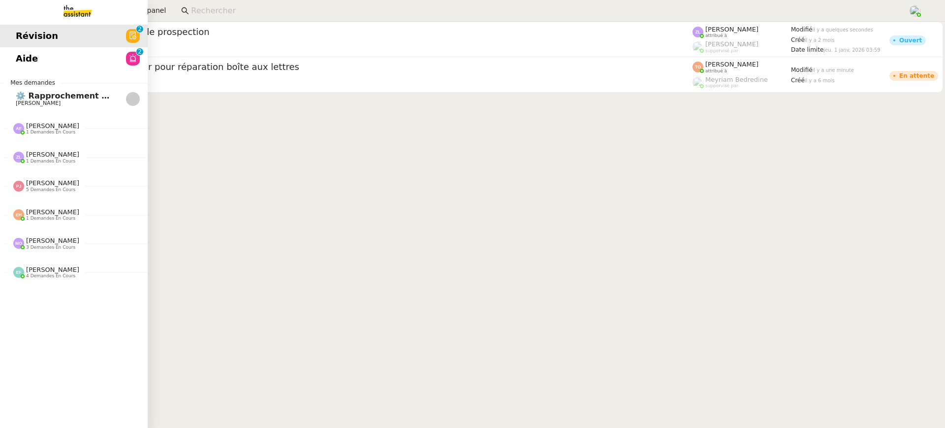
click at [17, 54] on span "Aide" at bounding box center [27, 58] width 22 height 15
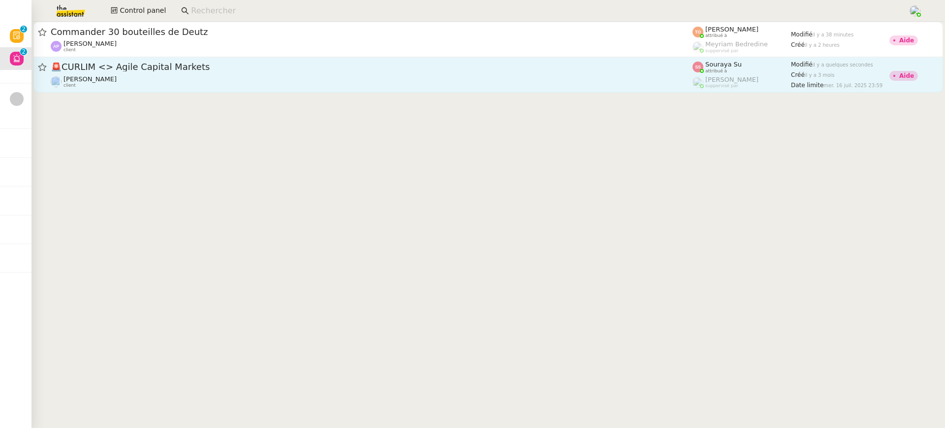
click at [324, 75] on div "🚨 CURLIM <> Agile Capital Markets Michael Khayat client" at bounding box center [372, 74] width 642 height 27
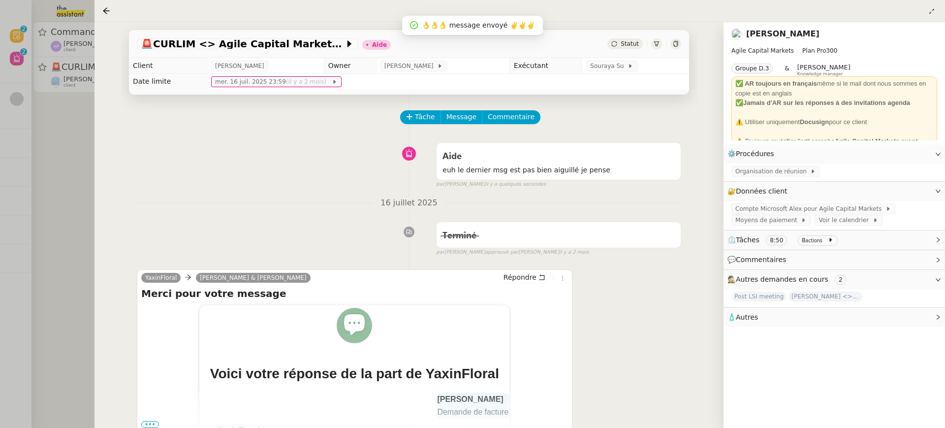
scroll to position [138, 0]
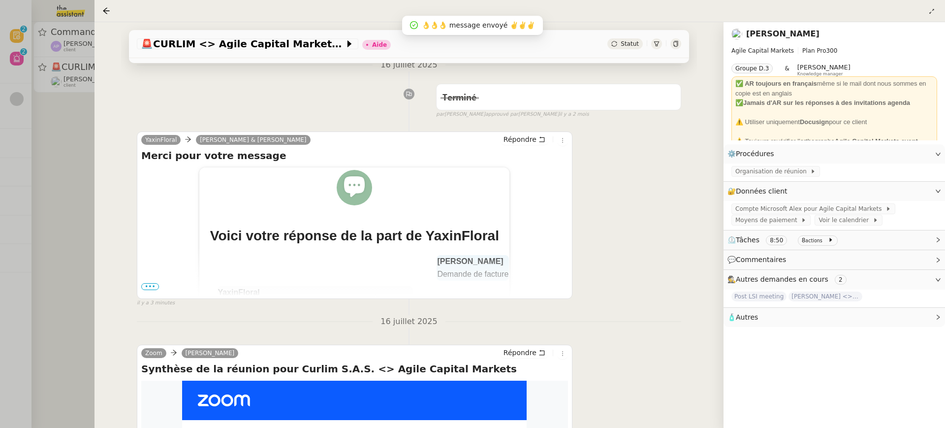
click at [158, 288] on div "Voici votre réponse de la part de YaxinFloral Camille ALDO Demande de facture Y…" at bounding box center [354, 401] width 427 height 468
click at [152, 288] on span "•••" at bounding box center [150, 286] width 18 height 7
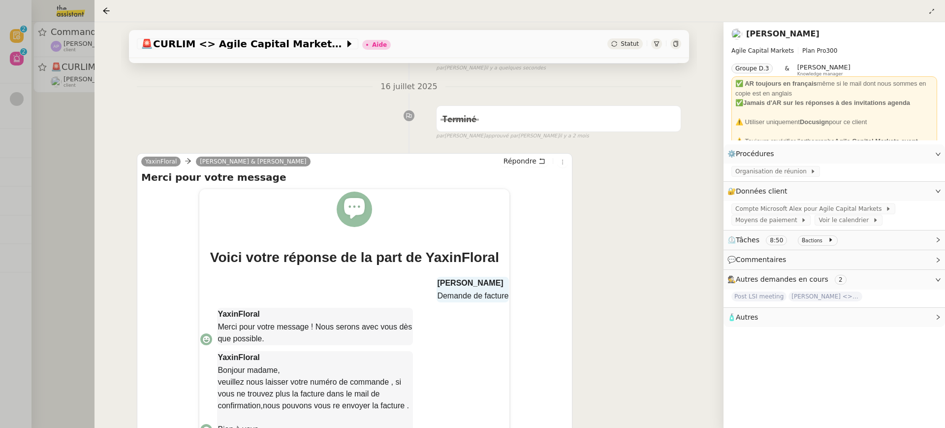
scroll to position [110, 0]
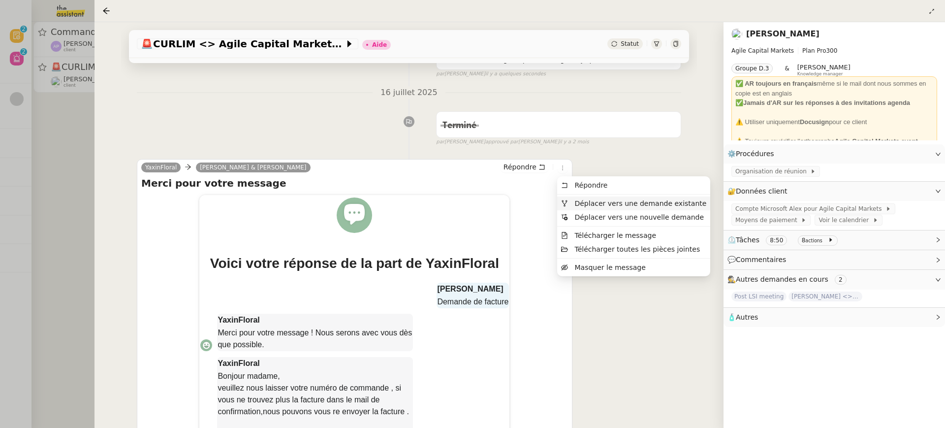
click at [584, 203] on span "Déplacer vers une demande existante" at bounding box center [640, 203] width 132 height 8
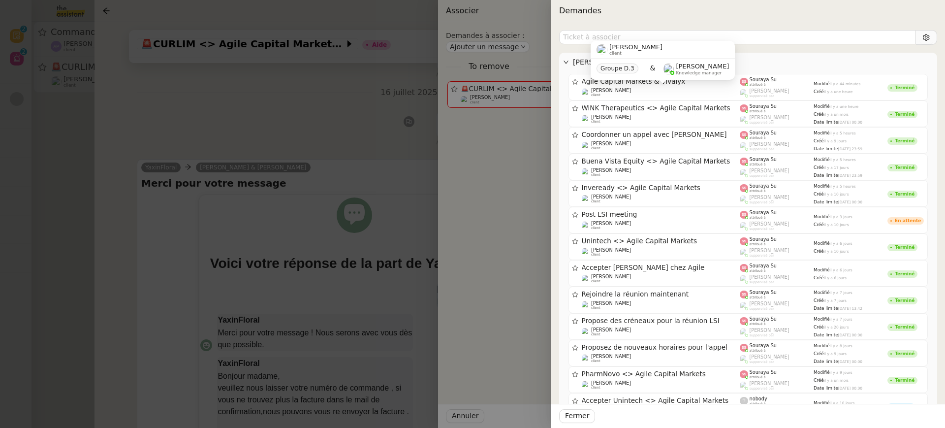
click at [239, 122] on div at bounding box center [472, 214] width 945 height 428
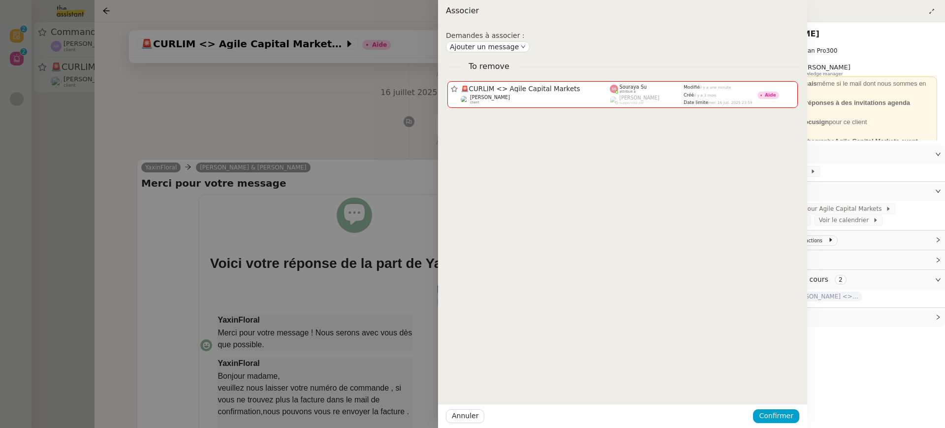
click at [469, 183] on div at bounding box center [472, 214] width 945 height 428
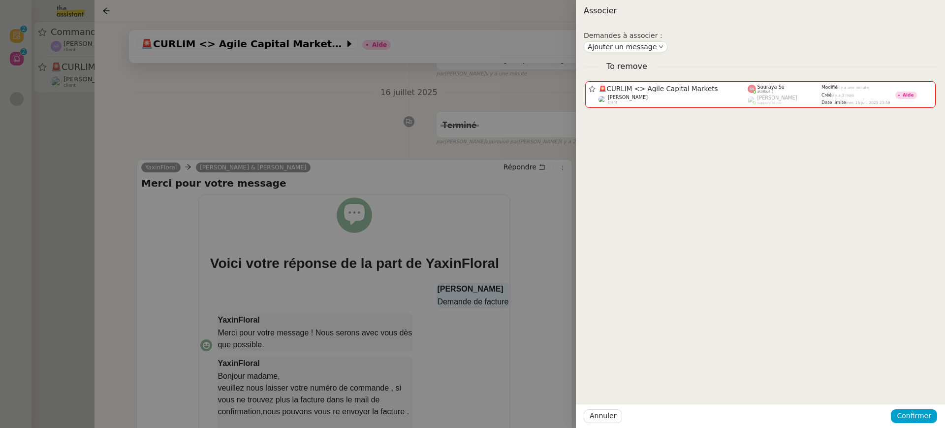
click at [404, 166] on div at bounding box center [472, 214] width 945 height 428
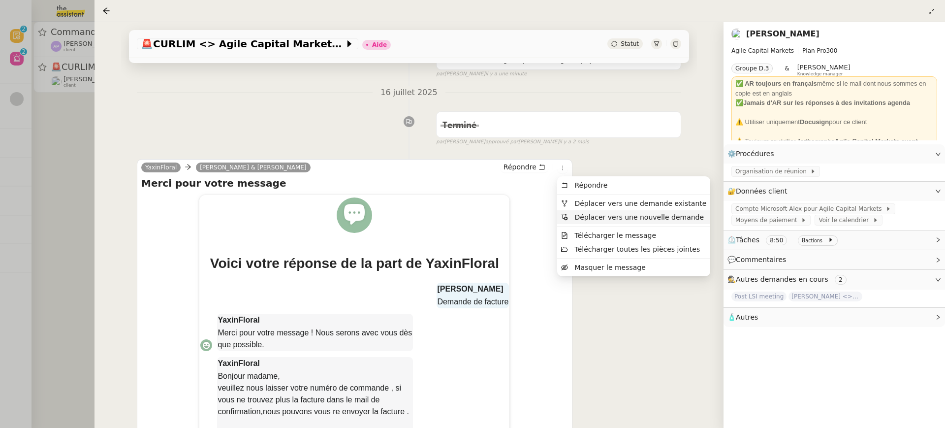
click at [613, 217] on span "Déplacer vers une nouvelle demande" at bounding box center [638, 217] width 129 height 8
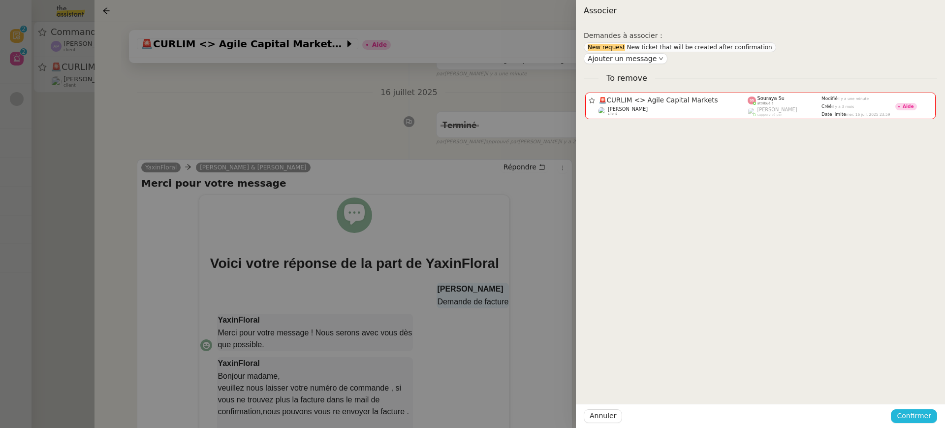
click at [926, 422] on button "Confirmer" at bounding box center [914, 416] width 46 height 14
click at [916, 389] on span "Ajouter" at bounding box center [914, 390] width 25 height 10
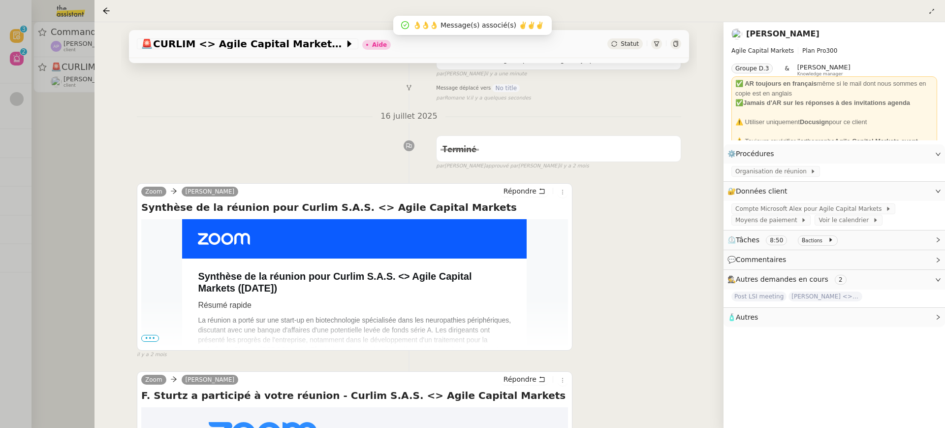
click at [6, 76] on div at bounding box center [472, 214] width 945 height 428
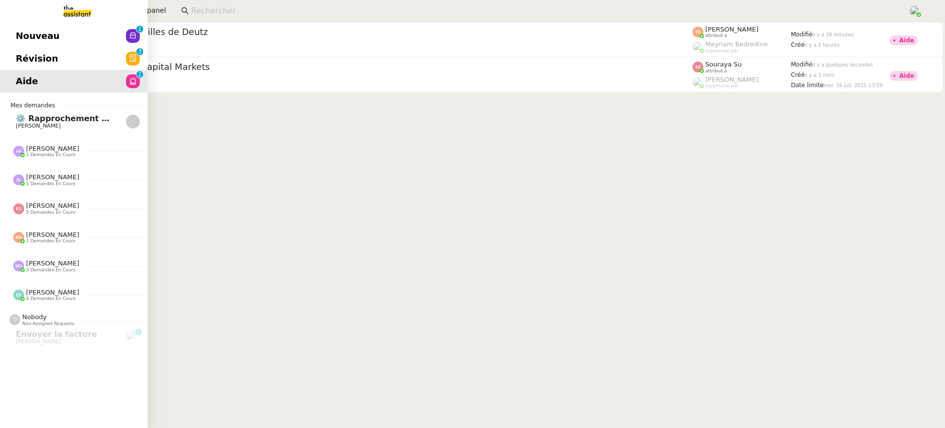
click at [45, 49] on link "Révision 0 1 2 3 4 5 6 7 8 9" at bounding box center [74, 58] width 148 height 23
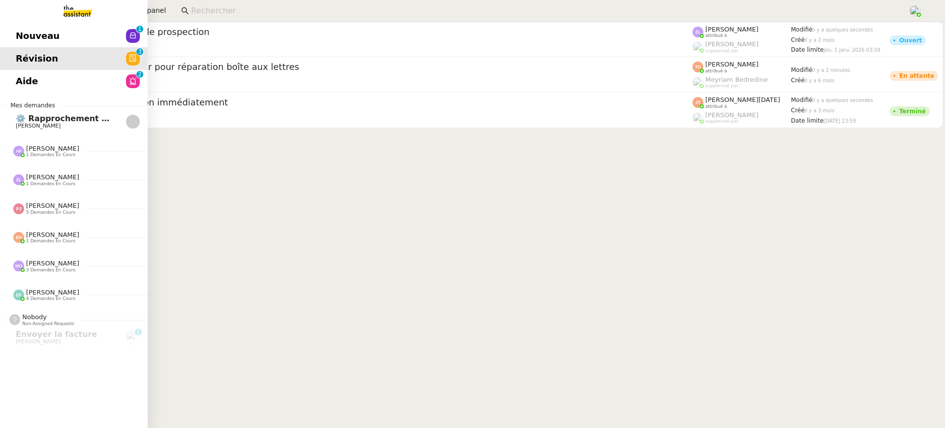
click at [51, 33] on span "Nouveau" at bounding box center [38, 36] width 44 height 15
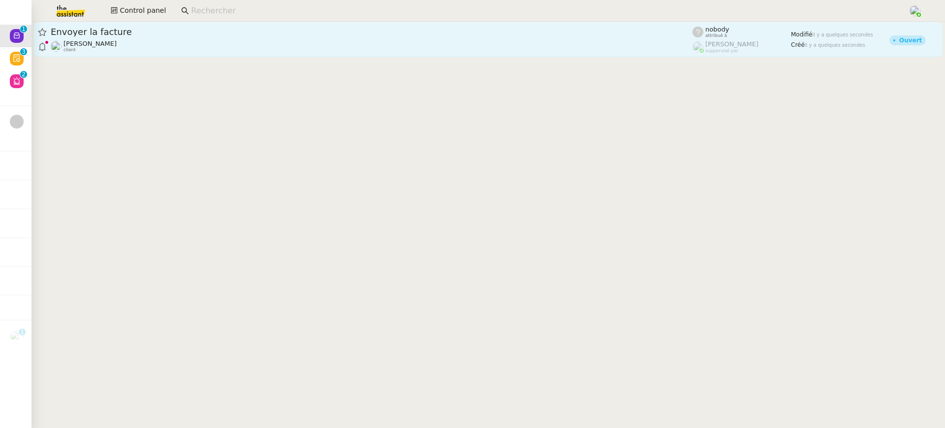
click at [349, 36] on span "Envoyer la facture" at bounding box center [372, 32] width 642 height 9
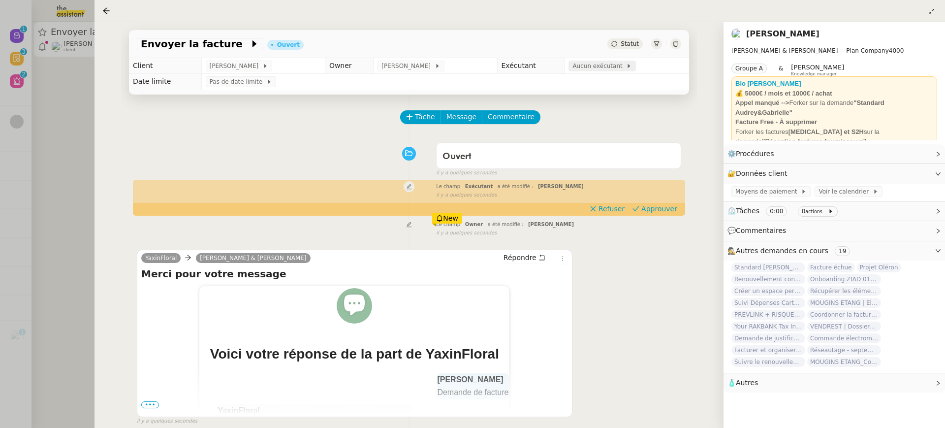
click at [588, 68] on span "Aucun exécutant" at bounding box center [599, 66] width 54 height 10
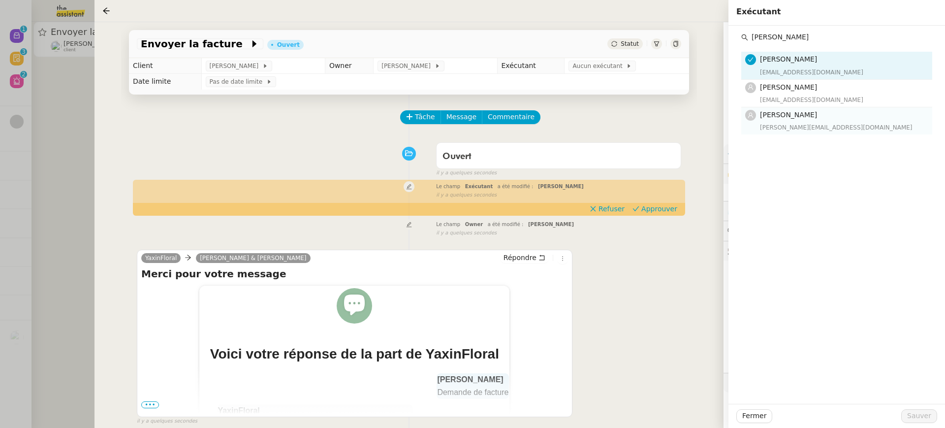
type input "pauli"
click at [805, 143] on div "pauli Marie Orsoni marie@team.theassistant.com Pauline Jennah paulinej@team.the…" at bounding box center [836, 215] width 216 height 378
click at [802, 126] on div "pauline@team.theassistant.com" at bounding box center [843, 128] width 166 height 10
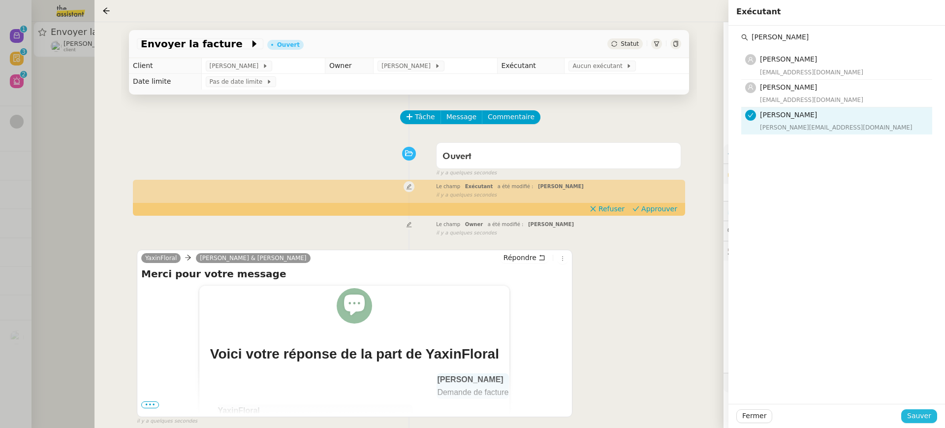
click at [933, 420] on button "Sauver" at bounding box center [919, 416] width 36 height 14
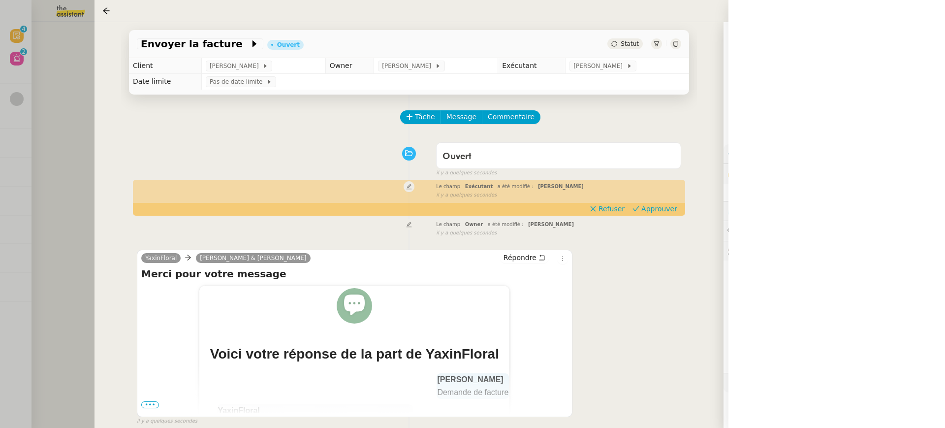
click at [23, 5] on div at bounding box center [472, 214] width 945 height 428
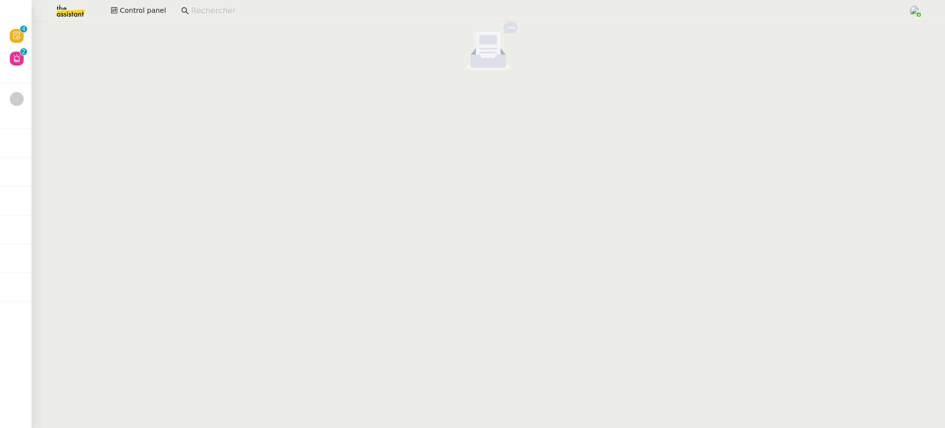
click at [25, 27] on div at bounding box center [472, 214] width 945 height 428
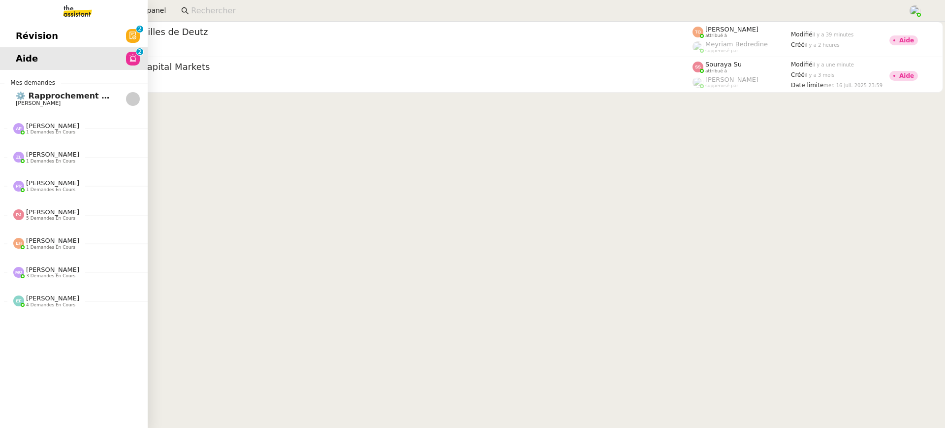
click at [35, 38] on span "Révision" at bounding box center [37, 36] width 42 height 15
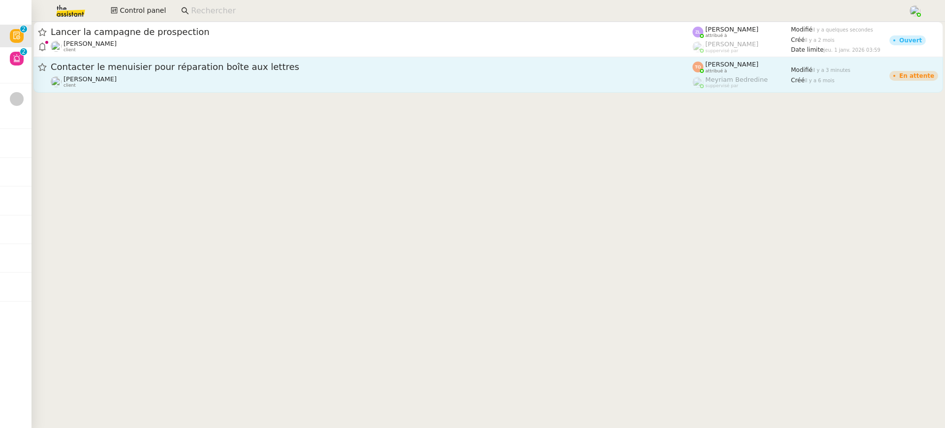
click at [327, 60] on link "Contacter le menuisier pour réparation boîte aux lettres Fabien Bousquet client…" at bounding box center [487, 74] width 909 height 35
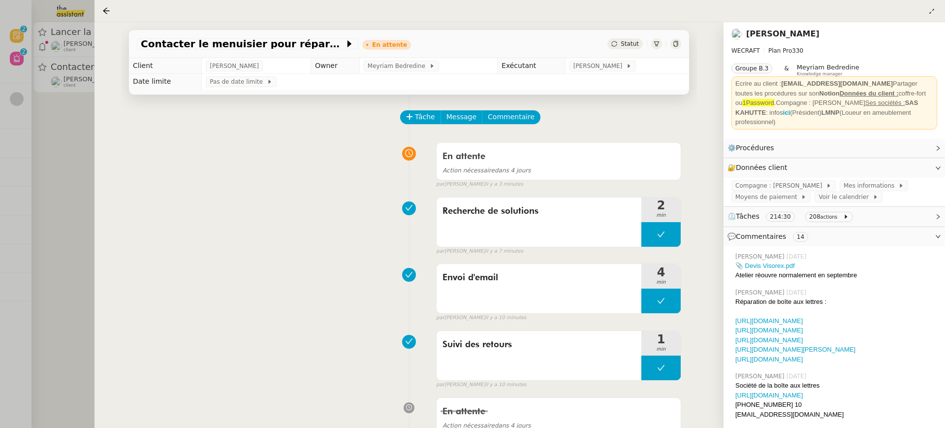
click at [55, 78] on div at bounding box center [472, 214] width 945 height 428
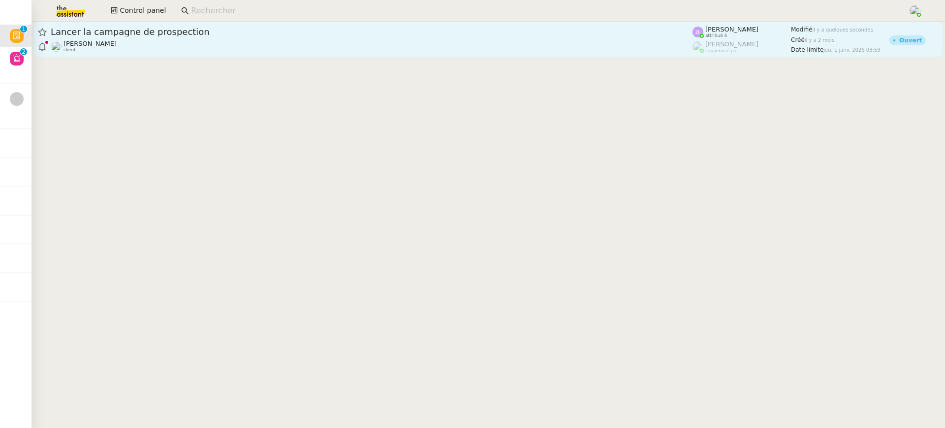
click at [193, 27] on div "Lancer la campagne de prospection" at bounding box center [372, 32] width 642 height 12
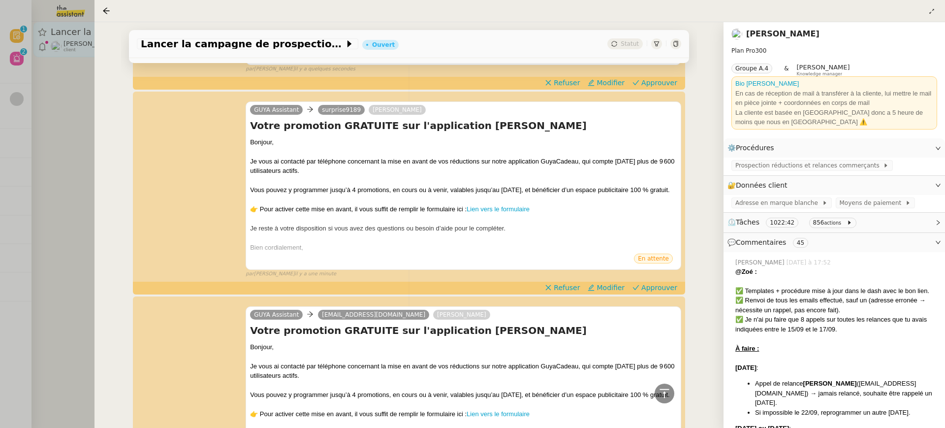
scroll to position [707, 0]
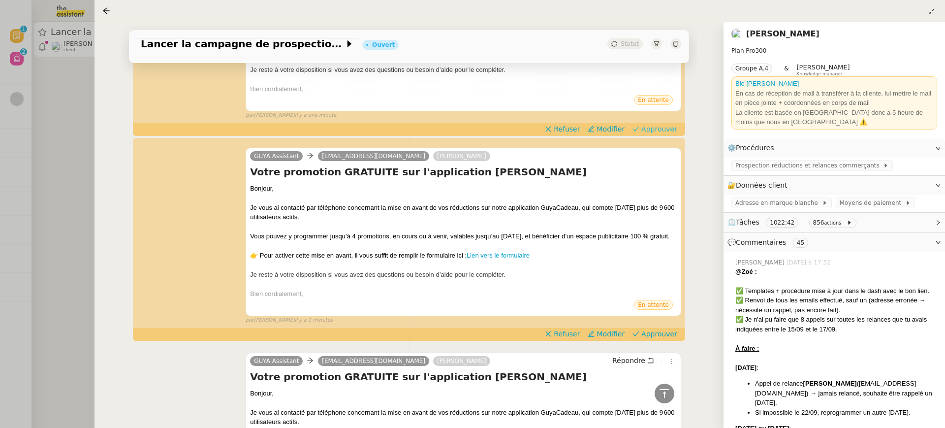
click at [659, 134] on span "Approuver" at bounding box center [659, 129] width 36 height 10
click at [673, 339] on span "Approuver" at bounding box center [659, 334] width 36 height 10
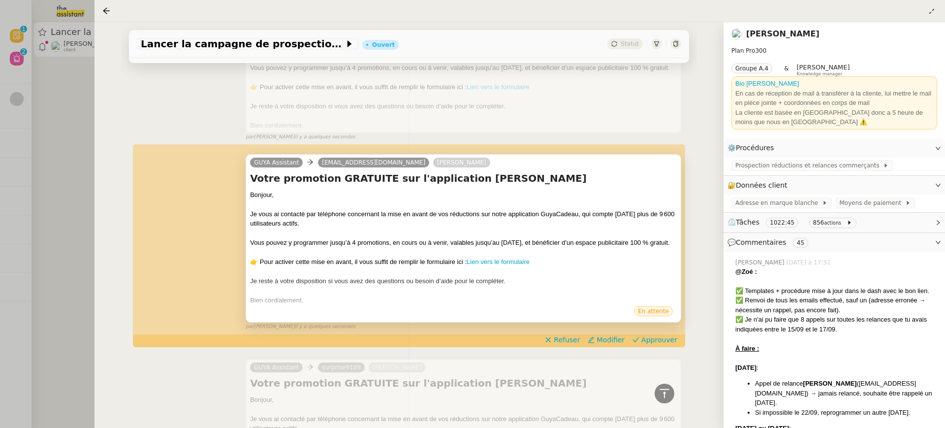
scroll to position [364, 0]
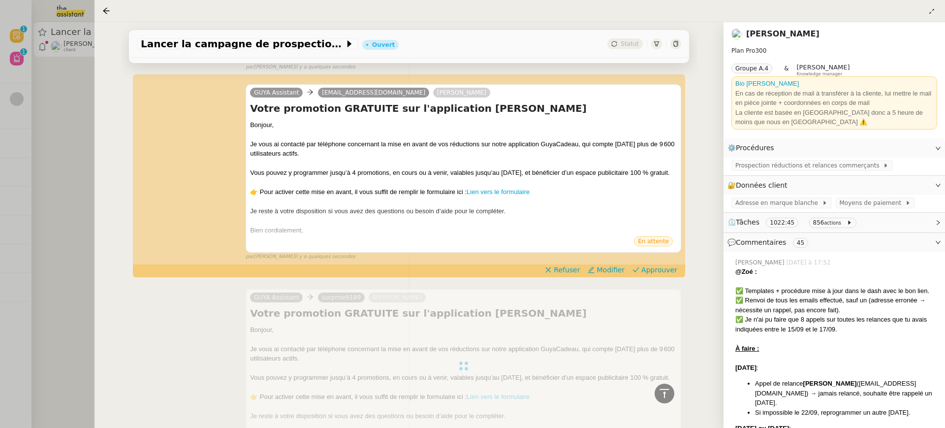
click at [655, 275] on span "Approuver" at bounding box center [659, 270] width 36 height 10
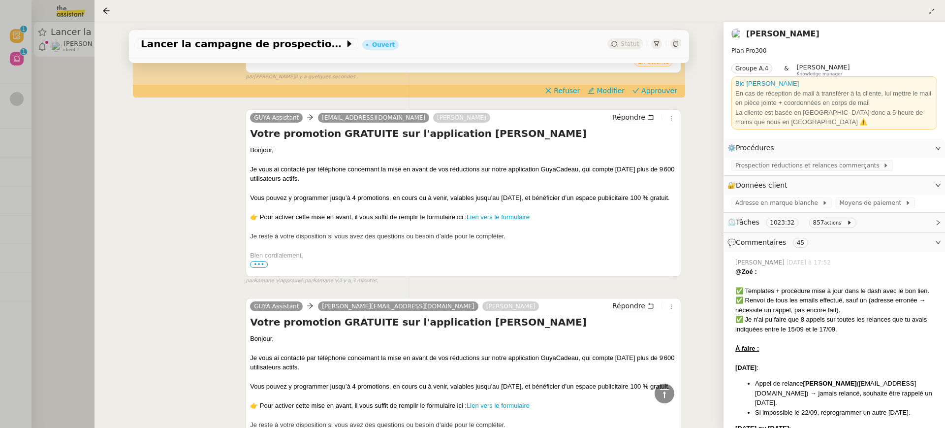
scroll to position [1142, 0]
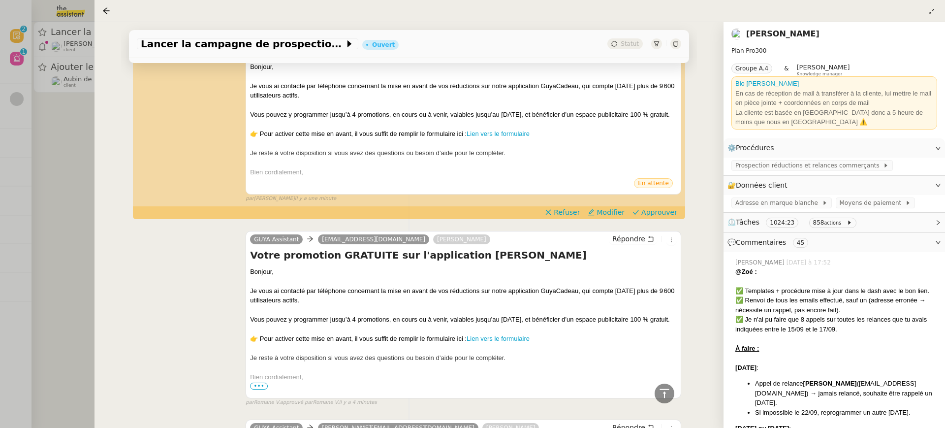
scroll to position [1499, 0]
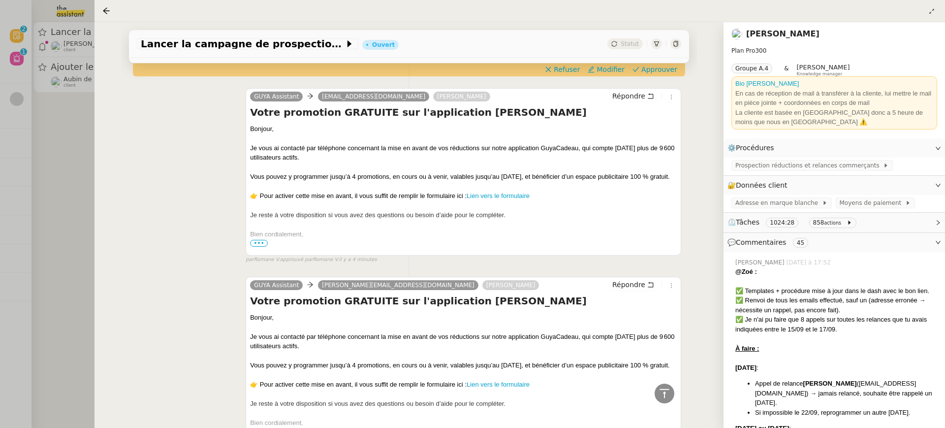
click at [71, 30] on div at bounding box center [472, 214] width 945 height 428
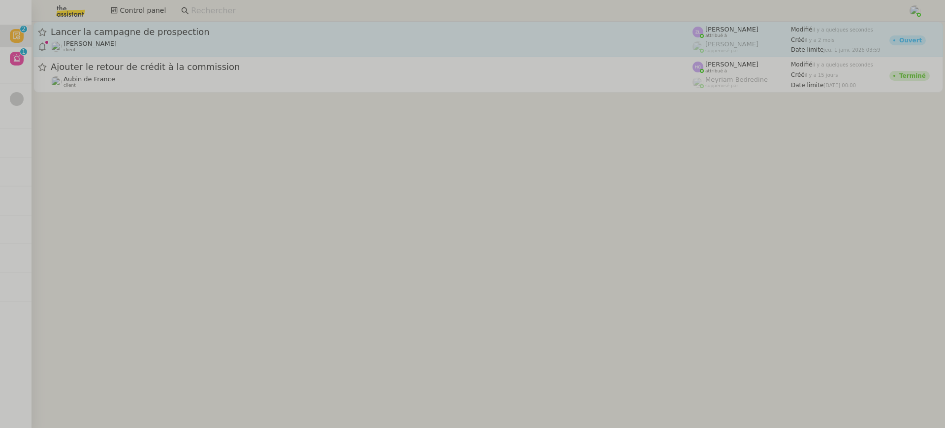
click at [123, 34] on span "Lancer la campagne de prospection" at bounding box center [372, 32] width 642 height 9
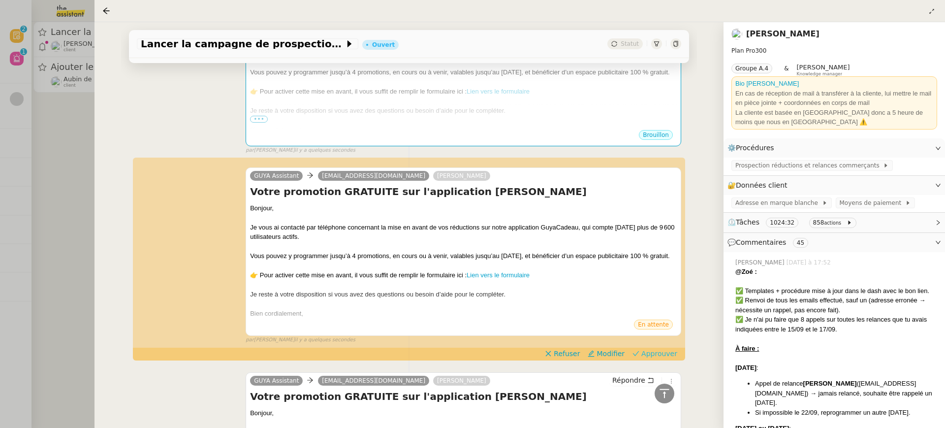
scroll to position [263, 0]
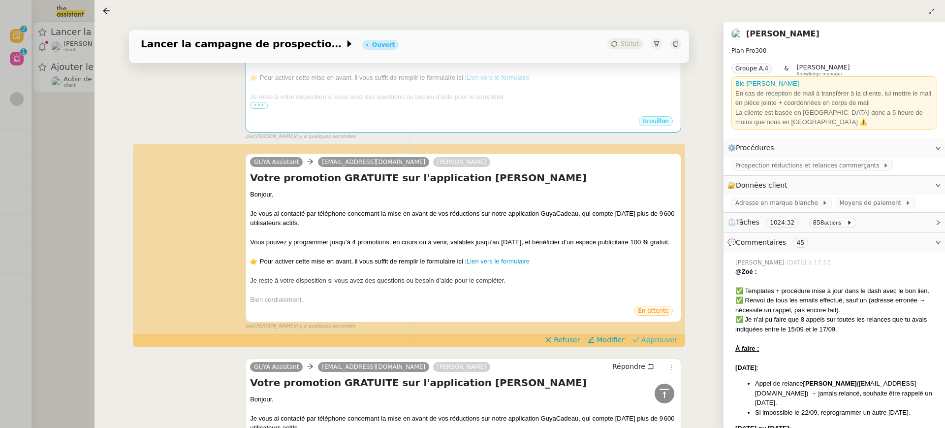
click at [645, 344] on span "Approuver" at bounding box center [659, 340] width 36 height 10
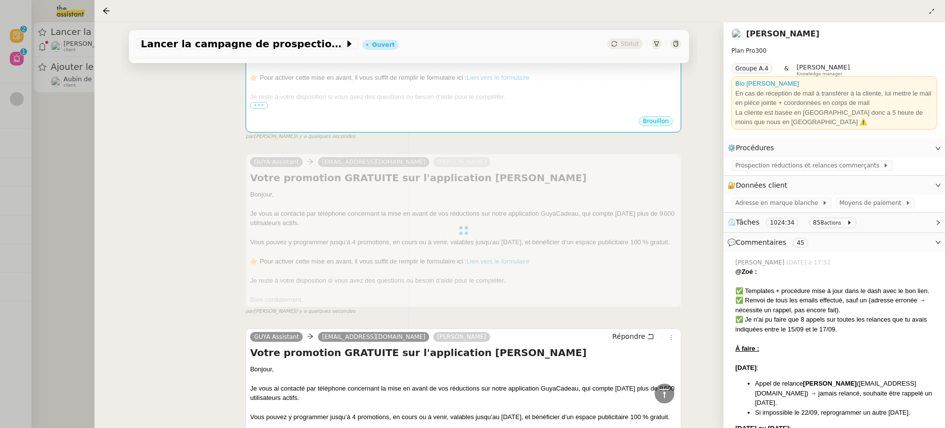
click at [75, 126] on div at bounding box center [472, 214] width 945 height 428
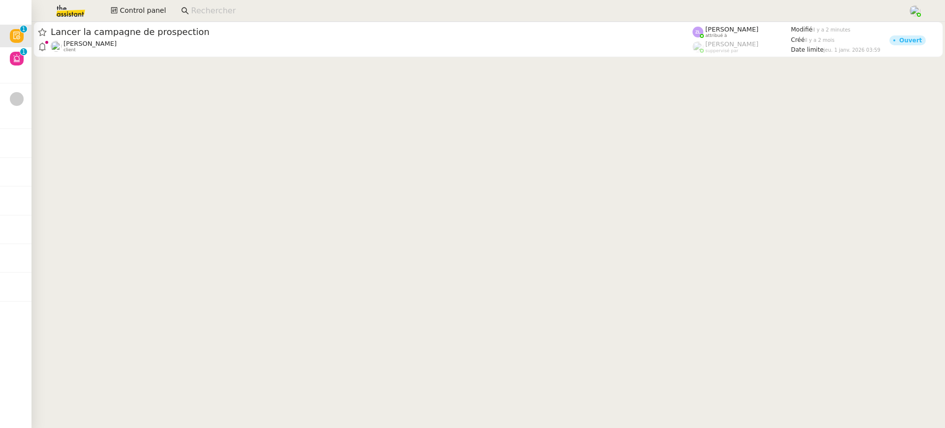
click at [165, 60] on cdk-virtual-scroll-viewport "Lancer la campagne de prospection [PERSON_NAME] client [PERSON_NAME] attribué à…" at bounding box center [487, 225] width 913 height 406
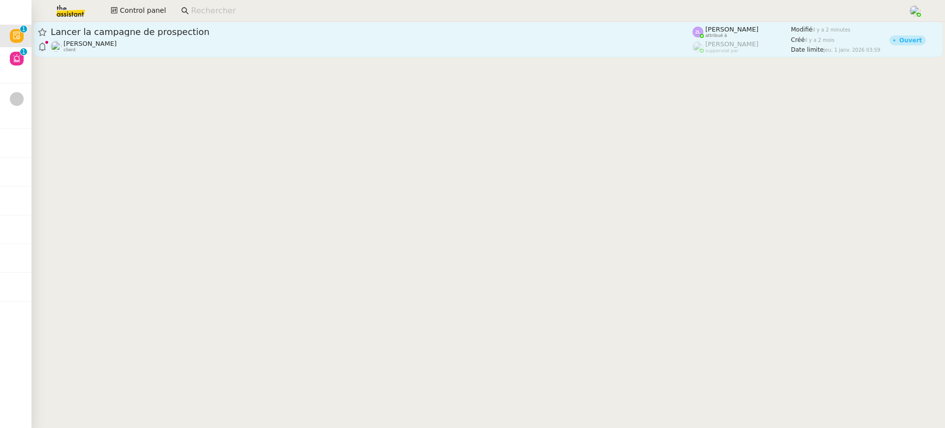
click at [244, 39] on div "Lancer la campagne de prospection [PERSON_NAME] client" at bounding box center [372, 39] width 642 height 27
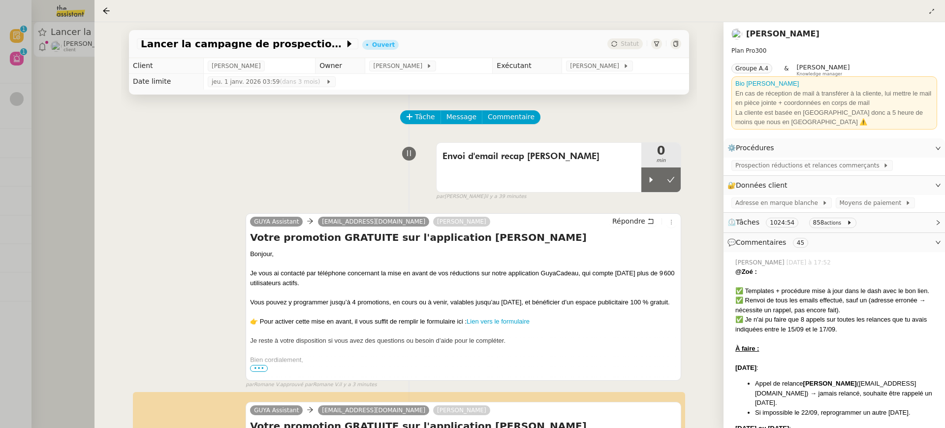
scroll to position [375, 0]
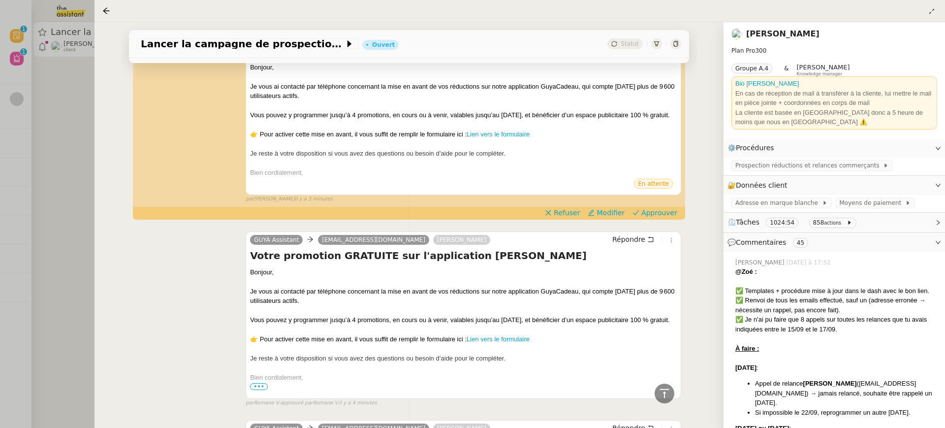
click at [650, 217] on span "Approuver" at bounding box center [659, 213] width 36 height 10
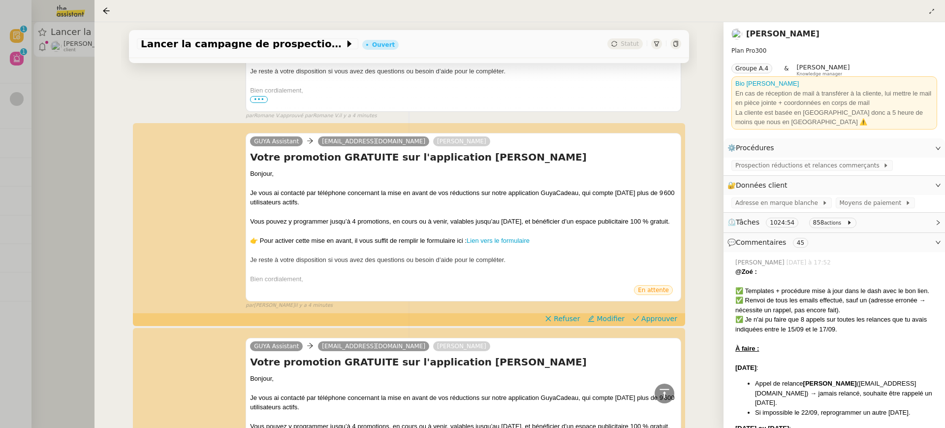
scroll to position [1020, 0]
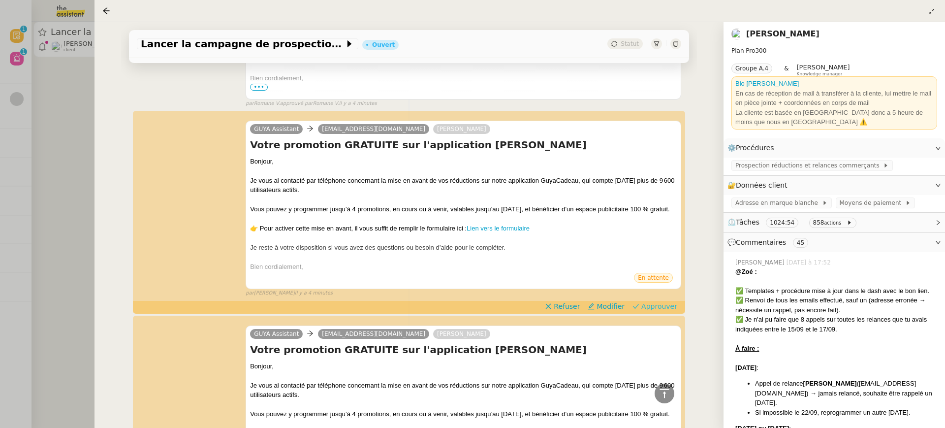
click at [639, 309] on icon at bounding box center [635, 306] width 7 height 7
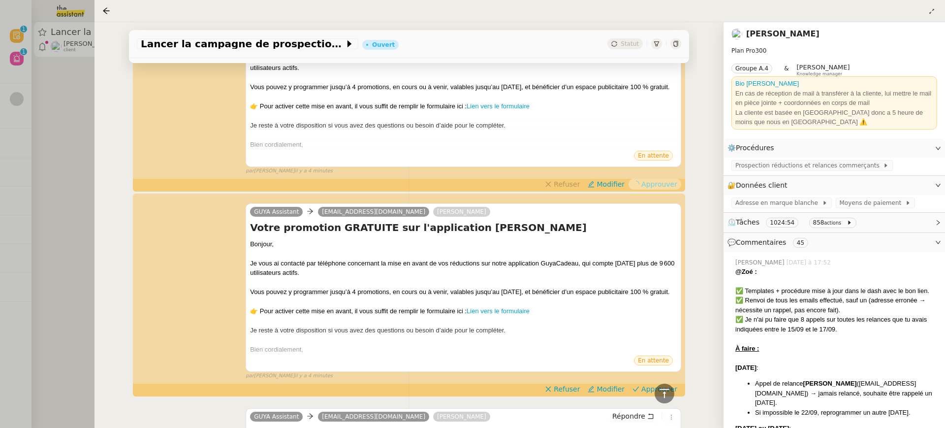
scroll to position [1298, 0]
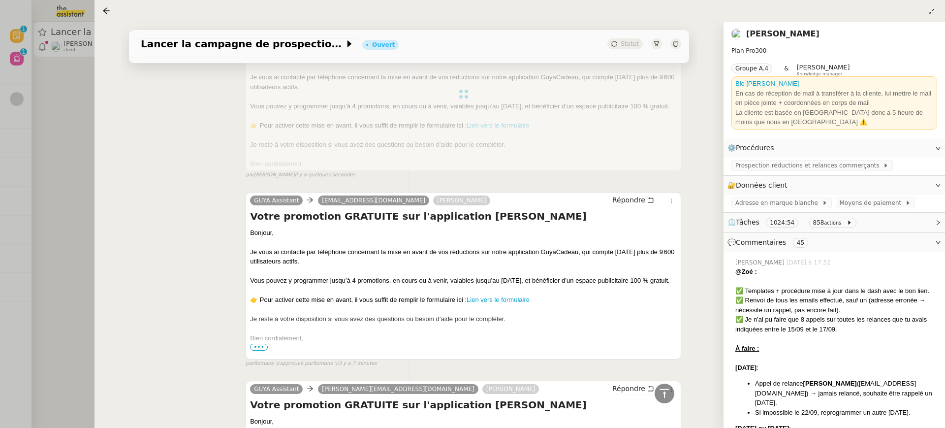
click at [655, 223] on h4 "Votre promotion GRATUITE sur l'application [PERSON_NAME]" at bounding box center [463, 216] width 427 height 14
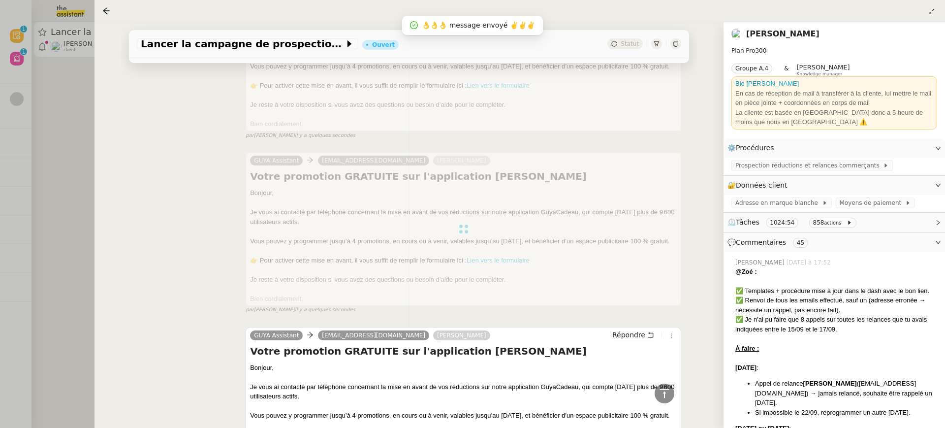
scroll to position [1775, 0]
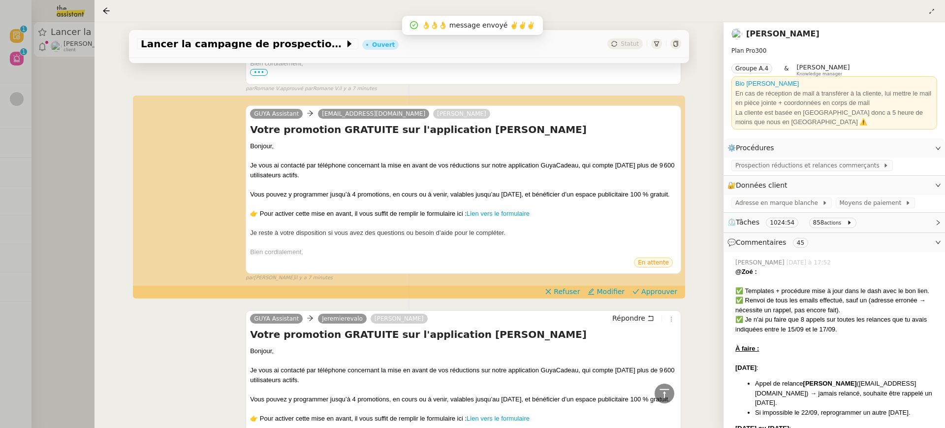
click at [657, 365] on div "Je vous ai contacté par téléphone concernant la mise en avant de vos réductions…" at bounding box center [463, 374] width 427 height 19
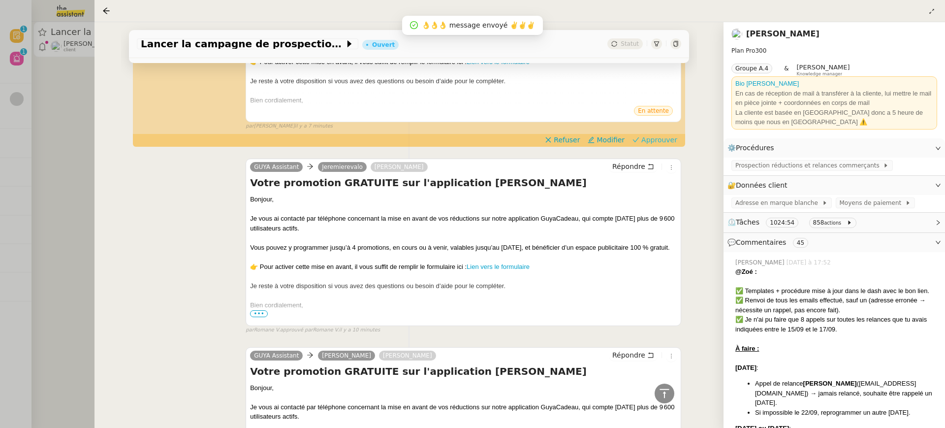
click at [657, 145] on span "Approuver" at bounding box center [659, 140] width 36 height 10
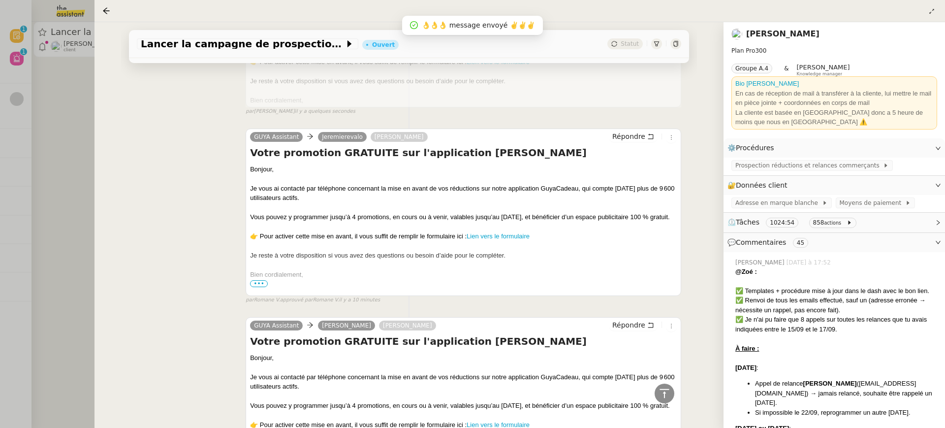
click at [90, 68] on div at bounding box center [472, 214] width 945 height 428
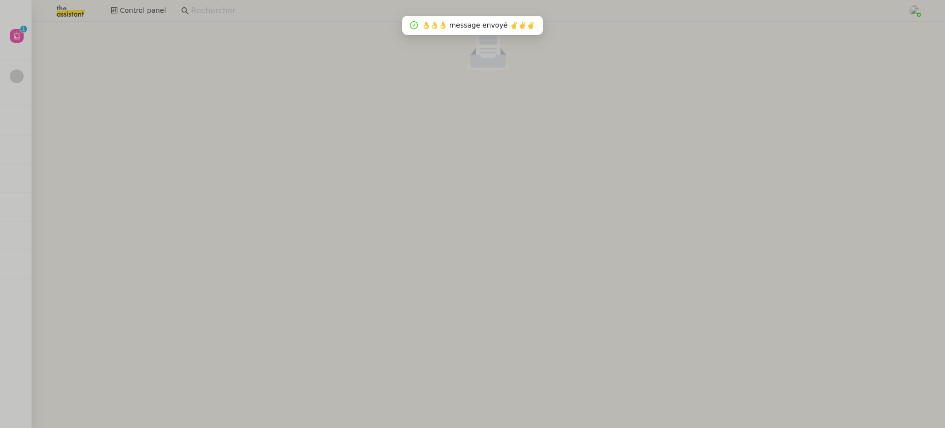
click at [82, 46] on nz-empty-default at bounding box center [487, 46] width 905 height 49
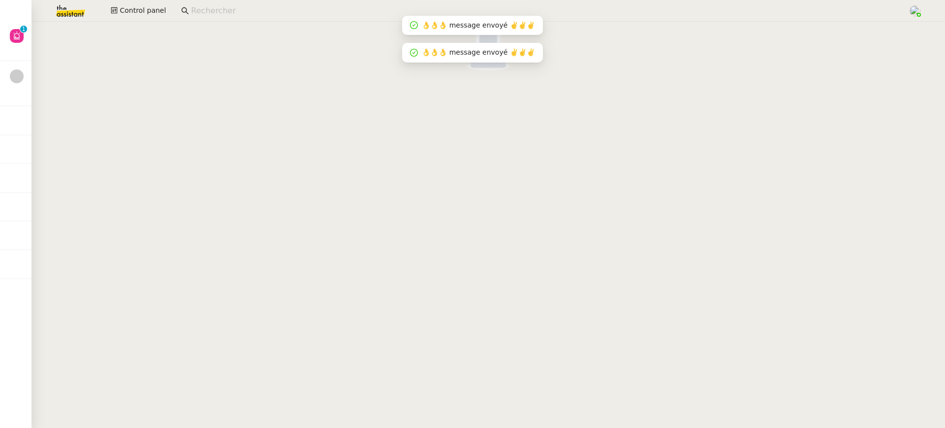
click at [35, 29] on nz-empty-default at bounding box center [487, 46] width 905 height 49
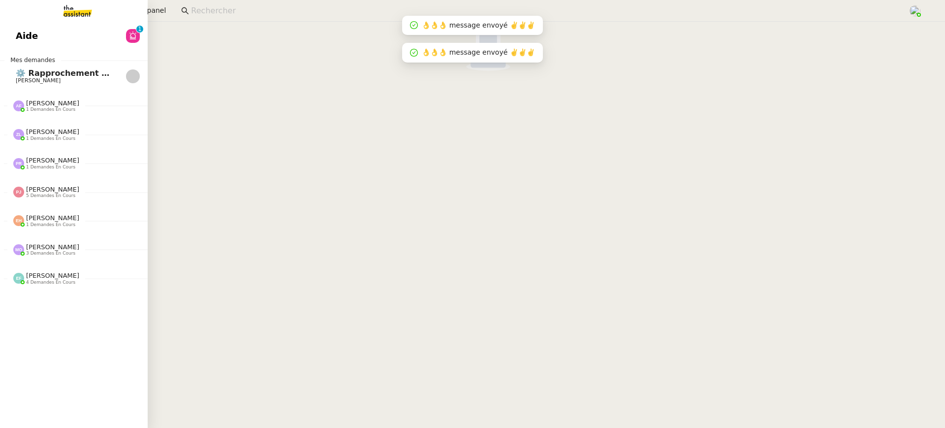
click at [24, 34] on link "Aide 0 1 2 3 4 5 6 7 8 9" at bounding box center [74, 36] width 148 height 23
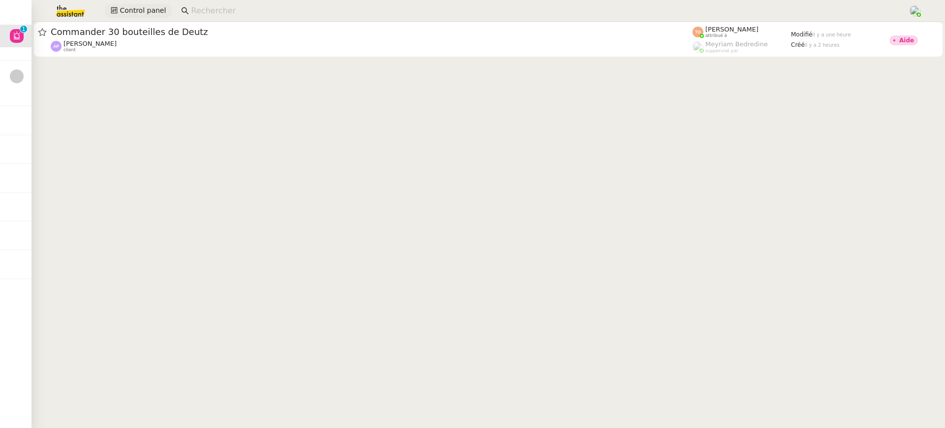
click at [138, 6] on span "Control panel" at bounding box center [143, 10] width 46 height 11
